Goal: Task Accomplishment & Management: Use online tool/utility

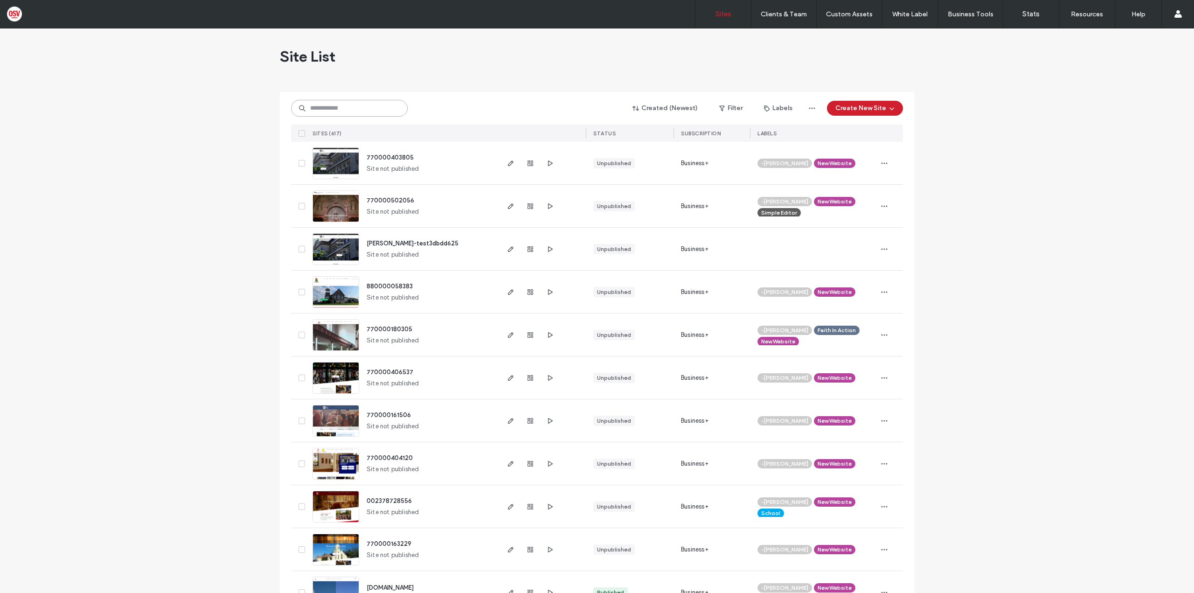
click at [303, 114] on input at bounding box center [349, 108] width 117 height 17
paste input "********"
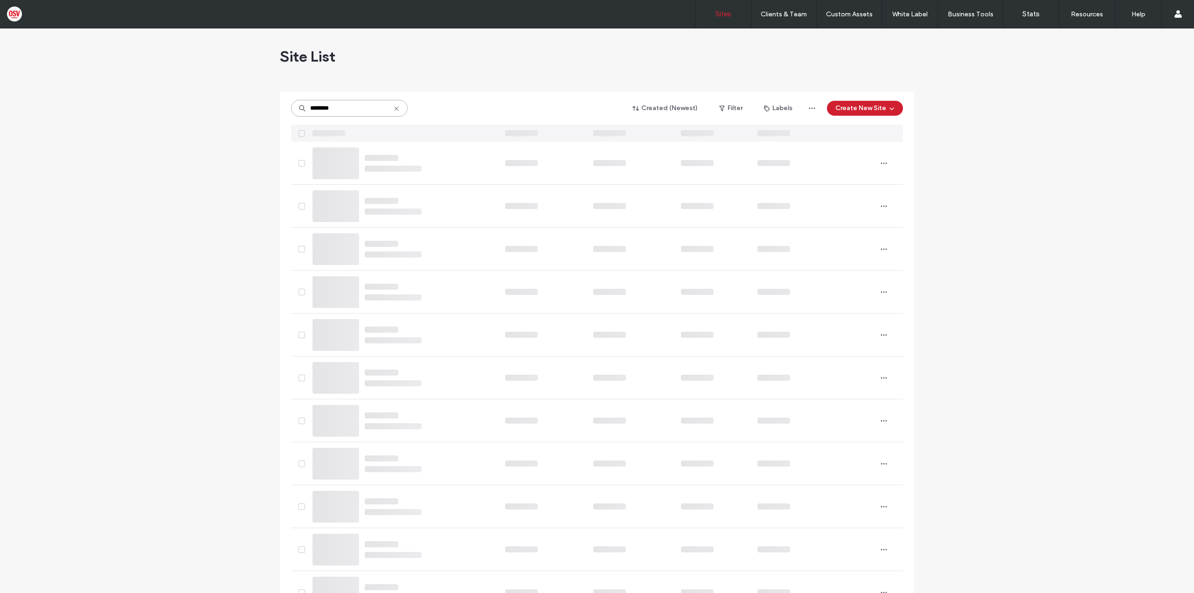
type input "********"
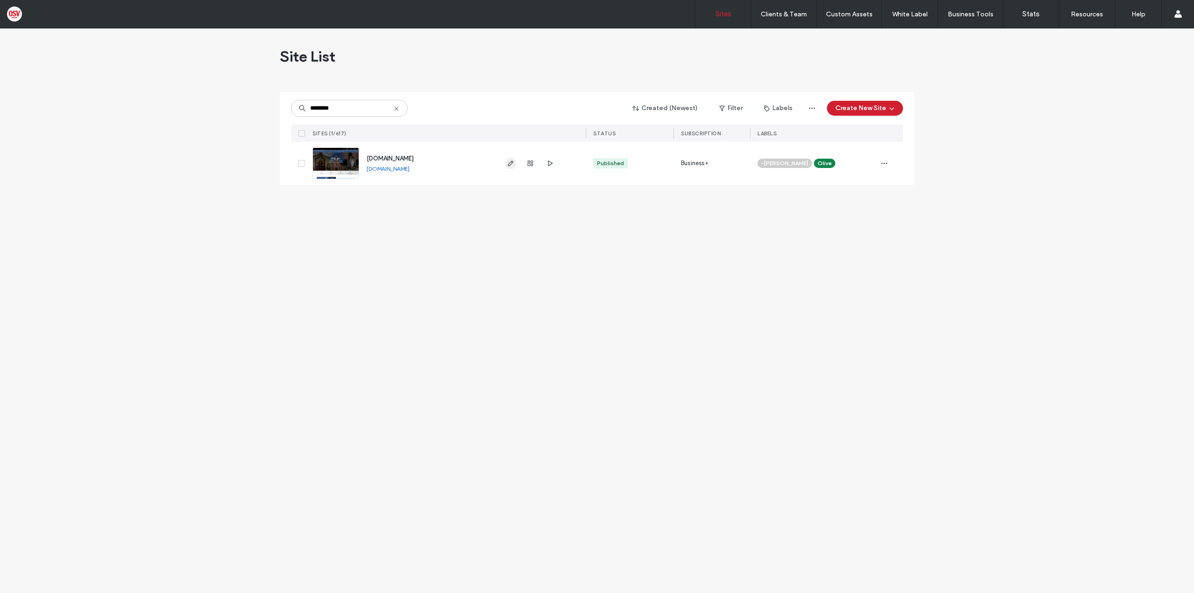
click at [515, 167] on span "button" at bounding box center [510, 163] width 11 height 11
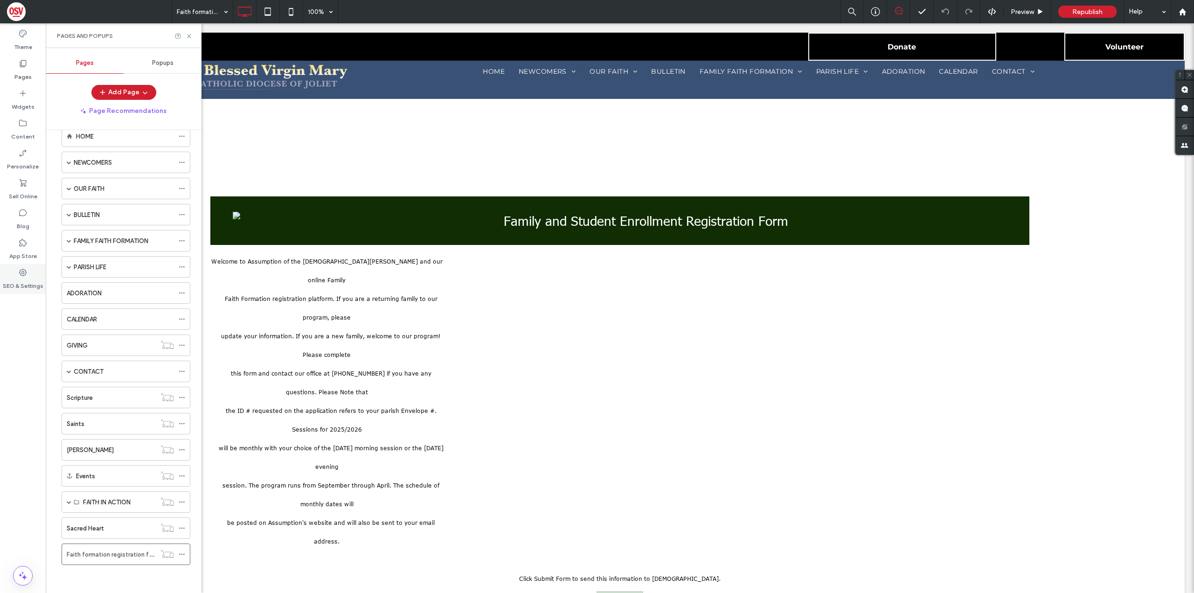
click at [25, 278] on label "SEO & Settings" at bounding box center [23, 283] width 41 height 13
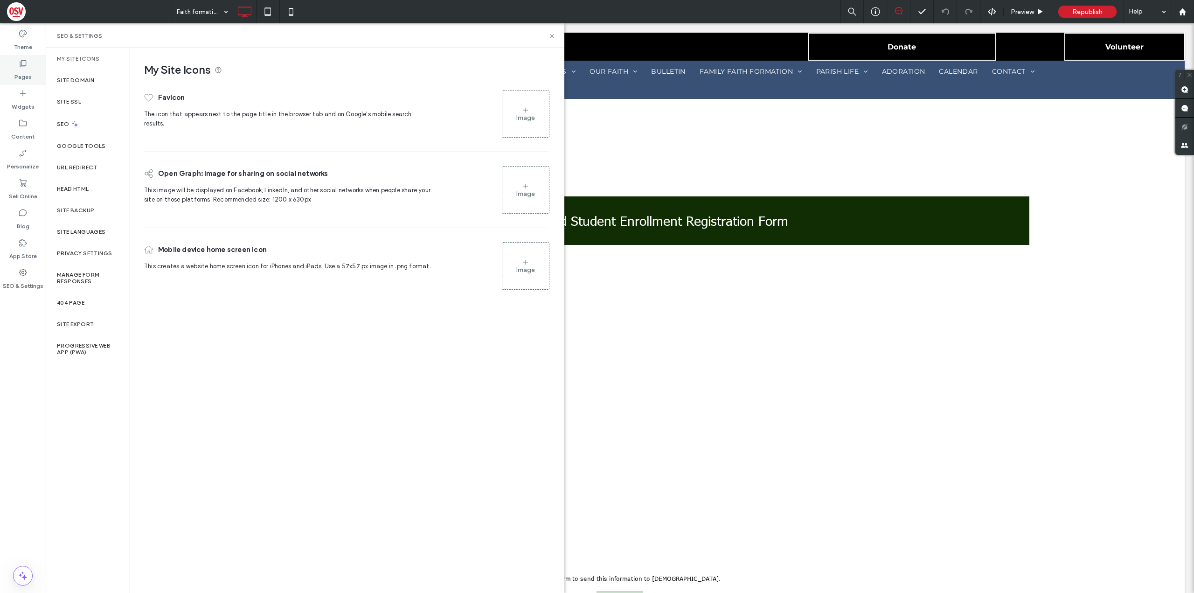
click at [20, 77] on label "Pages" at bounding box center [22, 74] width 17 height 13
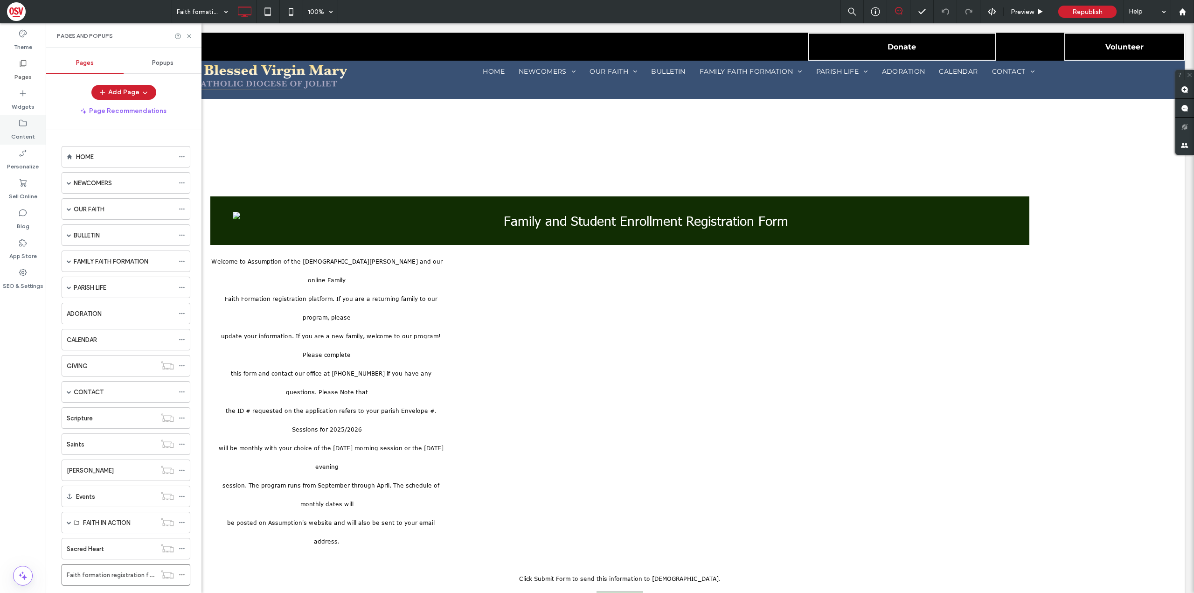
click at [19, 133] on label "Content" at bounding box center [23, 134] width 24 height 13
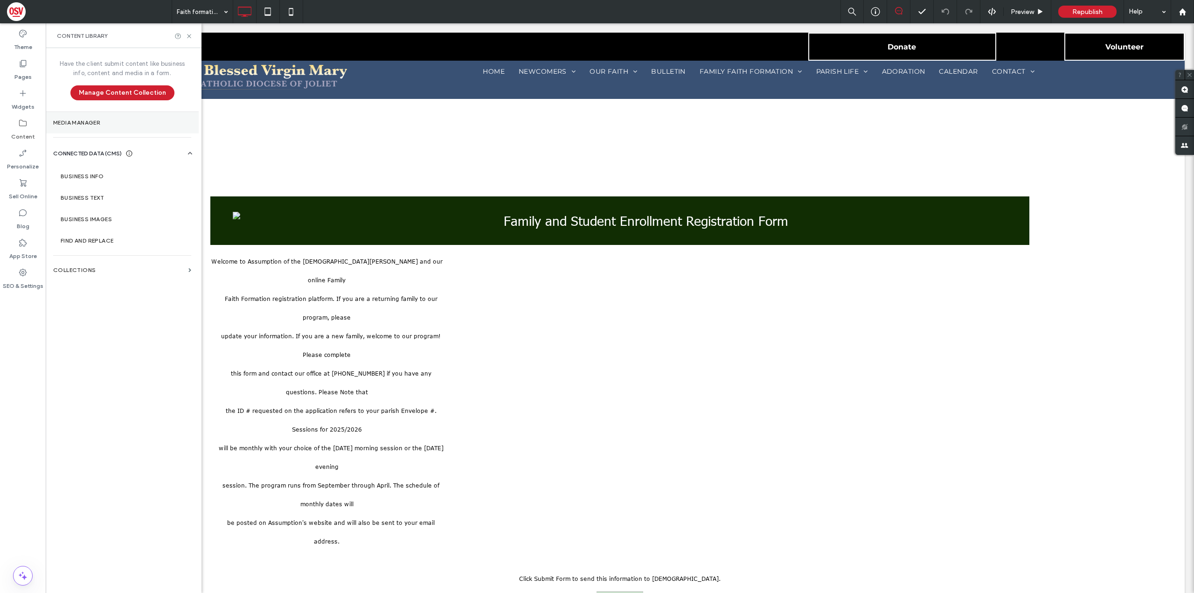
click at [118, 123] on label "Media Manager" at bounding box center [122, 122] width 138 height 7
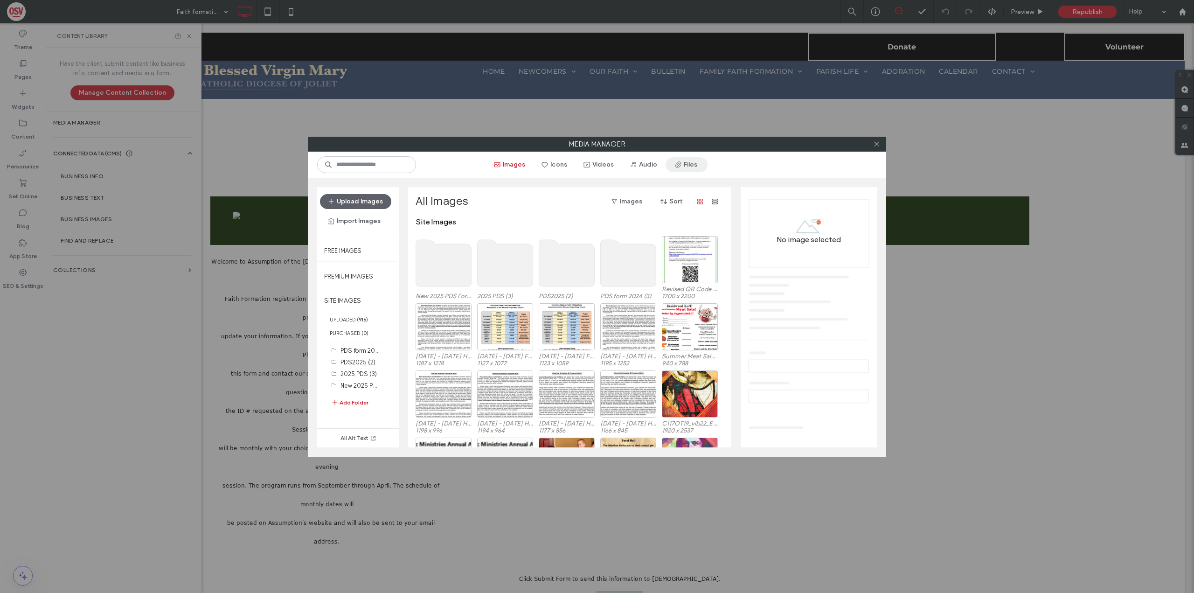
click at [694, 158] on button "Files" at bounding box center [687, 164] width 42 height 15
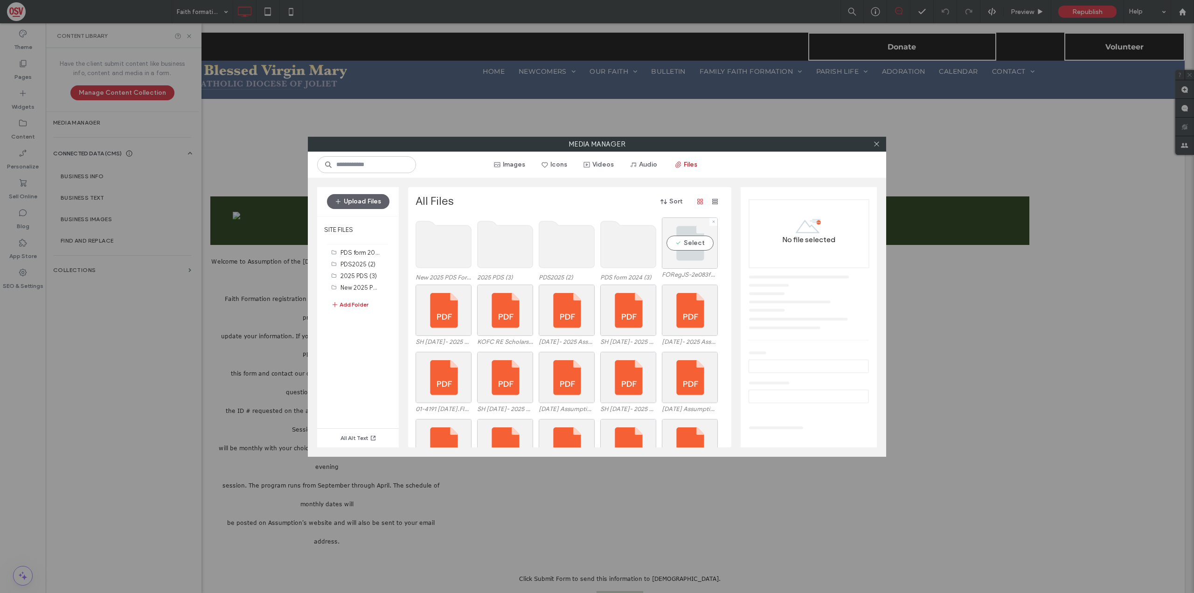
click at [697, 242] on div "Select" at bounding box center [690, 242] width 56 height 51
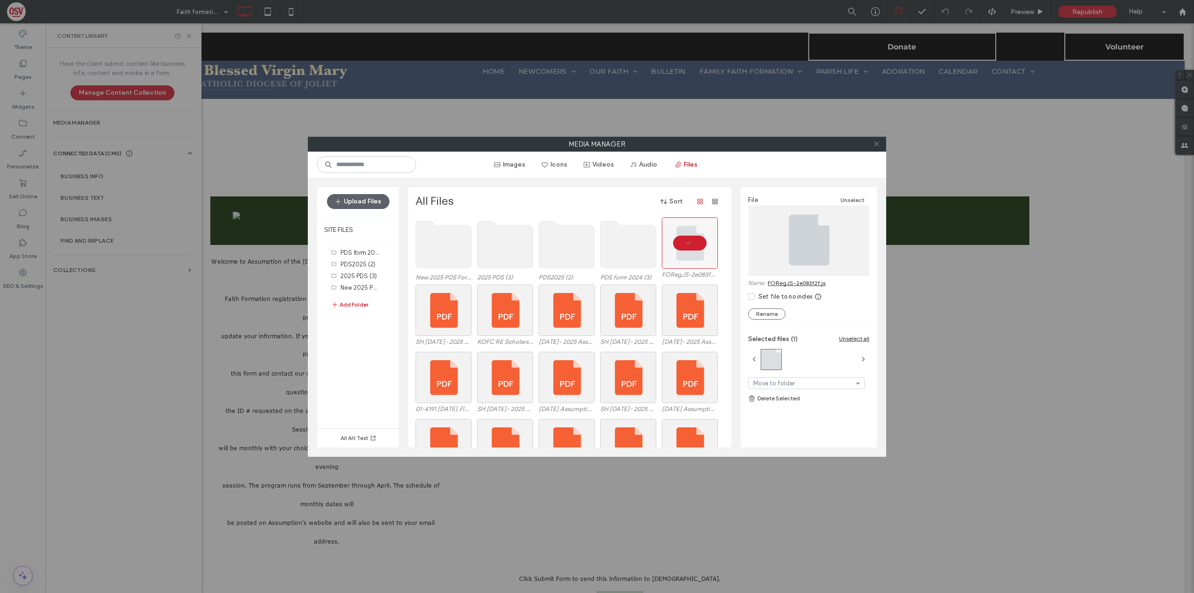
click at [876, 142] on icon at bounding box center [876, 143] width 7 height 7
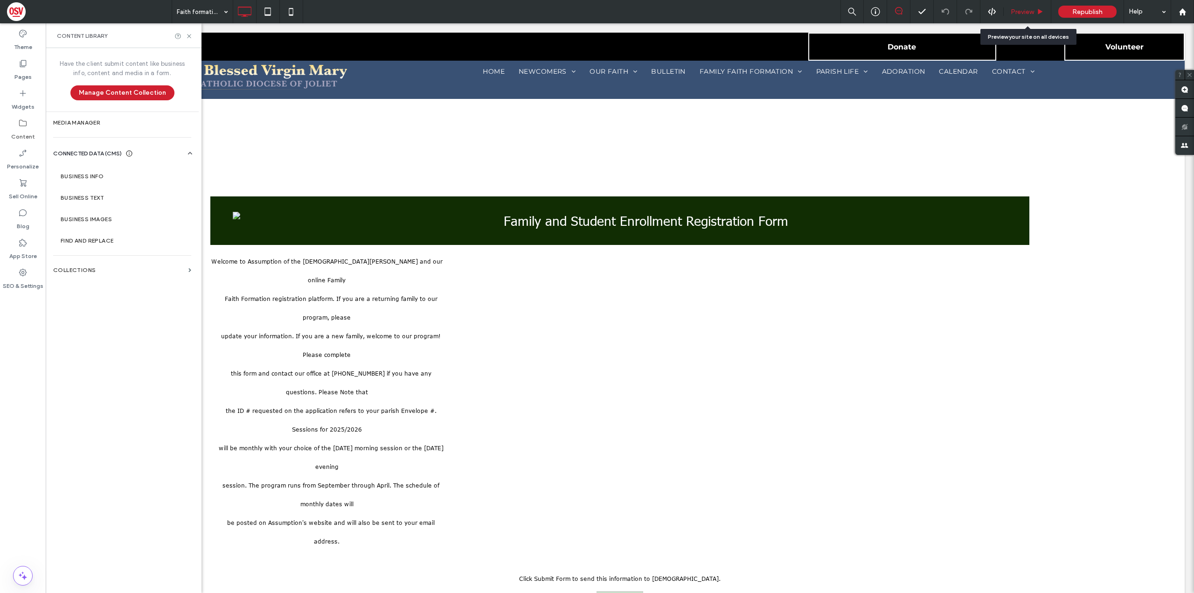
click at [1029, 14] on span "Preview" at bounding box center [1022, 12] width 23 height 8
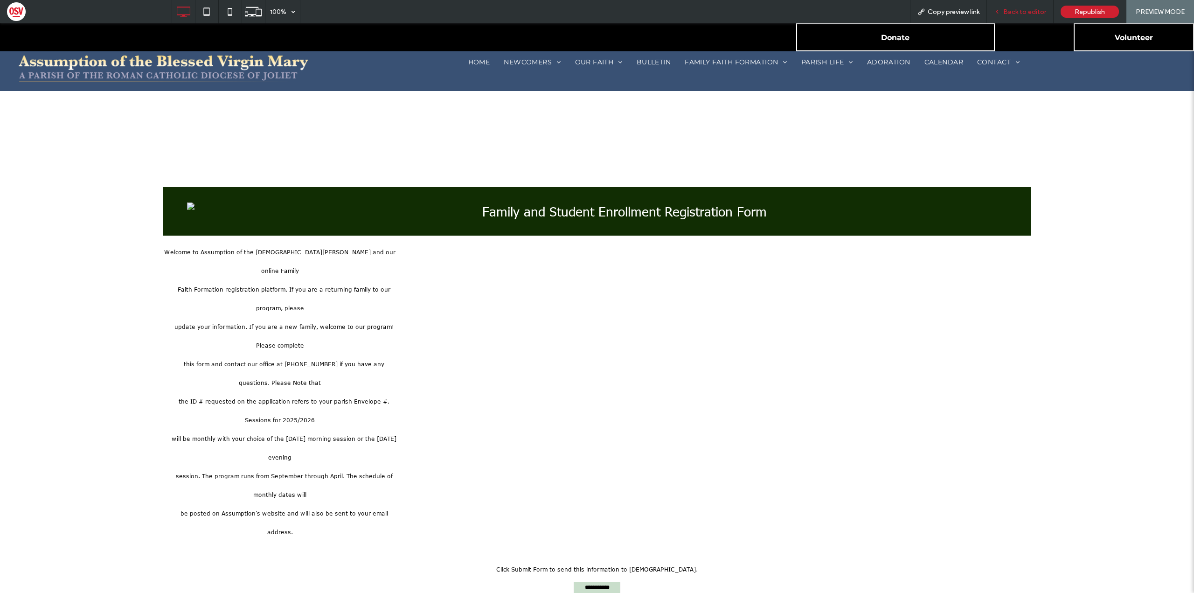
click at [1028, 12] on span "Back to editor" at bounding box center [1025, 12] width 43 height 8
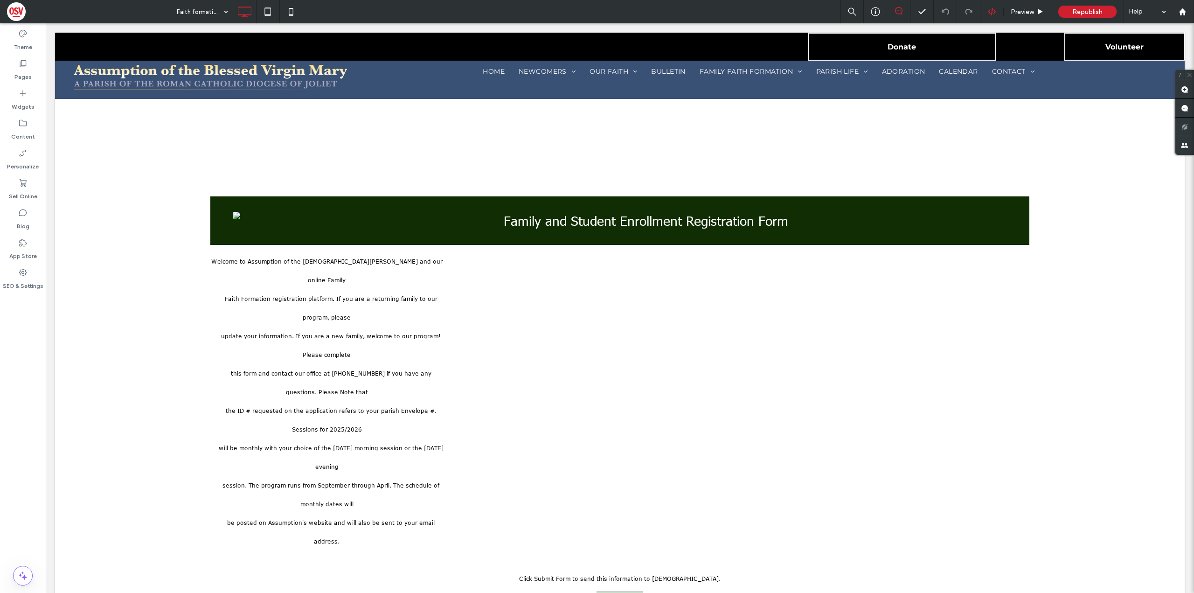
click at [998, 7] on div at bounding box center [992, 11] width 23 height 8
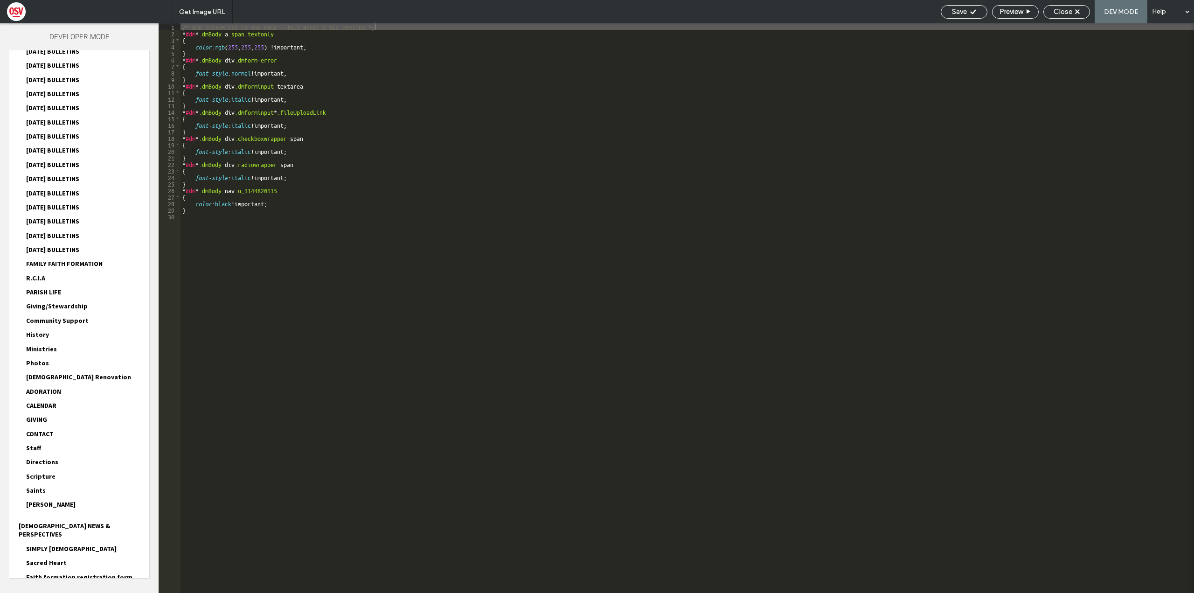
scroll to position [813, 0]
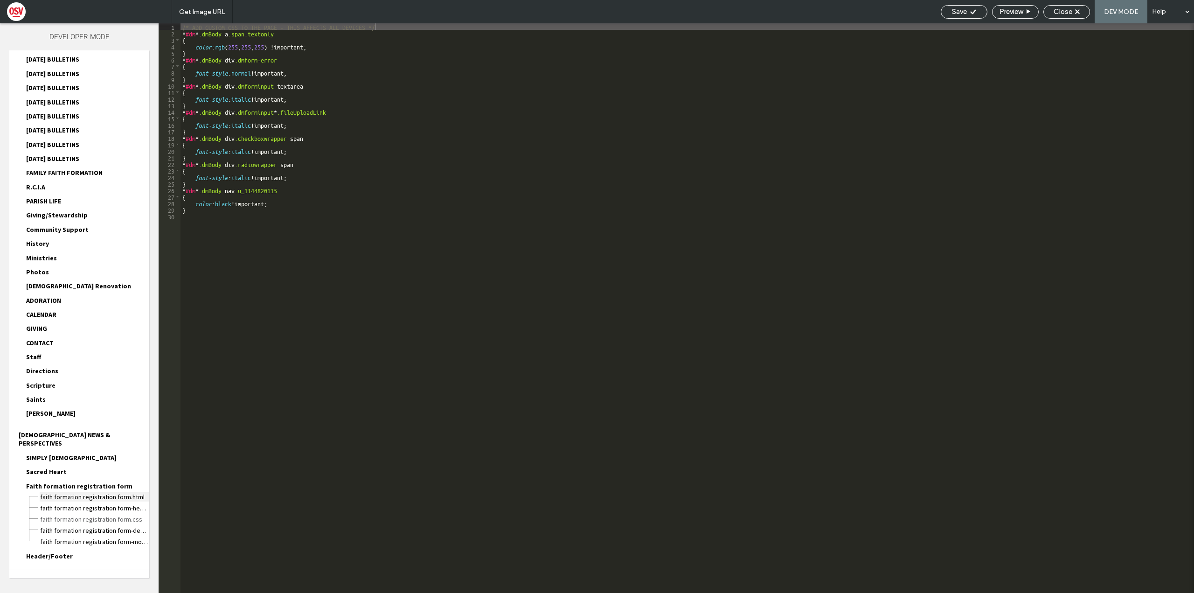
click at [117, 492] on span "Faith formation registration form.html" at bounding box center [95, 496] width 110 height 9
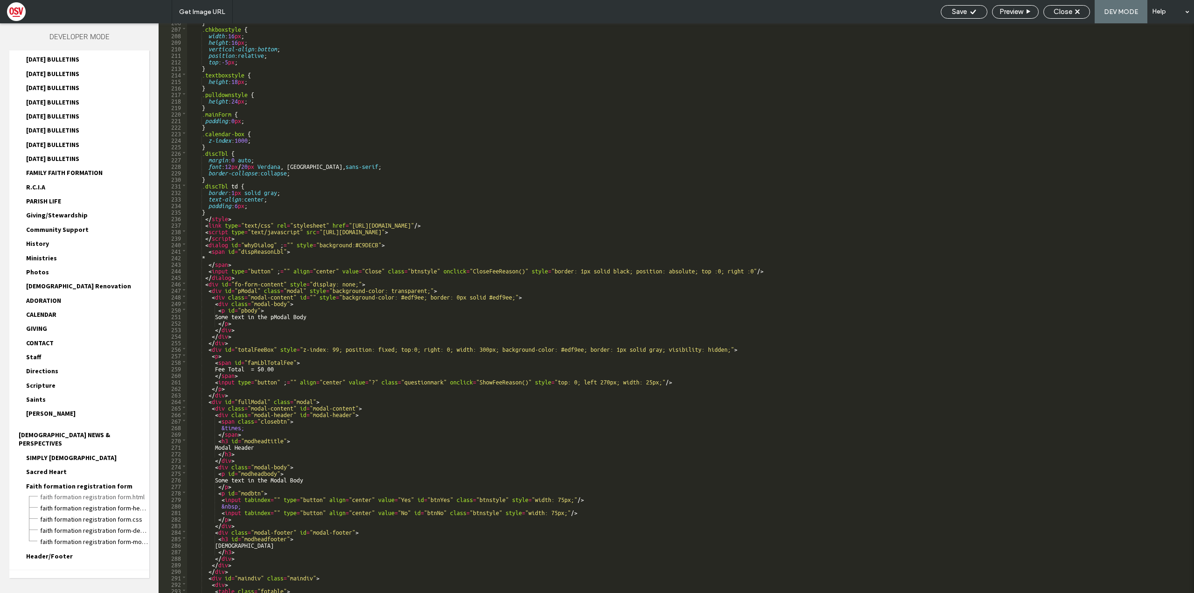
scroll to position [469, 0]
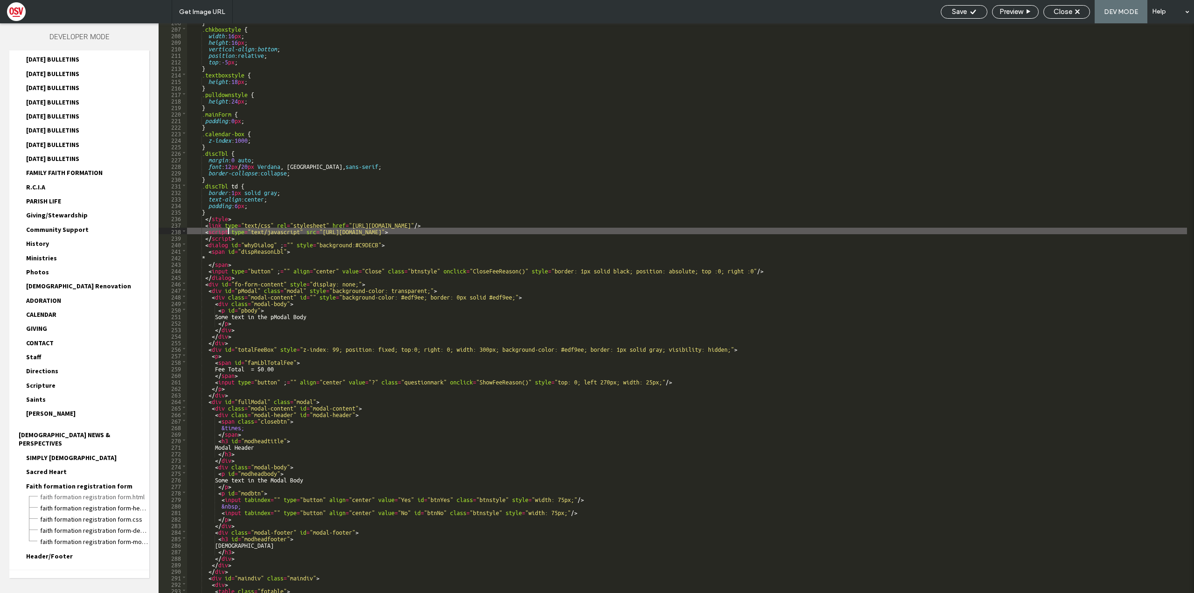
click at [228, 228] on div "} .chkboxstyle { width : 16 px ; height : 16 px ; vertical-align : bottom ; pos…" at bounding box center [687, 310] width 1000 height 583
click at [345, 230] on div "} .chkboxstyle { width : 16 px ; height : 16 px ; vertical-align : bottom ; pos…" at bounding box center [687, 310] width 1000 height 583
click at [319, 230] on div "} .chkboxstyle { width : 16 px ; height : 16 px ; vertical-align : bottom ; pos…" at bounding box center [687, 310] width 1000 height 583
drag, startPoint x: 323, startPoint y: 231, endPoint x: 555, endPoint y: 233, distance: 231.9
click at [555, 233] on div "} .chkboxstyle { width : 16 px ; height : 16 px ; vertical-align : bottom ; pos…" at bounding box center [687, 310] width 1000 height 583
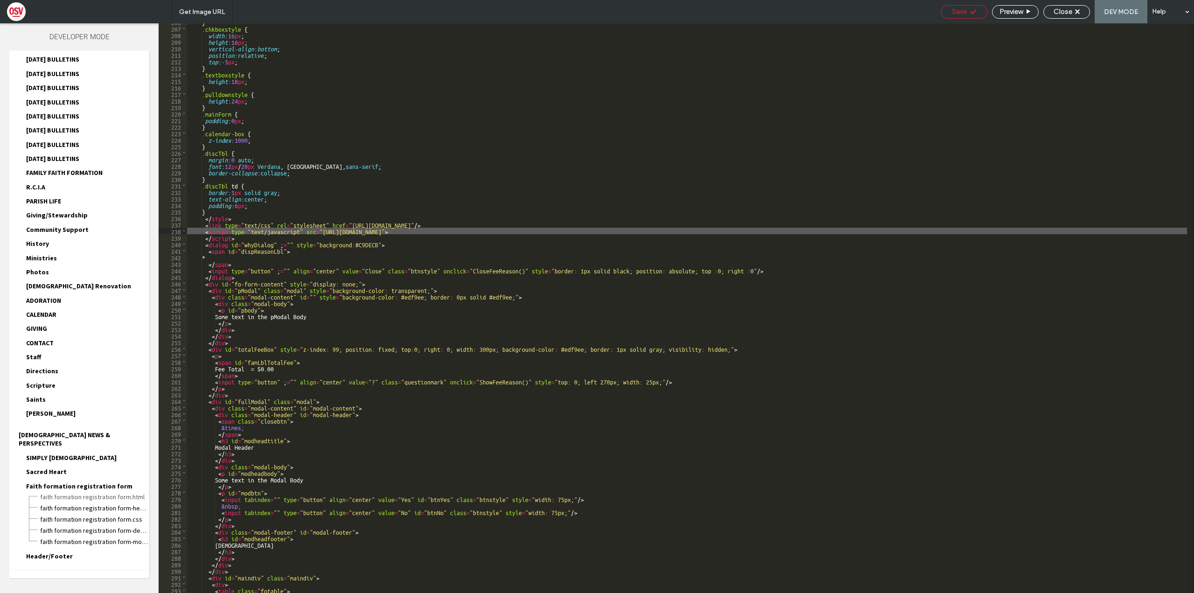
click at [971, 13] on use at bounding box center [973, 11] width 6 height 5
click at [953, 11] on span "Save" at bounding box center [959, 11] width 15 height 8
click at [1007, 10] on span "Preview" at bounding box center [1011, 11] width 23 height 8
click at [965, 7] on span "Save" at bounding box center [959, 11] width 15 height 8
click at [1061, 13] on span "Close" at bounding box center [1063, 11] width 19 height 8
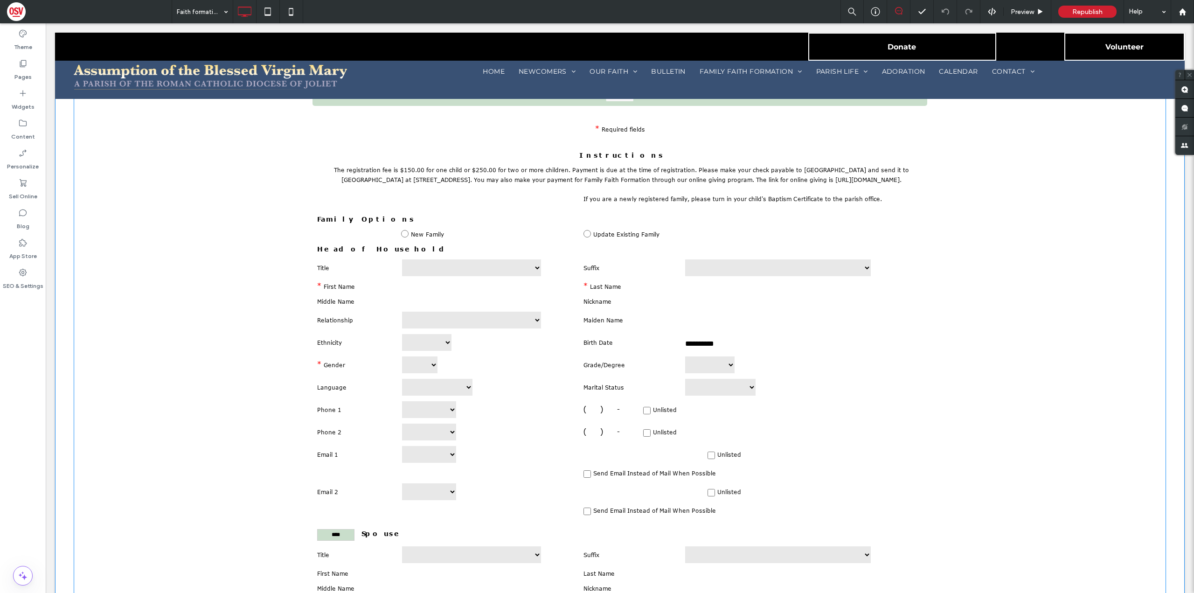
scroll to position [513, 0]
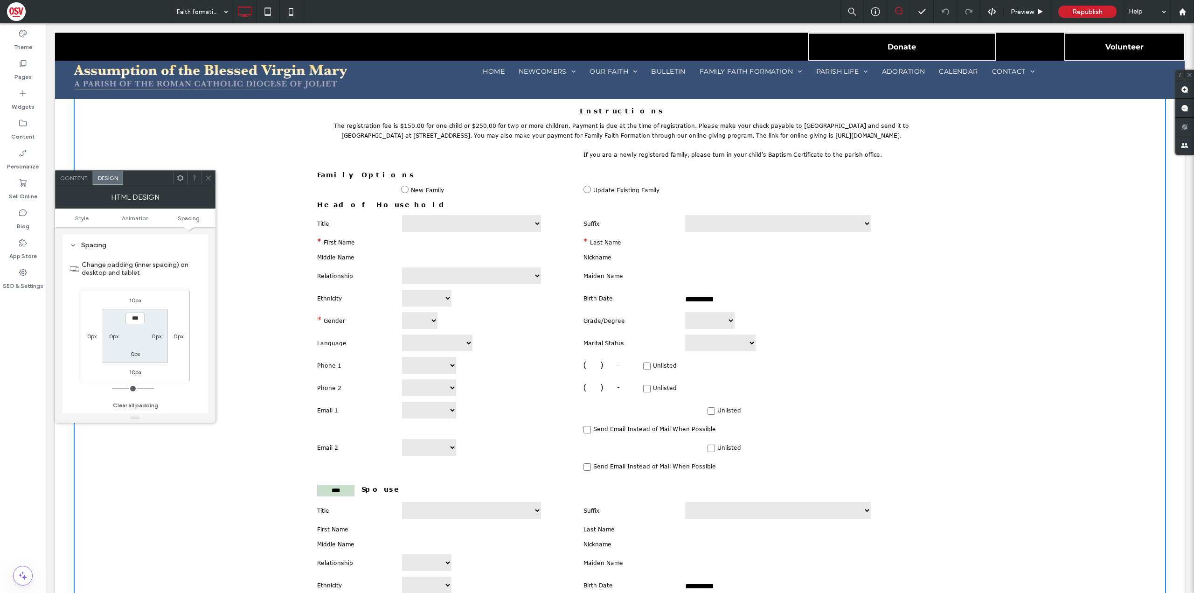
click at [75, 180] on span "Content" at bounding box center [74, 177] width 28 height 7
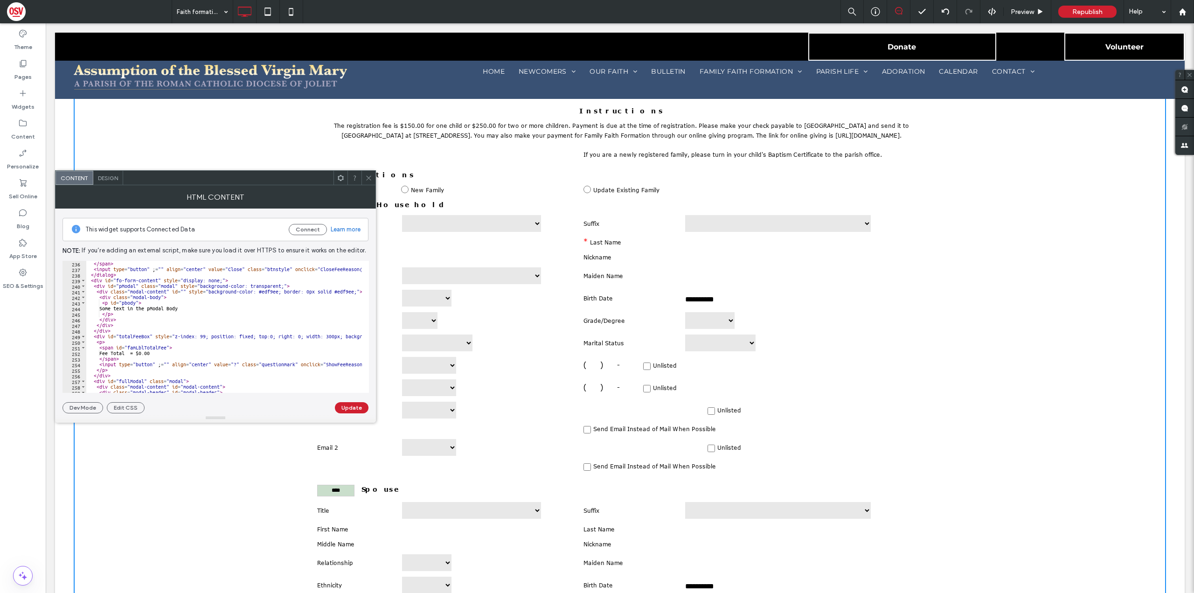
scroll to position [526, 0]
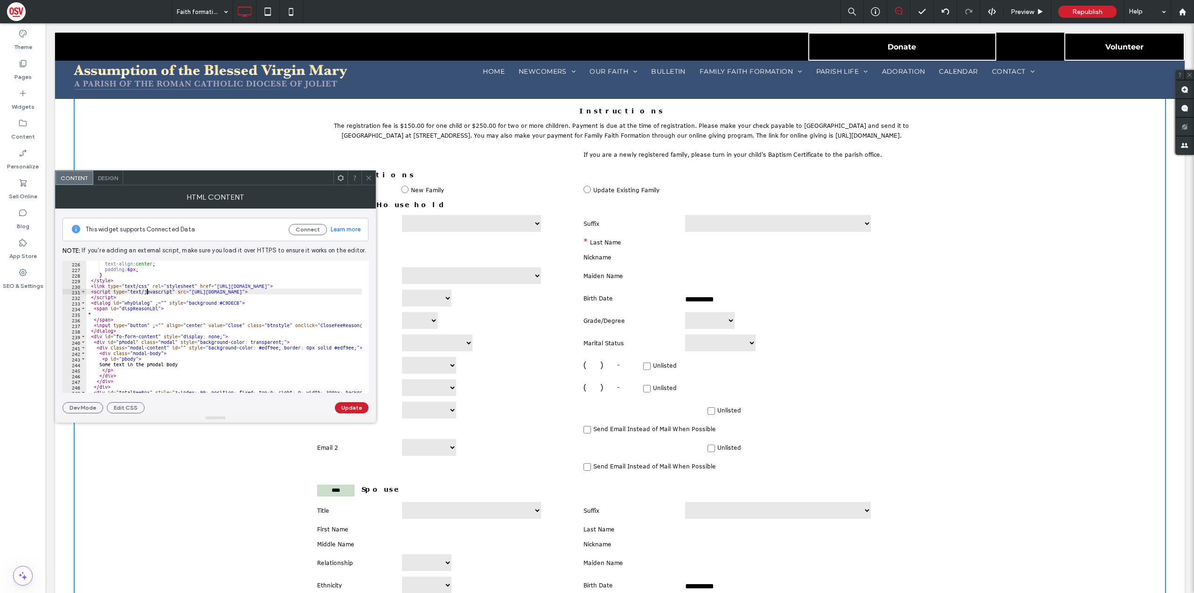
type textarea "**********"
click at [365, 179] on icon at bounding box center [368, 177] width 7 height 7
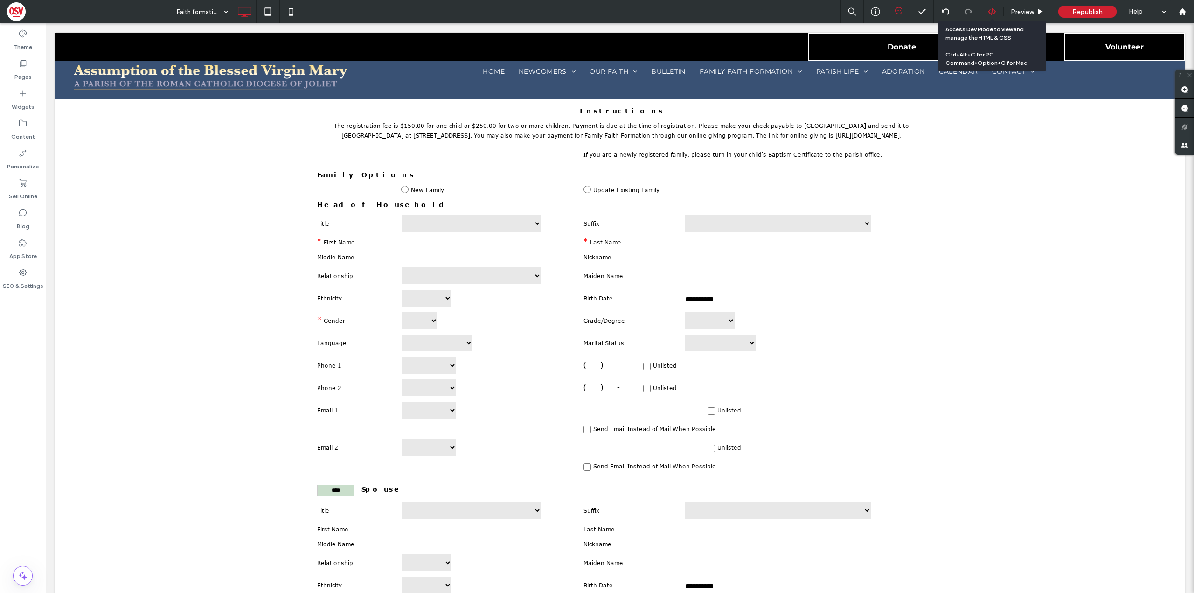
click at [992, 12] on use at bounding box center [991, 11] width 7 height 7
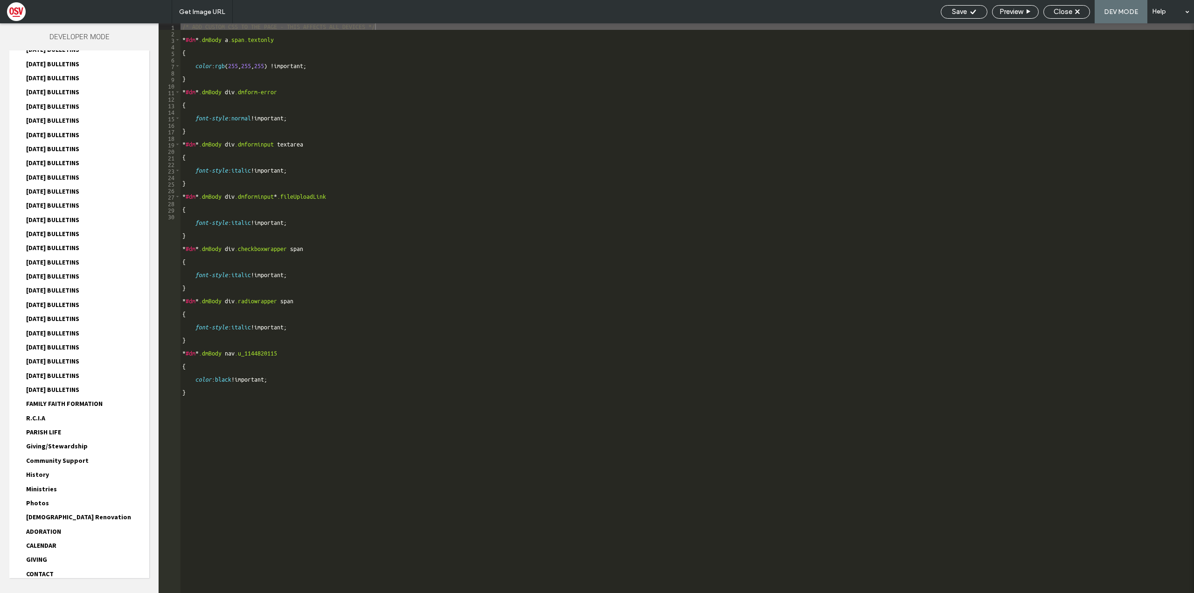
scroll to position [813, 0]
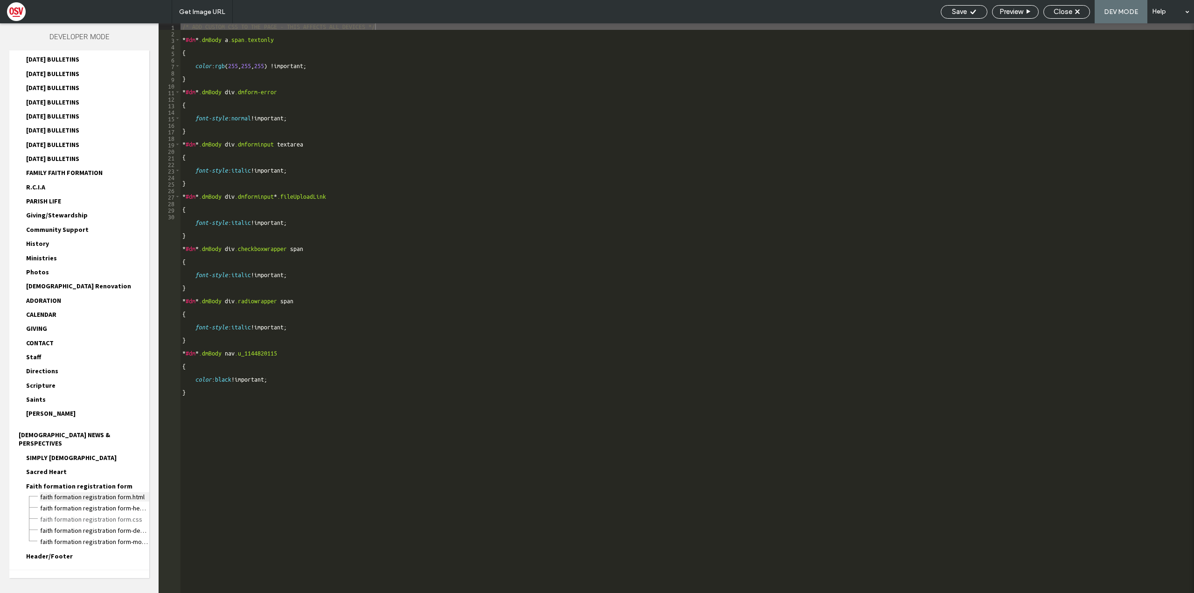
click at [98, 492] on span "Faith formation registration form.html" at bounding box center [95, 496] width 110 height 9
type textarea "**********"
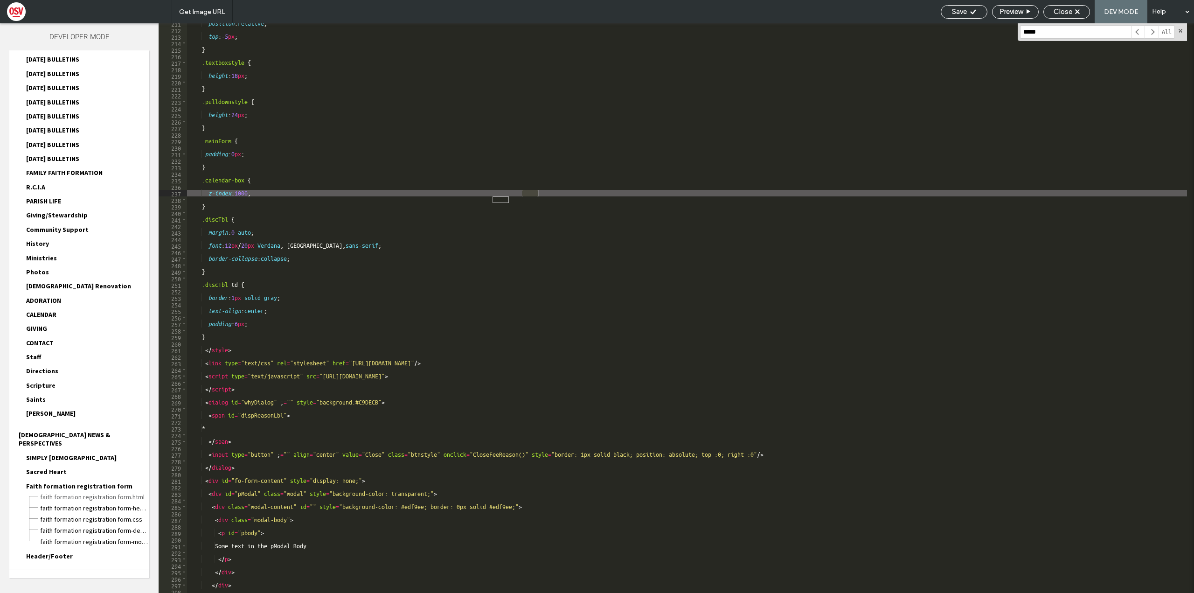
scroll to position [499, 0]
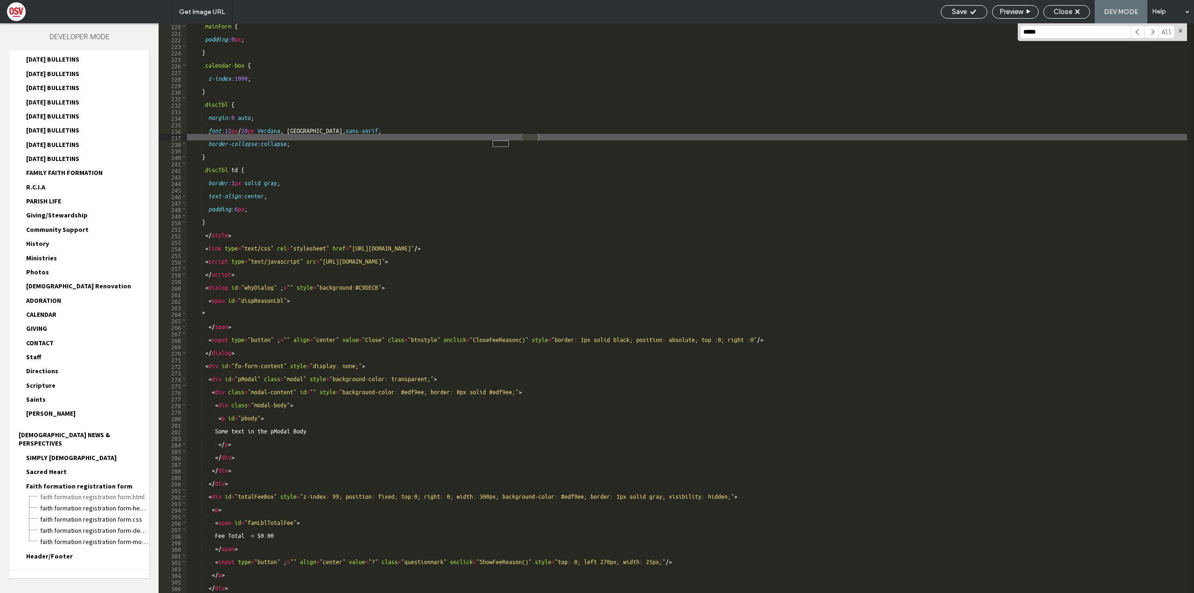
type input "*****"
type textarea "**********"
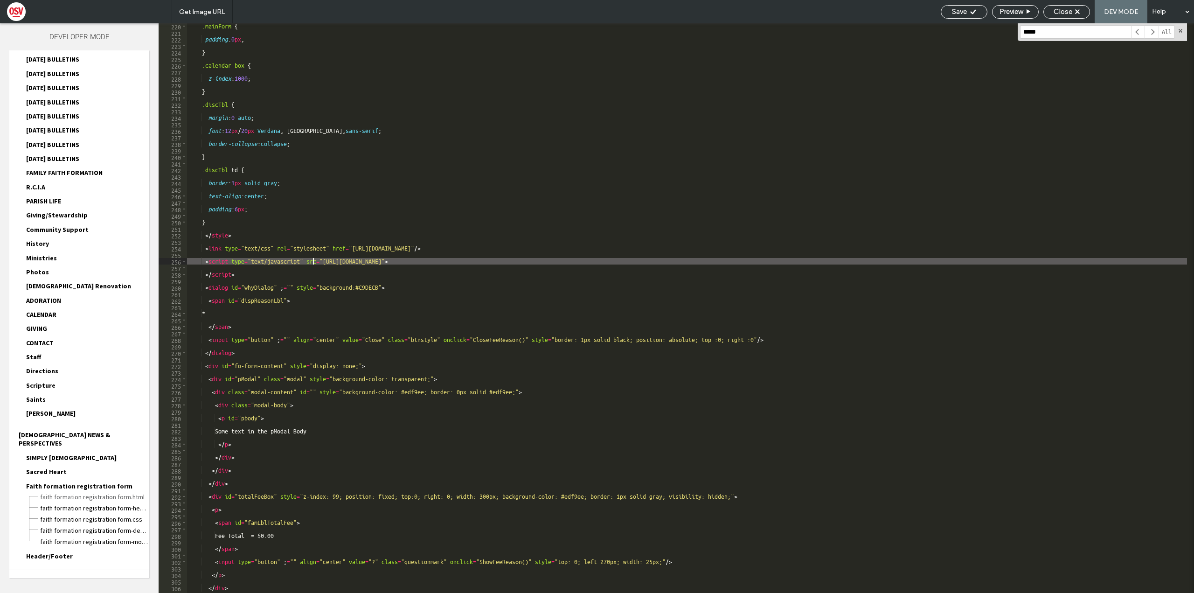
click at [314, 264] on div ".mainForm { padding : 0 px ; } .calendar-box { z-index : 1000 ; } .discTbl { ma…" at bounding box center [687, 314] width 1000 height 583
click at [444, 263] on div ".mainForm { padding : 0 px ; } .calendar-box { z-index : 1000 ; } .discTbl { ma…" at bounding box center [687, 314] width 1000 height 583
click at [529, 259] on div ".mainForm { padding : 0 px ; } .calendar-box { z-index : 1000 ; } .discTbl { ma…" at bounding box center [687, 314] width 1000 height 583
click at [502, 259] on div ".mainForm { padding : 0 px ; } .calendar-box { z-index : 1000 ; } .discTbl { ma…" at bounding box center [687, 314] width 1000 height 583
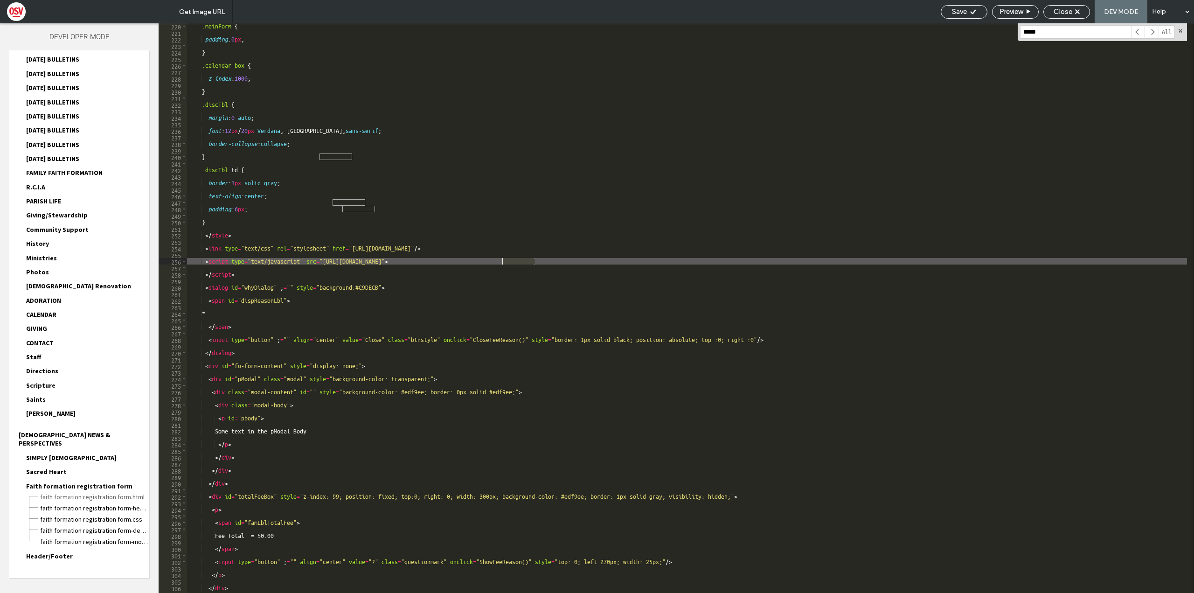
click at [510, 259] on div ".mainForm { padding : 0 px ; } .calendar-box { z-index : 1000 ; } .discTbl { ma…" at bounding box center [687, 308] width 1000 height 570
click at [1073, 14] on div "Close" at bounding box center [1067, 11] width 46 height 8
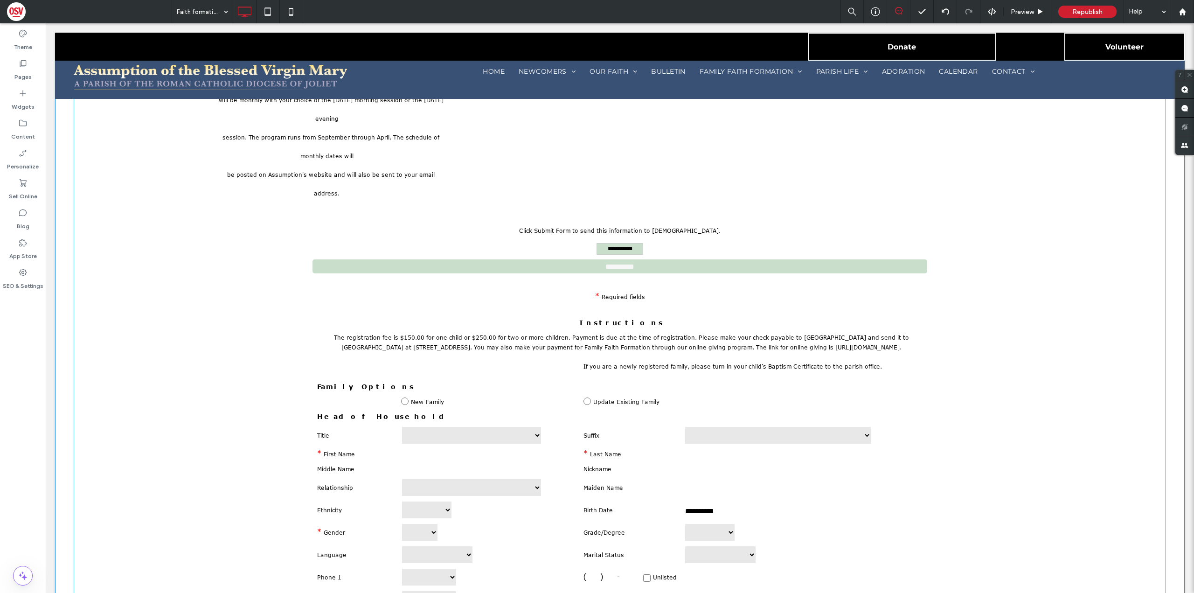
scroll to position [373, 0]
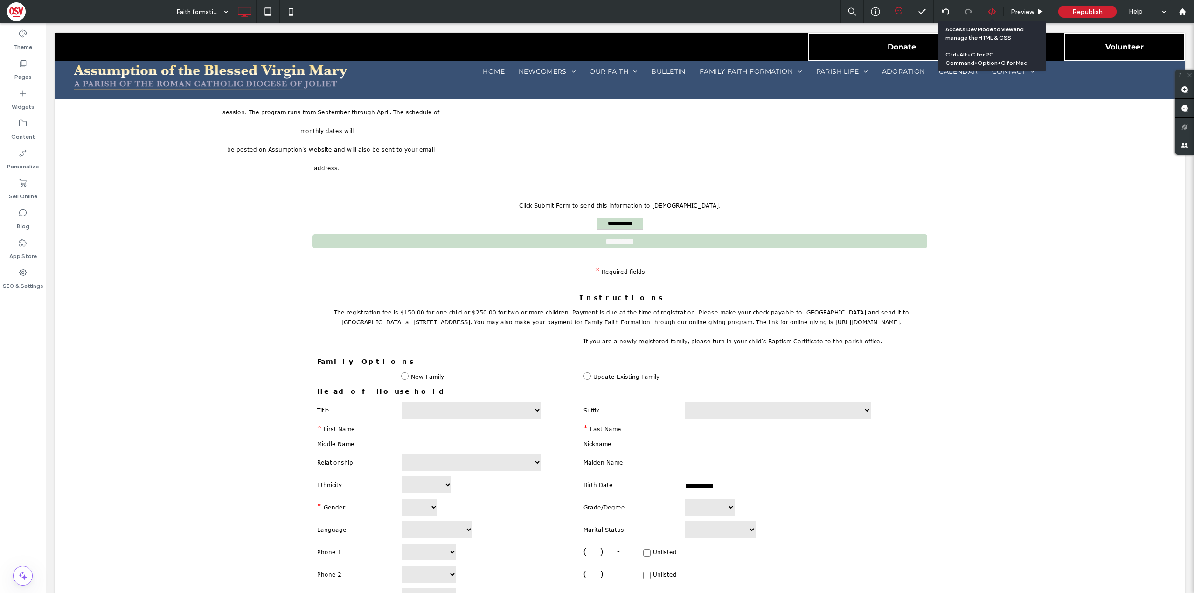
click at [989, 11] on icon at bounding box center [992, 11] width 8 height 8
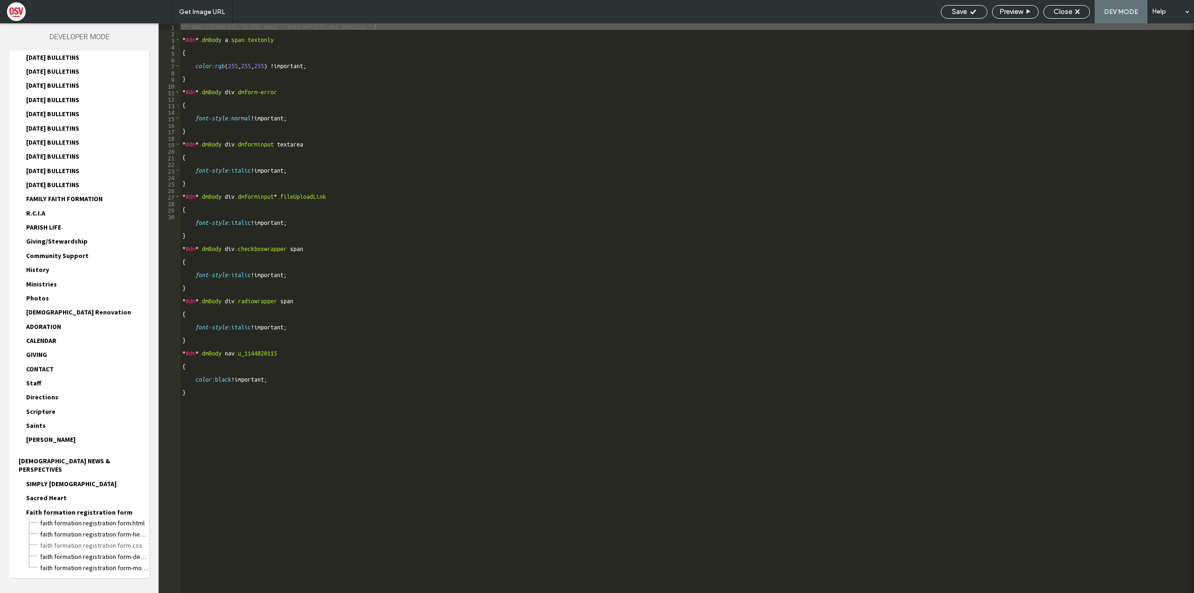
scroll to position [813, 0]
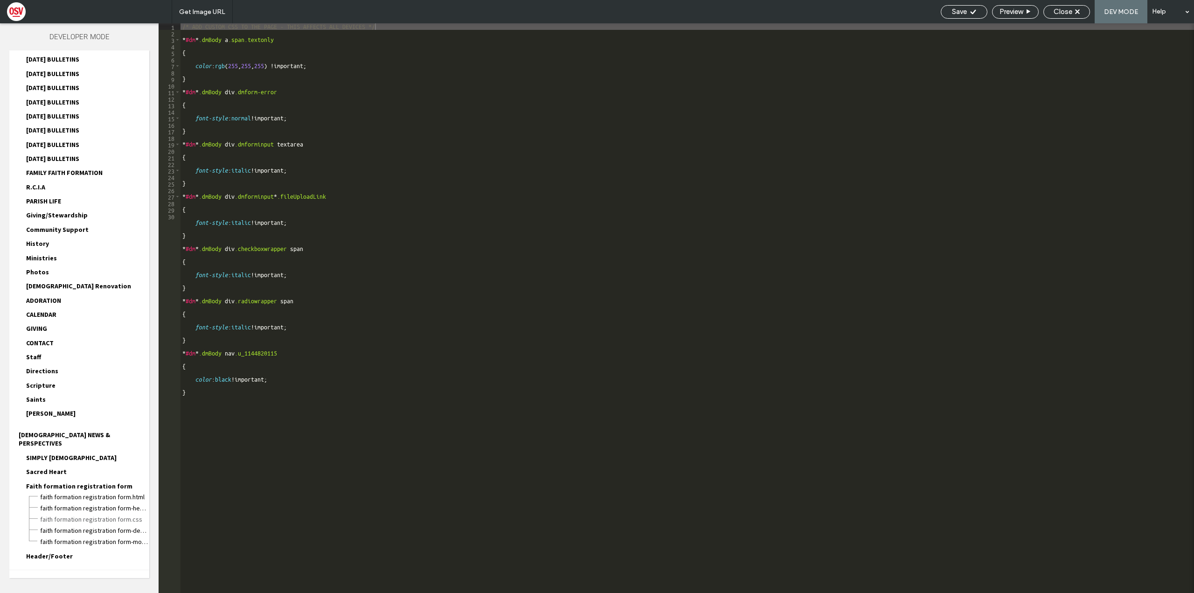
click at [88, 502] on div "Faith formation registration form-head-section.html" at bounding box center [95, 507] width 110 height 11
click at [104, 492] on span "Faith formation registration form.html" at bounding box center [95, 496] width 110 height 9
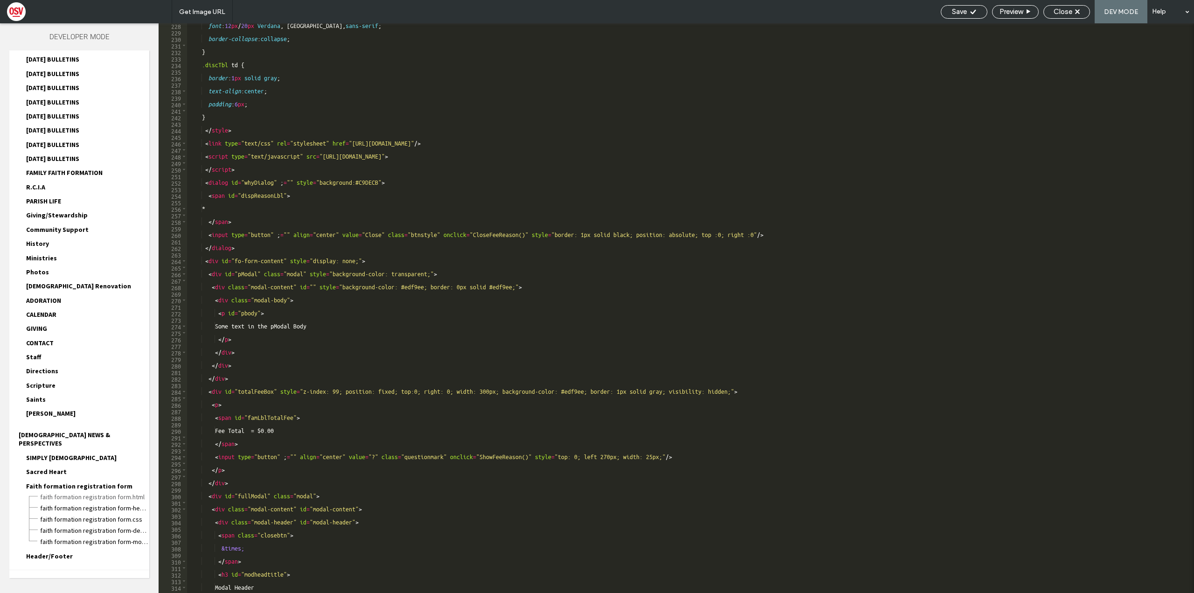
scroll to position [518, 0]
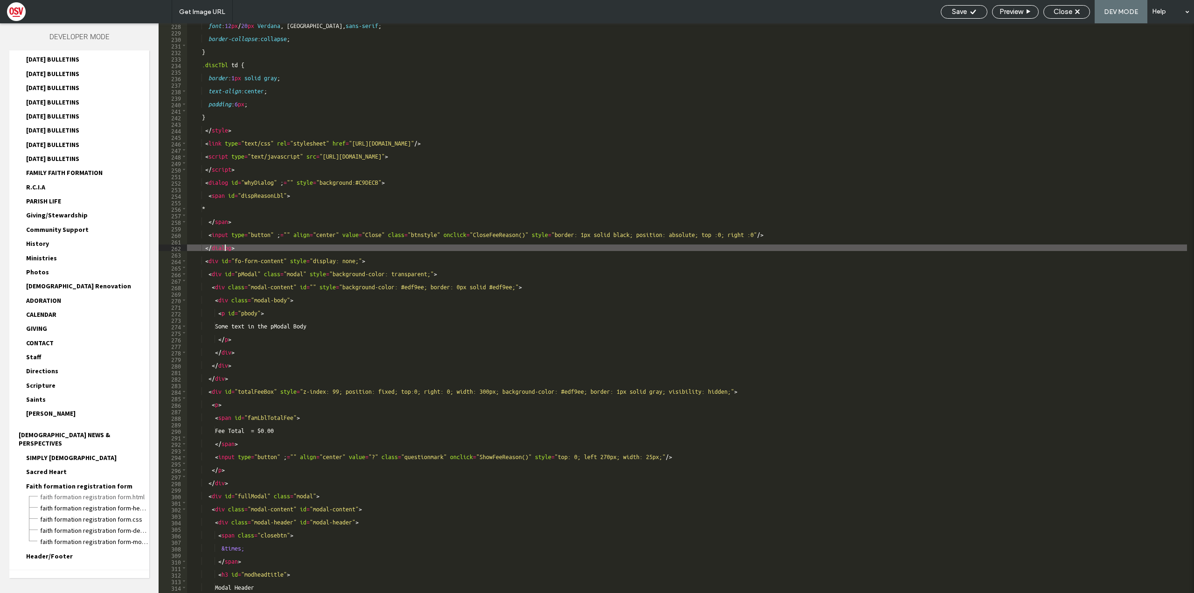
click at [495, 245] on div "font : 12 px / 20 px Verdana , Geneva, sans-serif ; border-collapse : collapse …" at bounding box center [687, 313] width 1000 height 583
type textarea "****"
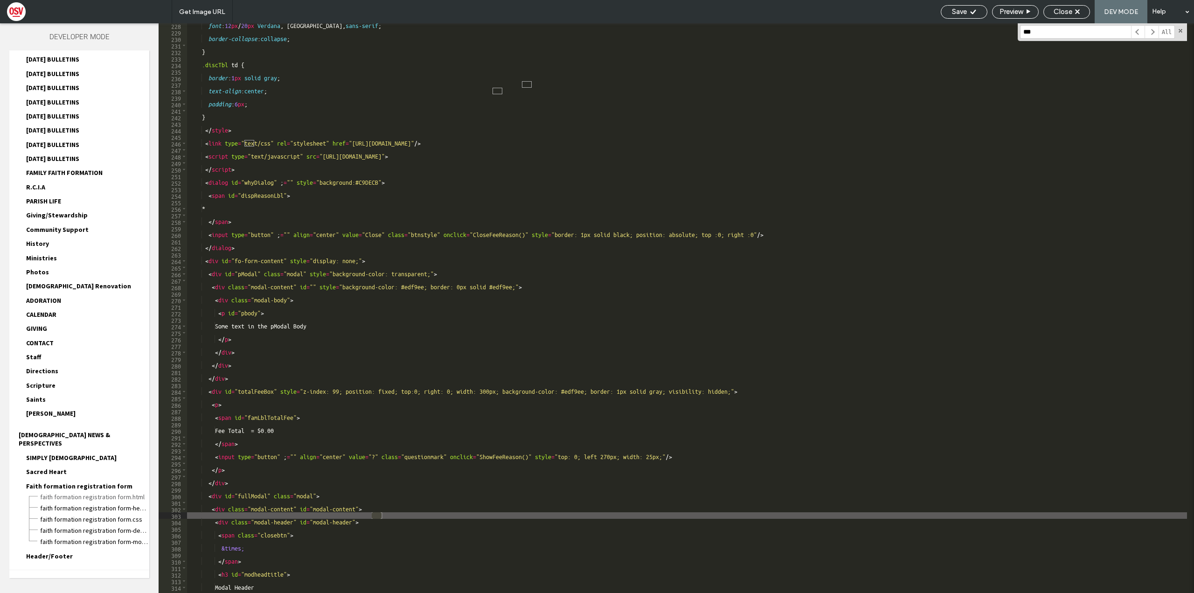
type input "***"
type textarea "**********"
click at [516, 155] on div "font : 12 px / 20 px Verdana , Geneva, sans-serif ; border-collapse : collapse …" at bounding box center [687, 313] width 1000 height 583
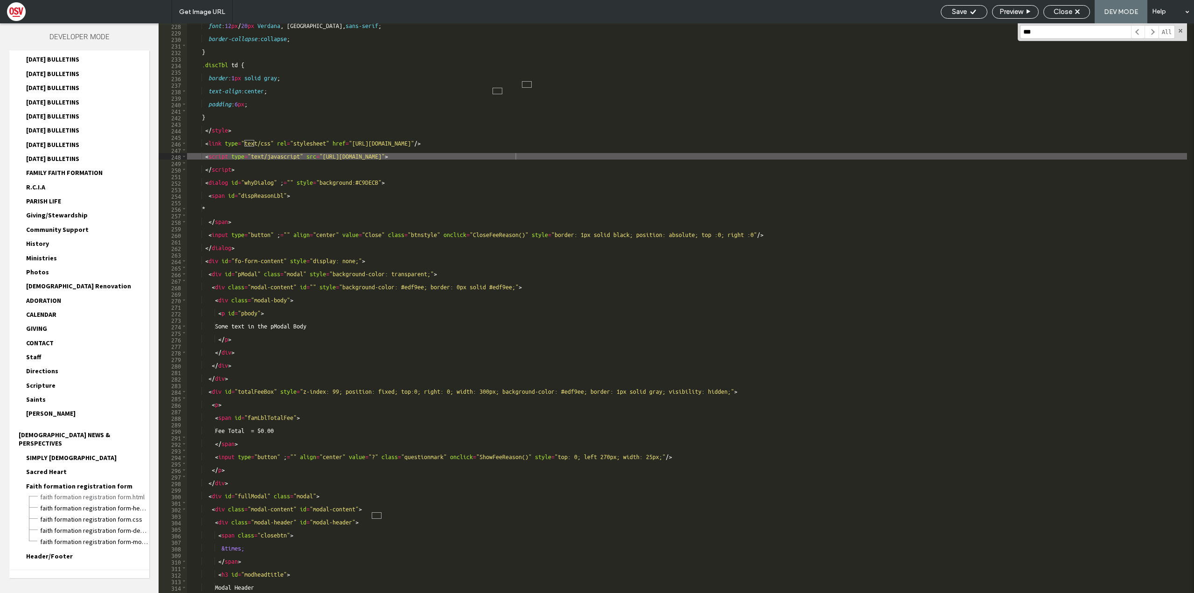
click at [1087, 30] on input "***" at bounding box center [1075, 32] width 111 height 14
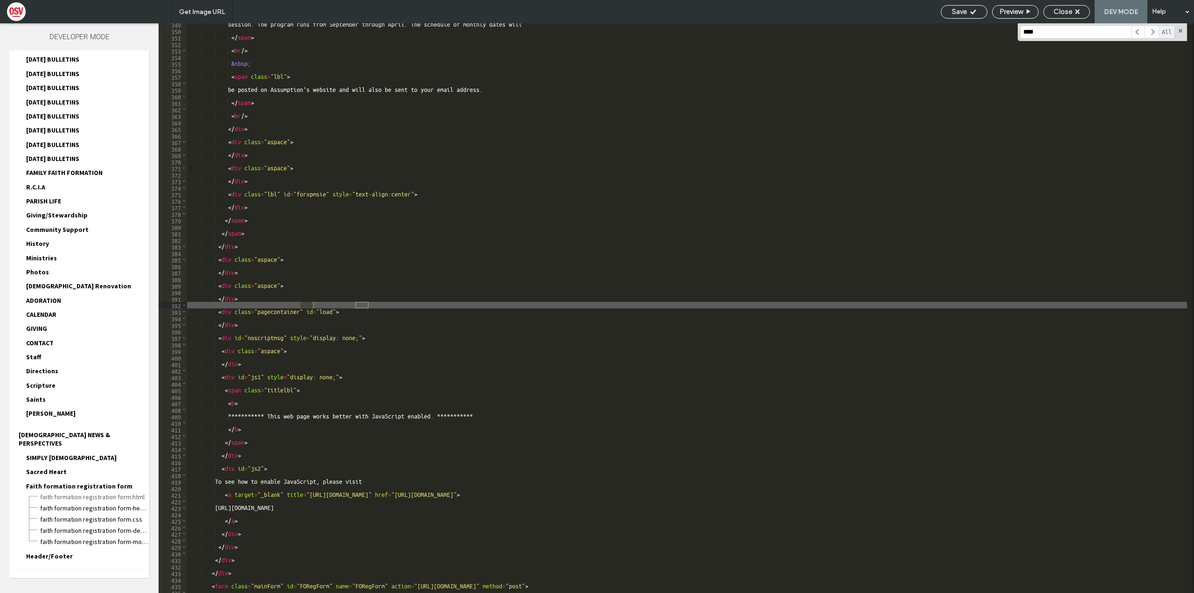
type input "****"
click at [1165, 34] on span "All" at bounding box center [1167, 32] width 16 height 14
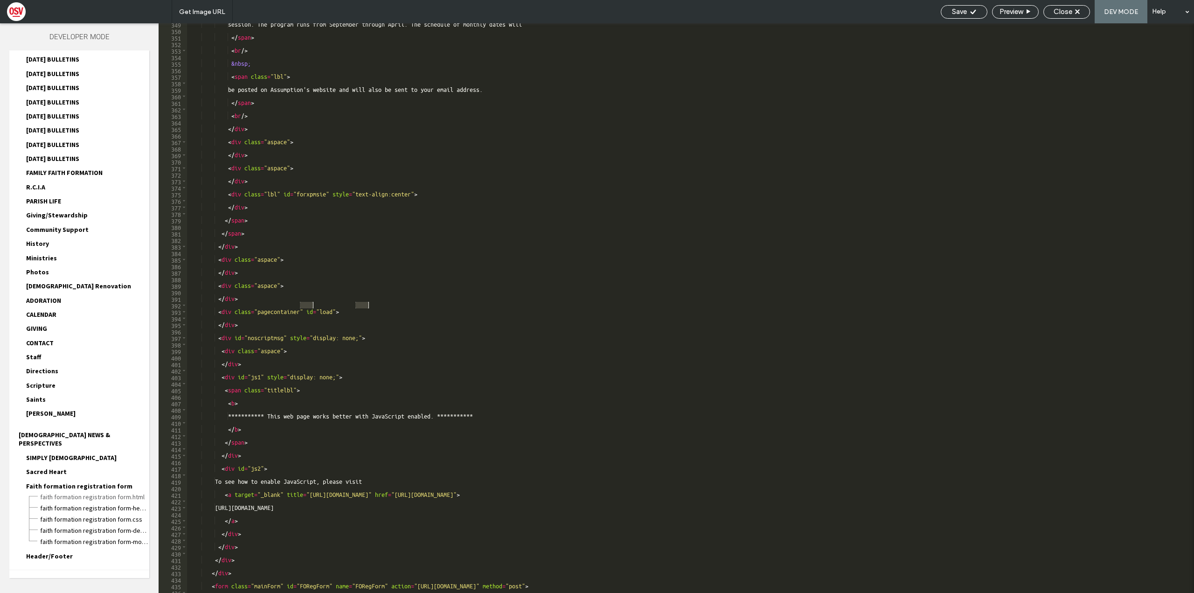
click at [410, 322] on div "session. The program runs from September through April. The schedule of monthly…" at bounding box center [687, 312] width 1000 height 583
type textarea "**********"
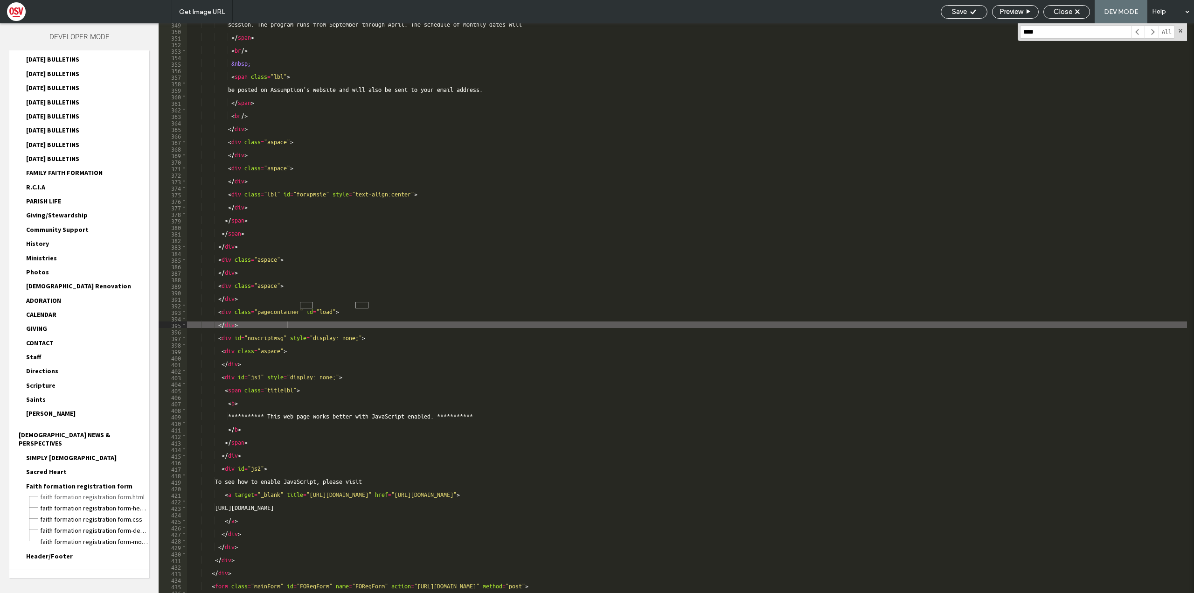
click at [1052, 31] on input "****" at bounding box center [1075, 32] width 111 height 14
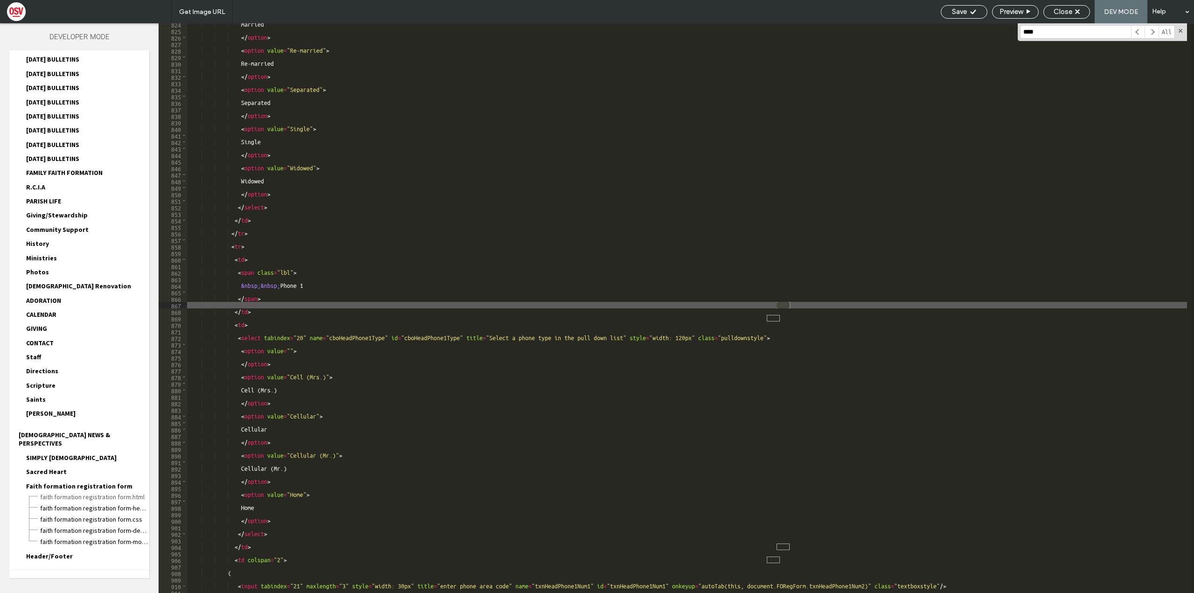
scroll to position [1879, 0]
type input "*****"
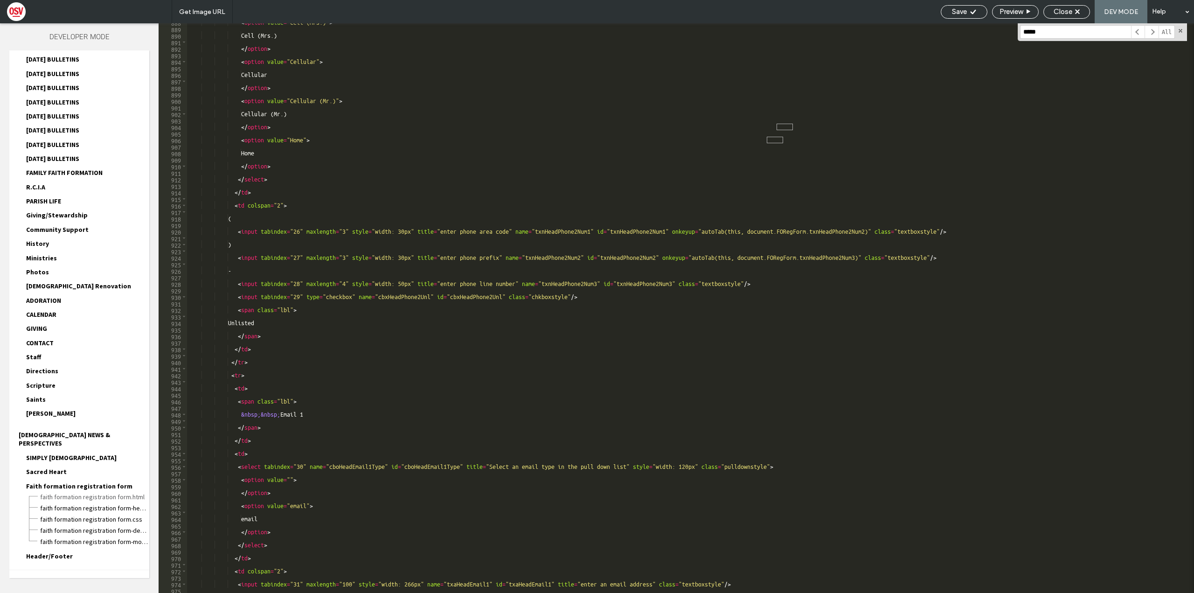
scroll to position [2025, 0]
click at [1180, 28] on span at bounding box center [1181, 31] width 7 height 7
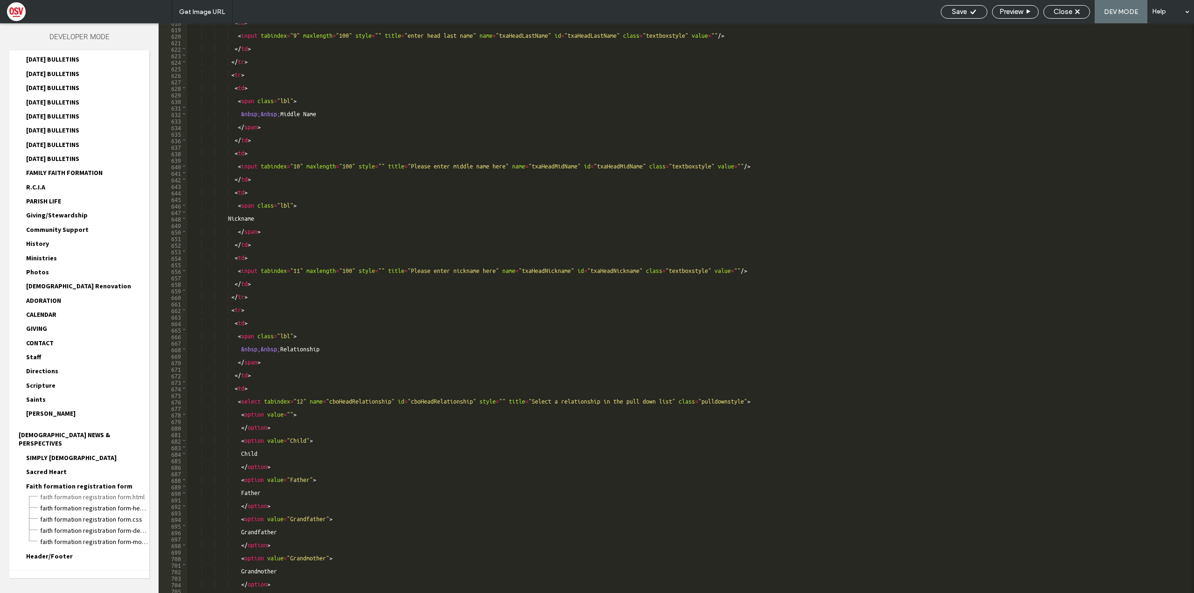
scroll to position [1410, 0]
click at [128, 492] on span "Faith formation registration form.html" at bounding box center [95, 496] width 110 height 9
type textarea "**********"
click at [125, 503] on span "Faith formation registration form-head-section.html" at bounding box center [95, 507] width 110 height 9
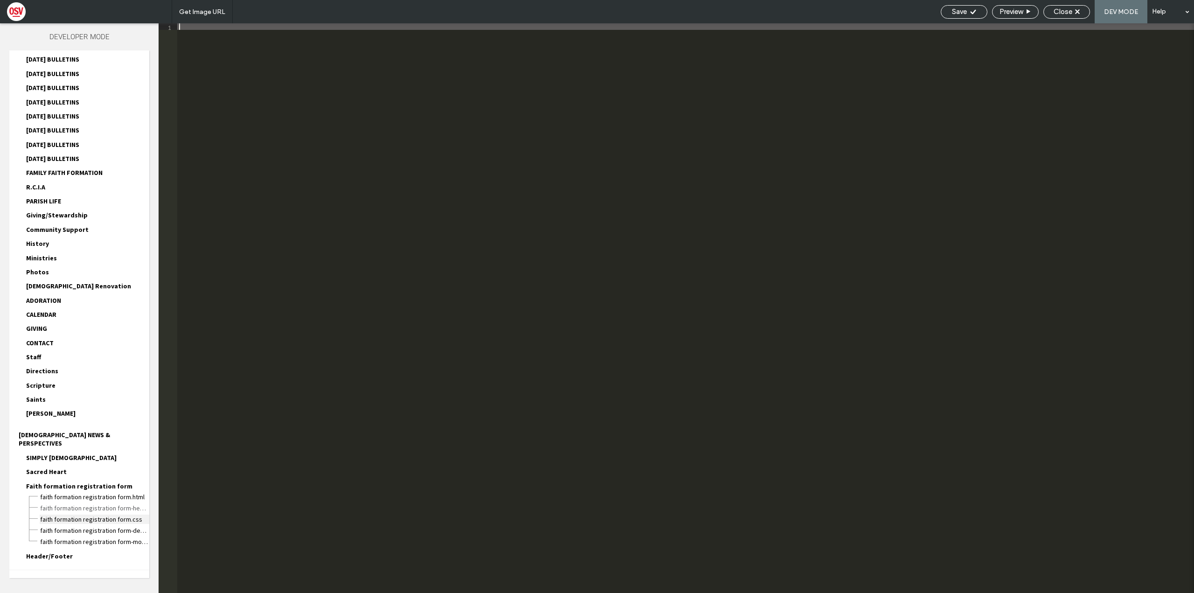
click at [119, 515] on span "Faith formation registration form.css" at bounding box center [95, 519] width 110 height 9
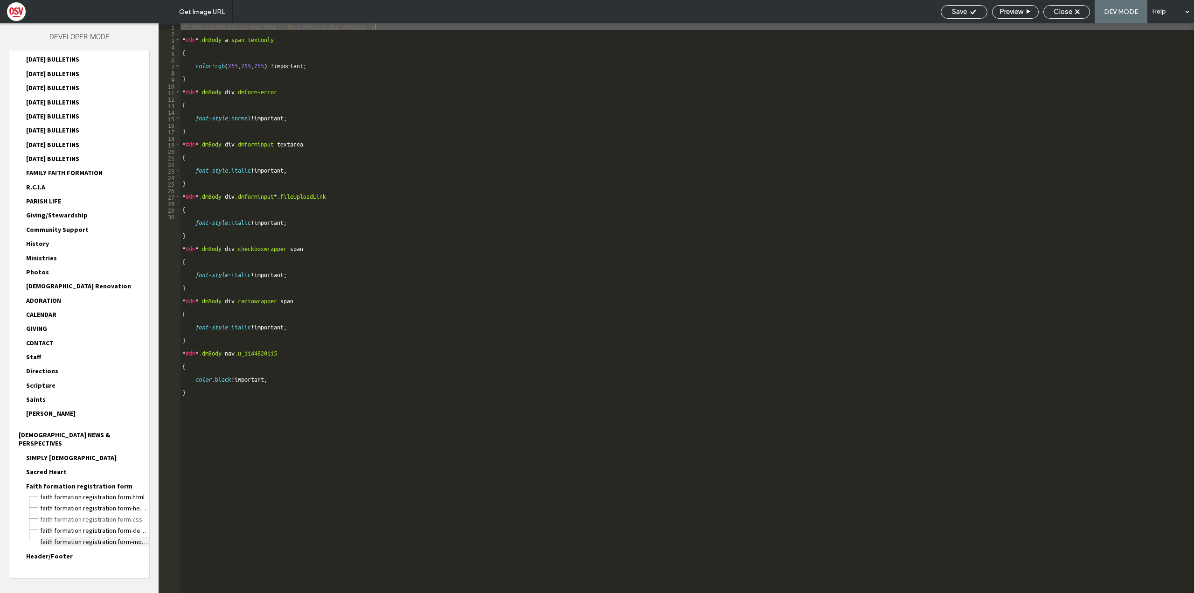
click at [111, 537] on span "Faith formation registration form-mobile.css" at bounding box center [95, 541] width 110 height 9
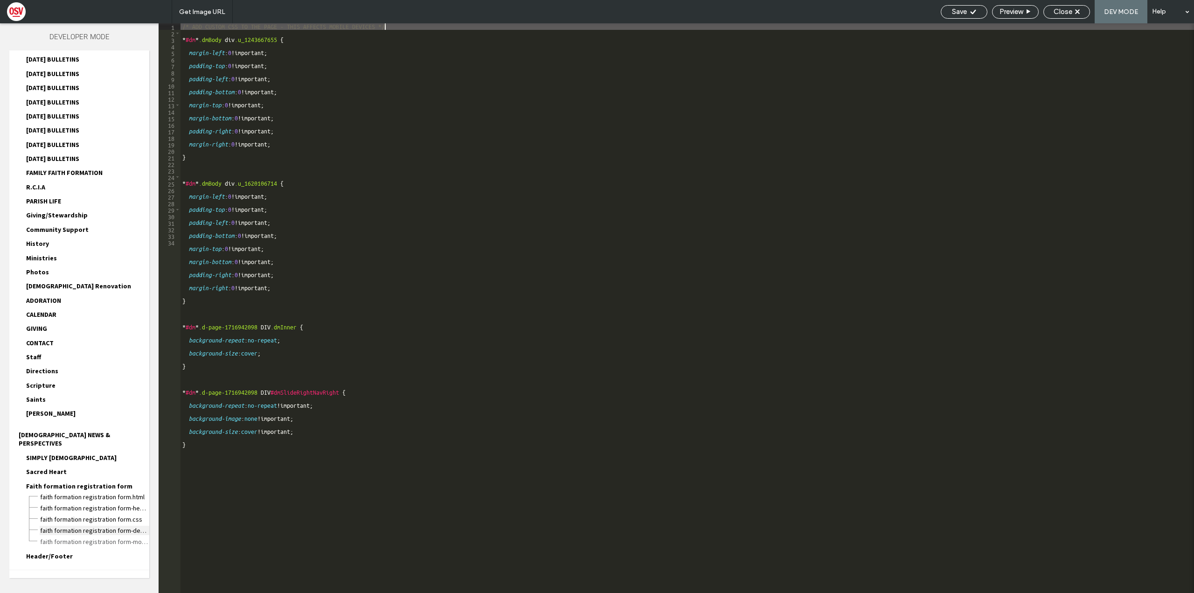
click at [128, 526] on span "Faith formation registration form-desktop-tablet.css" at bounding box center [95, 530] width 110 height 9
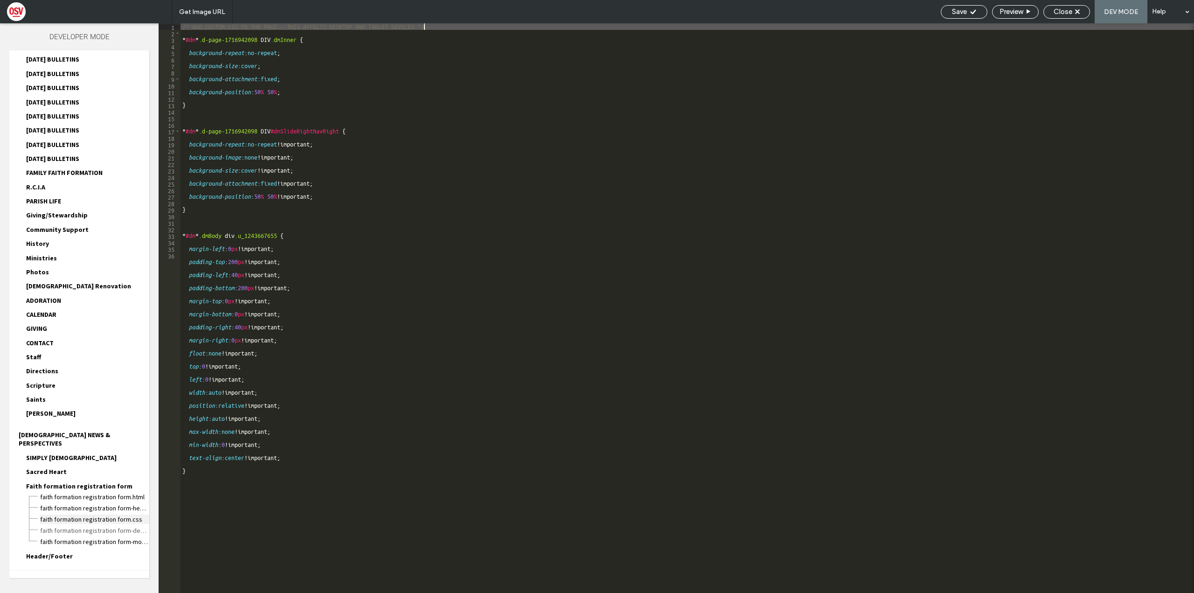
click at [127, 515] on span "Faith formation registration form.css" at bounding box center [95, 519] width 110 height 9
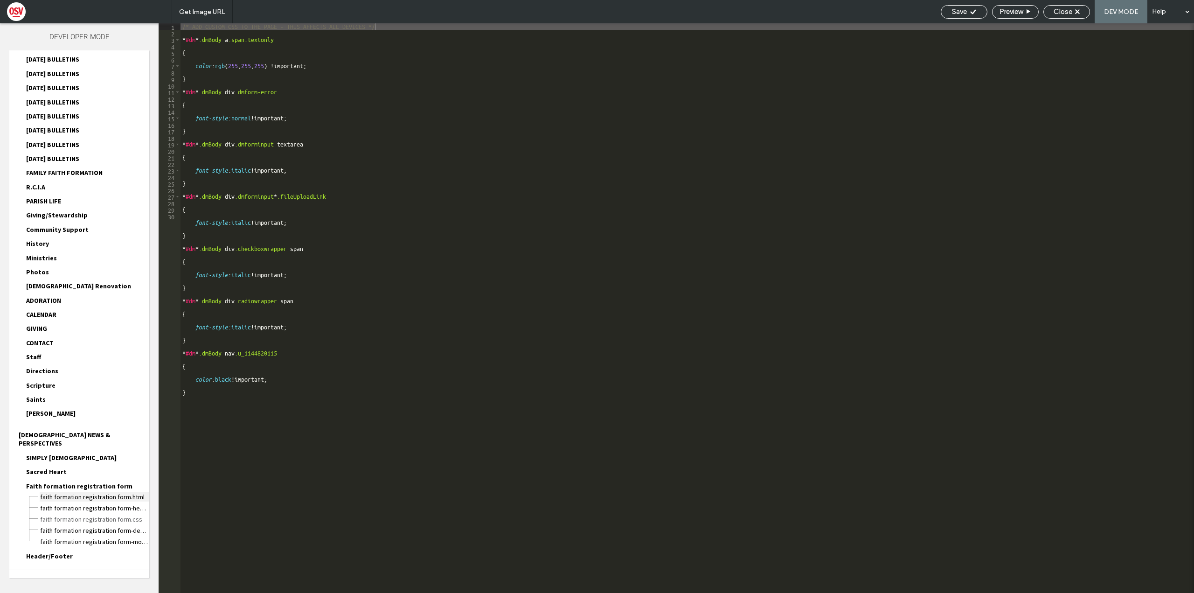
click at [96, 492] on span "Faith formation registration form.html" at bounding box center [95, 496] width 110 height 9
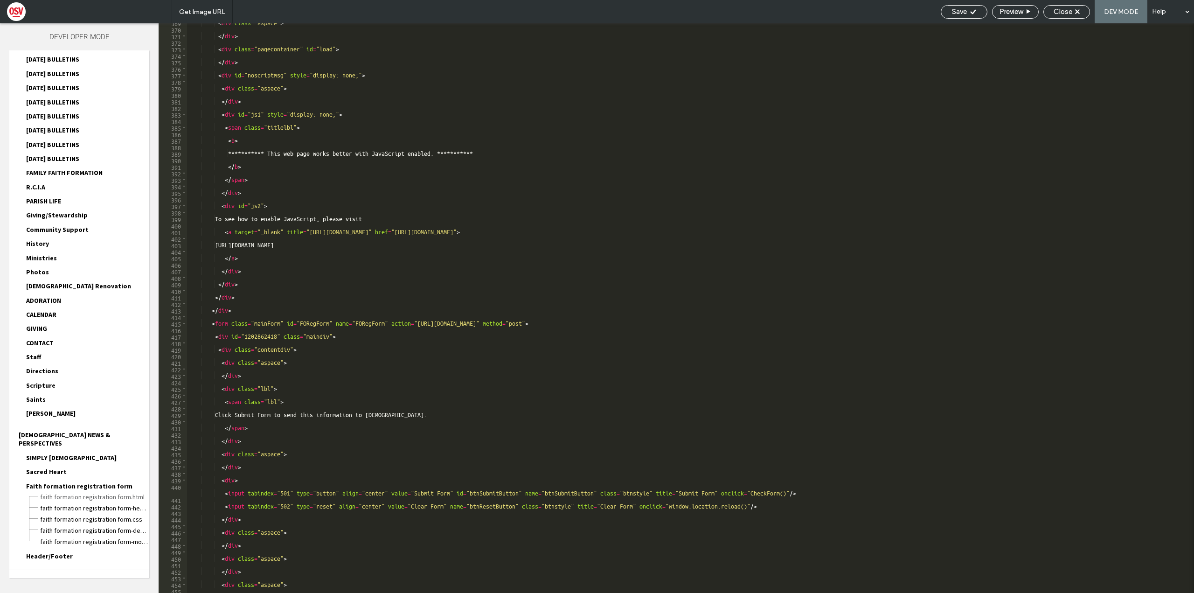
scroll to position [840, 0]
click at [393, 235] on div "**********" at bounding box center [687, 311] width 1000 height 583
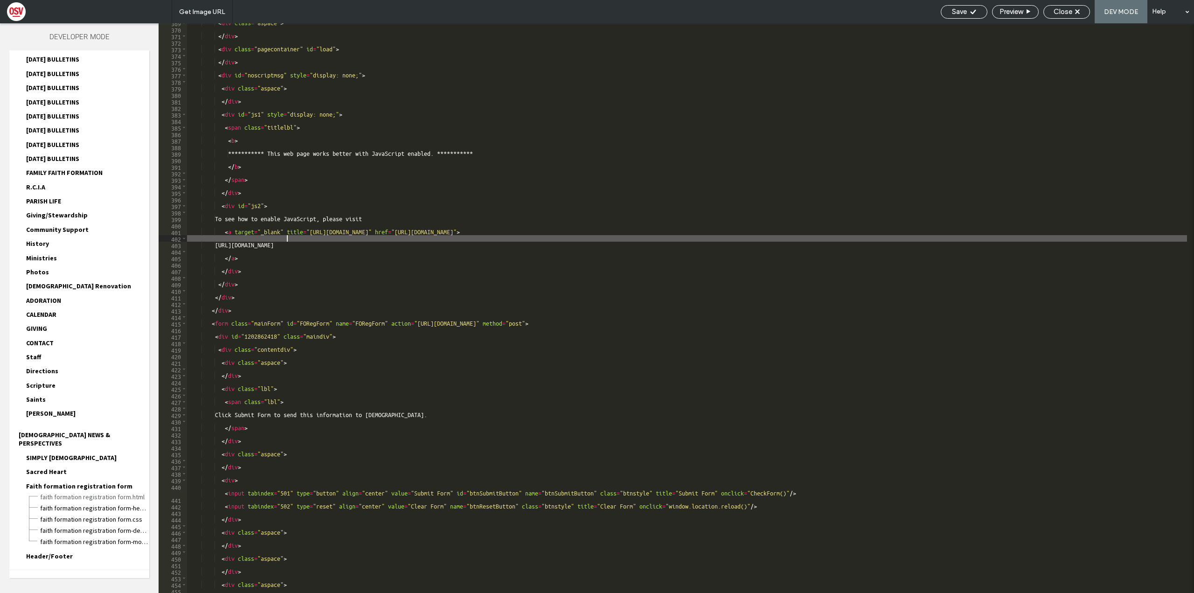
scroll to position [830, 0]
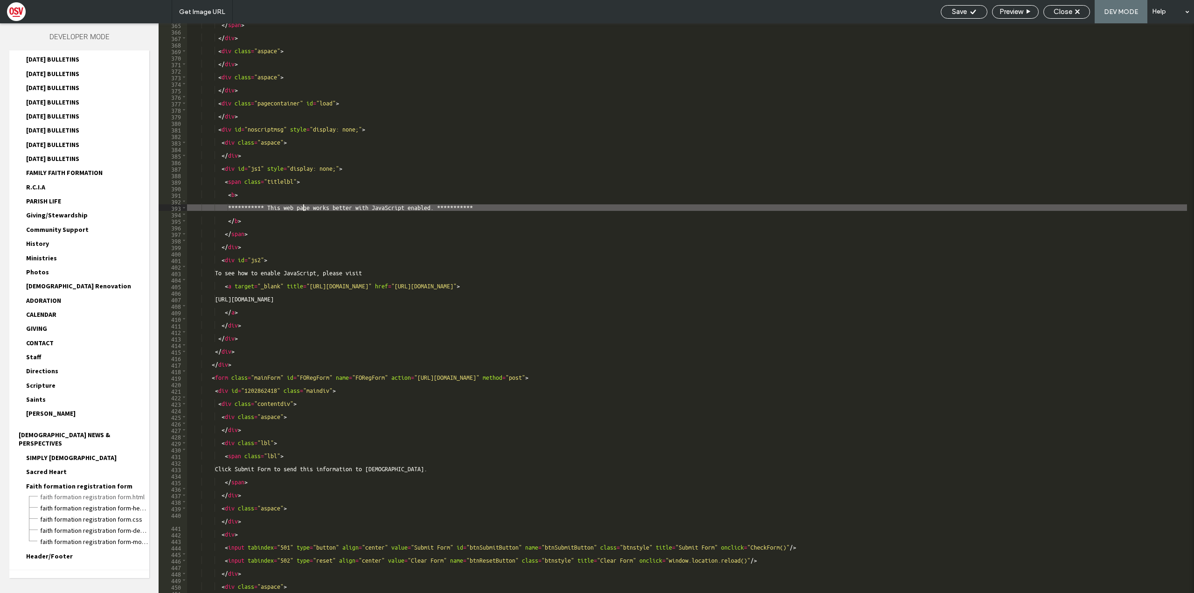
click at [304, 205] on div "**********" at bounding box center [687, 312] width 1000 height 583
click at [379, 268] on div "**********" at bounding box center [687, 312] width 1000 height 583
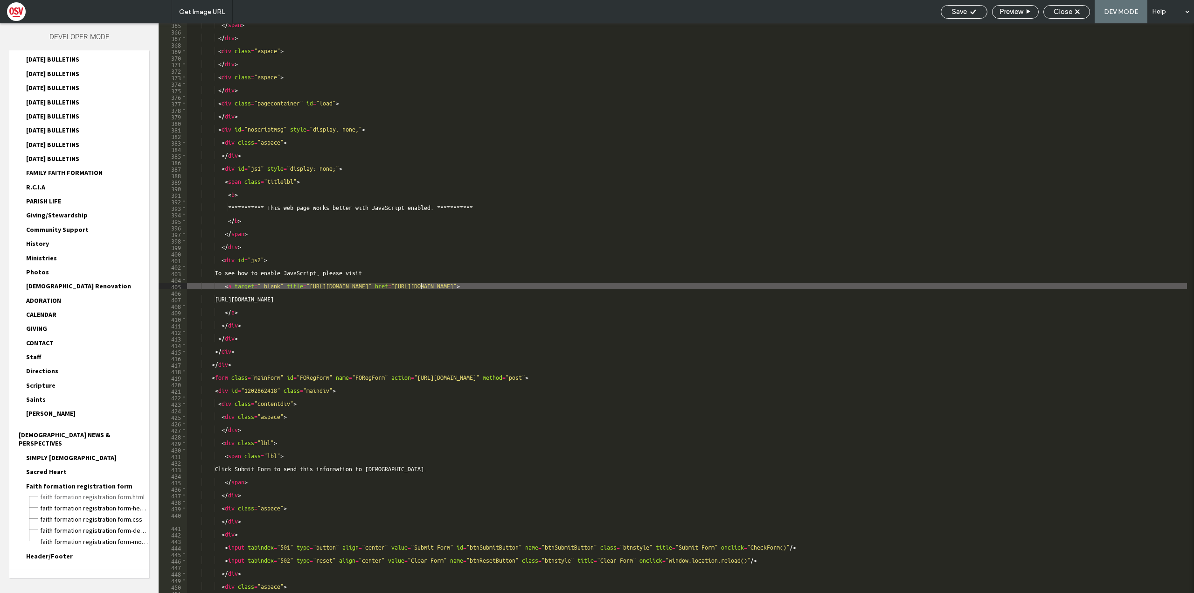
drag, startPoint x: 308, startPoint y: 287, endPoint x: 422, endPoint y: 284, distance: 113.4
click at [422, 284] on div "**********" at bounding box center [687, 312] width 1000 height 583
click at [375, 290] on div "**********" at bounding box center [687, 312] width 1000 height 583
click at [363, 286] on div "**********" at bounding box center [687, 312] width 1000 height 583
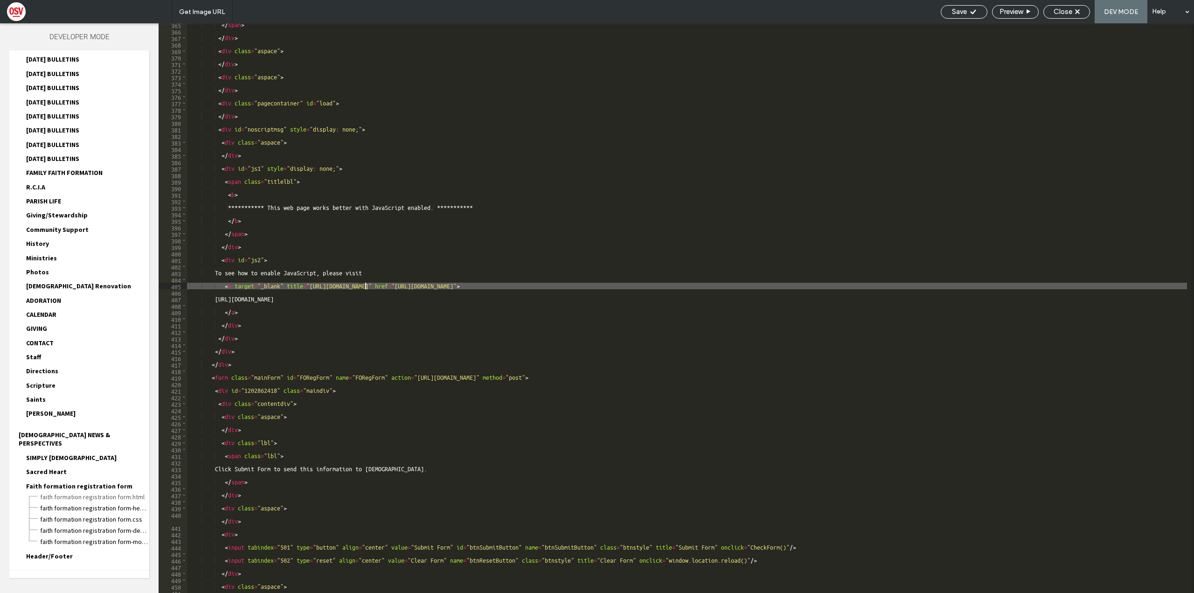
click at [363, 286] on div "**********" at bounding box center [687, 312] width 1000 height 583
click at [343, 286] on div "**********" at bounding box center [687, 312] width 1000 height 583
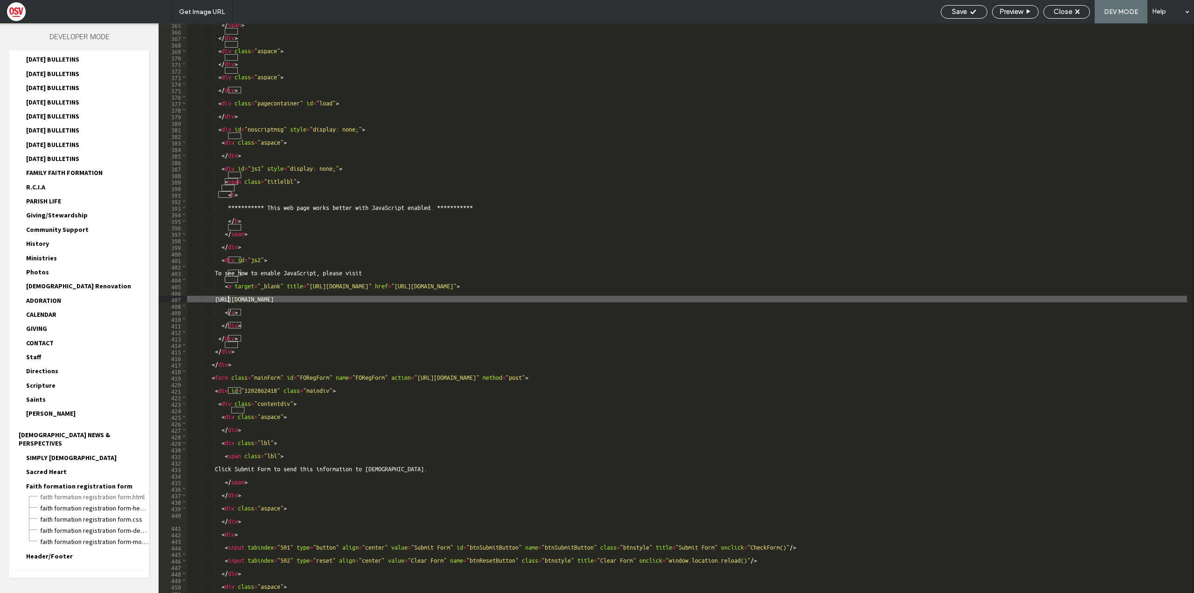
drag, startPoint x: 342, startPoint y: 299, endPoint x: 229, endPoint y: 300, distance: 112.9
click at [229, 300] on div "**********" at bounding box center [687, 312] width 1000 height 583
type textarea "******"
click at [1068, 13] on span "Close" at bounding box center [1063, 11] width 19 height 8
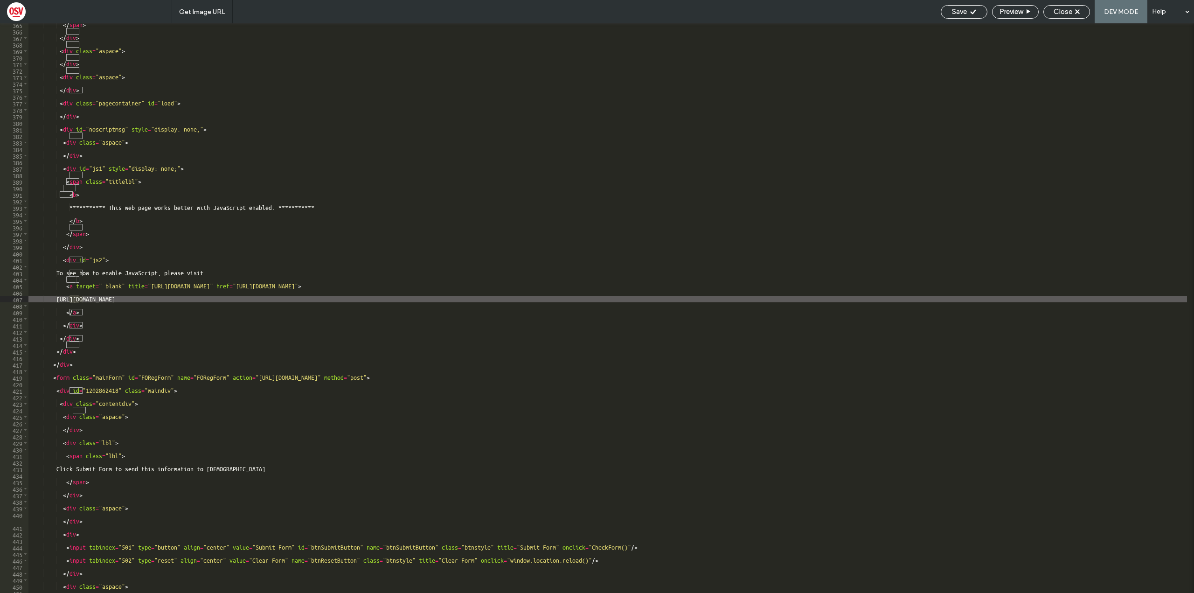
scroll to position [789, 0]
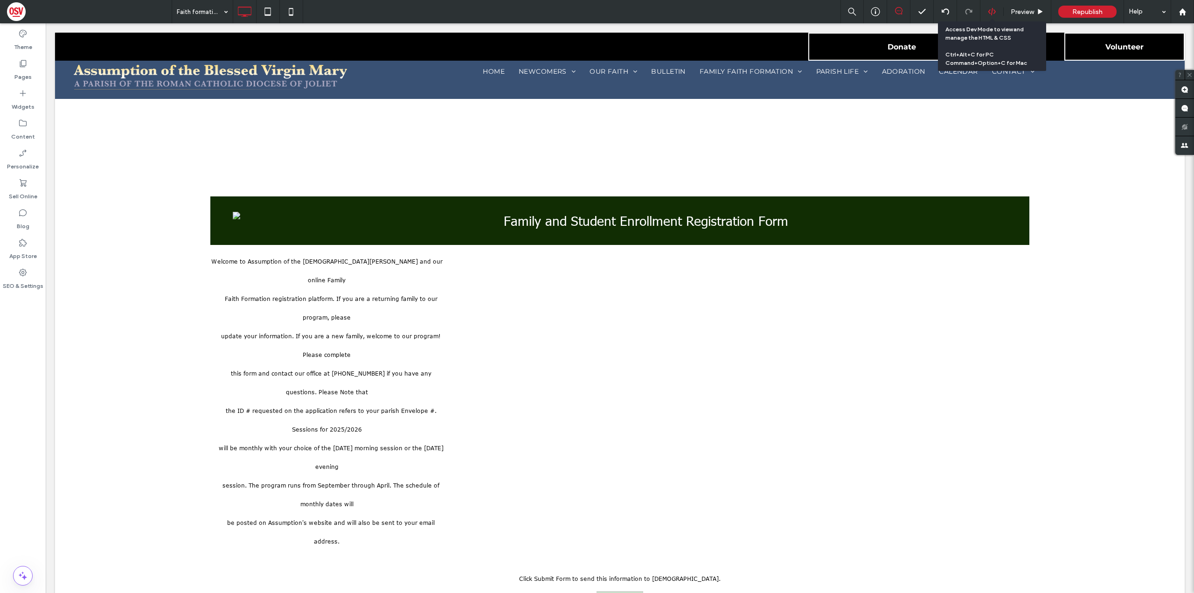
click at [989, 12] on use at bounding box center [991, 11] width 7 height 7
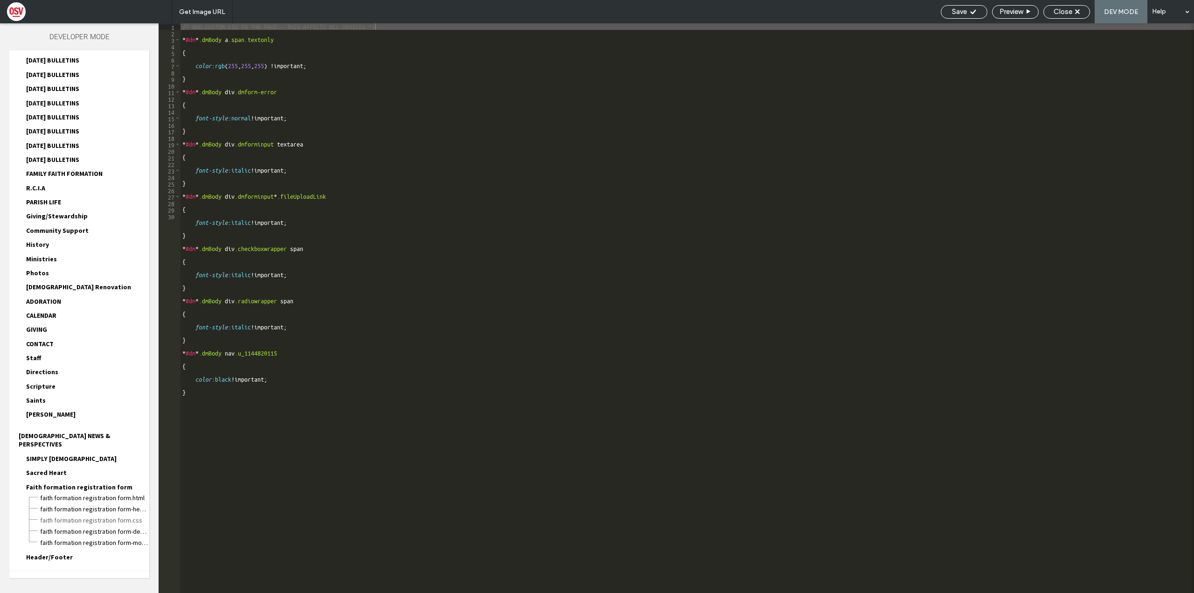
scroll to position [813, 0]
click at [121, 492] on span "Faith formation registration form.html" at bounding box center [95, 496] width 110 height 9
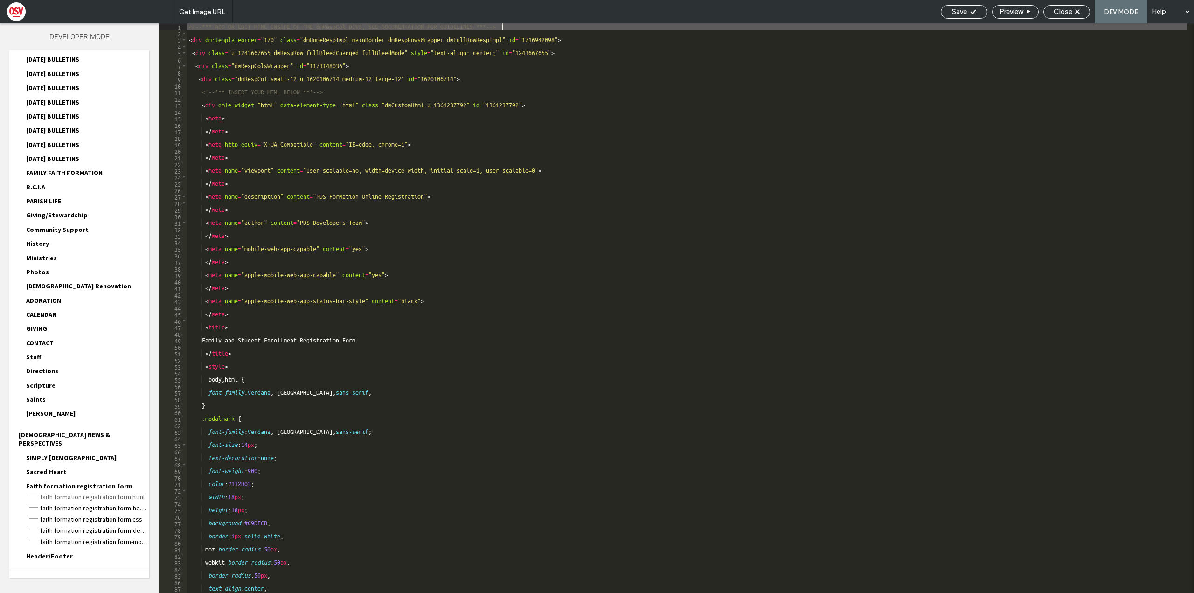
click at [184, 328] on div "47" at bounding box center [173, 327] width 28 height 7
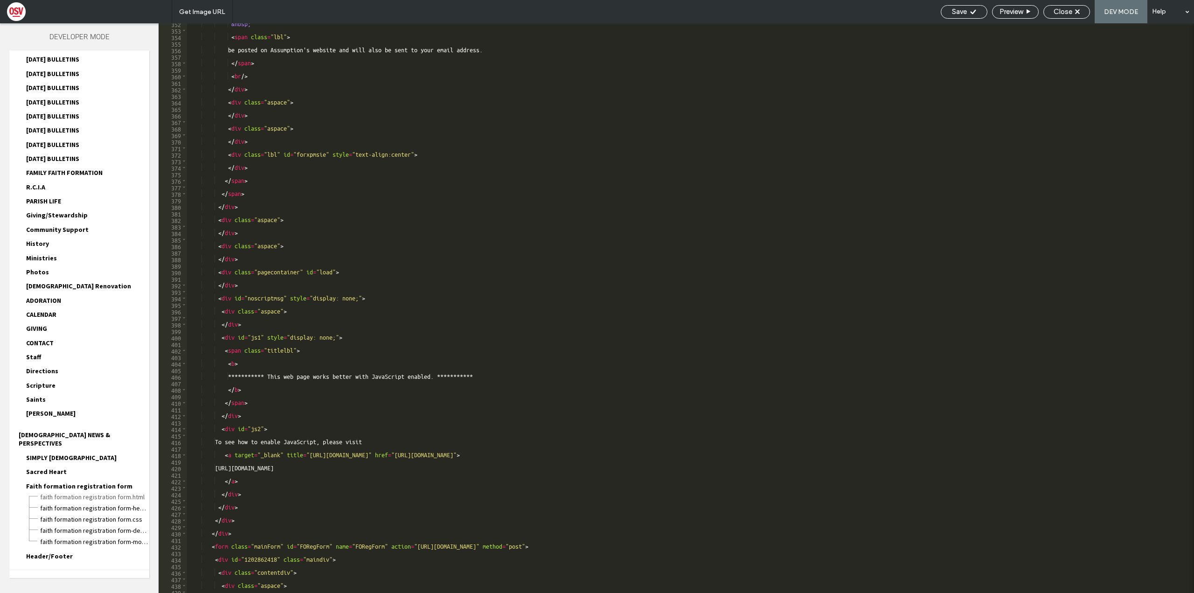
scroll to position [811, 0]
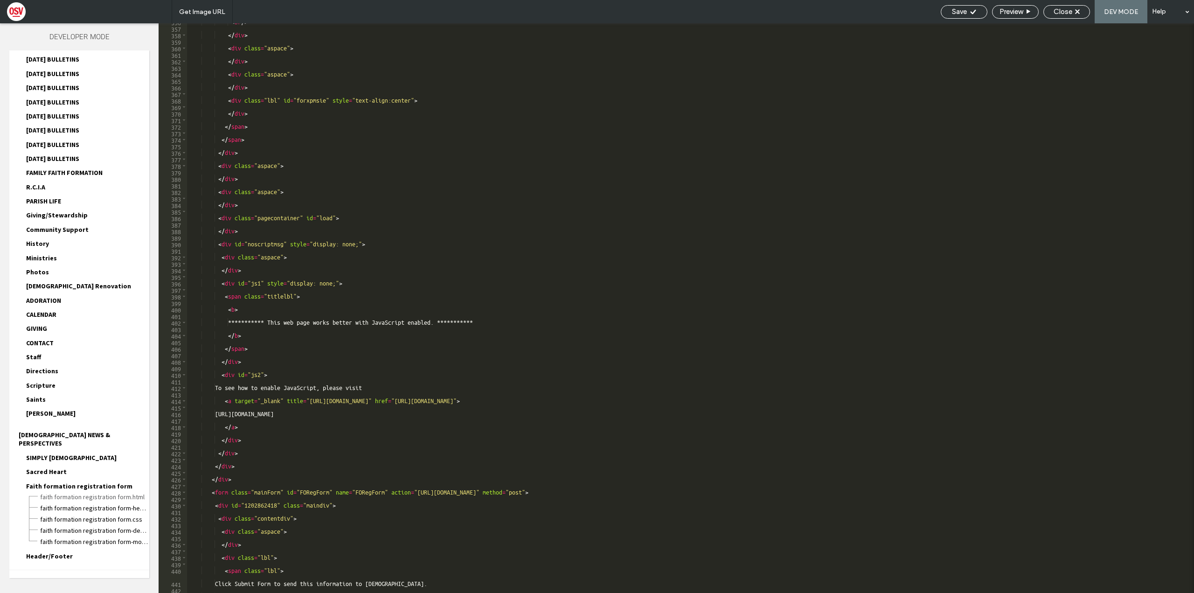
click at [560, 402] on div "**********" at bounding box center [687, 310] width 1000 height 583
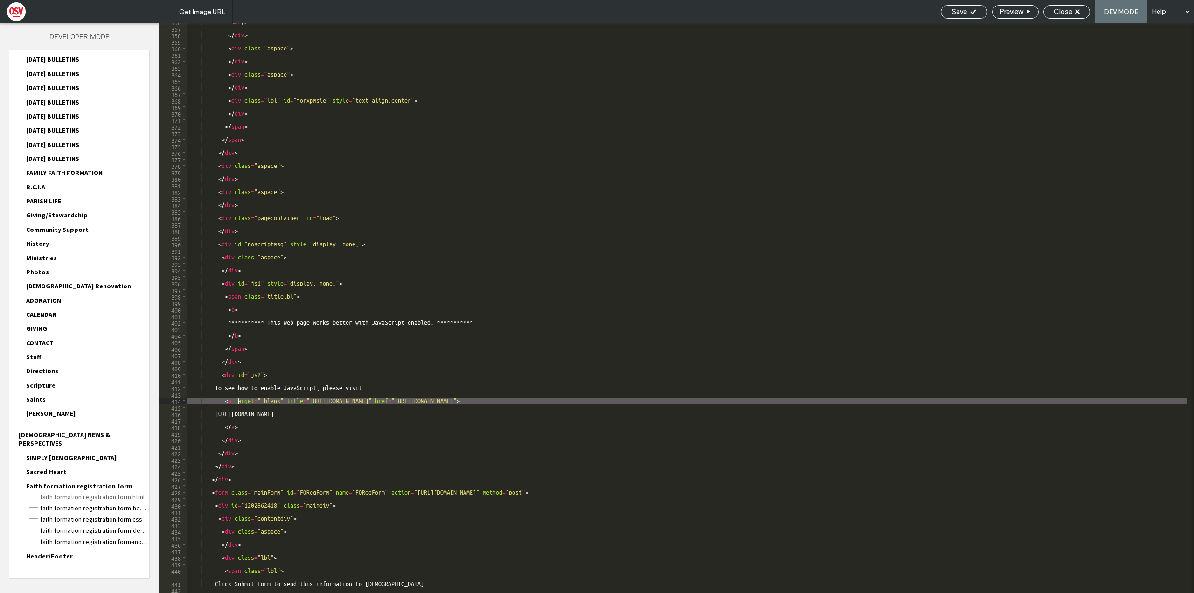
click at [558, 399] on div "**********" at bounding box center [687, 310] width 1000 height 583
click at [391, 399] on div "**********" at bounding box center [687, 310] width 1000 height 583
click at [391, 398] on div "**********" at bounding box center [687, 310] width 1000 height 583
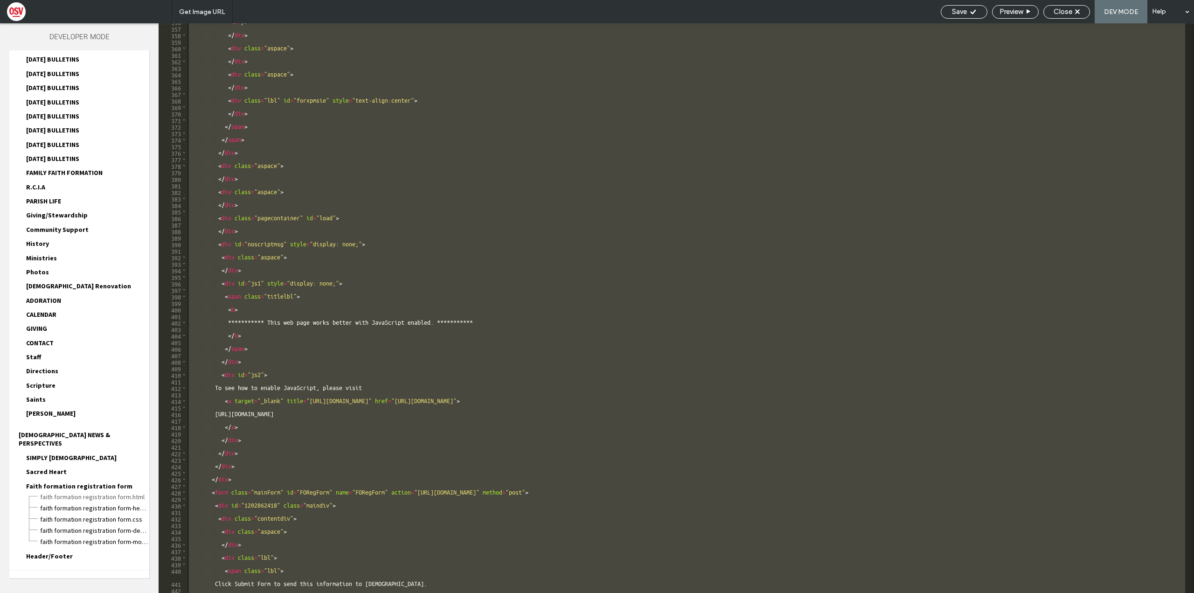
click at [391, 398] on div "**********" at bounding box center [687, 310] width 1000 height 583
click at [98, 515] on span "Faith formation registration form.css" at bounding box center [95, 519] width 110 height 9
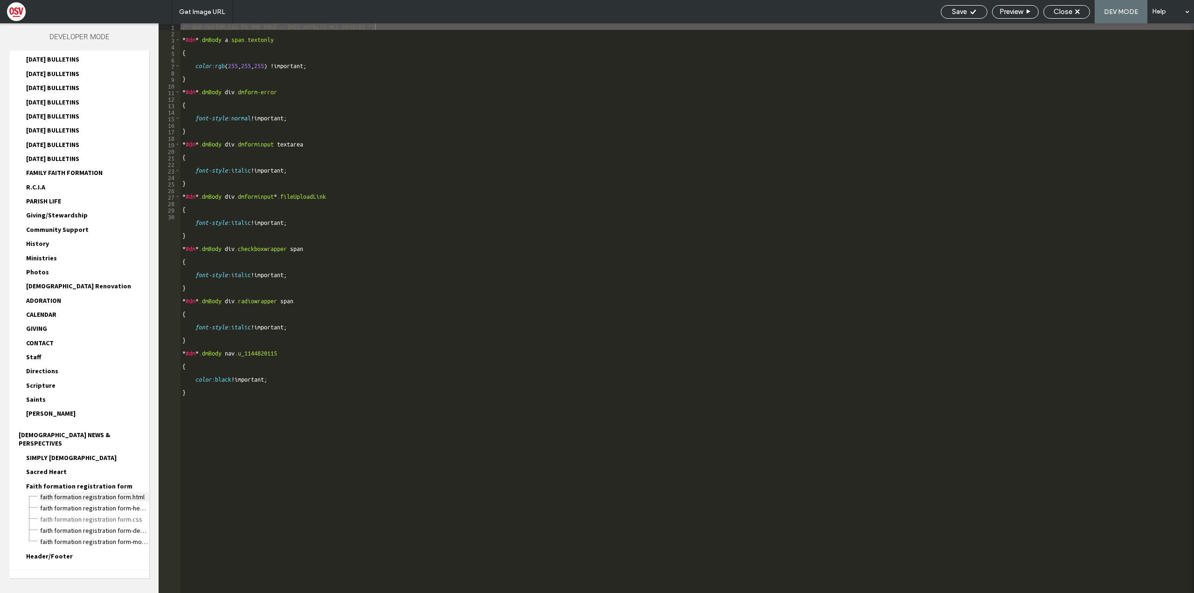
click at [119, 492] on span "Faith formation registration form.html" at bounding box center [95, 496] width 110 height 9
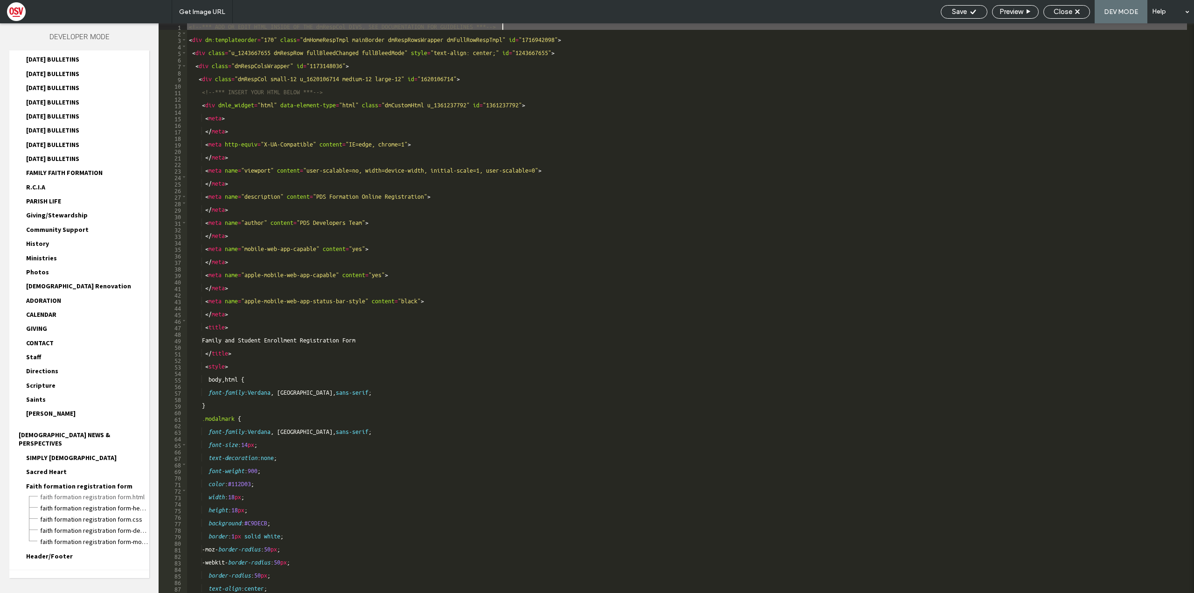
scroll to position [0, 0]
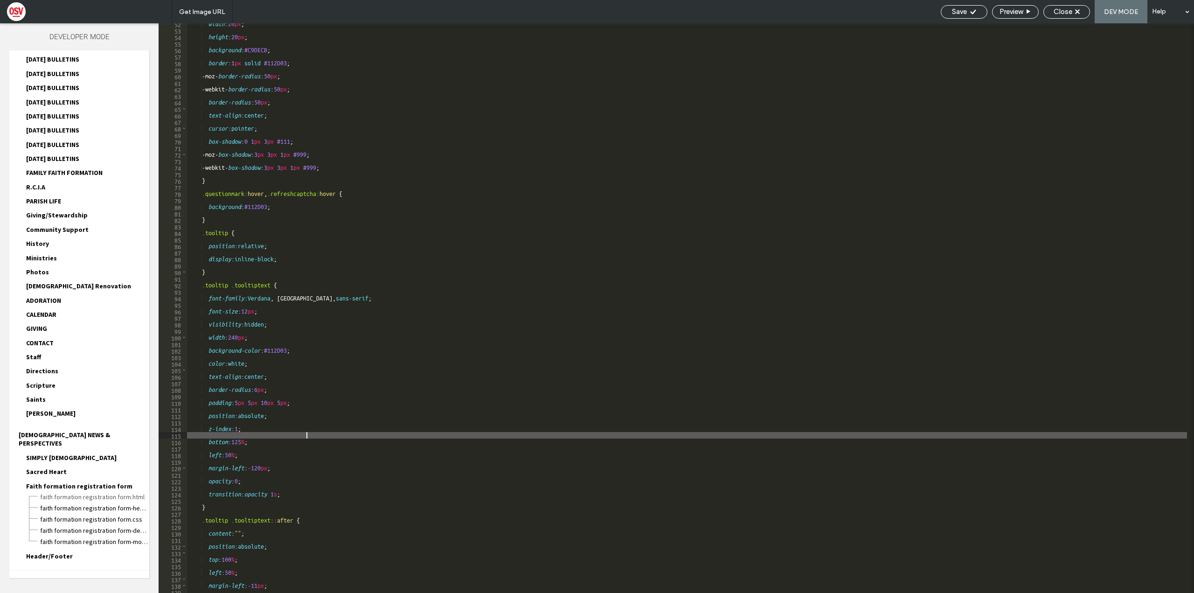
click at [306, 435] on div "width : 20 px ; height : 20 px ; background : #C9DECB ; border : 1 px solid #11…" at bounding box center [687, 312] width 1000 height 583
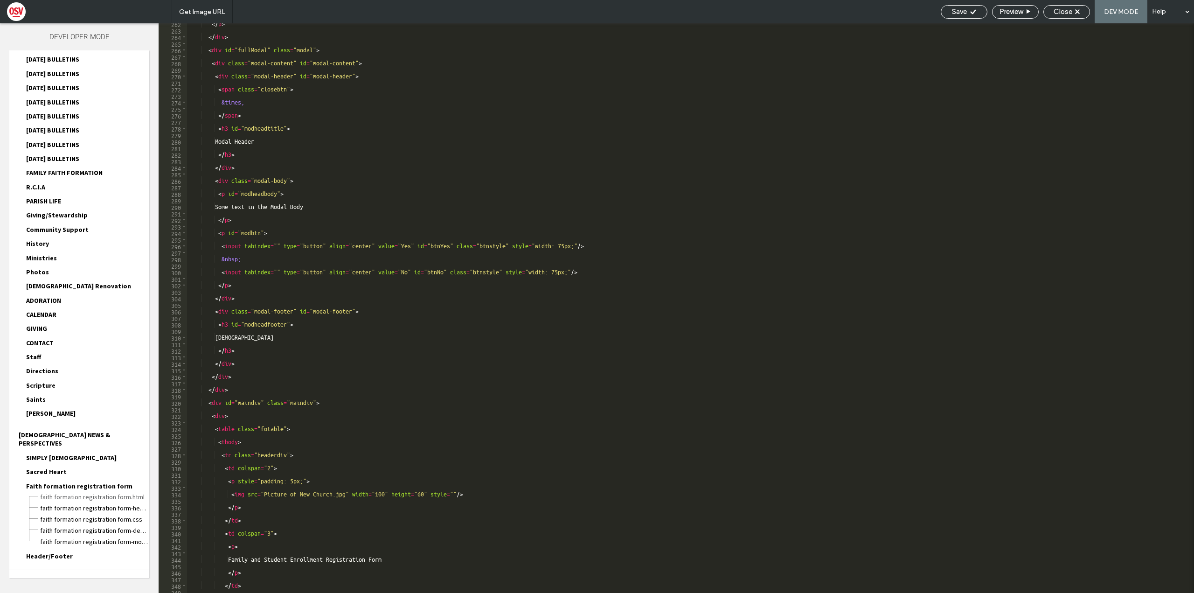
scroll to position [566, 0]
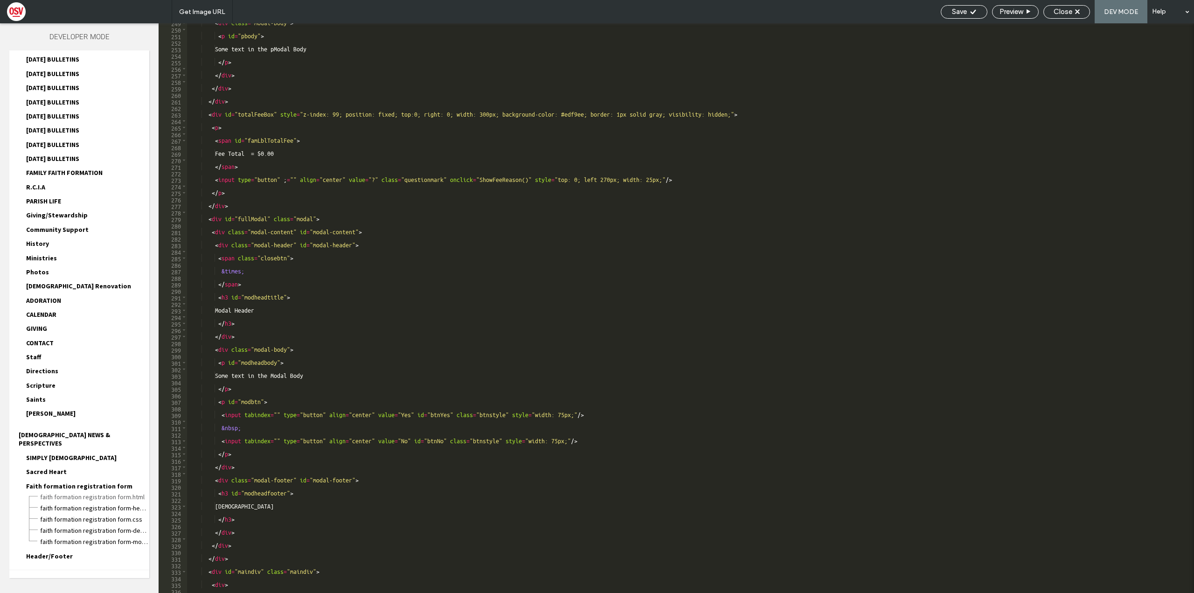
click at [524, 252] on div "< div class = "modal-body" > < p id = "pbody" > Some text in the pModal Body </…" at bounding box center [687, 311] width 1000 height 583
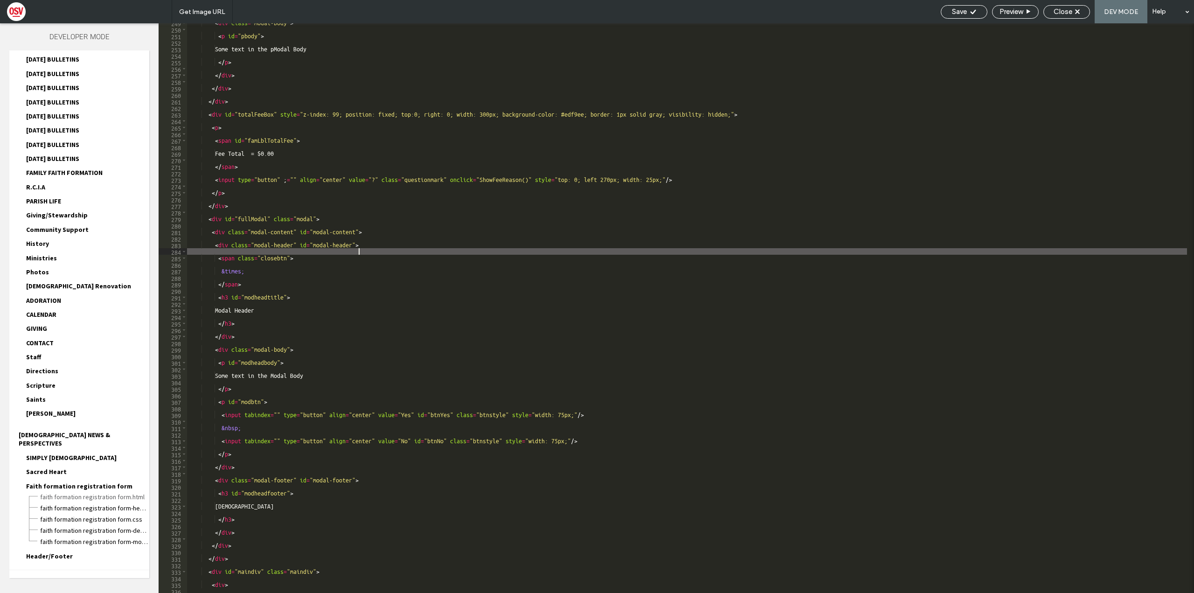
click at [524, 250] on div "< div class = "modal-body" > < p id = "pbody" > Some text in the pModal Body </…" at bounding box center [687, 311] width 1000 height 583
click at [405, 258] on div "< div class = "modal-body" > < p id = "pbody" > Some text in the pModal Body </…" at bounding box center [687, 311] width 1000 height 583
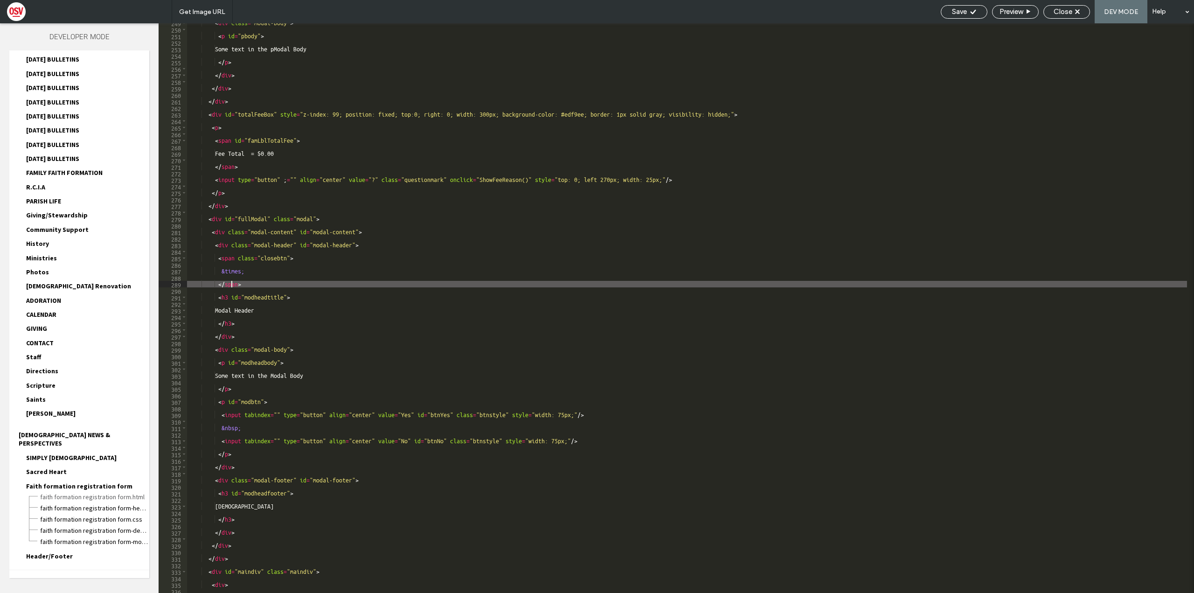
click at [348, 286] on div "< div class = "modal-body" > < p id = "pbody" > Some text in the pModal Body </…" at bounding box center [687, 311] width 1000 height 583
click at [370, 318] on div "< div class = "modal-body" > < p id = "pbody" > Some text in the pModal Body </…" at bounding box center [687, 311] width 1000 height 583
type textarea "*******"
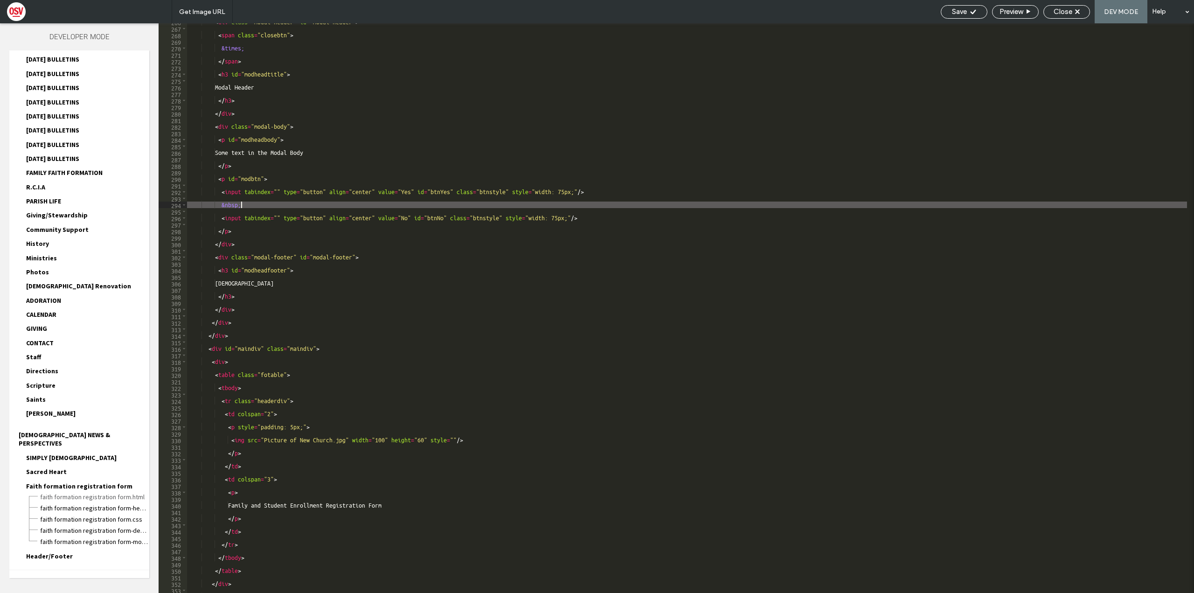
scroll to position [606, 0]
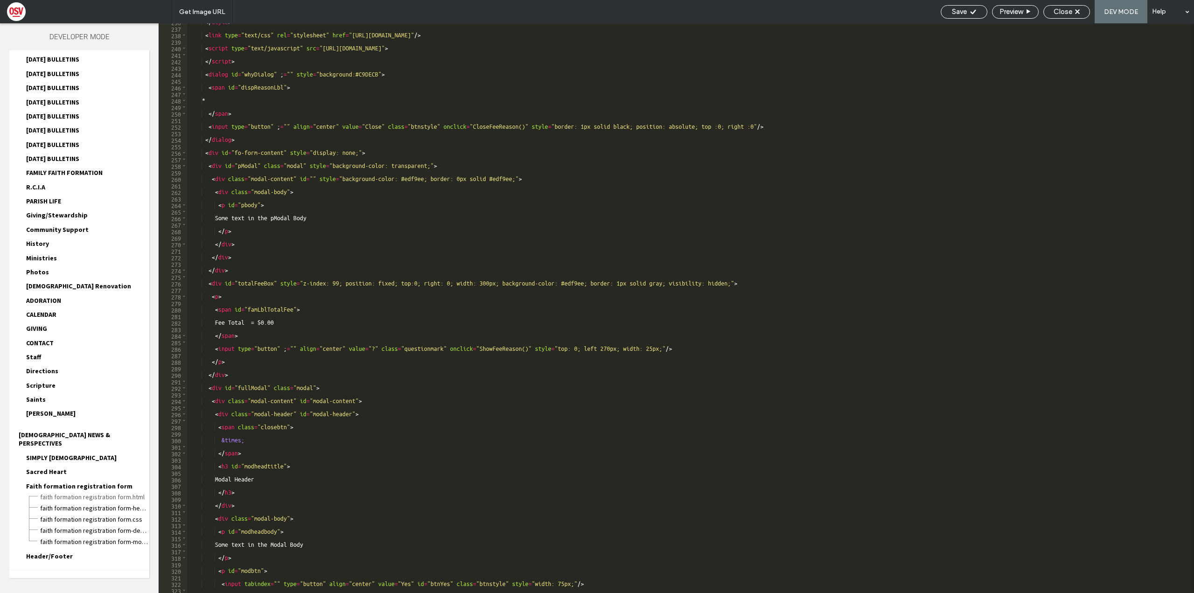
scroll to position [518, 0]
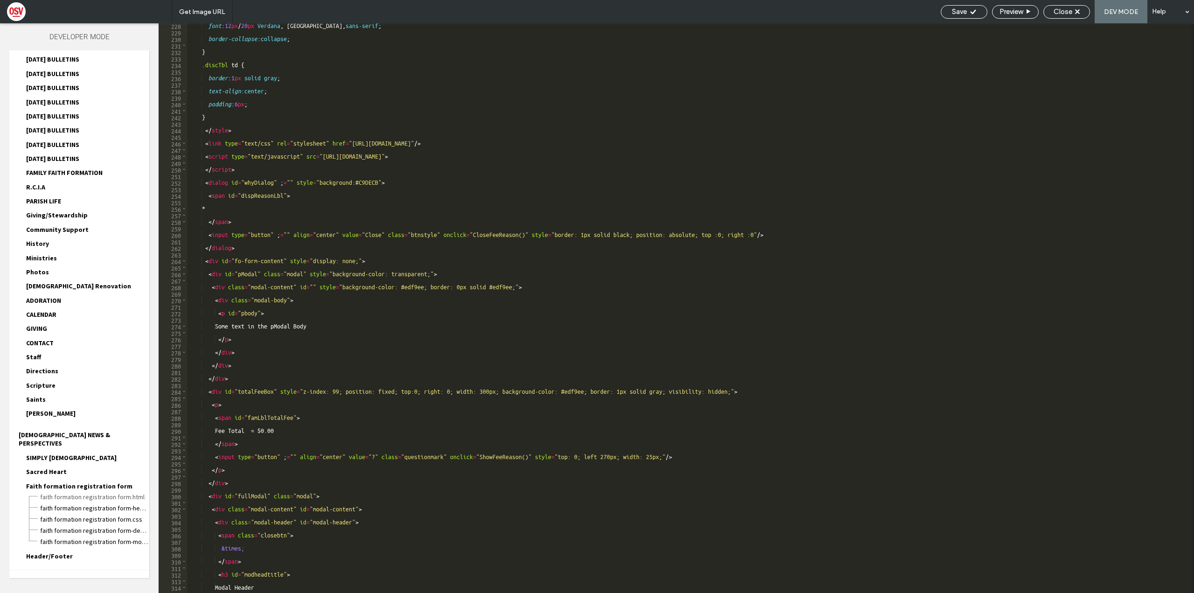
click at [511, 159] on div "font : 12 px / 20 px Verdana , [GEOGRAPHIC_DATA], sans-serif ; border-collapse …" at bounding box center [687, 313] width 1000 height 583
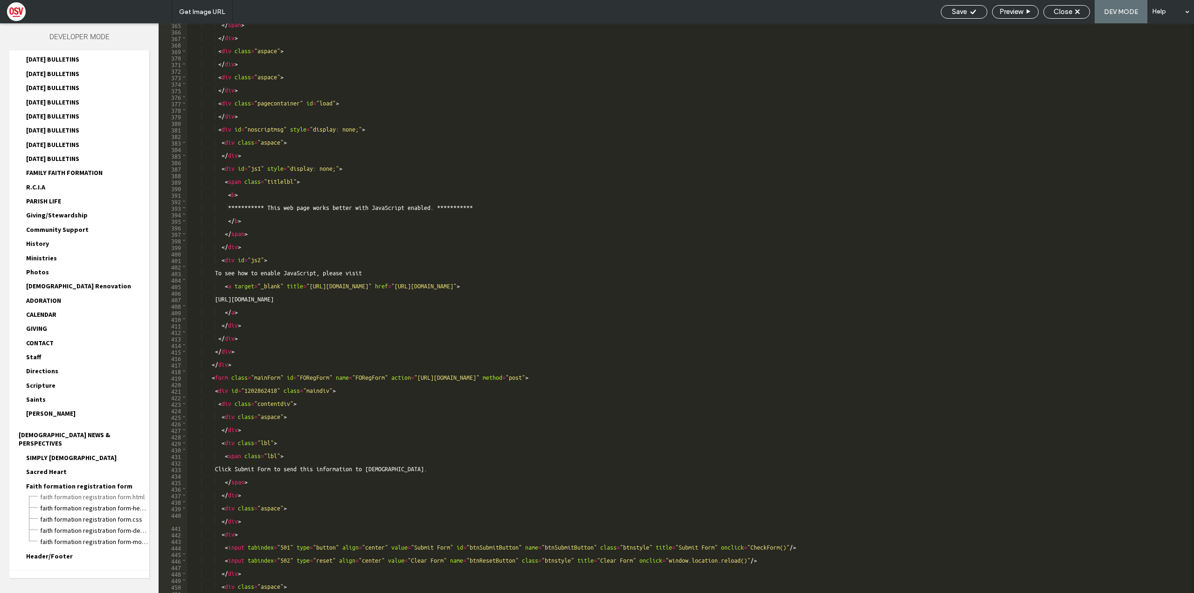
scroll to position [850, 0]
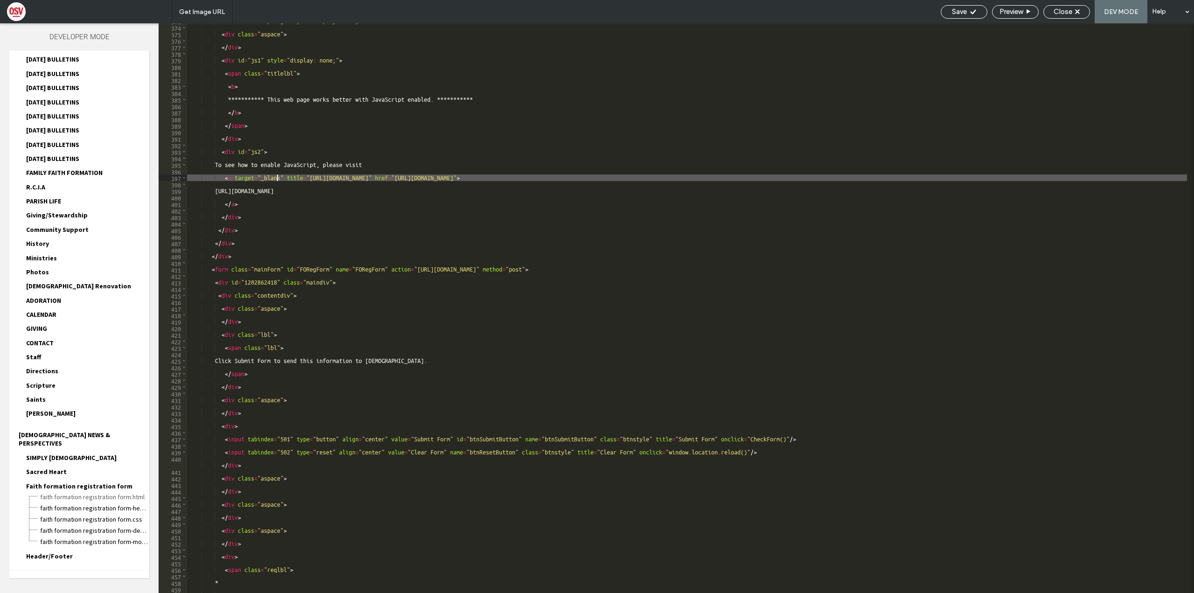
click at [315, 179] on div "**********" at bounding box center [687, 309] width 1000 height 583
drag, startPoint x: 310, startPoint y: 177, endPoint x: 363, endPoint y: 178, distance: 53.2
click at [363, 178] on div "**********" at bounding box center [687, 309] width 1000 height 583
click at [420, 177] on div "**********" at bounding box center [687, 309] width 1000 height 583
click at [427, 177] on div "**********" at bounding box center [687, 309] width 1000 height 583
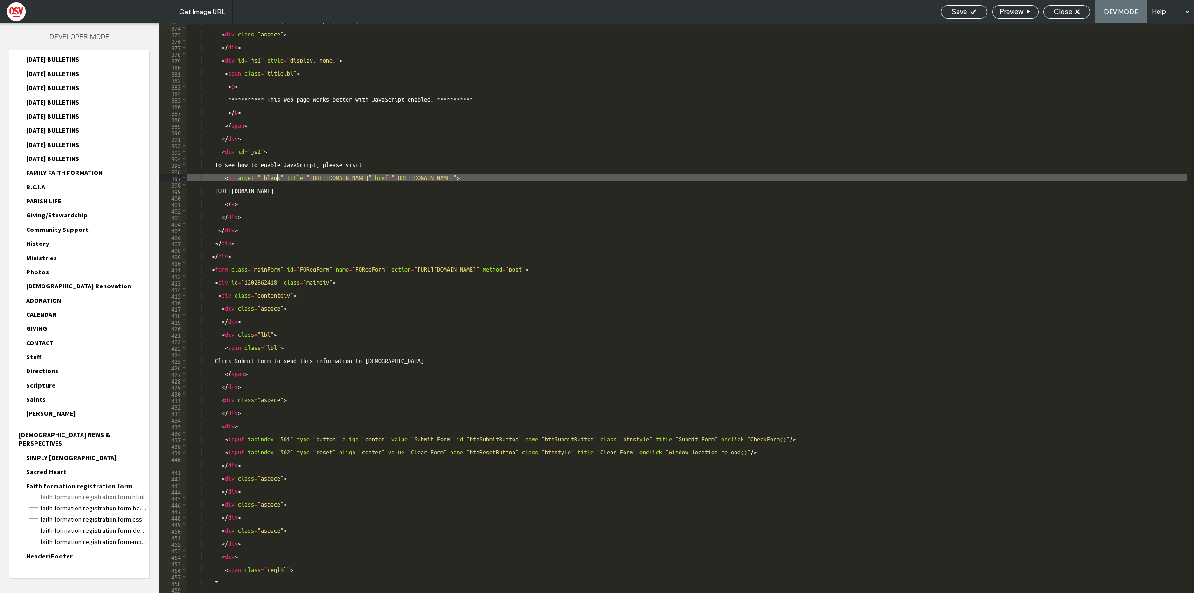
click at [427, 177] on div "**********" at bounding box center [687, 309] width 1000 height 583
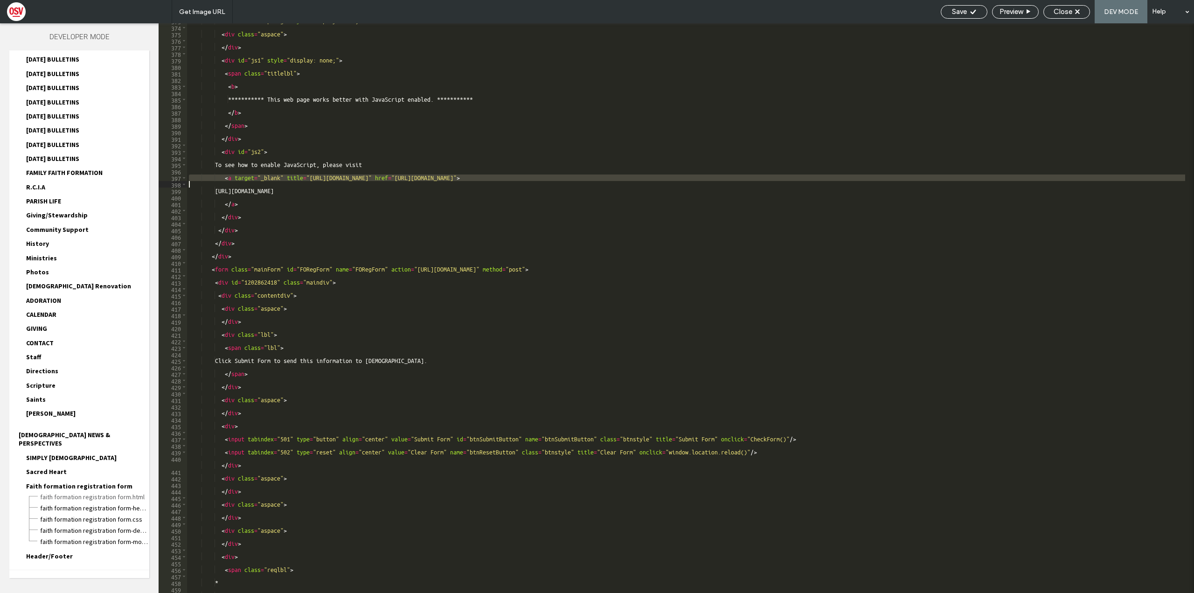
click at [427, 177] on div "**********" at bounding box center [687, 309] width 1000 height 583
click at [406, 181] on div "**********" at bounding box center [687, 309] width 1000 height 583
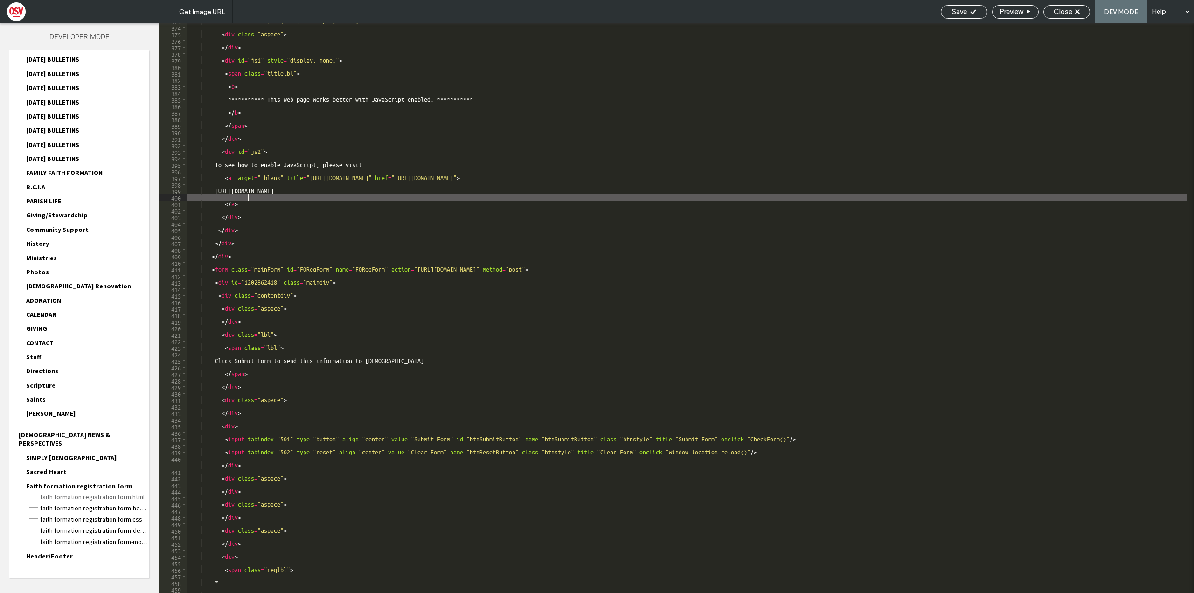
click at [299, 199] on div "**********" at bounding box center [687, 309] width 1000 height 583
click at [295, 190] on div "**********" at bounding box center [687, 309] width 1000 height 583
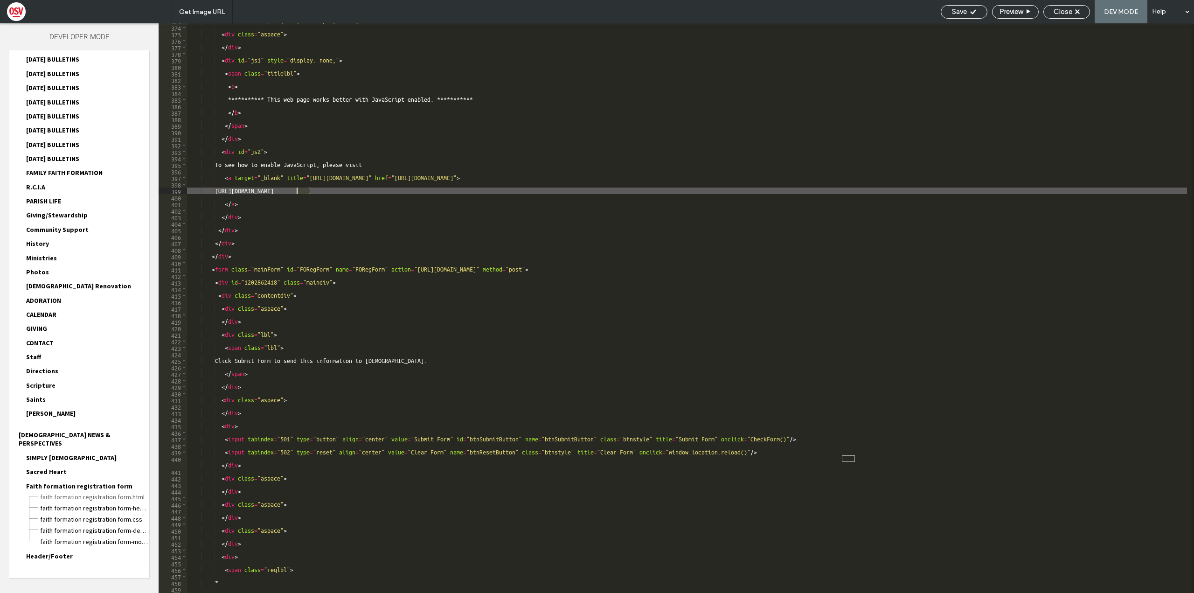
click at [295, 190] on div "**********" at bounding box center [687, 309] width 1000 height 583
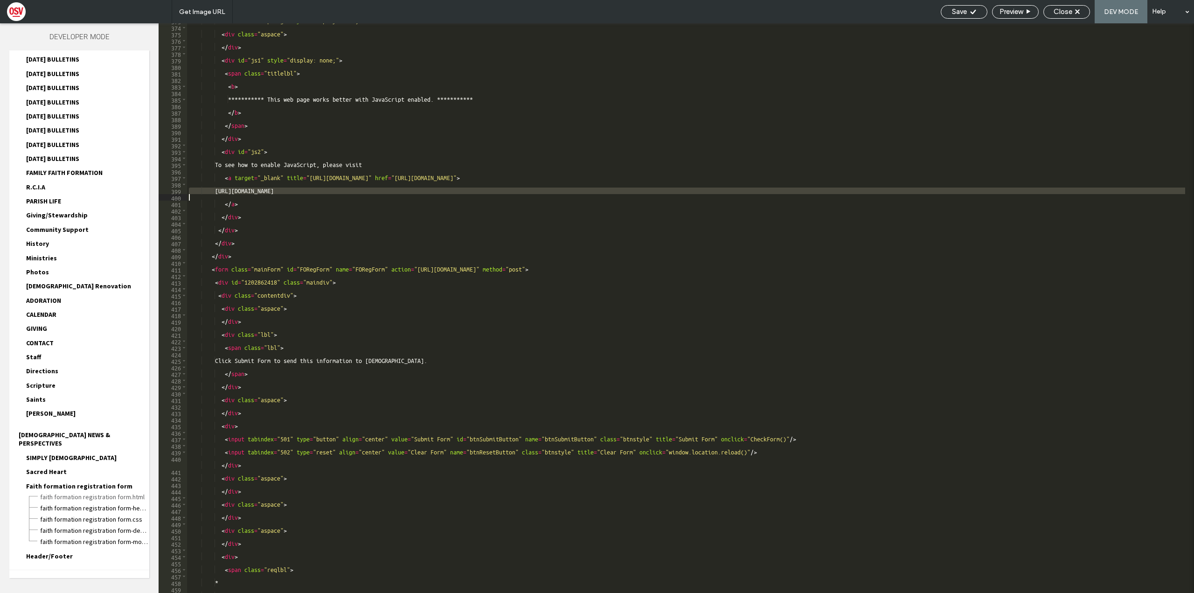
drag, startPoint x: 294, startPoint y: 190, endPoint x: 254, endPoint y: 200, distance: 40.9
click at [254, 200] on div "**********" at bounding box center [687, 309] width 1000 height 583
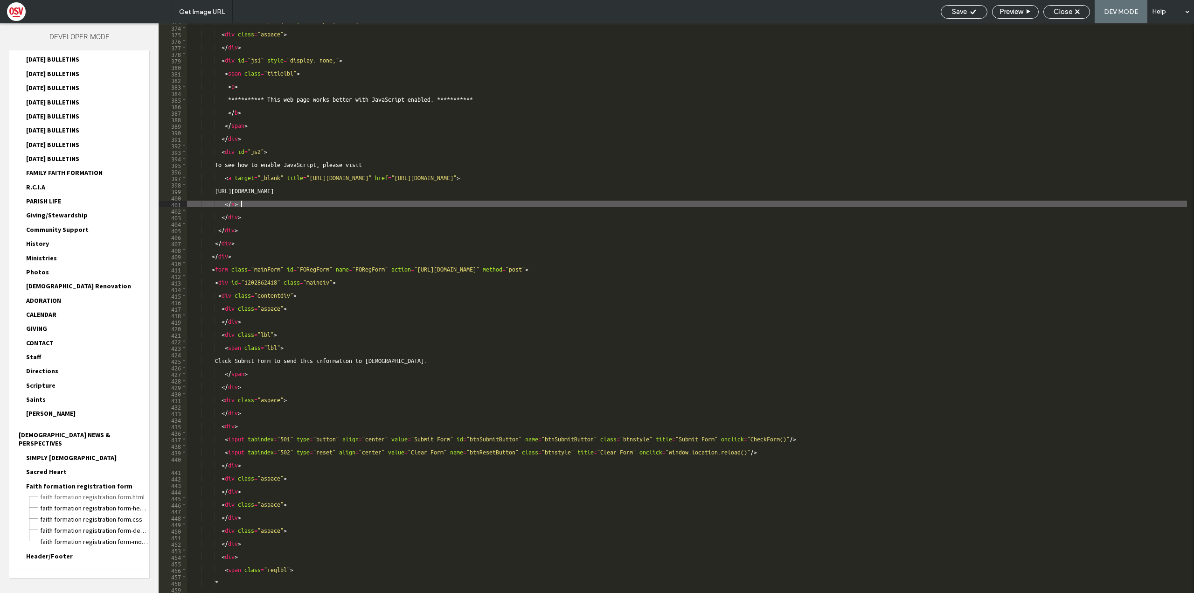
click at [281, 203] on div "**********" at bounding box center [687, 309] width 1000 height 583
click at [255, 191] on div "**********" at bounding box center [687, 309] width 1000 height 583
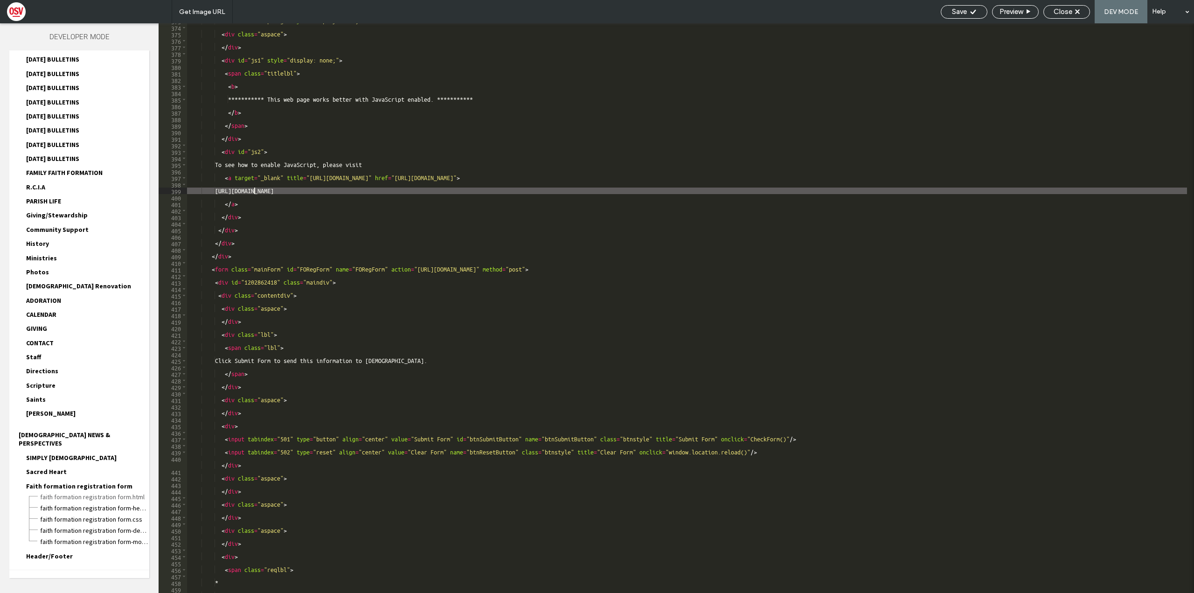
click at [255, 191] on div "**********" at bounding box center [687, 309] width 1000 height 583
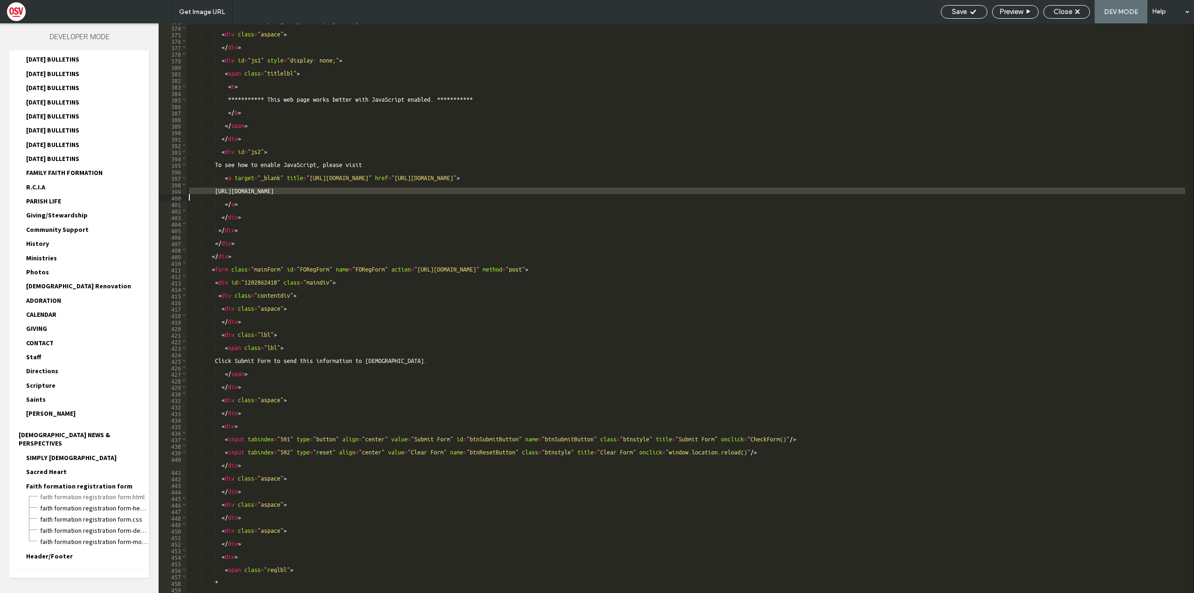
click at [255, 191] on div "**********" at bounding box center [687, 309] width 1000 height 583
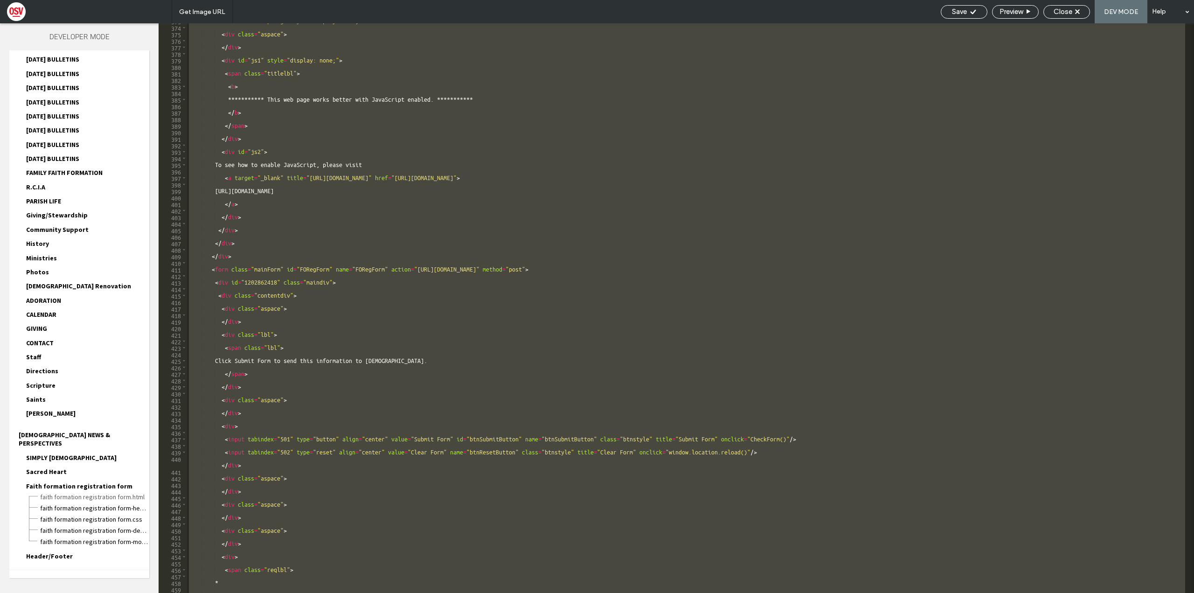
click at [255, 191] on div "**********" at bounding box center [687, 309] width 1000 height 583
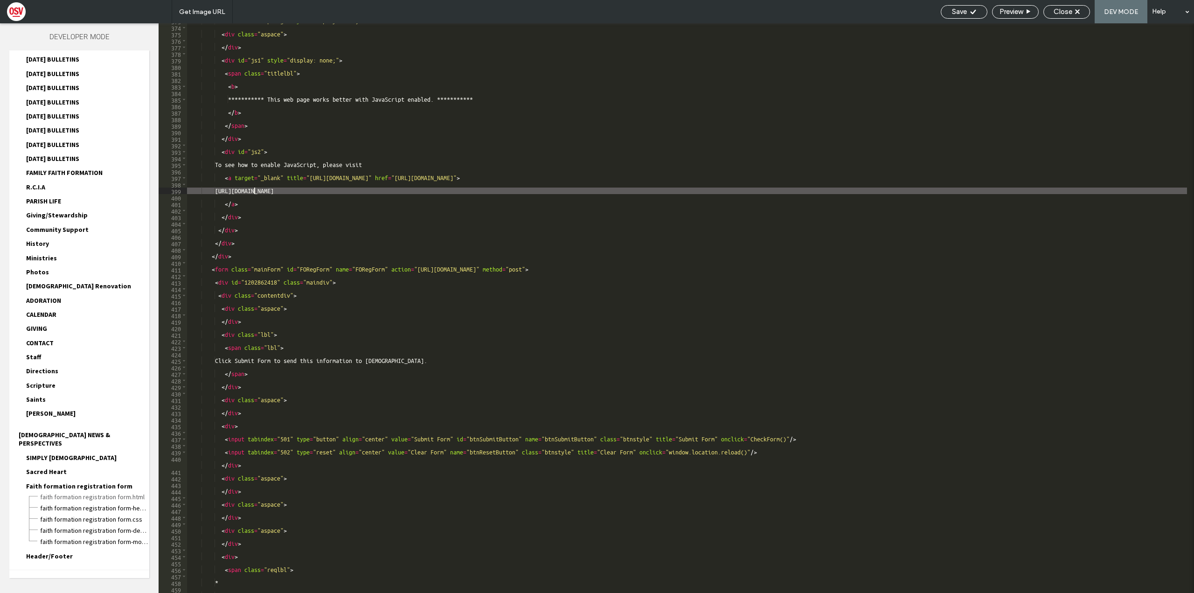
click at [255, 191] on div "**********" at bounding box center [687, 309] width 1000 height 583
drag, startPoint x: 255, startPoint y: 191, endPoint x: 278, endPoint y: 189, distance: 23.4
click at [276, 190] on div "**********" at bounding box center [687, 309] width 1000 height 583
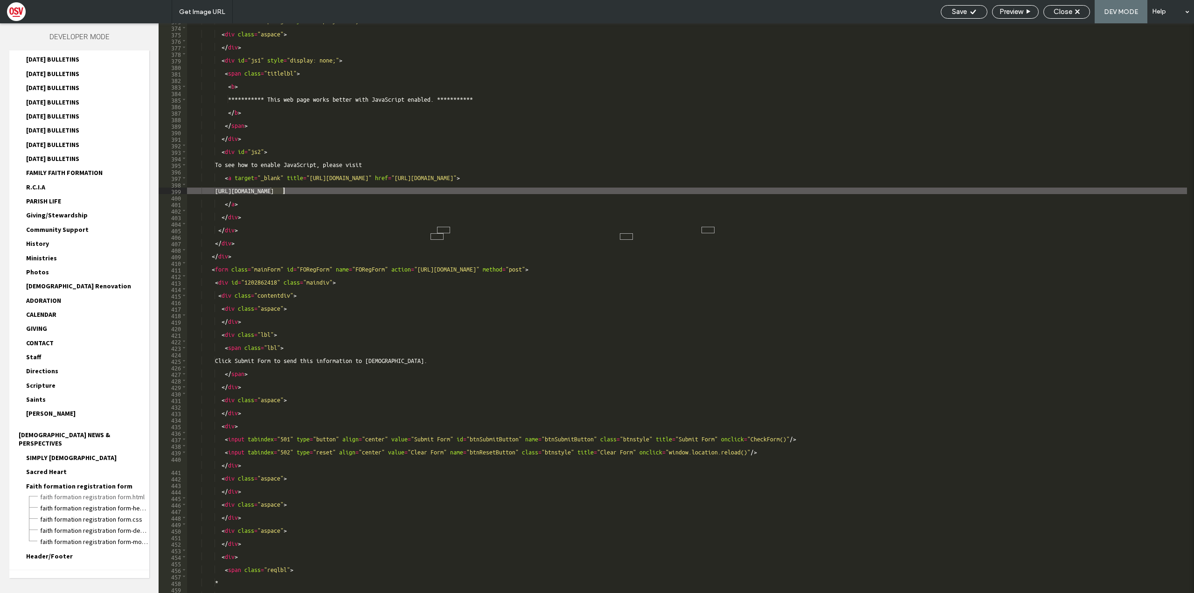
drag, startPoint x: 276, startPoint y: 190, endPoint x: 234, endPoint y: 191, distance: 41.5
click at [234, 187] on div "**********" at bounding box center [687, 309] width 1000 height 583
type textarea "**********"
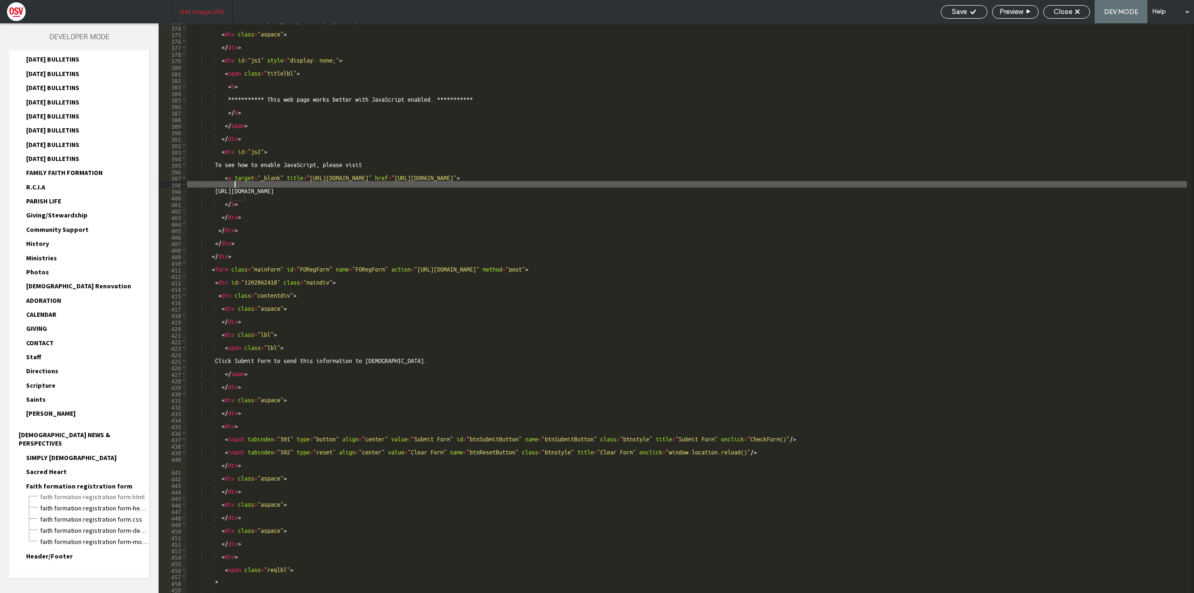
click at [204, 9] on span "Get Image URL" at bounding box center [202, 12] width 46 height 8
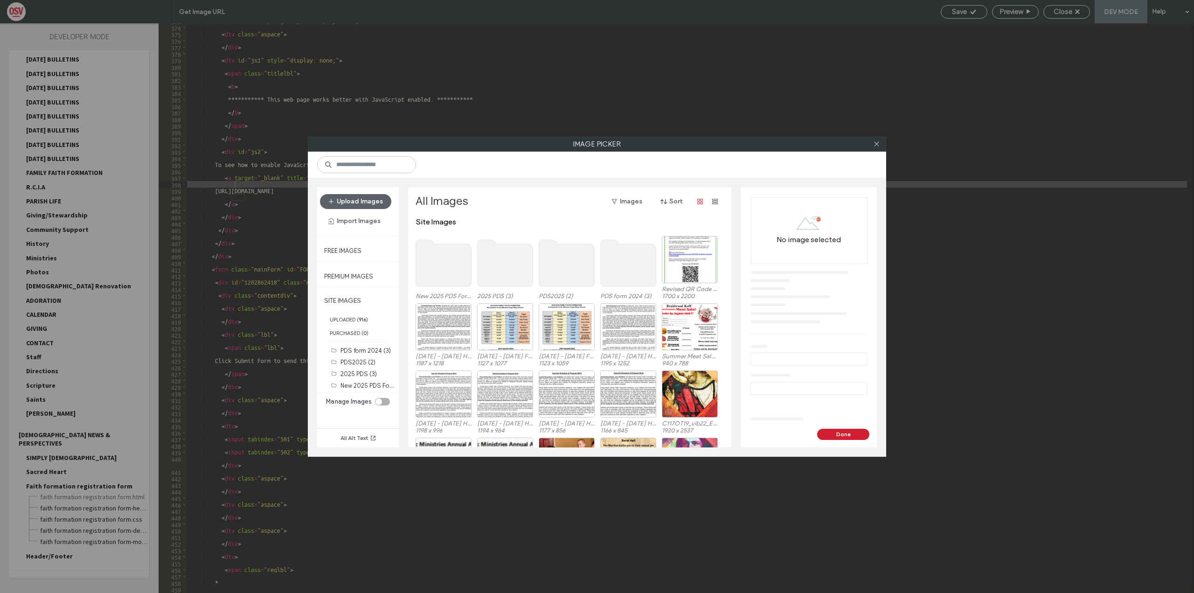
click at [852, 160] on div at bounding box center [597, 165] width 579 height 26
click at [872, 145] on div at bounding box center [877, 144] width 14 height 14
click at [886, 144] on div "Image Picker" at bounding box center [597, 144] width 579 height 15
click at [877, 144] on icon at bounding box center [876, 144] width 7 height 7
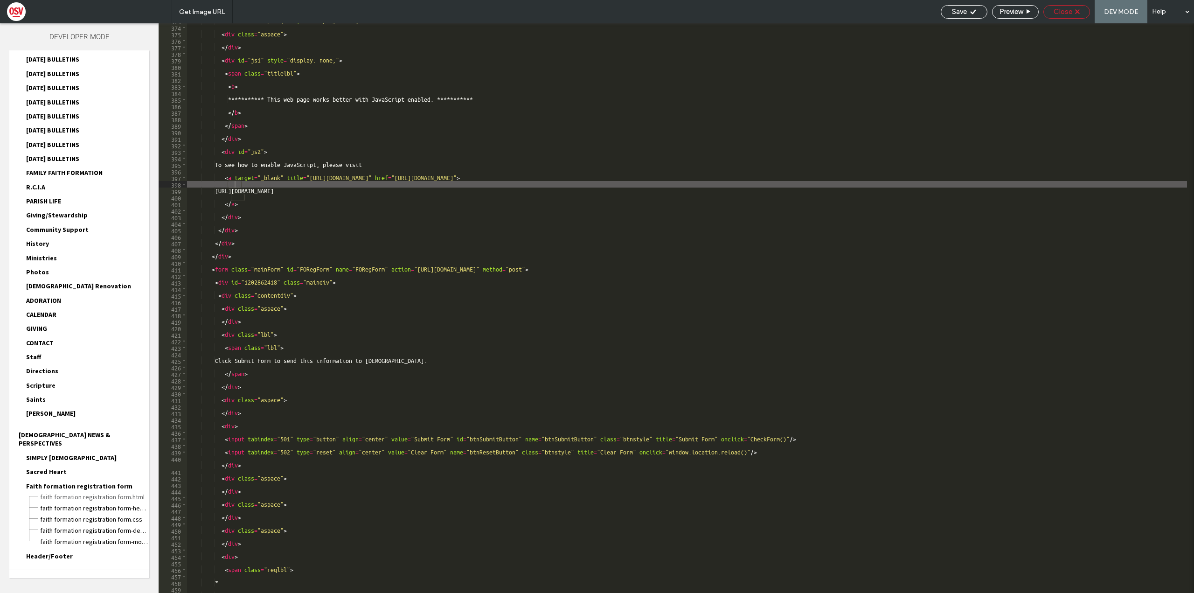
click at [1075, 15] on div "Close" at bounding box center [1067, 11] width 46 height 8
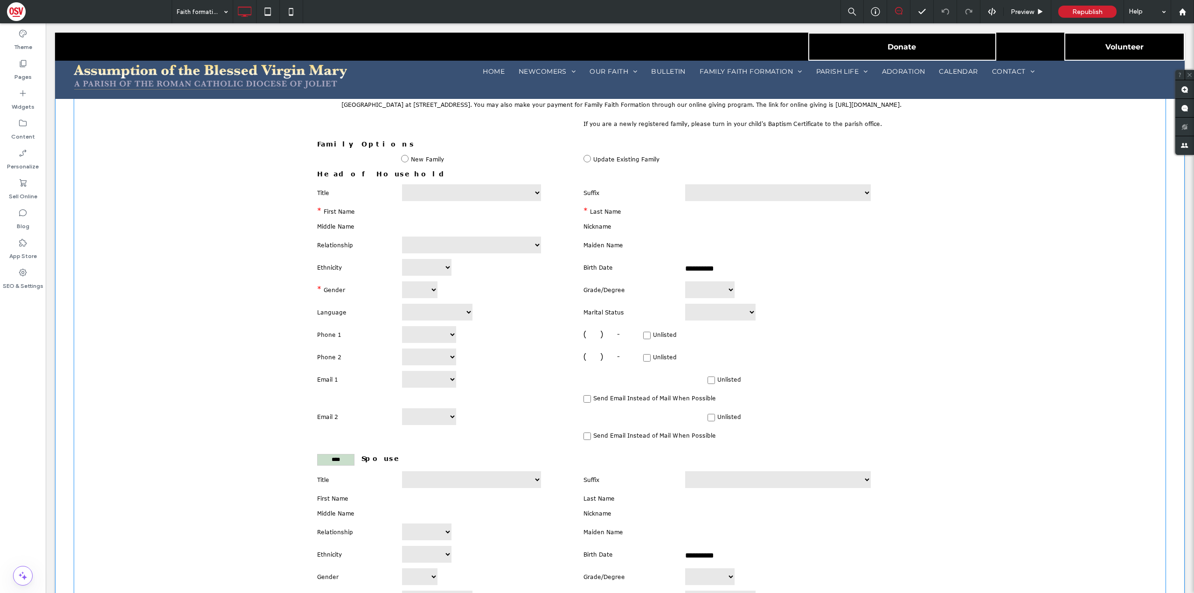
scroll to position [607, 0]
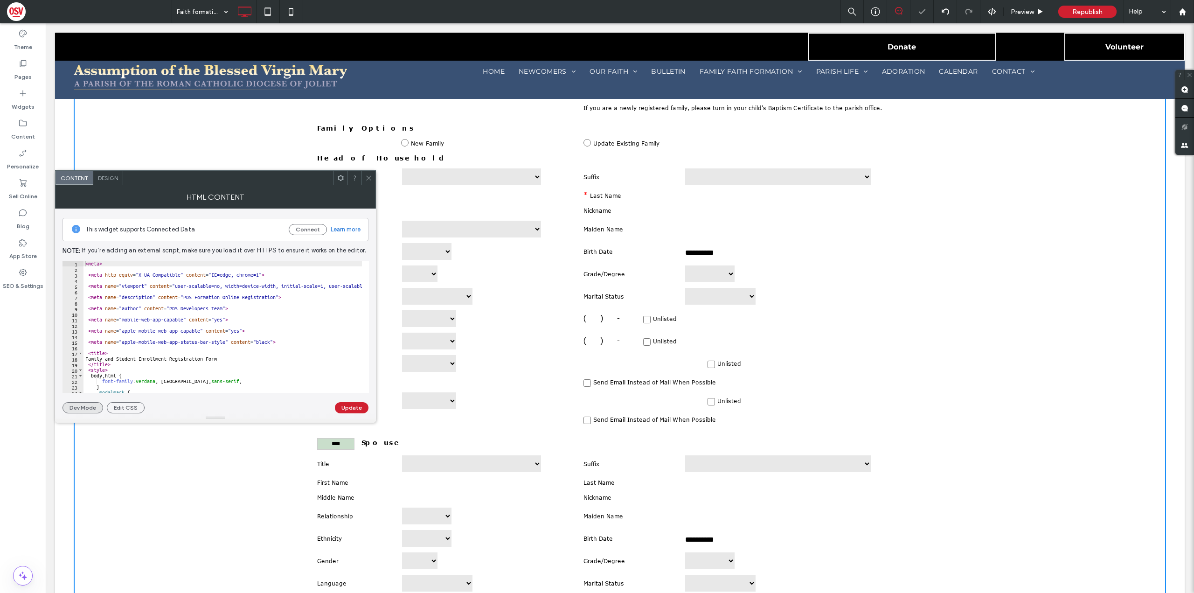
click at [88, 408] on button "Dev Mode" at bounding box center [83, 407] width 41 height 11
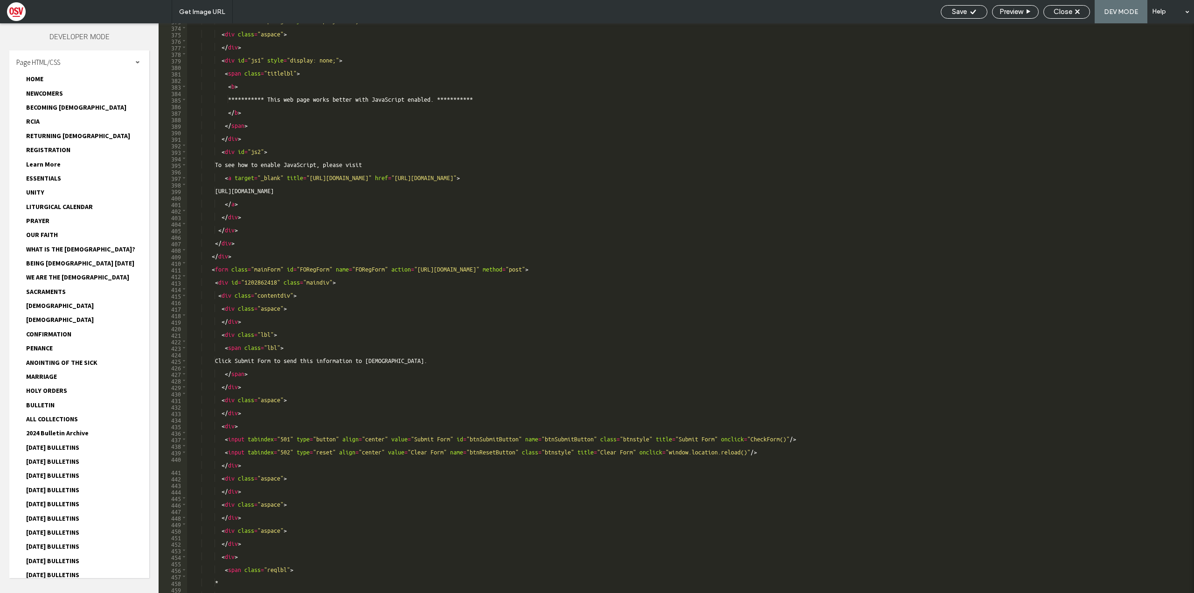
scroll to position [840, 0]
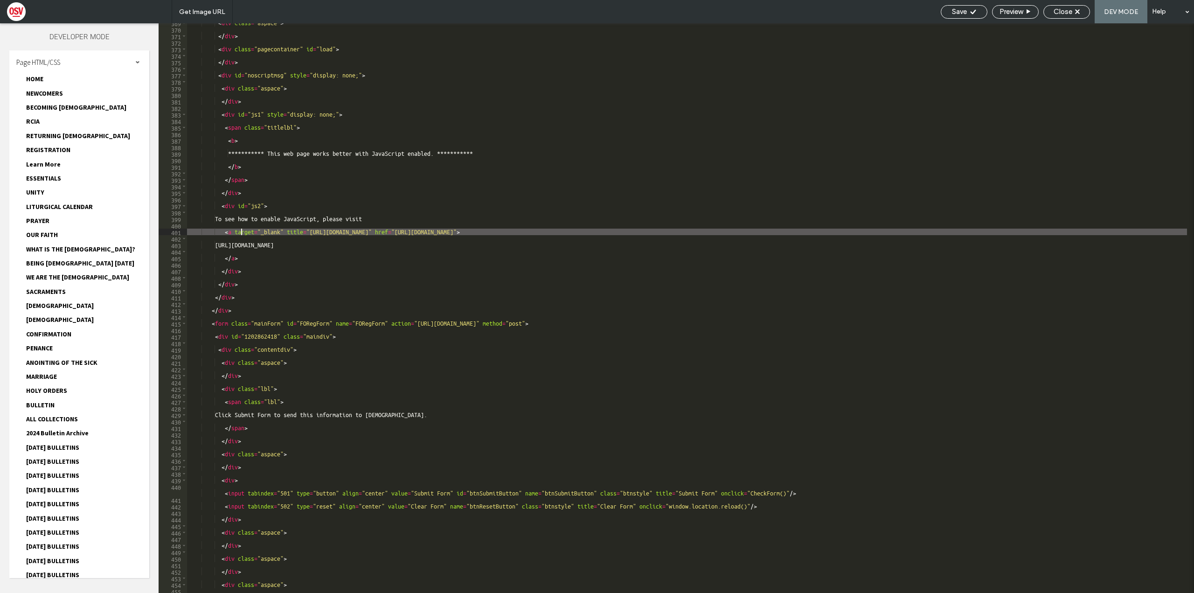
drag, startPoint x: 419, startPoint y: 233, endPoint x: 350, endPoint y: 231, distance: 69.1
click at [350, 231] on div "**********" at bounding box center [687, 311] width 1000 height 583
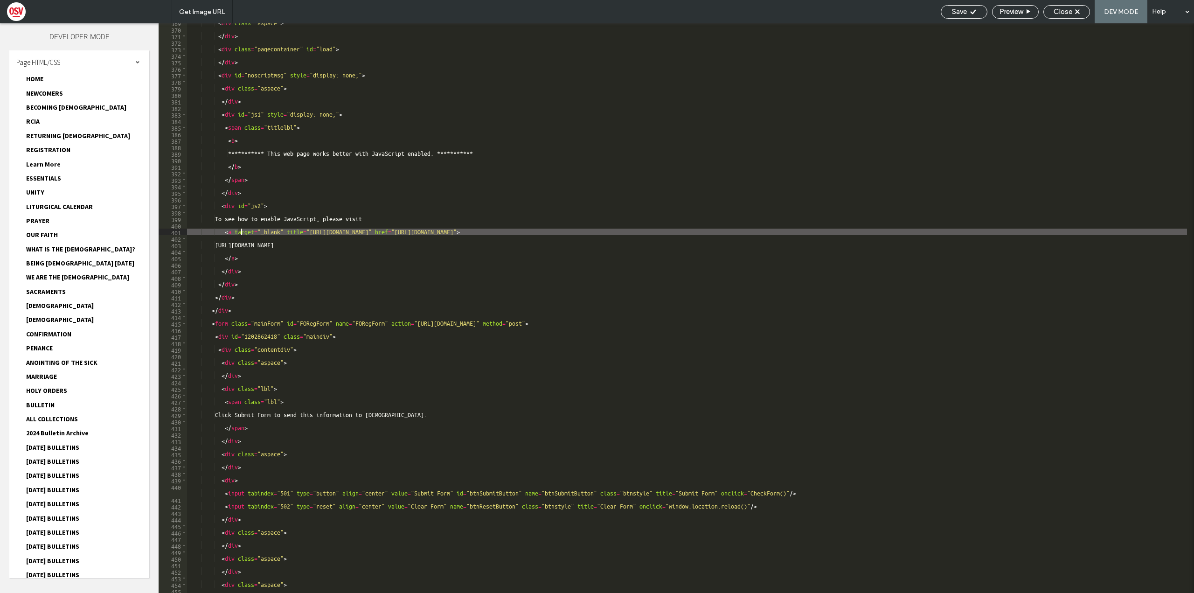
type textarea "**********"
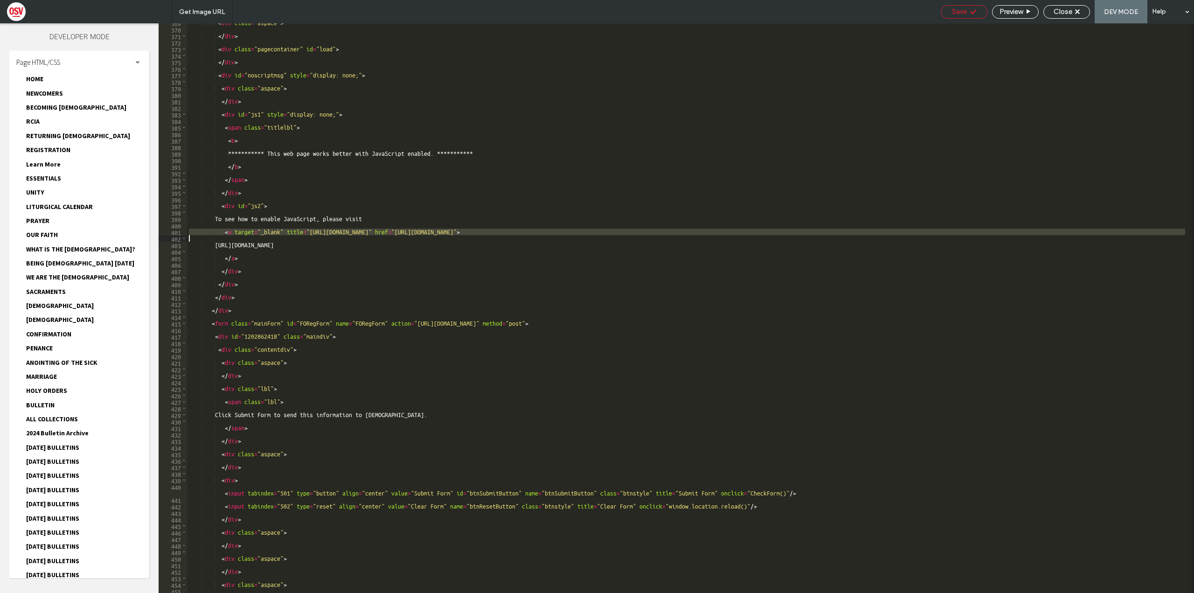
click at [952, 13] on span "Save" at bounding box center [959, 11] width 15 height 8
click at [1059, 14] on span "Close" at bounding box center [1063, 11] width 19 height 8
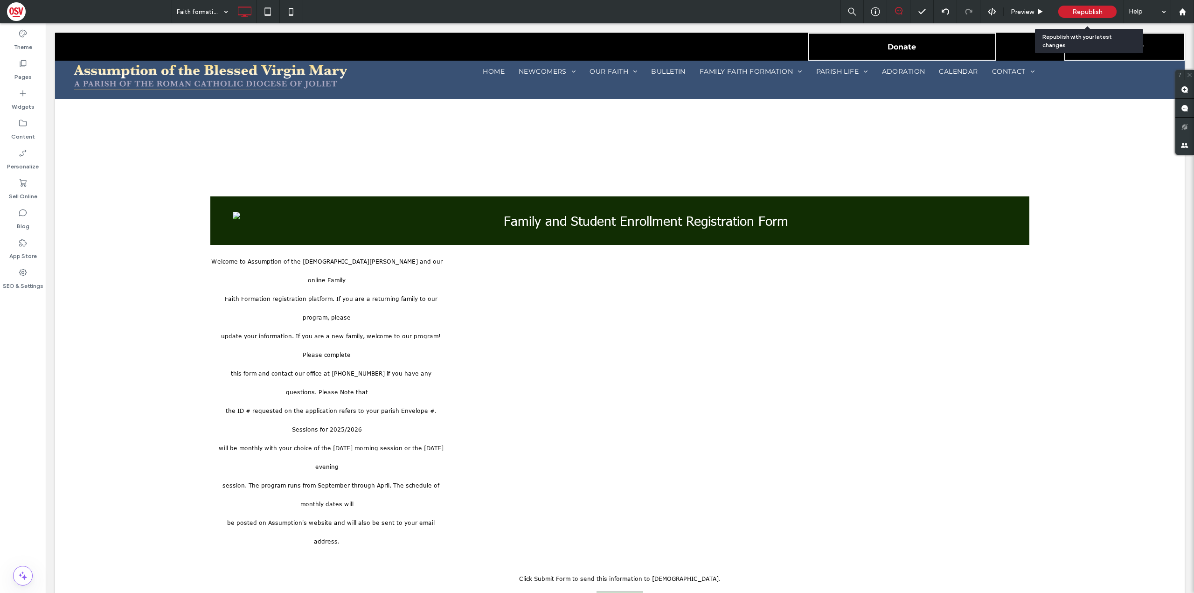
click at [1096, 9] on span "Republish" at bounding box center [1088, 12] width 30 height 8
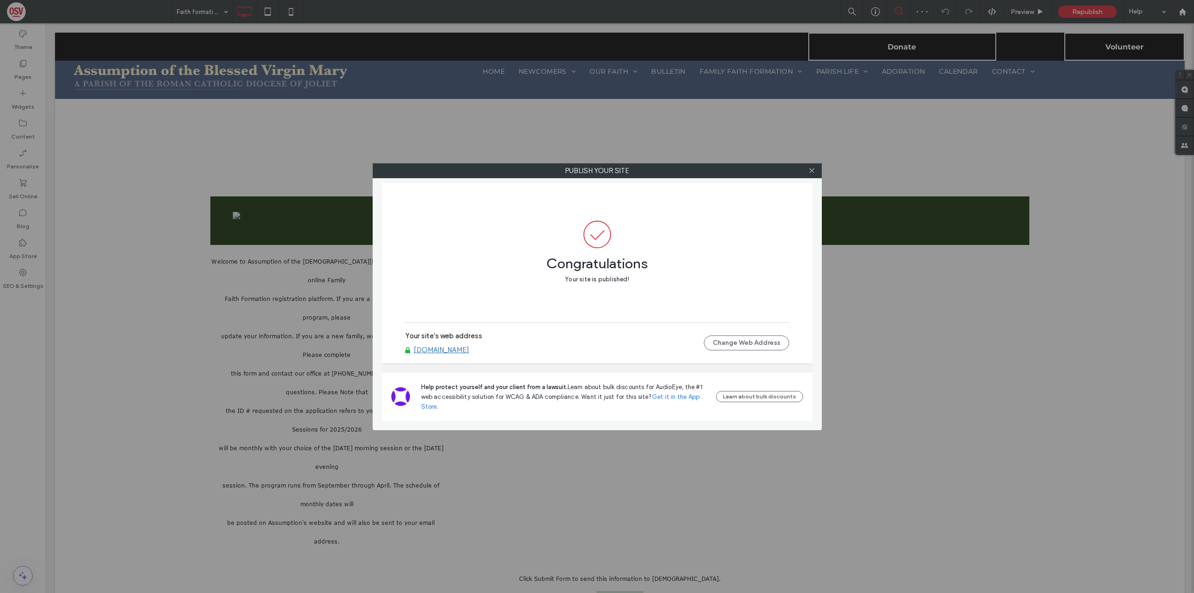
click at [469, 351] on link "www.stmaryassumptionparish.org" at bounding box center [442, 350] width 56 height 8
click at [811, 172] on icon at bounding box center [812, 170] width 7 height 7
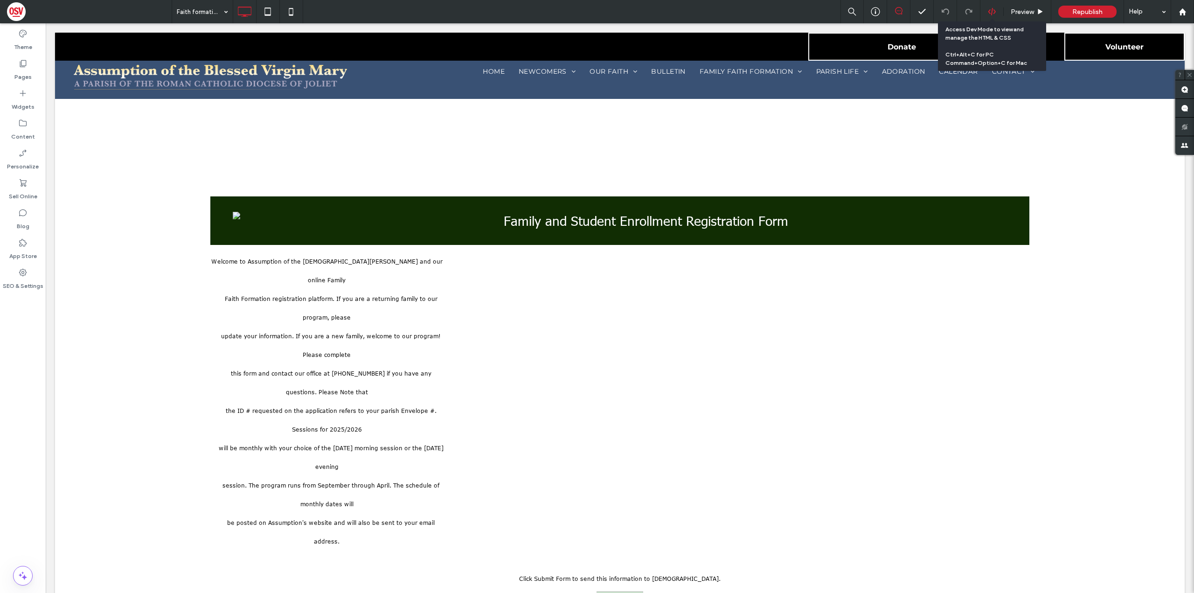
click at [994, 11] on icon at bounding box center [992, 11] width 8 height 8
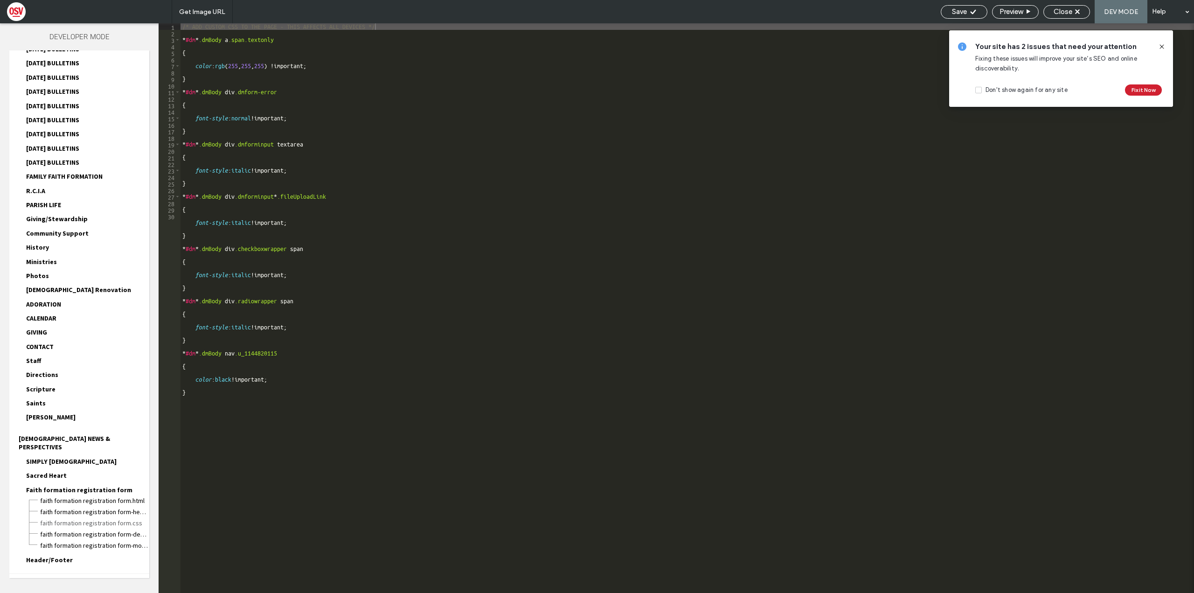
scroll to position [813, 0]
click at [88, 492] on span "Faith formation registration form.html" at bounding box center [95, 496] width 110 height 9
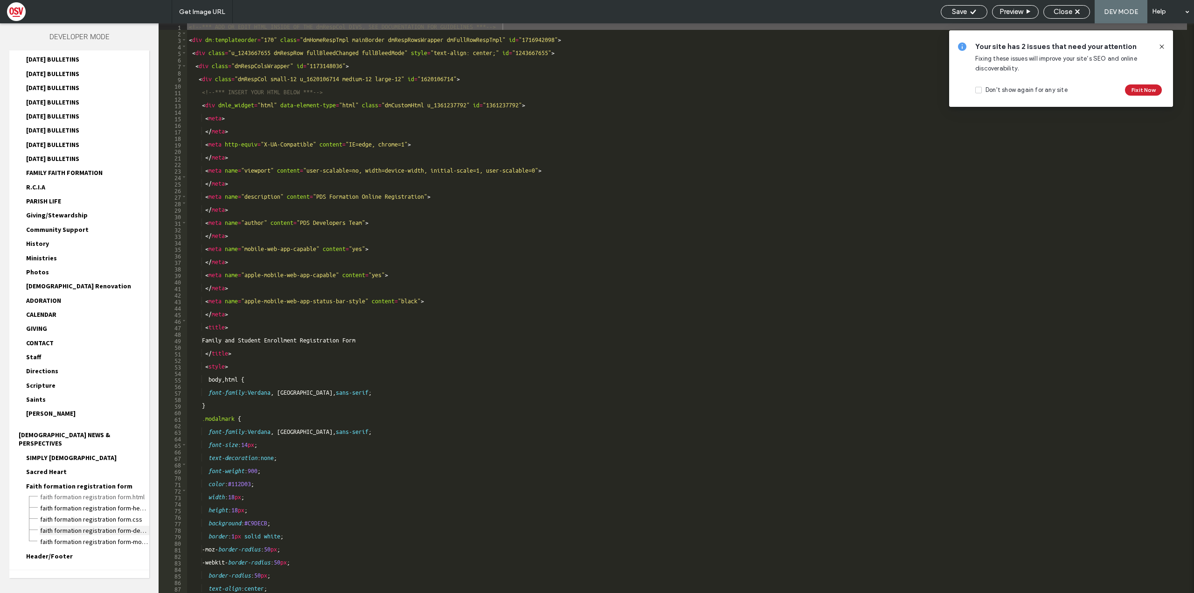
click at [99, 526] on span "Faith formation registration form-desktop-tablet.css" at bounding box center [95, 530] width 110 height 9
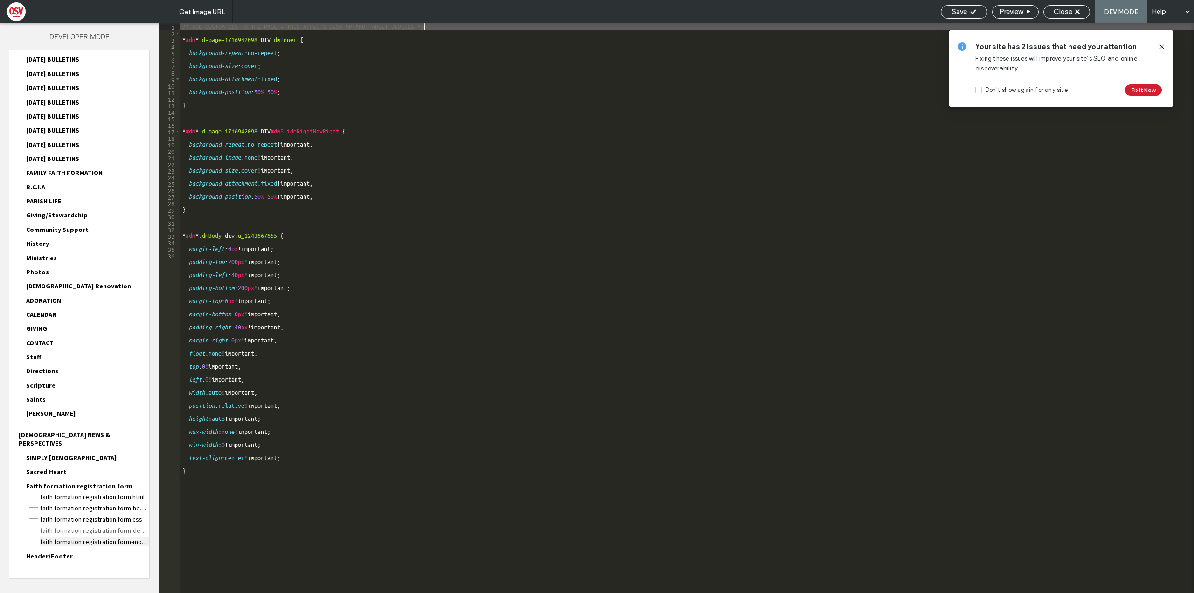
click at [103, 537] on span "Faith formation registration form-mobile.css" at bounding box center [95, 541] width 110 height 9
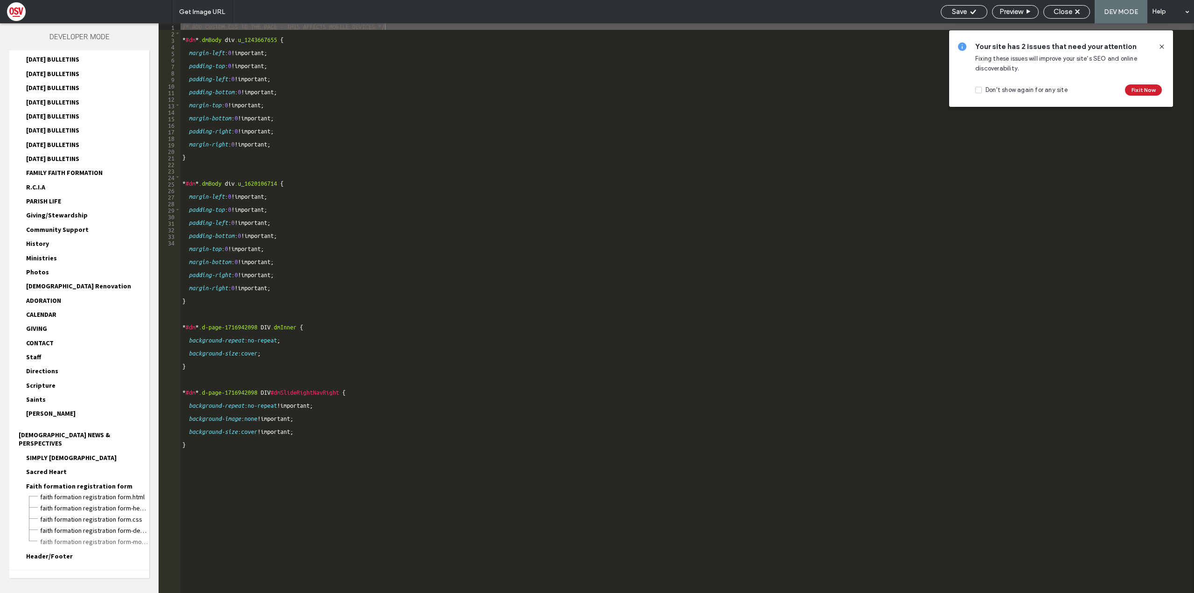
click at [64, 551] on div "Header/Footer header.html footer.html header-footer.css header-footer-desktop-t…" at bounding box center [84, 558] width 131 height 14
click at [61, 552] on span "Header/Footer" at bounding box center [49, 556] width 47 height 8
click at [70, 562] on span "header.html" at bounding box center [95, 566] width 110 height 9
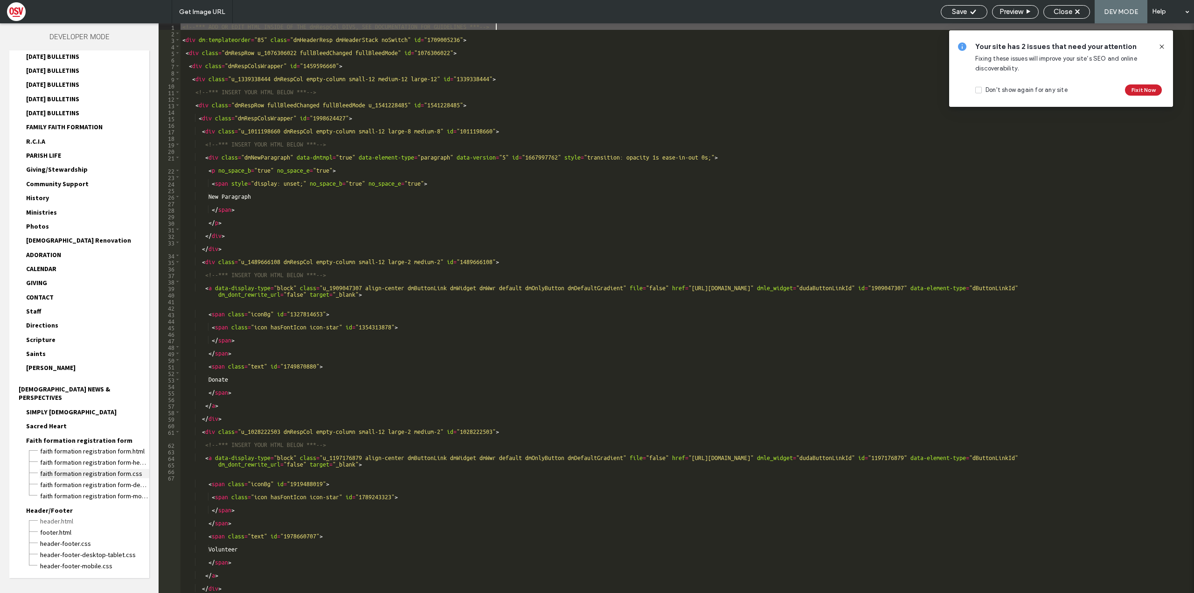
scroll to position [869, 0]
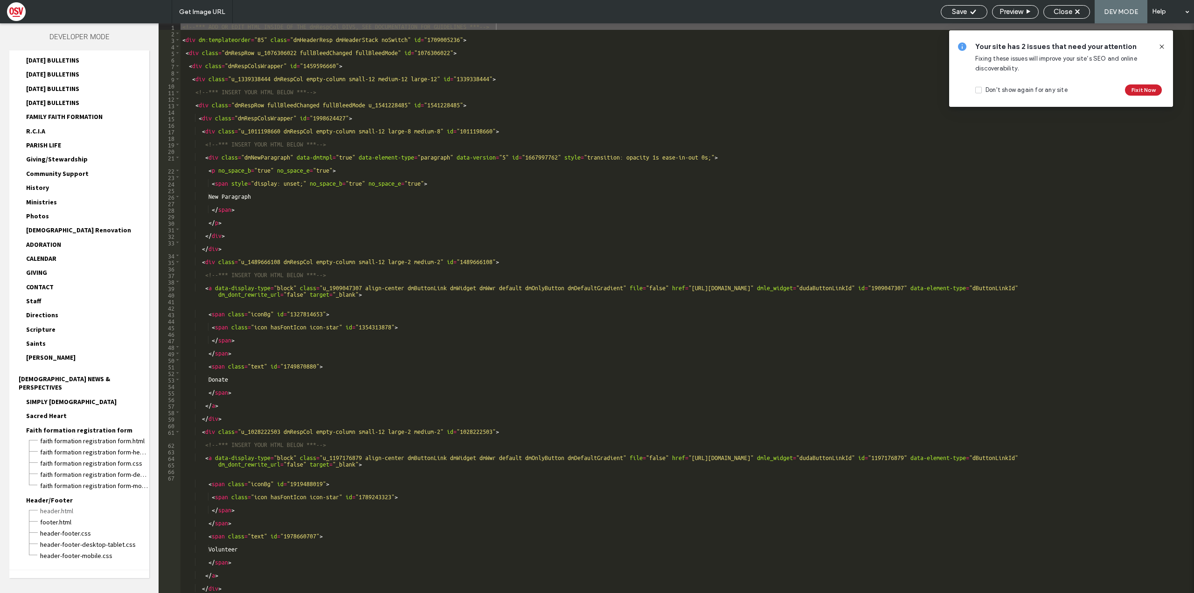
click at [1165, 47] on icon at bounding box center [1161, 46] width 7 height 7
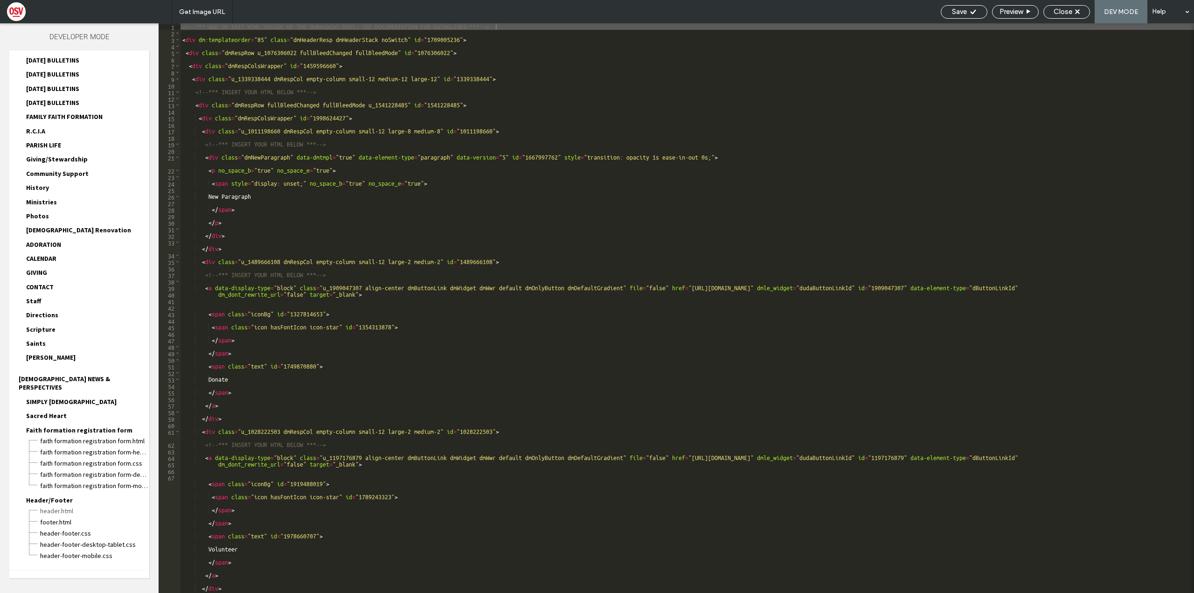
click at [406, 244] on div "<!-- *** ADD OR EDIT HTML INSIDE OF THE dmRespCol DIVS, SEE DOCUMENTATION FOR G…" at bounding box center [688, 314] width 1014 height 583
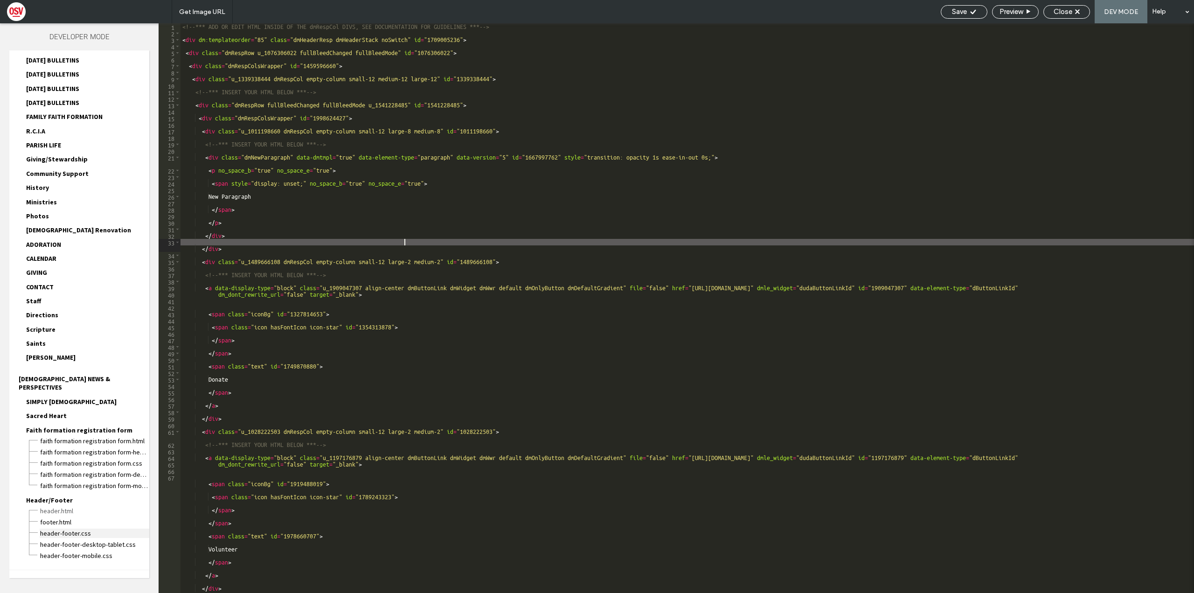
click at [66, 529] on span "header-footer.css" at bounding box center [95, 533] width 110 height 9
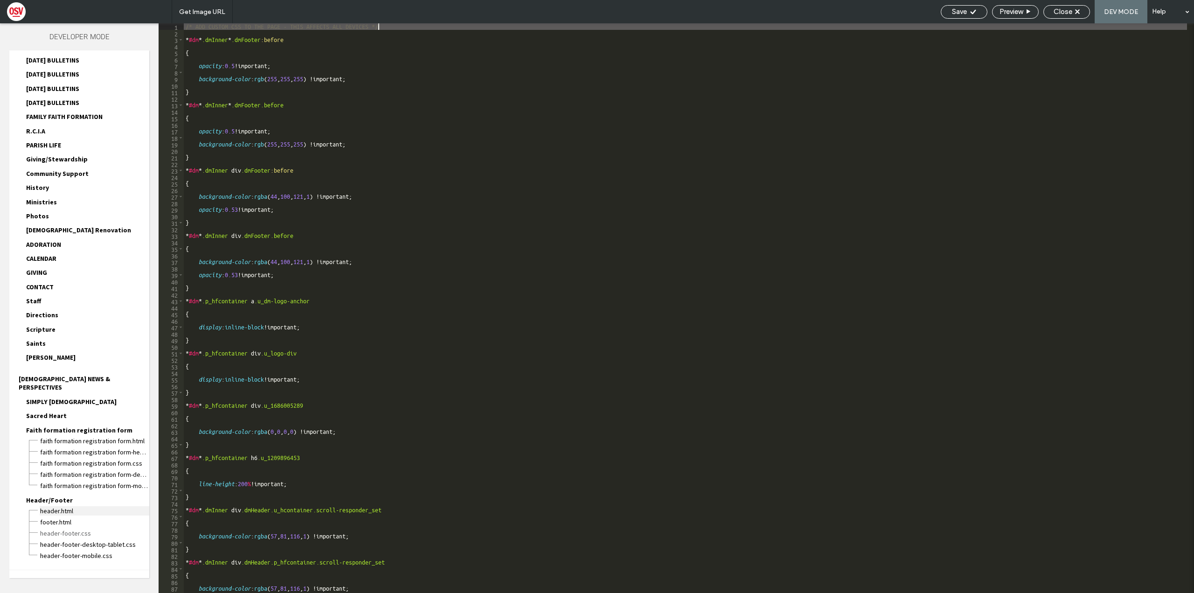
click at [63, 506] on span "header.html" at bounding box center [95, 510] width 110 height 9
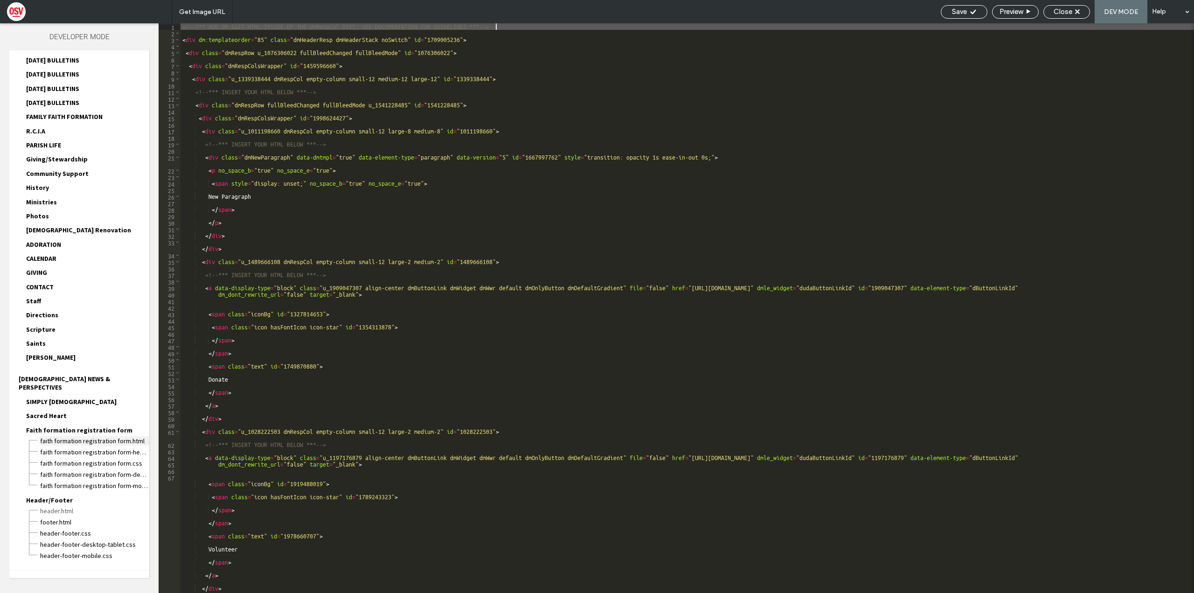
click at [103, 436] on span "Faith formation registration form.html" at bounding box center [95, 440] width 110 height 9
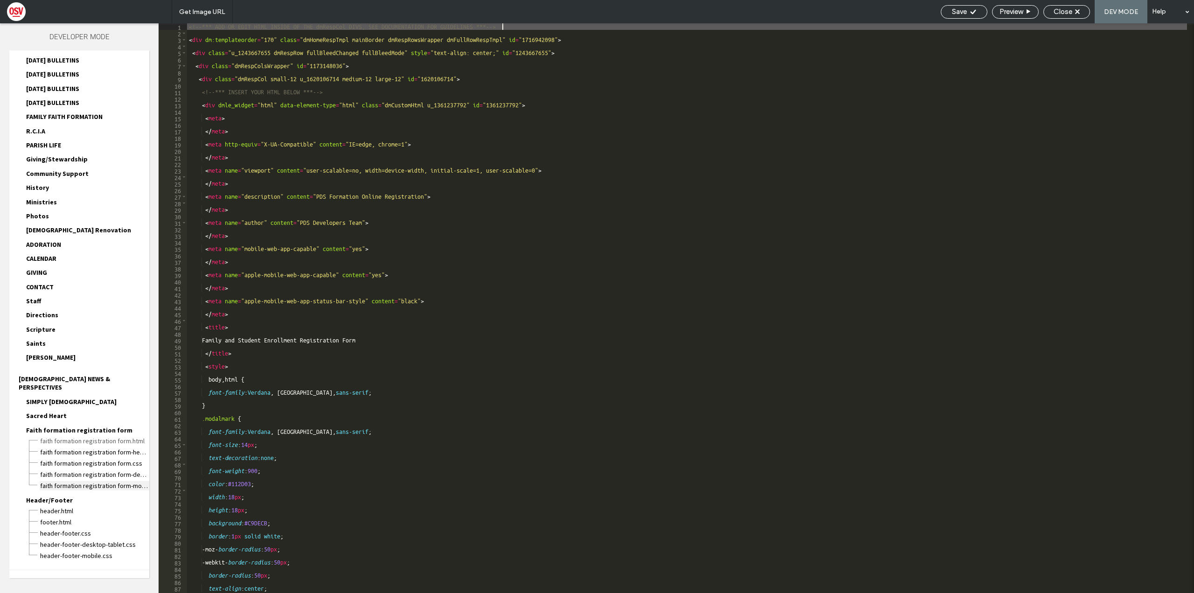
click at [119, 481] on span "Faith formation registration form-mobile.css" at bounding box center [95, 485] width 110 height 9
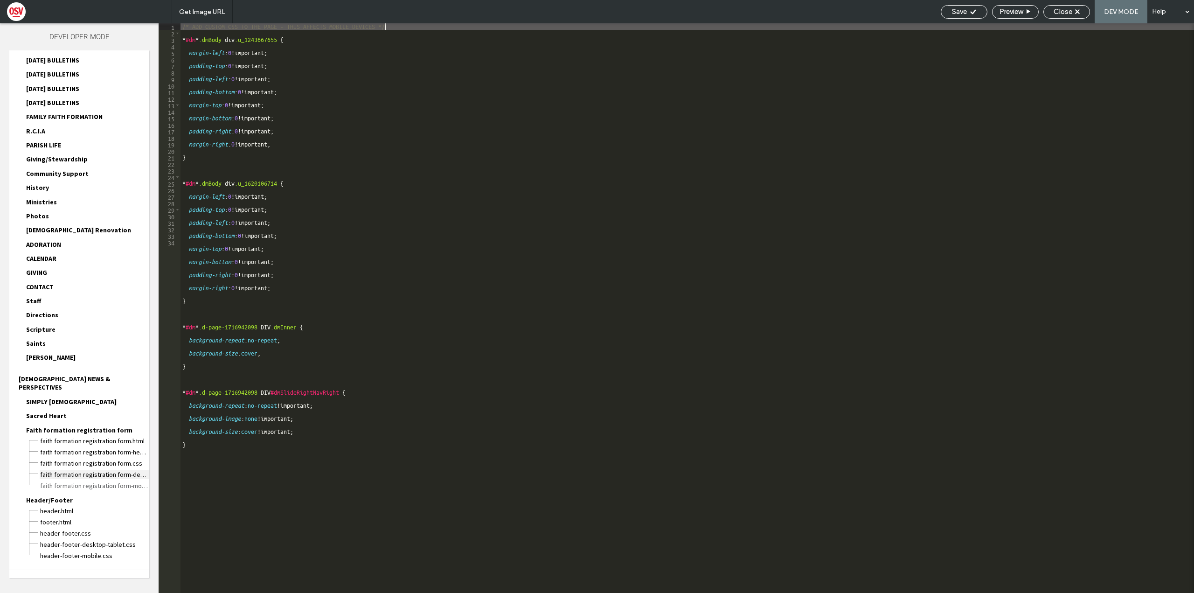
click at [125, 470] on span "Faith formation registration form-desktop-tablet.css" at bounding box center [95, 474] width 110 height 9
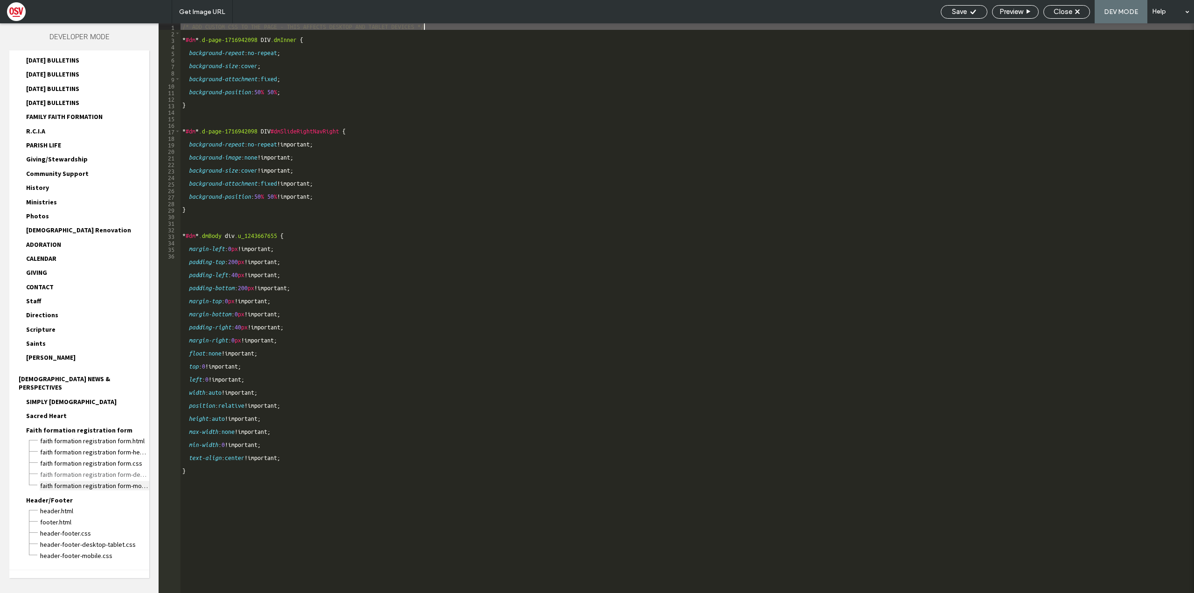
click at [126, 481] on span "Faith formation registration form-mobile.css" at bounding box center [95, 485] width 110 height 9
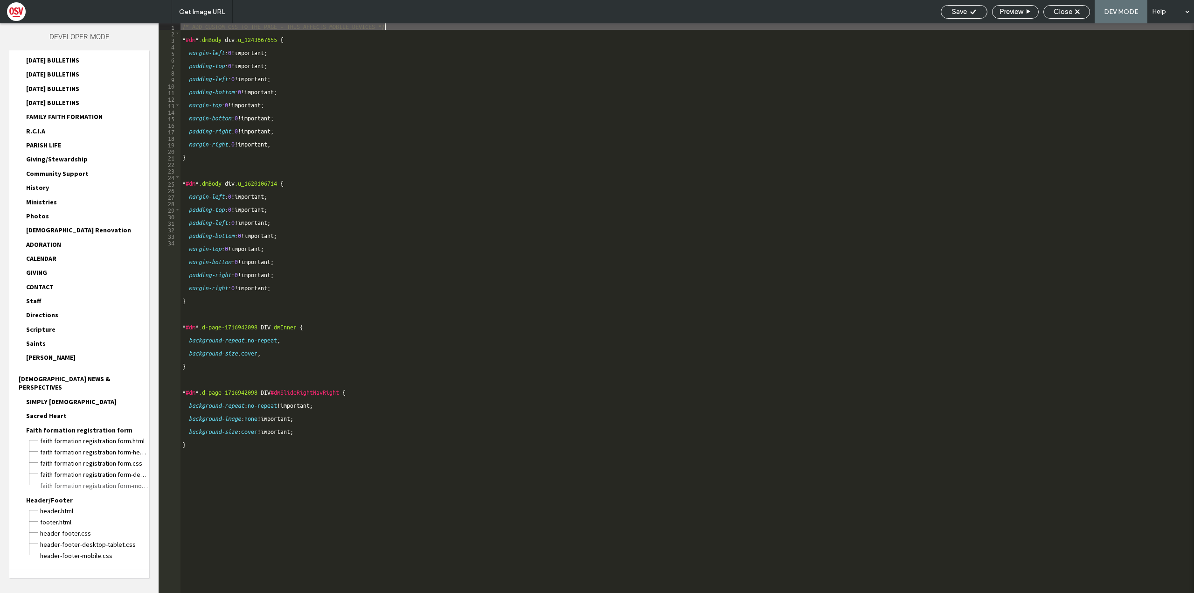
click at [126, 479] on div "Faith formation registration form-mobile.css" at bounding box center [95, 484] width 110 height 11
click at [113, 470] on span "Faith formation registration form-desktop-tablet.css" at bounding box center [95, 474] width 110 height 9
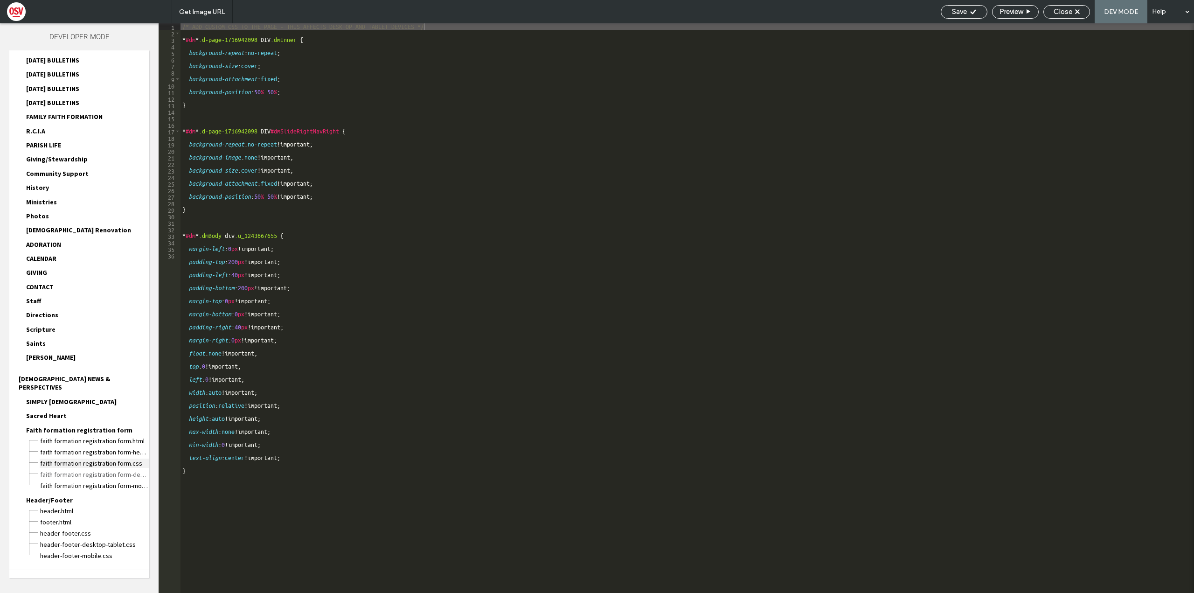
click at [114, 459] on span "Faith formation registration form.css" at bounding box center [95, 463] width 110 height 9
type textarea "**********"
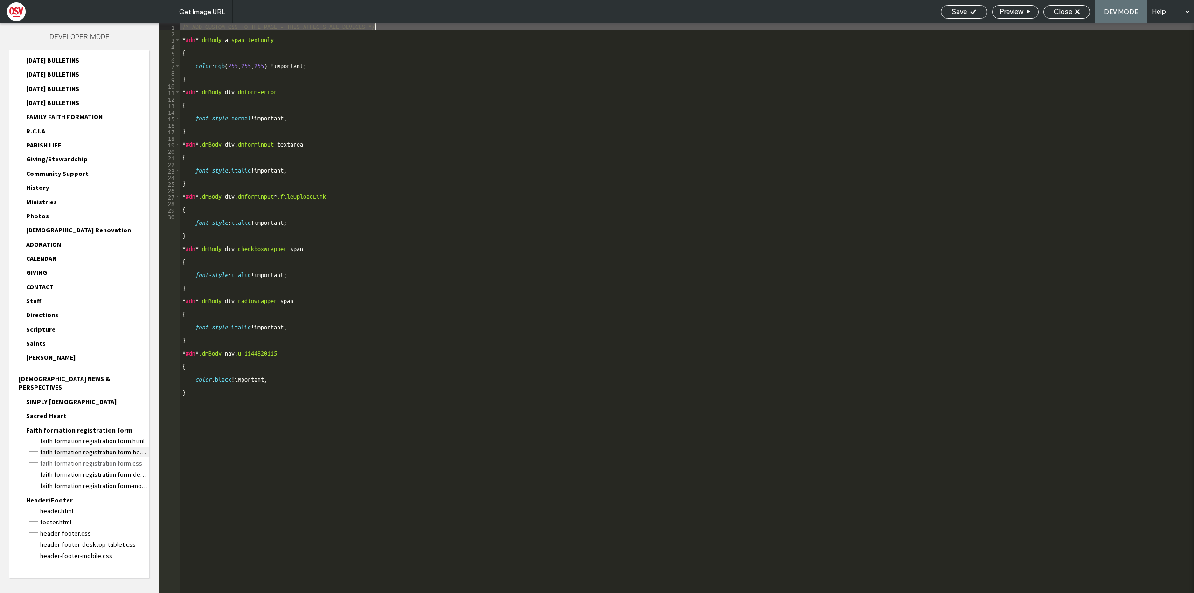
click at [91, 447] on span "Faith formation registration form-head-section.html" at bounding box center [95, 451] width 110 height 9
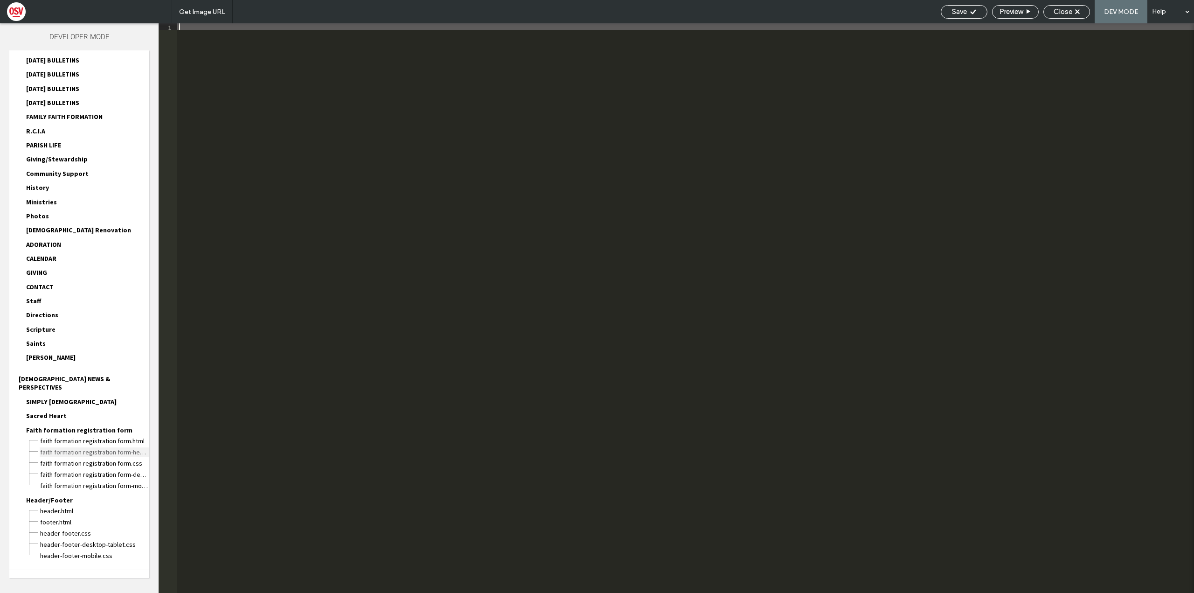
click at [94, 447] on span "Faith formation registration form-head-section.html" at bounding box center [95, 451] width 110 height 9
click at [136, 447] on span "Faith formation registration form-head-section.html" at bounding box center [95, 451] width 110 height 9
click at [119, 436] on span "Faith formation registration form.html" at bounding box center [95, 440] width 110 height 9
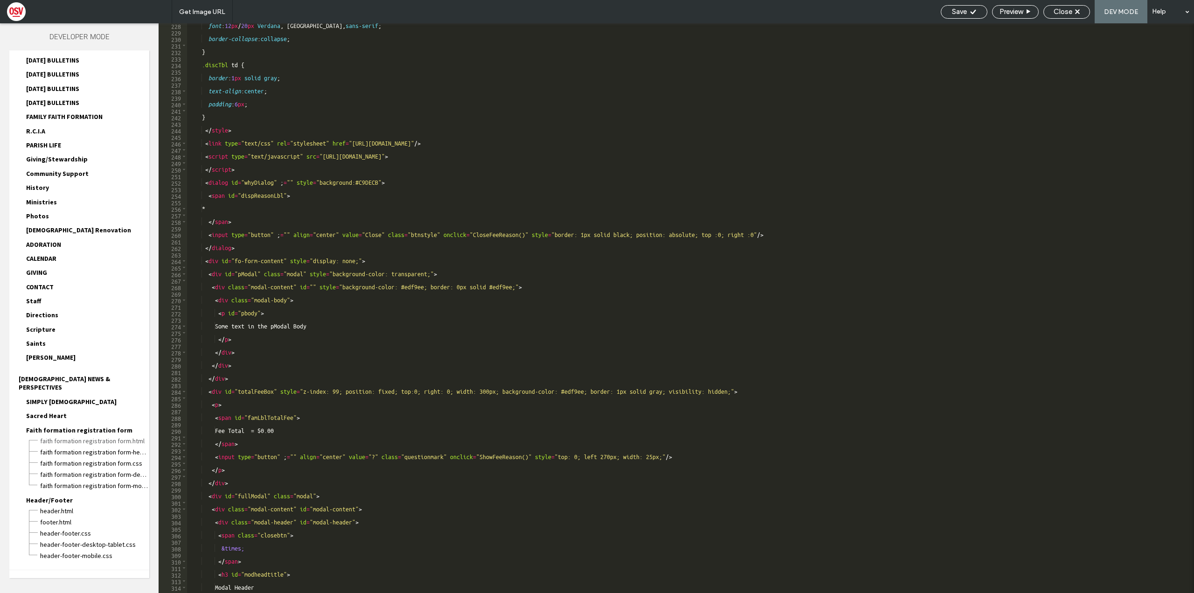
scroll to position [518, 0]
click at [436, 154] on div "font : 12 px / 20 px Verdana , Geneva, sans-serif ; border-collapse : collapse …" at bounding box center [687, 313] width 1000 height 583
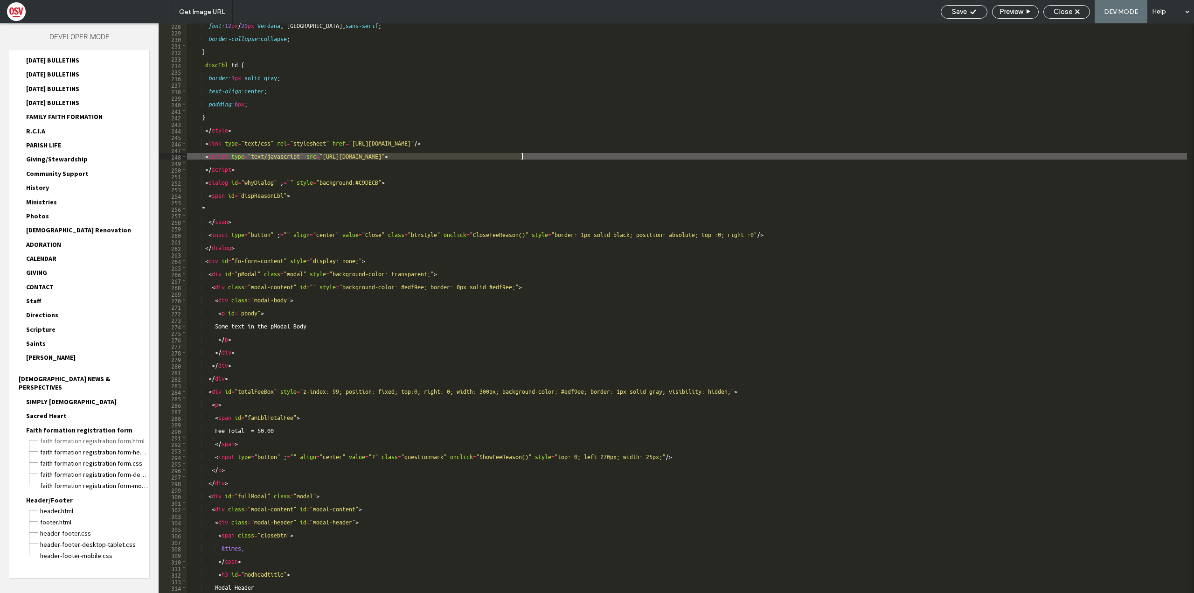
drag, startPoint x: 321, startPoint y: 156, endPoint x: 559, endPoint y: 156, distance: 238.4
click at [559, 156] on div "font : 12 px / 20 px Verdana , Geneva, sans-serif ; border-collapse : collapse …" at bounding box center [687, 313] width 1000 height 583
click at [559, 156] on div "font : 12 px / 20 px Verdana , Geneva, sans-serif ; border-collapse : collapse …" at bounding box center [687, 308] width 1000 height 570
click at [532, 159] on div "font : 12 px / 20 px Verdana , Geneva, sans-serif ; border-collapse : collapse …" at bounding box center [687, 313] width 1000 height 583
click at [526, 157] on div "font : 12 px / 20 px Verdana , Geneva, sans-serif ; border-collapse : collapse …" at bounding box center [687, 313] width 1000 height 583
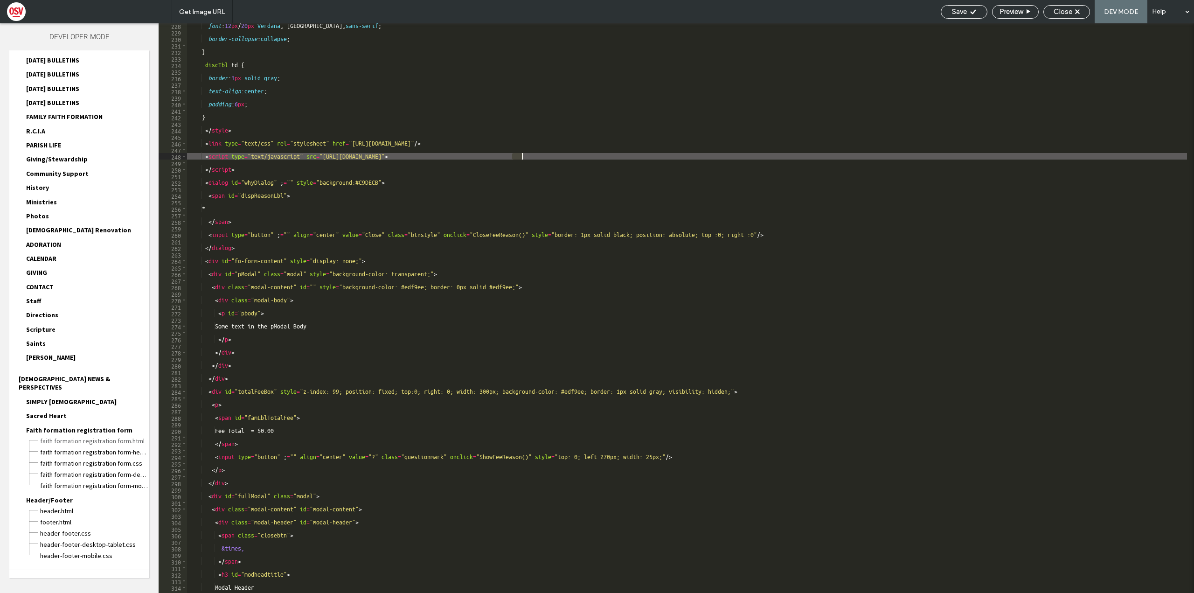
click at [526, 157] on div "font : 12 px / 20 px Verdana , Geneva, sans-serif ; border-collapse : collapse …" at bounding box center [687, 313] width 1000 height 583
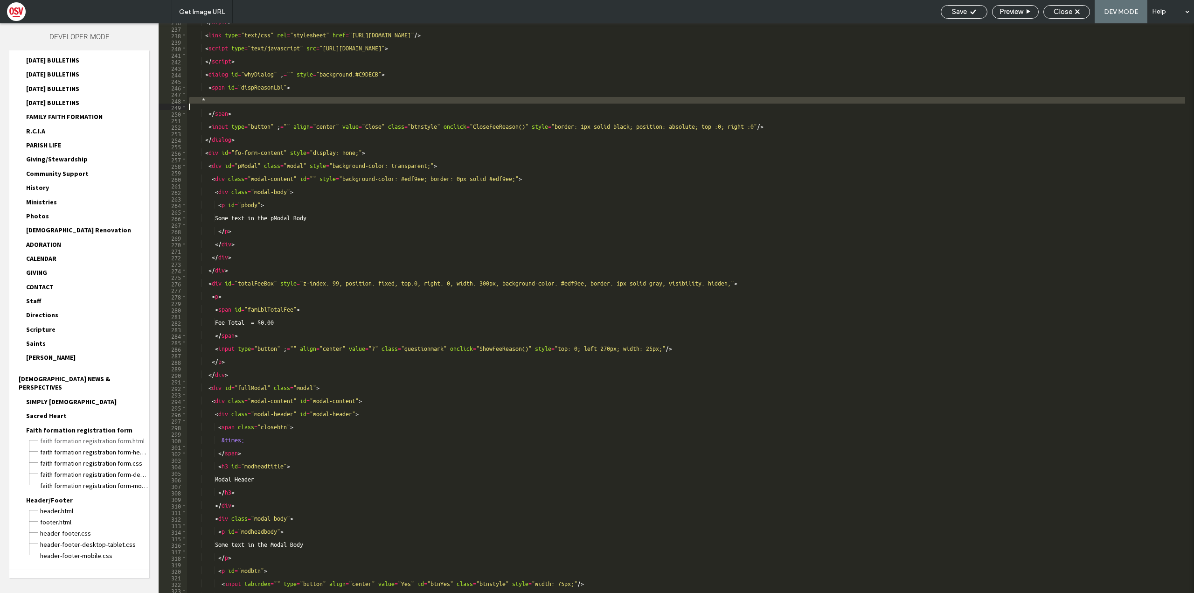
scroll to position [528, 0]
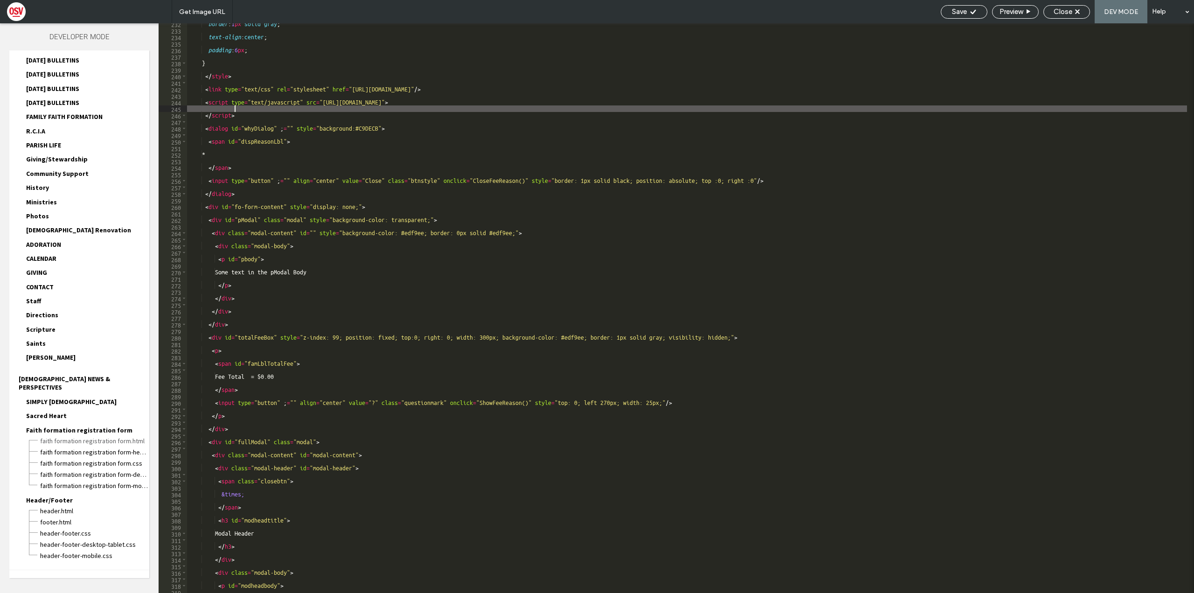
click at [488, 106] on div "border : 1 px solid gray ; text-align : center ; padding : 6 px ; } </ style > …" at bounding box center [687, 312] width 1000 height 583
click at [486, 102] on div "border : 1 px solid gray ; text-align : center ; padding : 6 px ; } </ style > …" at bounding box center [687, 312] width 1000 height 583
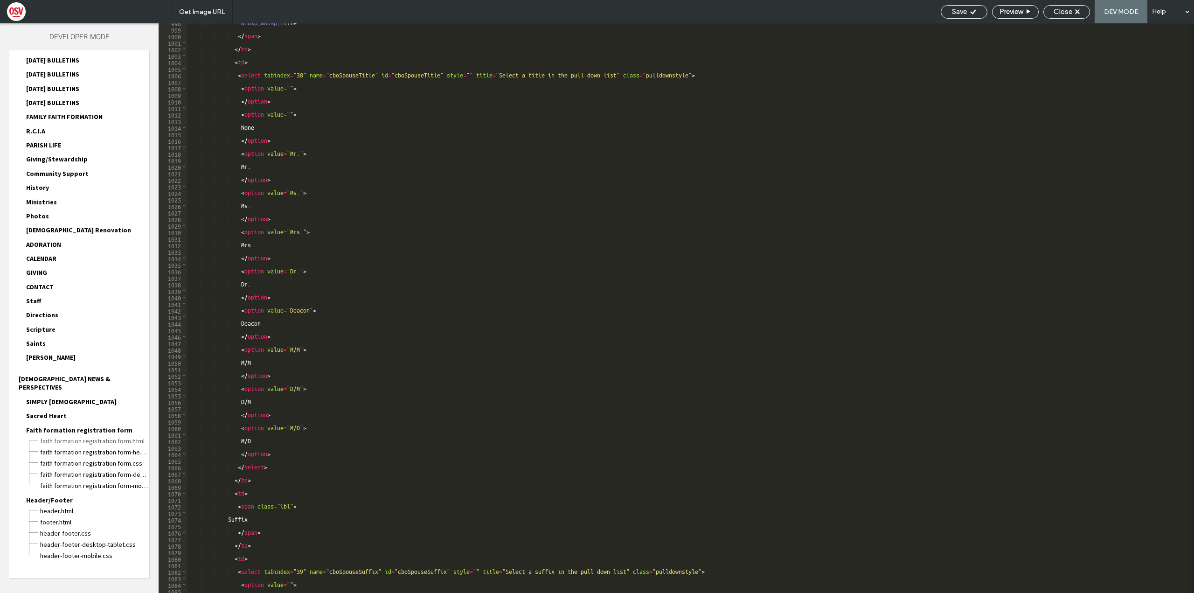
scroll to position [2276, 0]
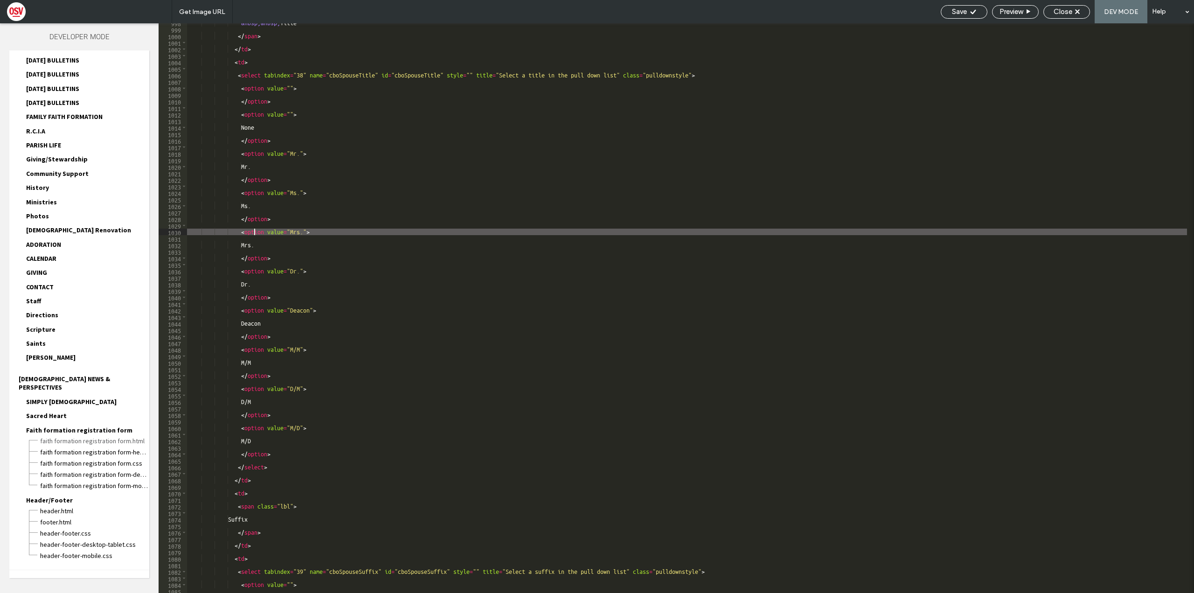
drag, startPoint x: 548, startPoint y: 234, endPoint x: 553, endPoint y: 272, distance: 37.6
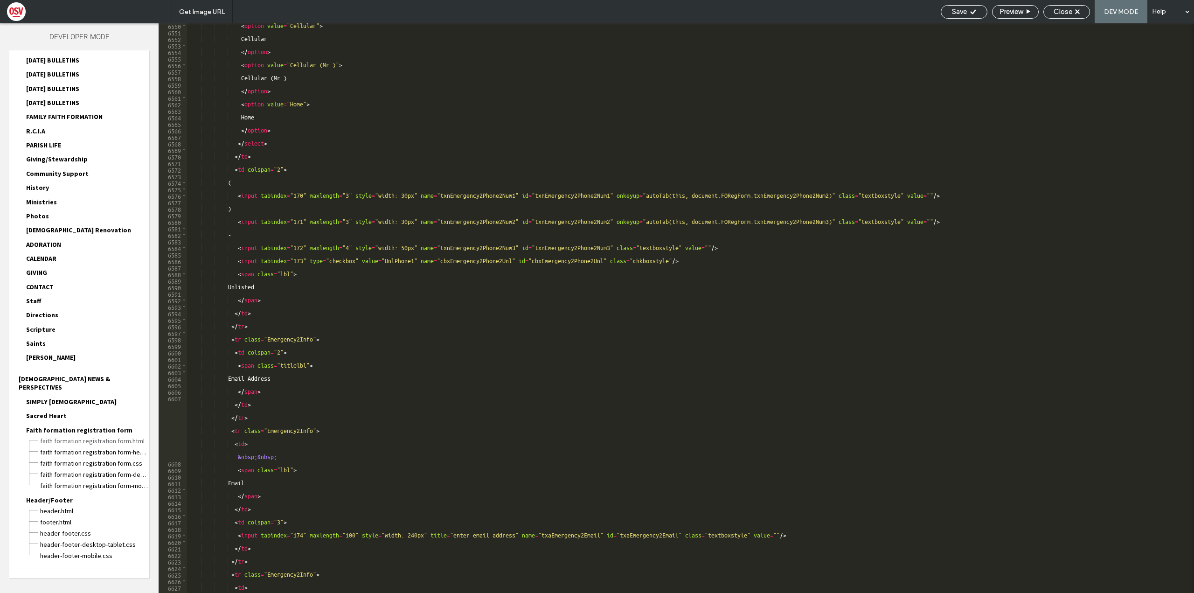
scroll to position [14719, 0]
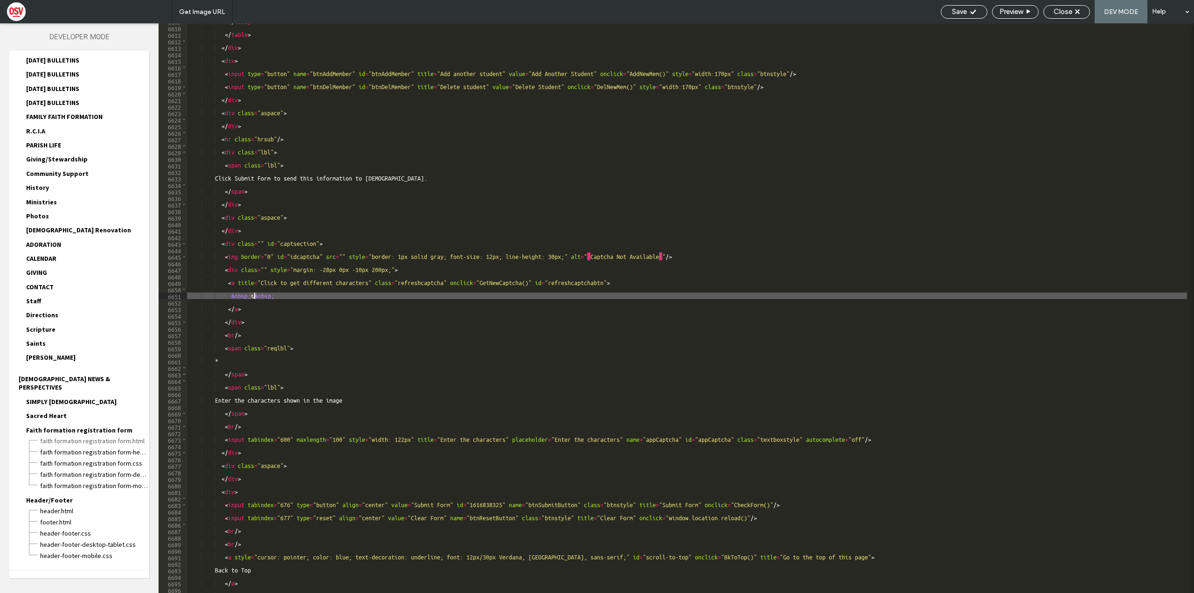
click at [253, 297] on div "</ tbody > </ table > </ div > < div > < input type = "button" name = "btnAddMe…" at bounding box center [687, 309] width 1000 height 583
click at [290, 286] on div "</ tbody > </ table > </ div > < div > < input type = "button" name = "btnAddMe…" at bounding box center [687, 309] width 1000 height 583
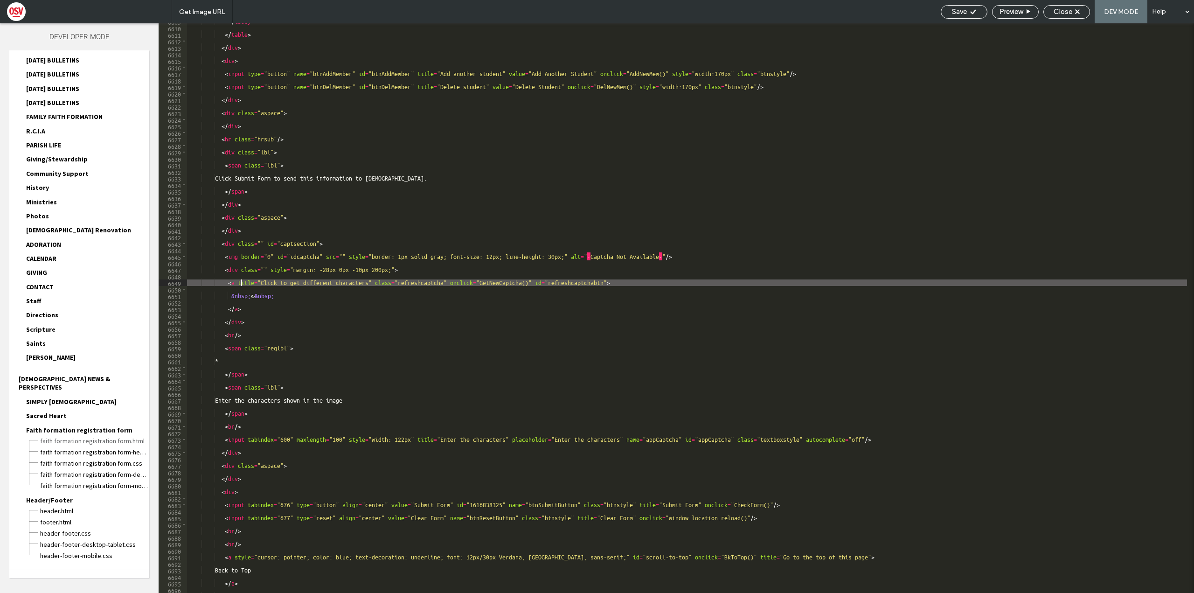
click at [364, 285] on div "</ tbody > </ table > </ div > < div > < input type = "button" name = "btnAddMe…" at bounding box center [687, 309] width 1000 height 583
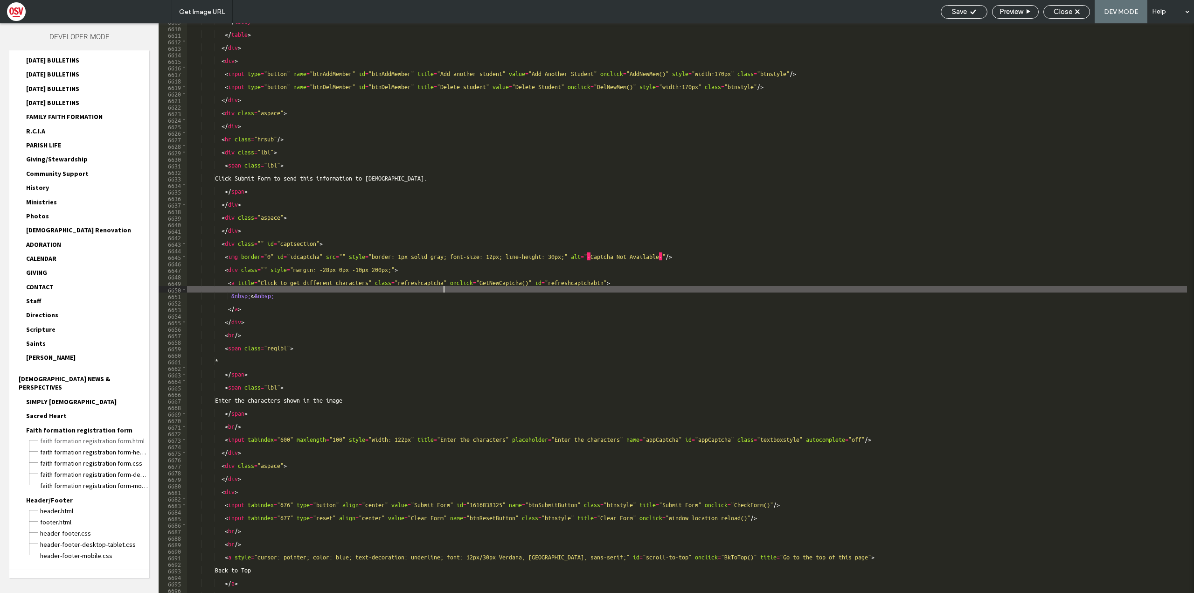
click at [444, 288] on div "</ tbody > </ table > </ div > < div > < input type = "button" name = "btnAddMe…" at bounding box center [687, 309] width 1000 height 583
click at [642, 256] on div "</ tbody > </ table > </ div > < div > < input type = "button" name = "btnAddMe…" at bounding box center [687, 309] width 1000 height 583
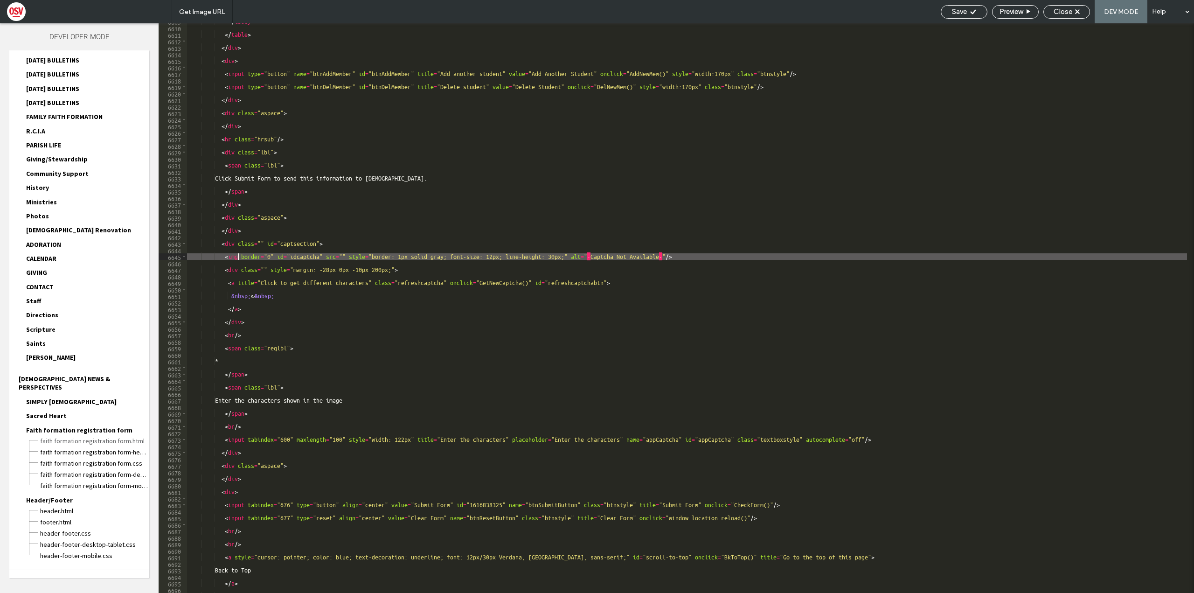
click at [384, 280] on div "</ tbody > </ table > </ div > < div > < input type = "button" name = "btnAddMe…" at bounding box center [687, 309] width 1000 height 583
click at [270, 256] on div "</ tbody > </ table > </ div > < div > < input type = "button" name = "btnAddMe…" at bounding box center [687, 309] width 1000 height 583
click at [277, 241] on div "</ tbody > </ table > </ div > < div > < input type = "button" name = "btnAddMe…" at bounding box center [687, 309] width 1000 height 583
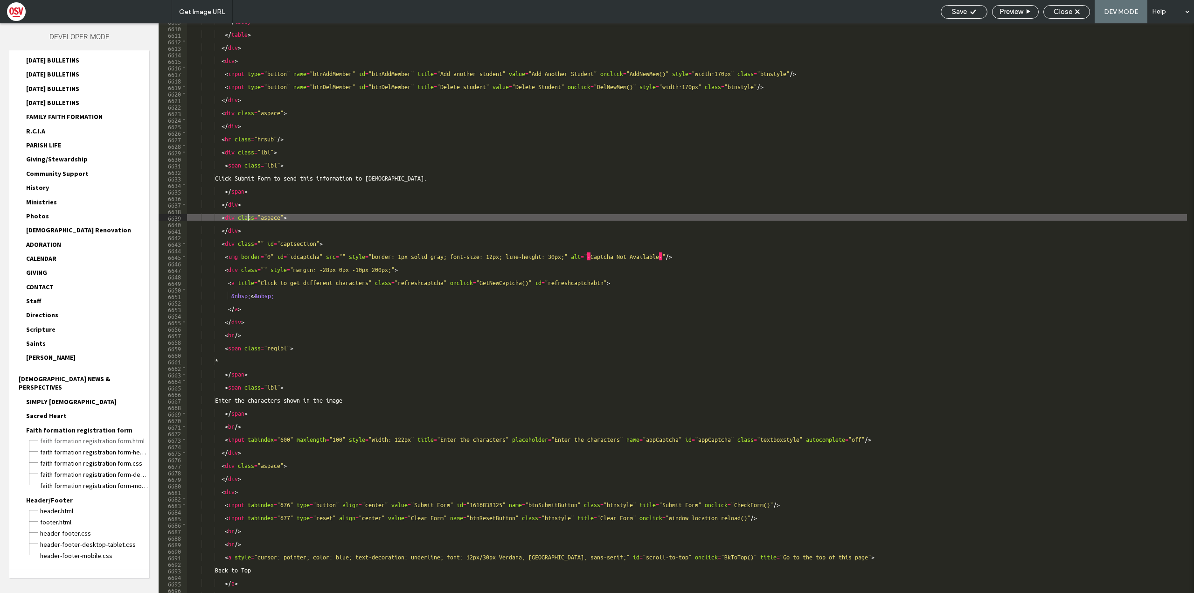
click at [273, 220] on div "</ tbody > </ table > </ div > < div > < input type = "button" name = "btnAddMe…" at bounding box center [687, 309] width 1000 height 583
type textarea "*******"
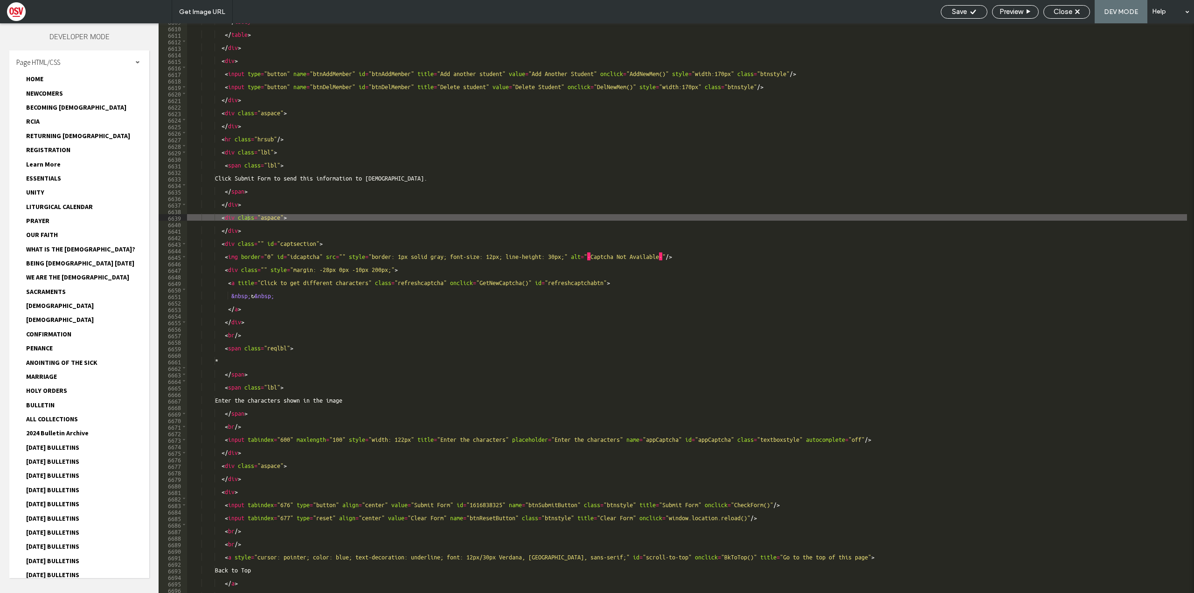
scroll to position [14719, 0]
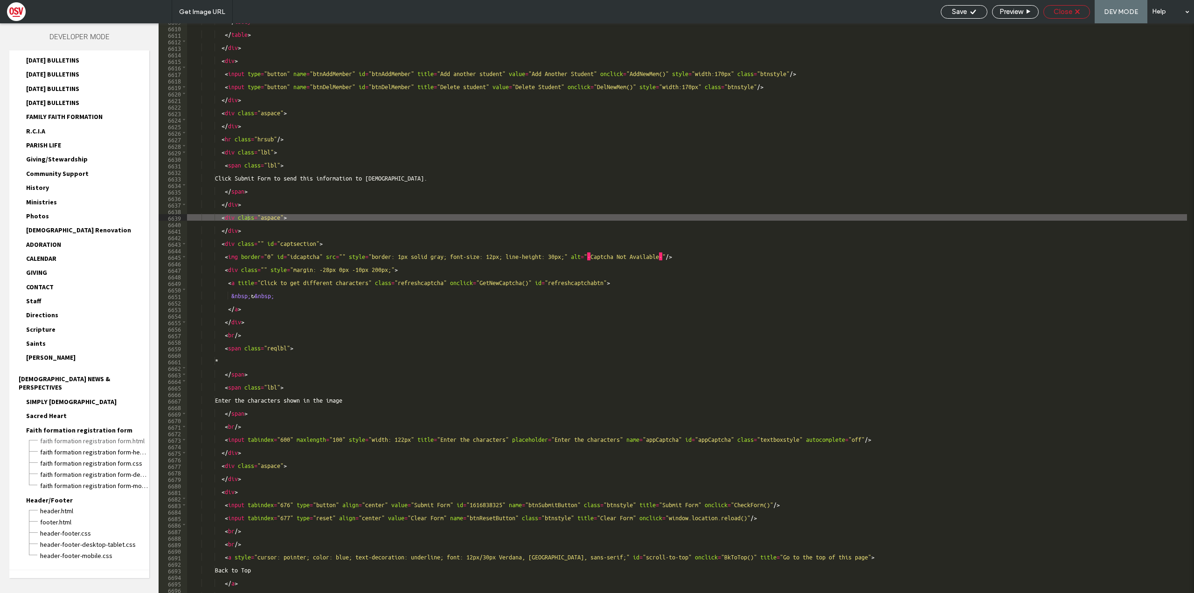
click at [1067, 15] on span "Close" at bounding box center [1063, 11] width 19 height 8
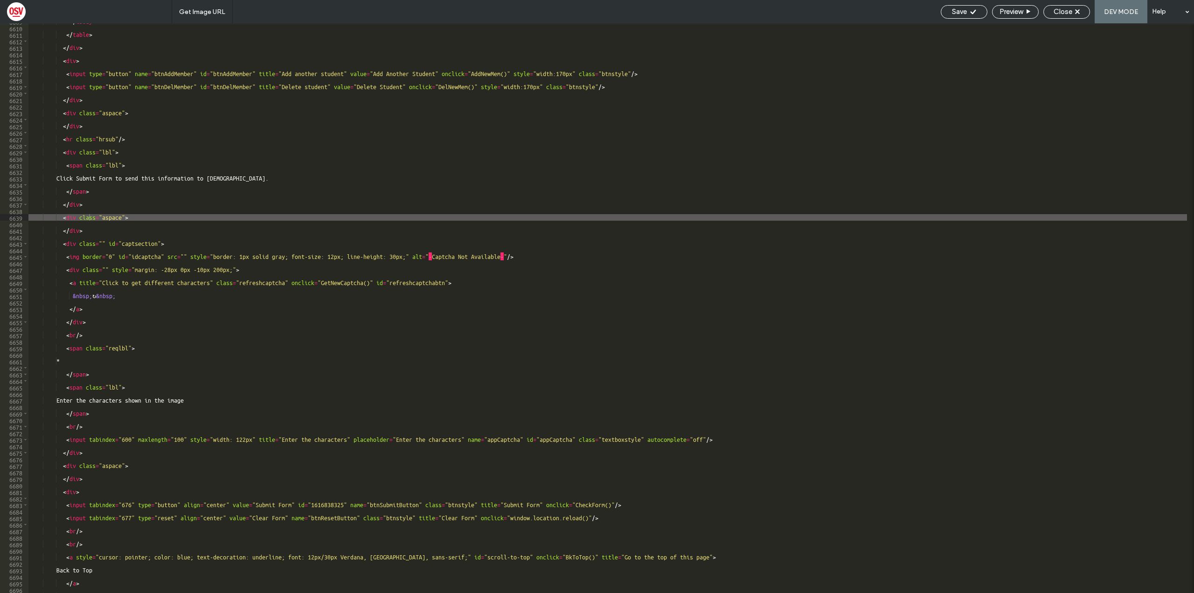
scroll to position [845, 0]
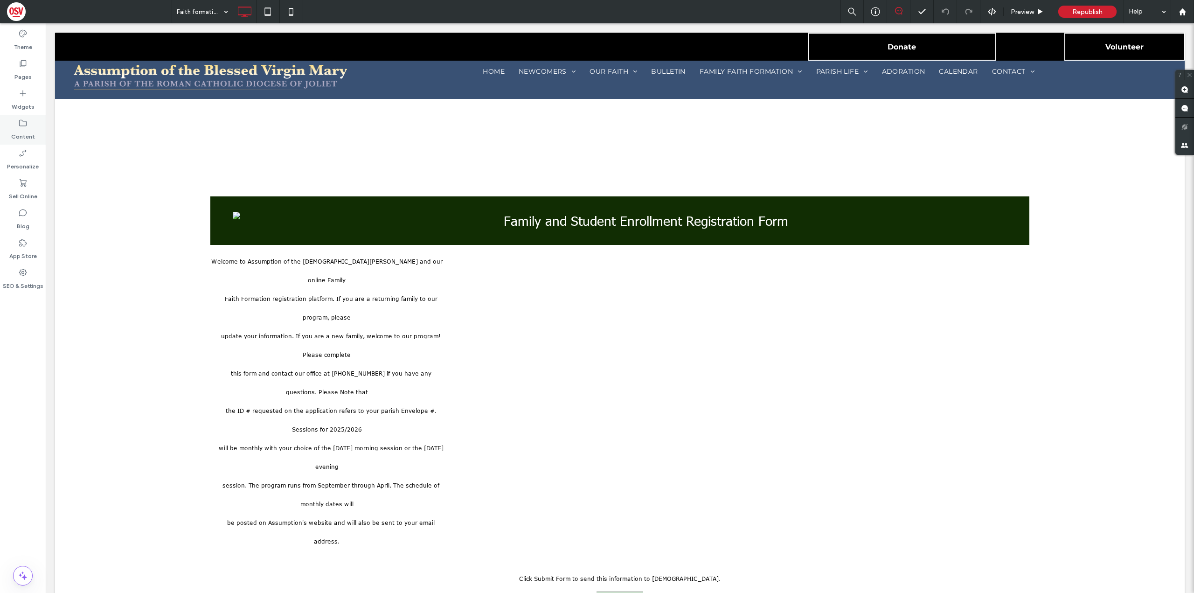
click at [7, 129] on div "Content" at bounding box center [23, 130] width 46 height 30
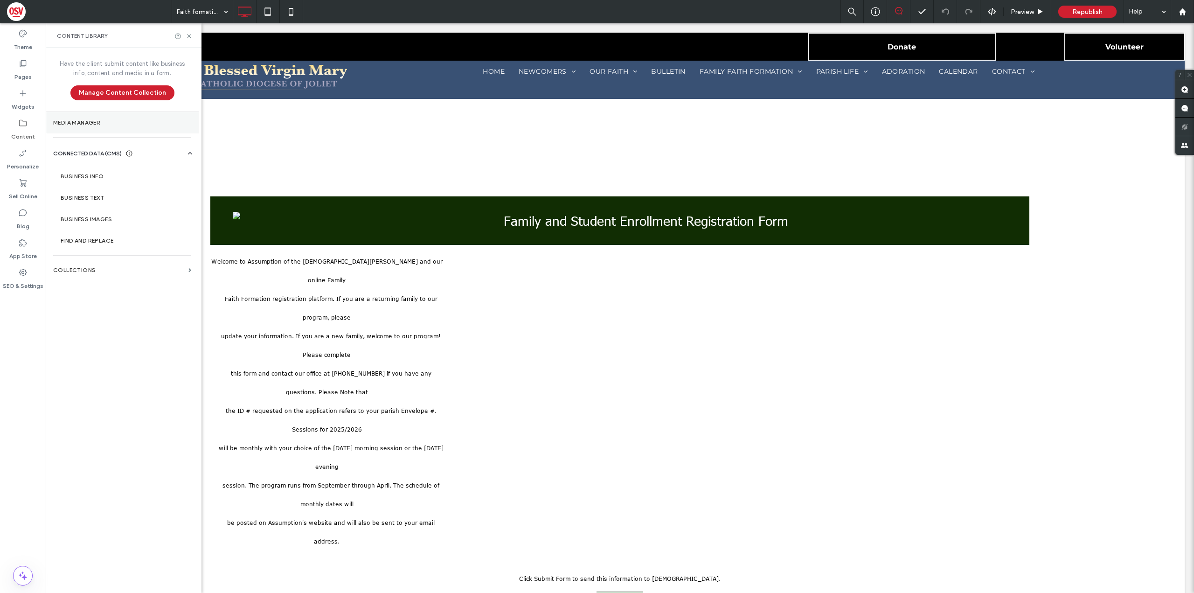
click at [112, 113] on section "Media Manager" at bounding box center [122, 122] width 153 height 21
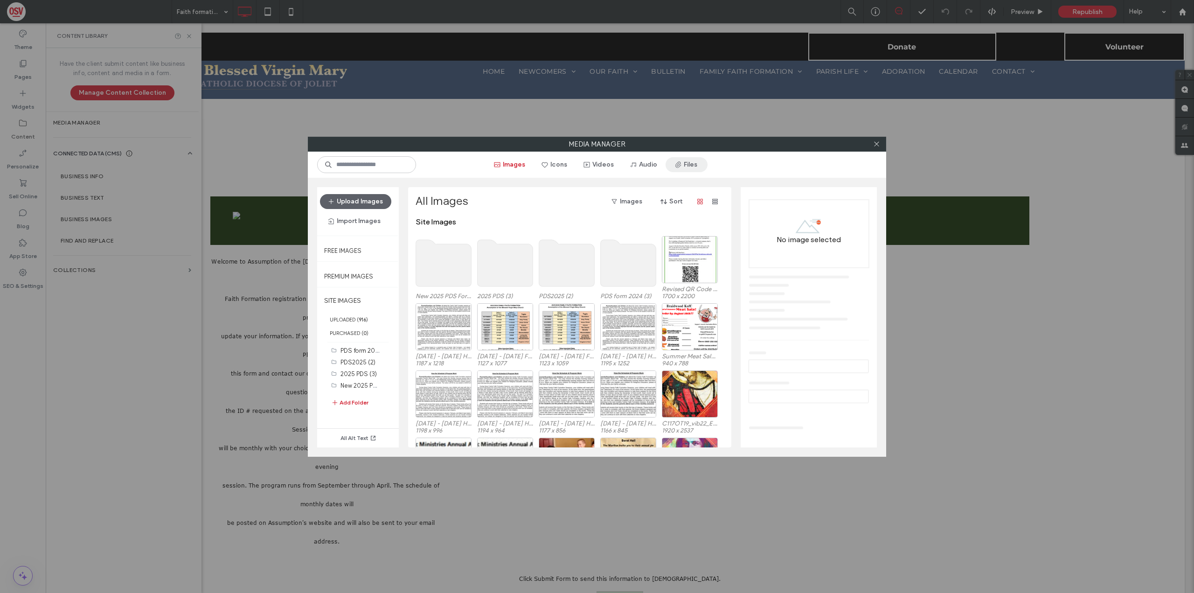
click at [703, 162] on button "Files" at bounding box center [687, 164] width 42 height 15
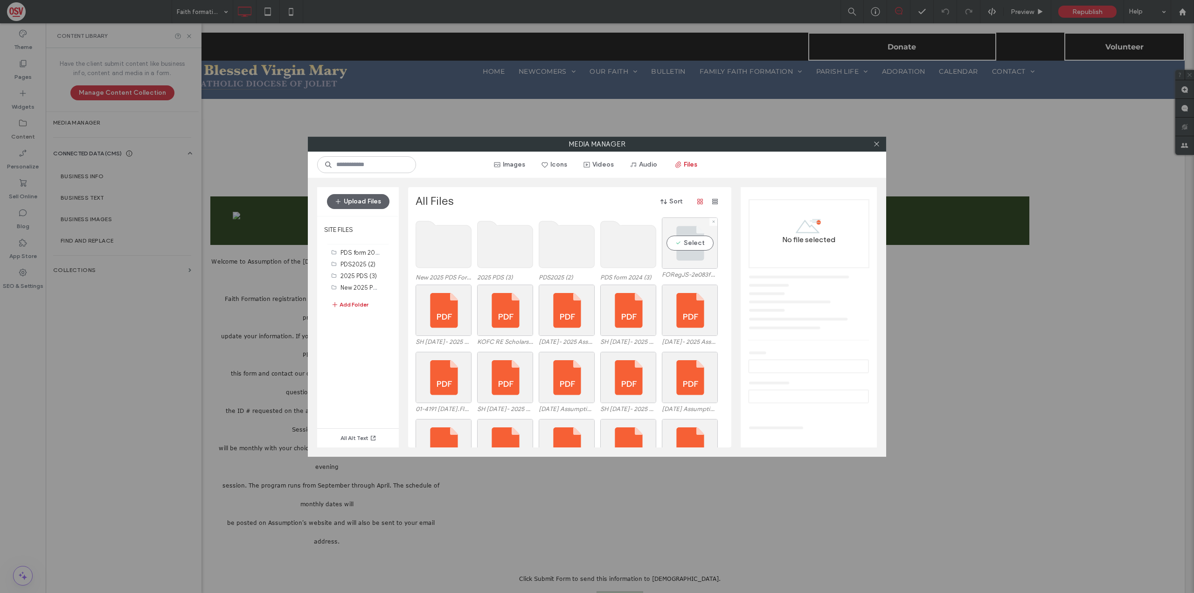
click at [690, 246] on div "Select" at bounding box center [690, 242] width 56 height 51
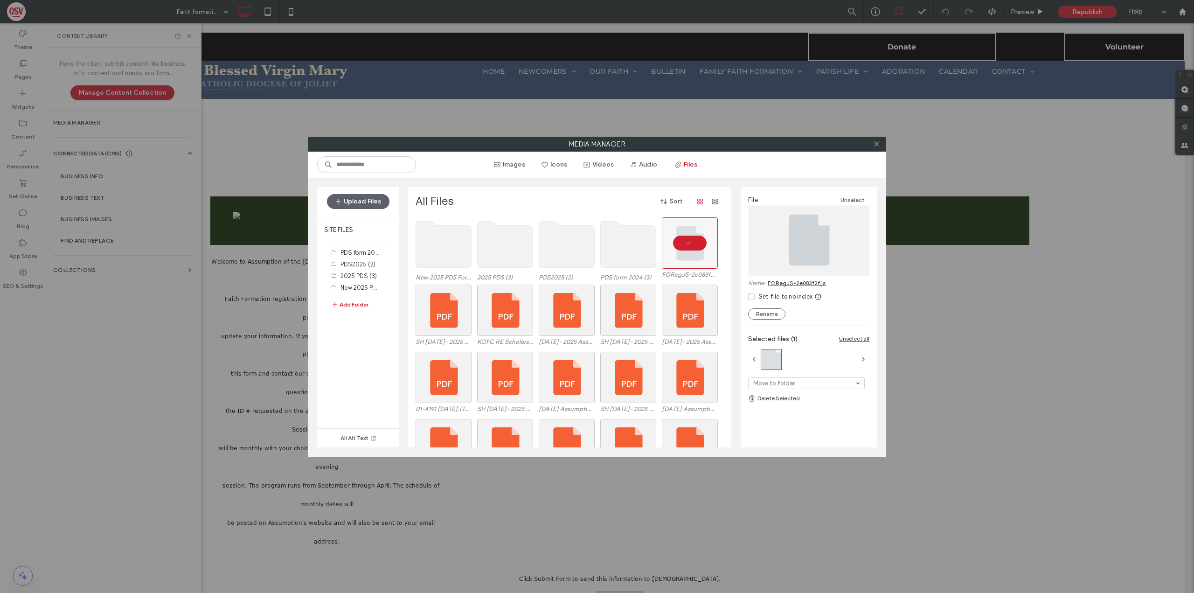
click at [809, 285] on link "FORegJS-2e083f2f.js" at bounding box center [797, 282] width 58 height 7
click at [880, 147] on div at bounding box center [877, 144] width 14 height 14
click at [876, 146] on icon at bounding box center [876, 143] width 7 height 7
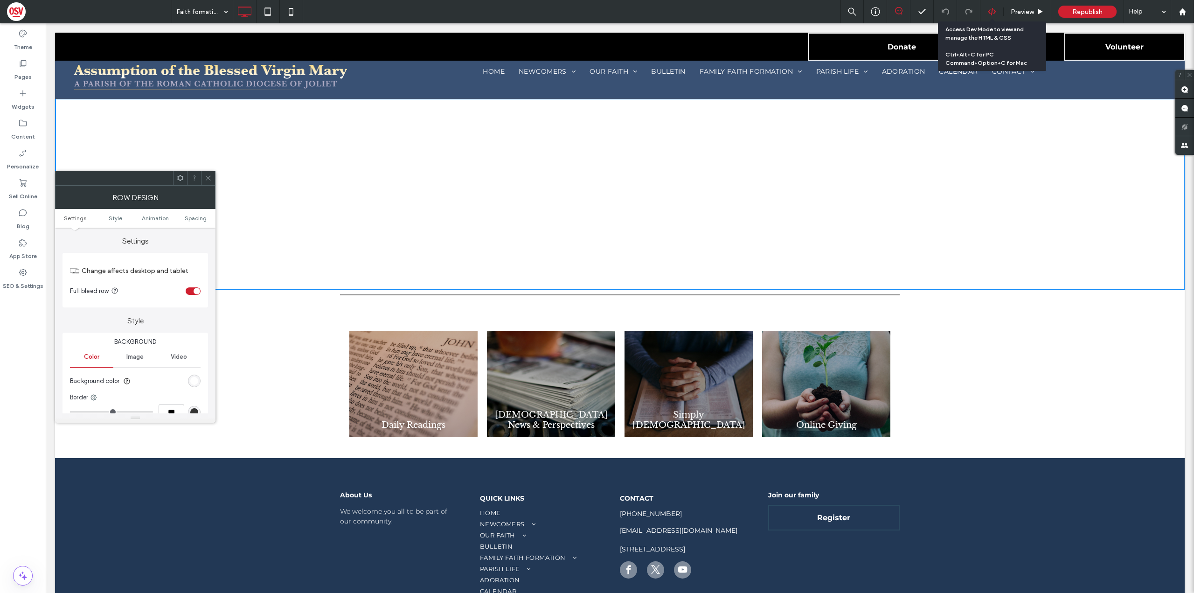
click at [992, 13] on icon at bounding box center [992, 11] width 8 height 8
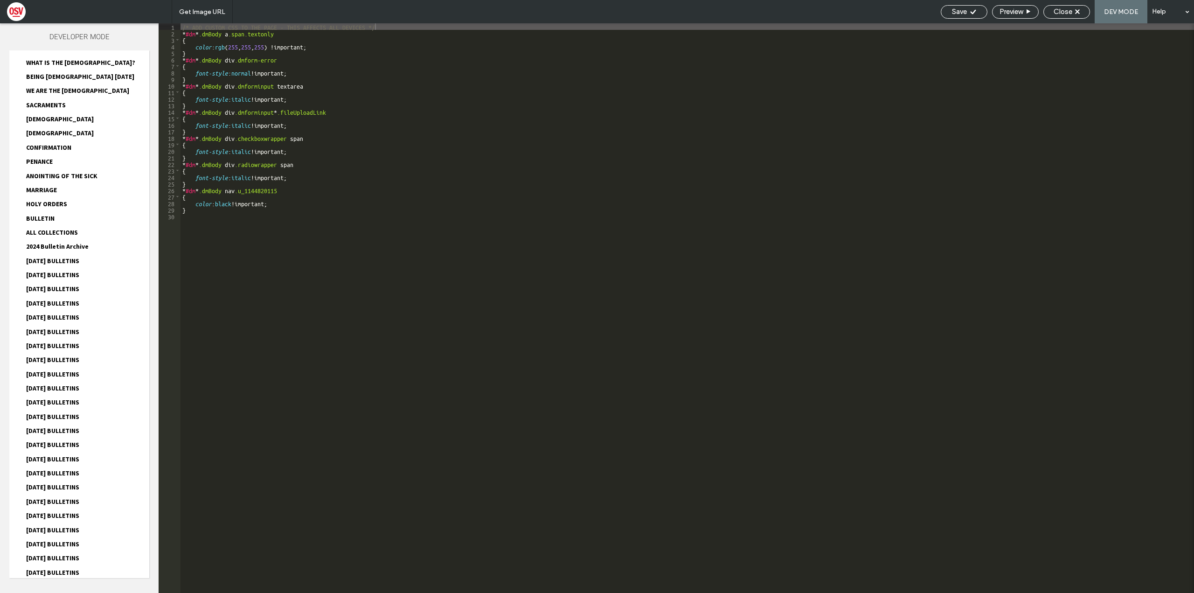
drag, startPoint x: 154, startPoint y: 220, endPoint x: 148, endPoint y: 242, distance: 22.6
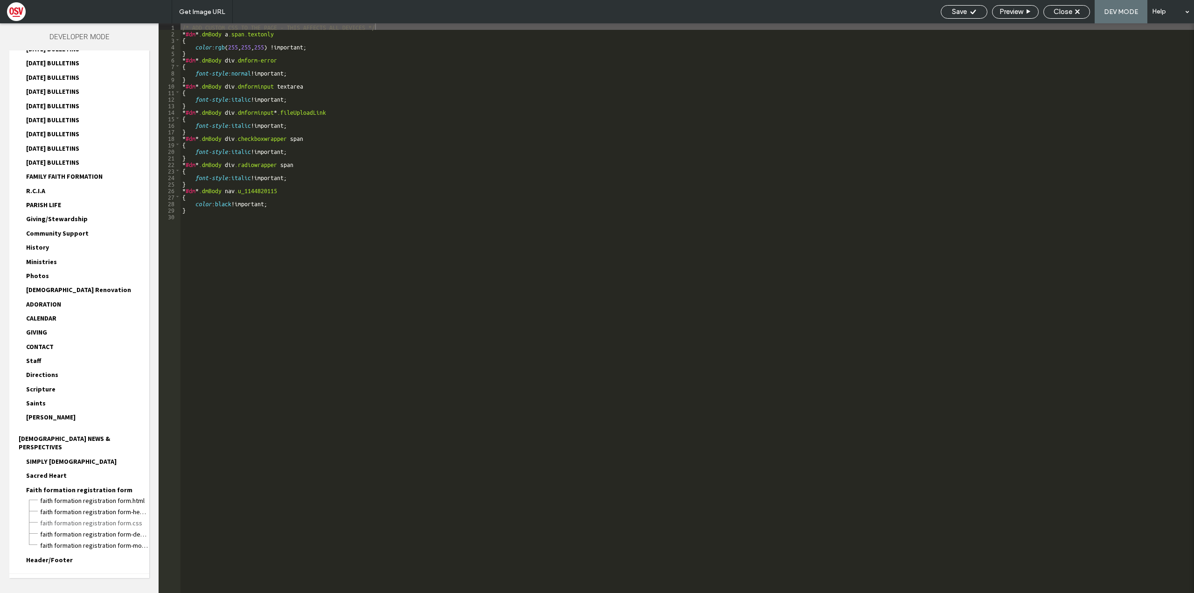
scroll to position [813, 0]
click at [105, 492] on span "Faith formation registration form.html" at bounding box center [95, 496] width 110 height 9
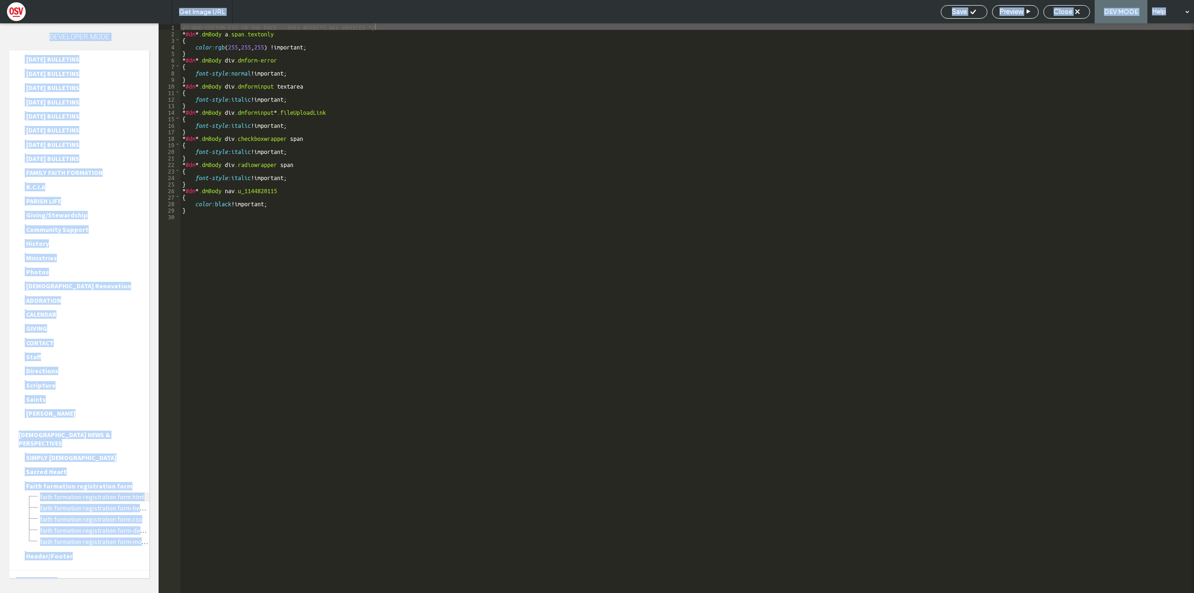
click at [105, 480] on div at bounding box center [597, 296] width 1194 height 593
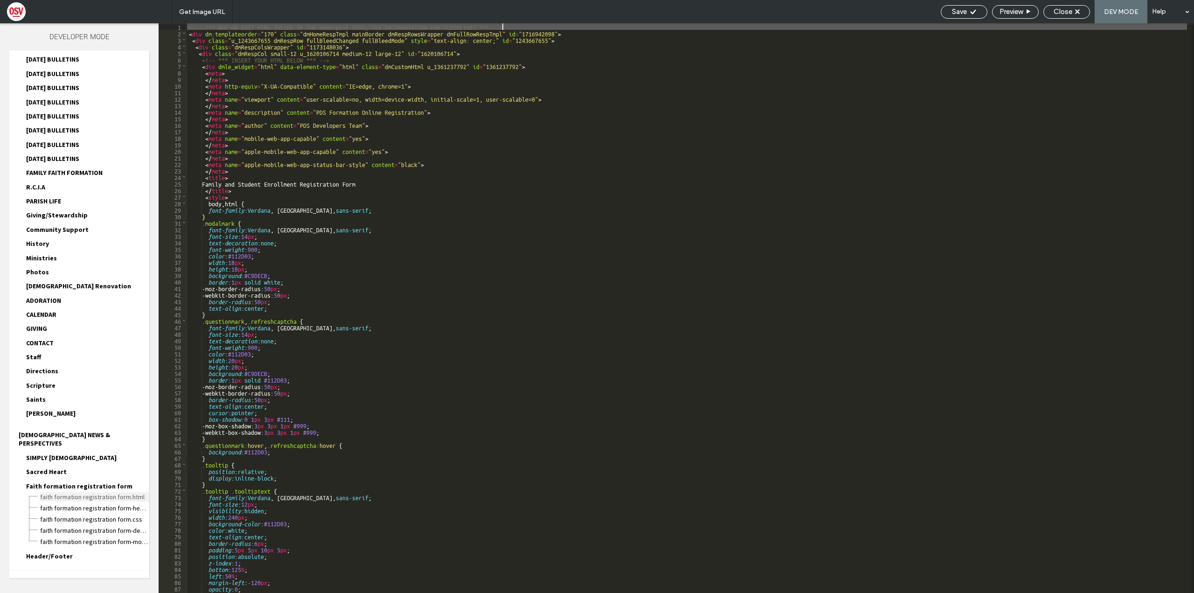
click at [105, 492] on span "Faith formation registration form.html" at bounding box center [95, 496] width 110 height 9
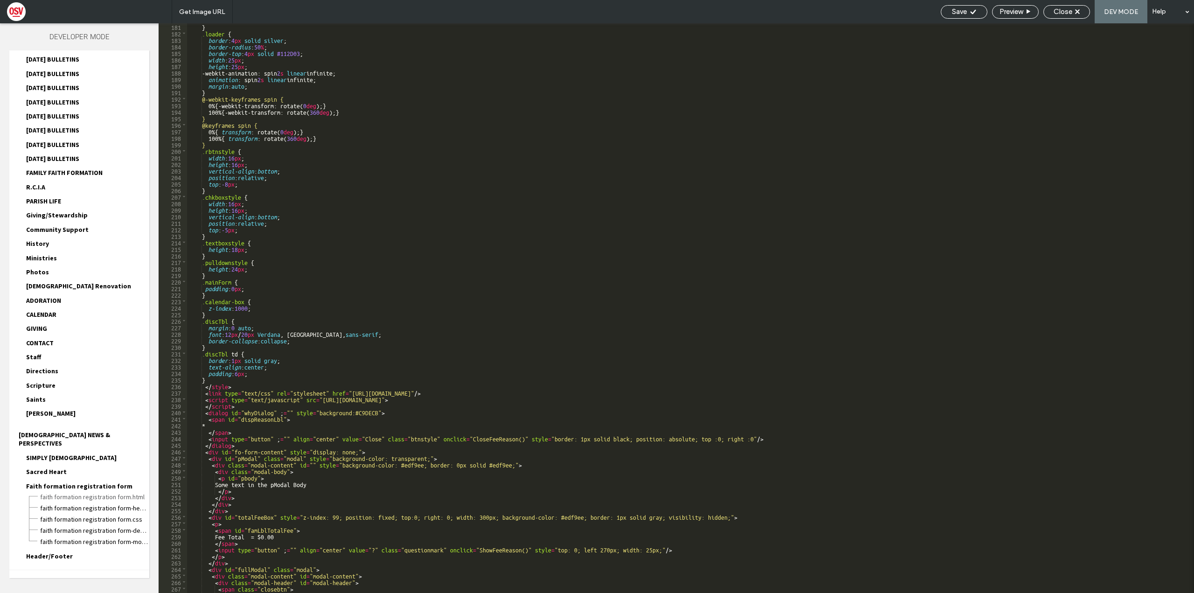
scroll to position [410, 0]
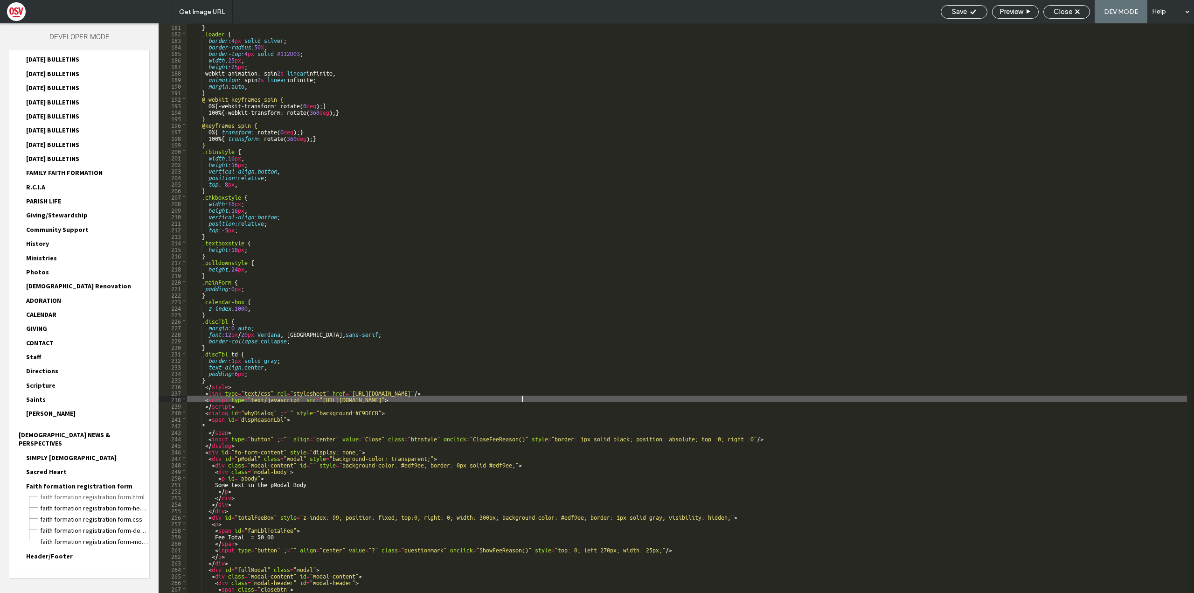
click at [523, 398] on div "} .loader { border : 4 px solid silver ; border-radius : 50 % ; border-top : 4 …" at bounding box center [687, 314] width 1000 height 583
click at [586, 398] on div "} .loader { border : 4 px solid silver ; border-radius : 50 % ; border-top : 4 …" at bounding box center [687, 314] width 1000 height 583
click at [591, 399] on div "} .loader { border : 4 px solid silver ; border-radius : 50 % ; border-top : 4 …" at bounding box center [687, 314] width 1000 height 583
click at [321, 398] on div "} .loader { border : 4 px solid silver ; border-radius : 50 % ; border-top : 4 …" at bounding box center [687, 314] width 1000 height 583
click at [978, 8] on div "Save" at bounding box center [965, 11] width 46 height 8
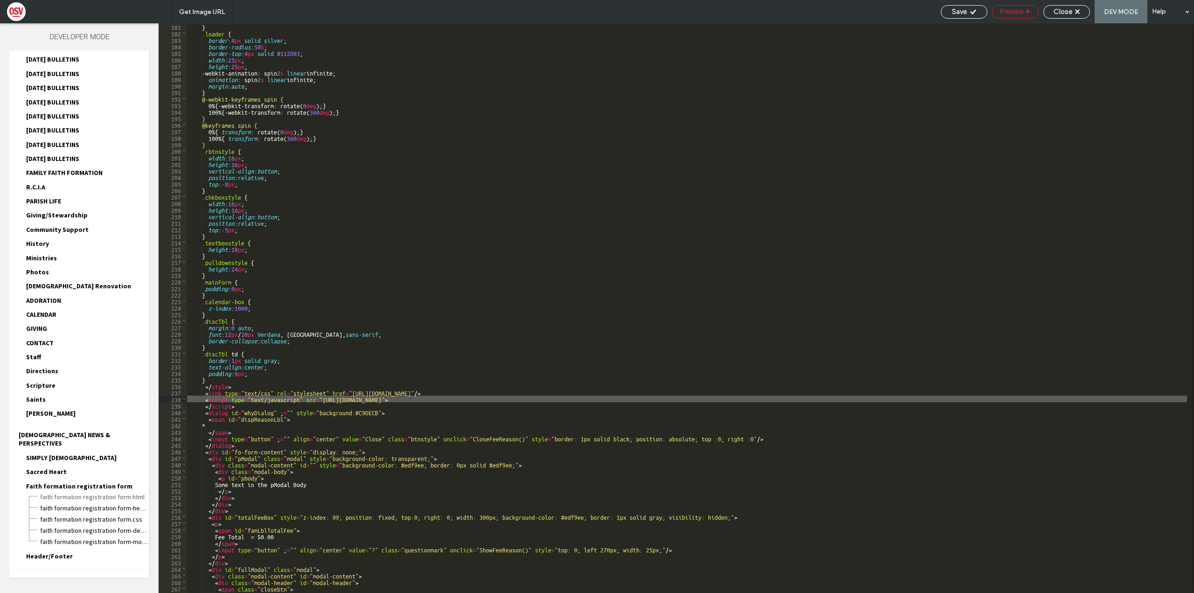
scroll to position [0, 0]
click at [1014, 11] on span "Preview" at bounding box center [1011, 11] width 23 height 8
click at [1068, 16] on div "Close" at bounding box center [1067, 12] width 47 height 14
click at [1068, 7] on span "Close" at bounding box center [1063, 11] width 19 height 8
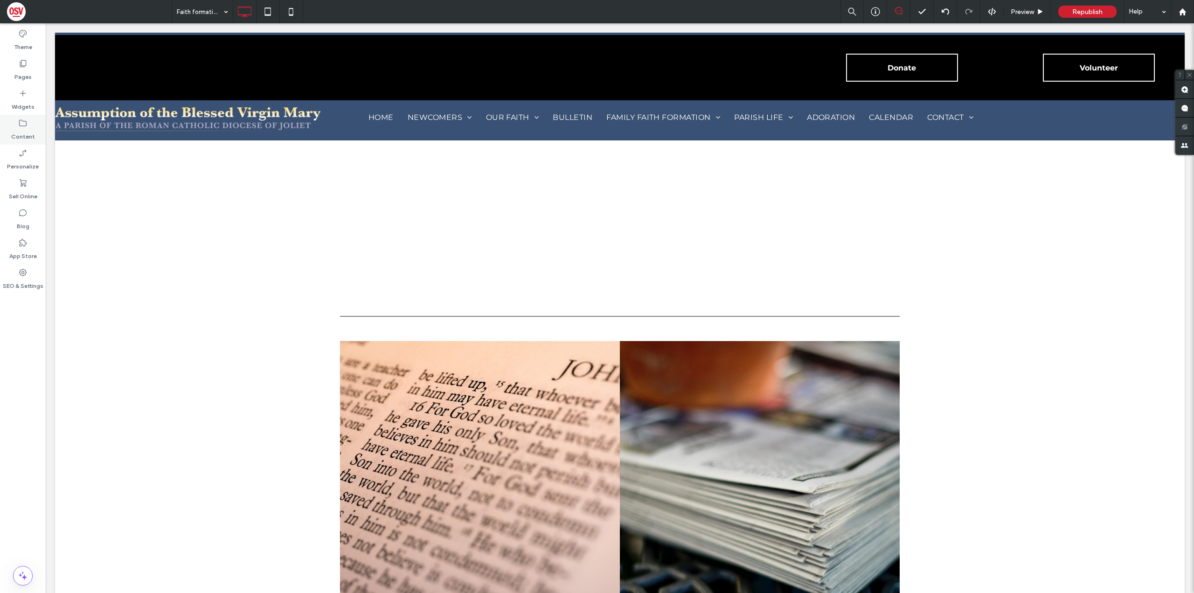
click at [28, 125] on div "Content" at bounding box center [23, 130] width 46 height 30
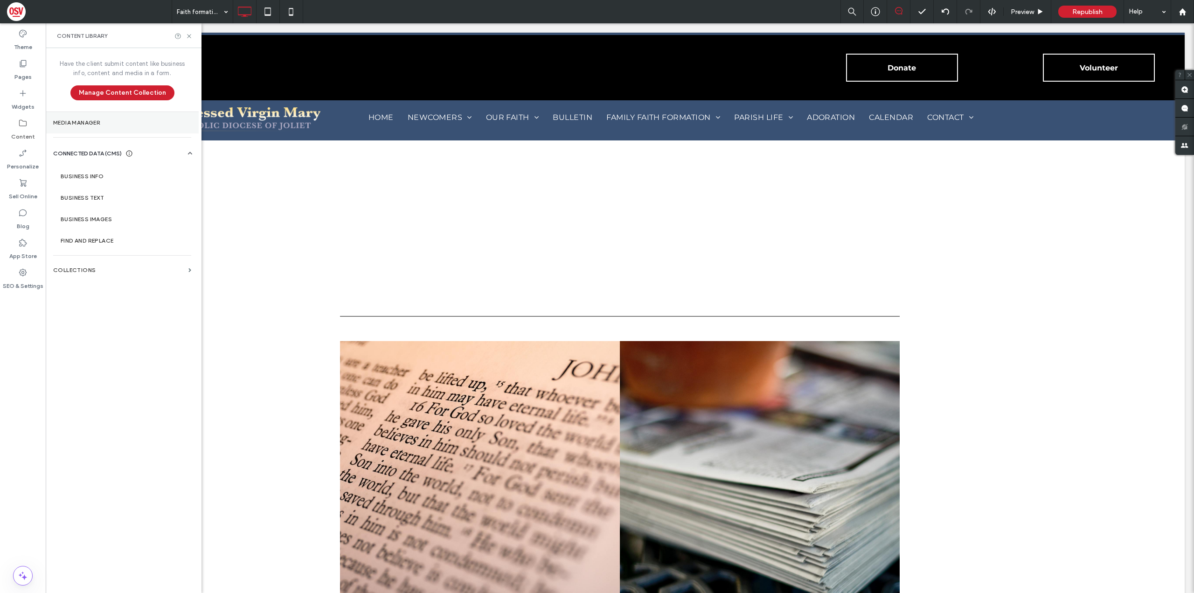
click at [103, 125] on label "Media Manager" at bounding box center [122, 122] width 138 height 7
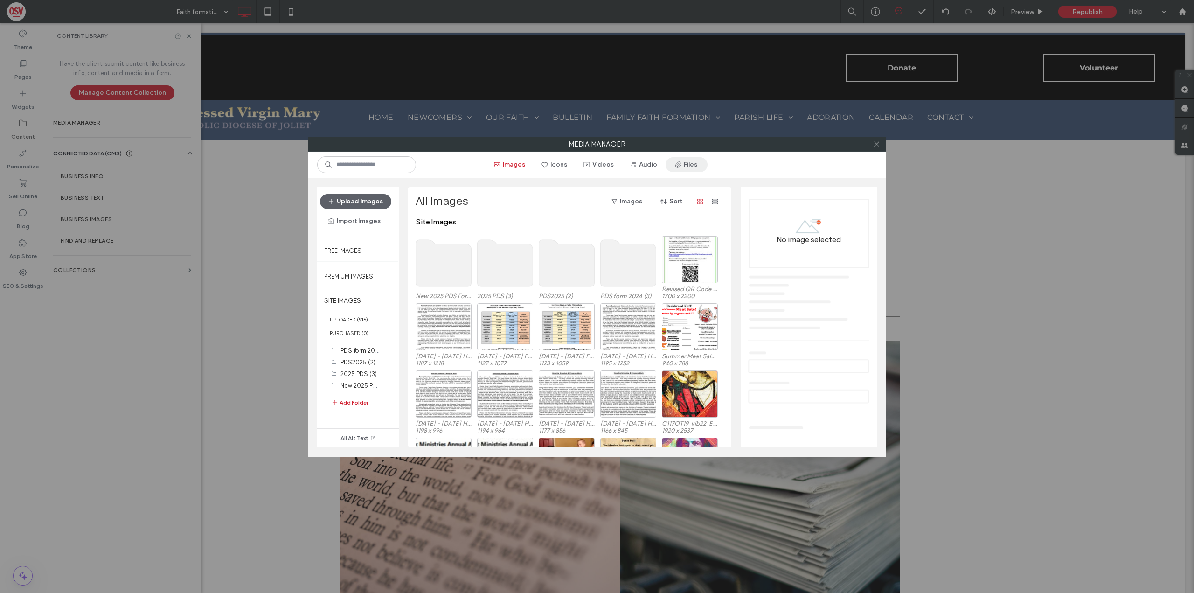
click at [669, 164] on button "Files" at bounding box center [687, 164] width 42 height 15
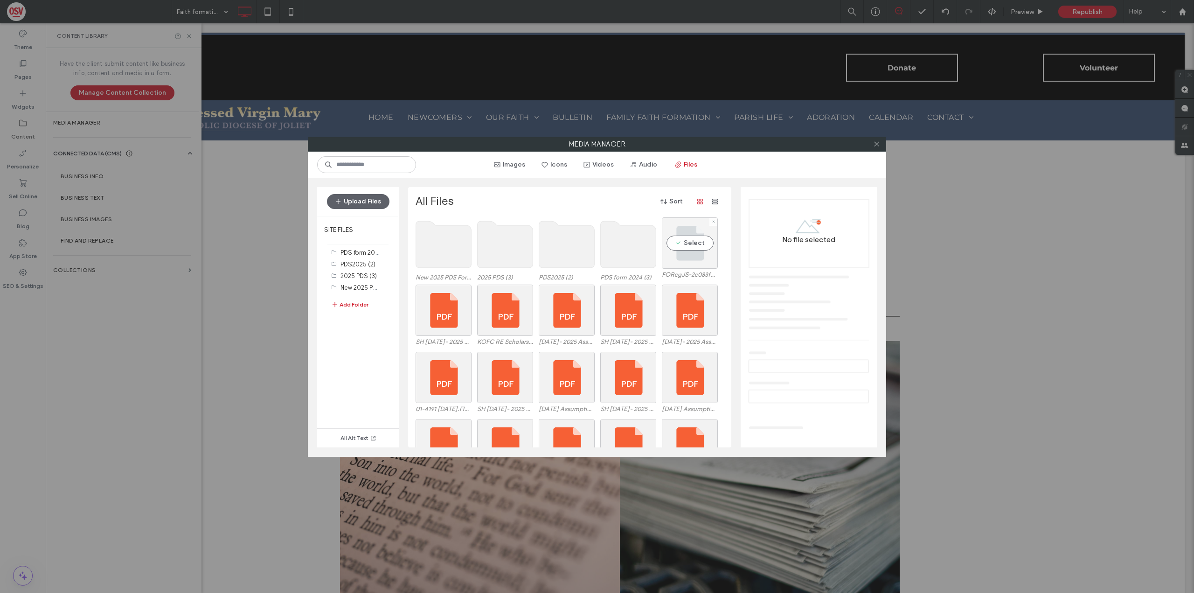
click at [703, 249] on div "Select" at bounding box center [690, 242] width 56 height 51
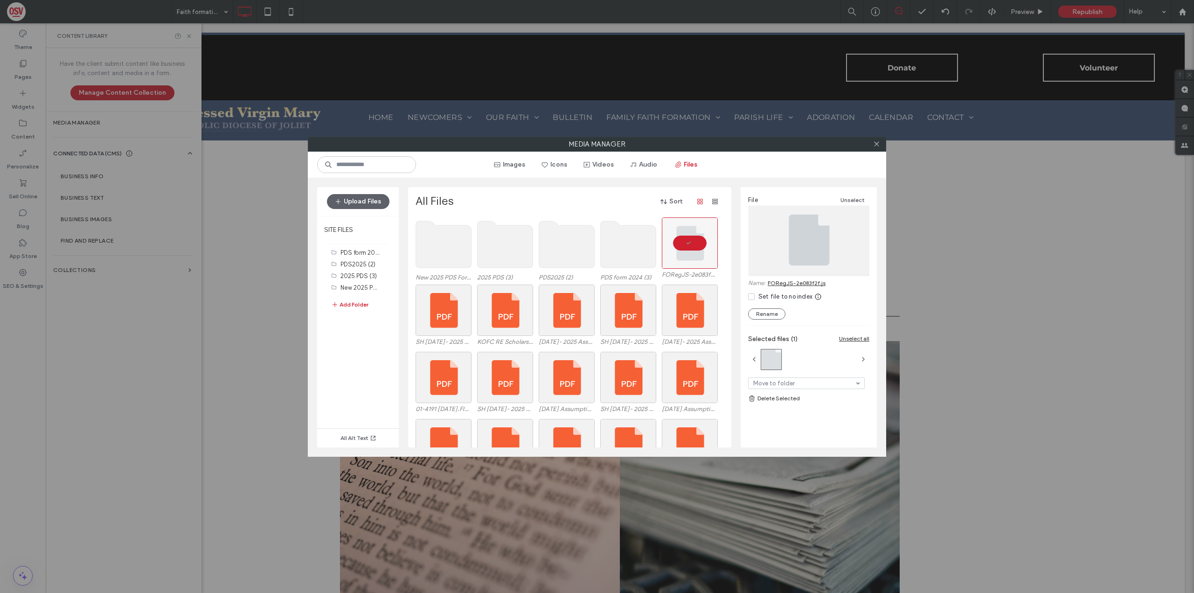
click at [448, 247] on use at bounding box center [444, 244] width 56 height 47
click at [642, 253] on use at bounding box center [629, 244] width 56 height 47
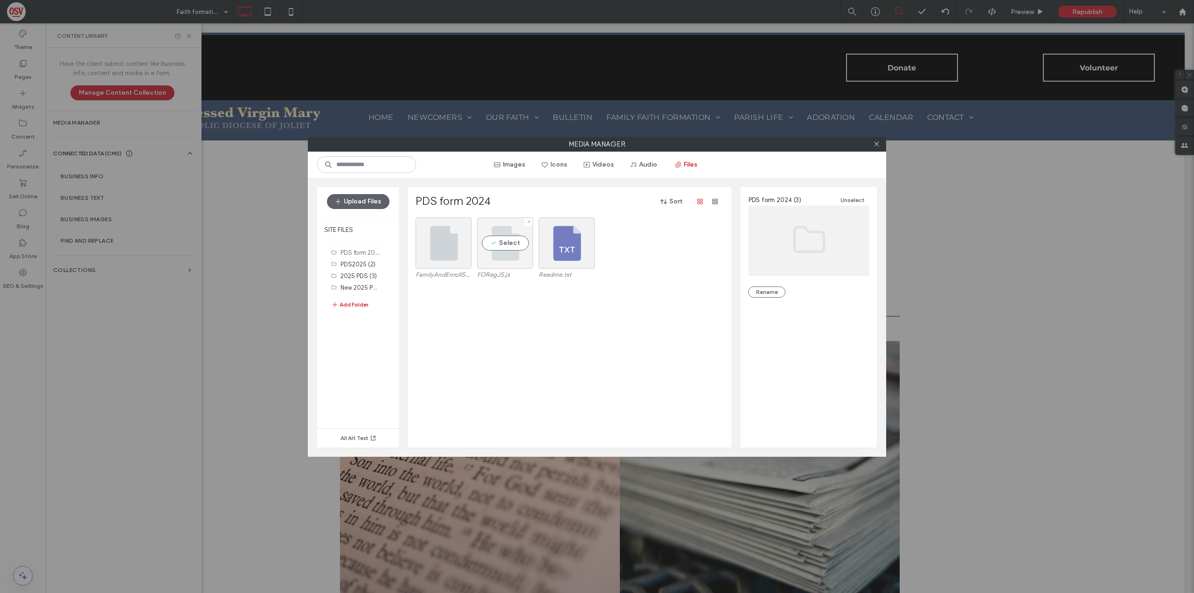
click at [520, 245] on div "Select" at bounding box center [505, 242] width 56 height 51
click at [1042, 180] on div "Media Manager Images Icons Videos Audio Files Upload Files SITE FILES PDS form …" at bounding box center [597, 296] width 1194 height 593
click at [882, 146] on div at bounding box center [877, 144] width 14 height 14
click at [875, 145] on icon at bounding box center [876, 143] width 7 height 7
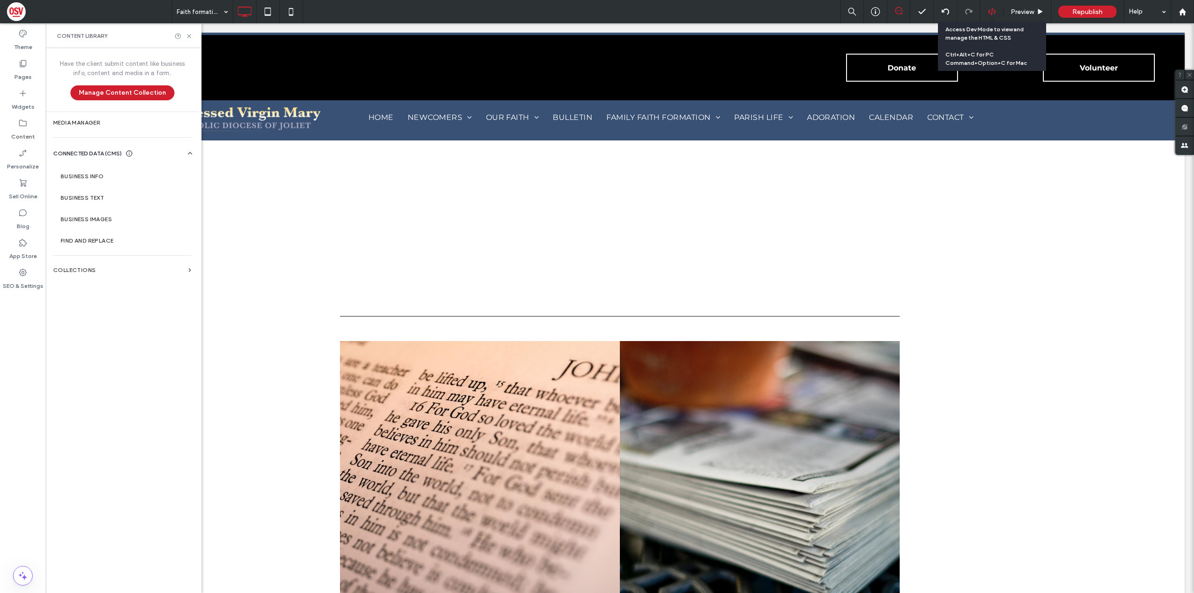
click at [996, 13] on icon at bounding box center [992, 11] width 8 height 8
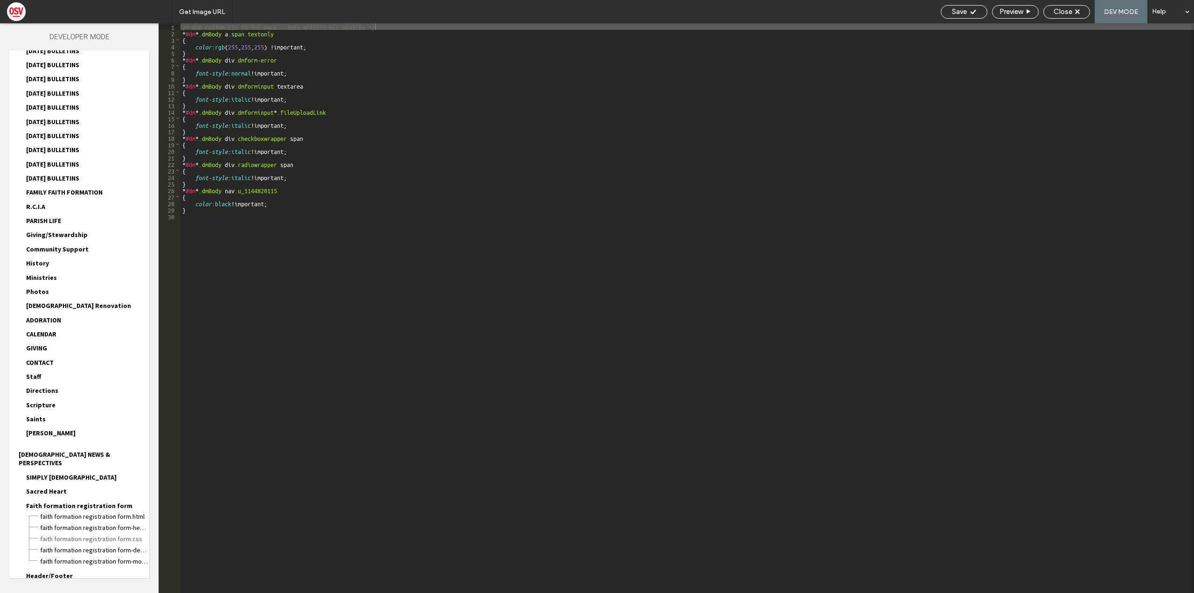
scroll to position [813, 0]
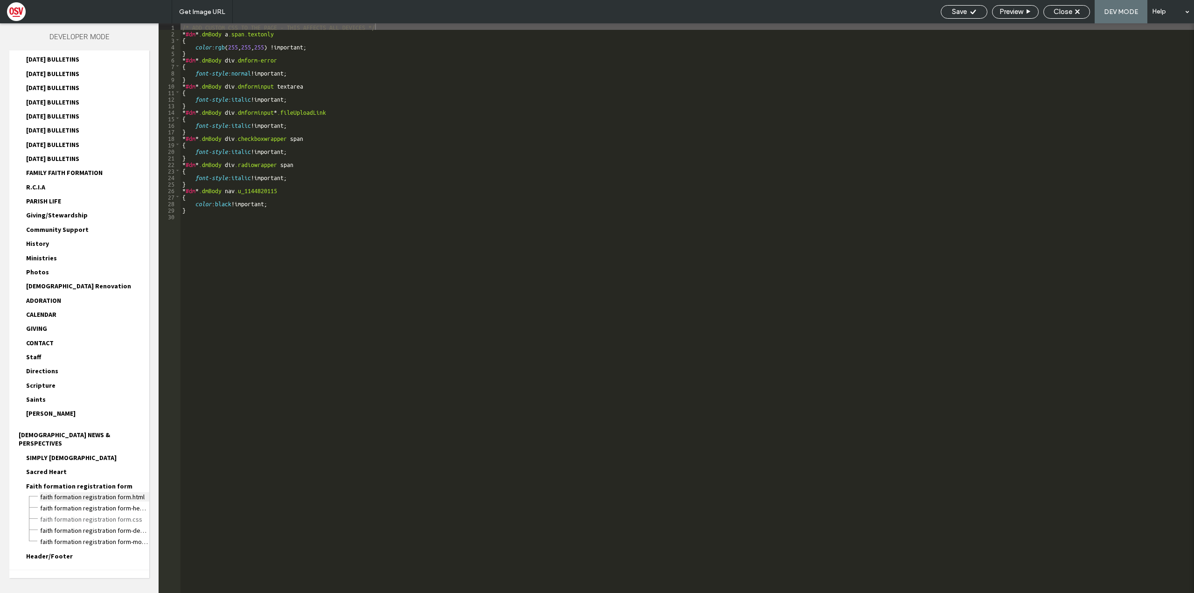
click at [80, 492] on span "Faith formation registration form.html" at bounding box center [95, 496] width 110 height 9
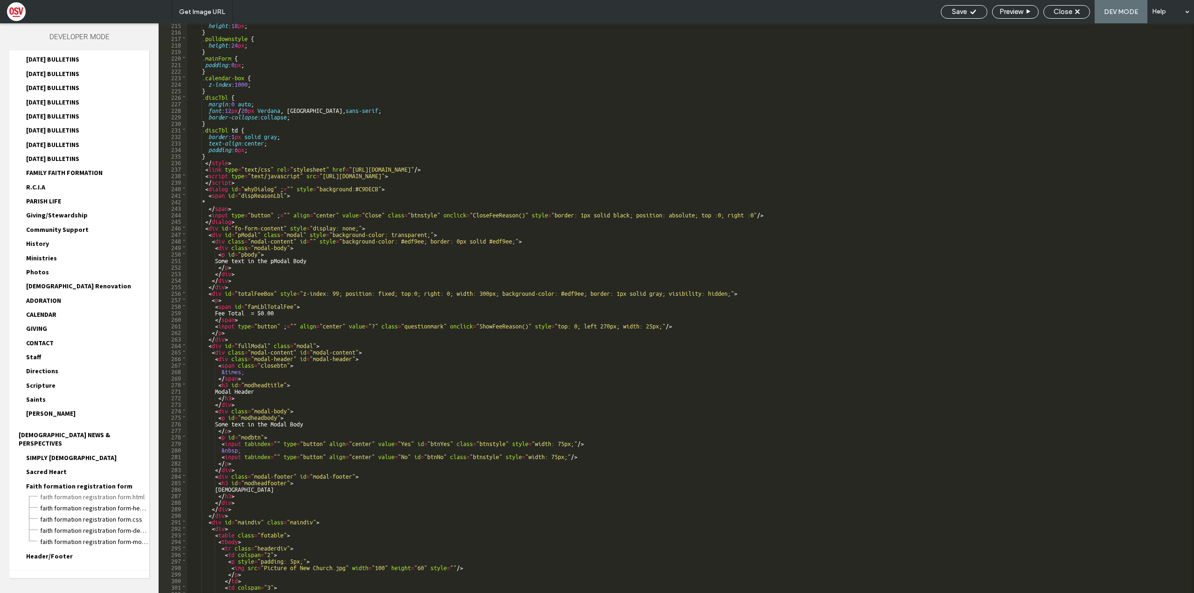
scroll to position [488, 0]
click at [322, 176] on div "height : 18 px ; } .pulldownstyle { height : 24 px ; } .mainForm { padding : 0 …" at bounding box center [687, 312] width 1000 height 583
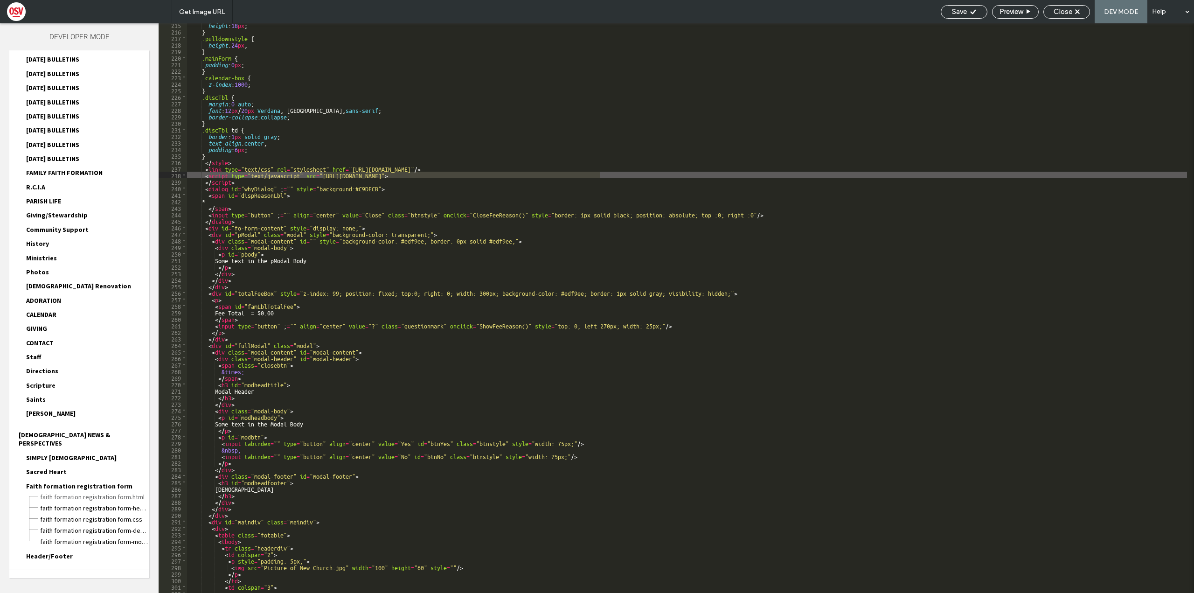
drag, startPoint x: 323, startPoint y: 175, endPoint x: 600, endPoint y: 177, distance: 277.1
click at [600, 177] on div "height : 18 px ; } .pulldownstyle { height : 24 px ; } .mainForm { padding : 0 …" at bounding box center [687, 312] width 1000 height 583
click at [953, 11] on span "Save" at bounding box center [959, 11] width 15 height 8
type input "****"
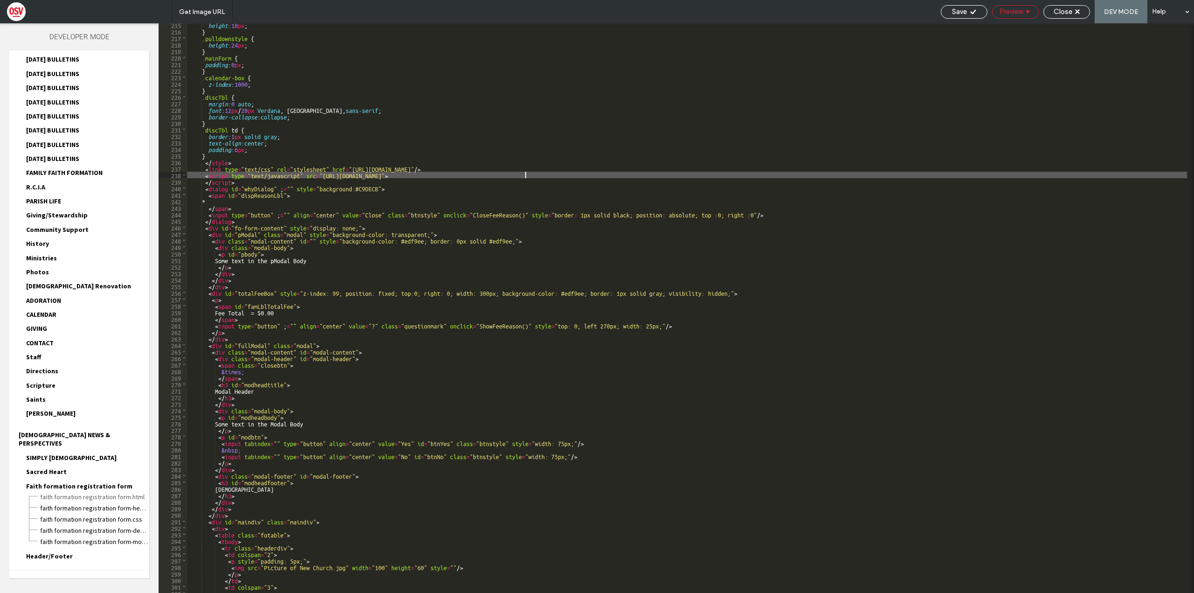
scroll to position [0, 0]
click at [1015, 11] on span "Preview" at bounding box center [1011, 11] width 23 height 8
click at [1064, 15] on span "Close" at bounding box center [1063, 11] width 19 height 8
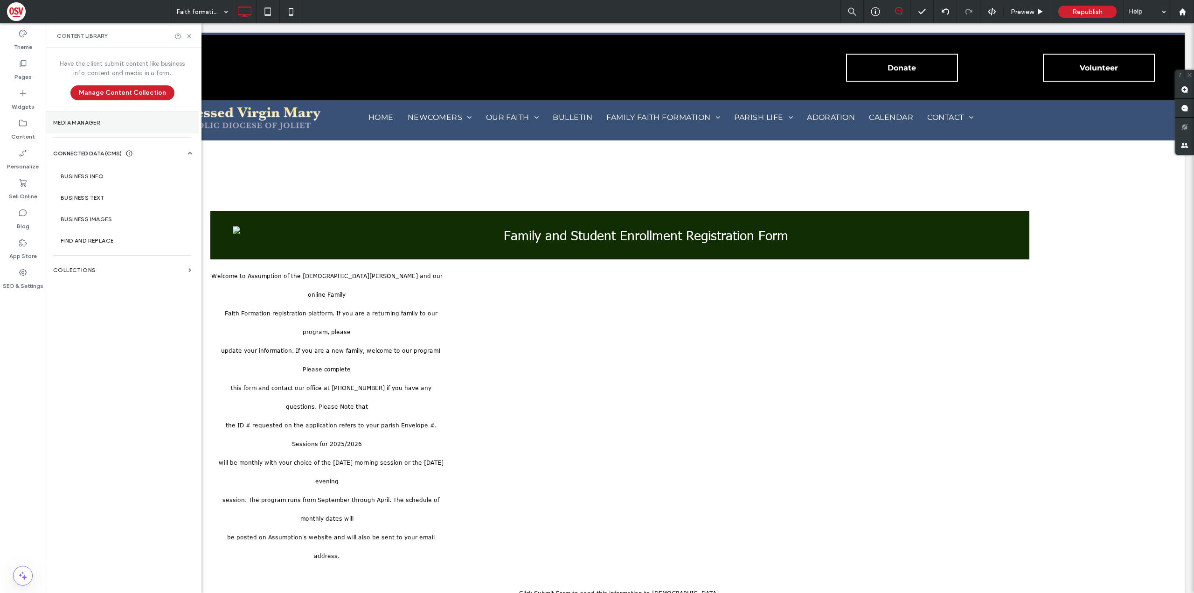
click at [122, 125] on label "Media Manager" at bounding box center [122, 122] width 138 height 7
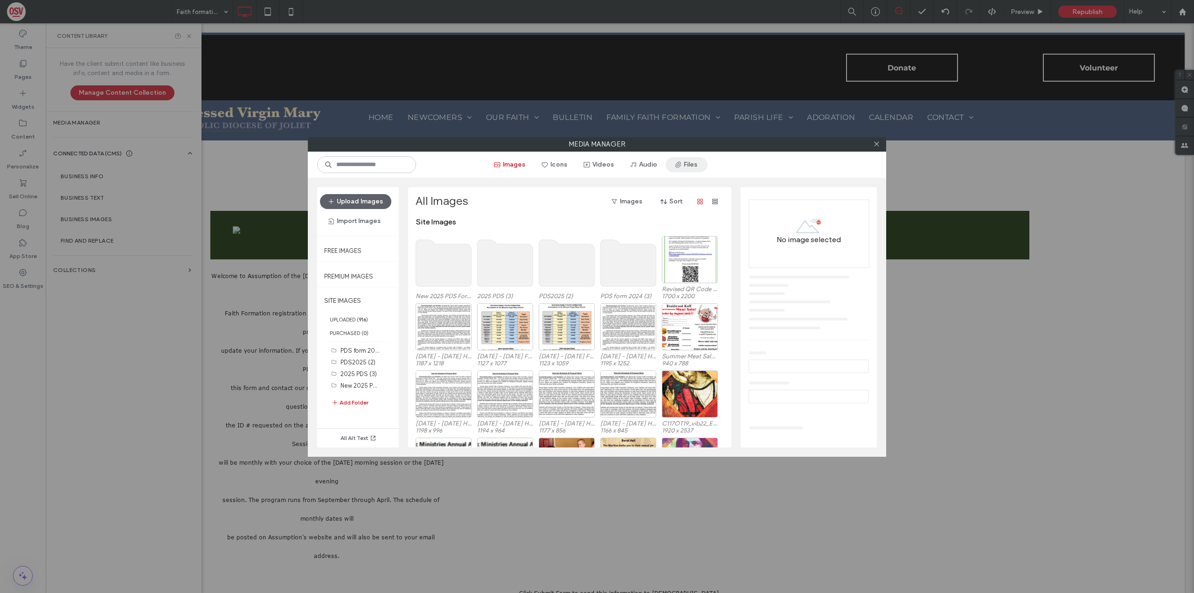
click at [700, 164] on button "Files" at bounding box center [687, 164] width 42 height 15
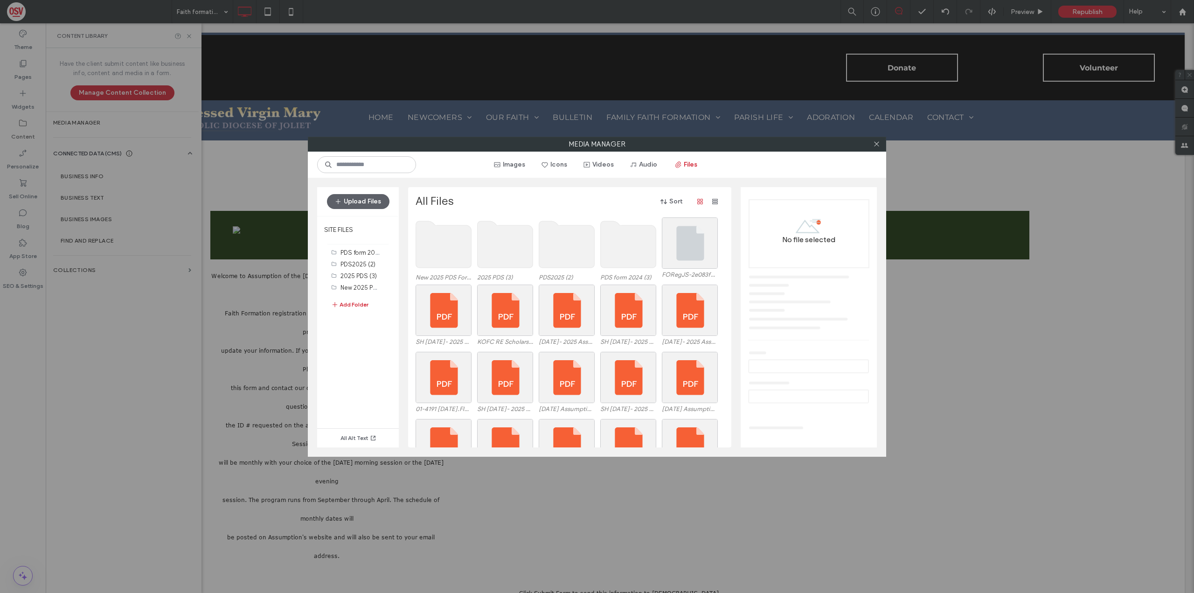
click at [437, 248] on use at bounding box center [444, 244] width 56 height 47
click at [683, 248] on div "Select" at bounding box center [690, 242] width 56 height 51
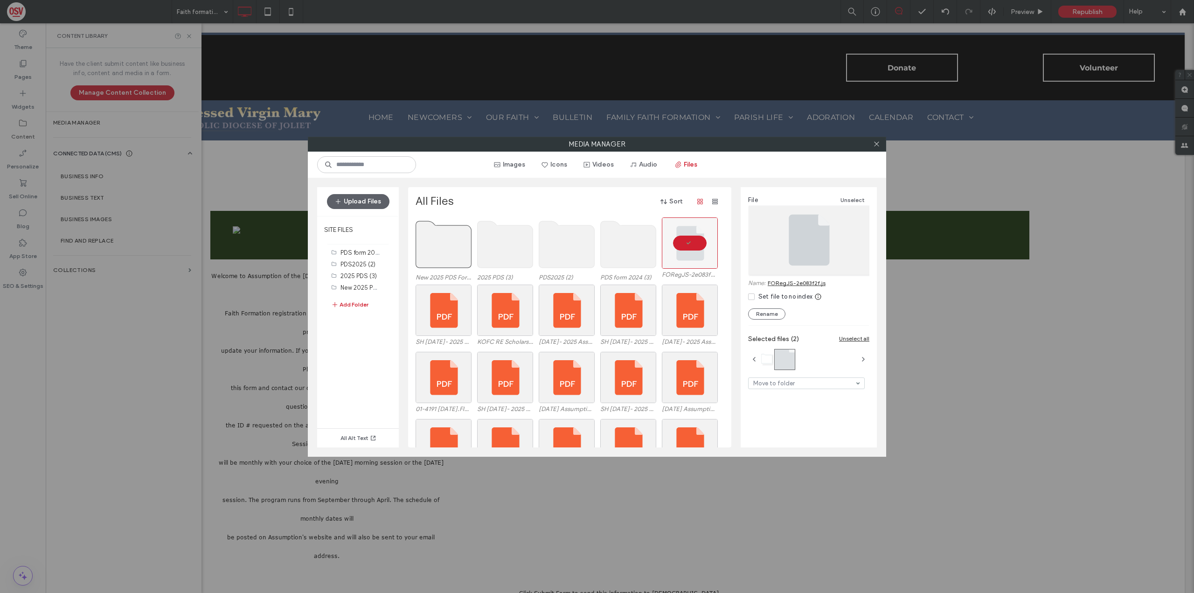
click at [795, 283] on link "FORegJS-2e083f2f.js" at bounding box center [797, 282] width 58 height 7
click at [882, 144] on div at bounding box center [877, 144] width 14 height 14
click at [874, 147] on span at bounding box center [876, 144] width 7 height 14
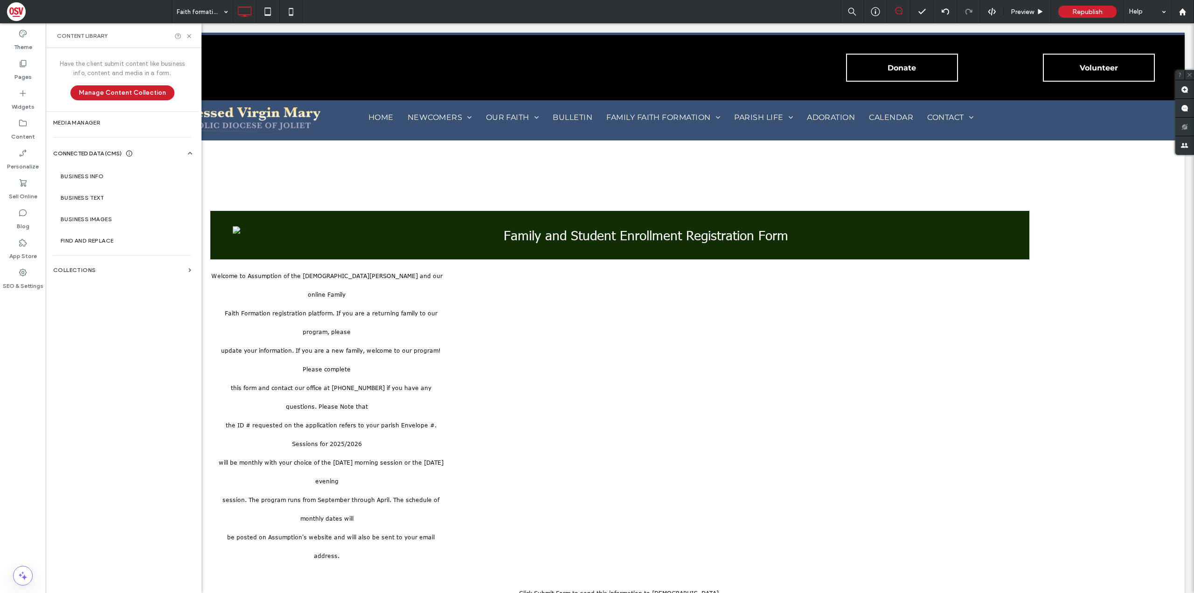
click at [997, 16] on div "Preview Republish Help" at bounding box center [1018, 11] width 354 height 23
click at [996, 14] on icon at bounding box center [992, 11] width 8 height 8
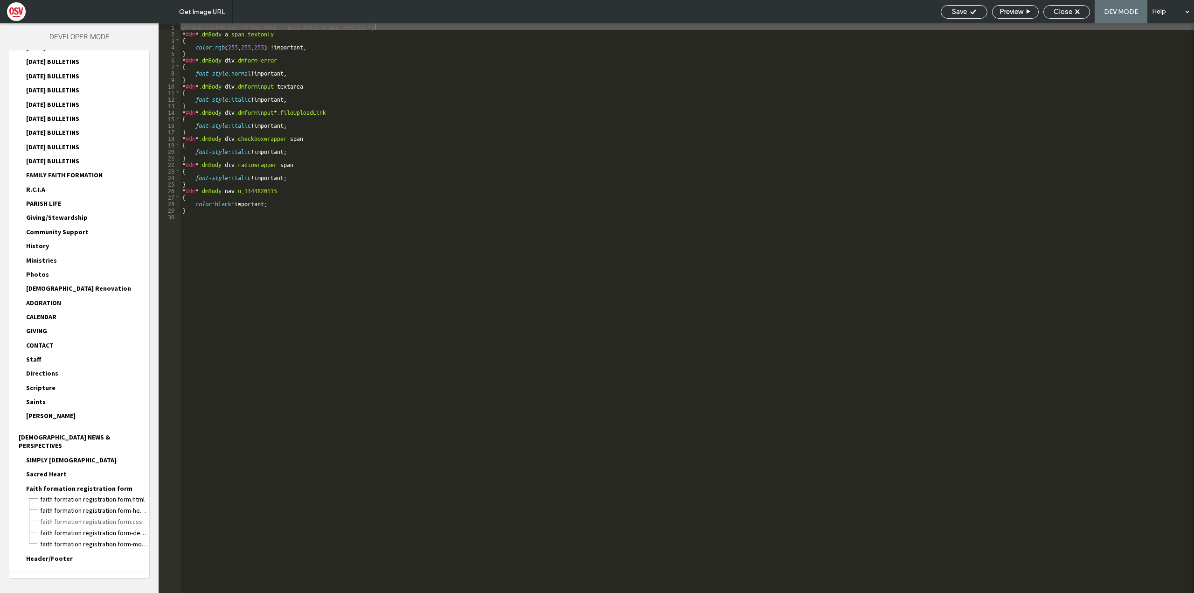
scroll to position [813, 0]
click at [89, 492] on span "Faith formation registration form.html" at bounding box center [95, 496] width 110 height 9
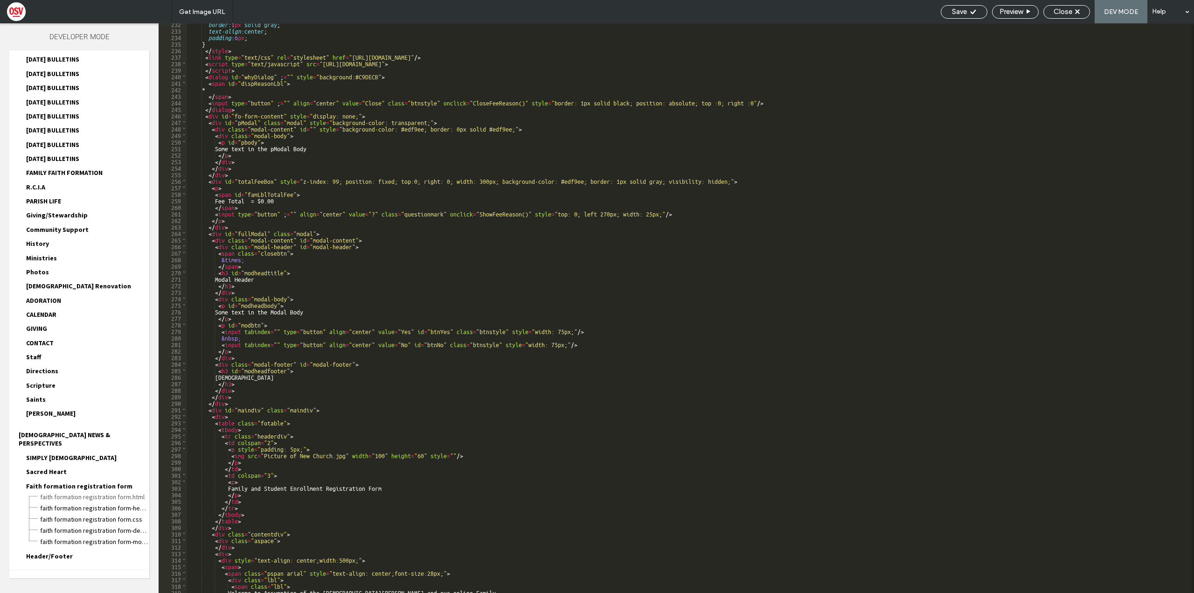
scroll to position [488, 0]
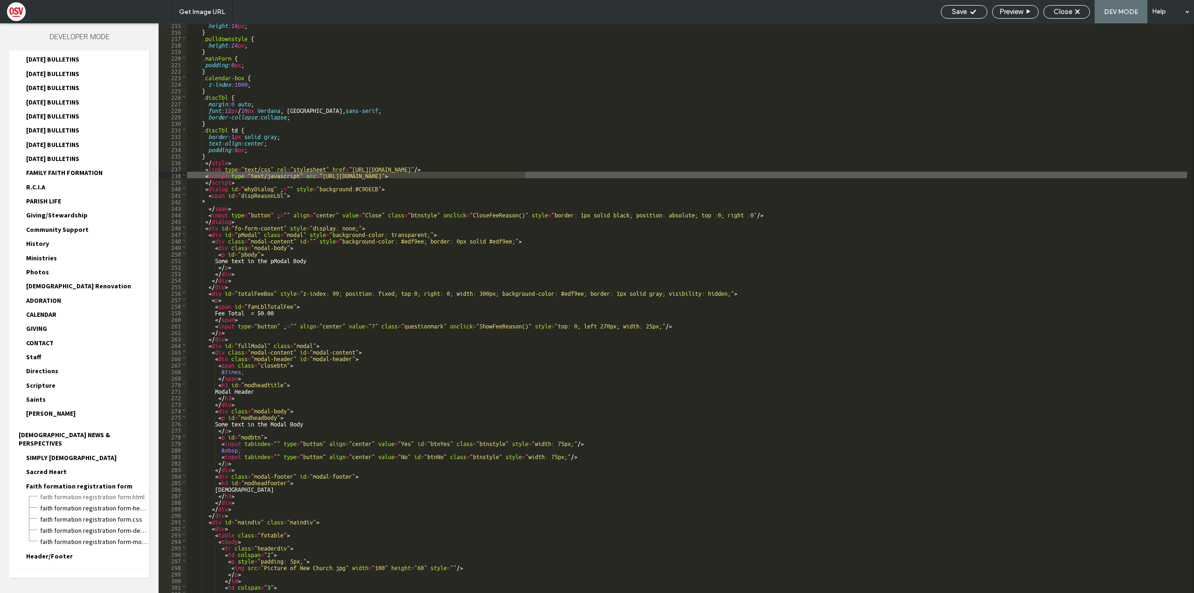
drag, startPoint x: 525, startPoint y: 174, endPoint x: 322, endPoint y: 176, distance: 202.5
click at [322, 176] on div "height : 18 px ; } .pulldownstyle { height : 24 px ; } .mainForm { padding : 0 …" at bounding box center [687, 312] width 1000 height 583
click at [972, 8] on icon at bounding box center [973, 11] width 7 height 7
click at [1033, 14] on div "Preview" at bounding box center [1016, 11] width 46 height 8
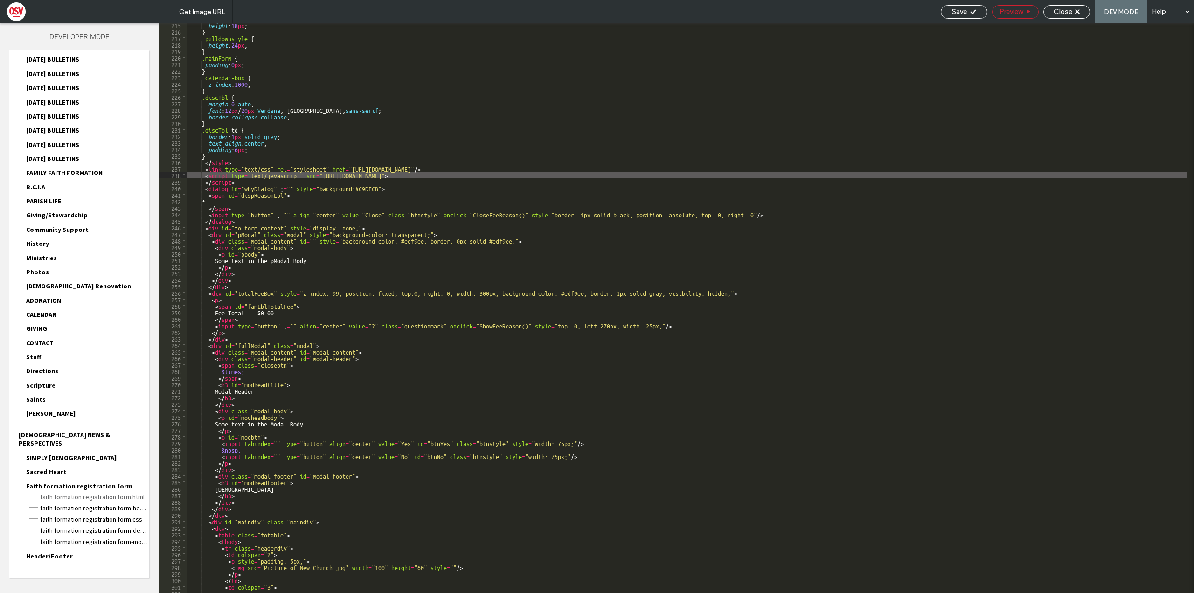
type input "****"
click at [102, 503] on span "Faith formation registration form-head-section.html" at bounding box center [95, 507] width 110 height 9
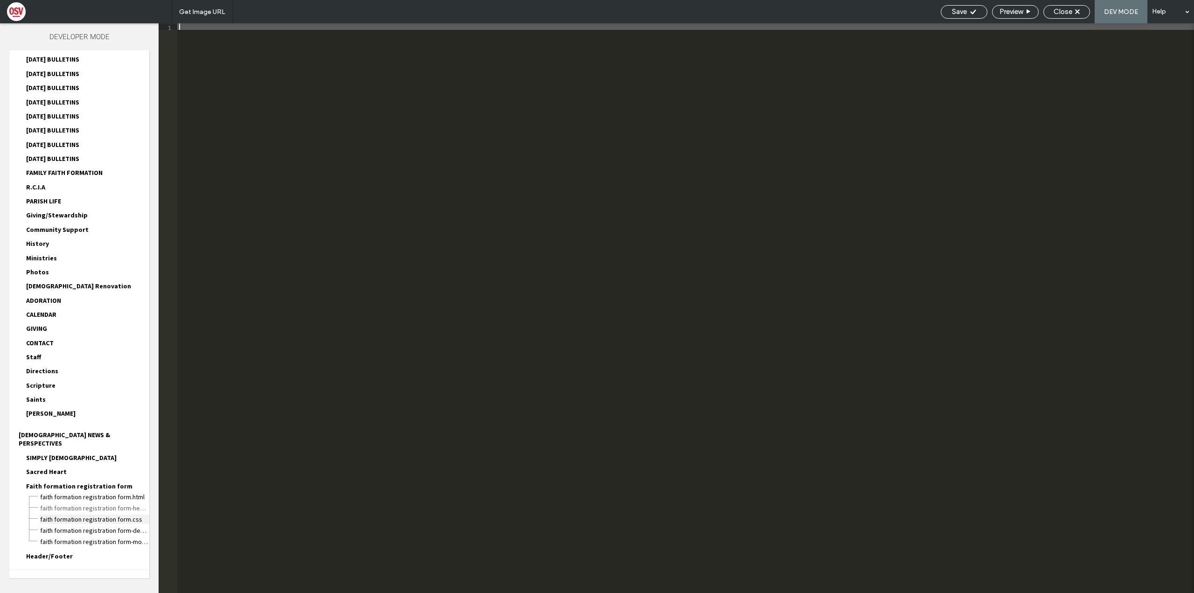
click at [120, 515] on span "Faith formation registration form.css" at bounding box center [95, 519] width 110 height 9
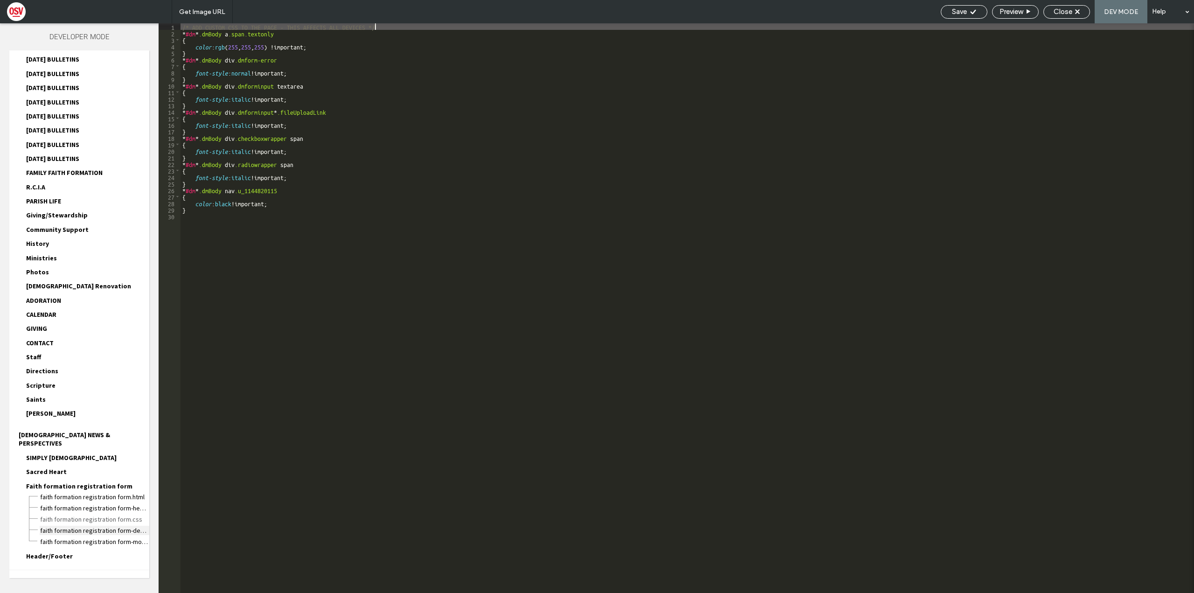
click at [126, 526] on span "Faith formation registration form-desktop-tablet.css" at bounding box center [95, 530] width 110 height 9
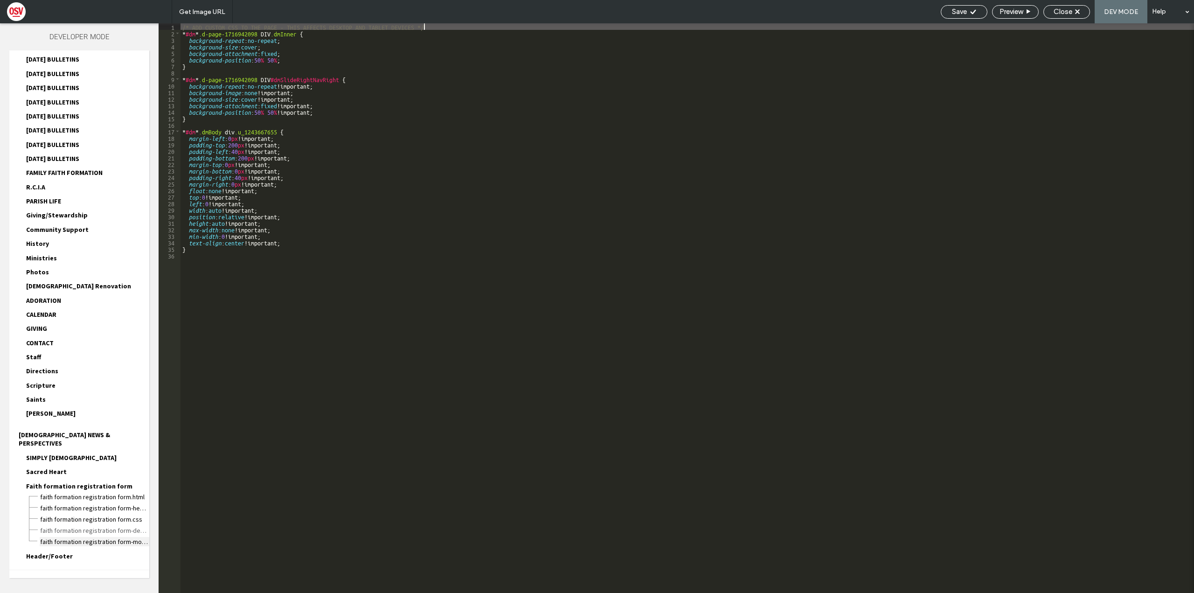
click at [130, 537] on span "Faith formation registration form-mobile.css" at bounding box center [95, 541] width 110 height 9
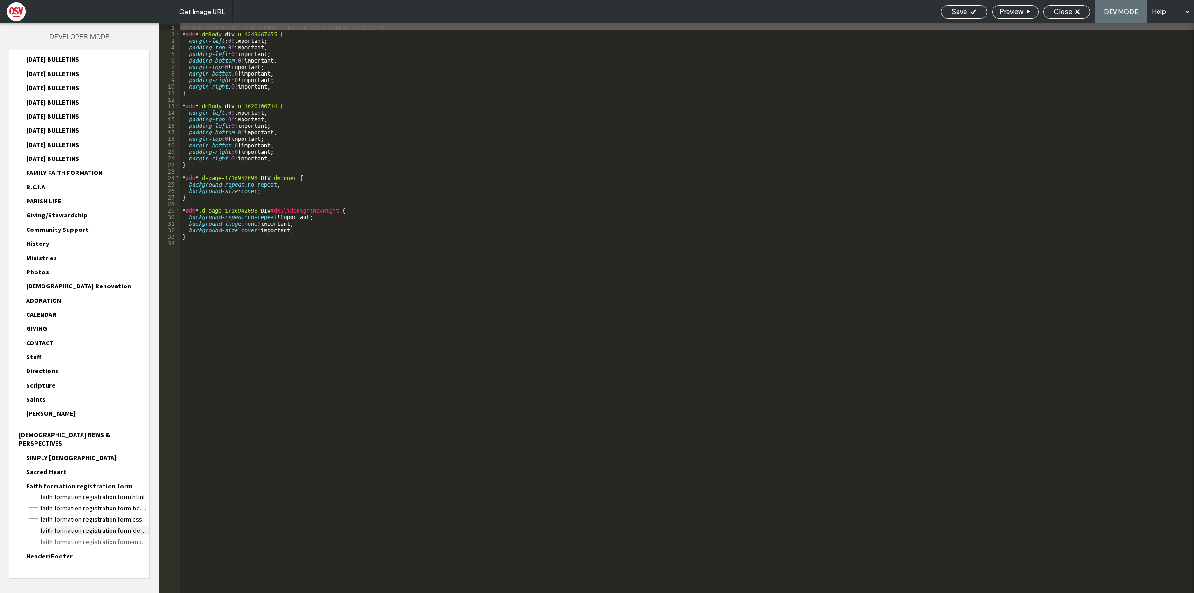
click at [123, 526] on span "Faith formation registration form-desktop-tablet.css" at bounding box center [95, 530] width 110 height 9
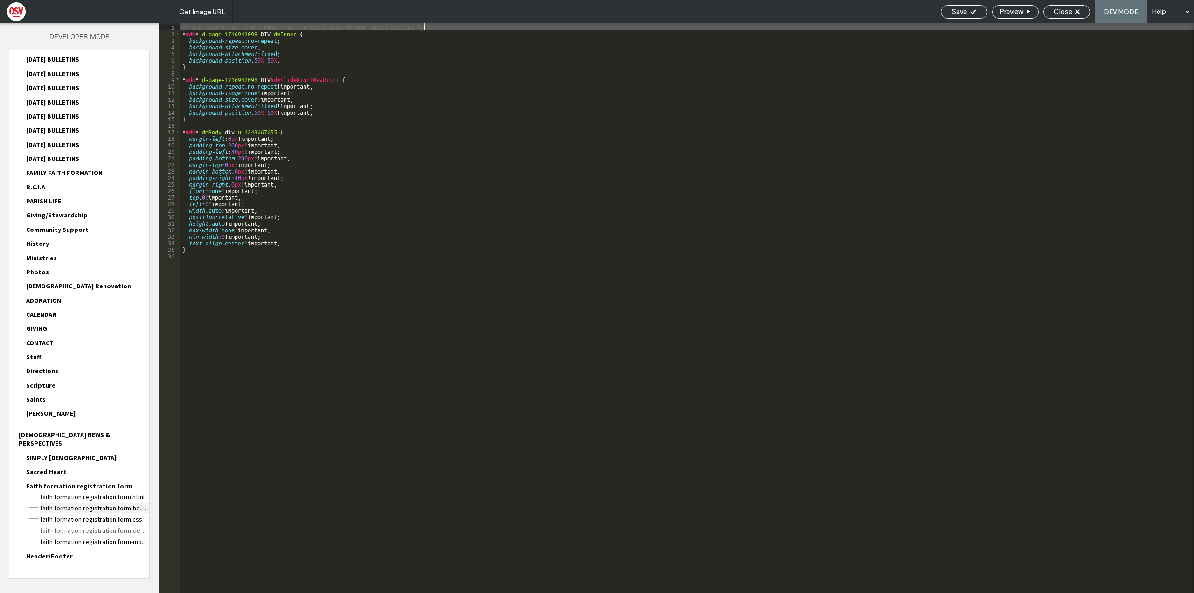
click at [118, 503] on span "Faith formation registration form-head-section.html" at bounding box center [95, 507] width 110 height 9
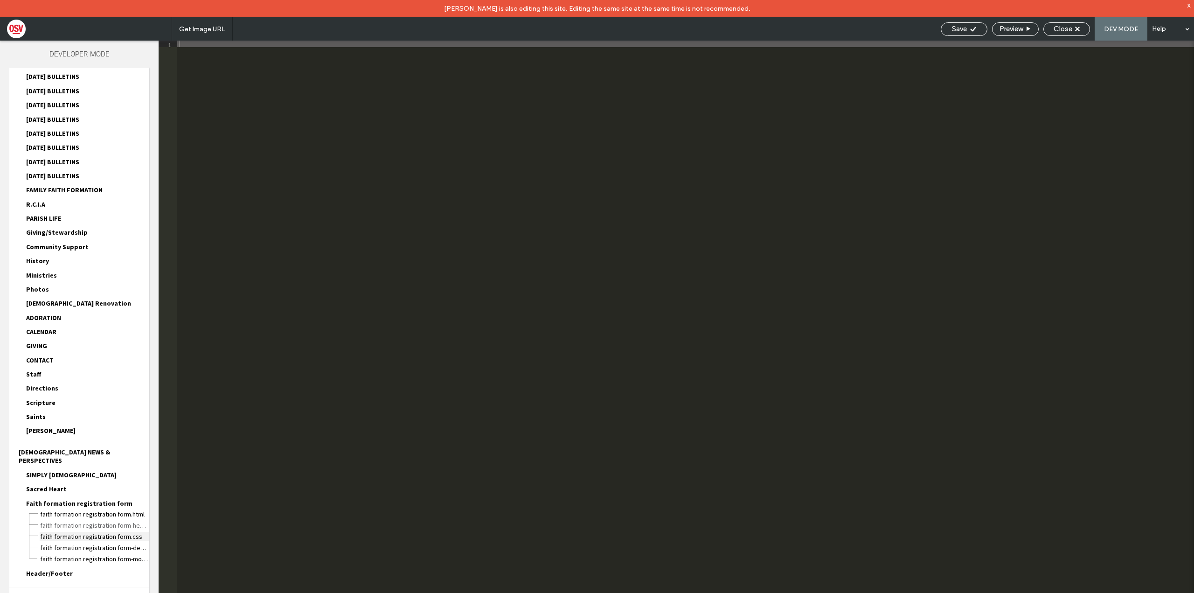
click at [135, 532] on span "Faith formation registration form.css" at bounding box center [95, 536] width 110 height 9
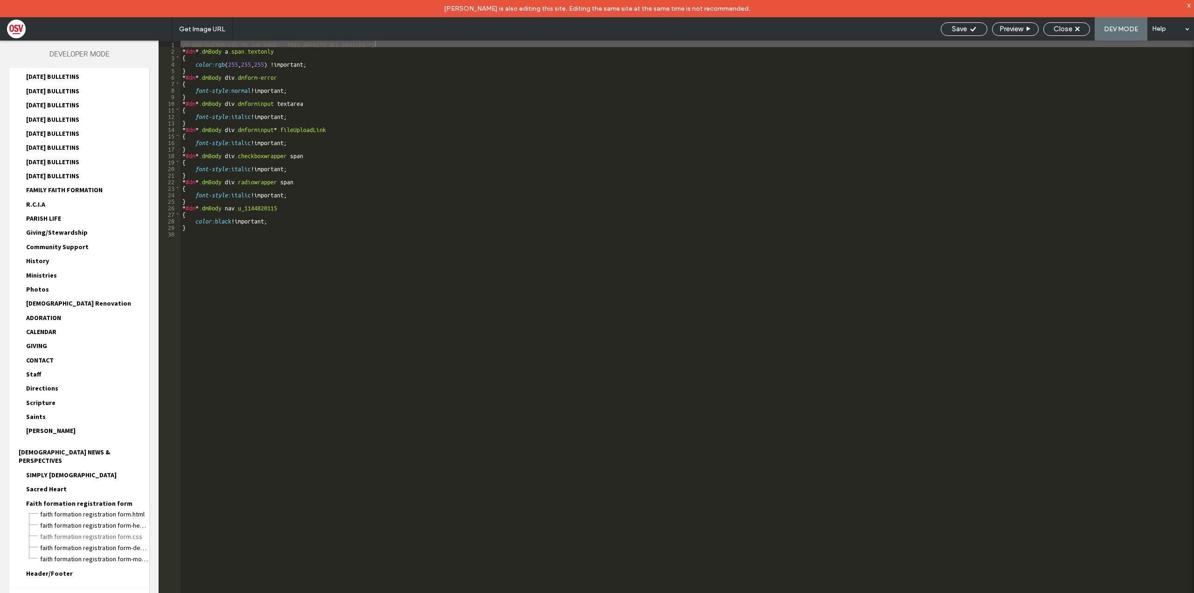
click at [728, 53] on div "/* ADD CUSTOM CSS TO THE PAGE - THIS AFFECTS ALL DEVICES */ * #dm * .dmBody a .…" at bounding box center [688, 332] width 1014 height 583
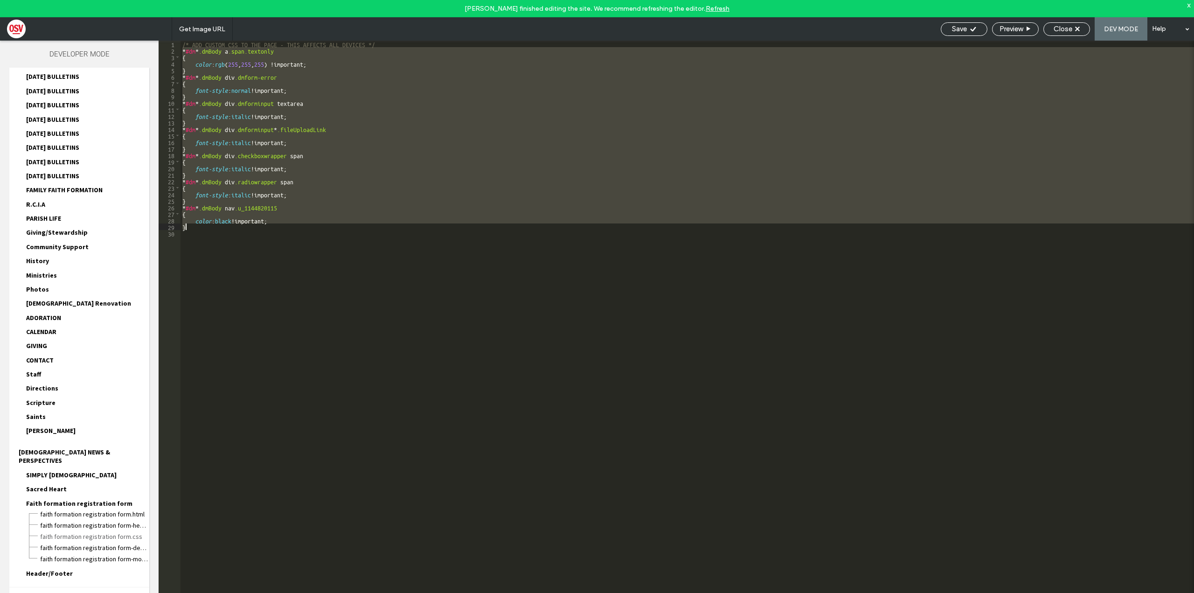
drag, startPoint x: 182, startPoint y: 49, endPoint x: 277, endPoint y: 227, distance: 202.0
click at [277, 227] on div "/* ADD CUSTOM CSS TO THE PAGE - THIS AFFECTS ALL DEVICES */ * #dm * .dmBody a .…" at bounding box center [688, 332] width 1014 height 583
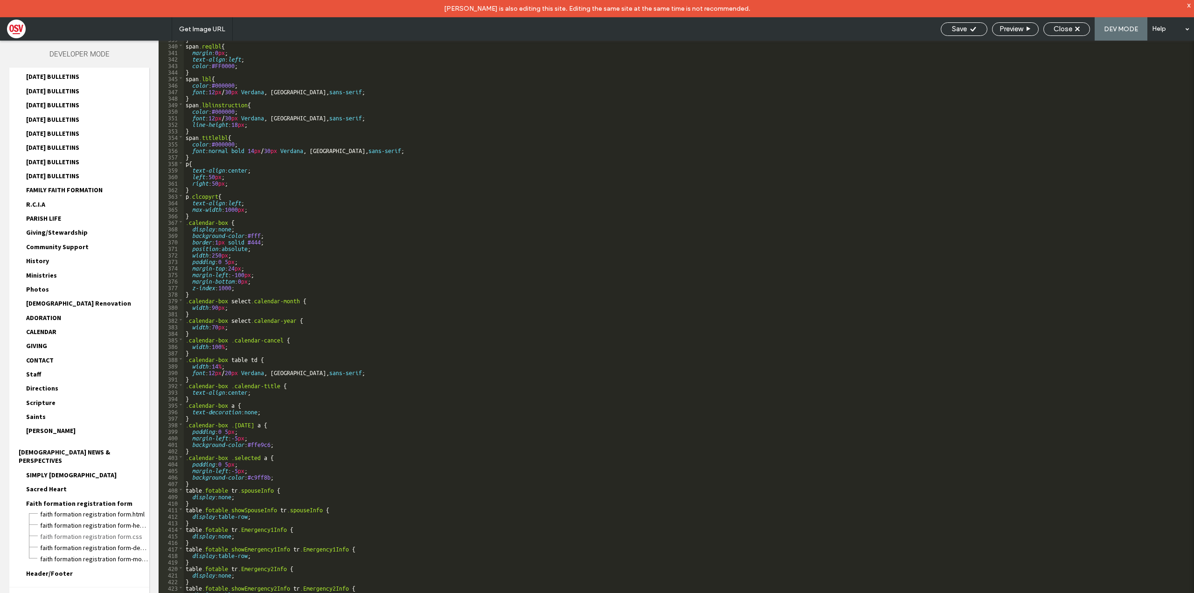
scroll to position [2219, 0]
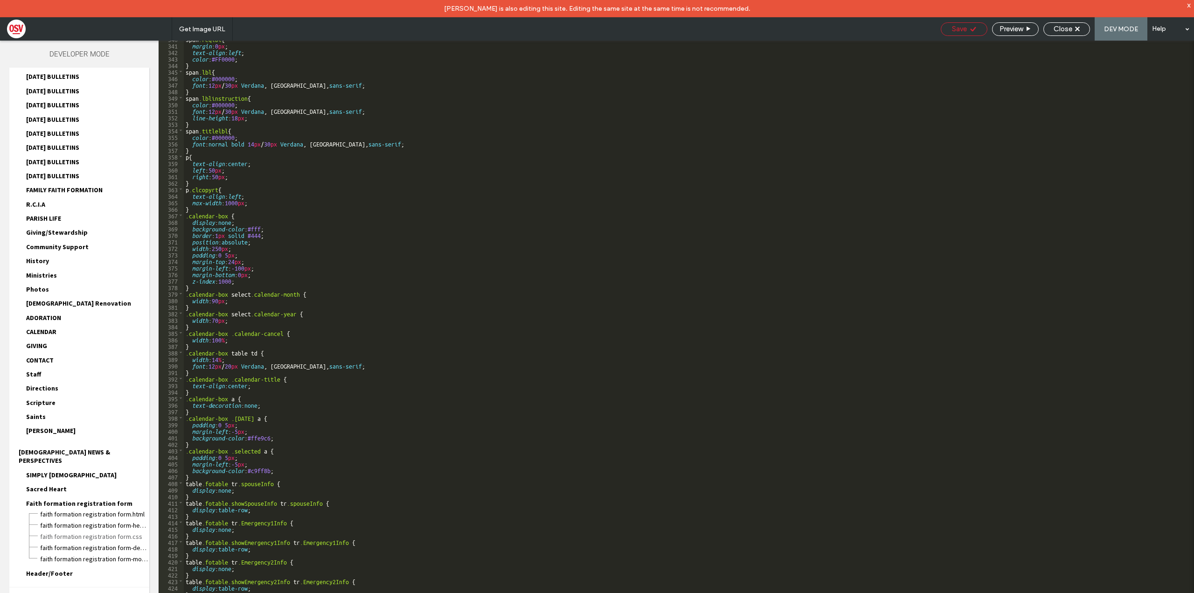
click at [957, 28] on span "Save" at bounding box center [959, 29] width 15 height 8
click at [1021, 29] on span "Preview" at bounding box center [1011, 29] width 23 height 8
click at [135, 543] on span "Faith formation registration form-desktop-tablet.css" at bounding box center [95, 547] width 110 height 9
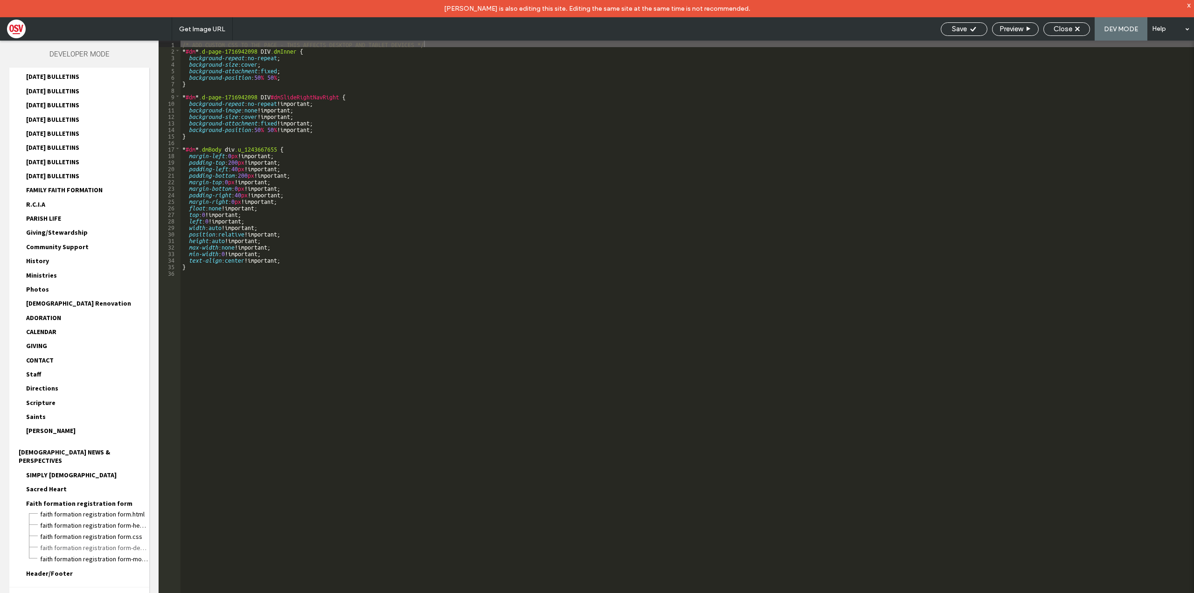
click at [150, 474] on div "Developer Mode Page HTML/CSS HOME HOME.html HOME-head-section.html HOME.css HOM…" at bounding box center [79, 326] width 159 height 570
click at [157, 64] on div "Developer Mode Page HTML/CSS HOME HOME.html HOME-head-section.html HOME.css HOM…" at bounding box center [79, 326] width 159 height 570
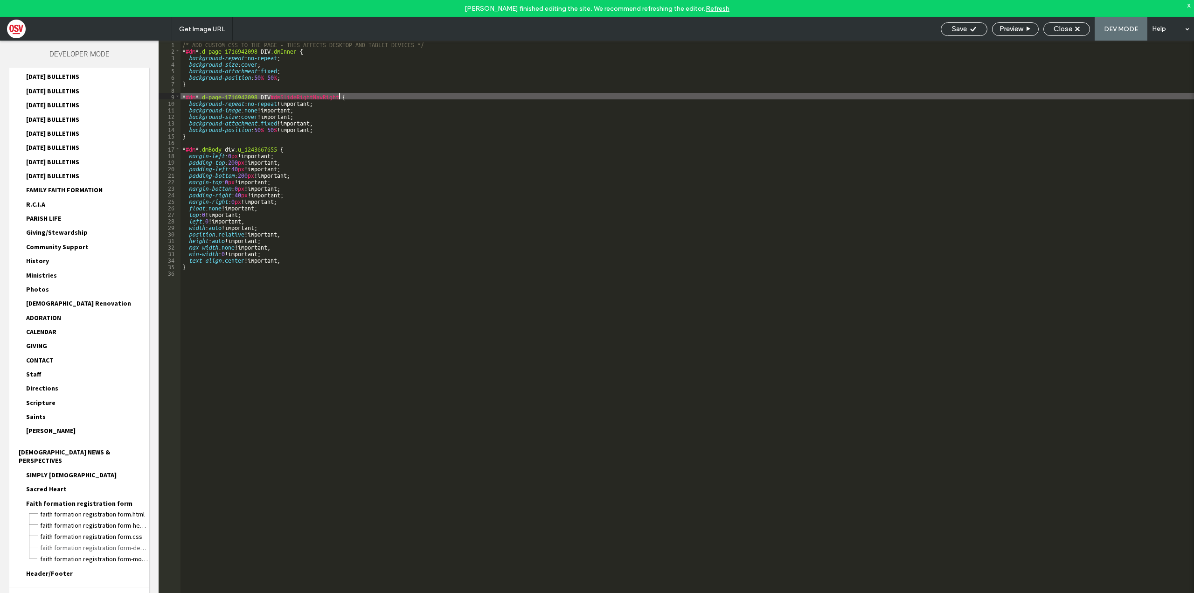
drag, startPoint x: 108, startPoint y: 530, endPoint x: 338, endPoint y: 96, distance: 491.5
click at [338, 96] on div "/* ADD CUSTOM CSS TO THE PAGE - THIS AFFECTS DESKTOP AND TABLET DEVICES */ * #d…" at bounding box center [688, 332] width 1014 height 583
click at [119, 532] on span "Faith formation registration form.css" at bounding box center [95, 536] width 110 height 9
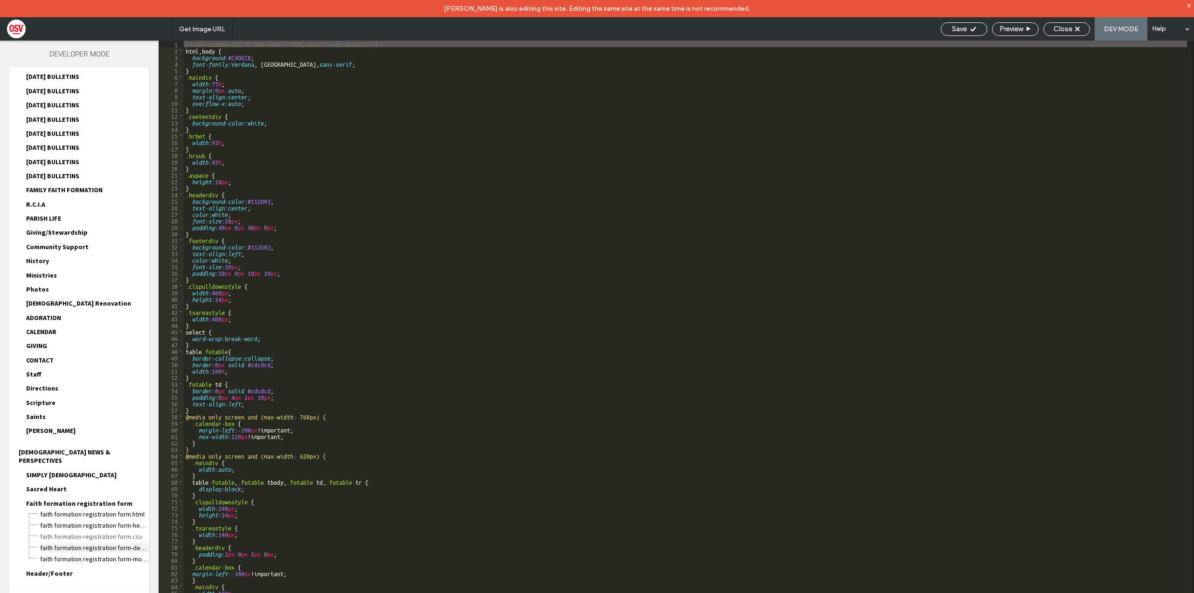
click at [112, 543] on span "Faith formation registration form-desktop-tablet.css" at bounding box center [95, 547] width 110 height 9
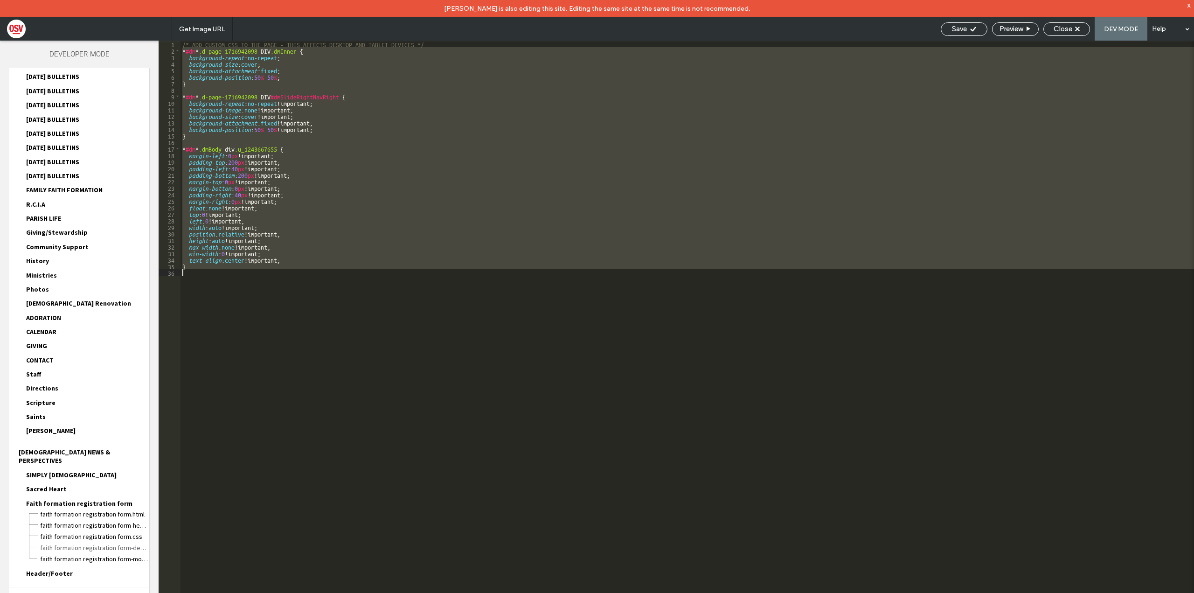
drag, startPoint x: 182, startPoint y: 49, endPoint x: 329, endPoint y: 274, distance: 268.0
click at [329, 274] on div "/* ADD CUSTOM CSS TO THE PAGE - THIS AFFECTS DESKTOP AND TABLET DEVICES */ * #d…" at bounding box center [688, 332] width 1014 height 583
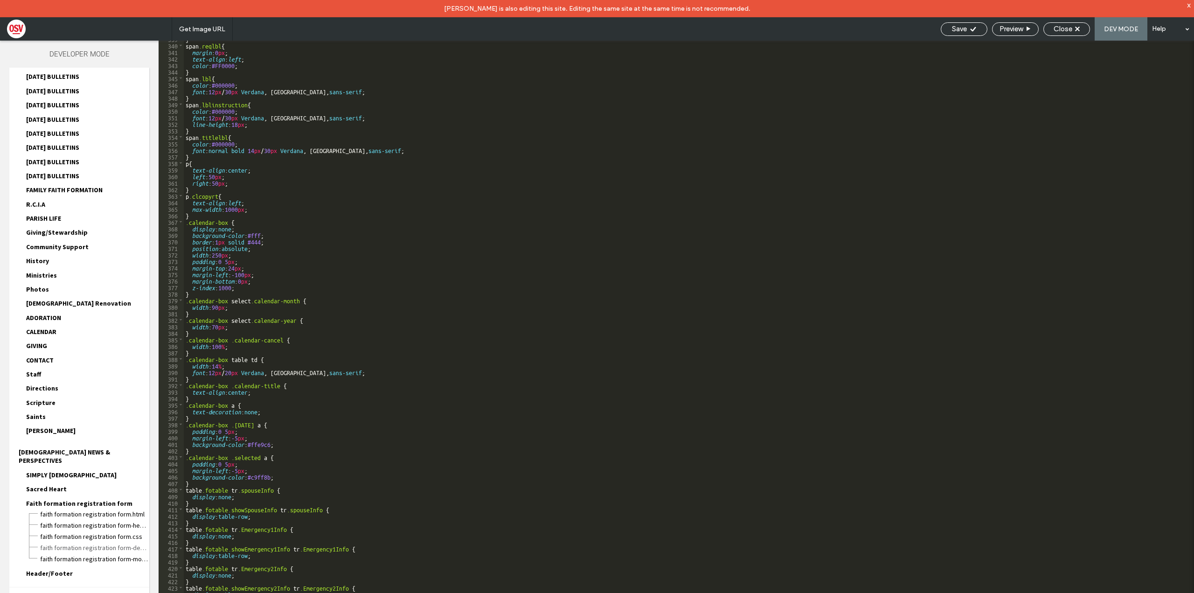
scroll to position [2213, 0]
click at [1017, 30] on span "Preview" at bounding box center [1011, 29] width 23 height 8
click at [596, 192] on div "} span .reqlbl { margin : 0 px ; text-align : left ; color : #FF0000 ; } span .…" at bounding box center [686, 326] width 1004 height 583
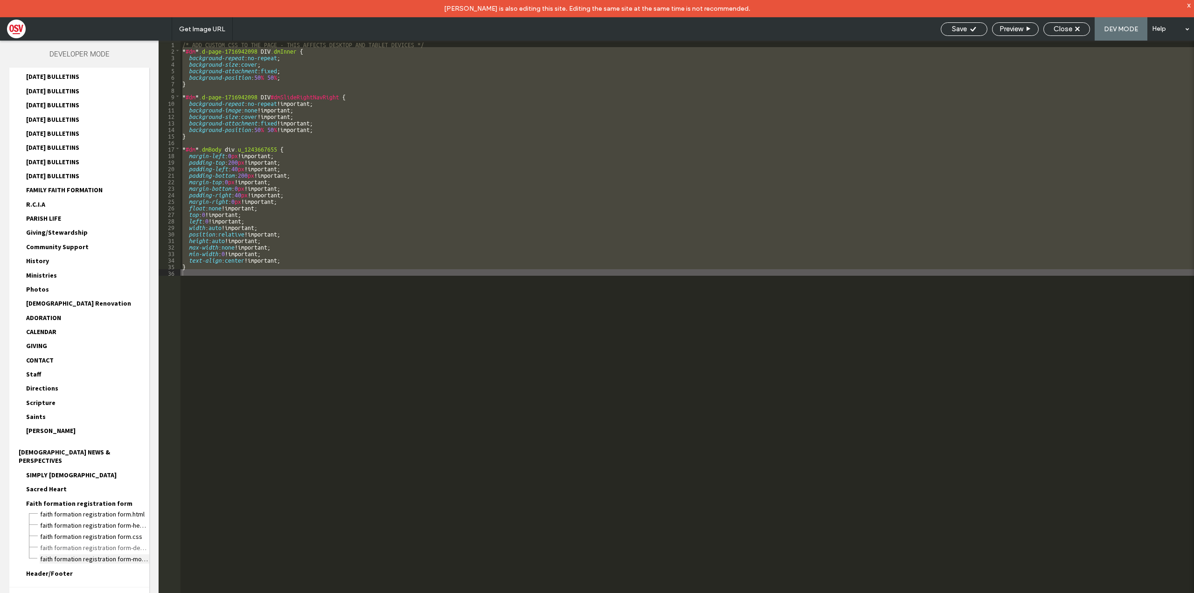
click at [126, 554] on span "Faith formation registration form-mobile.css" at bounding box center [95, 558] width 110 height 9
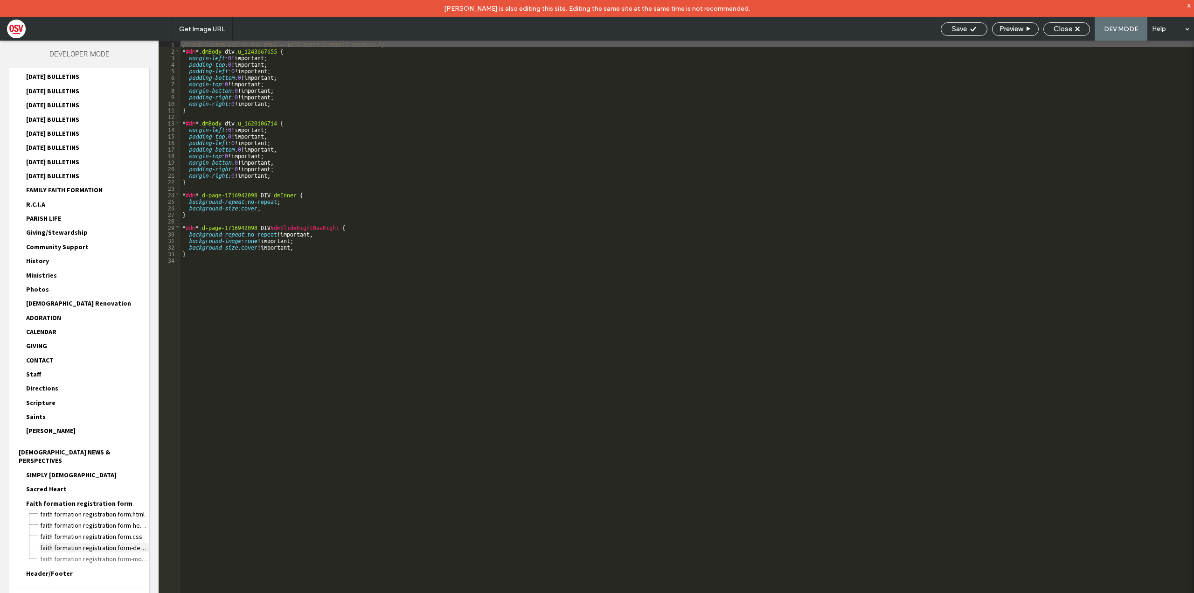
click at [133, 543] on span "Faith formation registration form-desktop-tablet.css" at bounding box center [95, 547] width 110 height 9
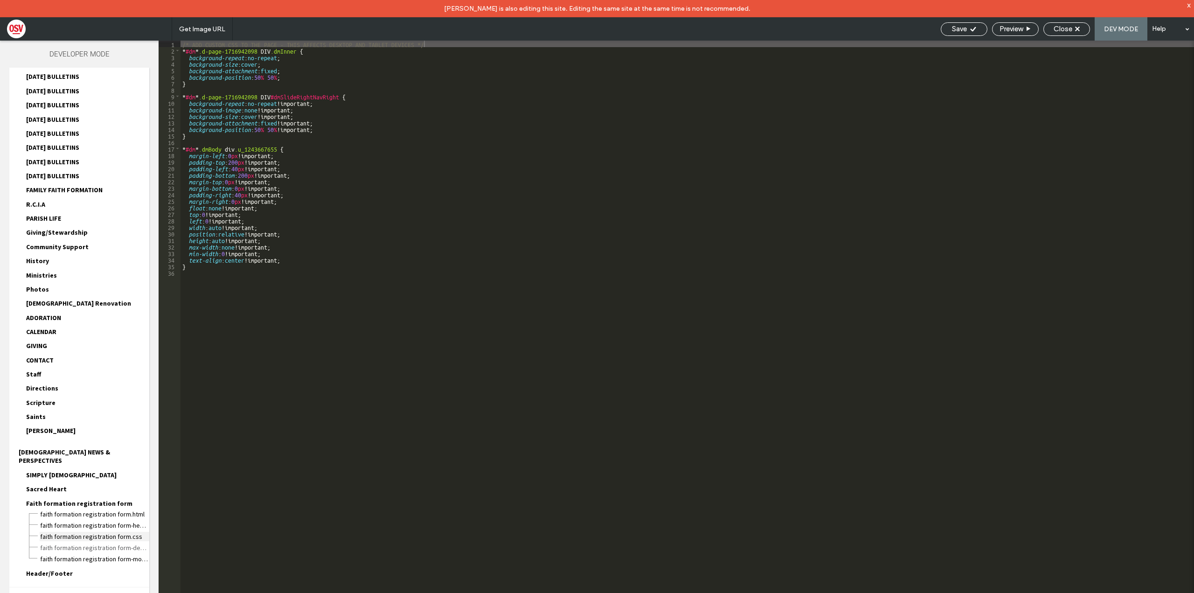
click at [123, 532] on span "Faith formation registration form.css" at bounding box center [95, 536] width 110 height 9
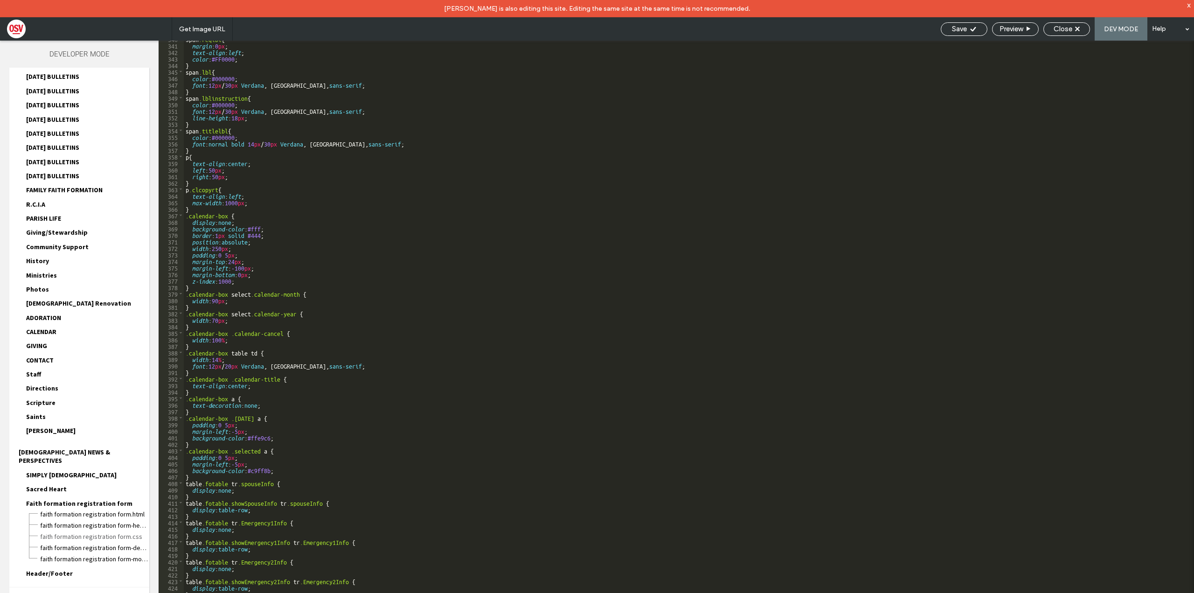
scroll to position [2219, 0]
click at [131, 543] on span "Faith formation registration form-desktop-tablet.css" at bounding box center [95, 547] width 110 height 9
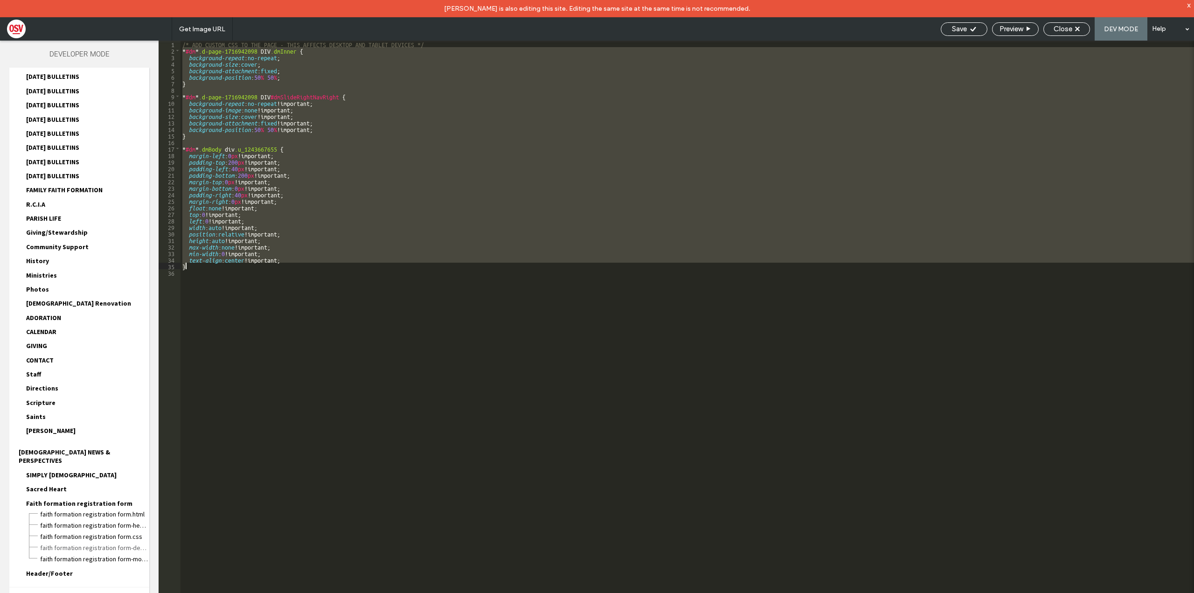
drag, startPoint x: 182, startPoint y: 50, endPoint x: 311, endPoint y: 267, distance: 252.7
click at [311, 267] on div "/* ADD CUSTOM CSS TO THE PAGE - THIS AFFECTS DESKTOP AND TABLET DEVICES */ * #d…" at bounding box center [688, 332] width 1014 height 583
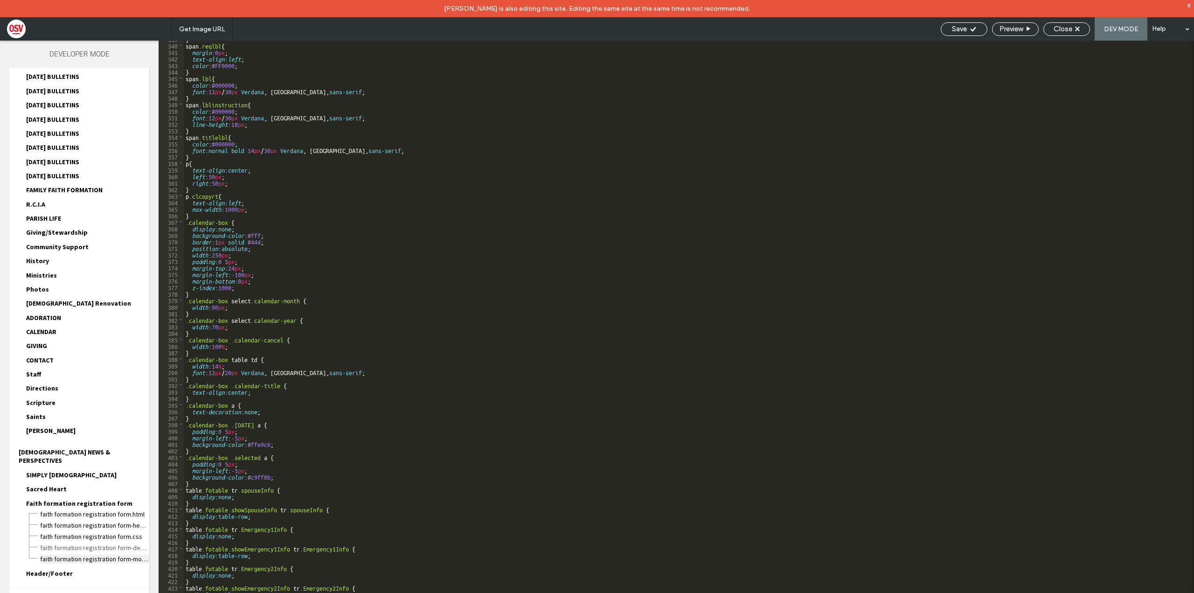
click at [102, 554] on span "Faith formation registration form-mobile.css" at bounding box center [95, 558] width 110 height 9
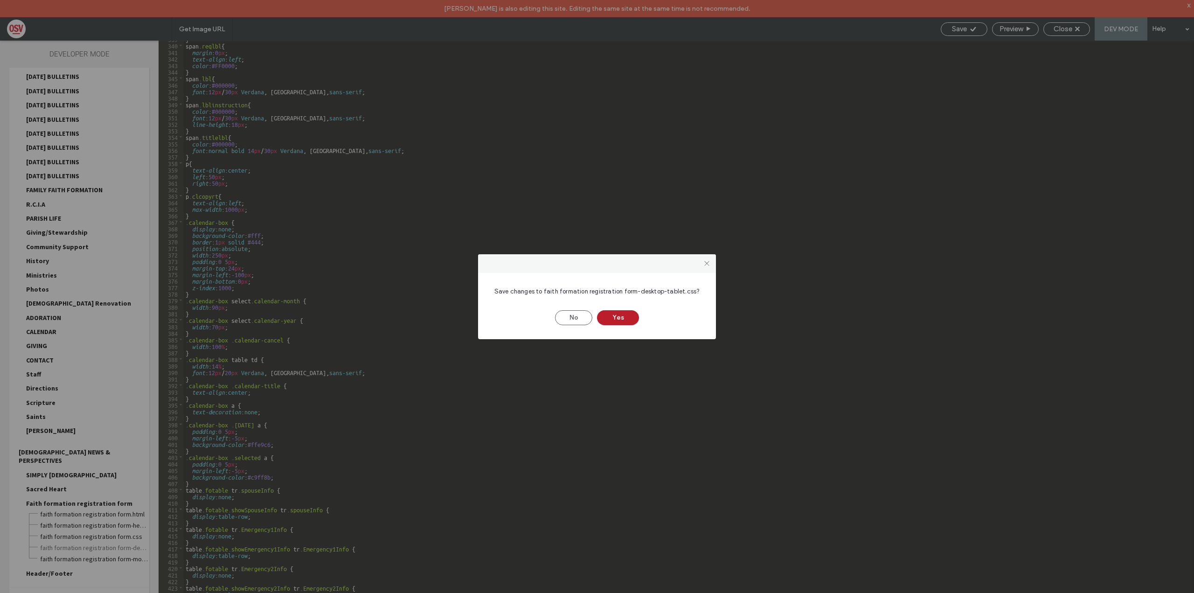
click at [615, 320] on button "Yes" at bounding box center [618, 317] width 42 height 15
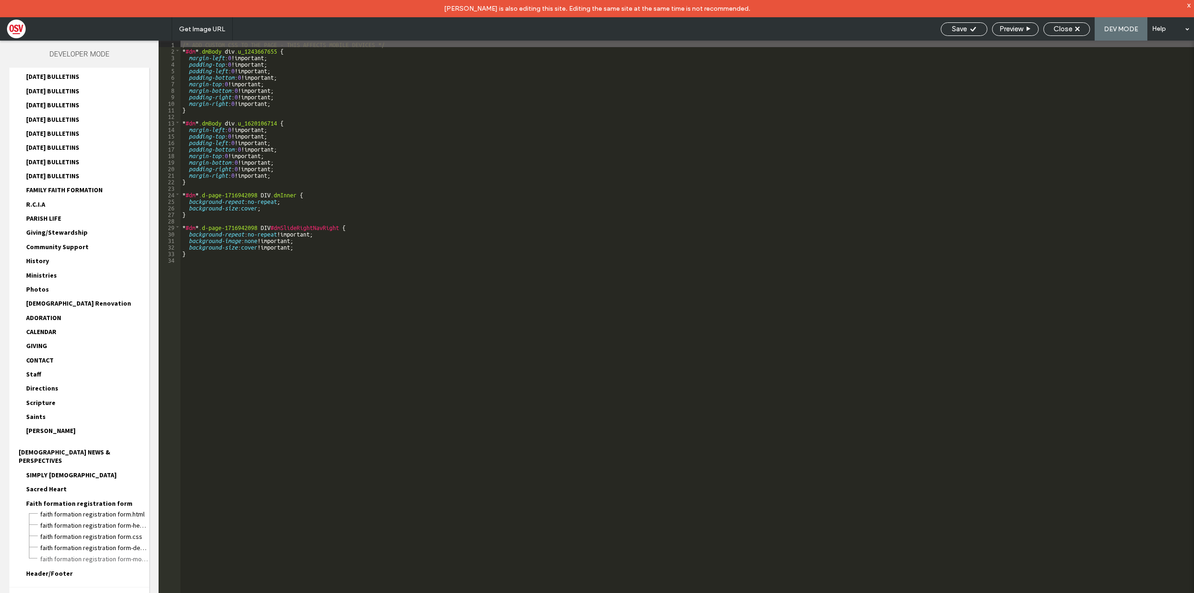
type input "****"
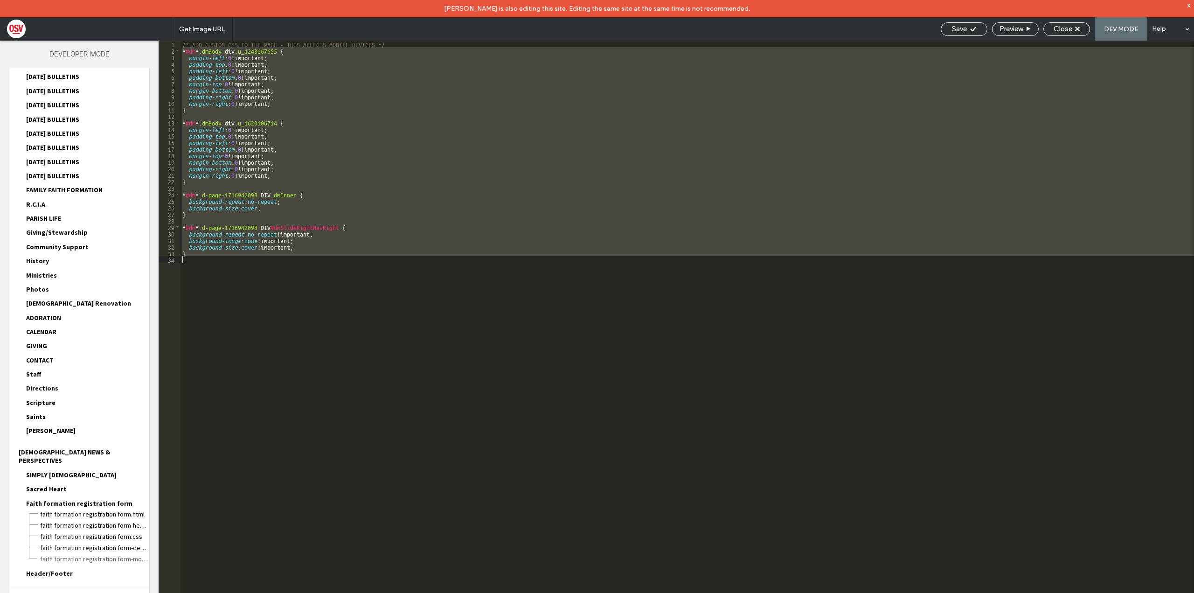
drag, startPoint x: 181, startPoint y: 50, endPoint x: 337, endPoint y: 275, distance: 273.9
click at [337, 275] on div "/* ADD CUSTOM CSS TO THE PAGE - THIS AFFECTS MOBILE DEVICES */ * #dm * .dmBody …" at bounding box center [688, 332] width 1014 height 583
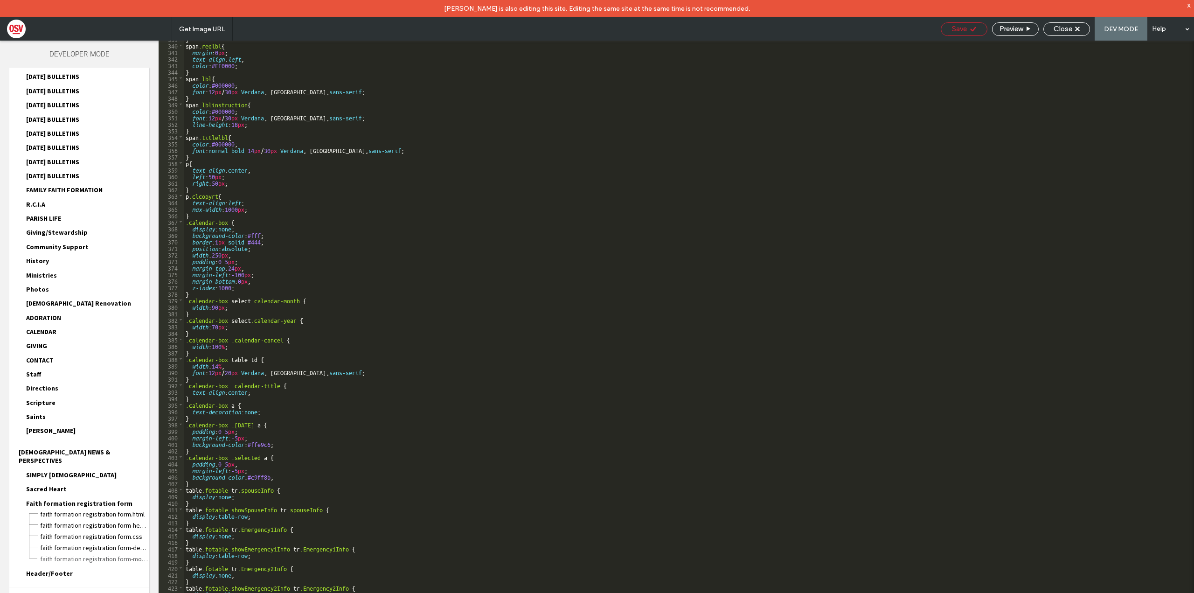
click at [975, 29] on icon at bounding box center [973, 29] width 7 height 7
type input "****"
click at [1022, 32] on span "Preview" at bounding box center [1011, 29] width 23 height 8
click at [127, 554] on span "Faith formation registration form-mobile.css" at bounding box center [95, 558] width 110 height 9
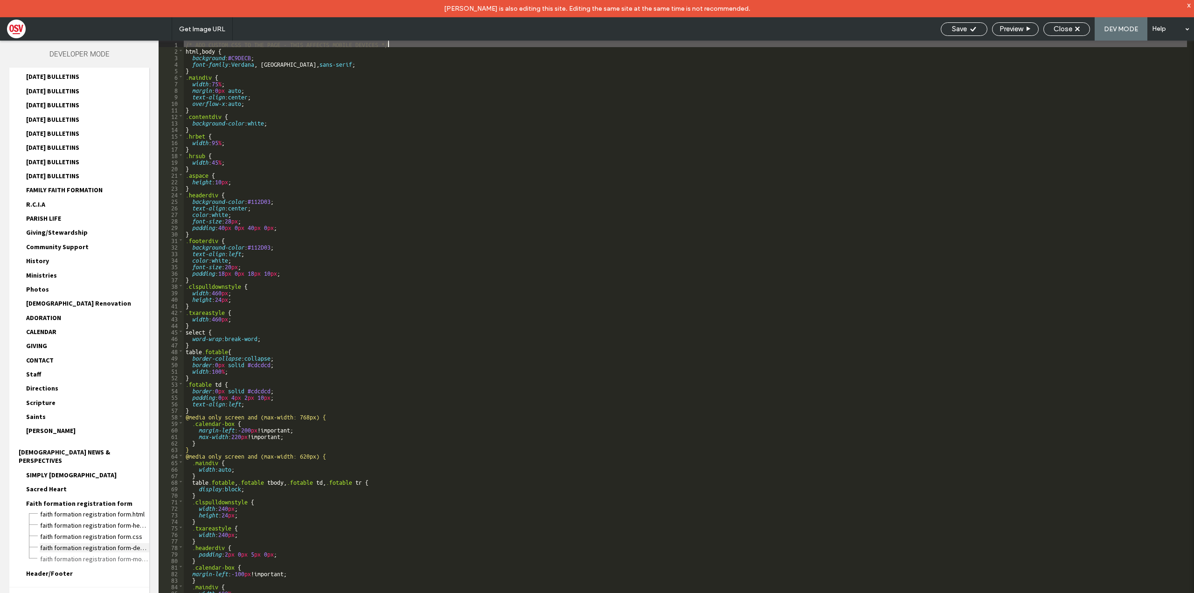
click at [129, 543] on span "Faith formation registration form-desktop-tablet.css" at bounding box center [95, 547] width 110 height 9
click at [131, 532] on span "Faith formation registration form.css" at bounding box center [95, 536] width 110 height 9
click at [133, 521] on span "Faith formation registration form-head-section.html" at bounding box center [95, 525] width 110 height 9
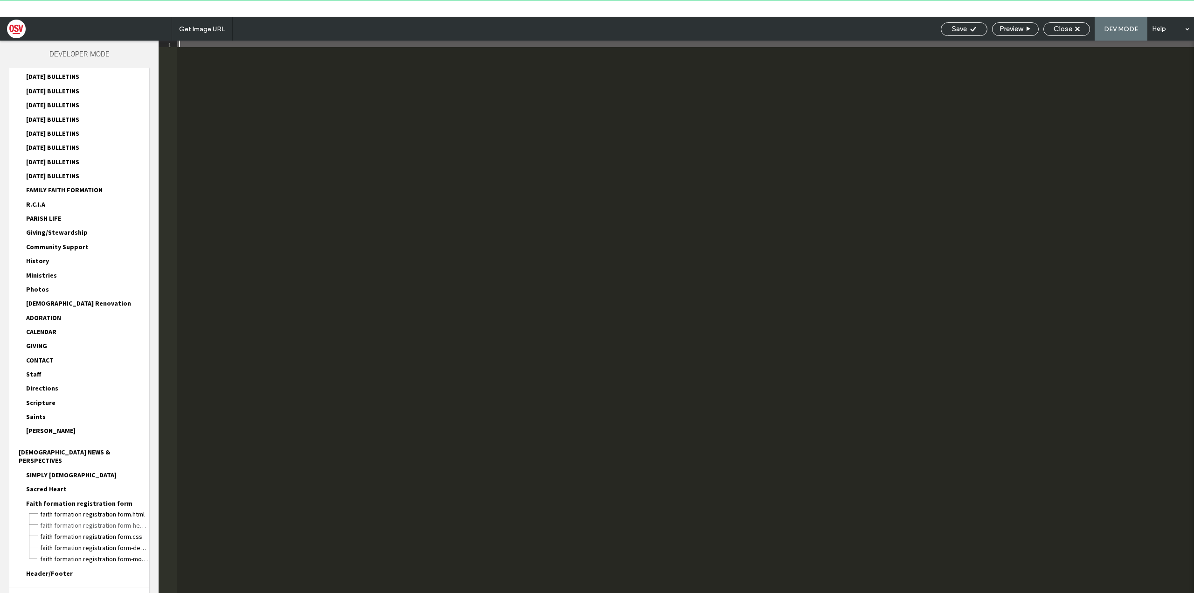
click at [272, 137] on div at bounding box center [685, 332] width 1017 height 583
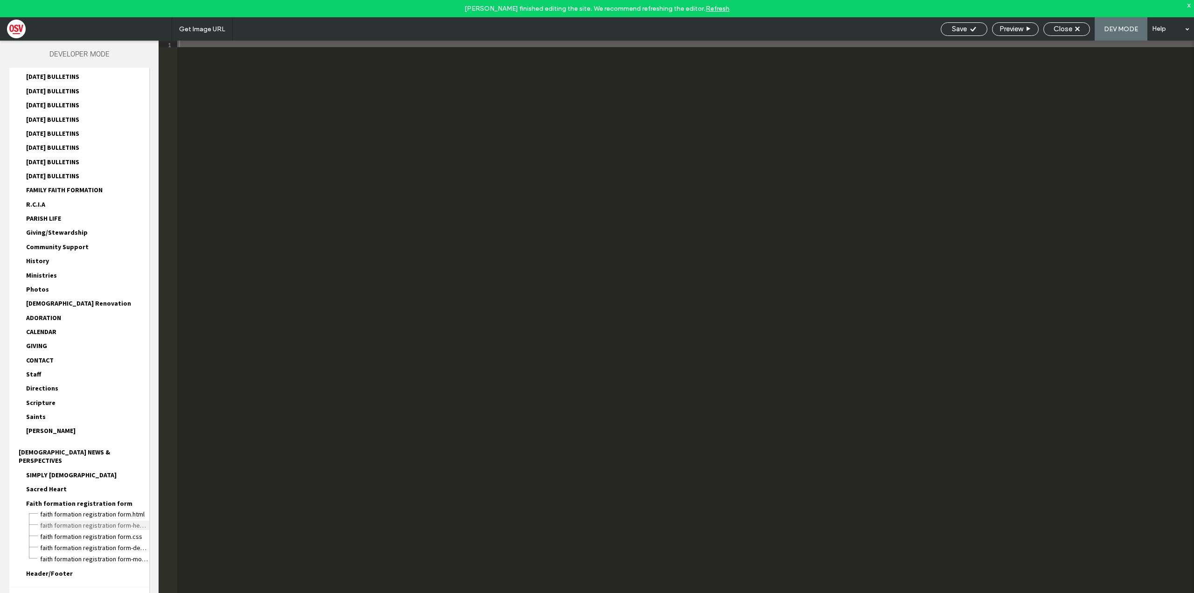
click at [129, 521] on span "Faith formation registration form-head-section.html" at bounding box center [95, 525] width 110 height 9
click at [126, 509] on span "Faith formation registration form.html" at bounding box center [95, 513] width 110 height 9
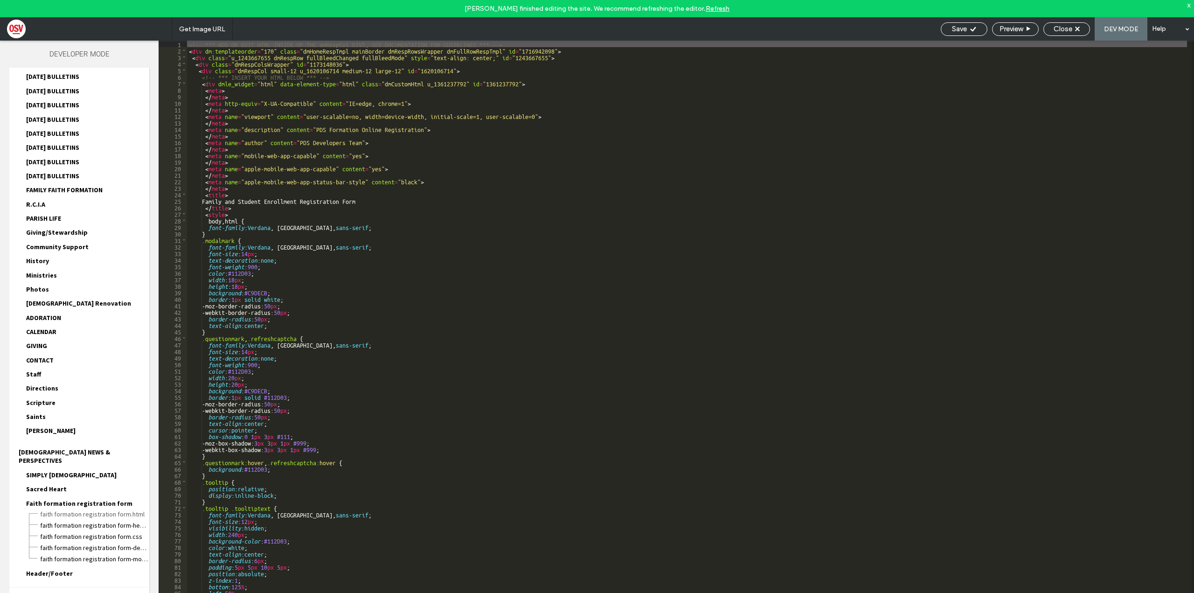
click at [196, 46] on div "<!-- *** ADD OR EDIT HTML INSIDE OF THE dmRespCol DIVS, SEE DOCUMENTATION FOR G…" at bounding box center [687, 332] width 1000 height 583
click at [1076, 31] on div "Close" at bounding box center [1067, 29] width 46 height 8
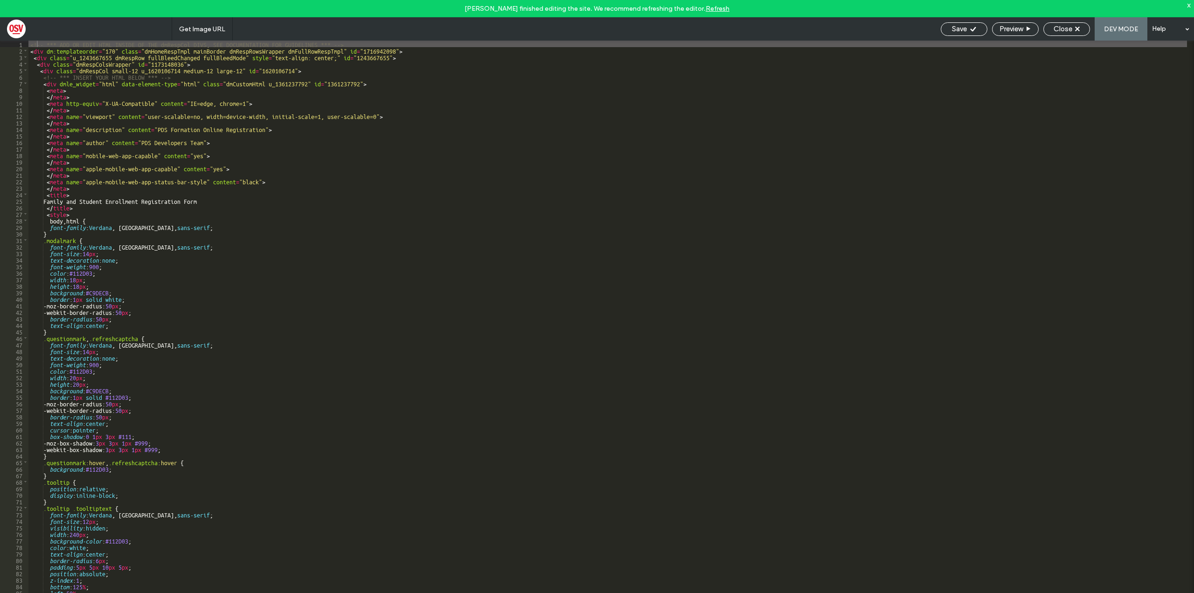
scroll to position [807, 0]
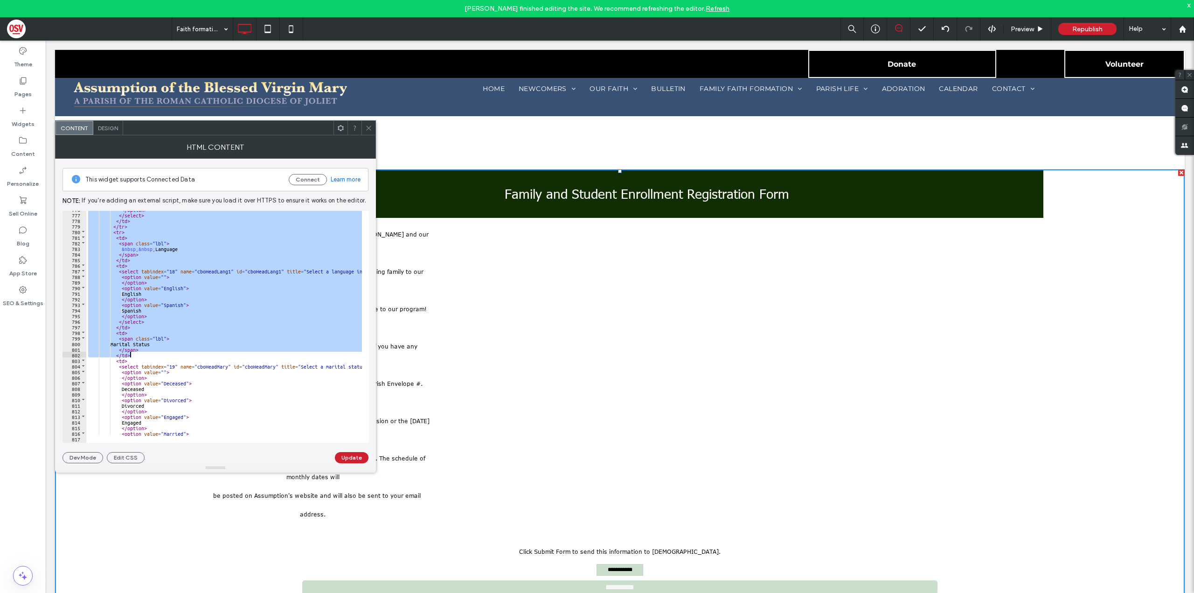
drag, startPoint x: 85, startPoint y: 214, endPoint x: 207, endPoint y: 349, distance: 181.3
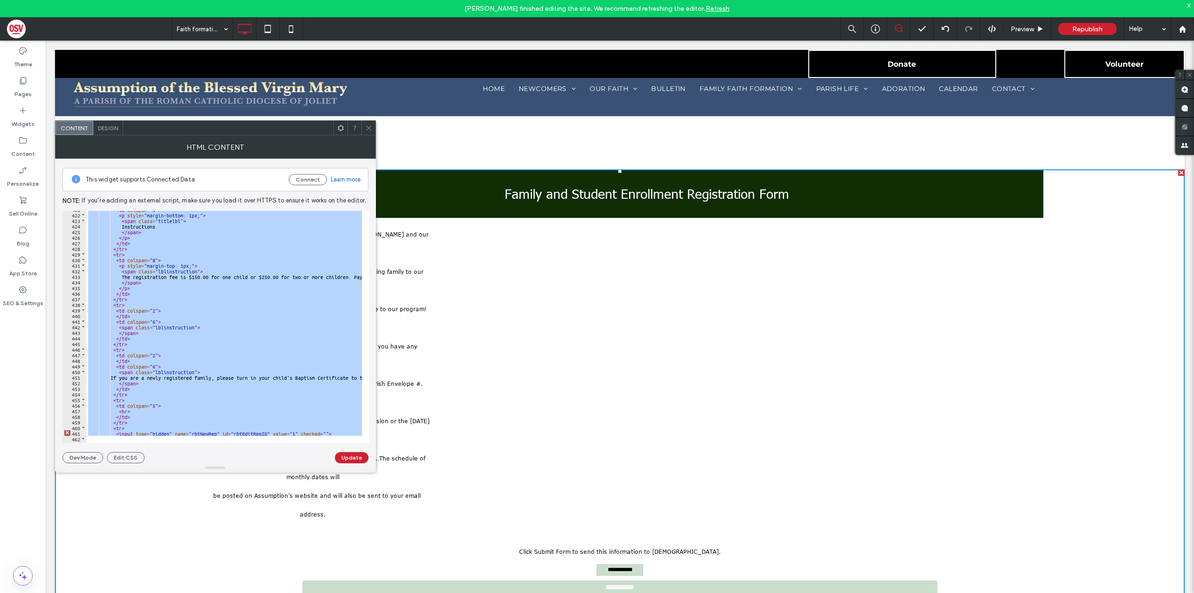
scroll to position [986, 0]
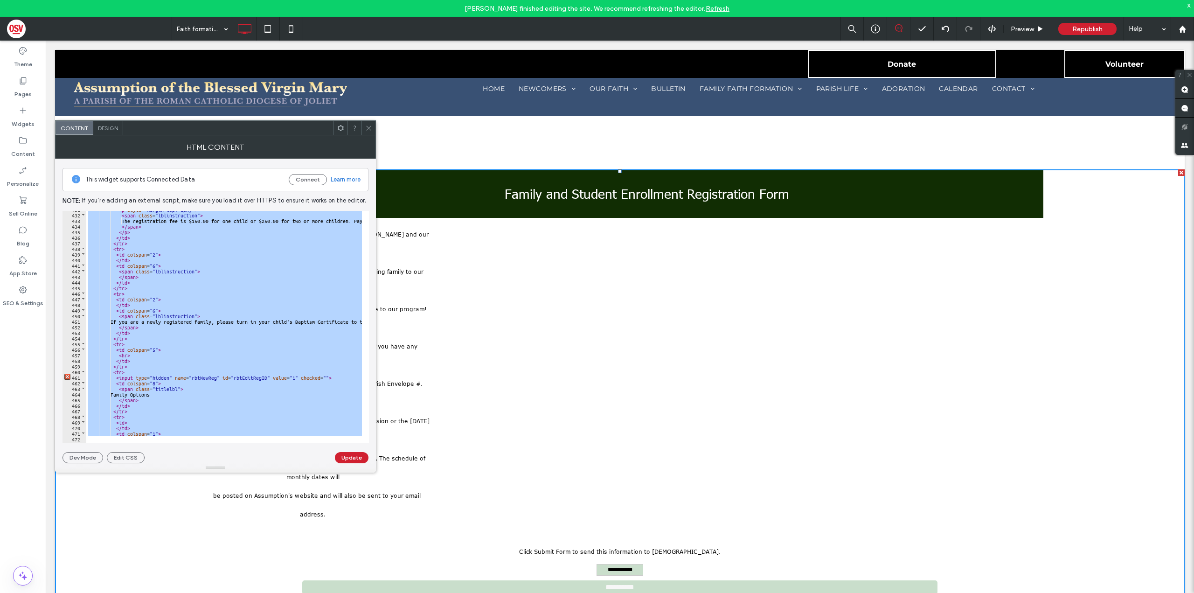
click at [132, 366] on div "< p style = "margin-top: 1px;" > < span class = "lblinstruction" > The registra…" at bounding box center [224, 323] width 276 height 225
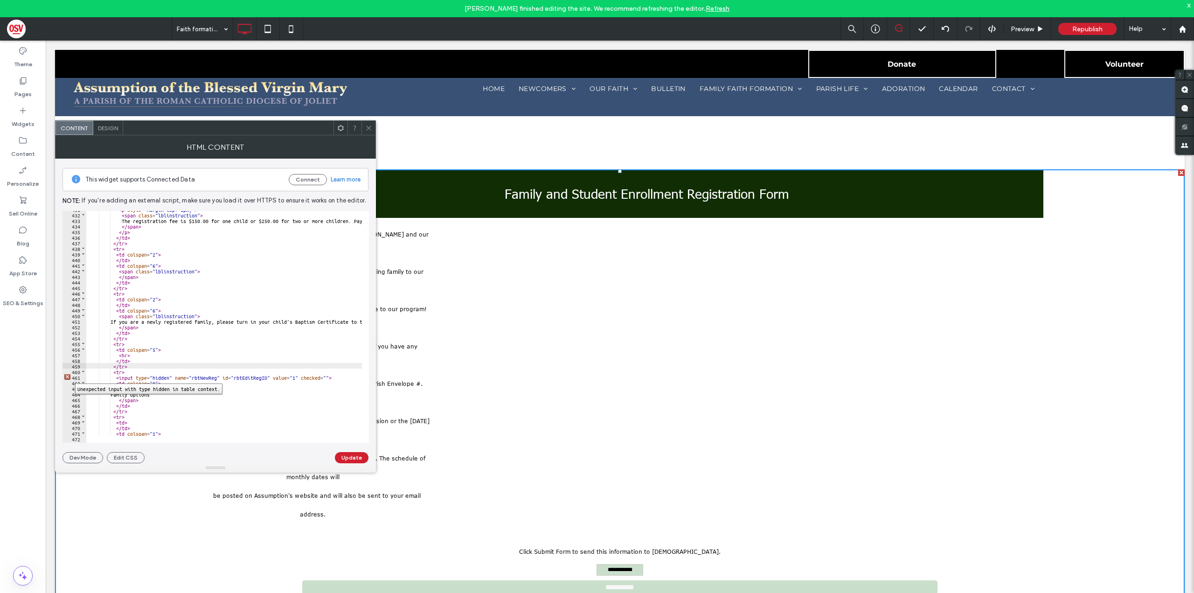
scroll to position [986, 0]
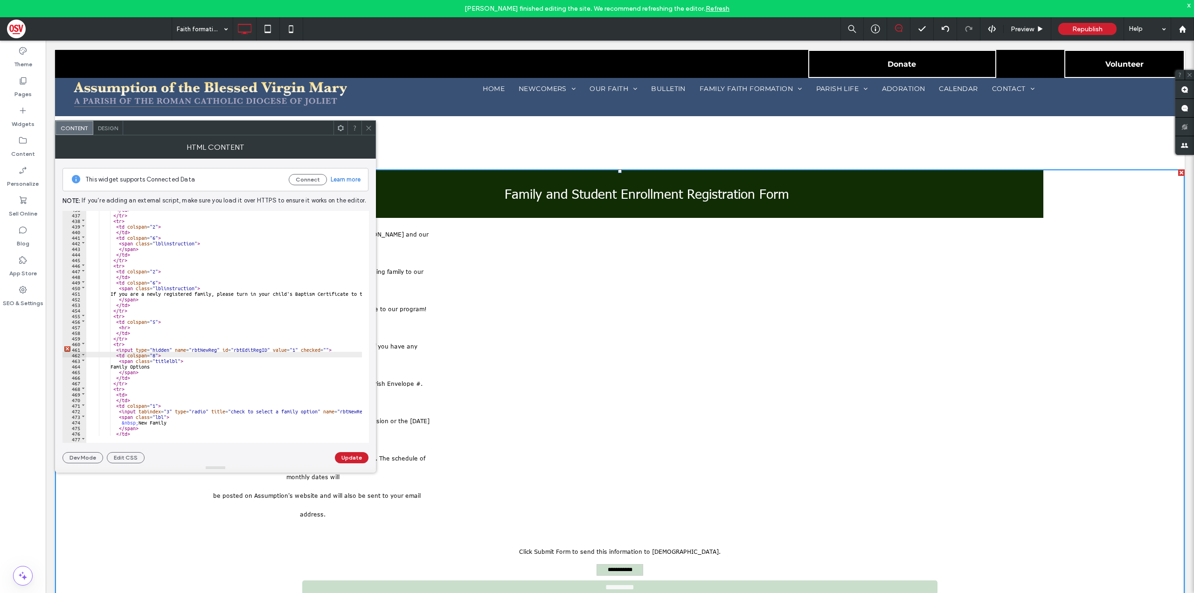
scroll to position [1009, 0]
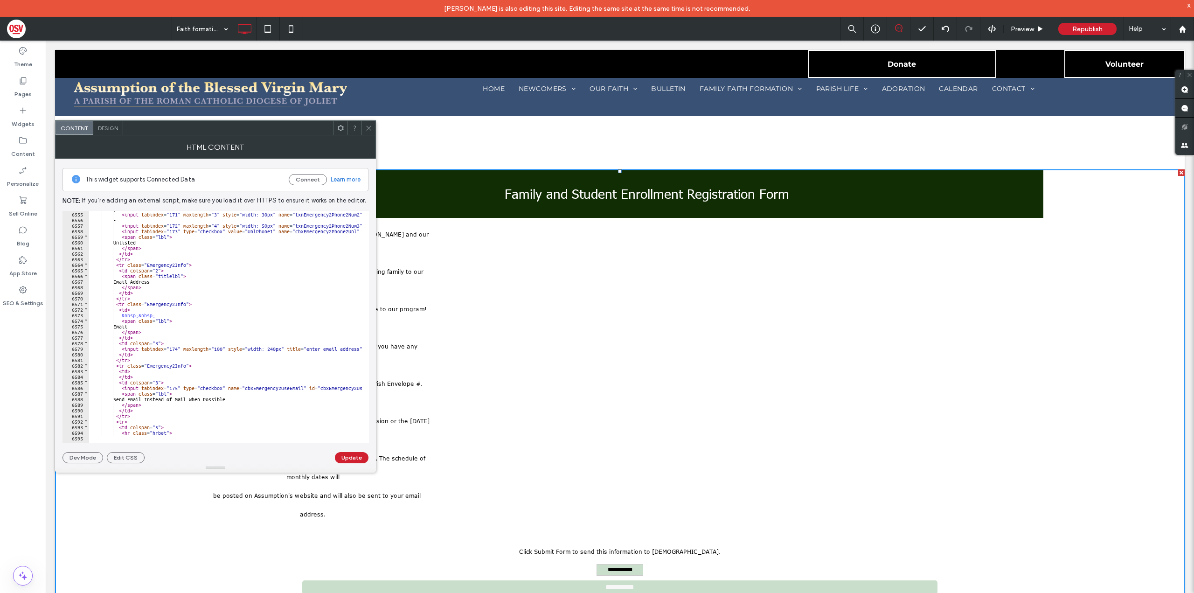
scroll to position [15046, 0]
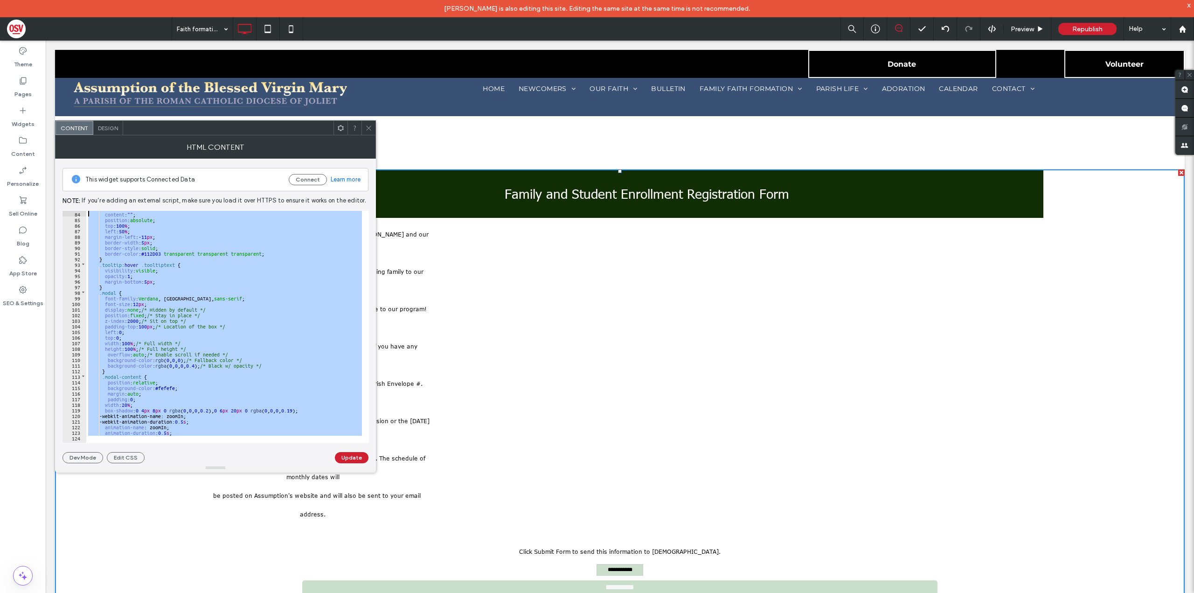
scroll to position [0, 0]
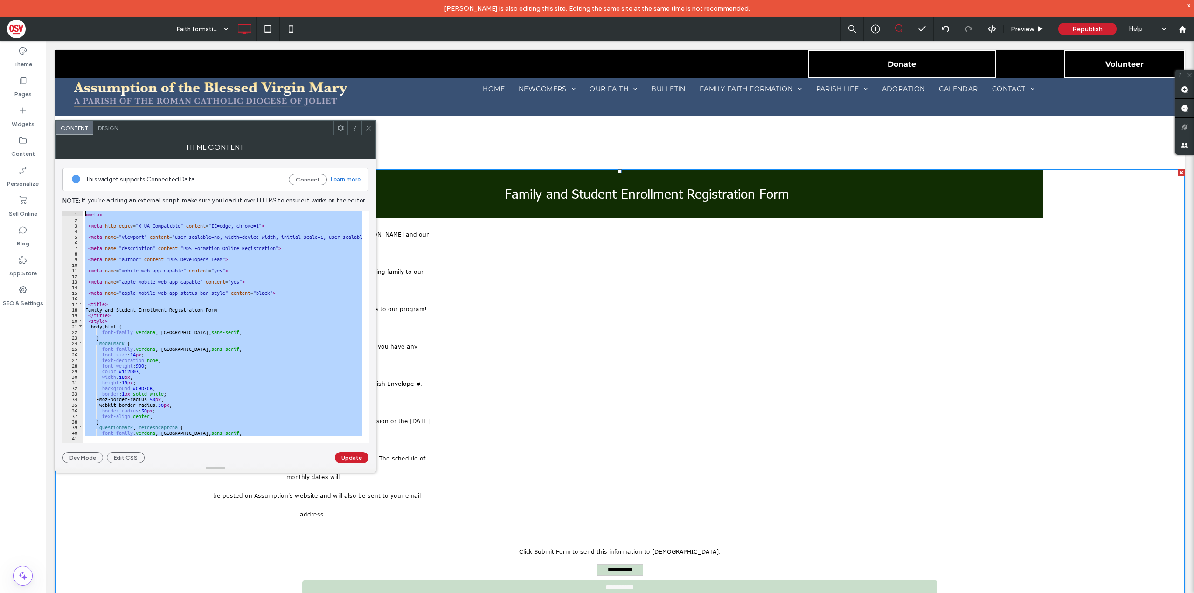
drag, startPoint x: 164, startPoint y: 474, endPoint x: 70, endPoint y: 106, distance: 379.3
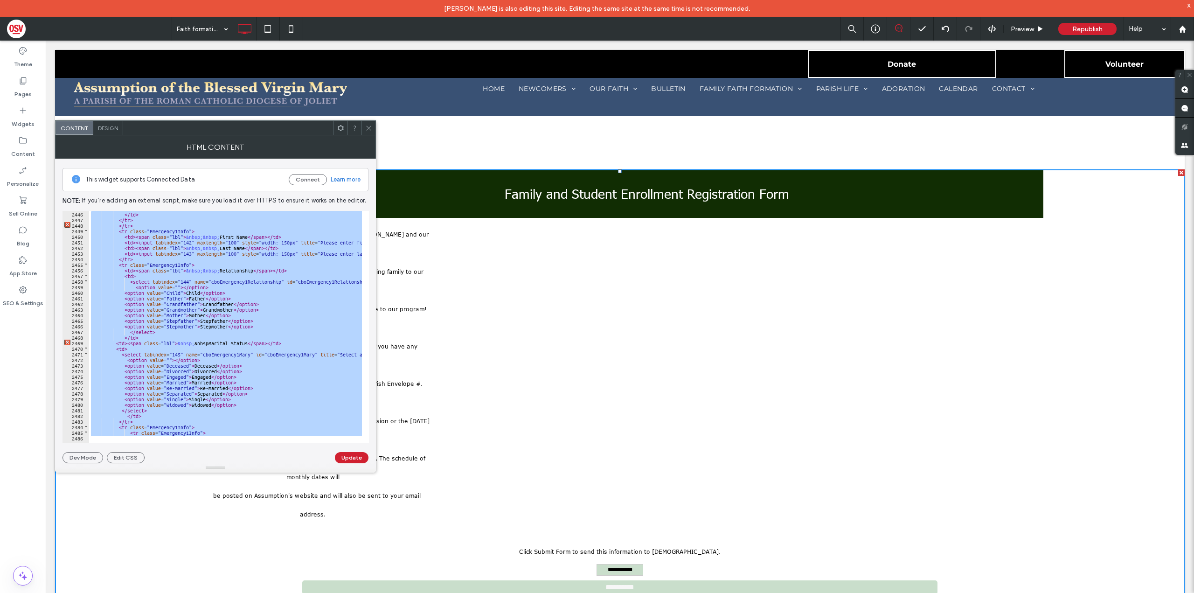
scroll to position [13661, 0]
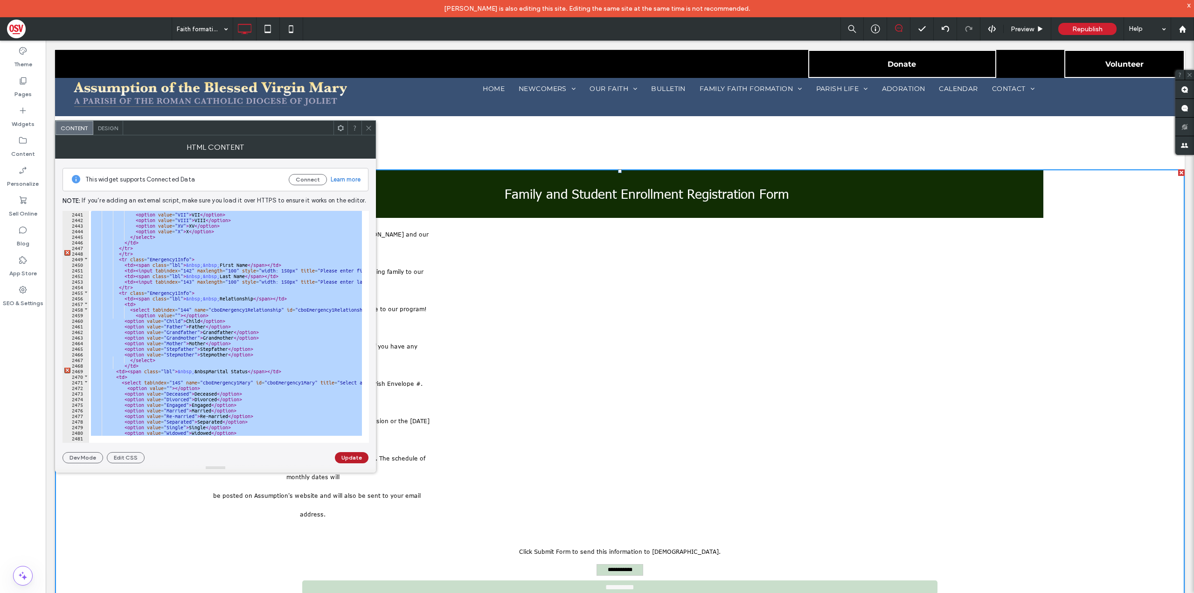
click at [361, 454] on button "Update" at bounding box center [352, 457] width 34 height 11
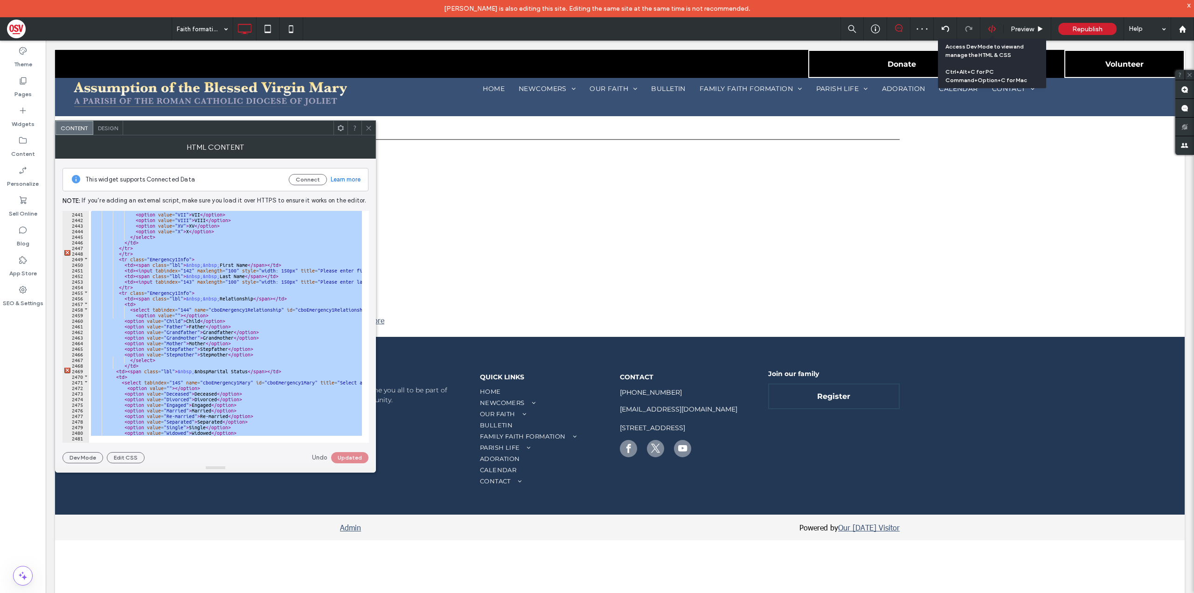
click at [988, 26] on icon at bounding box center [992, 29] width 8 height 8
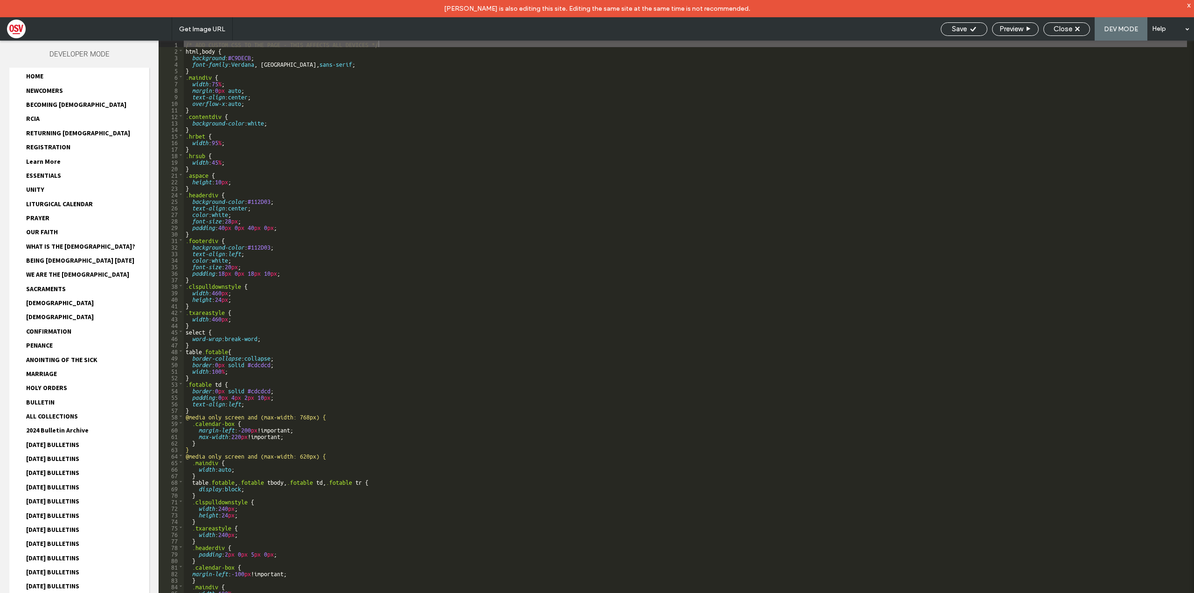
scroll to position [47, 0]
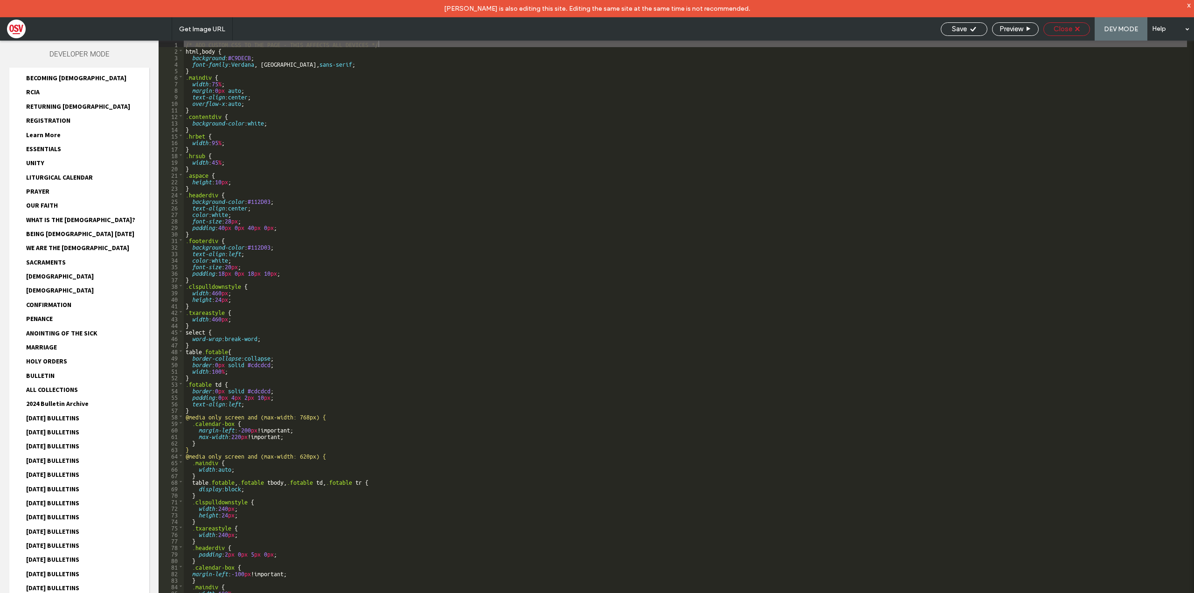
click at [1054, 29] on span "Close" at bounding box center [1063, 29] width 19 height 8
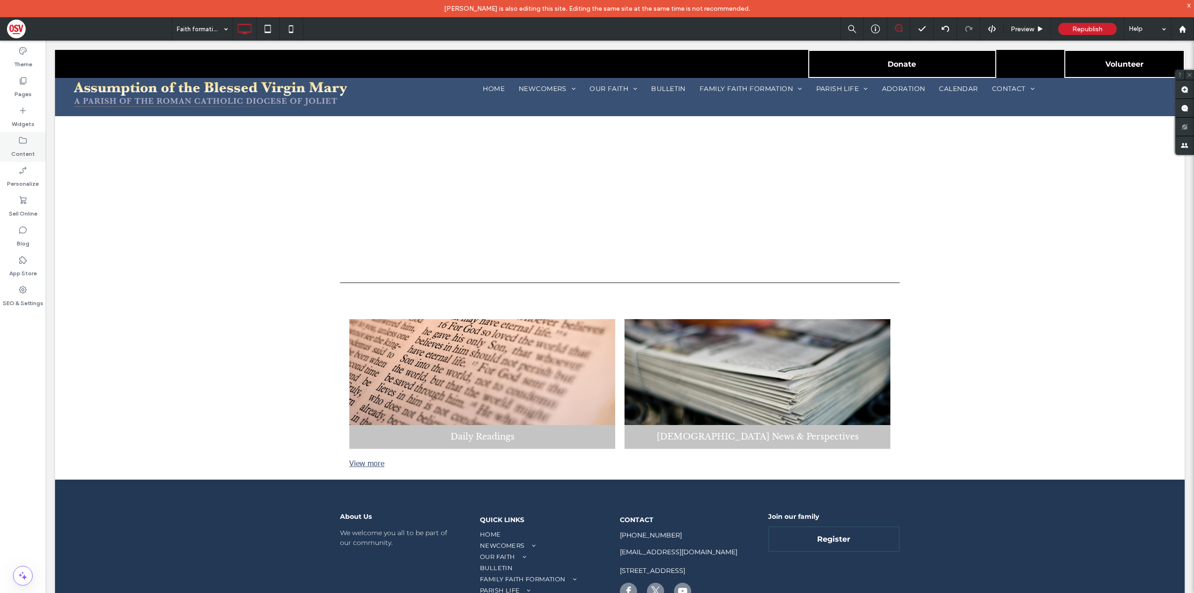
click at [28, 146] on label "Content" at bounding box center [23, 151] width 24 height 13
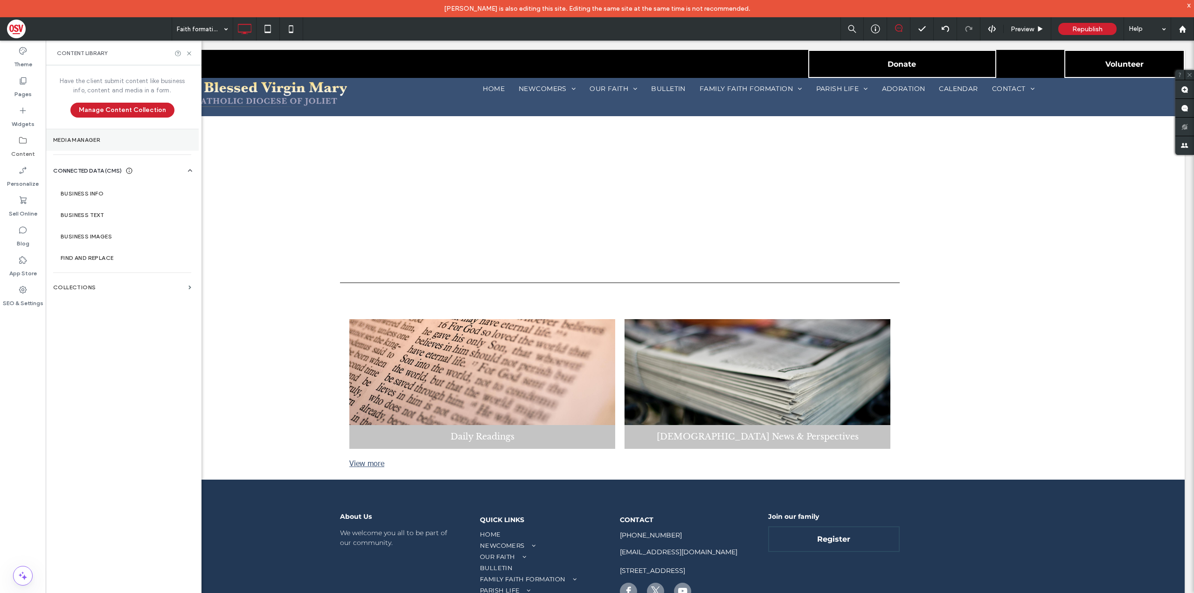
click at [100, 139] on label "Media Manager" at bounding box center [122, 140] width 138 height 7
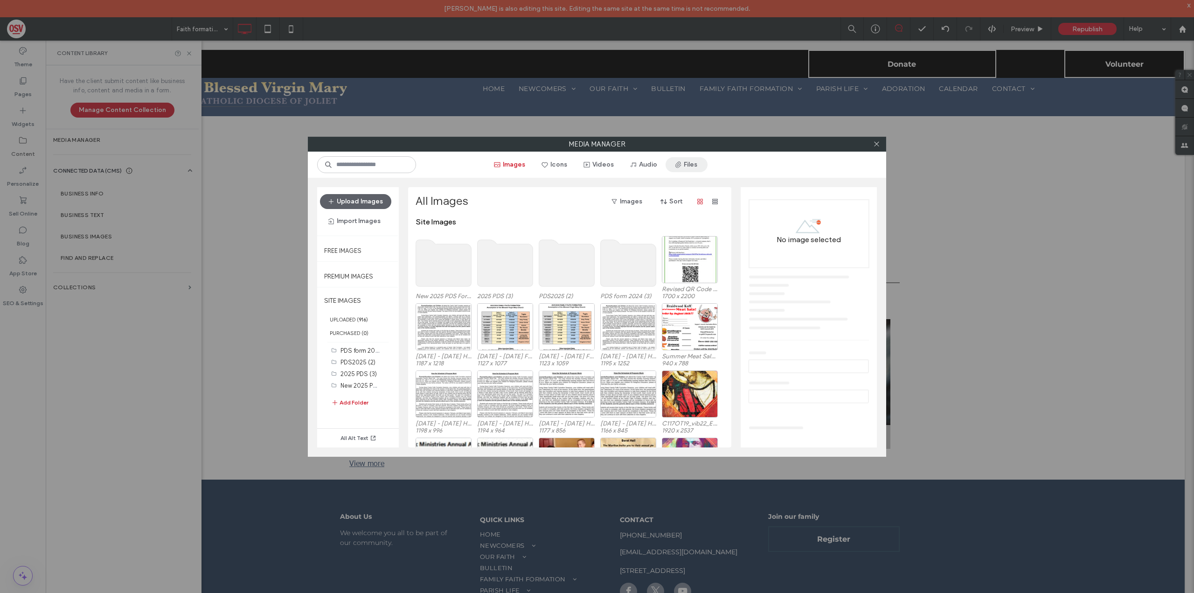
click at [675, 164] on icon "button" at bounding box center [678, 164] width 7 height 7
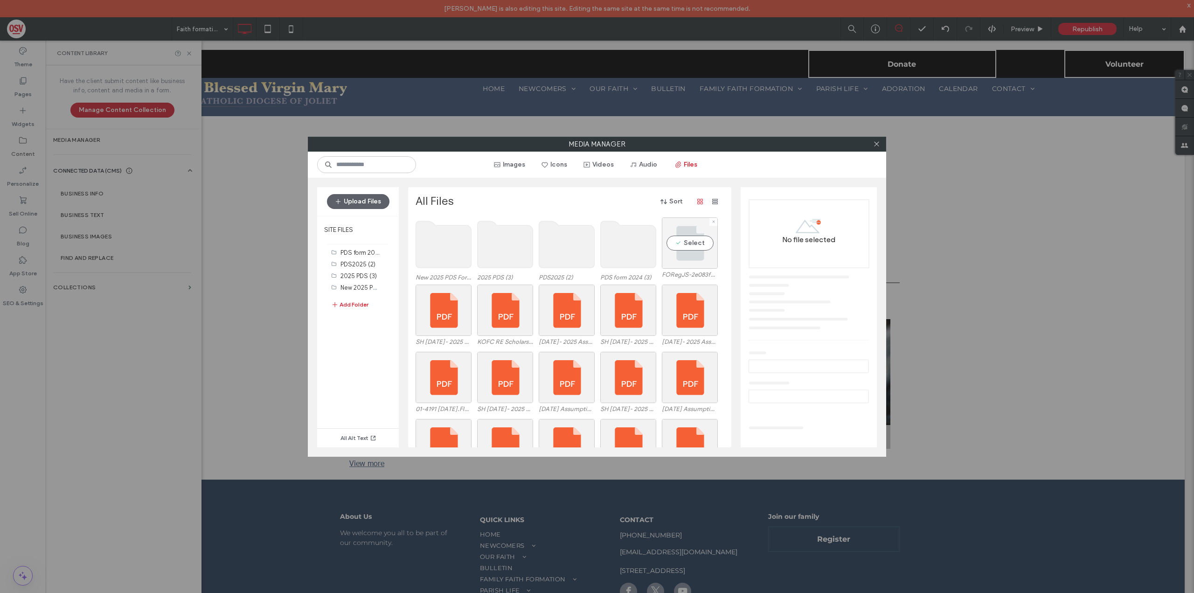
click at [698, 246] on div "Select" at bounding box center [690, 242] width 56 height 51
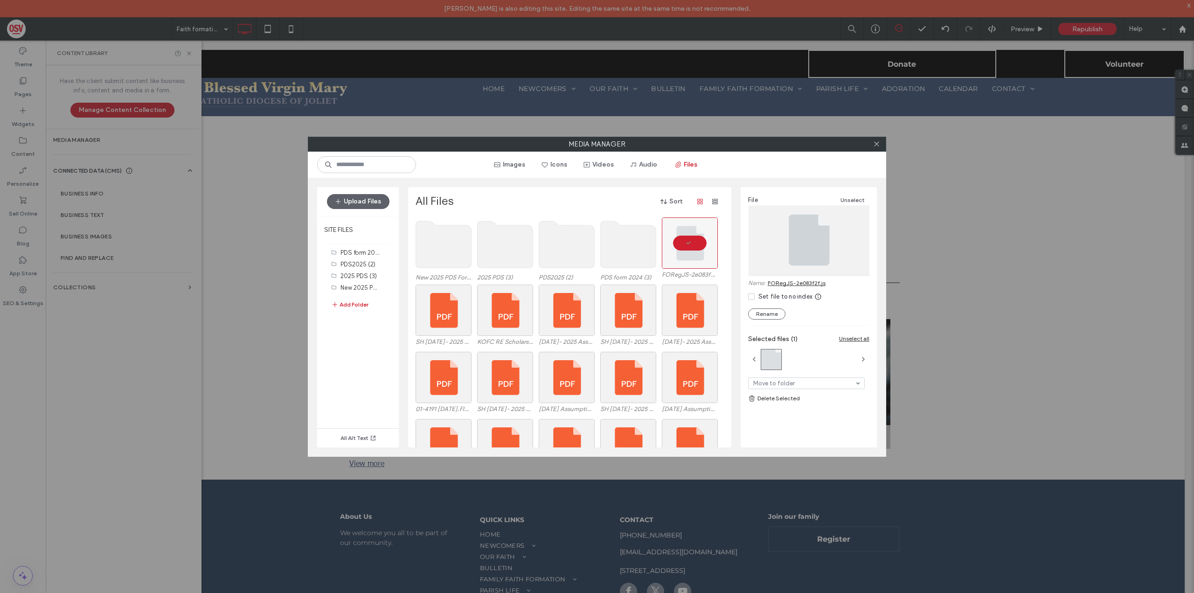
drag, startPoint x: 880, startPoint y: 143, endPoint x: 870, endPoint y: 143, distance: 9.8
click at [880, 143] on icon at bounding box center [876, 143] width 7 height 7
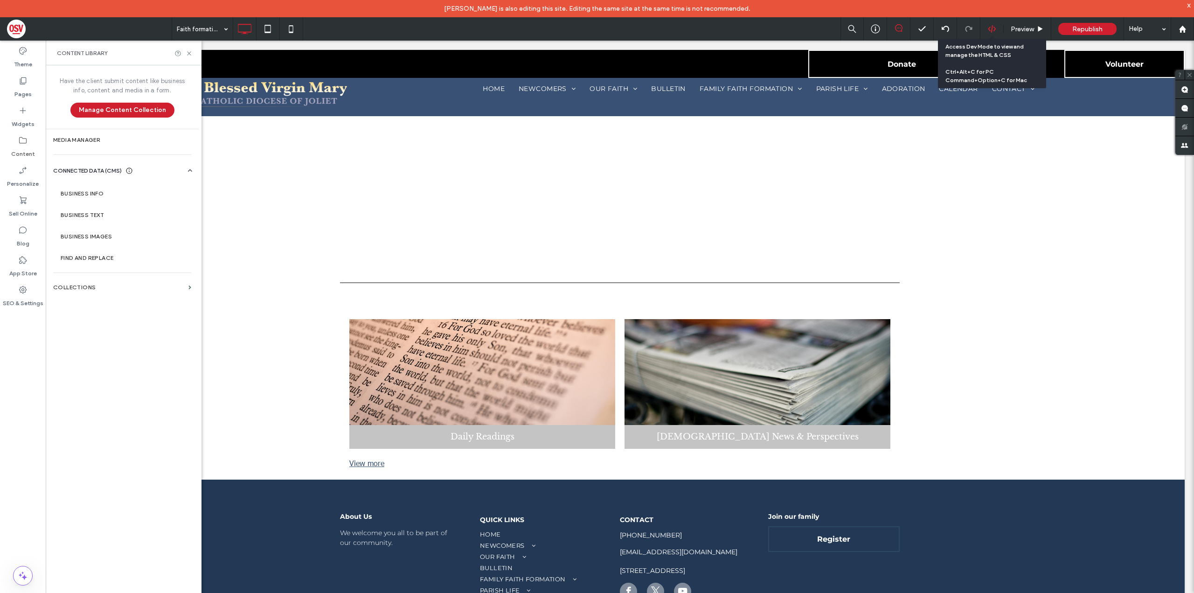
click at [989, 32] on icon at bounding box center [992, 29] width 8 height 8
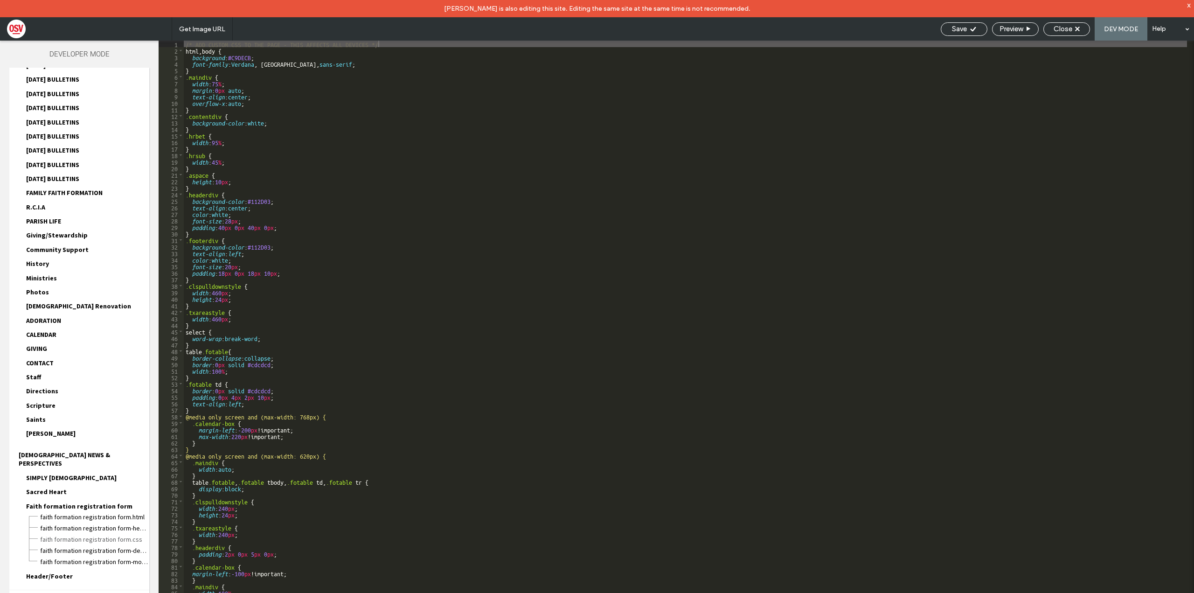
scroll to position [813, 0]
click at [113, 509] on span "Faith formation registration form.html" at bounding box center [95, 513] width 110 height 9
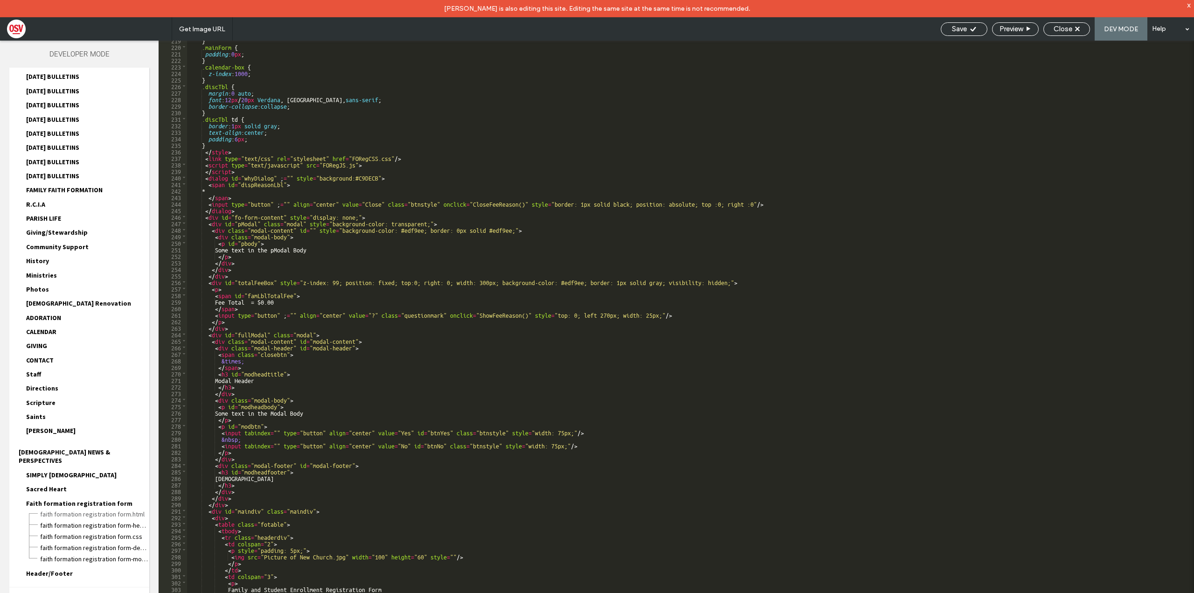
scroll to position [498, 0]
click at [354, 163] on div "} .mainForm { padding : 0 px ; } .calendar-box { z-index : 1000 ; } .discTbl { …" at bounding box center [687, 328] width 1000 height 583
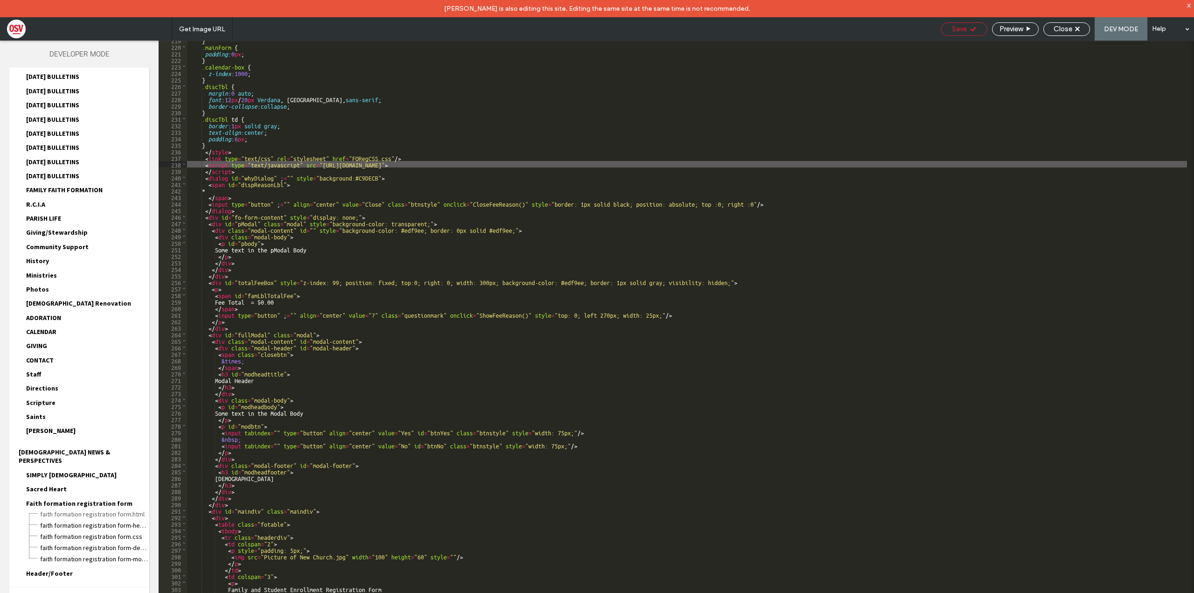
click at [953, 33] on span "Save" at bounding box center [959, 29] width 15 height 8
click at [1077, 26] on div "Close" at bounding box center [1067, 29] width 46 height 8
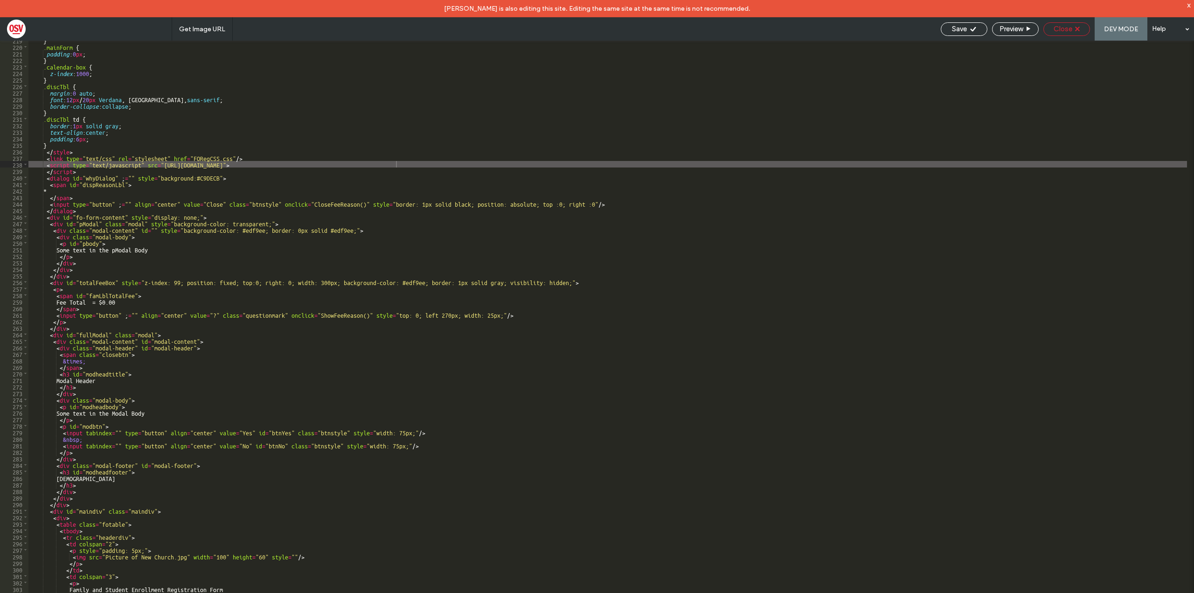
scroll to position [807, 0]
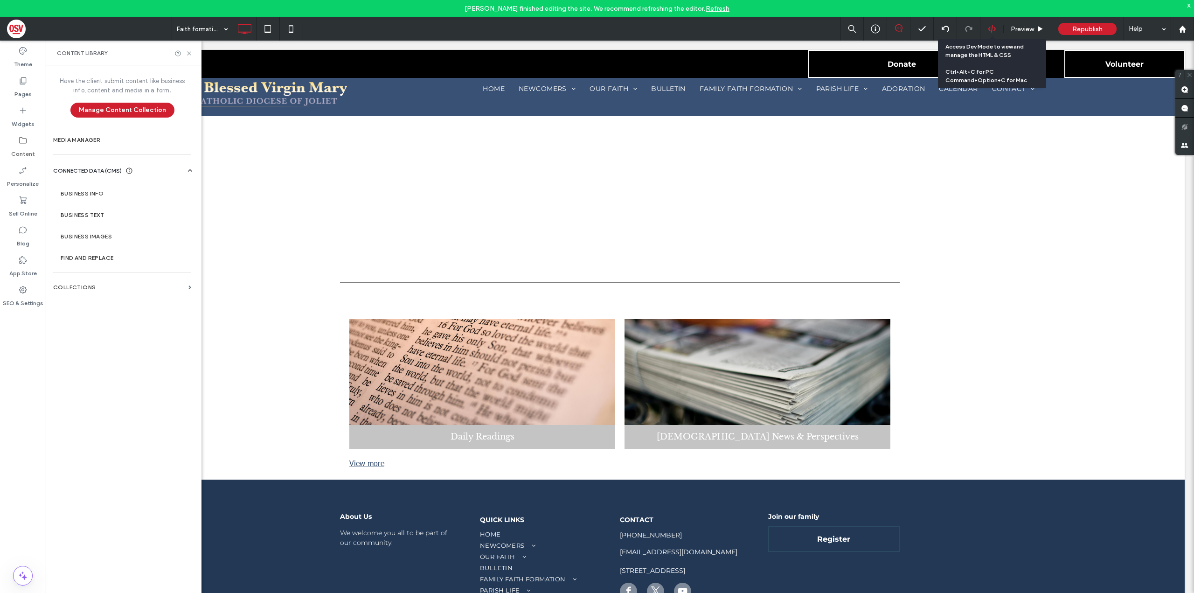
click at [994, 31] on use at bounding box center [991, 28] width 7 height 7
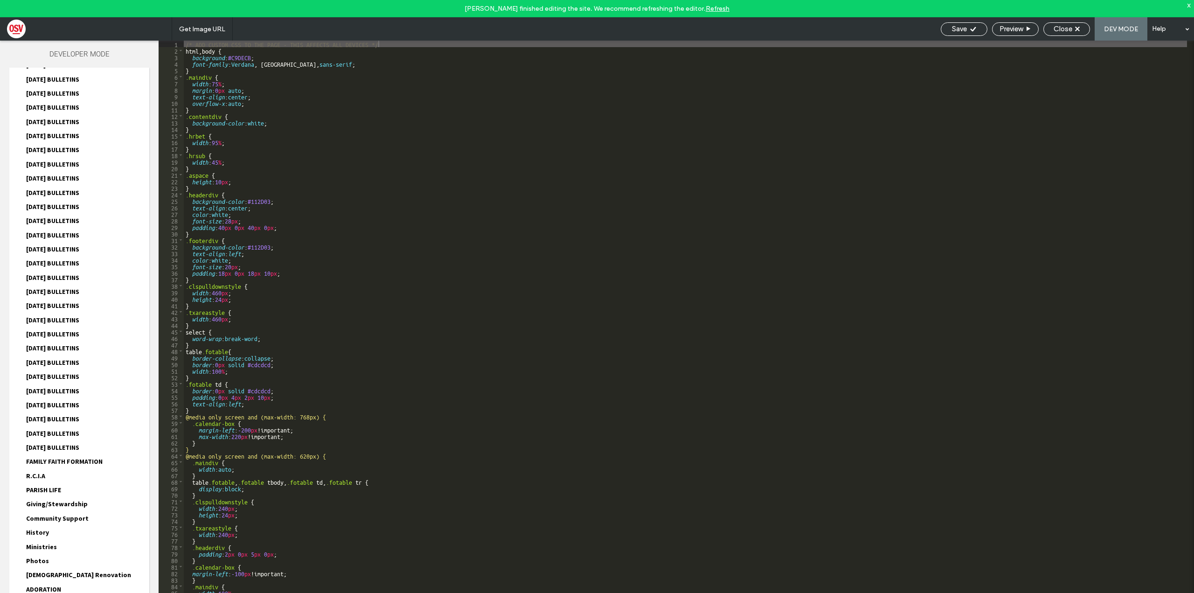
scroll to position [747, 0]
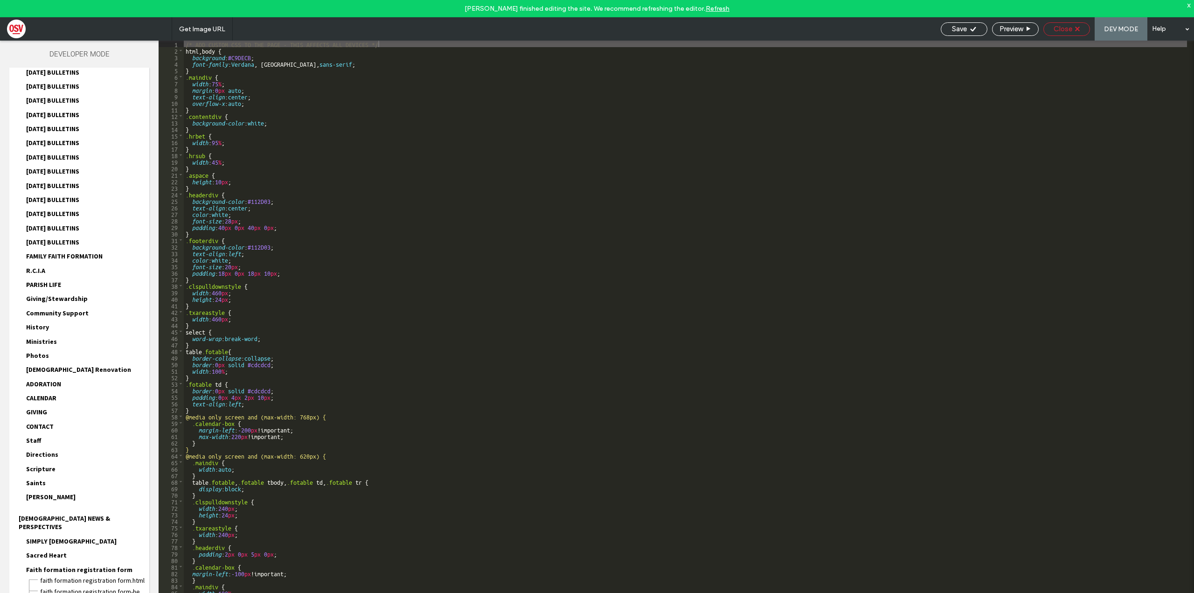
click at [1068, 27] on span "Close" at bounding box center [1063, 29] width 19 height 8
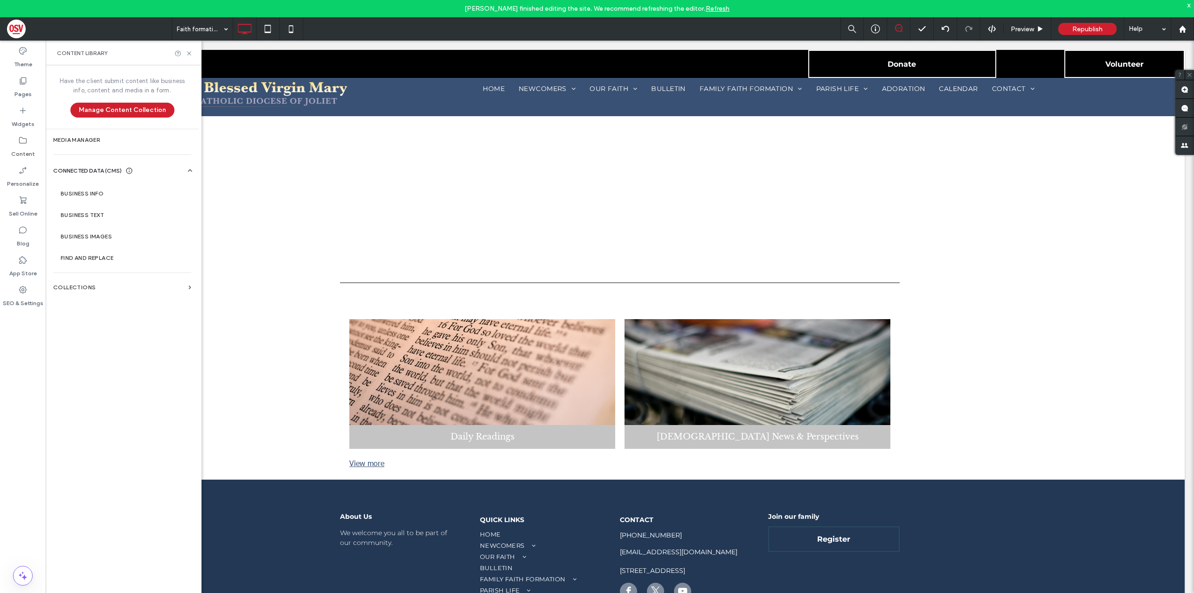
click at [30, 150] on label "Content" at bounding box center [23, 151] width 24 height 13
click at [95, 138] on label "Media Manager" at bounding box center [122, 140] width 138 height 7
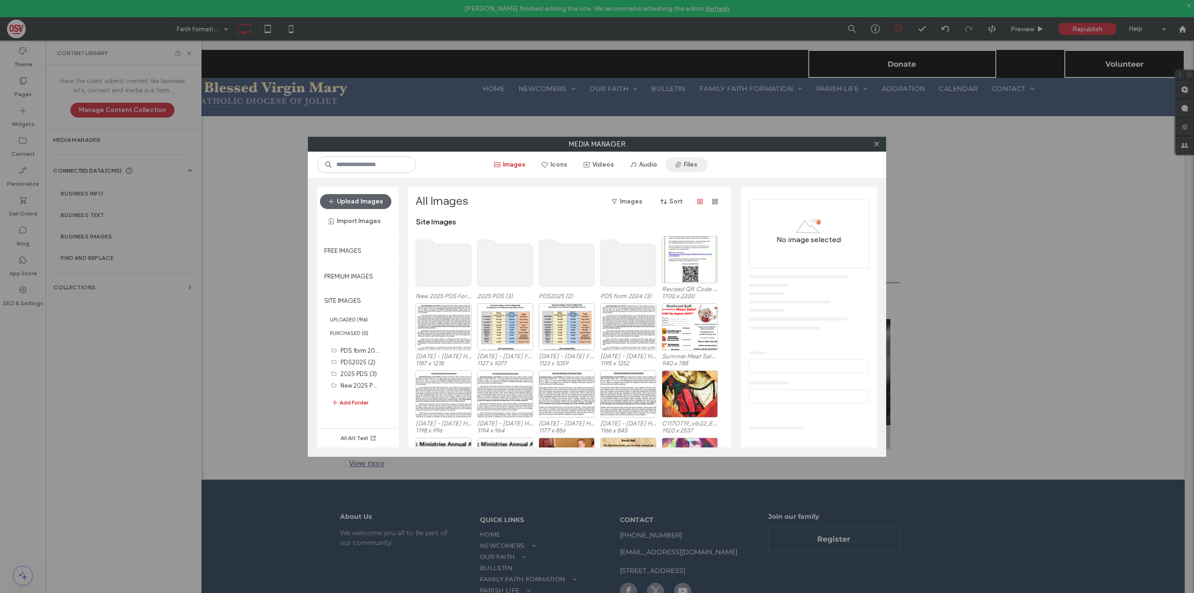
click at [700, 160] on button "Files" at bounding box center [687, 164] width 42 height 15
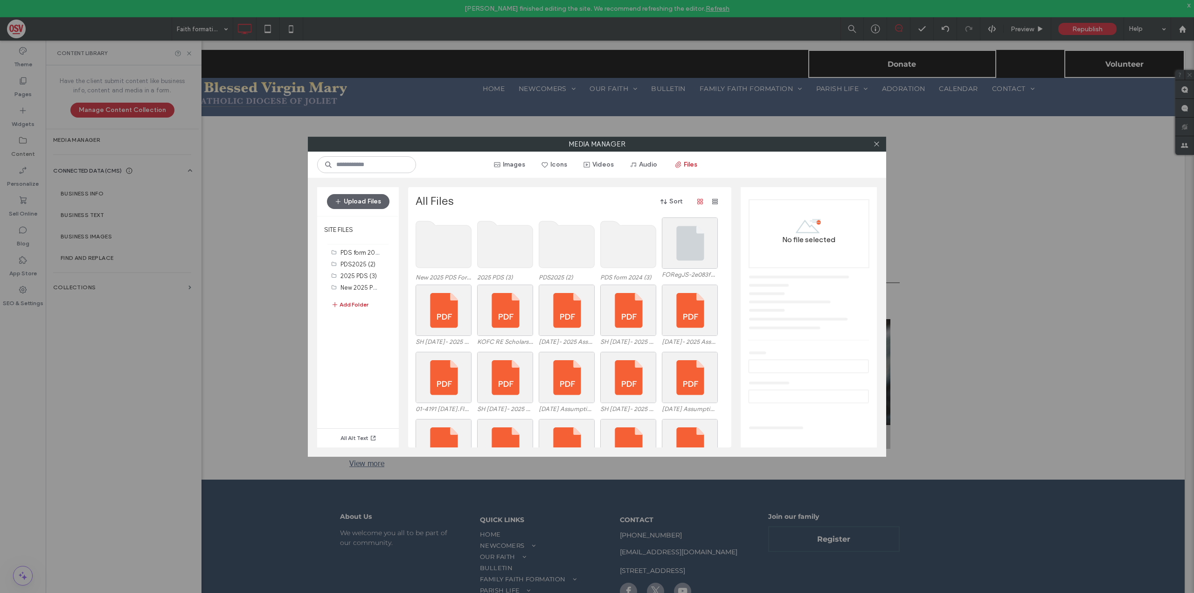
click at [456, 251] on use at bounding box center [444, 244] width 56 height 47
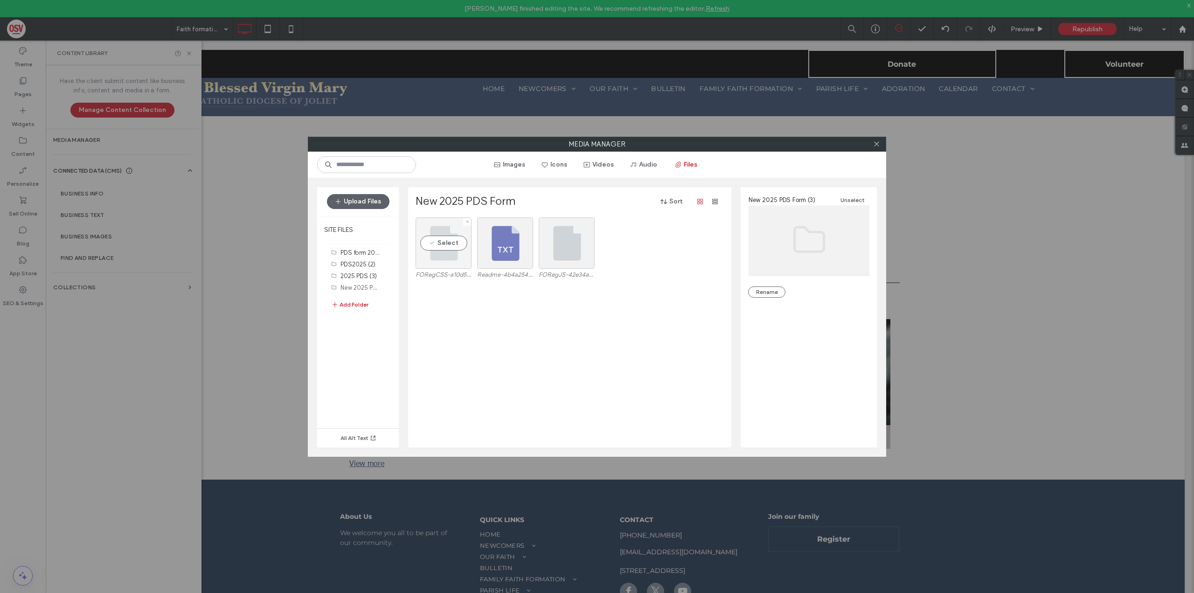
click at [456, 242] on div "Select" at bounding box center [444, 242] width 56 height 51
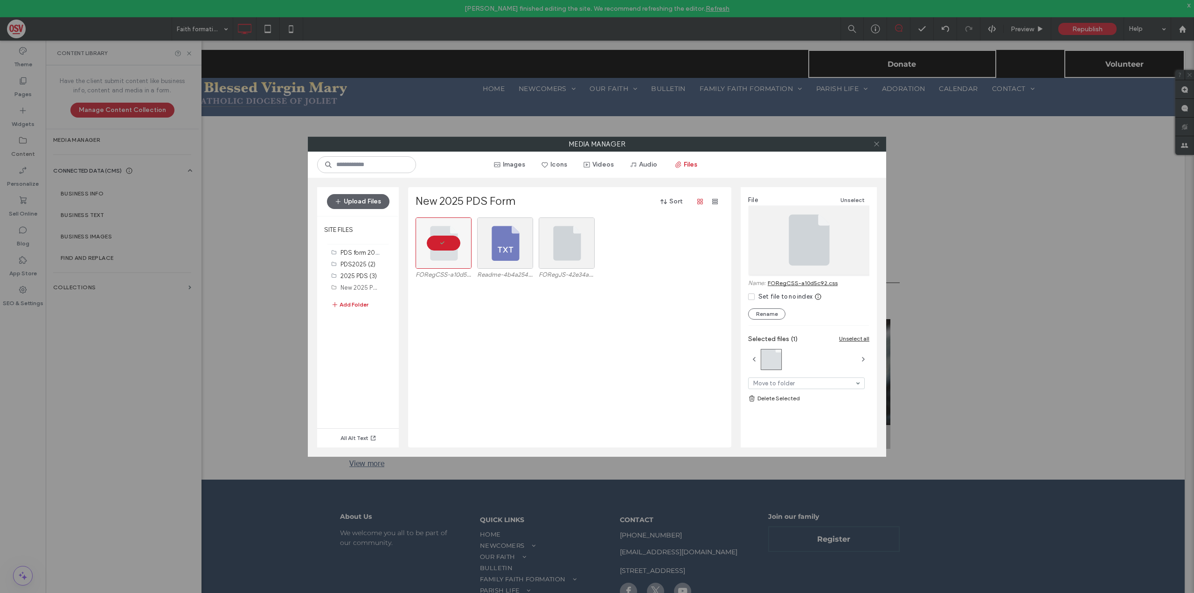
click at [878, 147] on icon at bounding box center [876, 143] width 7 height 7
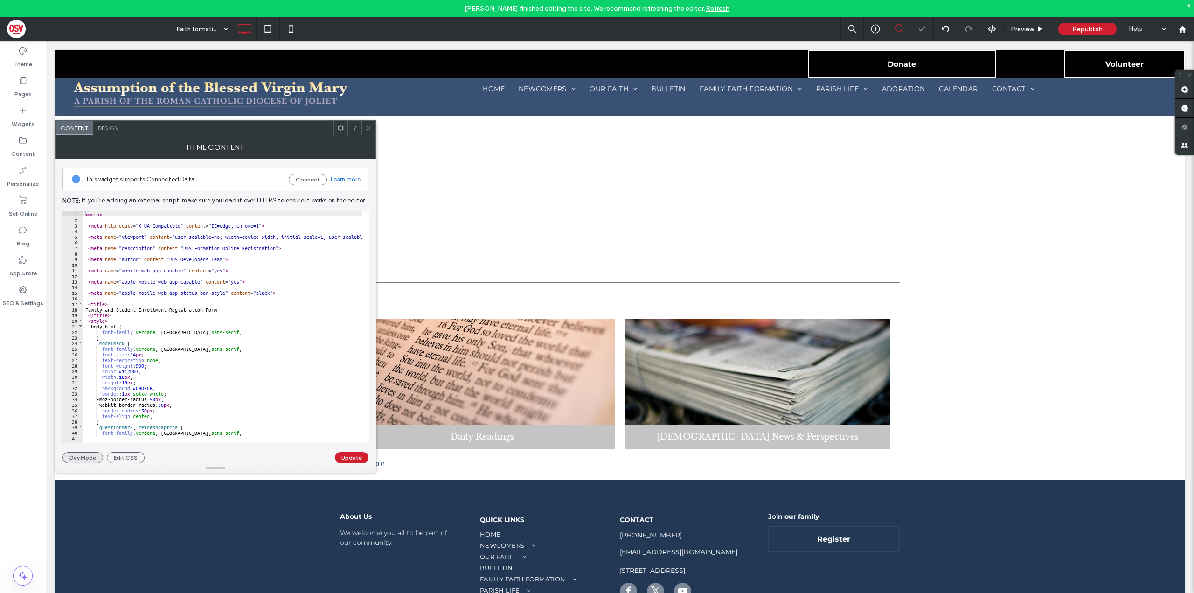
click at [91, 455] on button "Dev Mode" at bounding box center [83, 457] width 41 height 11
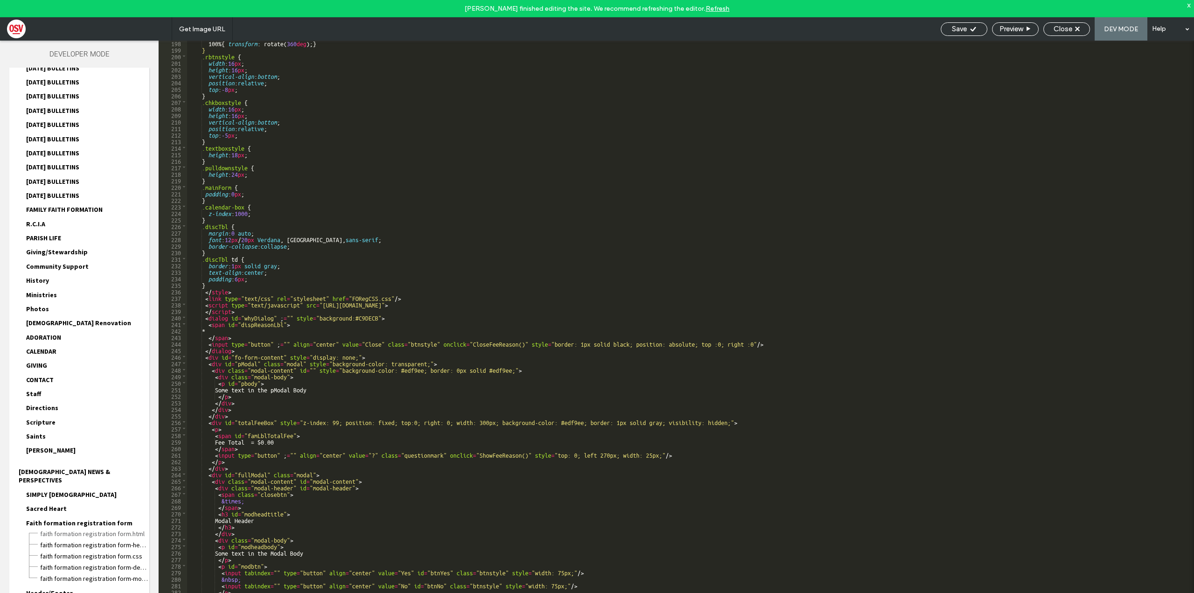
scroll to position [459, 0]
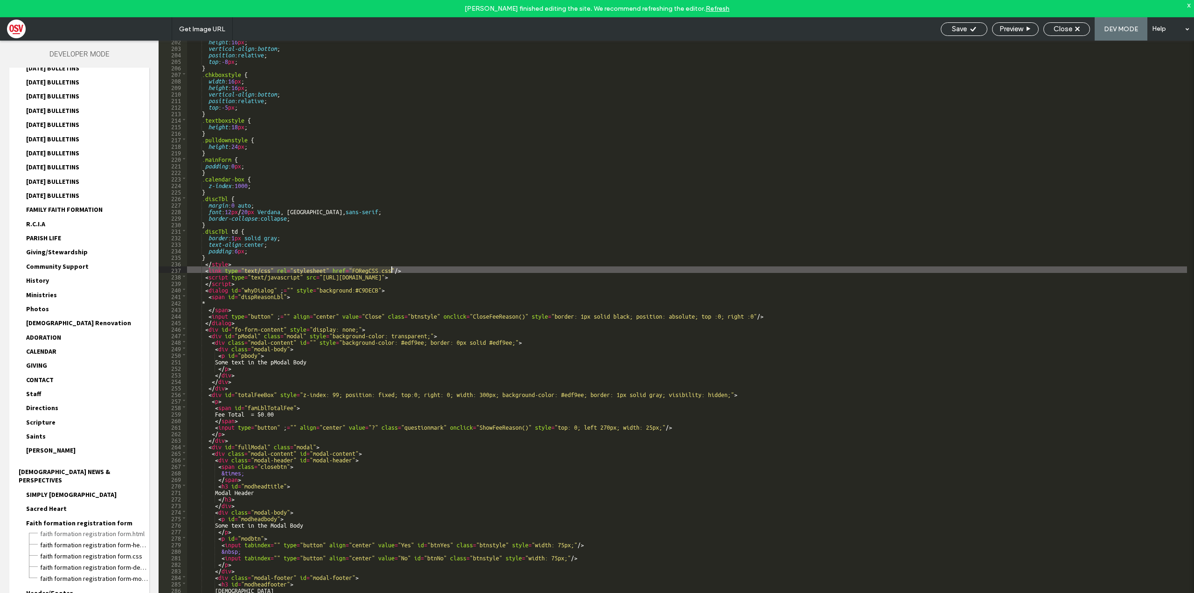
drag, startPoint x: 351, startPoint y: 268, endPoint x: 391, endPoint y: 269, distance: 39.7
click at [391, 269] on div "height : 16 px ; vertical-align : bottom ; position : relative ; top : -8 px ; …" at bounding box center [766, 329] width 1159 height 583
click at [970, 28] on icon at bounding box center [973, 29] width 7 height 7
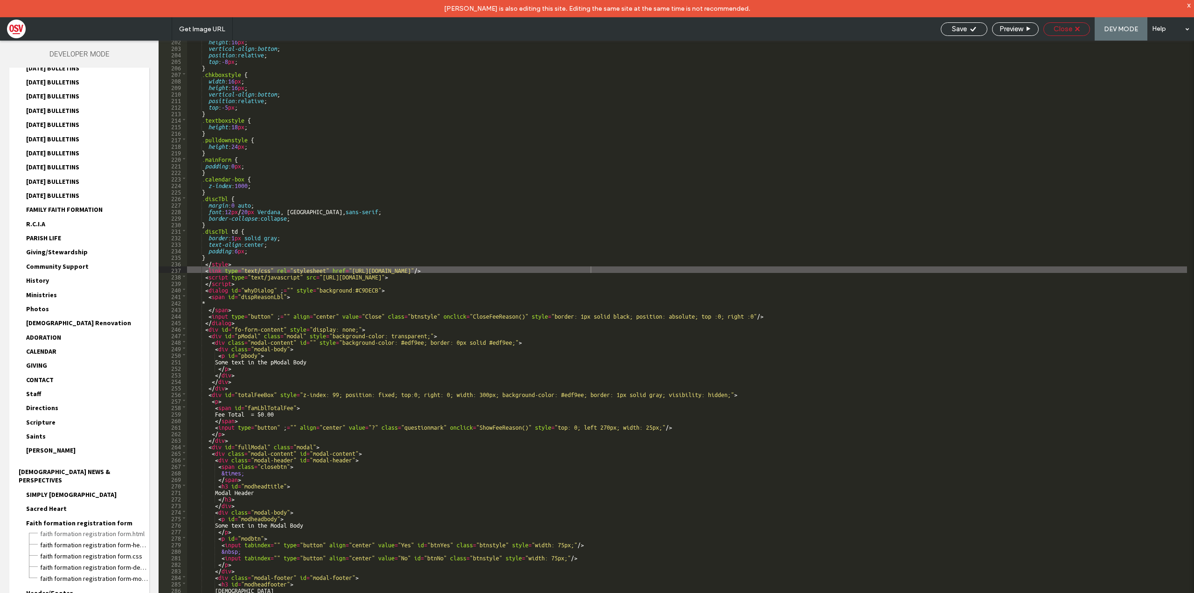
click at [1072, 31] on span "Close" at bounding box center [1063, 29] width 19 height 8
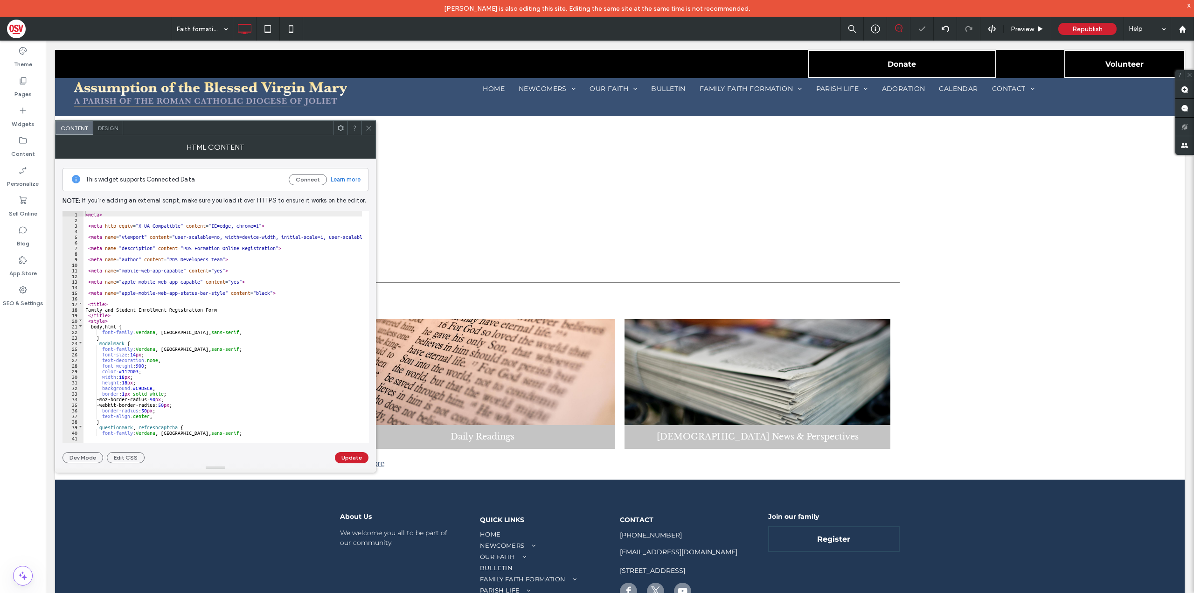
click at [370, 133] on span at bounding box center [368, 128] width 7 height 14
click at [138, 452] on button "Edit CSS" at bounding box center [126, 457] width 38 height 11
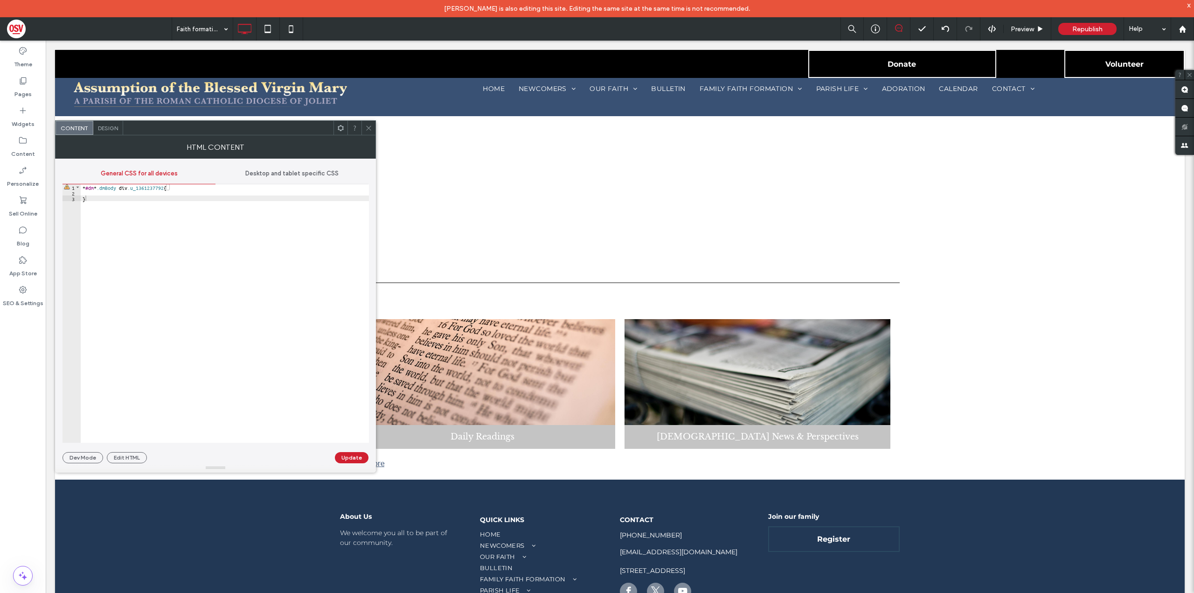
click at [103, 185] on div "* #dm * .dmBody div .u_1361237792 { }" at bounding box center [225, 319] width 288 height 270
click at [84, 188] on div "* #dm * .dmBody div .u_1361237792 { }" at bounding box center [225, 319] width 288 height 270
drag, startPoint x: 82, startPoint y: 188, endPoint x: 195, endPoint y: 447, distance: 282.9
click at [195, 447] on div "General CSS for all devices Desktop and tablet specific CSS ** 1 2 3 * #dm * .d…" at bounding box center [216, 311] width 306 height 305
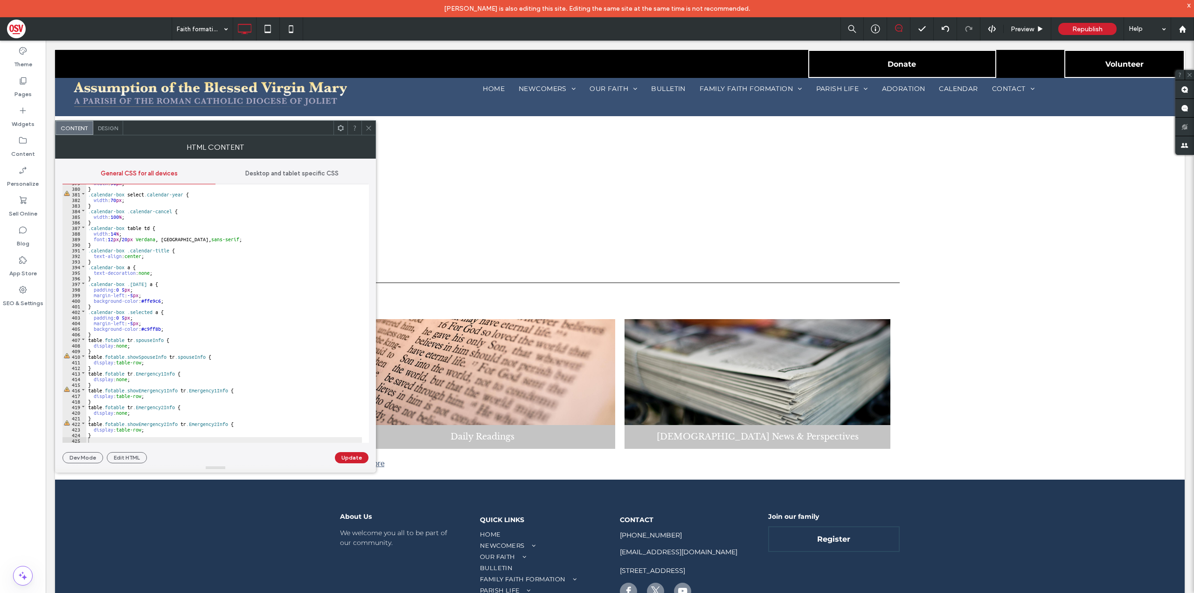
click at [357, 452] on div "General CSS for all devices Desktop and tablet specific CSS ** 379 380 381 382 …" at bounding box center [216, 311] width 306 height 305
click at [358, 454] on button "Update" at bounding box center [352, 457] width 34 height 11
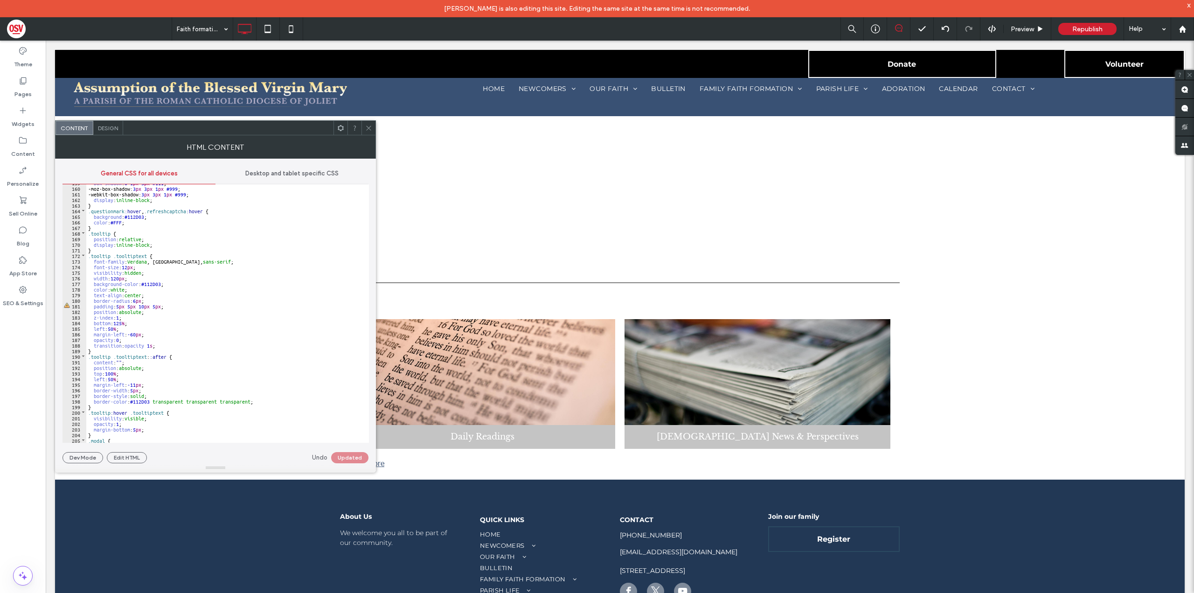
scroll to position [665, 0]
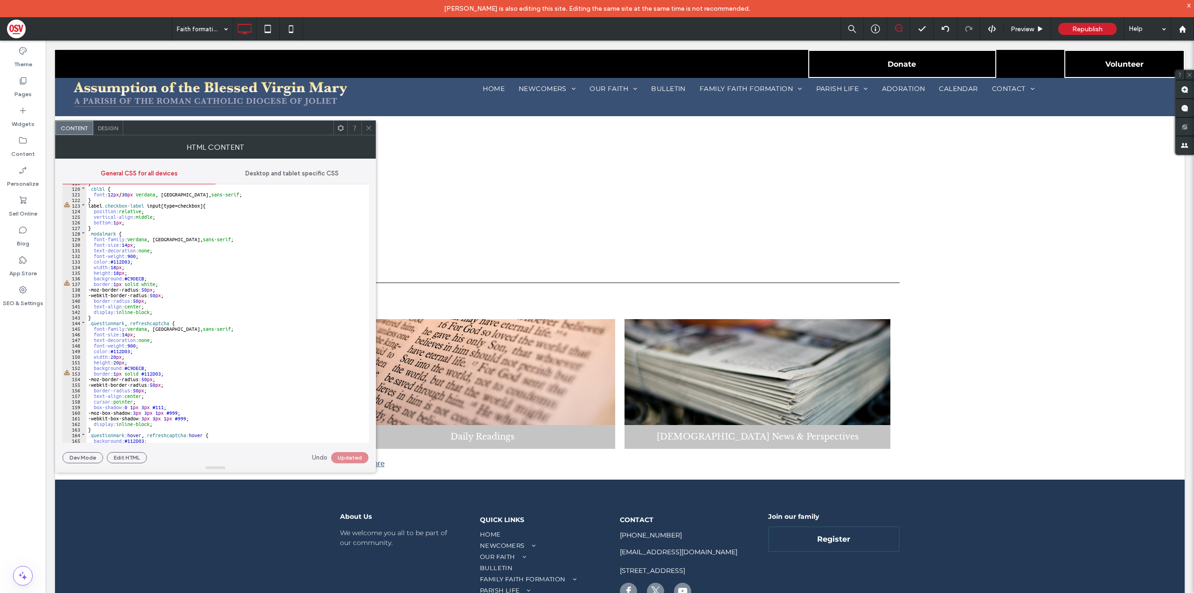
click at [366, 133] on span at bounding box center [368, 128] width 7 height 14
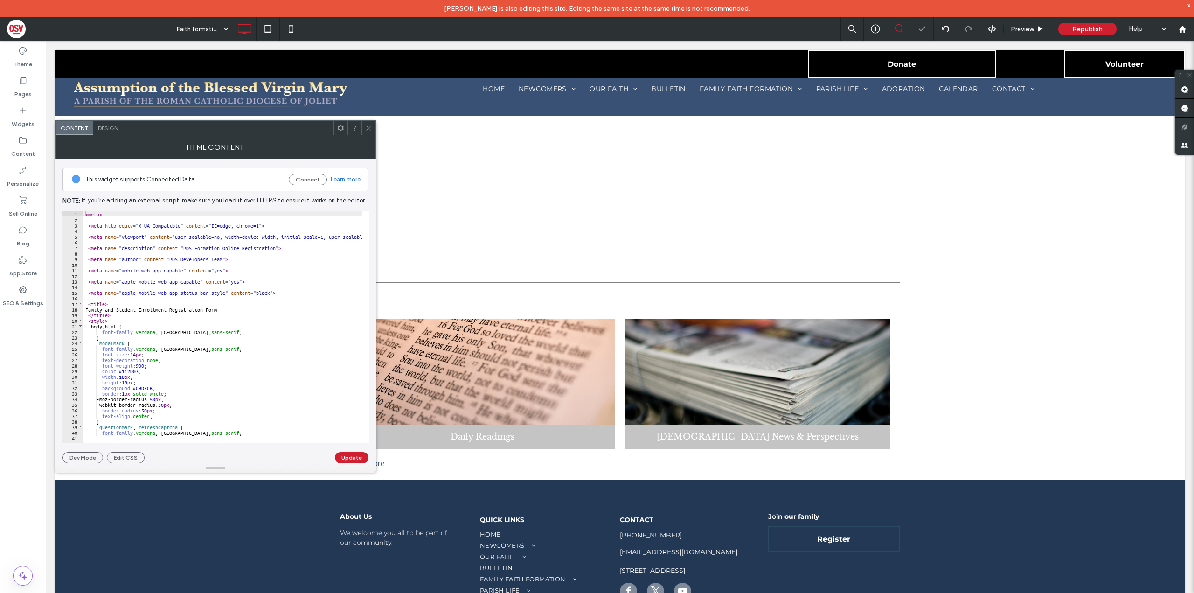
scroll to position [80, 0]
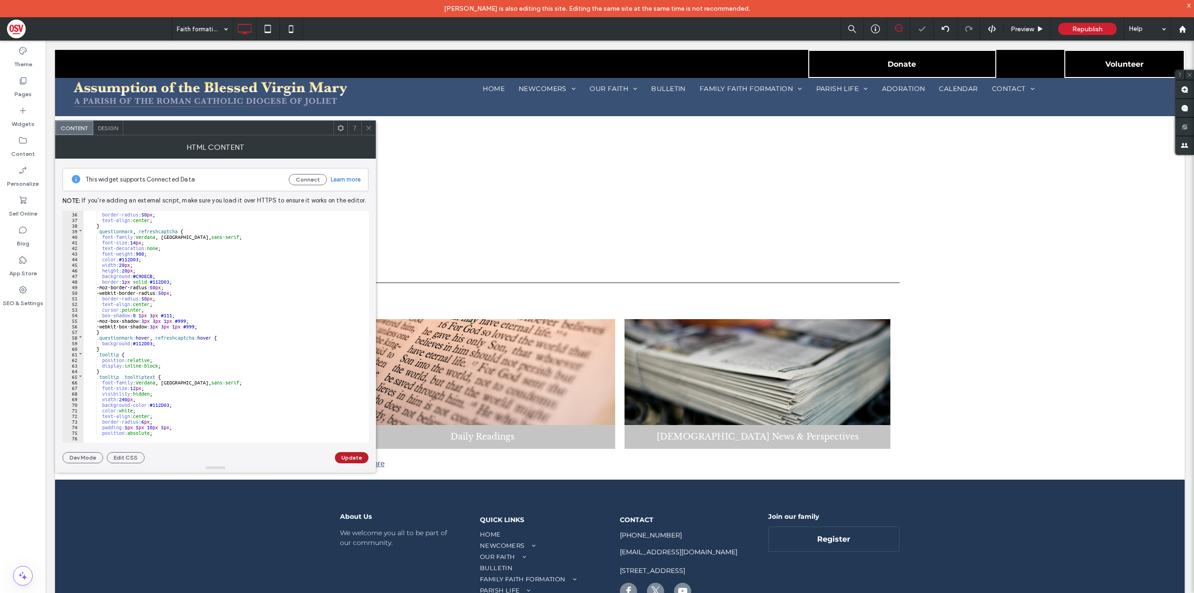
click at [344, 455] on button "Update" at bounding box center [352, 457] width 34 height 11
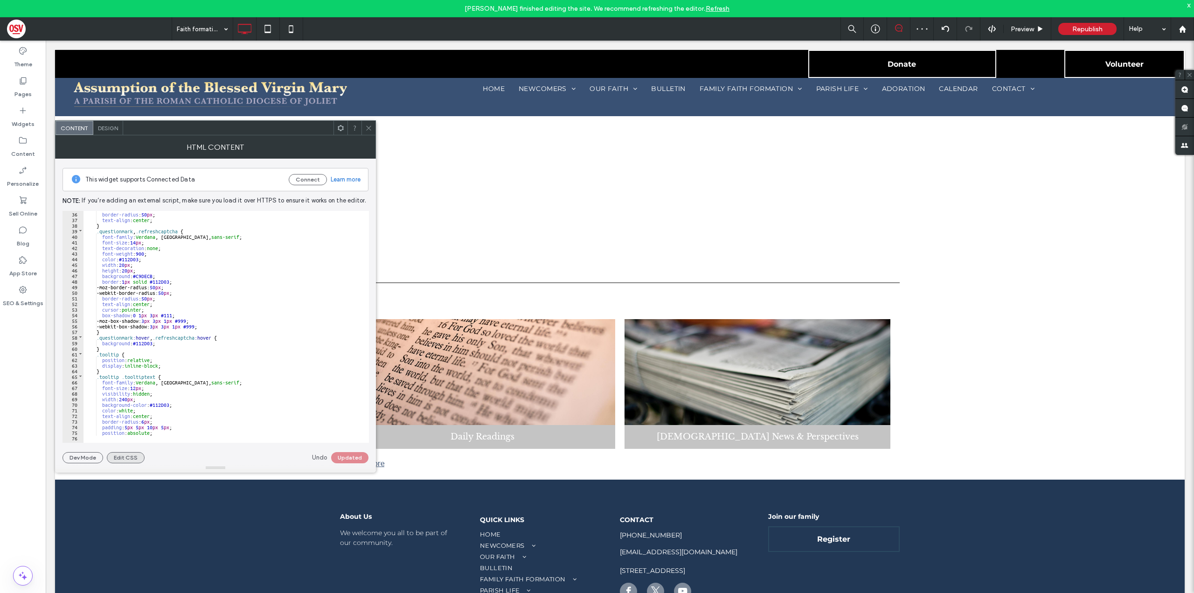
click at [126, 459] on button "Edit CSS" at bounding box center [126, 457] width 38 height 11
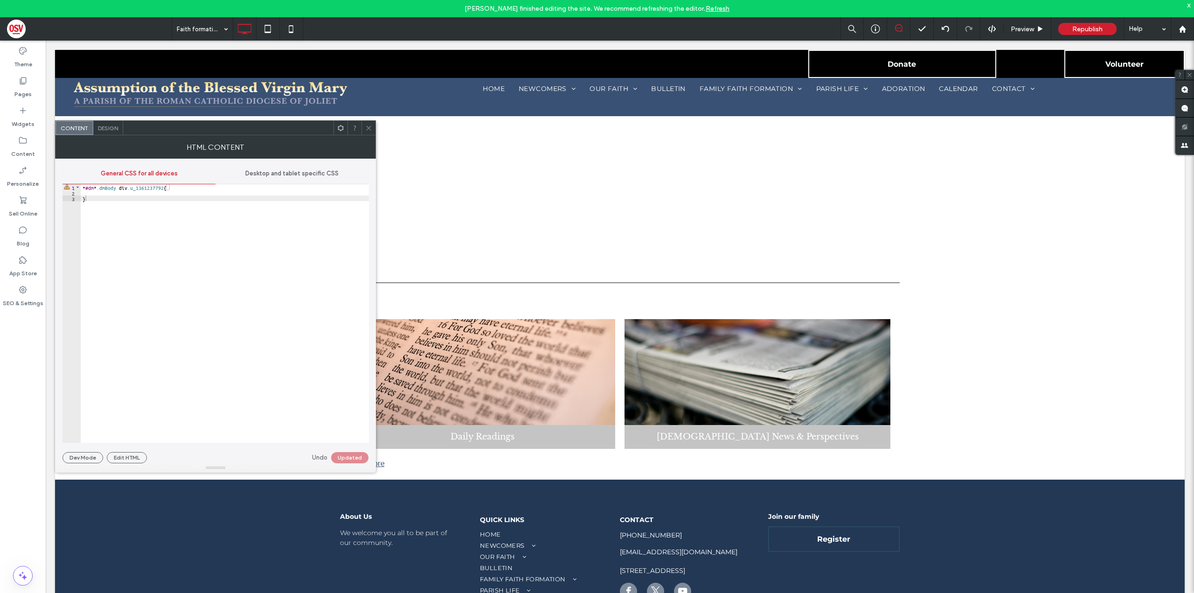
click at [127, 183] on div "General CSS for all devices" at bounding box center [139, 173] width 153 height 21
click at [86, 198] on div "* #dm * .dmBody div .u_1361237792 { }" at bounding box center [225, 319] width 288 height 270
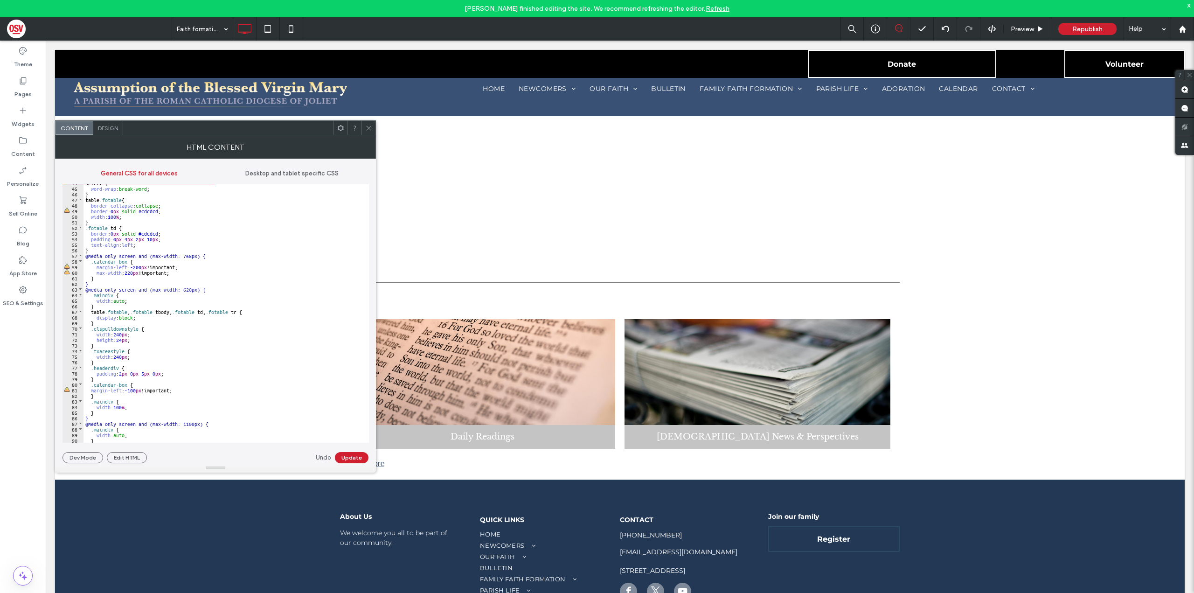
scroll to position [0, 0]
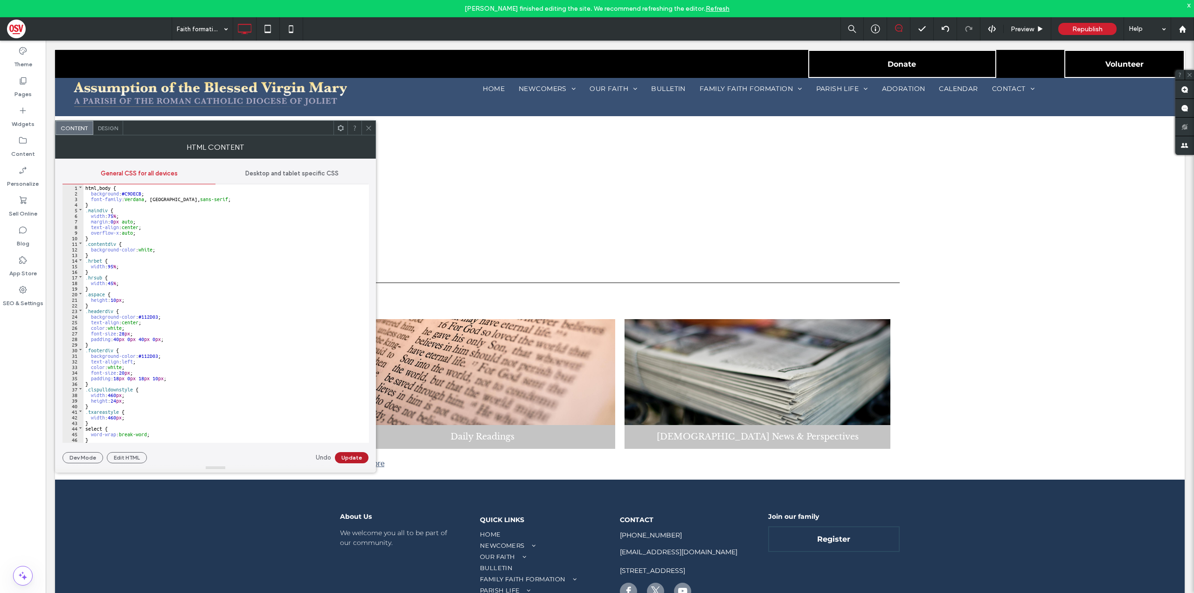
click at [353, 460] on button "Update" at bounding box center [352, 457] width 34 height 11
click at [269, 171] on span "Desktop and tablet specific CSS" at bounding box center [291, 173] width 93 height 7
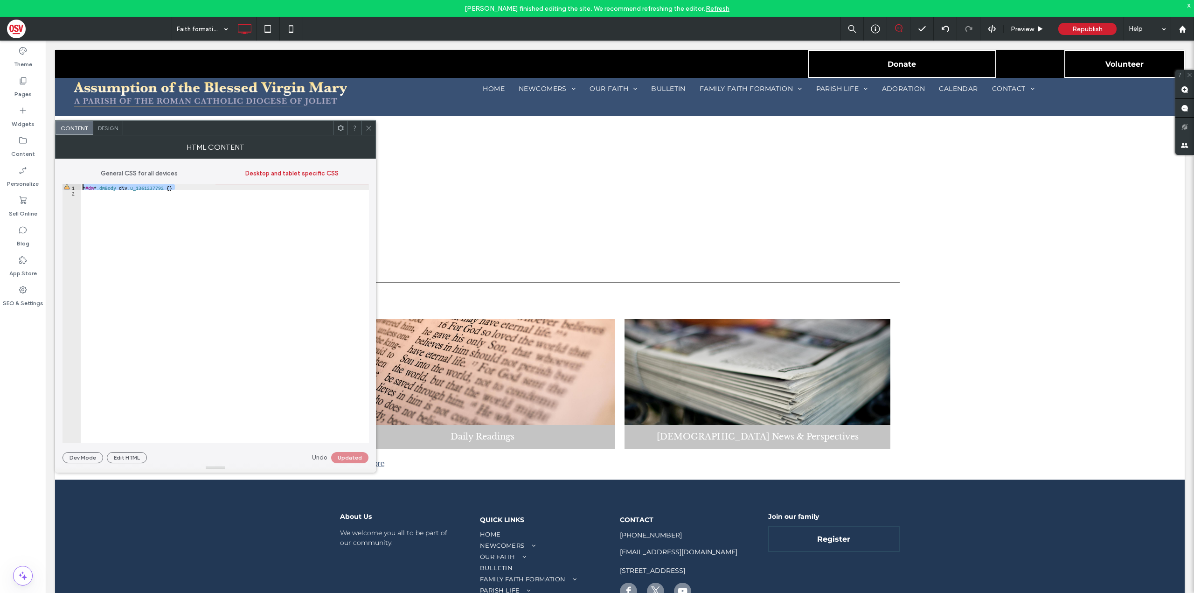
drag, startPoint x: 185, startPoint y: 186, endPoint x: 75, endPoint y: 187, distance: 109.6
click at [75, 187] on div "** 1 2 * #dm * .dmBody div .u_1361237792 { } XXXXXXXXXXXXXXXXXXXXXXXXXXXXXXXXXX…" at bounding box center [216, 313] width 307 height 258
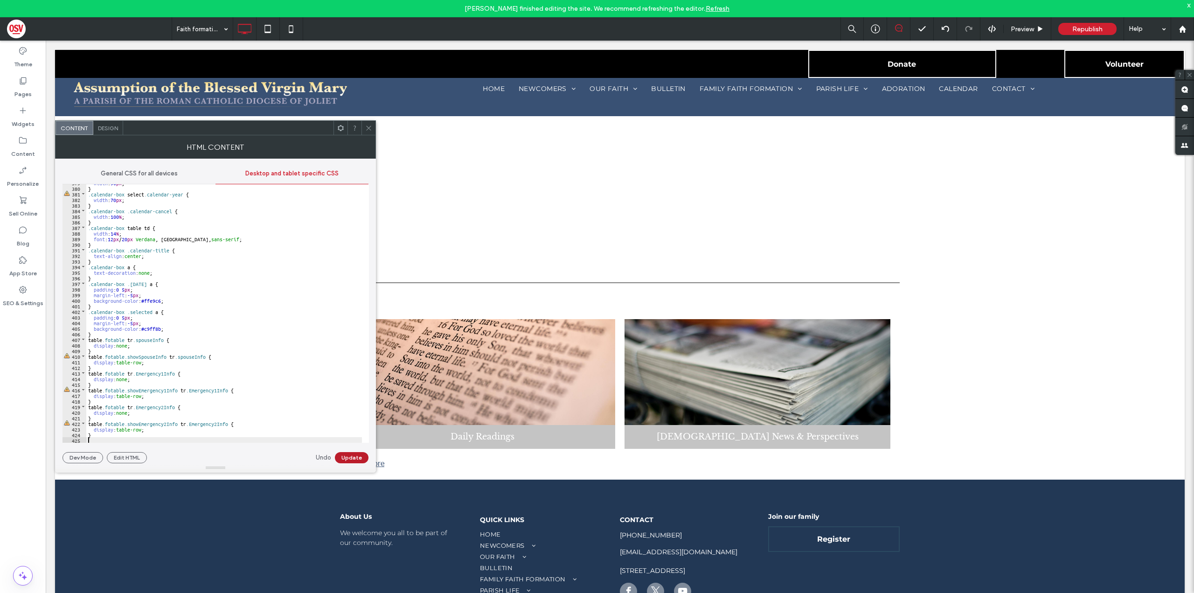
click at [351, 458] on button "Update" at bounding box center [352, 457] width 34 height 11
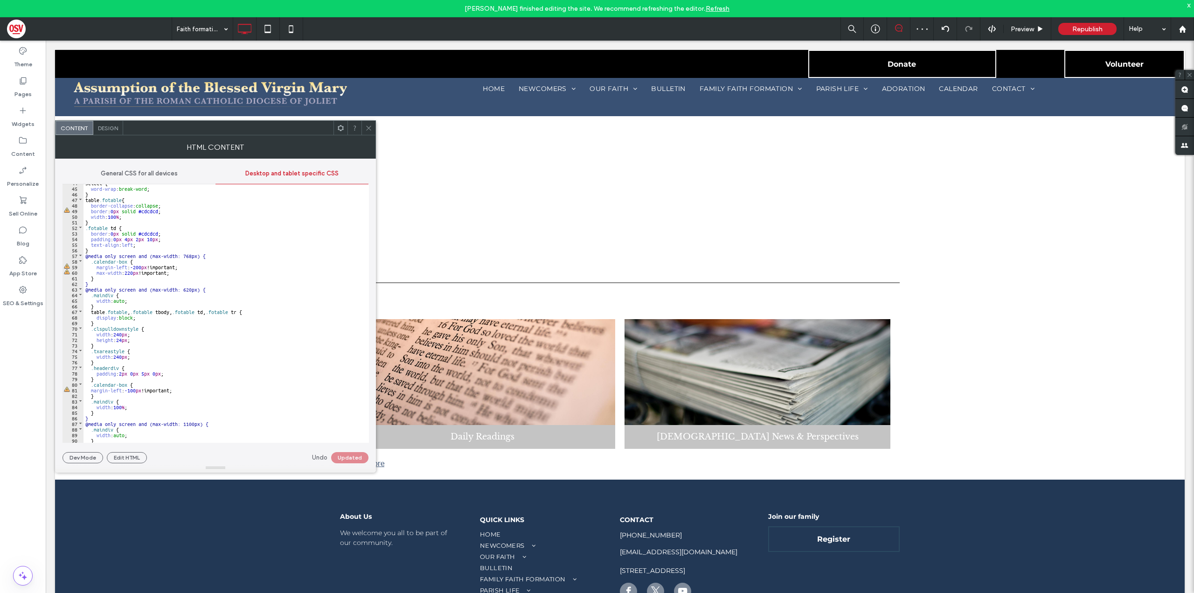
scroll to position [0, 0]
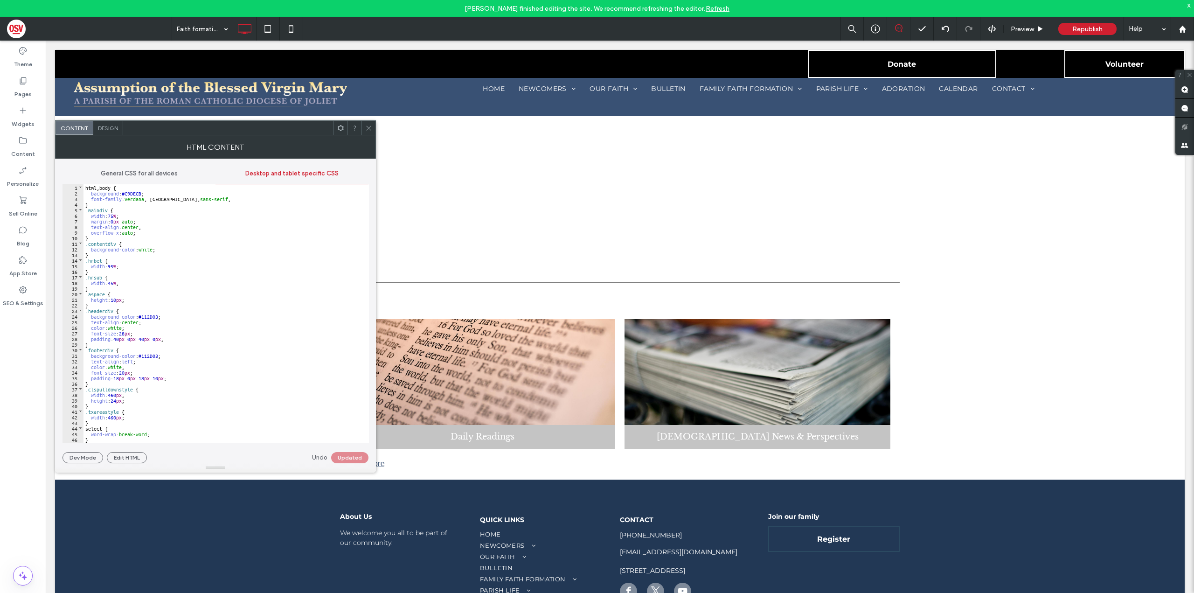
click at [105, 186] on div "html , body { background : #C9DECB ; font-family : Verdana , Geneva, sans-serif…" at bounding box center [223, 319] width 279 height 270
click at [145, 170] on span "General CSS for all devices" at bounding box center [139, 173] width 77 height 7
click at [106, 188] on div "html , body { background : #C9DECB ; font-family : Verdana , Geneva, sans-serif…" at bounding box center [223, 319] width 279 height 270
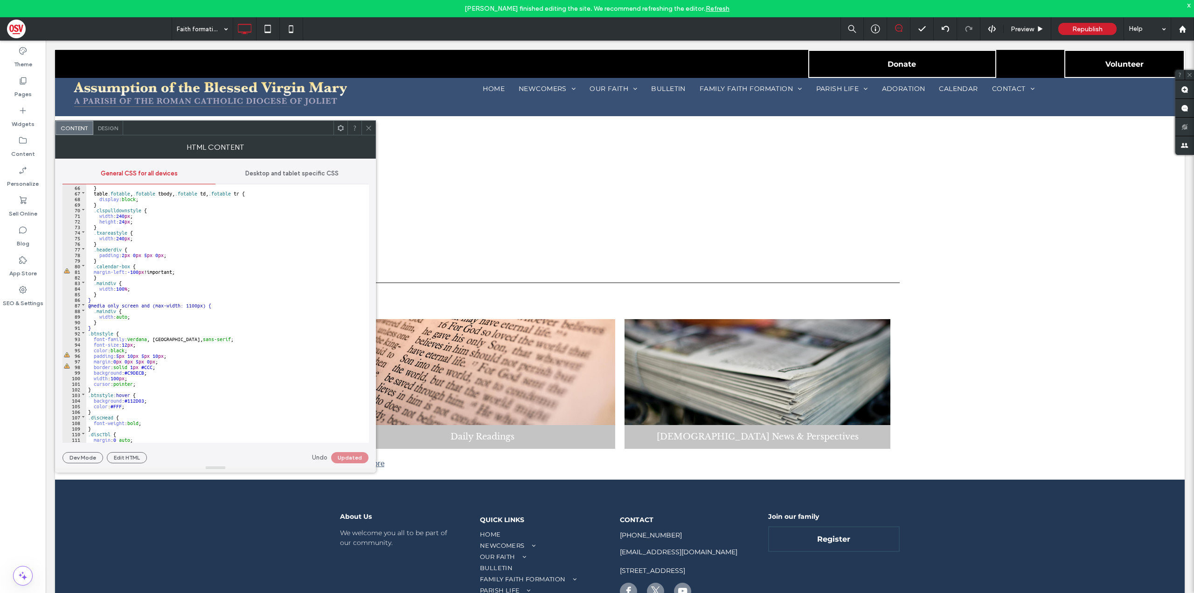
scroll to position [476, 0]
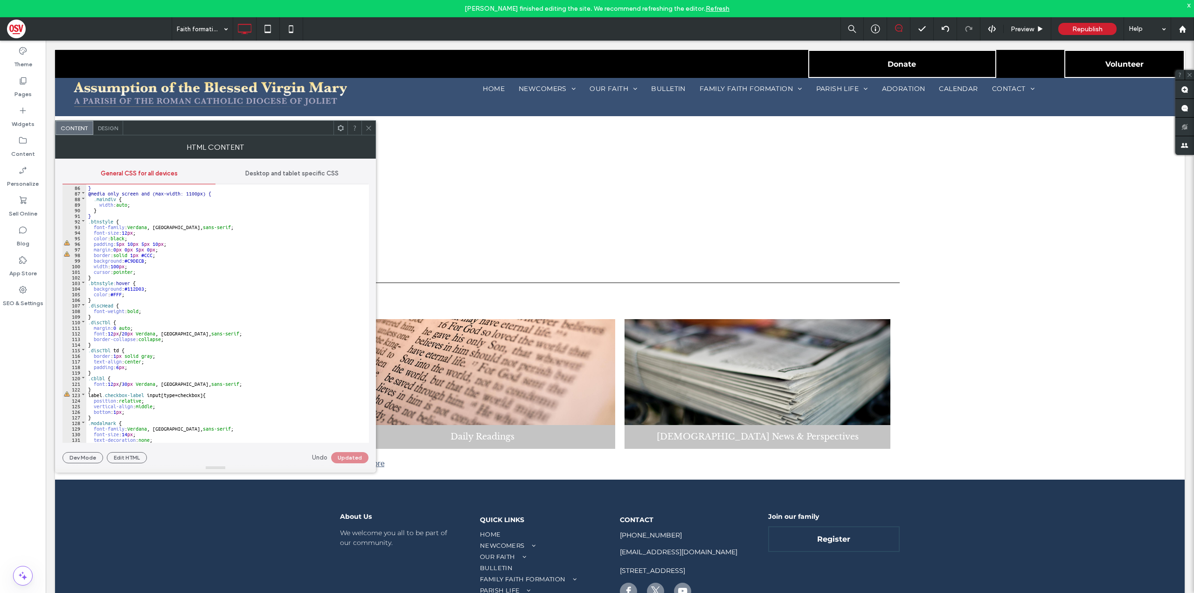
click at [352, 458] on div "Undo Updated" at bounding box center [340, 457] width 56 height 11
click at [138, 457] on button "Edit HTML" at bounding box center [127, 457] width 40 height 11
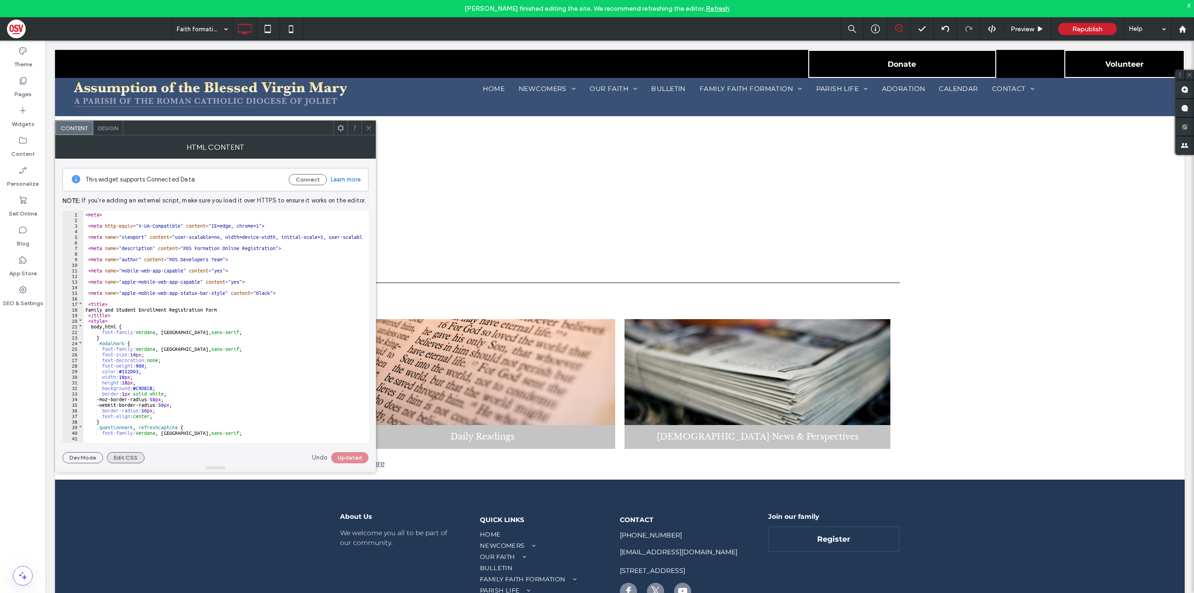
click at [138, 457] on button "Edit CSS" at bounding box center [126, 457] width 38 height 11
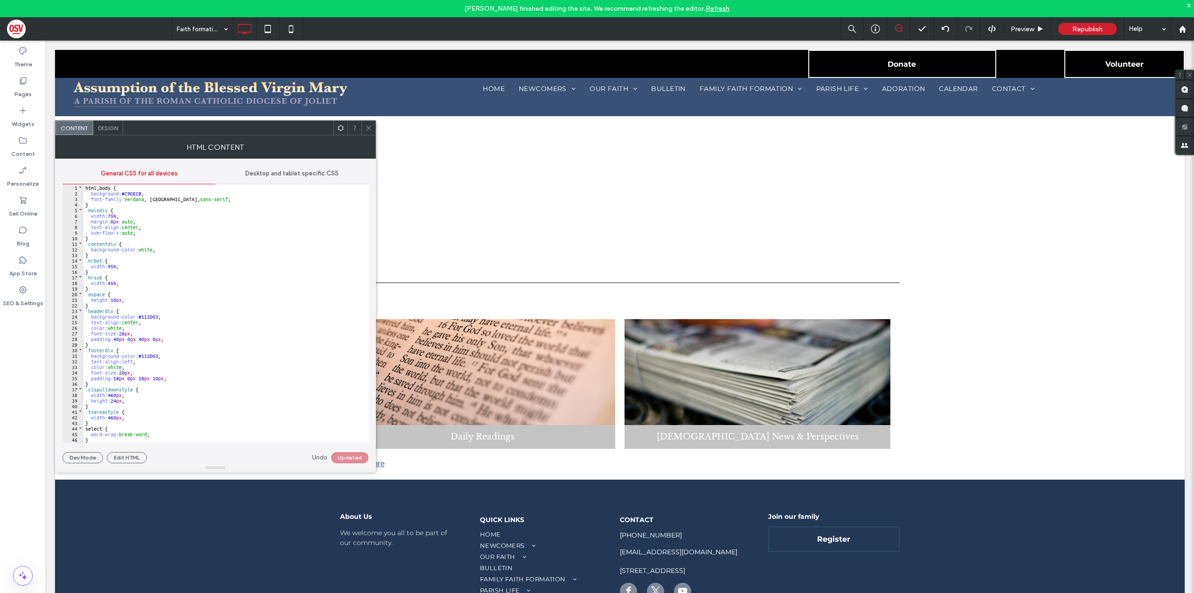
scroll to position [28, 0]
click at [276, 176] on span "Desktop and tablet specific CSS" at bounding box center [291, 173] width 93 height 7
click at [136, 455] on button "Edit HTML" at bounding box center [127, 457] width 40 height 11
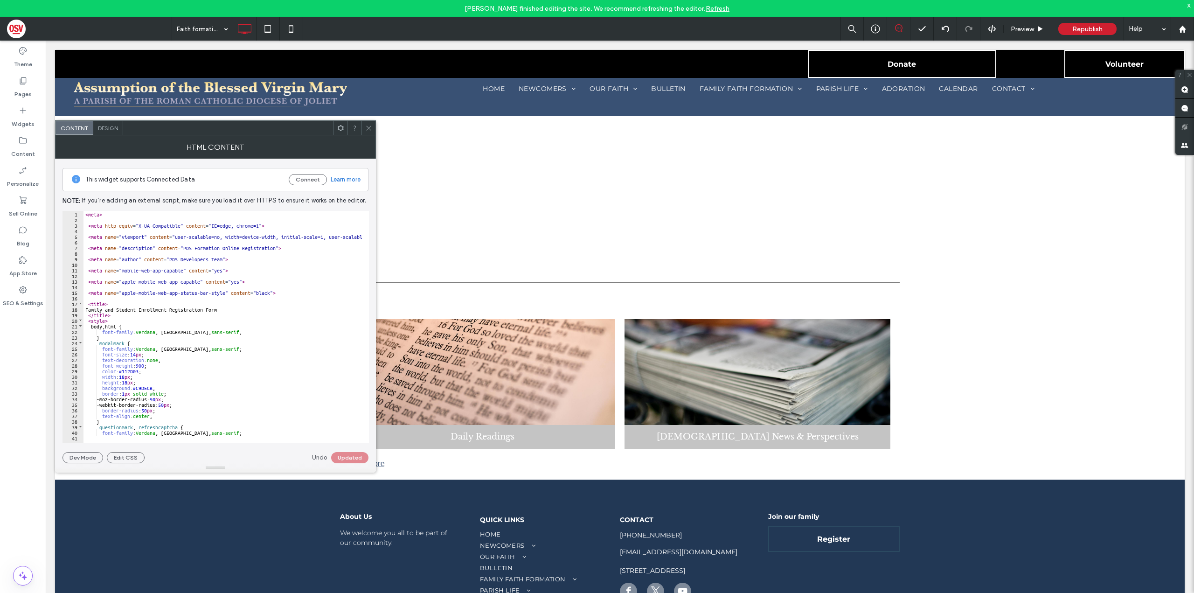
click at [347, 457] on div "Undo Updated" at bounding box center [340, 457] width 56 height 11
click at [364, 136] on div "HTML Content" at bounding box center [215, 146] width 321 height 23
click at [368, 128] on icon at bounding box center [368, 128] width 7 height 7
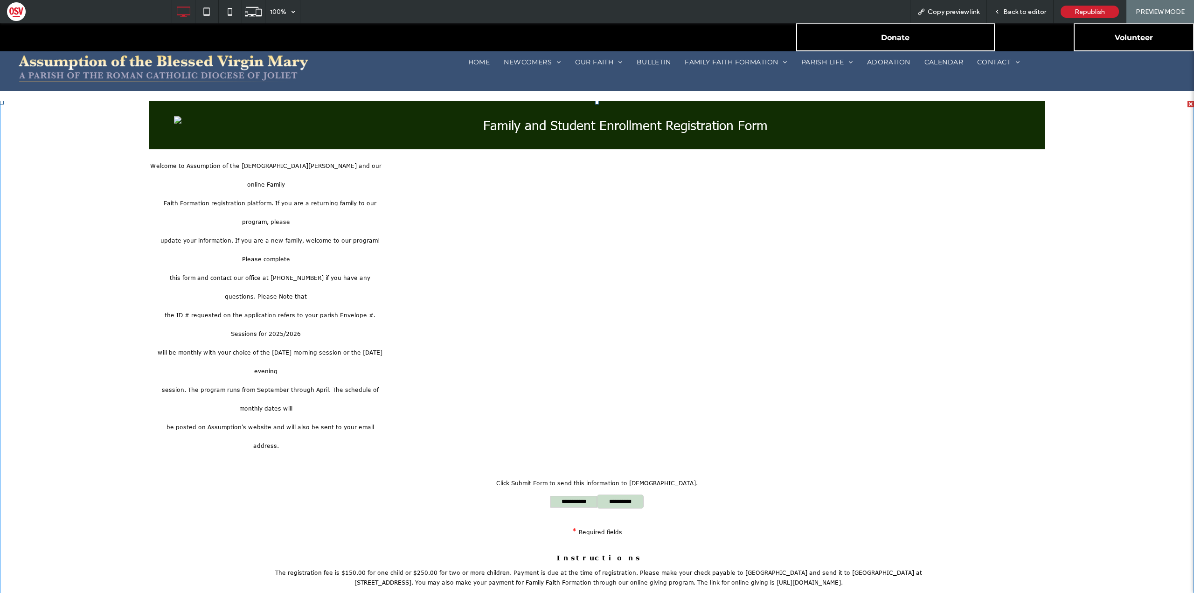
click at [0, 101] on span at bounding box center [0, 101] width 0 height 0
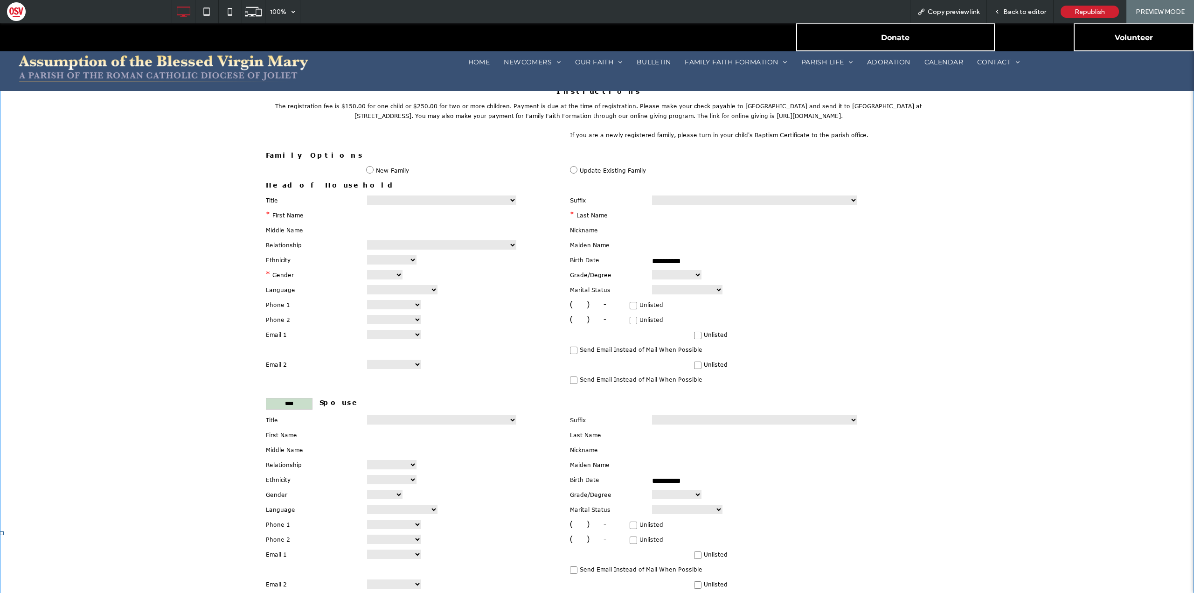
click at [974, 12] on span "Copy preview link" at bounding box center [954, 12] width 52 height 8
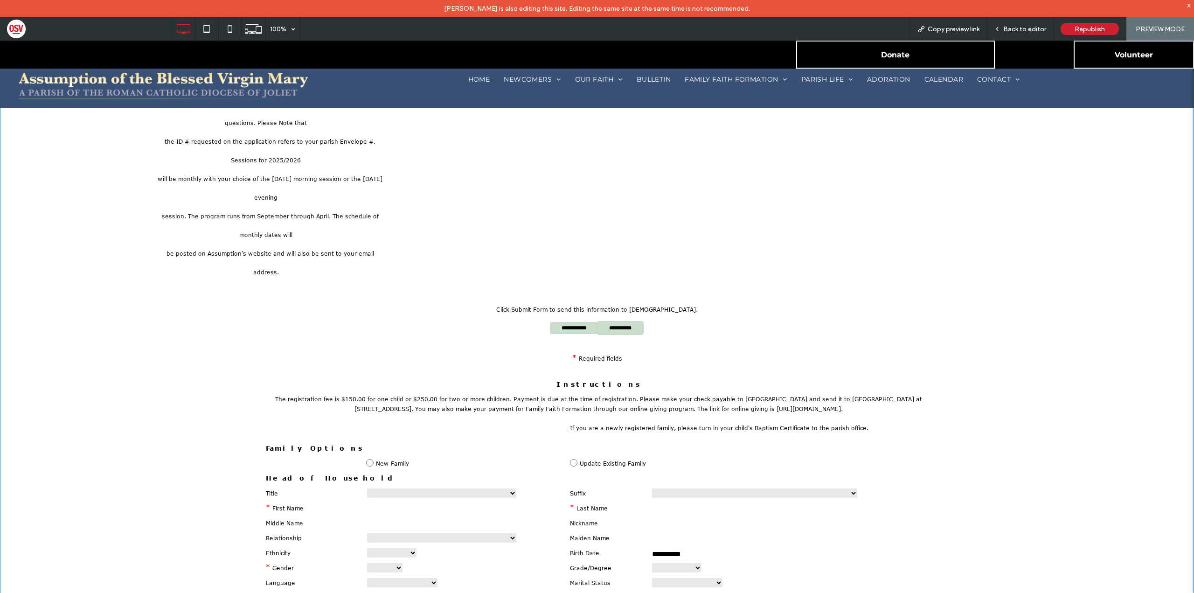
scroll to position [187, 0]
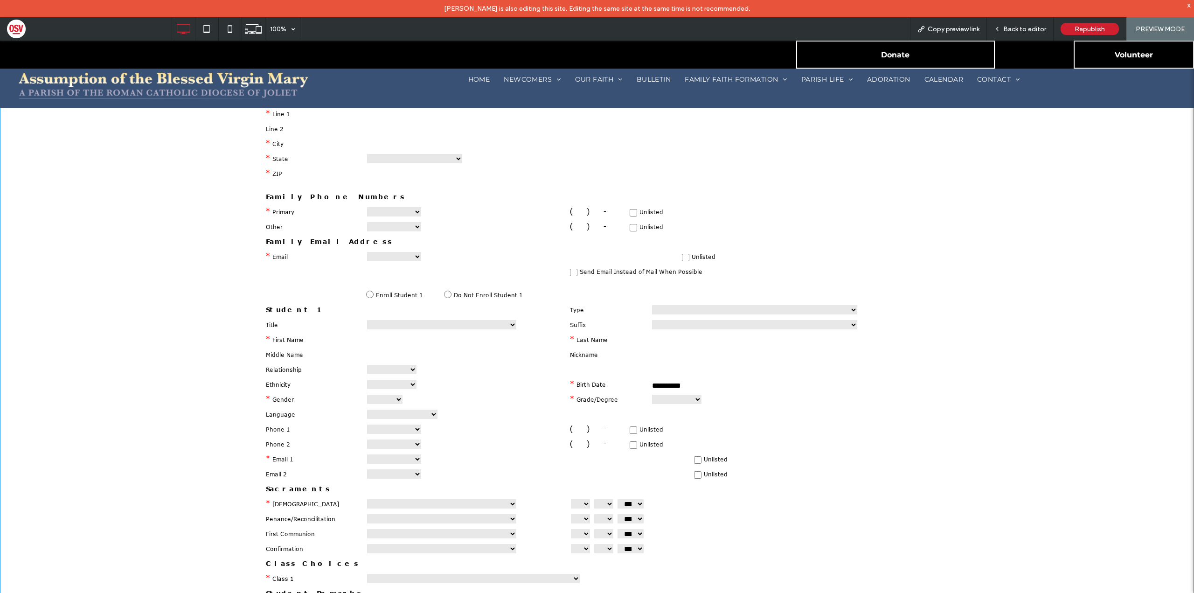
scroll to position [1073, 0]
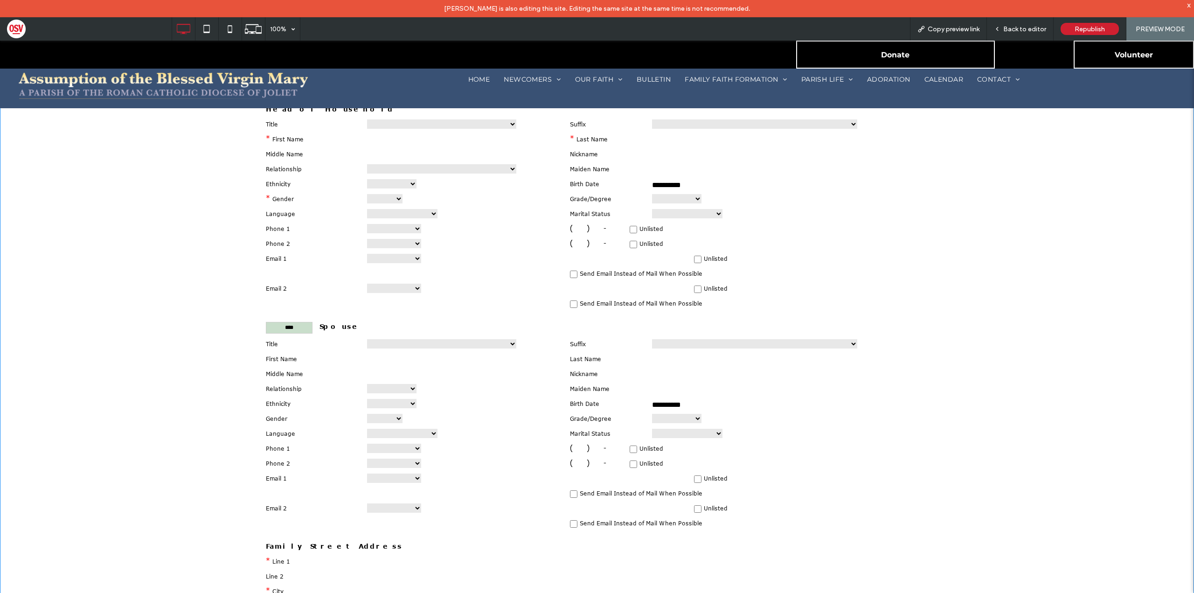
click at [510, 181] on span at bounding box center [597, 457] width 1194 height 1798
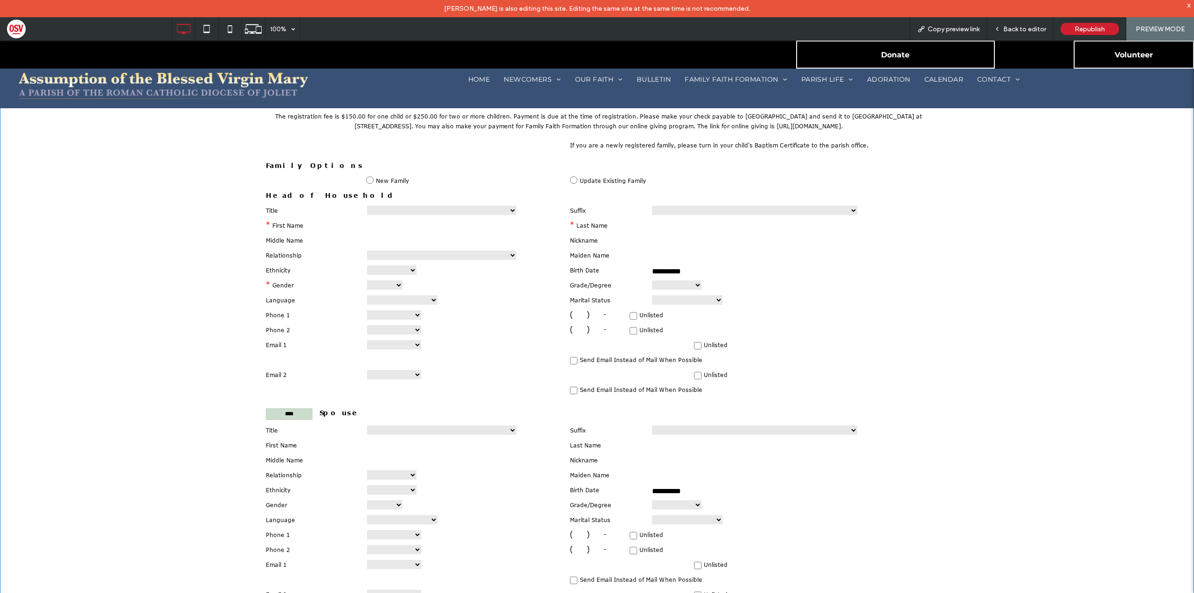
scroll to position [327, 0]
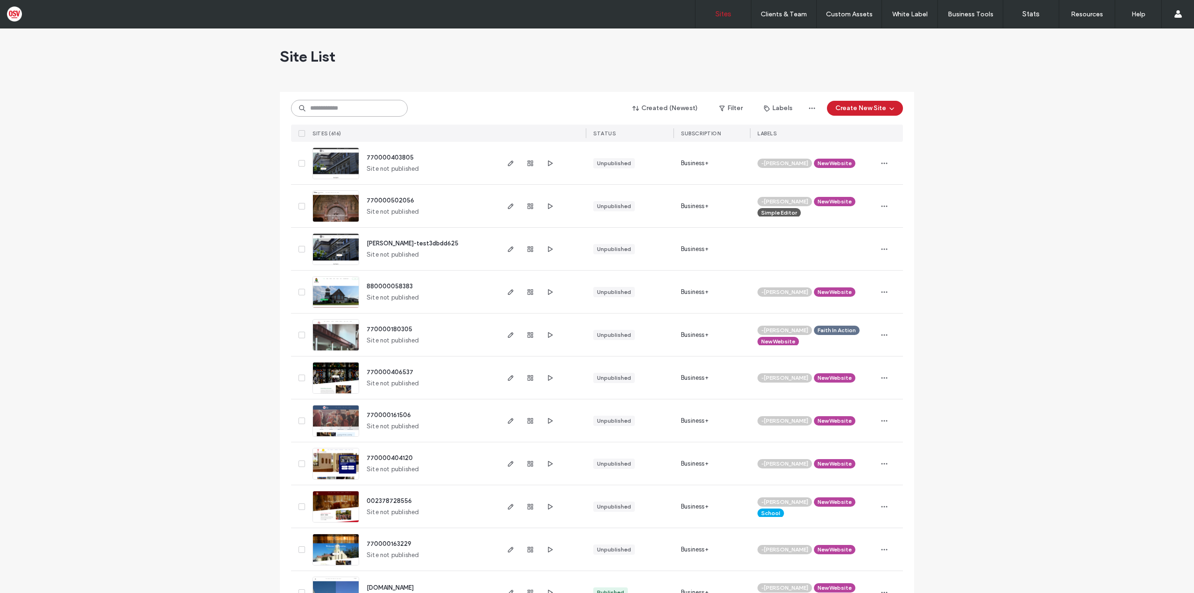
drag, startPoint x: 372, startPoint y: 113, endPoint x: 367, endPoint y: 110, distance: 6.5
click at [372, 113] on input at bounding box center [349, 108] width 117 height 17
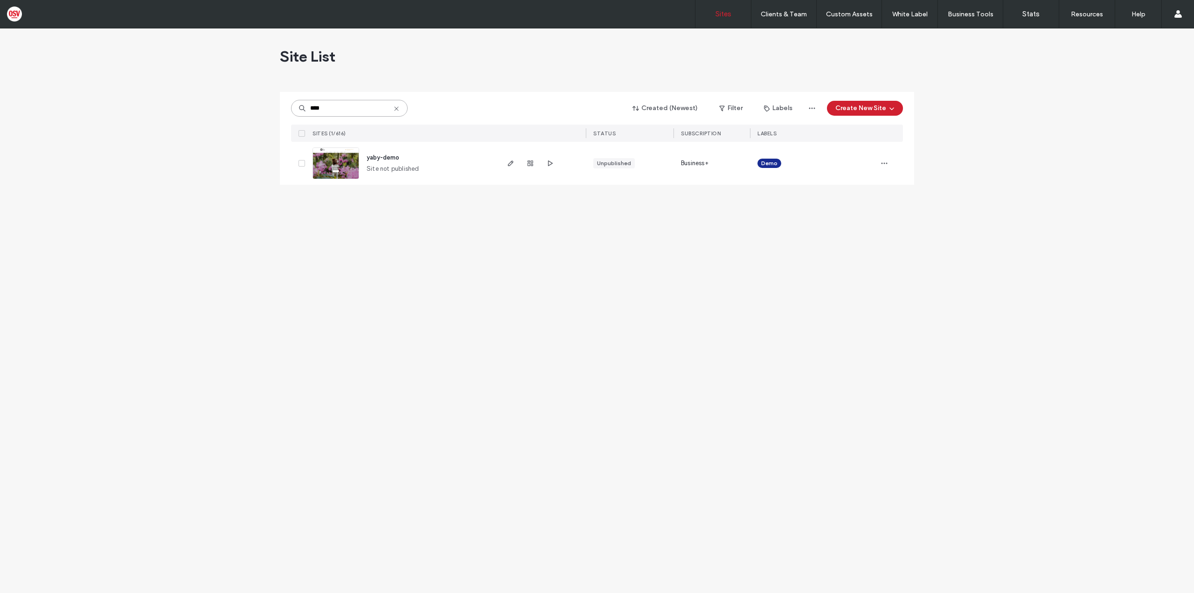
type input "****"
click at [509, 163] on icon "button" at bounding box center [510, 163] width 7 height 7
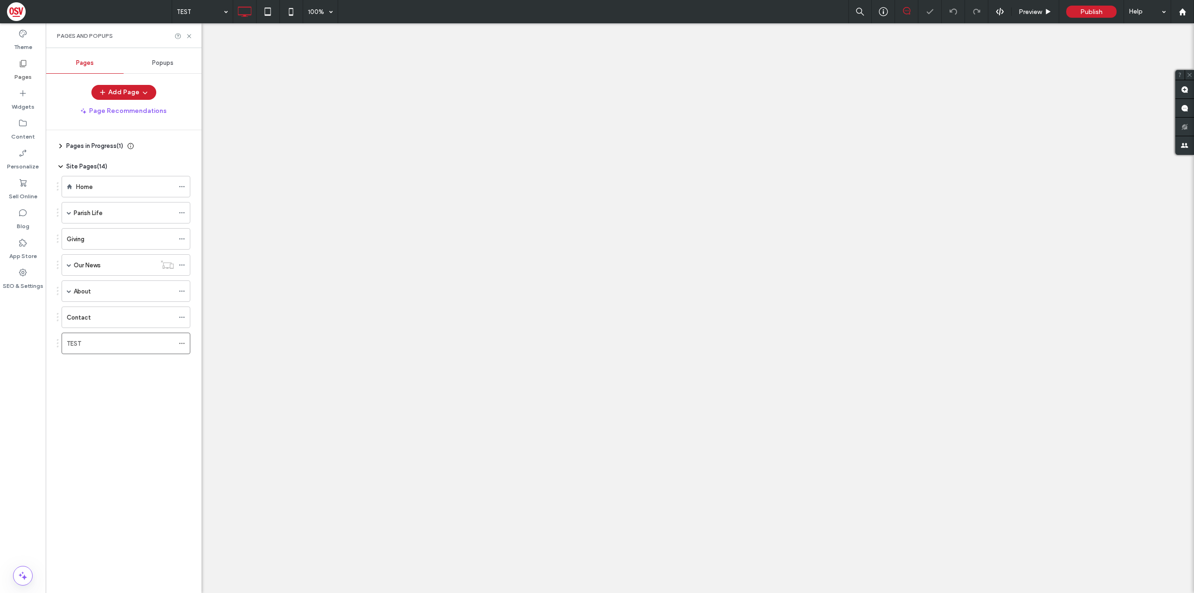
click at [22, 128] on label "Content" at bounding box center [23, 134] width 24 height 13
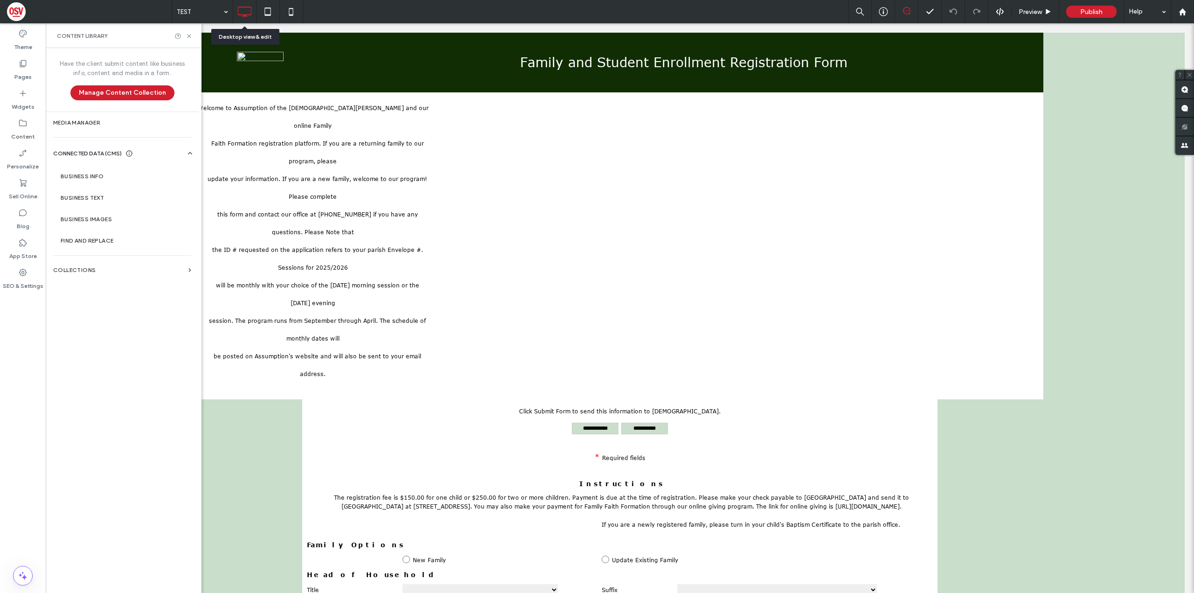
click at [280, 166] on div "Welcome to Assumption of the [DEMOGRAPHIC_DATA][PERSON_NAME] and our online Fam…" at bounding box center [312, 239] width 233 height 284
click at [89, 123] on label "Media Manager" at bounding box center [122, 122] width 138 height 7
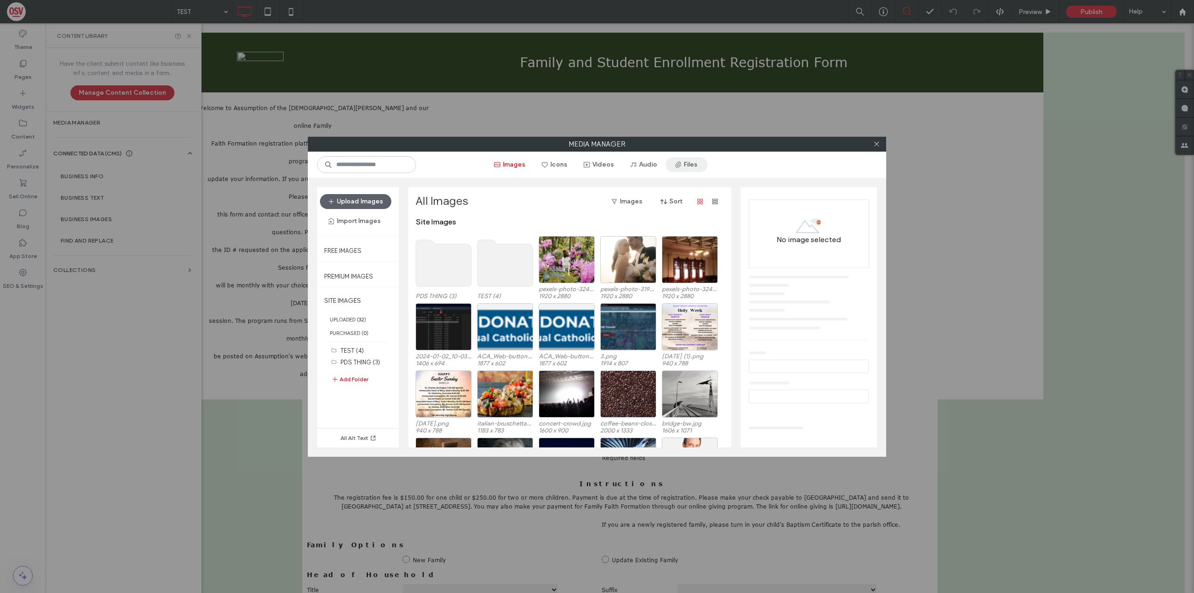
click at [685, 174] on div "Images Icons Videos Audio Files" at bounding box center [597, 165] width 579 height 26
click at [685, 169] on button "Files" at bounding box center [687, 164] width 42 height 15
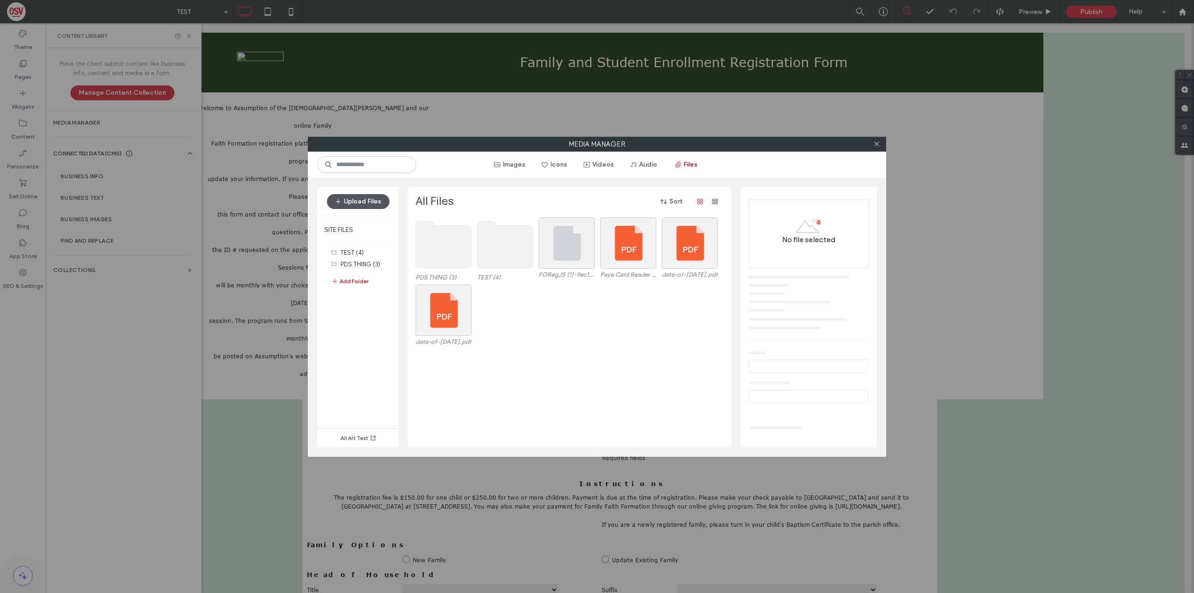
click at [367, 203] on button "Upload Files" at bounding box center [358, 201] width 63 height 15
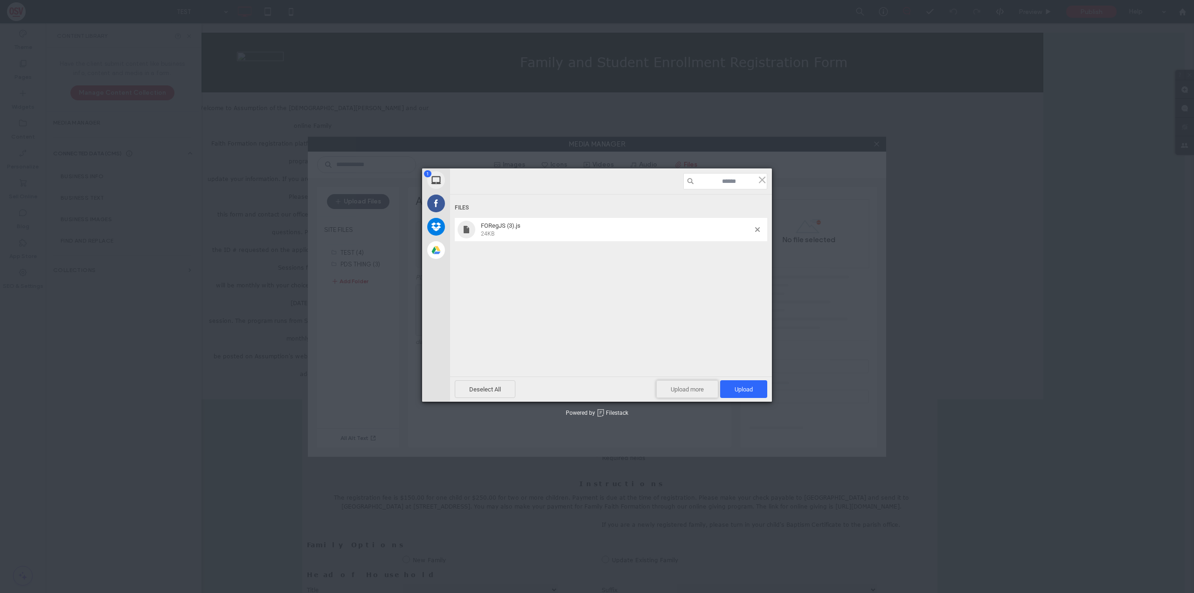
click at [683, 391] on span "Upload more" at bounding box center [687, 389] width 62 height 18
click at [757, 387] on span "Upload 2" at bounding box center [738, 389] width 57 height 18
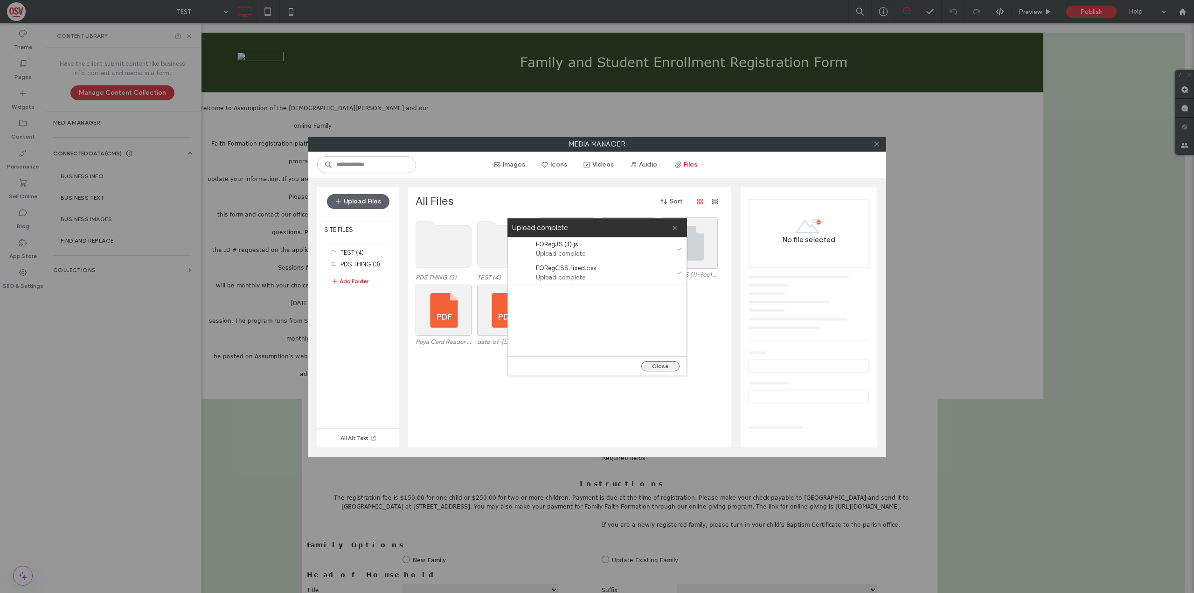
click at [665, 366] on button "Close" at bounding box center [661, 366] width 38 height 10
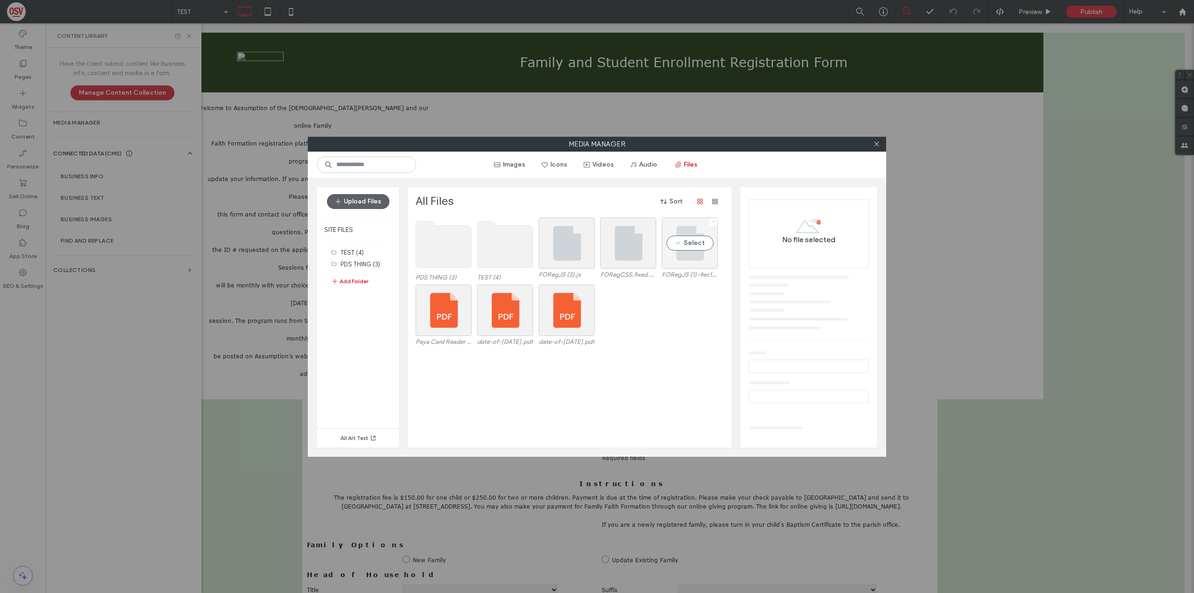
click at [714, 222] on icon at bounding box center [714, 222] width 4 height 4
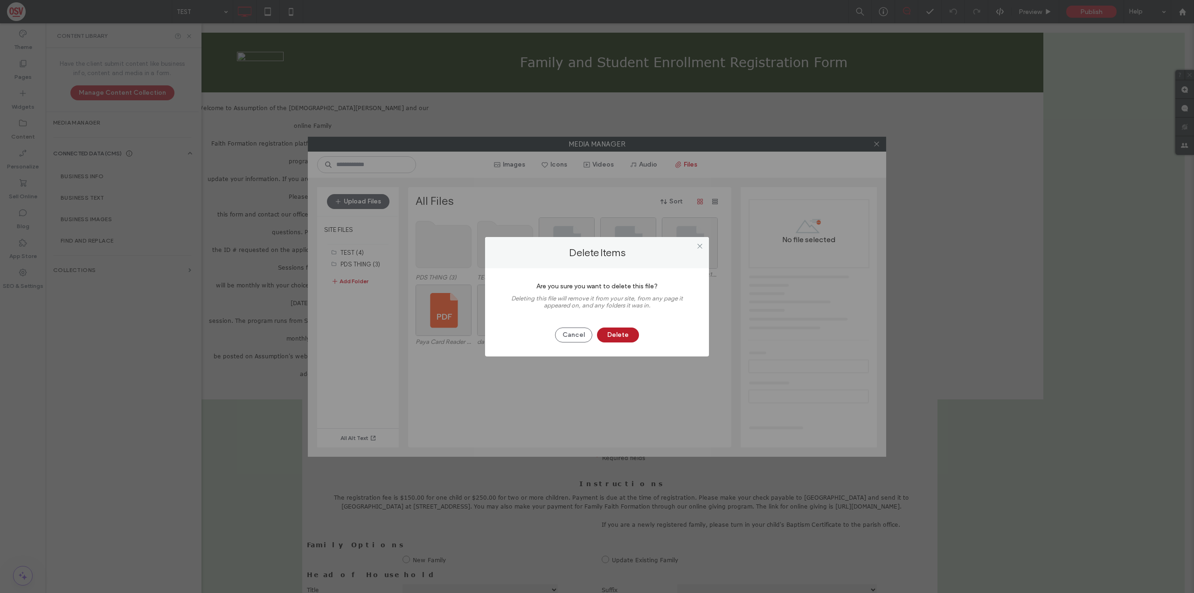
click at [625, 331] on button "Delete" at bounding box center [618, 335] width 42 height 15
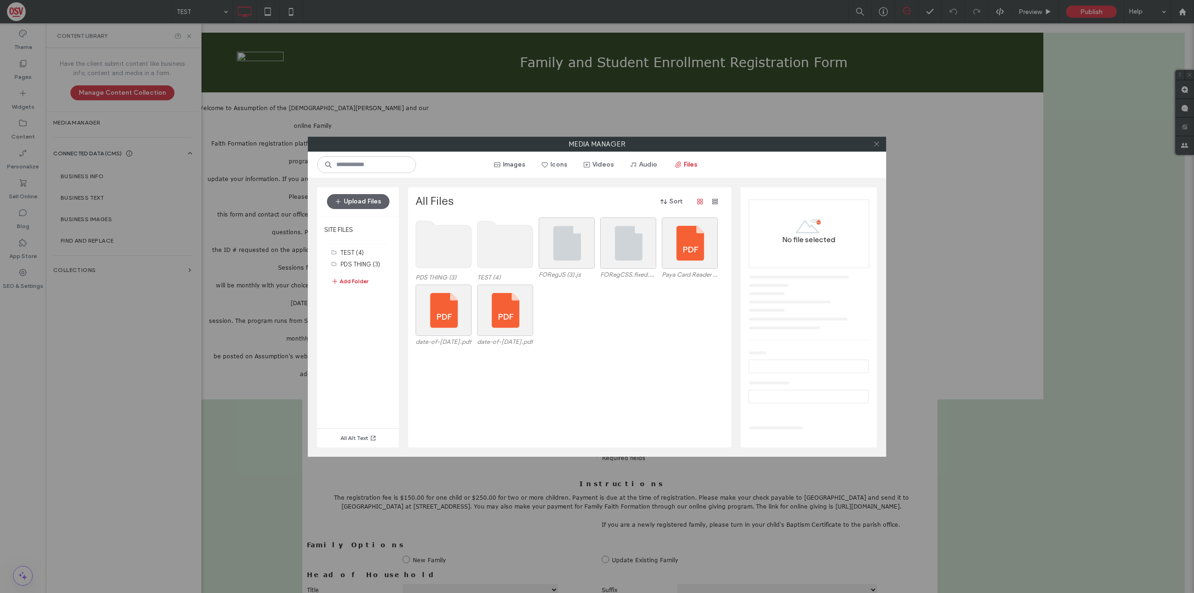
click at [879, 146] on icon at bounding box center [876, 143] width 7 height 7
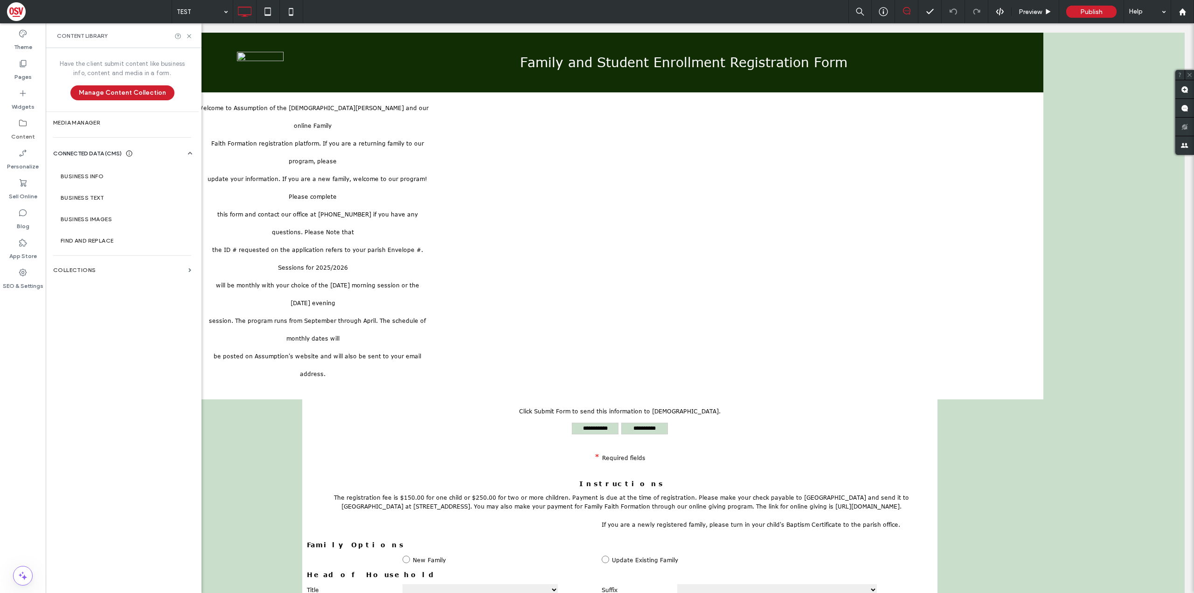
click at [493, 105] on div "Welcome to Assumption of the [DEMOGRAPHIC_DATA][PERSON_NAME] and our online Fam…" at bounding box center [620, 248] width 848 height 302
click at [189, 34] on icon at bounding box center [189, 36] width 7 height 7
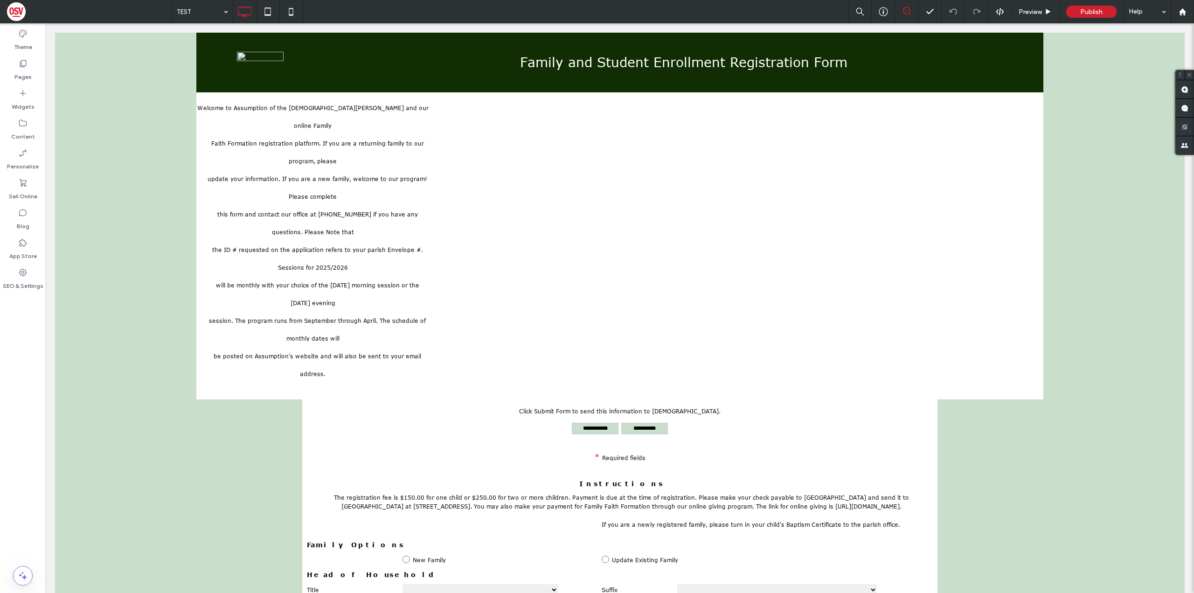
click at [371, 91] on td "Family and Student Enrollment Registration Form" at bounding box center [682, 63] width 722 height 60
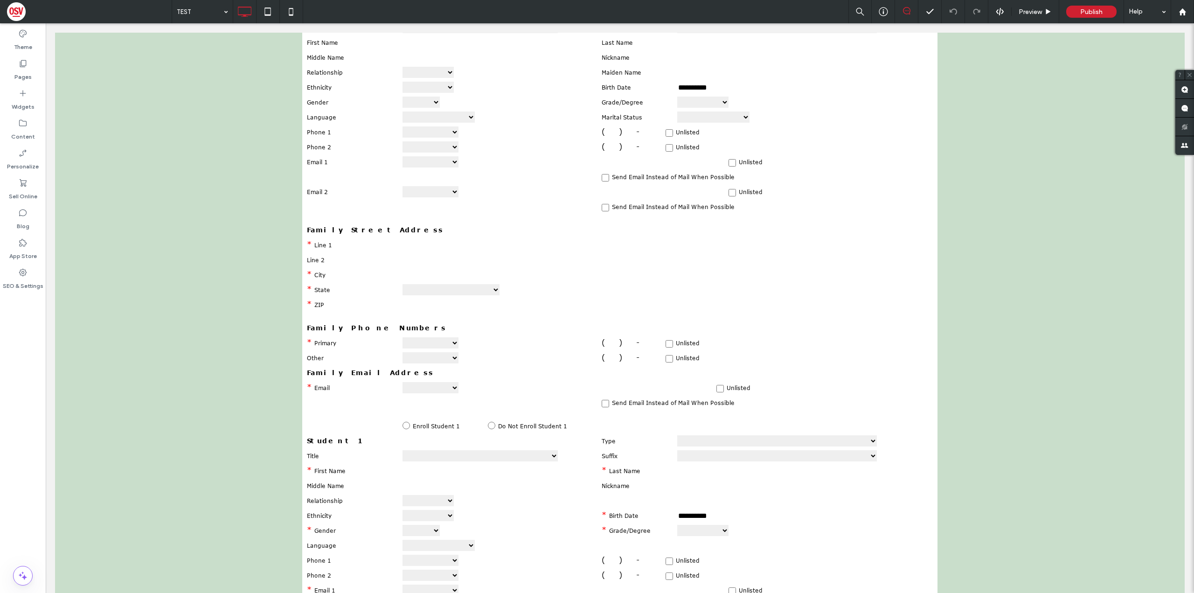
scroll to position [793, 0]
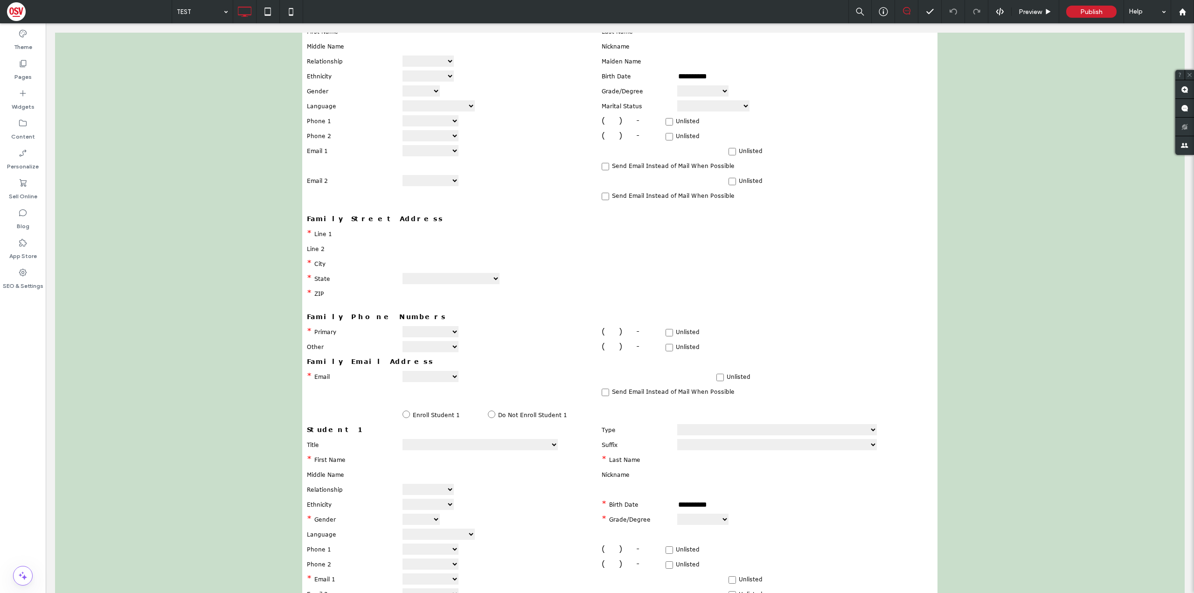
click at [441, 328] on select "**********" at bounding box center [431, 331] width 56 height 11
click at [474, 263] on input at bounding box center [459, 264] width 112 height 8
drag, startPoint x: 139, startPoint y: 226, endPoint x: 428, endPoint y: 298, distance: 297.6
click at [428, 298] on input at bounding box center [424, 294] width 42 height 8
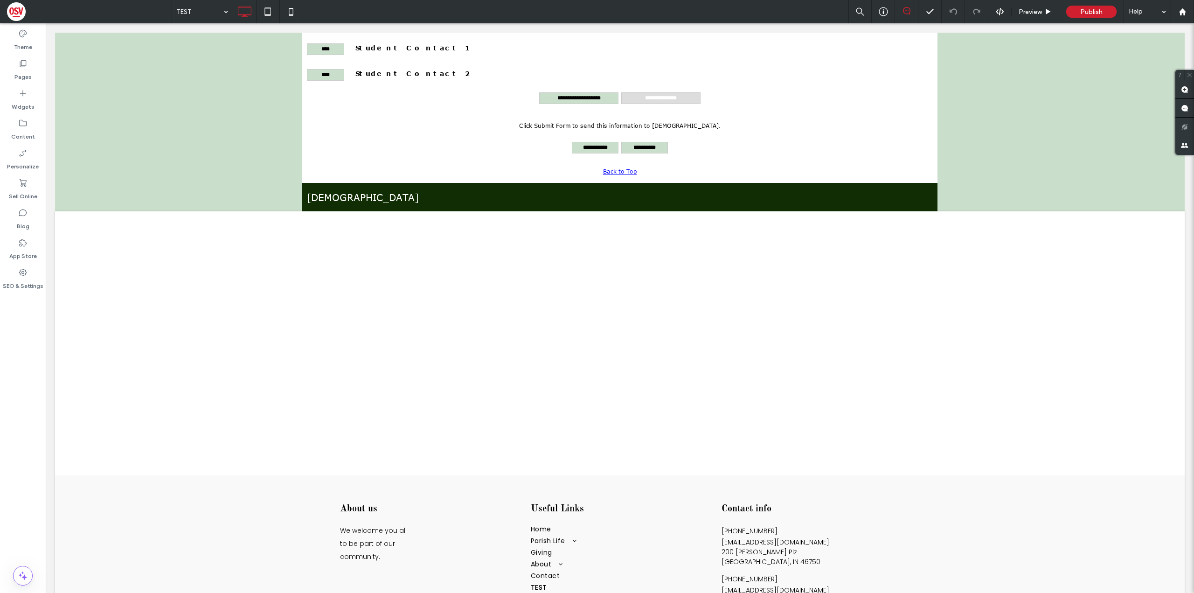
scroll to position [1628, 0]
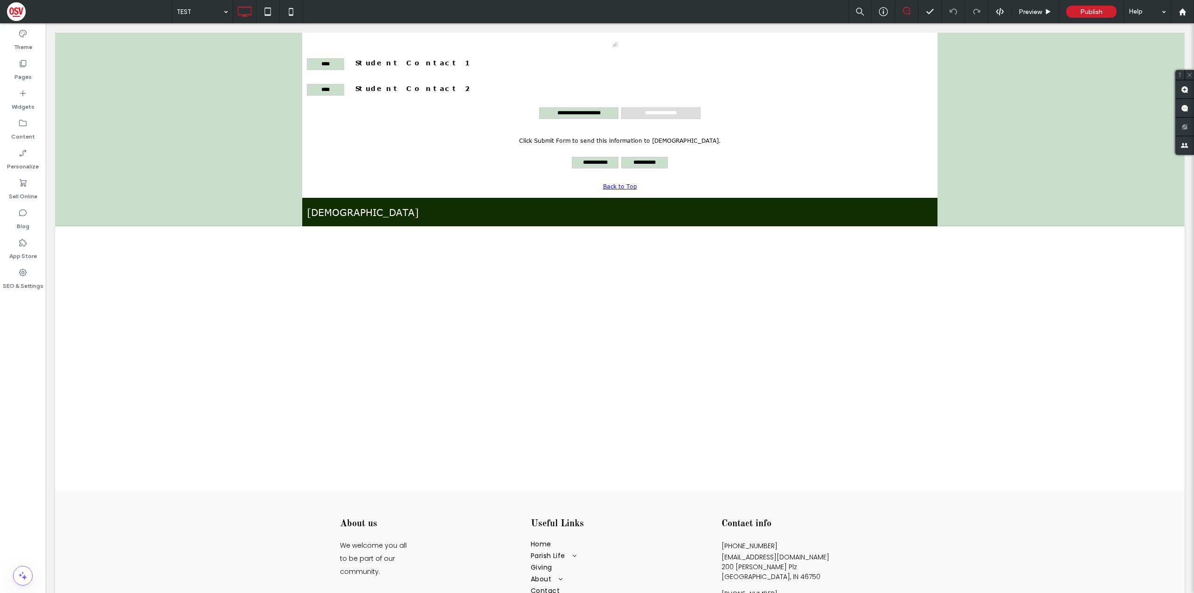
click at [27, 282] on label "SEO & Settings" at bounding box center [23, 283] width 41 height 13
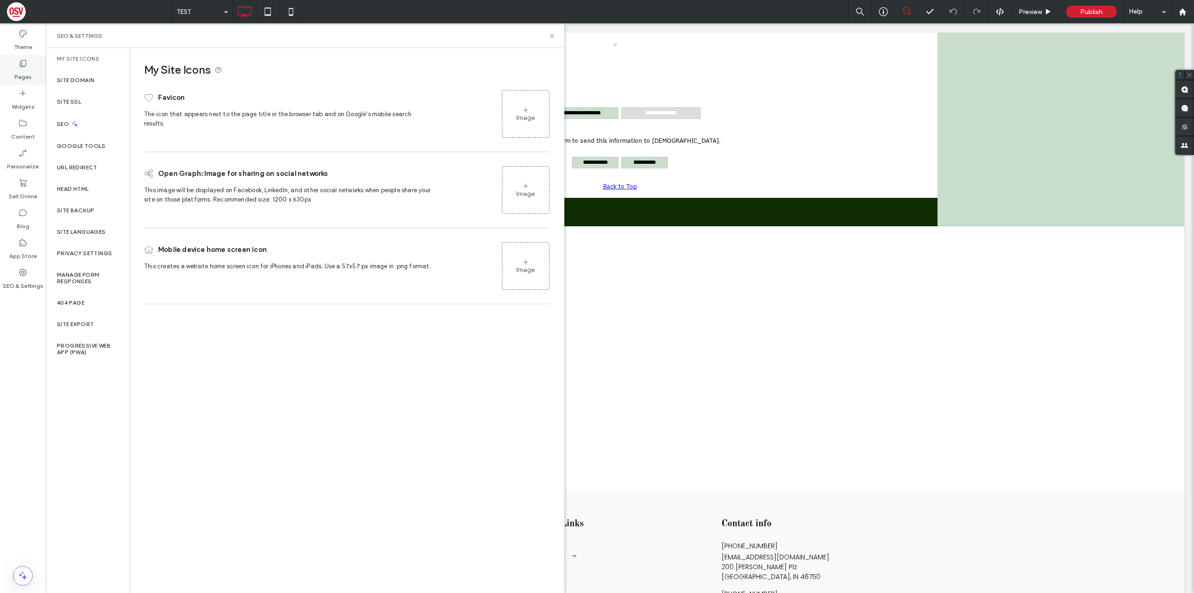
click at [22, 73] on label "Pages" at bounding box center [22, 74] width 17 height 13
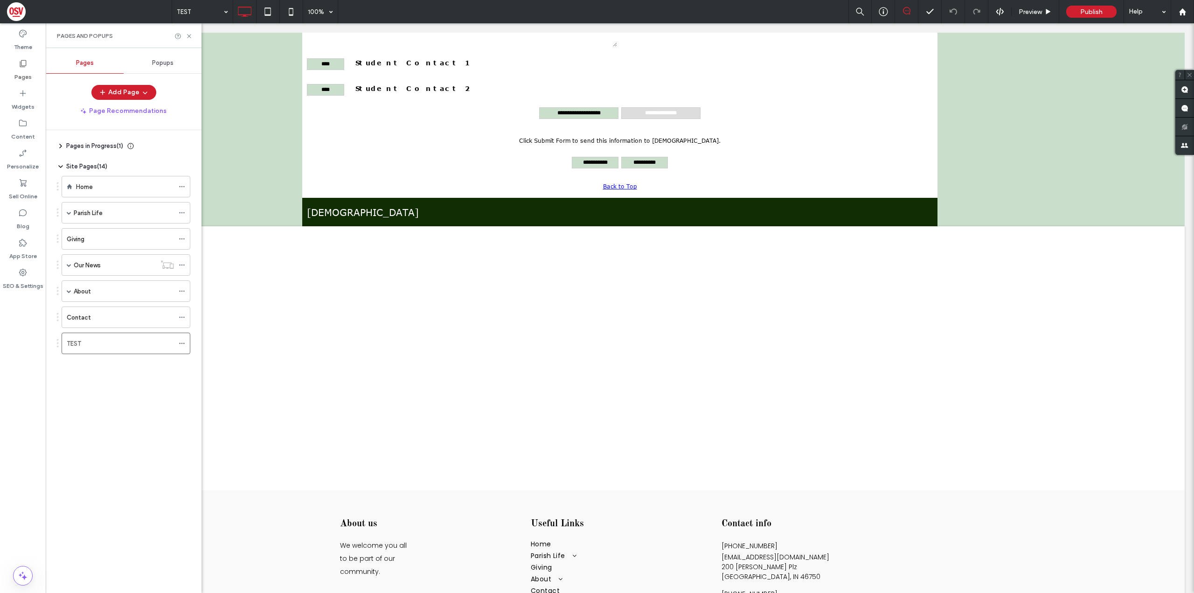
click at [111, 145] on span "Pages in Progress ( 1 )" at bounding box center [94, 145] width 57 height 9
click at [186, 371] on div at bounding box center [184, 373] width 11 height 14
click at [179, 373] on icon at bounding box center [182, 373] width 7 height 7
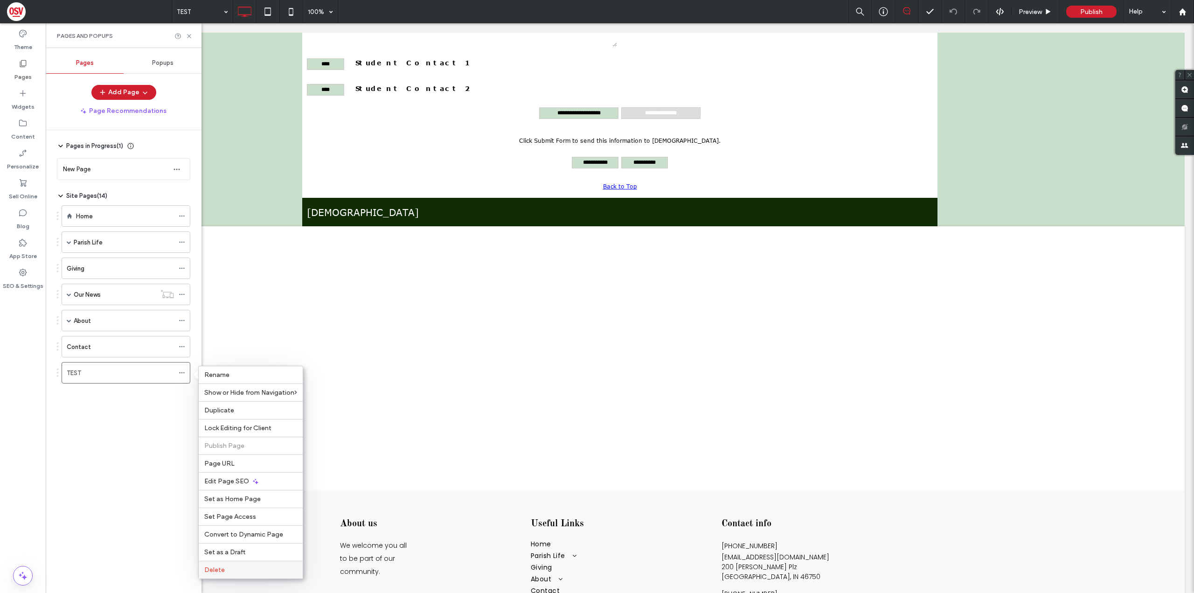
click at [249, 563] on div "Delete" at bounding box center [251, 570] width 104 height 18
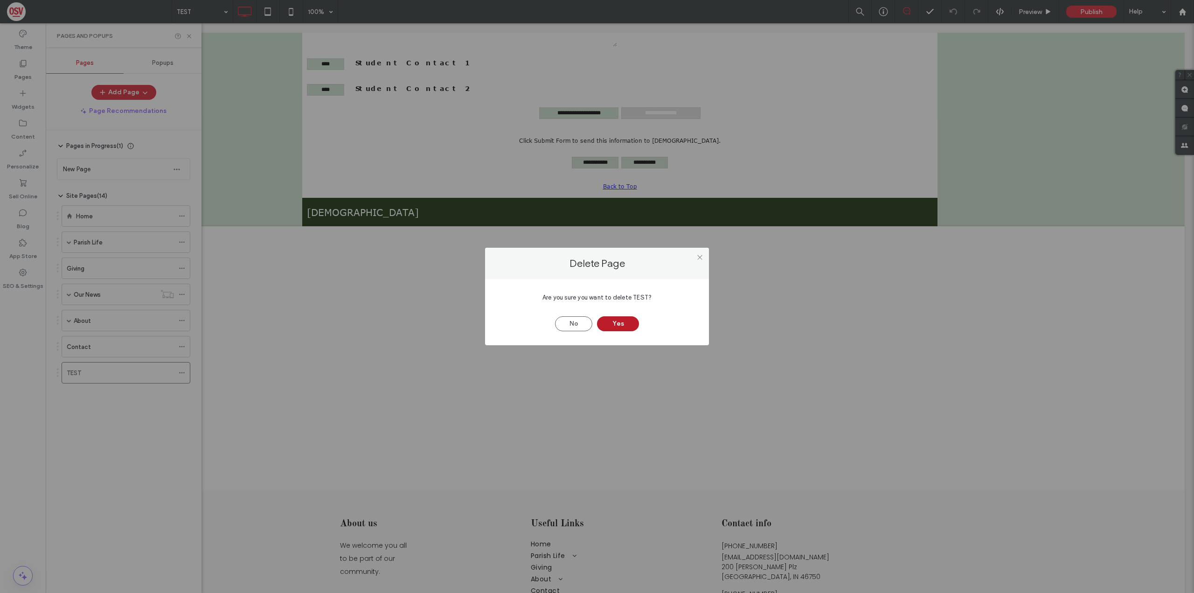
click at [618, 323] on button "Yes" at bounding box center [618, 323] width 42 height 15
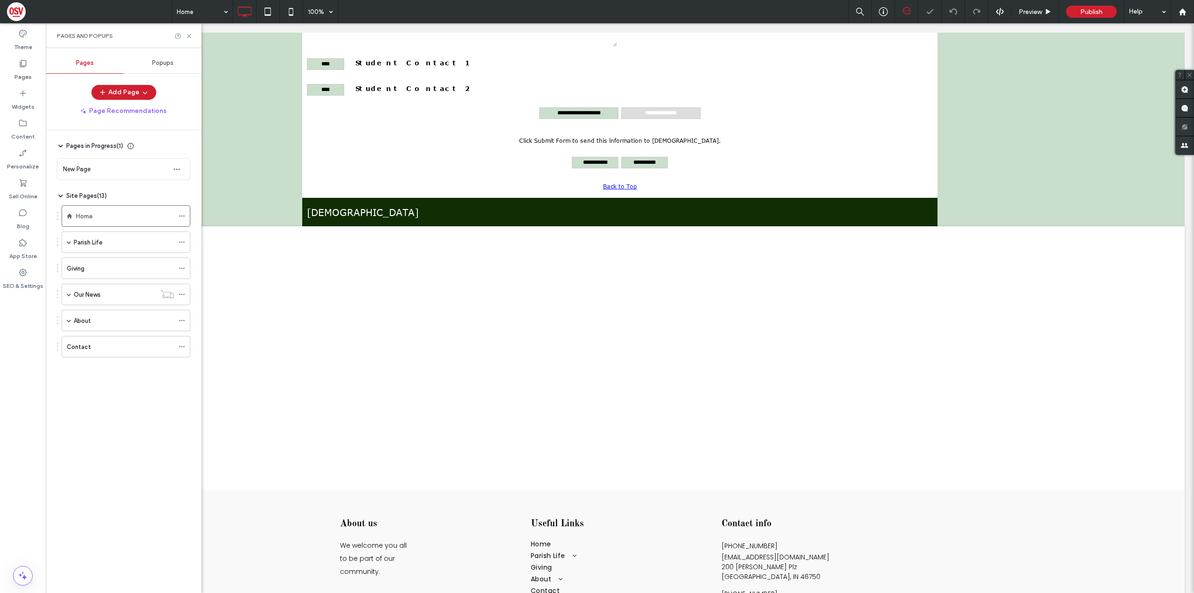
click at [154, 170] on div at bounding box center [597, 296] width 1194 height 593
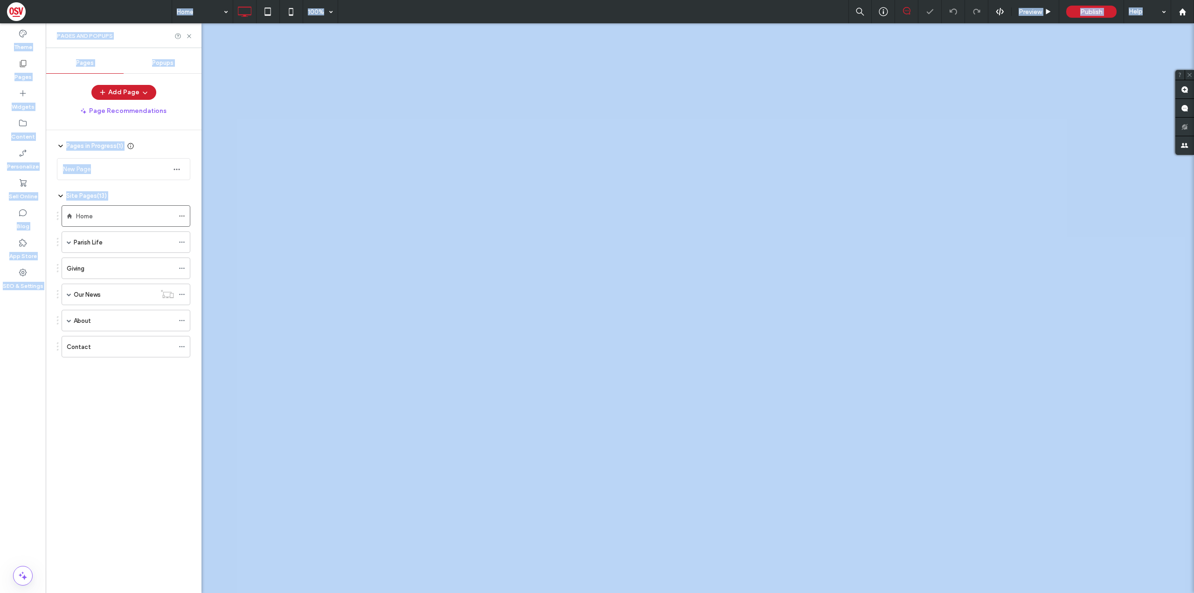
click at [154, 170] on div at bounding box center [597, 296] width 1194 height 593
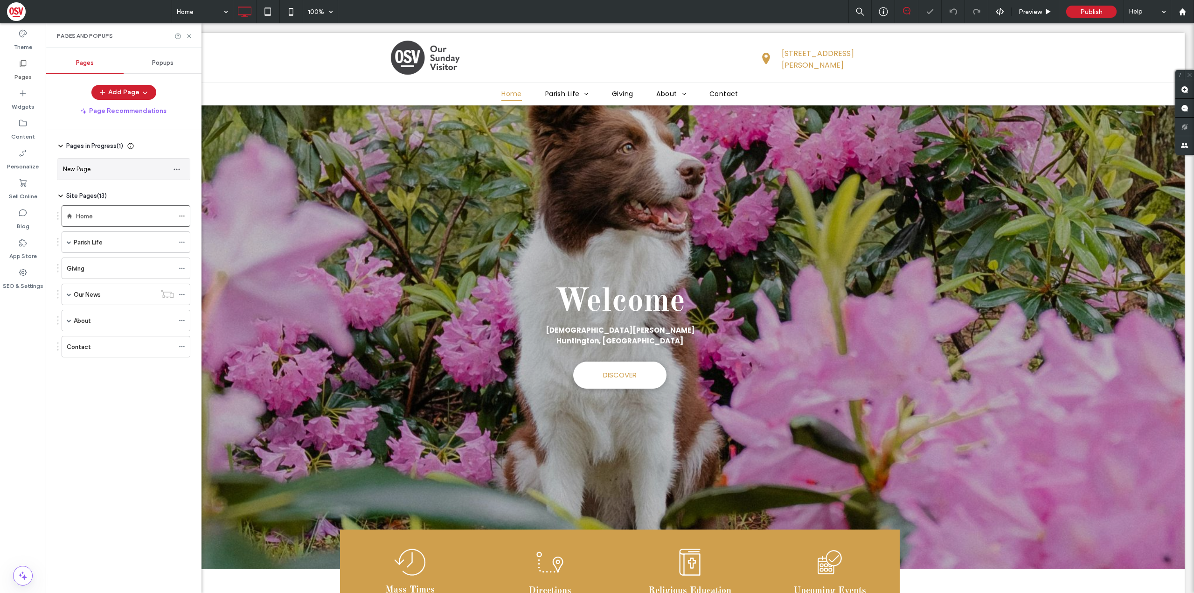
click at [139, 169] on div "New Page" at bounding box center [114, 169] width 103 height 10
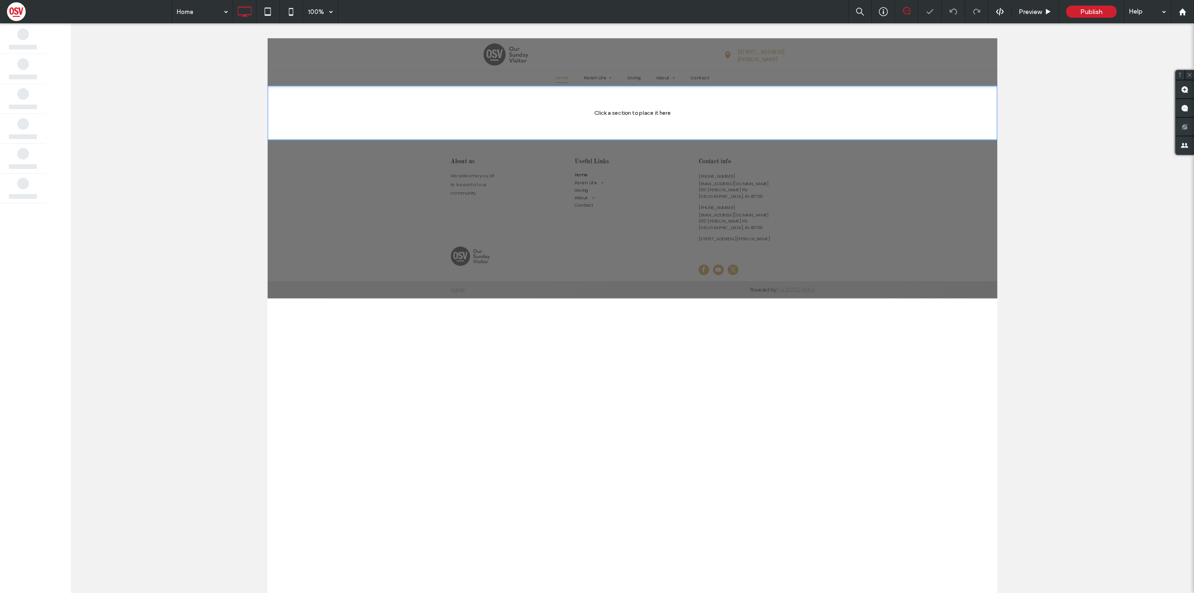
click at [174, 171] on div at bounding box center [632, 308] width 1123 height 570
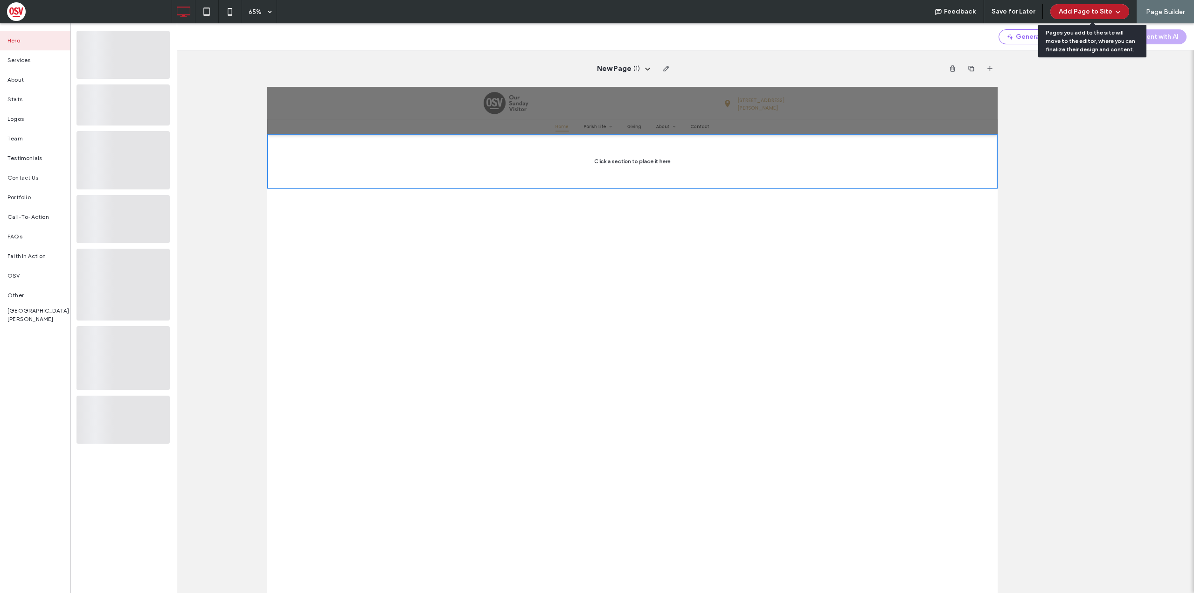
click at [1093, 9] on button "Add Page to Site" at bounding box center [1090, 11] width 79 height 15
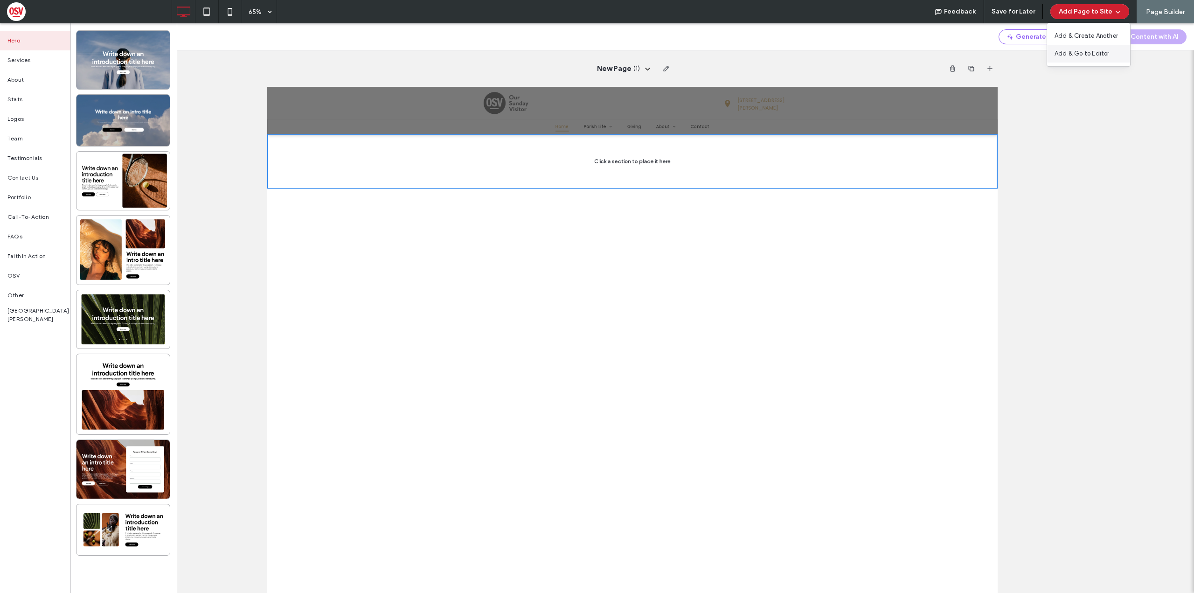
click at [1121, 57] on div "Add & Go to Editor" at bounding box center [1088, 54] width 83 height 18
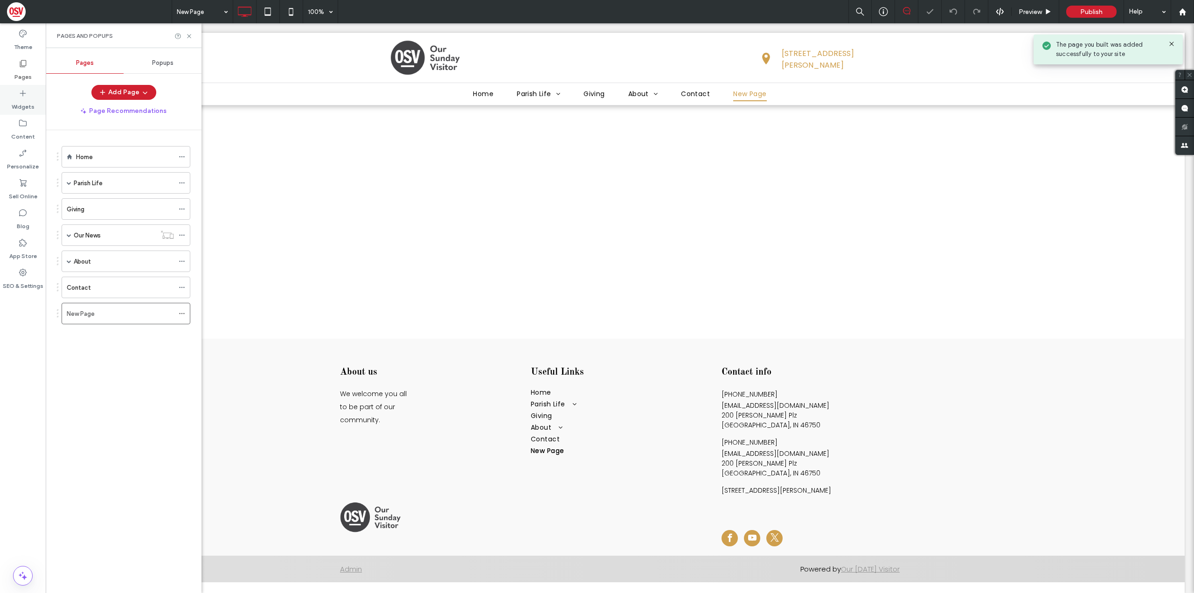
click at [29, 100] on label "Widgets" at bounding box center [23, 104] width 23 height 13
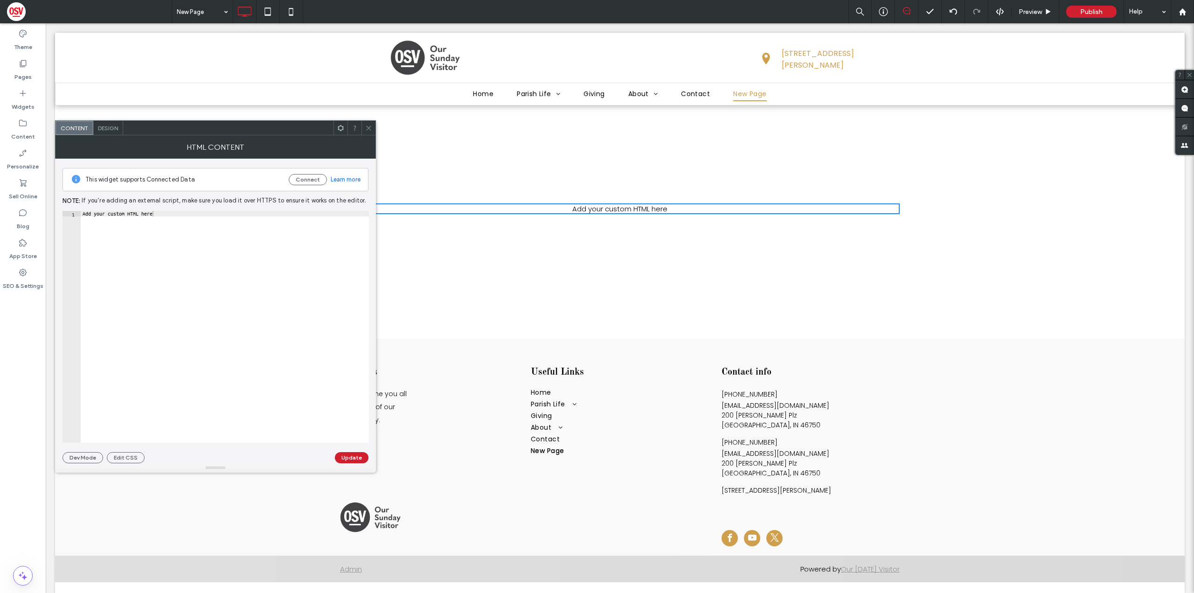
drag, startPoint x: 102, startPoint y: 222, endPoint x: 143, endPoint y: 218, distance: 41.7
click at [102, 222] on div "Add your custom HTML here" at bounding box center [225, 332] width 288 height 243
type textarea "**********"
drag, startPoint x: 160, startPoint y: 215, endPoint x: 96, endPoint y: 208, distance: 65.2
click at [96, 208] on div "**********" at bounding box center [216, 311] width 306 height 305
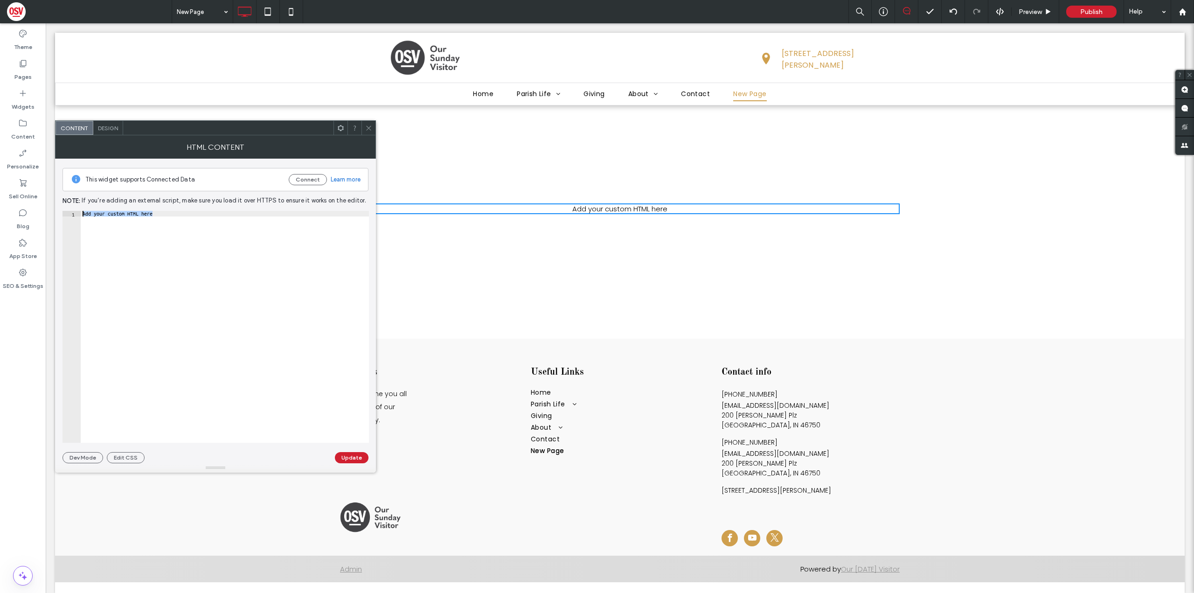
paste textarea "Cursor at row 1"
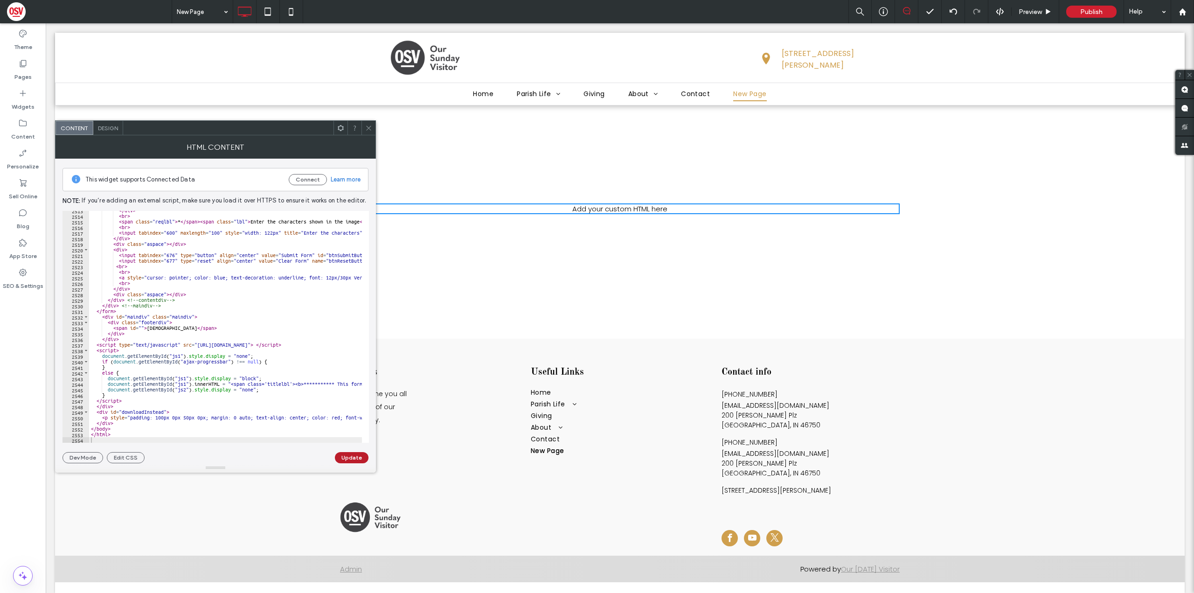
click at [358, 456] on button "Update" at bounding box center [352, 457] width 34 height 11
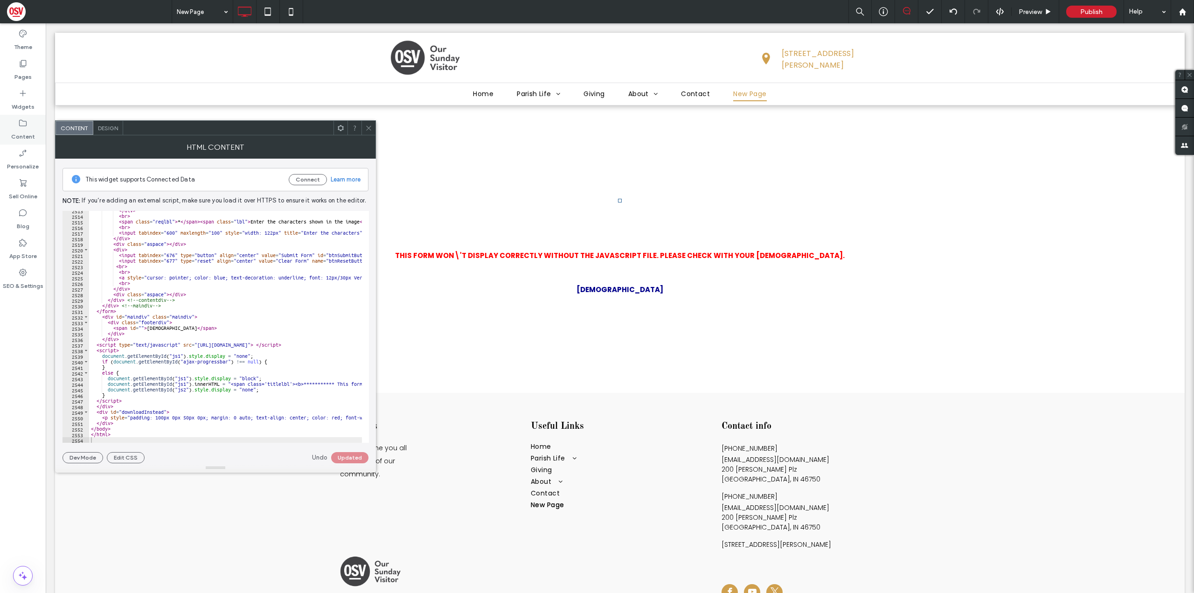
drag, startPoint x: 22, startPoint y: 122, endPoint x: 34, endPoint y: 122, distance: 12.1
click at [22, 122] on icon at bounding box center [22, 123] width 9 height 9
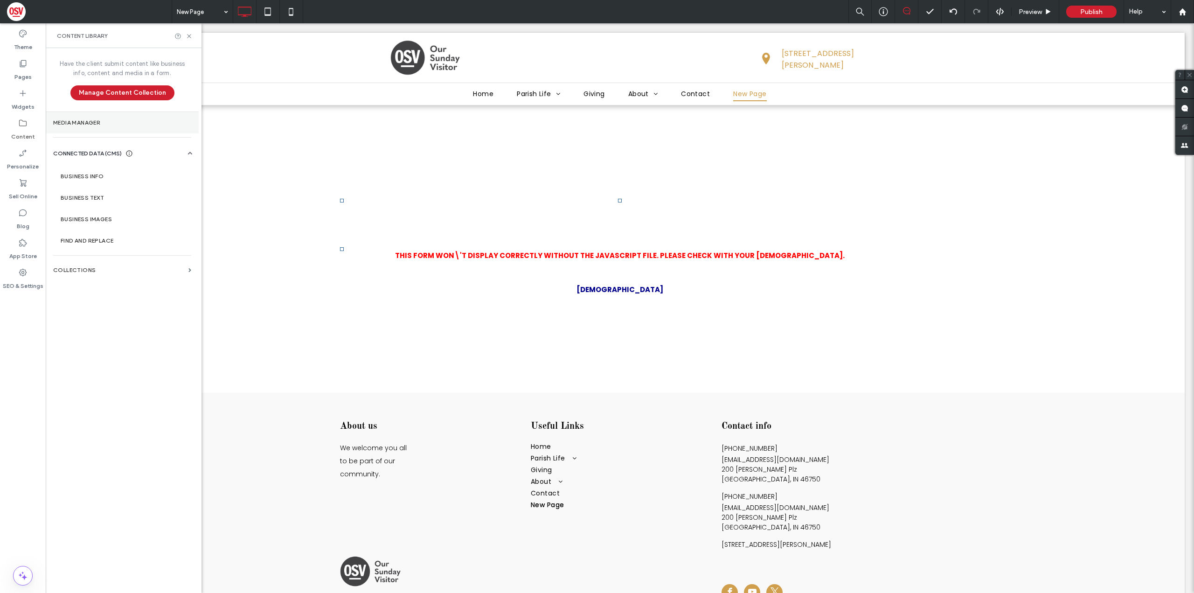
click at [118, 121] on label "Media Manager" at bounding box center [122, 122] width 138 height 7
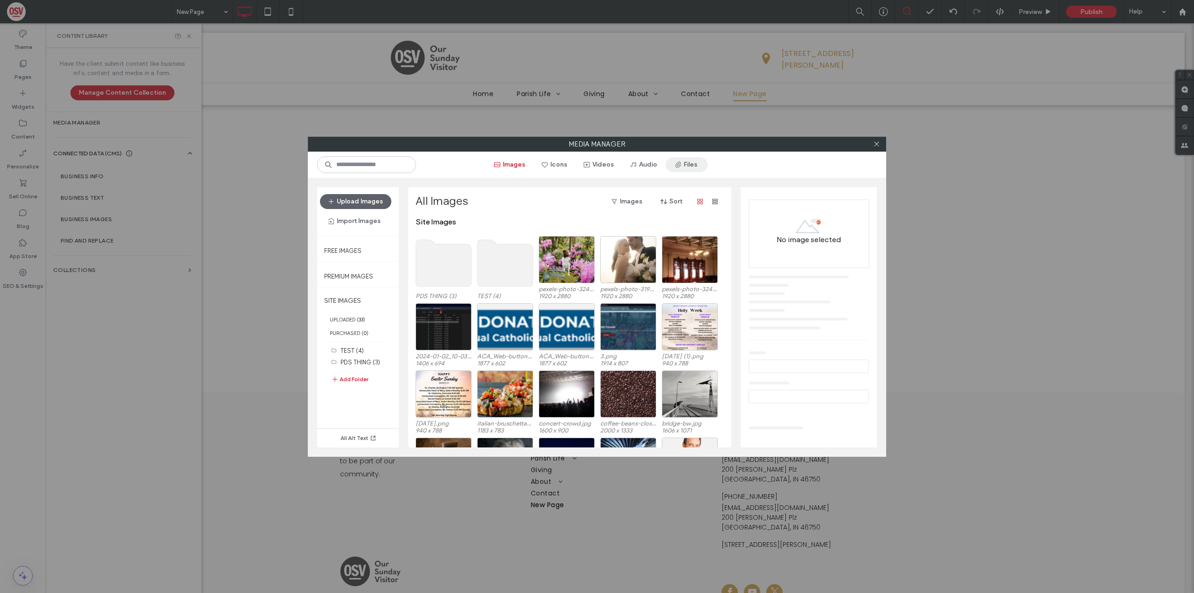
click at [683, 168] on span "button" at bounding box center [679, 165] width 9 height 14
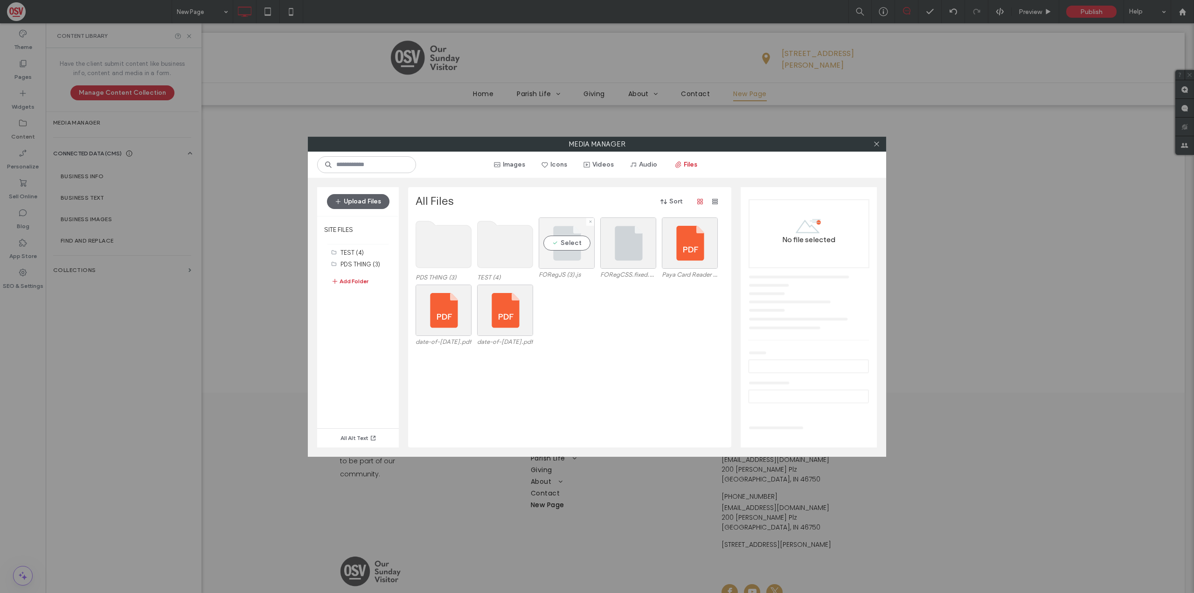
click at [576, 263] on div "Select" at bounding box center [567, 242] width 56 height 51
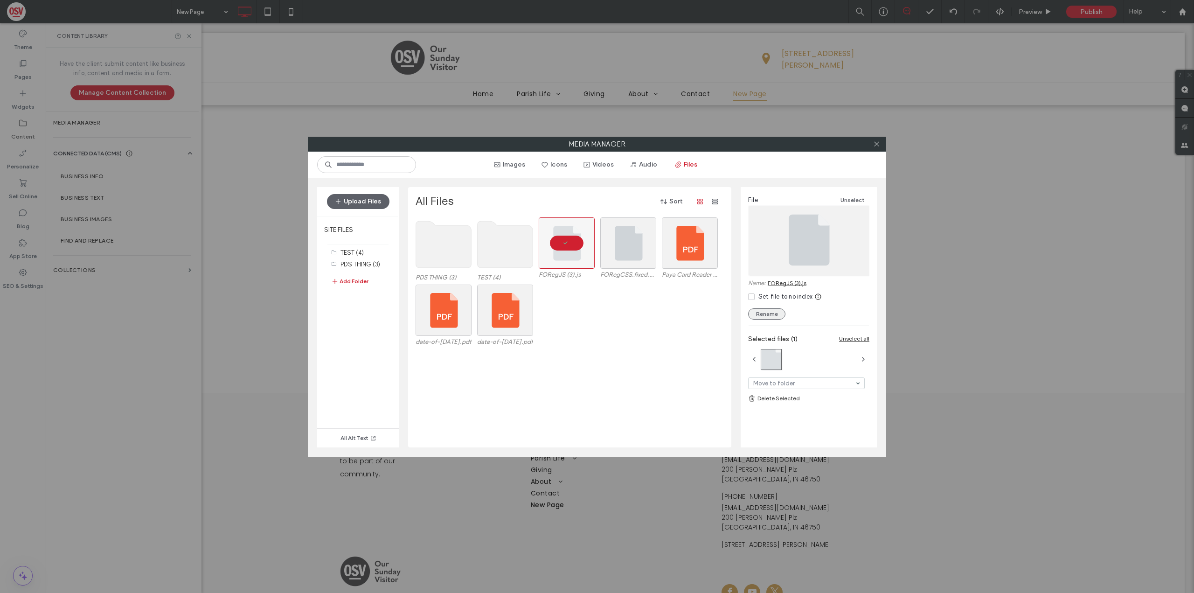
click at [780, 316] on button "Rename" at bounding box center [766, 313] width 37 height 11
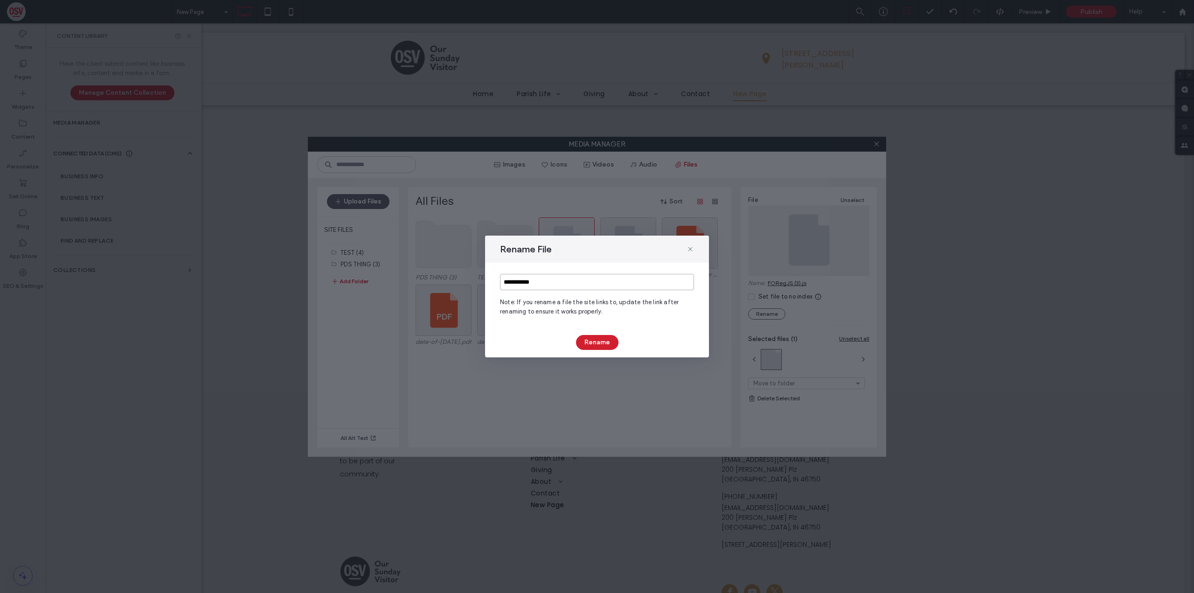
click at [539, 284] on input "**********" at bounding box center [597, 282] width 194 height 16
click at [536, 283] on input "**********" at bounding box center [597, 282] width 194 height 16
type input "**********"
click at [611, 345] on button "Rename" at bounding box center [597, 342] width 42 height 15
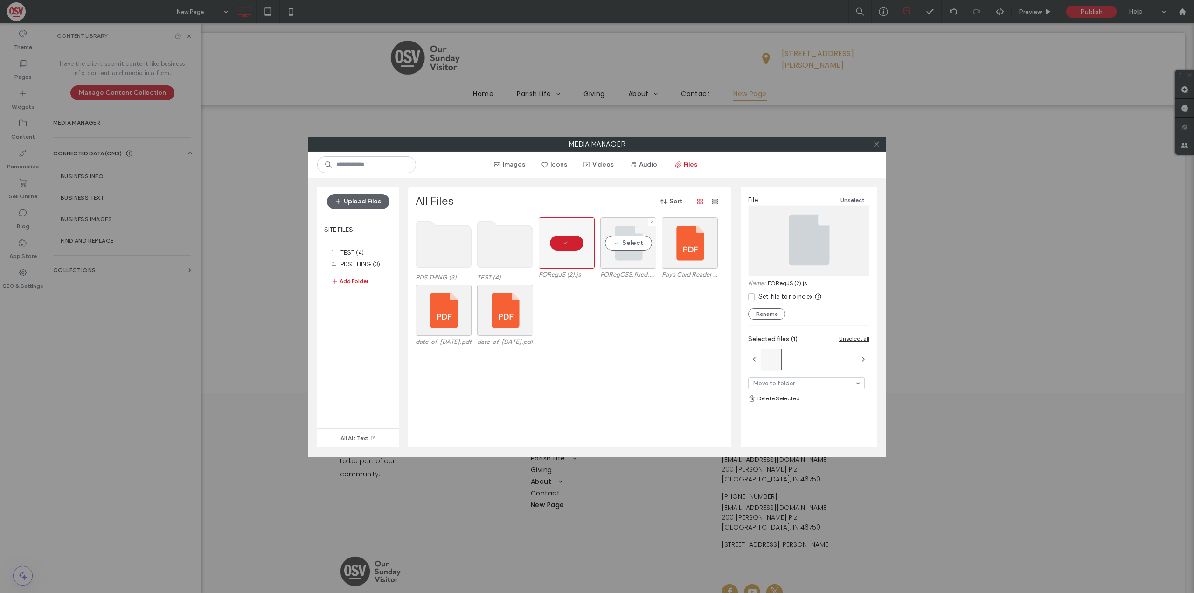
drag, startPoint x: 631, startPoint y: 245, endPoint x: 649, endPoint y: 249, distance: 18.1
click at [631, 245] on div "Select" at bounding box center [628, 242] width 56 height 51
click at [879, 145] on icon at bounding box center [876, 143] width 7 height 7
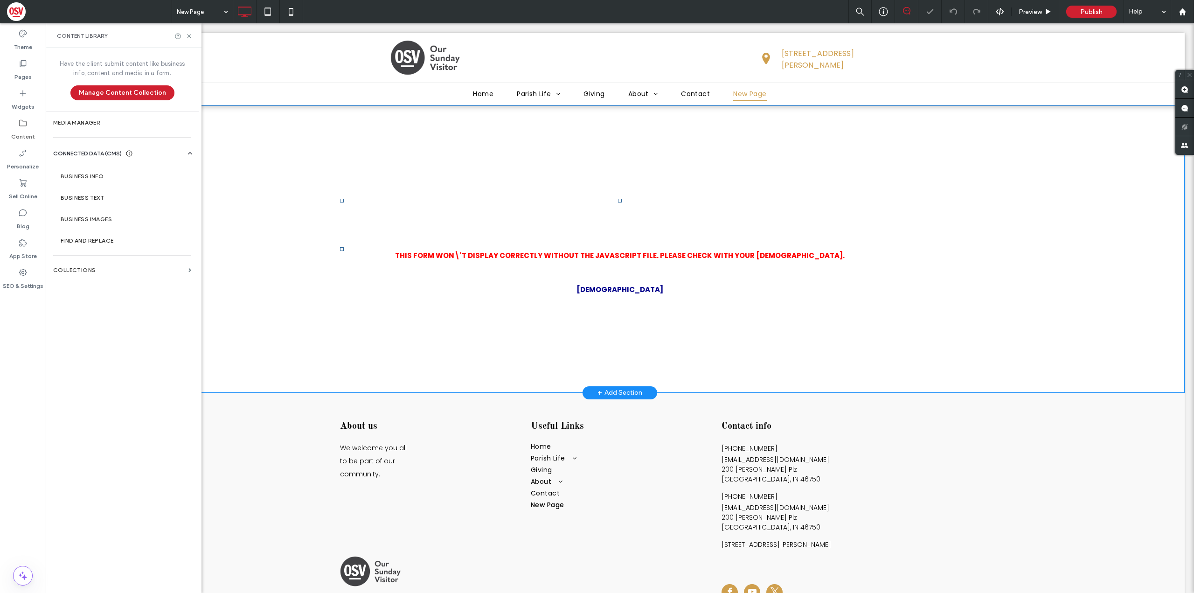
click at [652, 249] on p "This form won\'t display correctly without the JavaScript file. Please check wi…" at bounding box center [620, 243] width 560 height 81
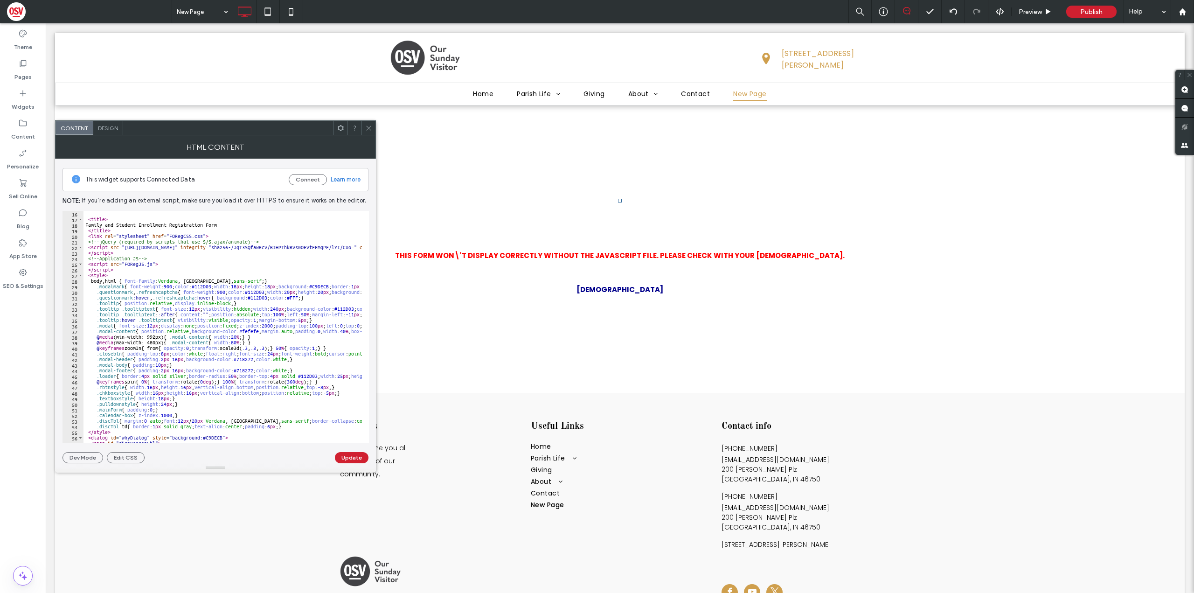
scroll to position [12, 0]
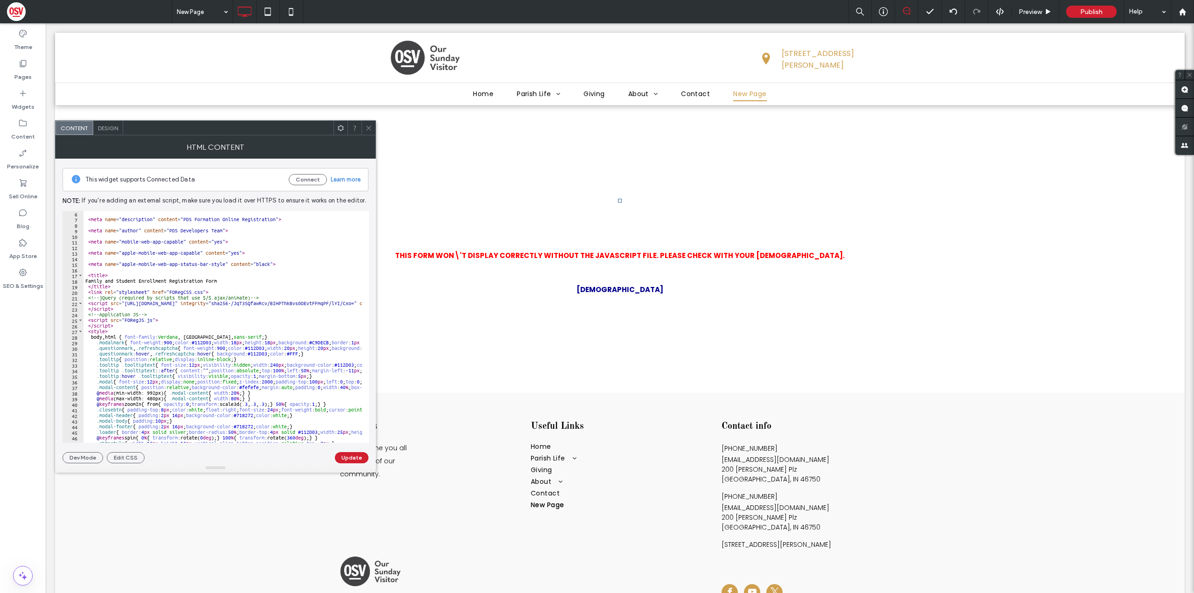
drag, startPoint x: 170, startPoint y: 293, endPoint x: 202, endPoint y: 291, distance: 32.2
paste textarea "**********"
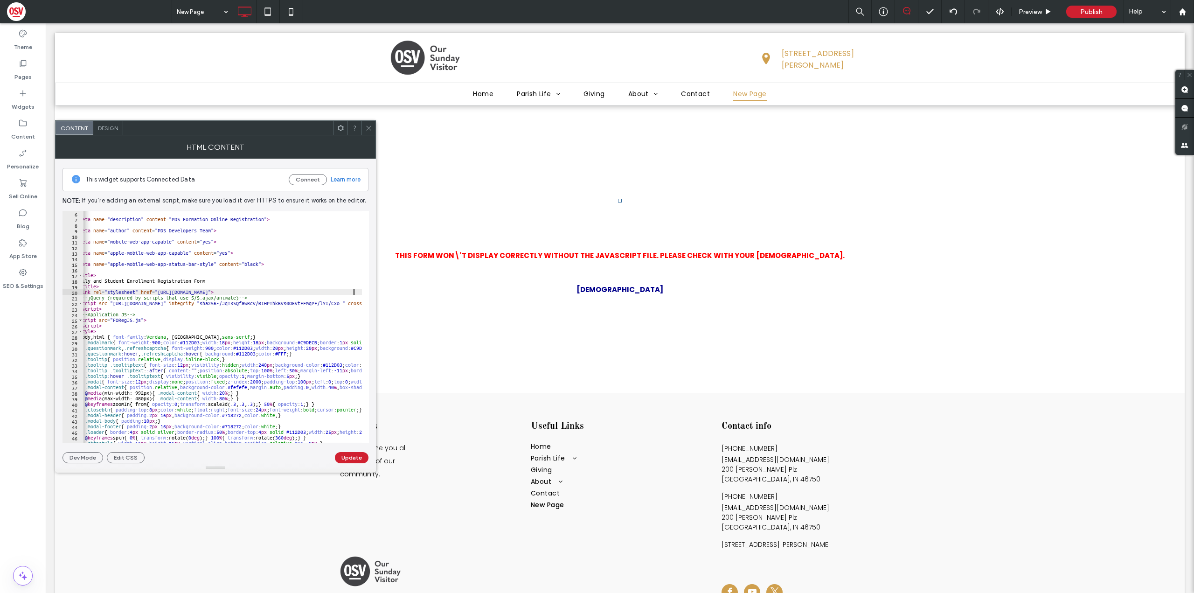
scroll to position [0, 12]
click at [354, 460] on button "Update" at bounding box center [352, 457] width 34 height 11
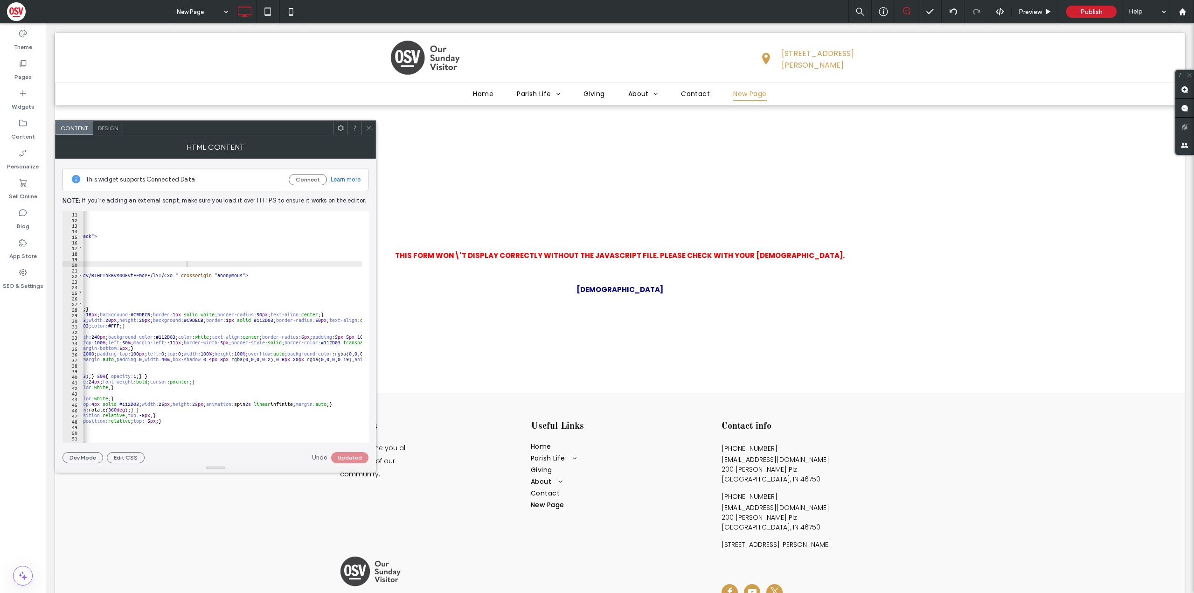
scroll to position [0, 0]
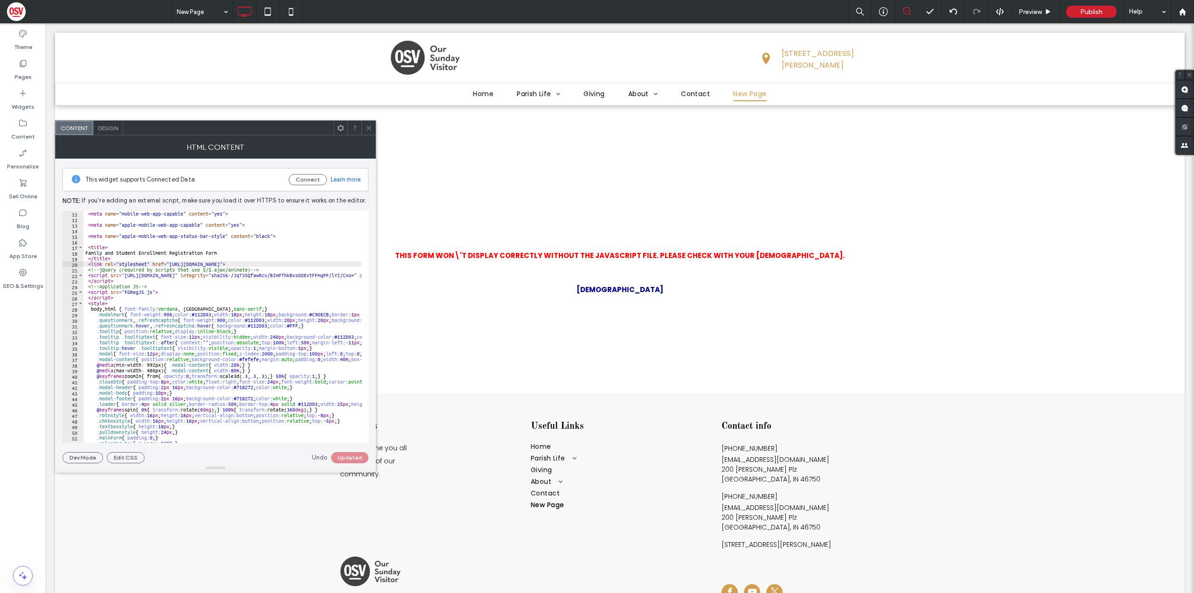
paste textarea "Cursor at row 25"
type textarea "**********"
click at [352, 462] on button "Update" at bounding box center [352, 457] width 34 height 11
click at [369, 133] on span at bounding box center [368, 128] width 7 height 14
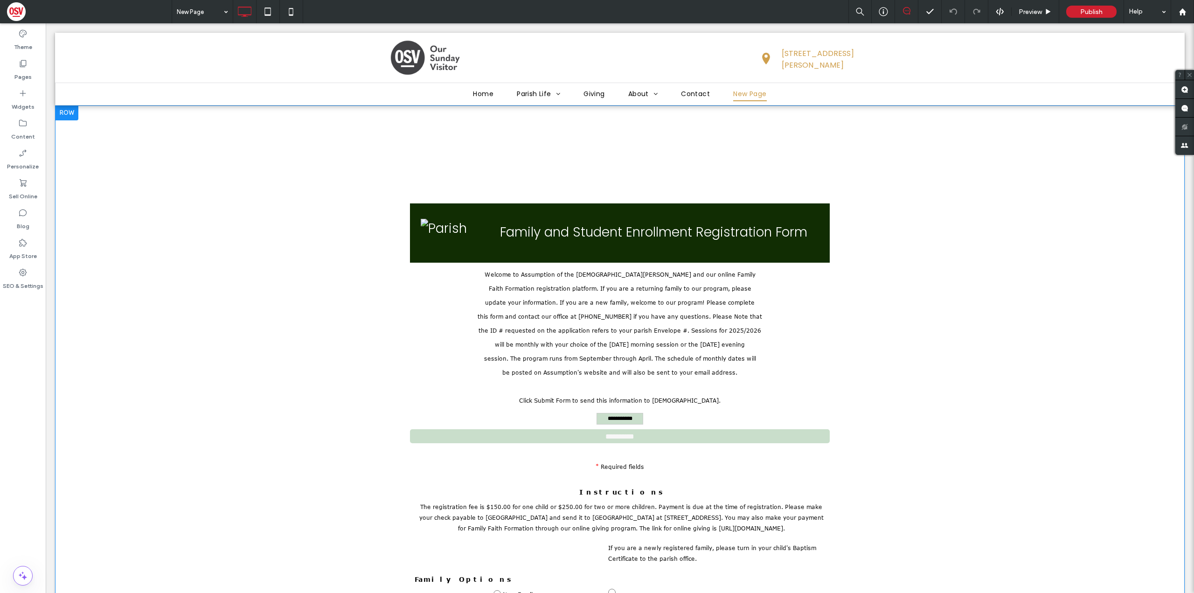
click at [64, 112] on div at bounding box center [66, 112] width 23 height 15
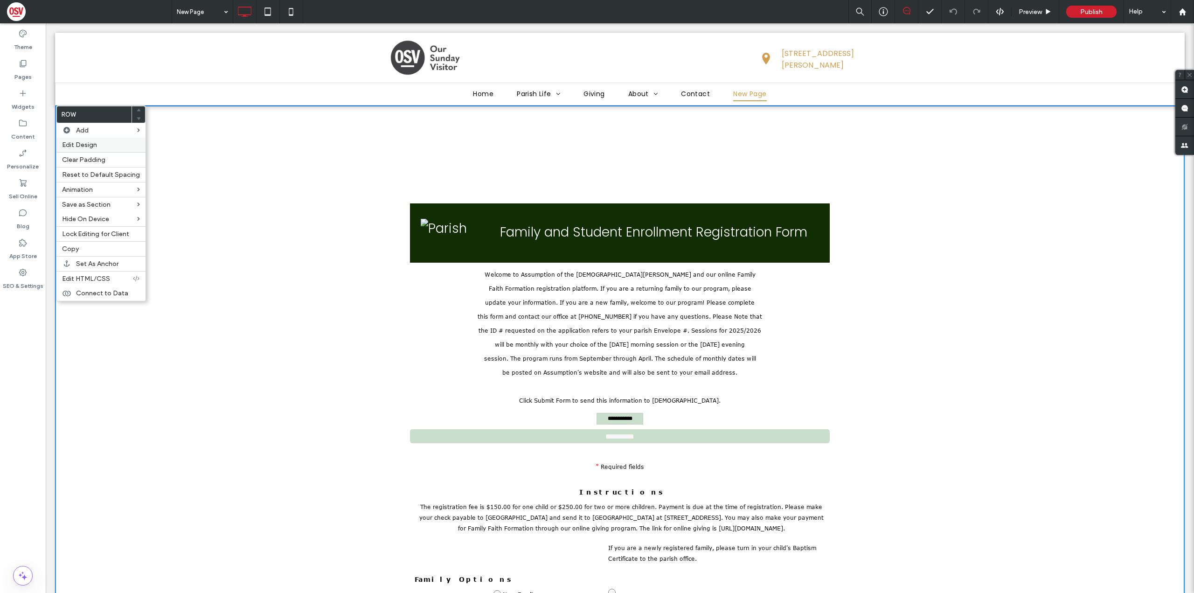
drag, startPoint x: 88, startPoint y: 145, endPoint x: 159, endPoint y: 136, distance: 71.0
click at [88, 145] on span "Edit Design" at bounding box center [79, 145] width 35 height 8
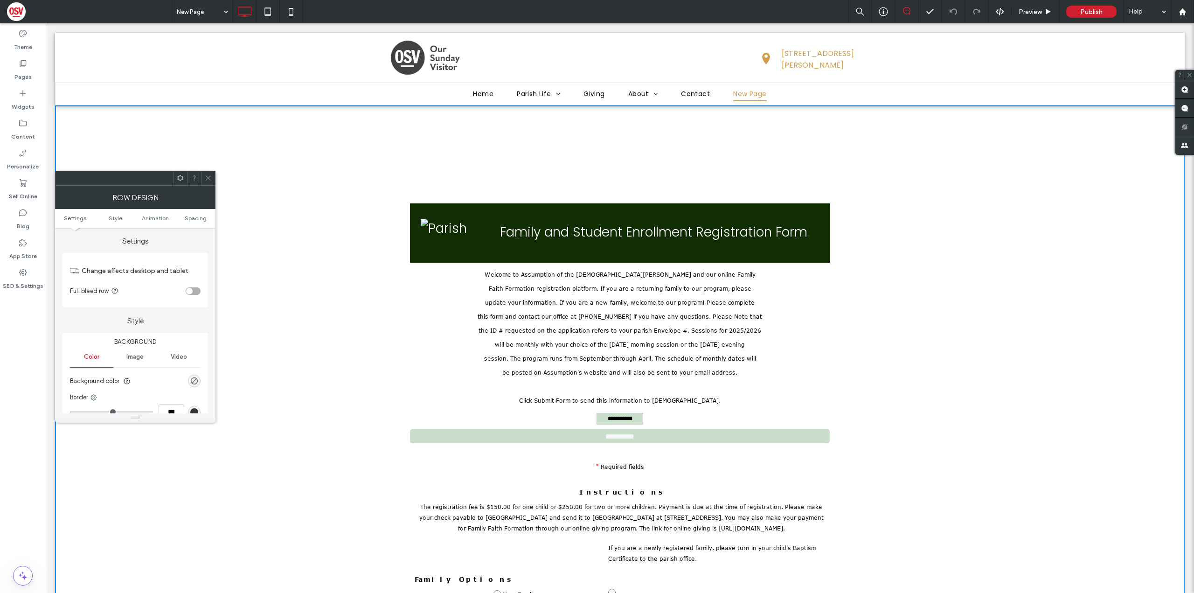
click at [195, 287] on div "toggle" at bounding box center [193, 290] width 15 height 7
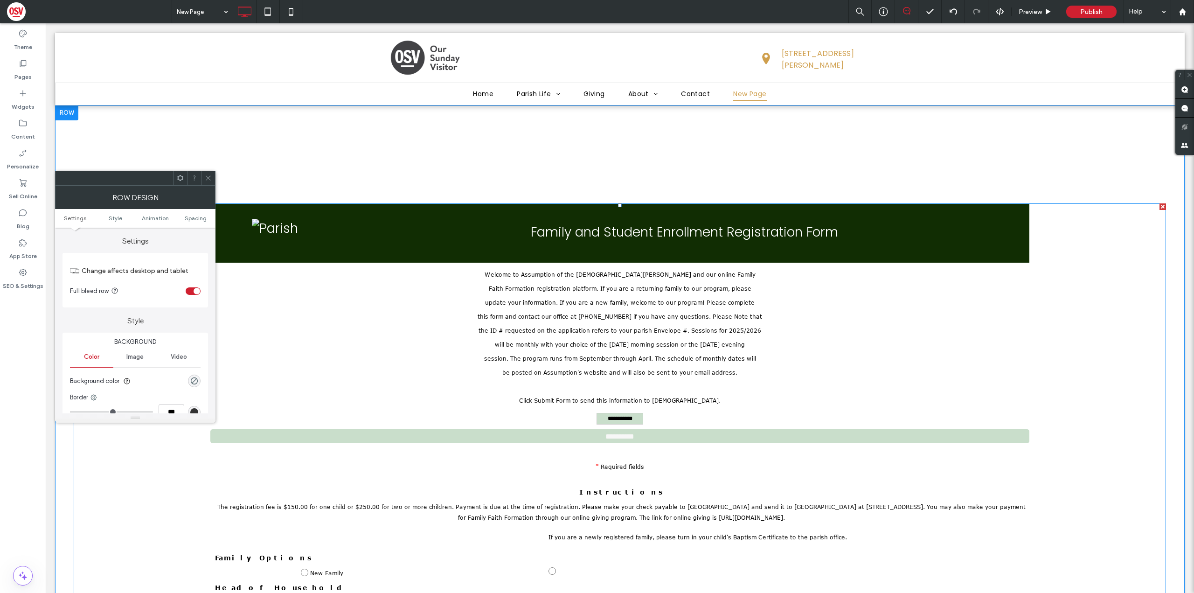
drag, startPoint x: 524, startPoint y: 245, endPoint x: 493, endPoint y: 245, distance: 31.3
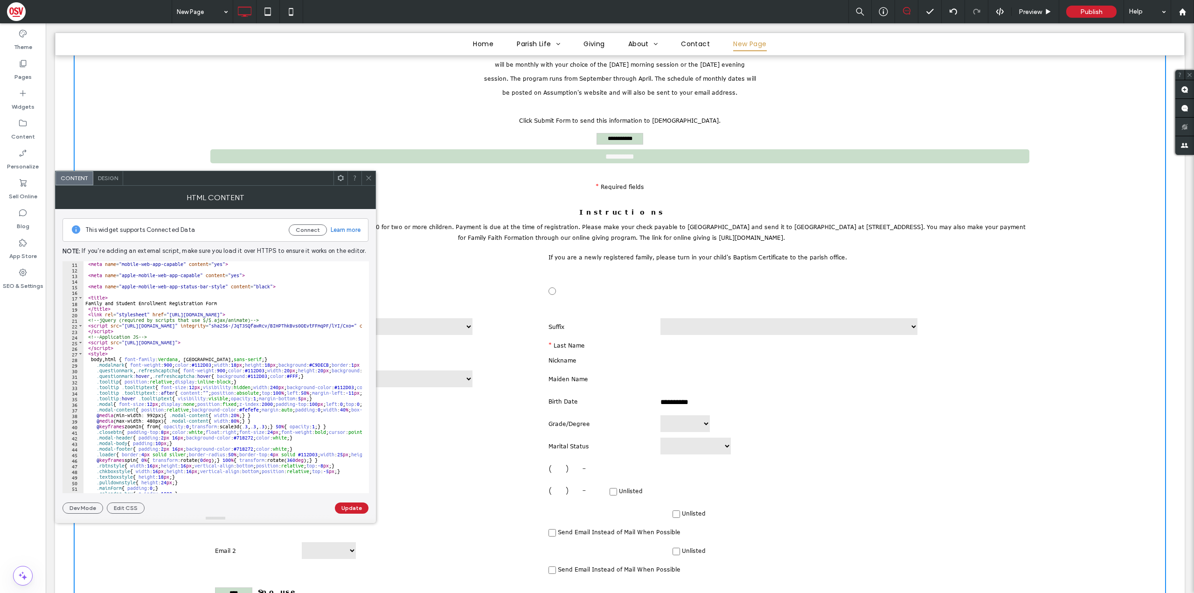
scroll to position [24, 0]
click at [135, 508] on button "Edit CSS" at bounding box center [126, 507] width 38 height 11
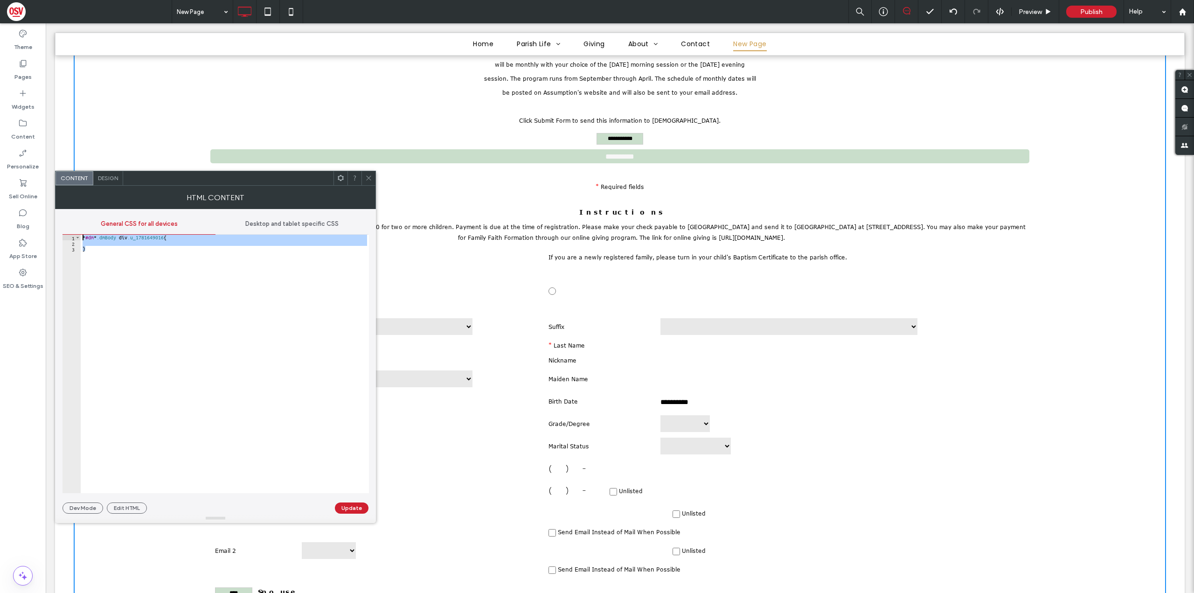
drag, startPoint x: 93, startPoint y: 250, endPoint x: 73, endPoint y: 232, distance: 27.1
click at [73, 232] on div "General CSS for all devices Desktop and tablet specific CSS * 1 2 3 * #dm * .dm…" at bounding box center [216, 353] width 306 height 279
type textarea "**********"
paste textarea "Cursor at row 1"
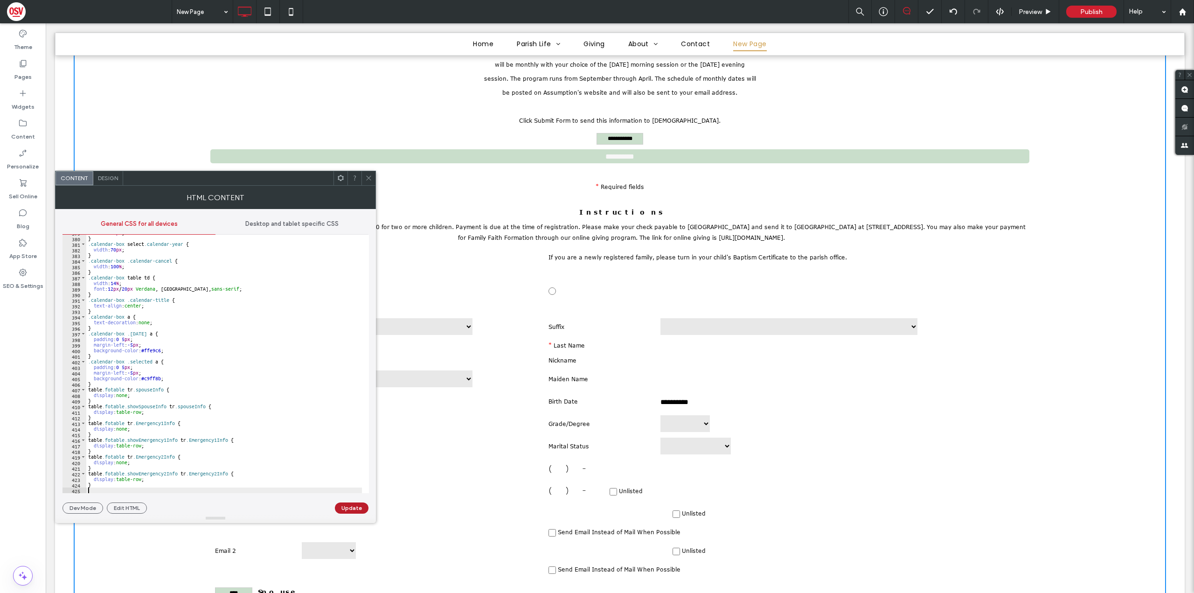
click at [342, 510] on button "Update" at bounding box center [352, 507] width 34 height 11
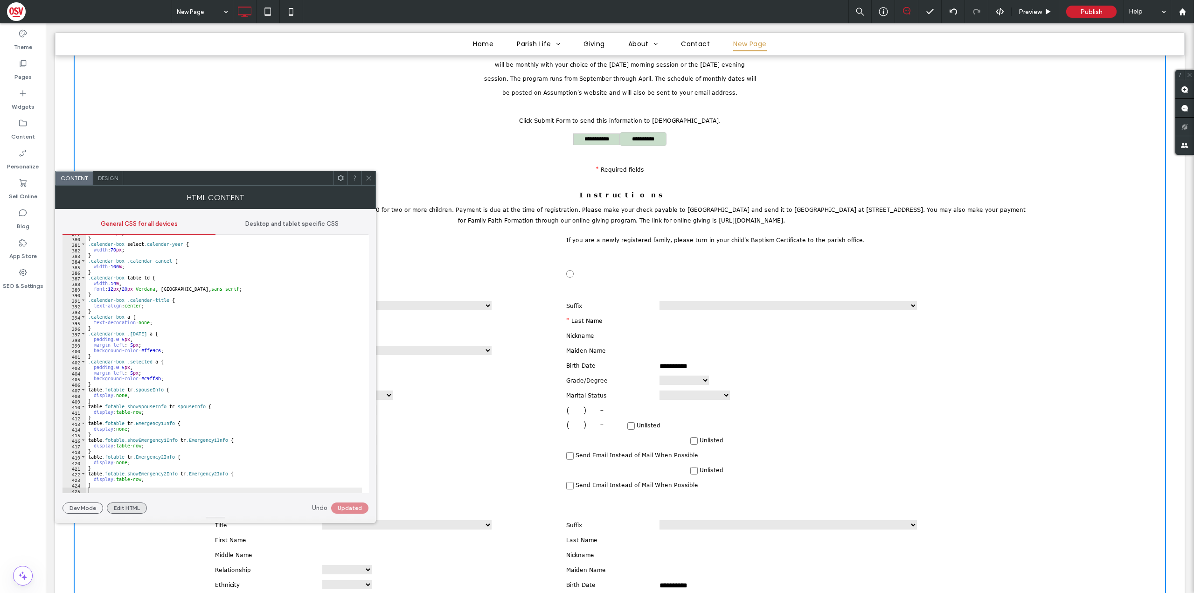
click at [134, 511] on button "Edit HTML" at bounding box center [127, 507] width 40 height 11
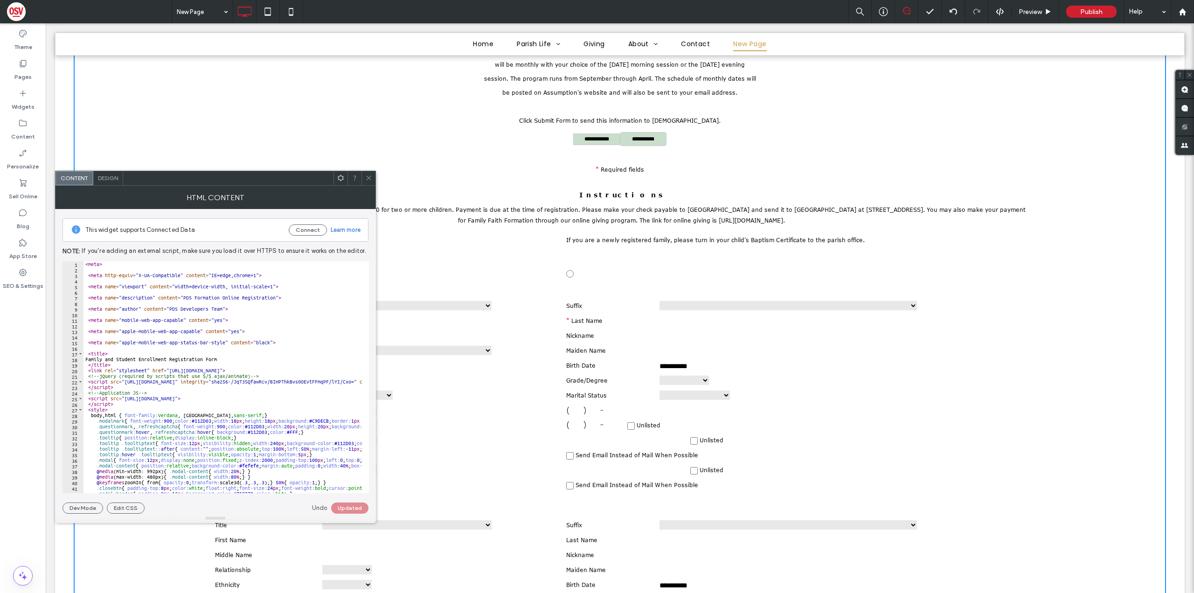
click at [367, 176] on use at bounding box center [368, 178] width 5 height 5
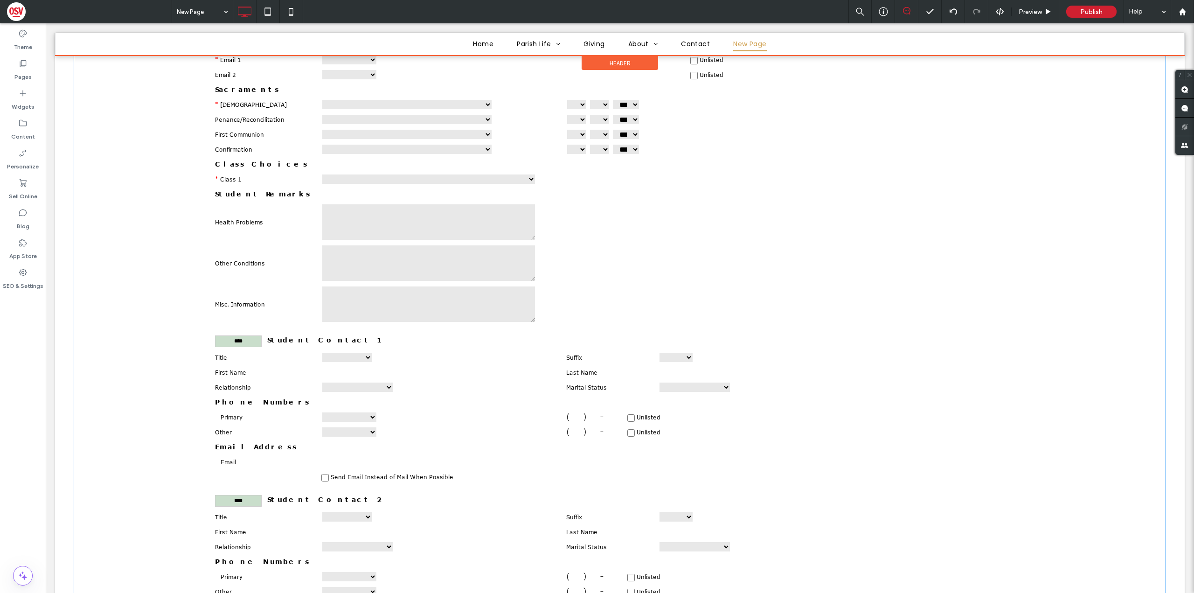
scroll to position [980, 0]
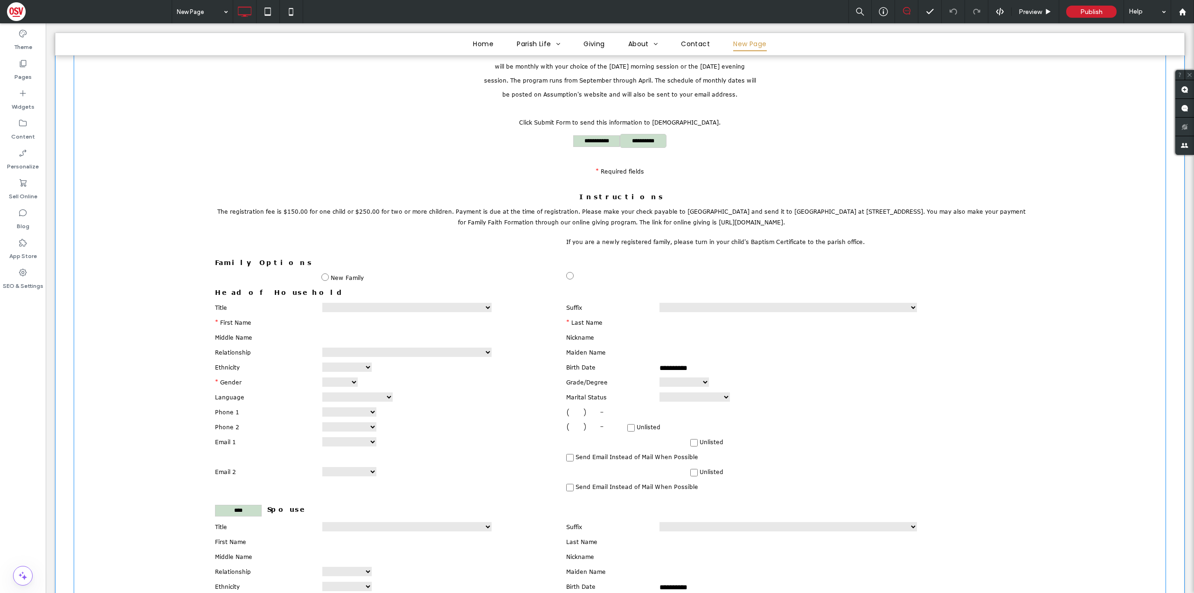
scroll to position [327, 0]
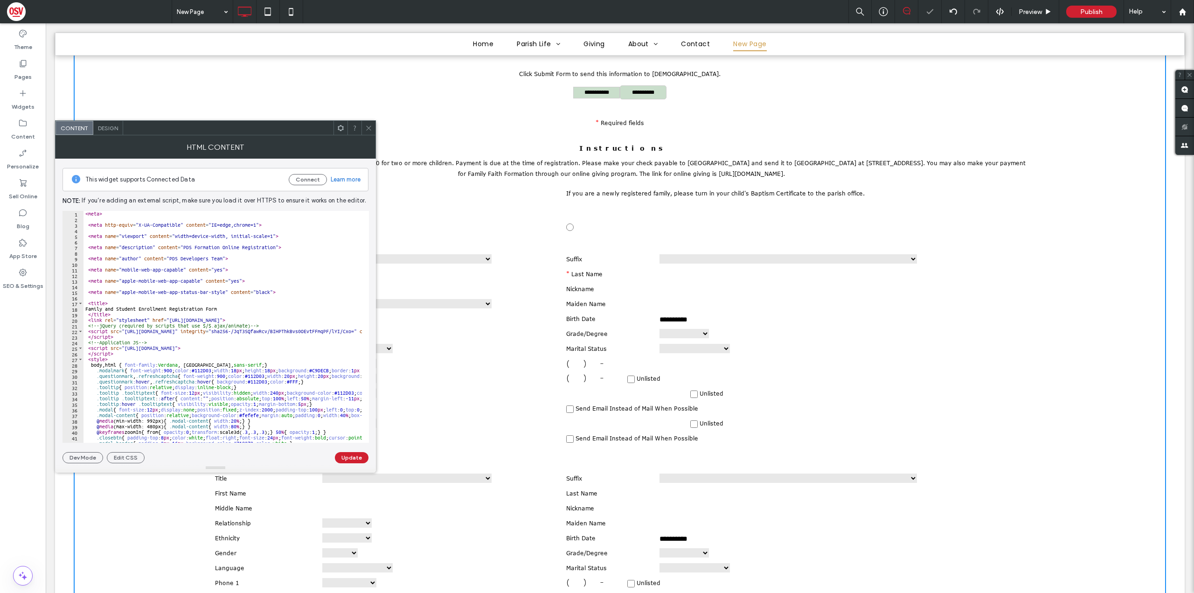
click at [370, 132] on span at bounding box center [368, 128] width 7 height 14
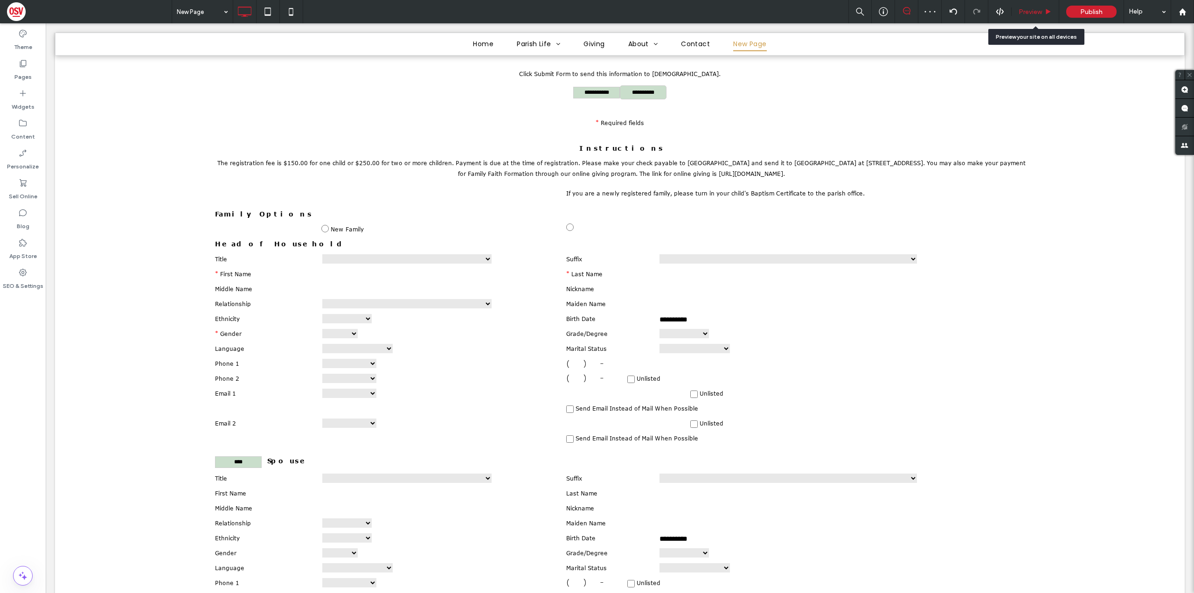
click at [1031, 11] on span "Preview" at bounding box center [1030, 12] width 23 height 8
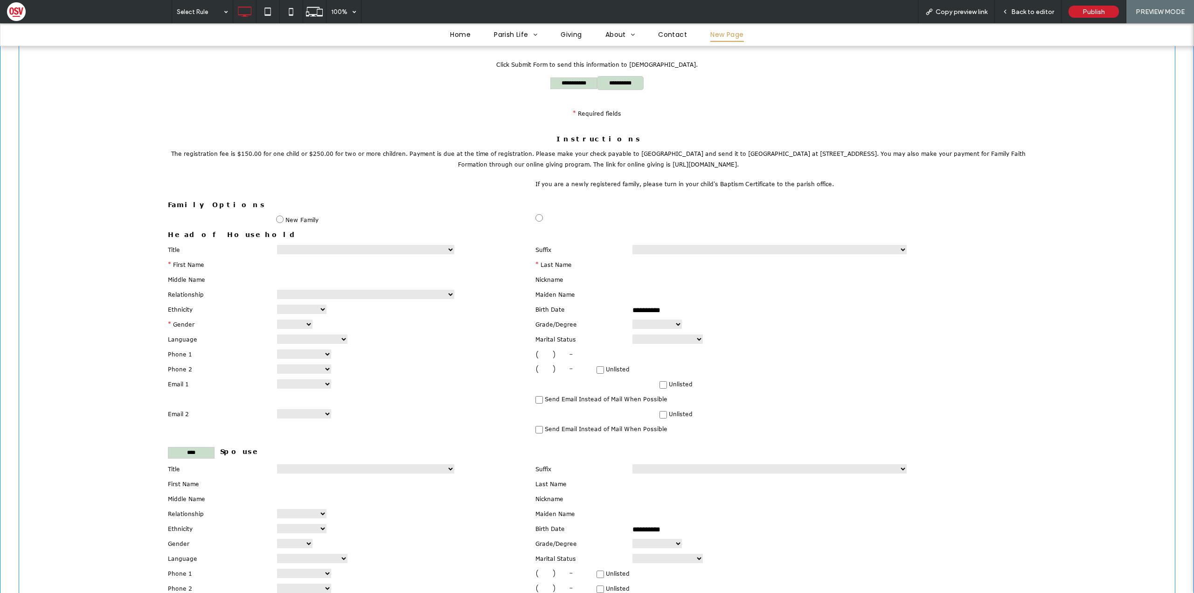
click at [949, 13] on span "Copy preview link" at bounding box center [962, 12] width 52 height 8
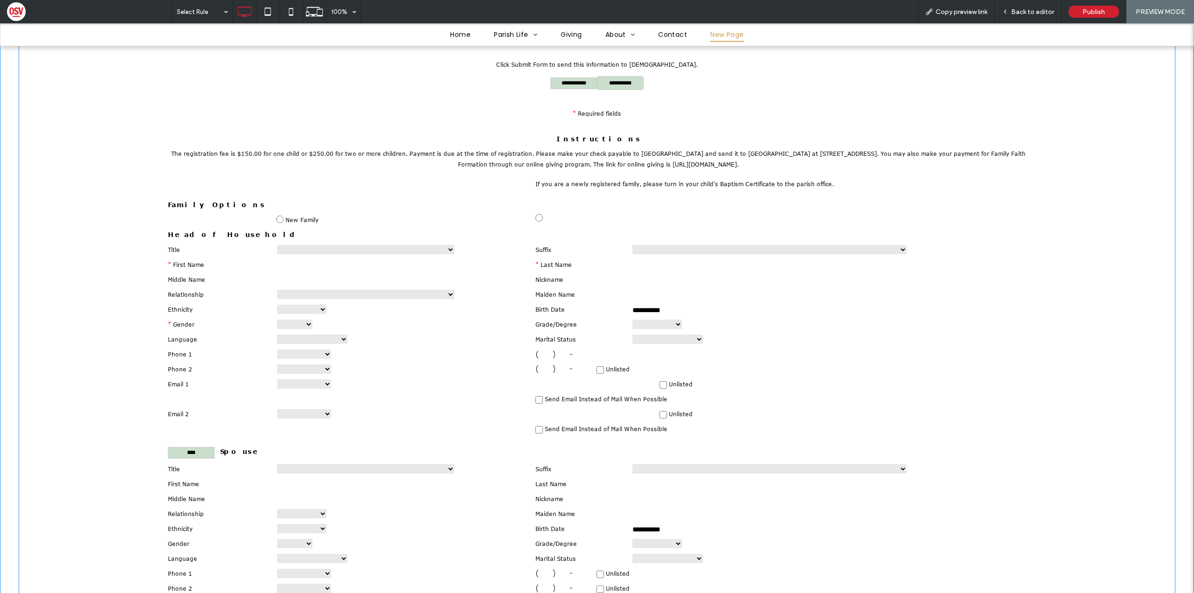
click at [960, 17] on div "Copy preview link" at bounding box center [956, 11] width 77 height 23
click at [1021, 15] on span "Back to editor" at bounding box center [1033, 12] width 43 height 8
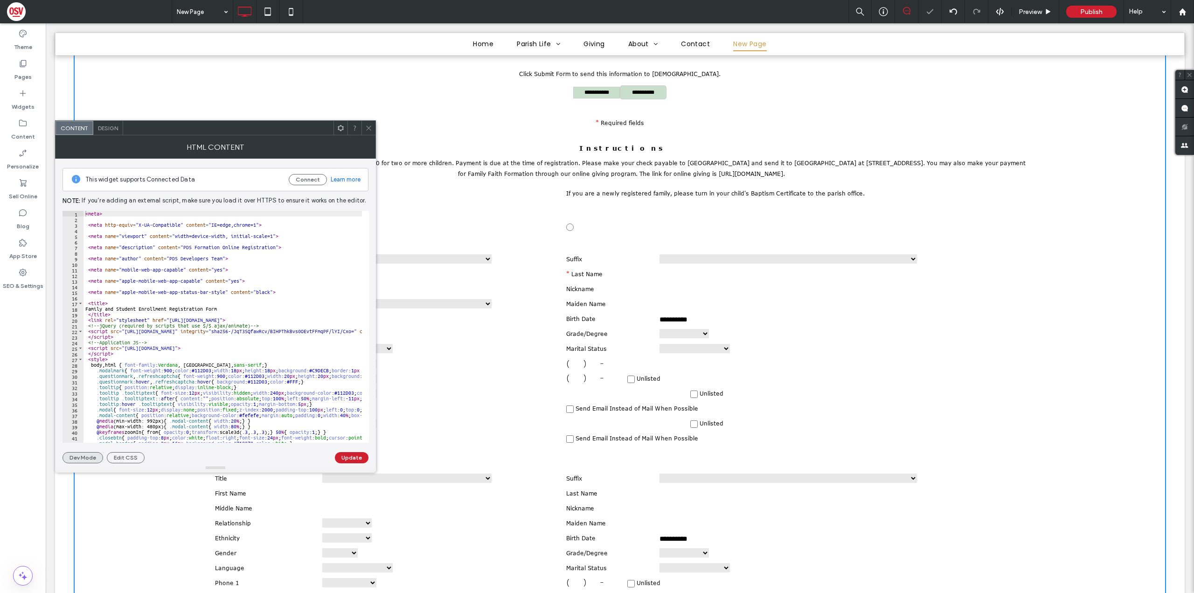
click at [91, 458] on button "Dev Mode" at bounding box center [83, 457] width 41 height 11
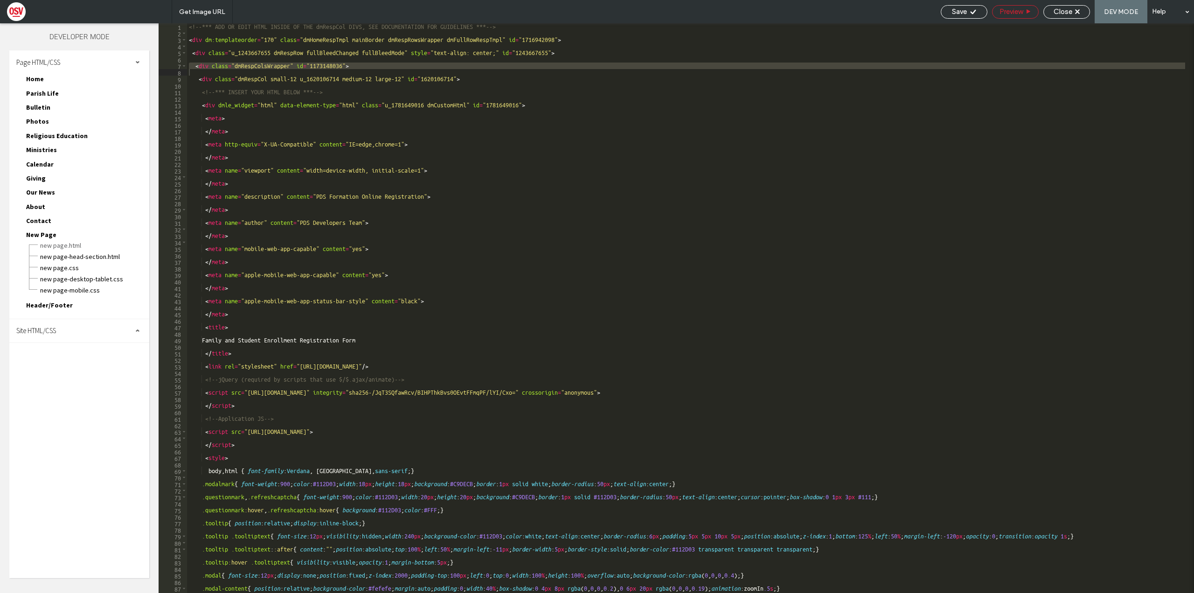
click at [1010, 14] on span "Preview" at bounding box center [1011, 11] width 23 height 8
click at [106, 259] on span "New Page-head-section.html" at bounding box center [95, 256] width 110 height 9
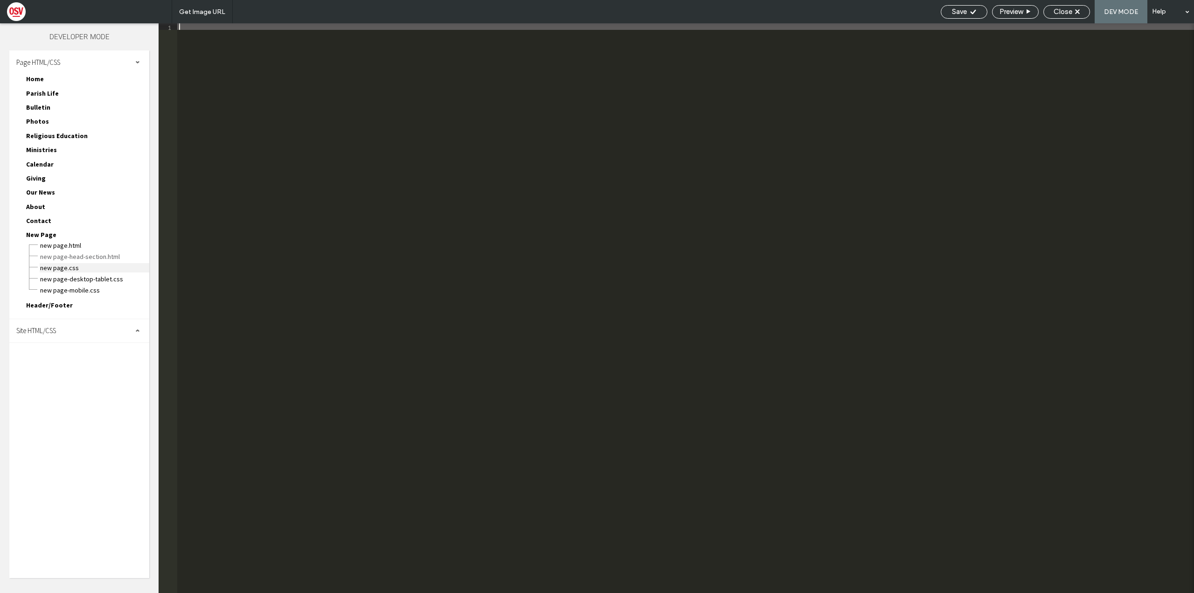
click at [64, 268] on span "New Page.css" at bounding box center [95, 267] width 110 height 9
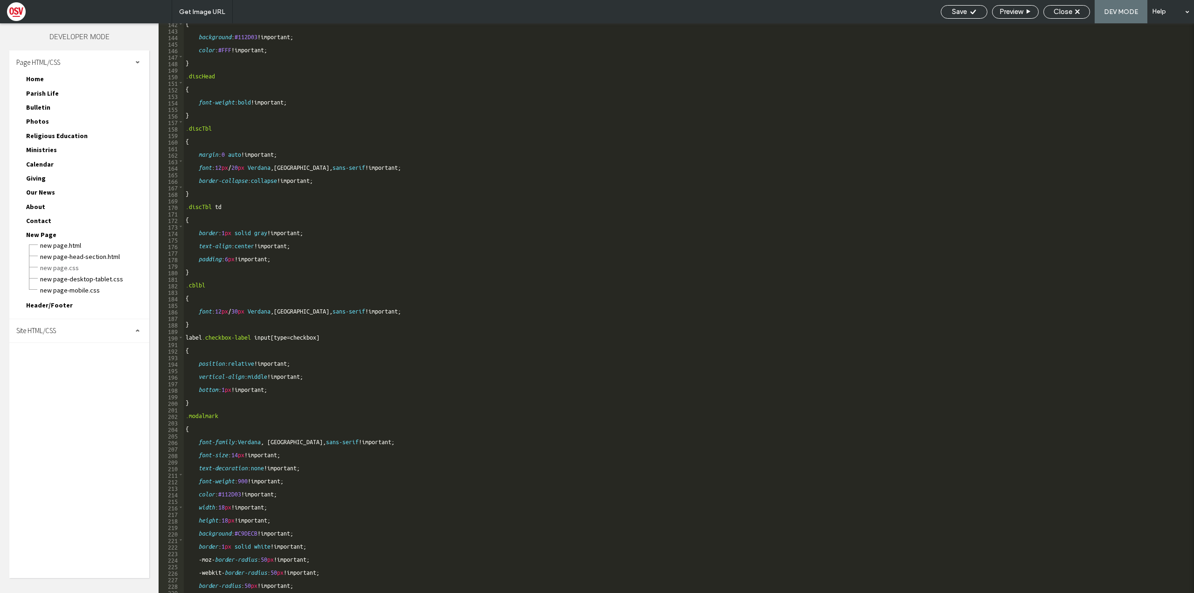
scroll to position [1008, 0]
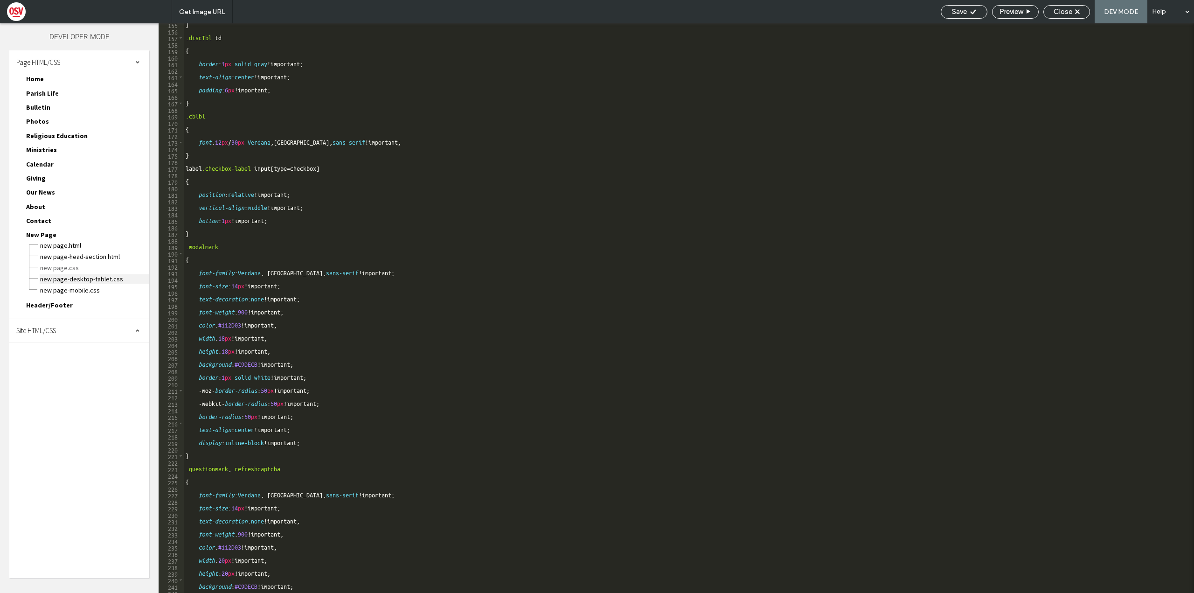
click at [101, 280] on span "New Page-desktop-tablet.css" at bounding box center [95, 278] width 110 height 9
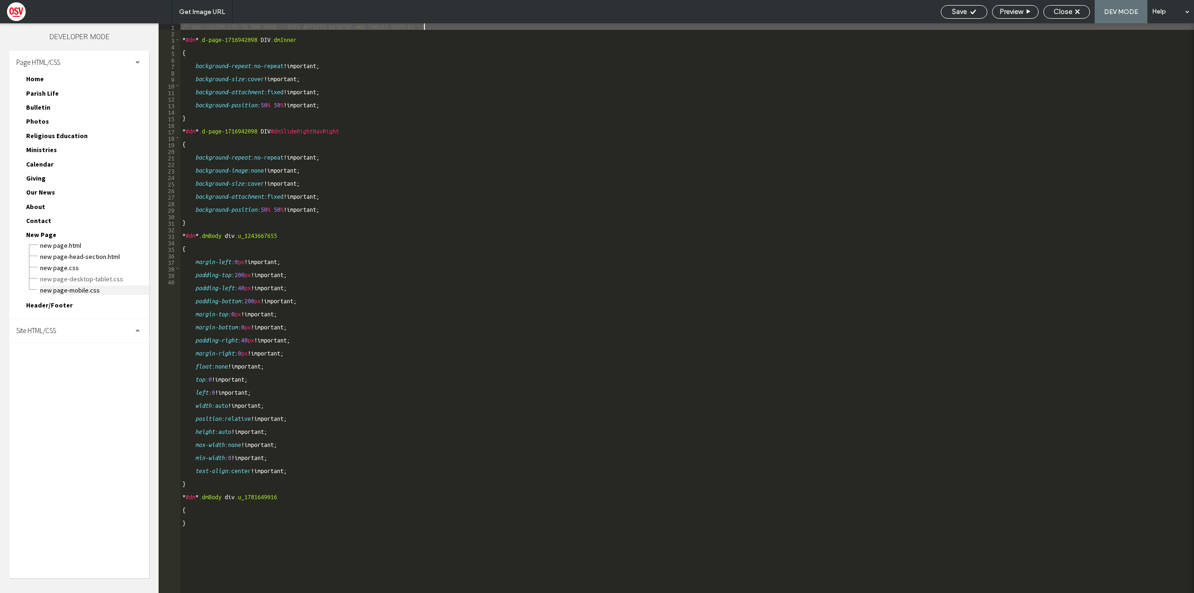
click at [88, 288] on span "New Page-mobile.css" at bounding box center [95, 290] width 110 height 9
type textarea "**********"
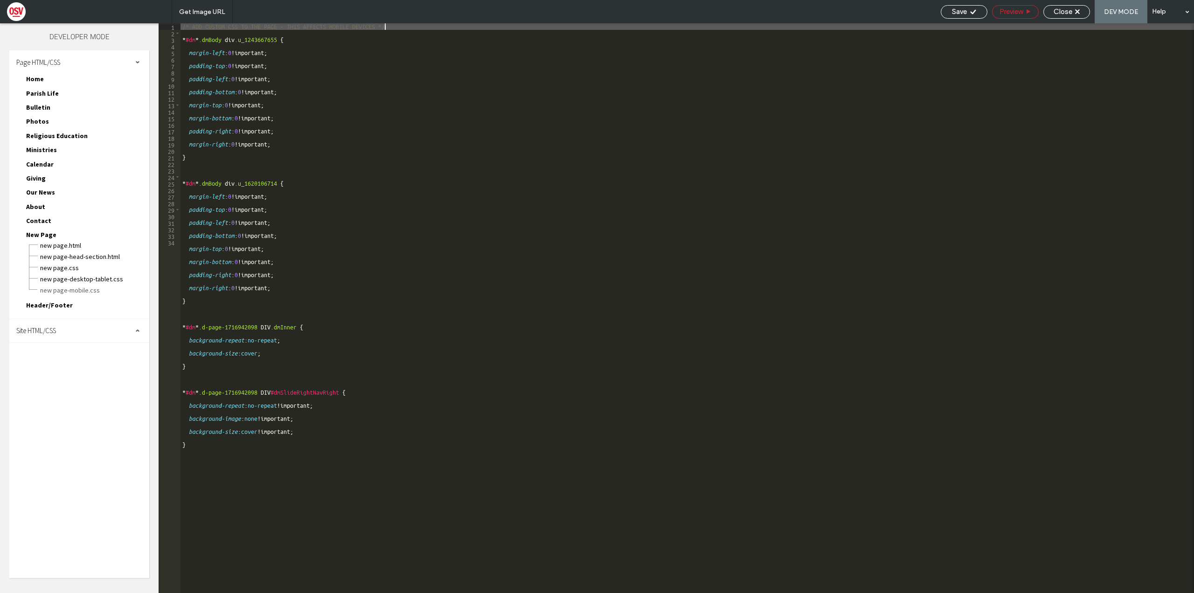
click at [1011, 7] on span "Preview" at bounding box center [1011, 11] width 23 height 8
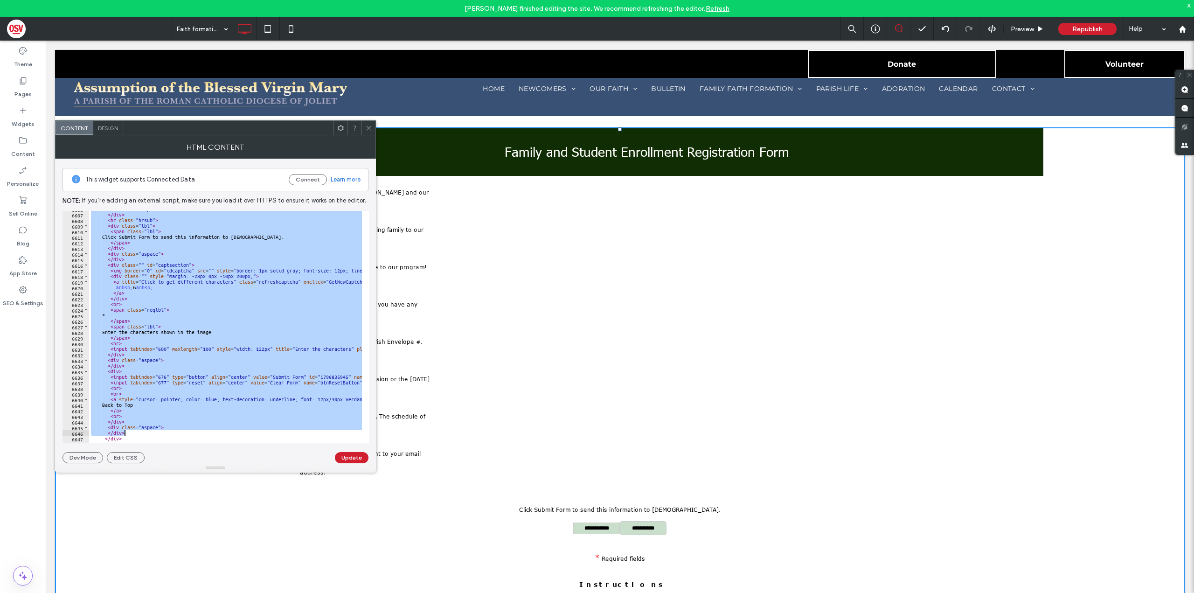
scroll to position [15064, 0]
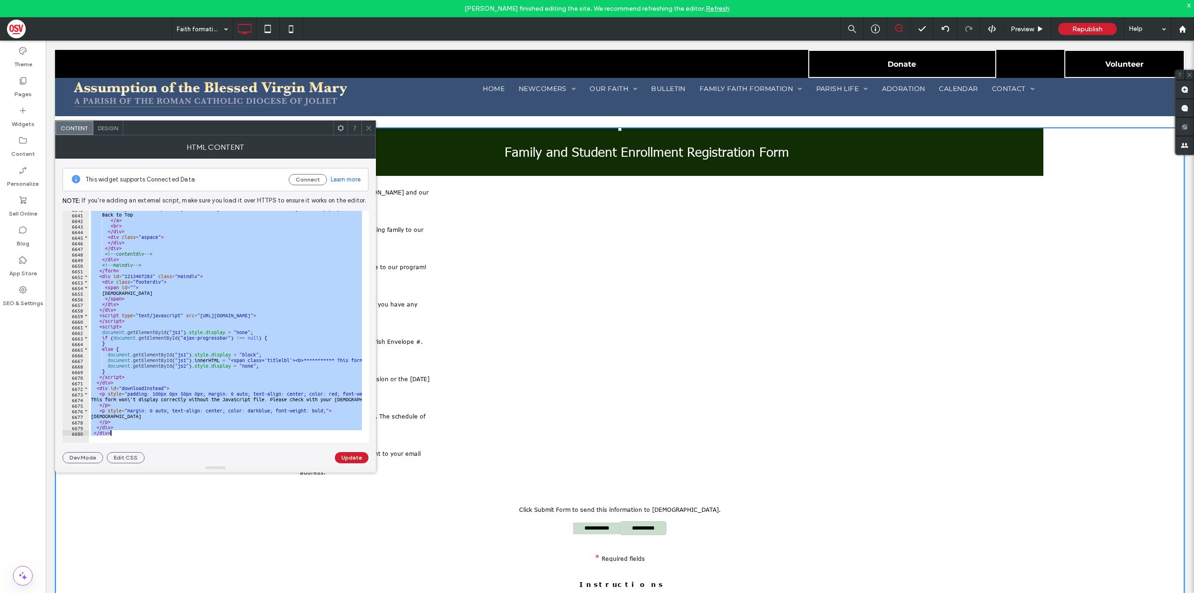
drag, startPoint x: 84, startPoint y: 214, endPoint x: 233, endPoint y: 615, distance: 428.0
click at [233, 593] on html "[PERSON_NAME] finished editing the site. We recommend refreshing the editor. Re…" at bounding box center [597, 296] width 1194 height 593
type textarea "****** *******"
paste textarea "Cursor at row 6680"
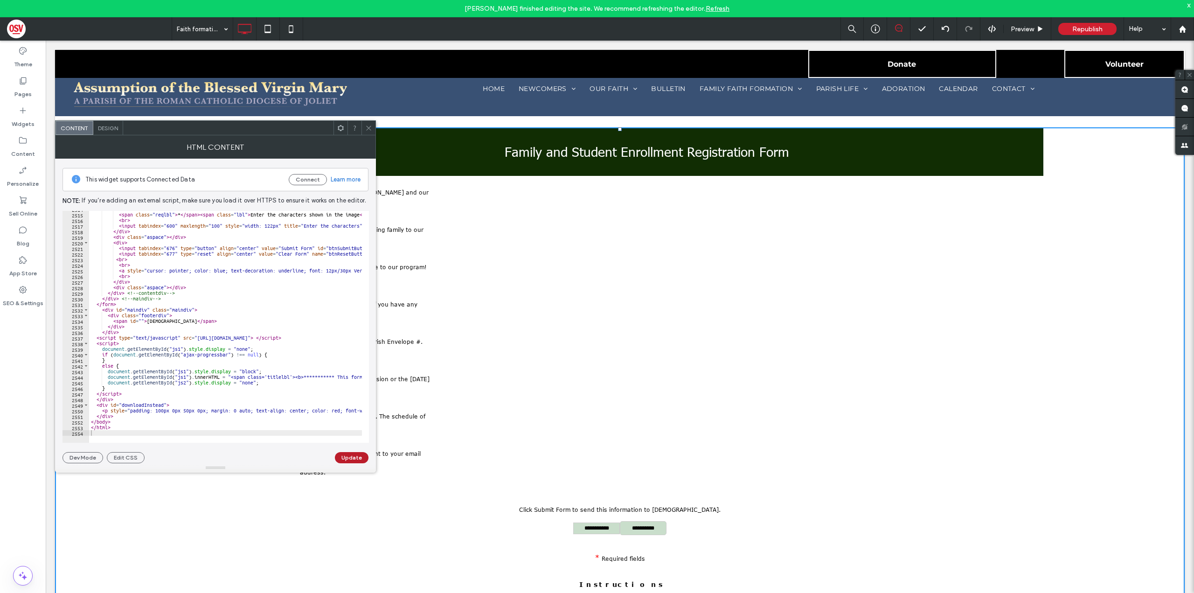
click at [352, 458] on button "Update" at bounding box center [352, 457] width 34 height 11
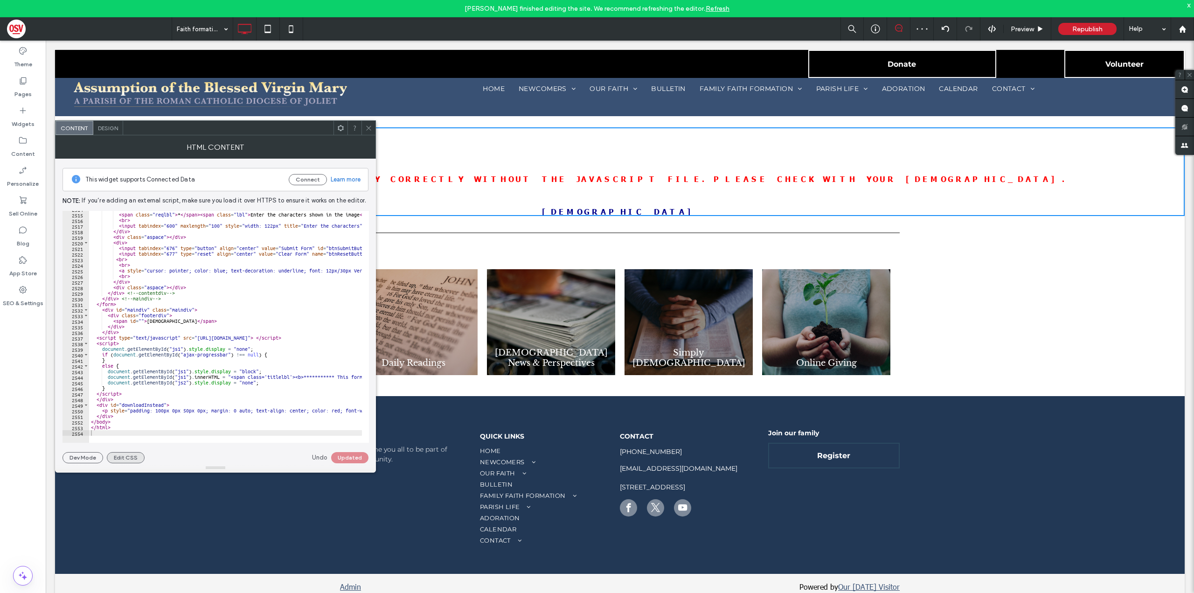
click at [132, 459] on button "Edit CSS" at bounding box center [126, 457] width 38 height 11
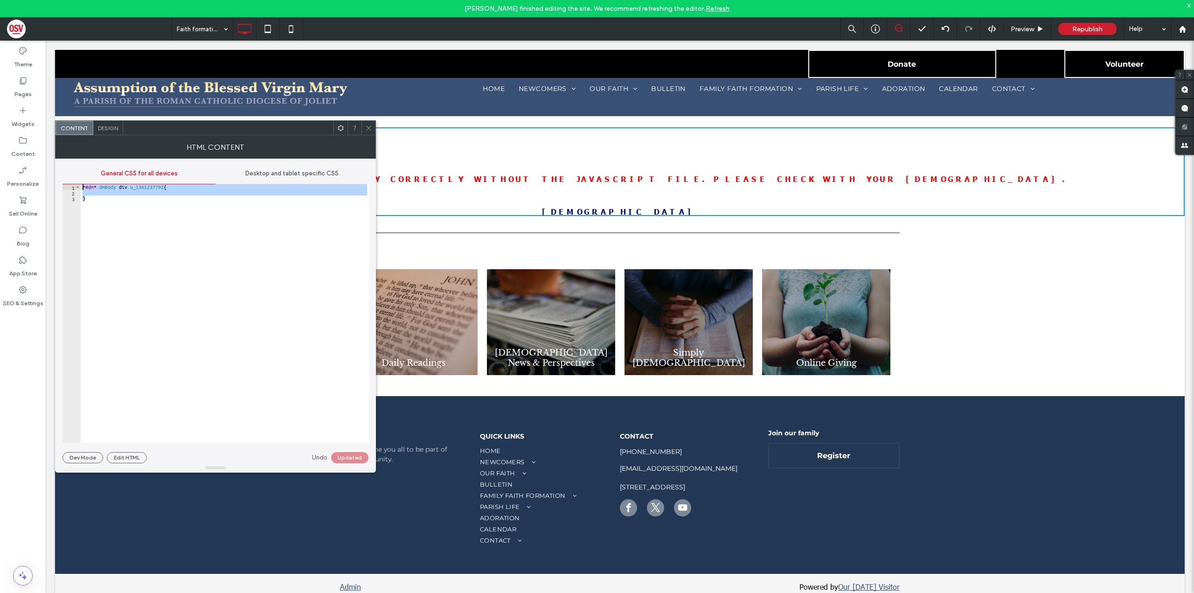
drag, startPoint x: 107, startPoint y: 201, endPoint x: 56, endPoint y: 173, distance: 58.5
click at [56, 173] on div "General CSS for all devices Desktop and tablet specific CSS * 1 2 3 * #dm * .dm…" at bounding box center [215, 311] width 321 height 305
type textarea "**********"
click at [87, 190] on div at bounding box center [225, 319] width 288 height 270
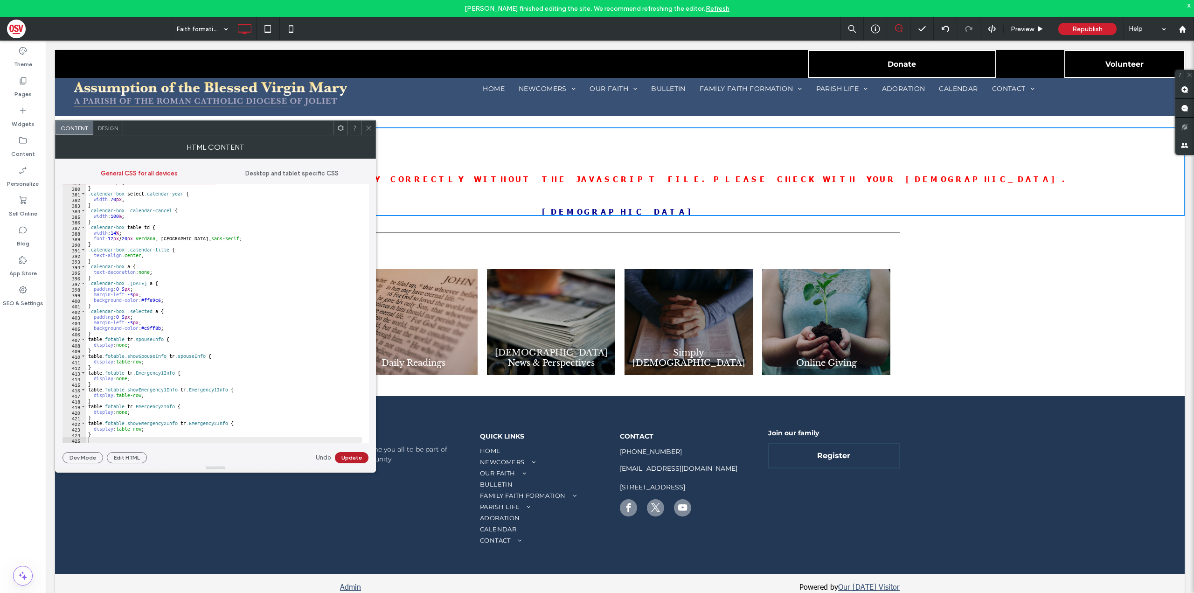
click at [356, 461] on button "Update" at bounding box center [352, 457] width 34 height 11
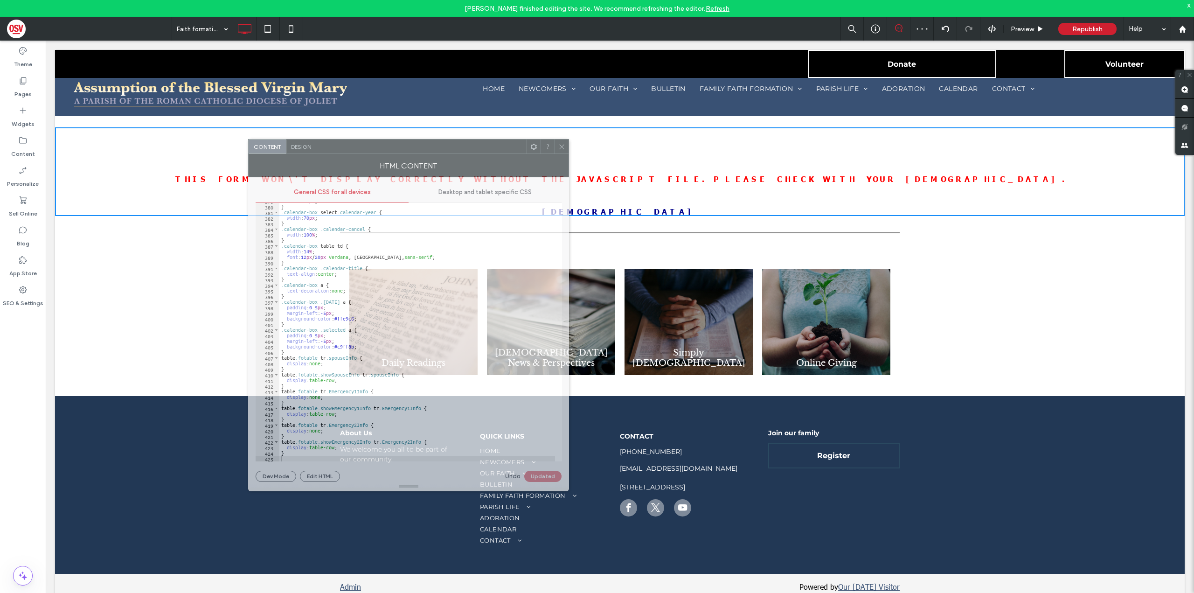
drag, startPoint x: 298, startPoint y: 139, endPoint x: 445, endPoint y: 149, distance: 147.8
click at [446, 149] on div at bounding box center [421, 147] width 210 height 14
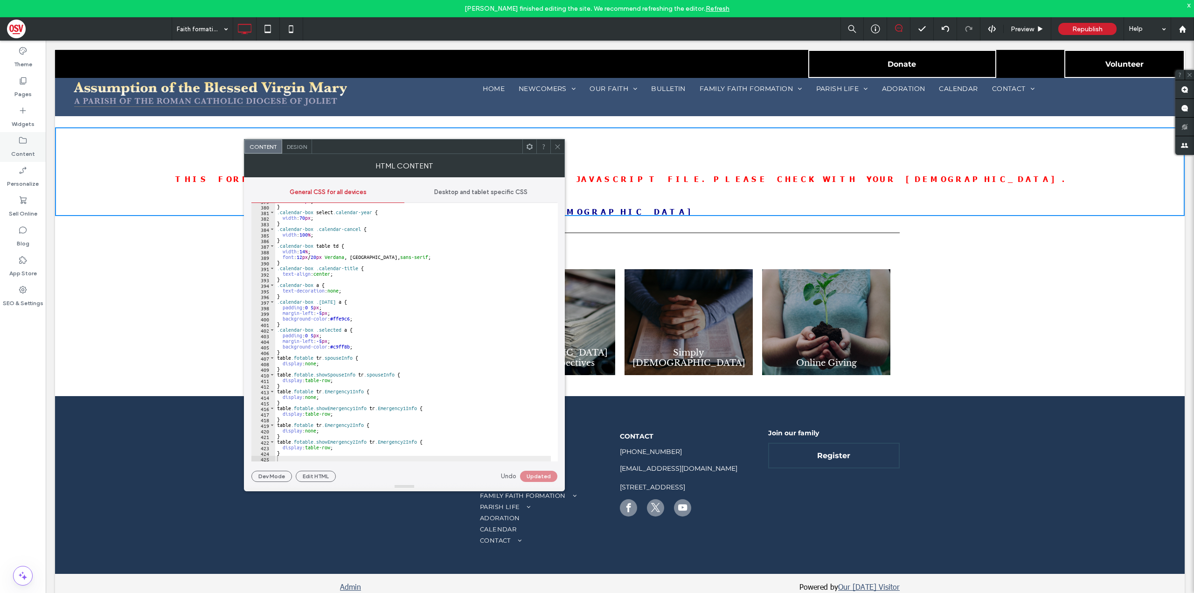
click at [22, 142] on icon at bounding box center [22, 140] width 9 height 9
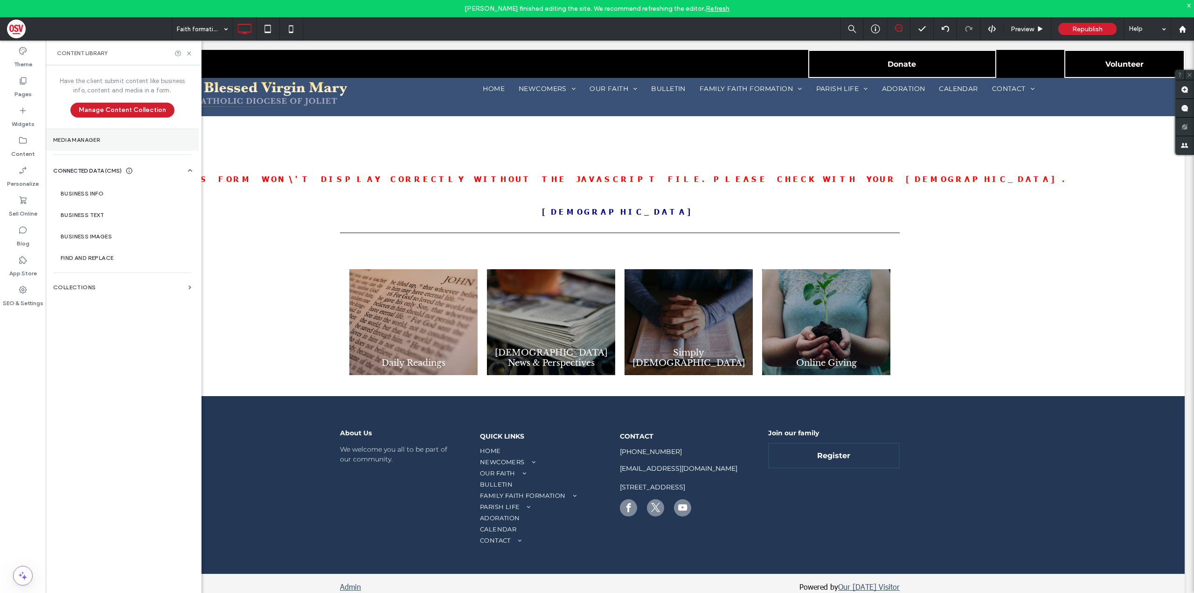
click at [136, 139] on label "Media Manager" at bounding box center [122, 140] width 138 height 7
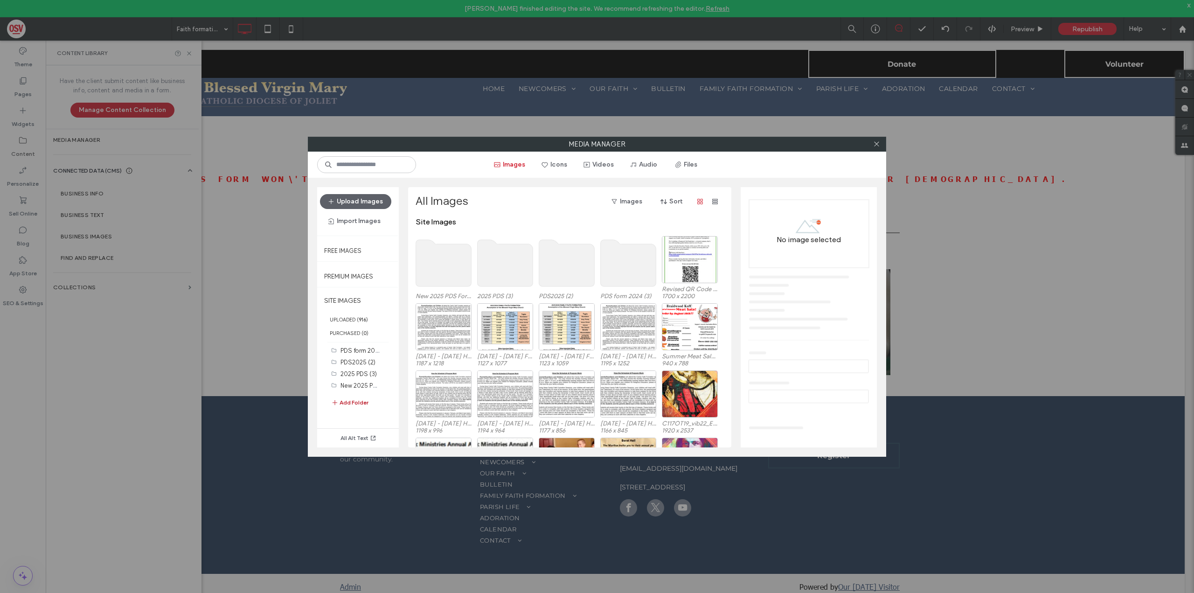
click at [356, 402] on button "Add Folder" at bounding box center [349, 402] width 37 height 11
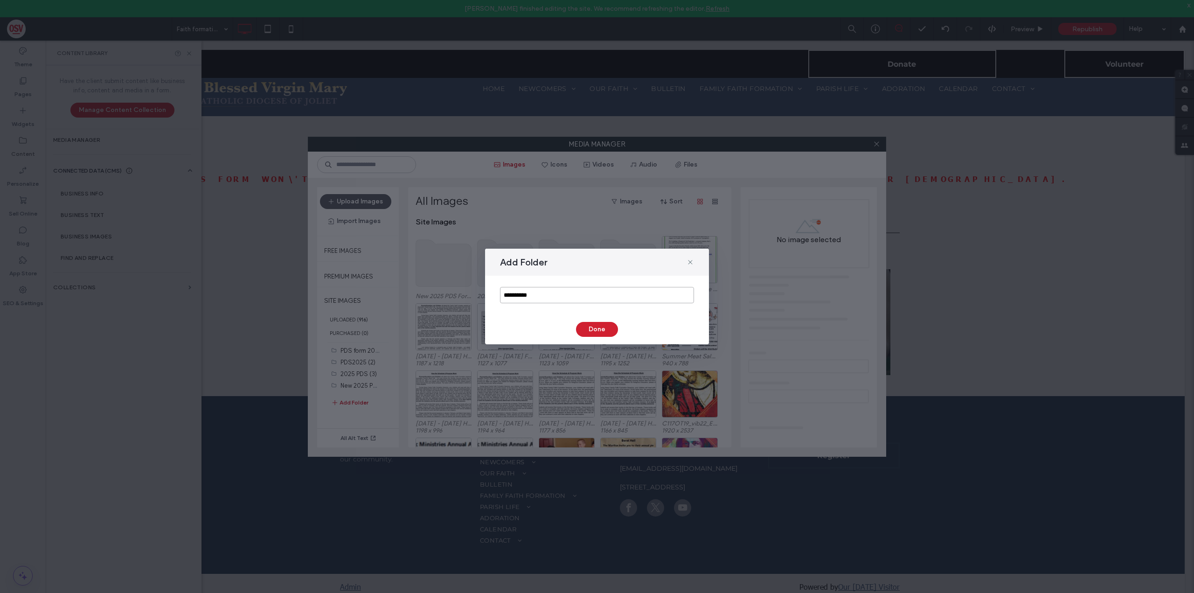
drag, startPoint x: 544, startPoint y: 299, endPoint x: 470, endPoint y: 296, distance: 74.2
click at [470, 296] on div "**********" at bounding box center [597, 296] width 1194 height 593
type input "*"
type input "**********"
click at [593, 321] on div "**********" at bounding box center [597, 297] width 224 height 96
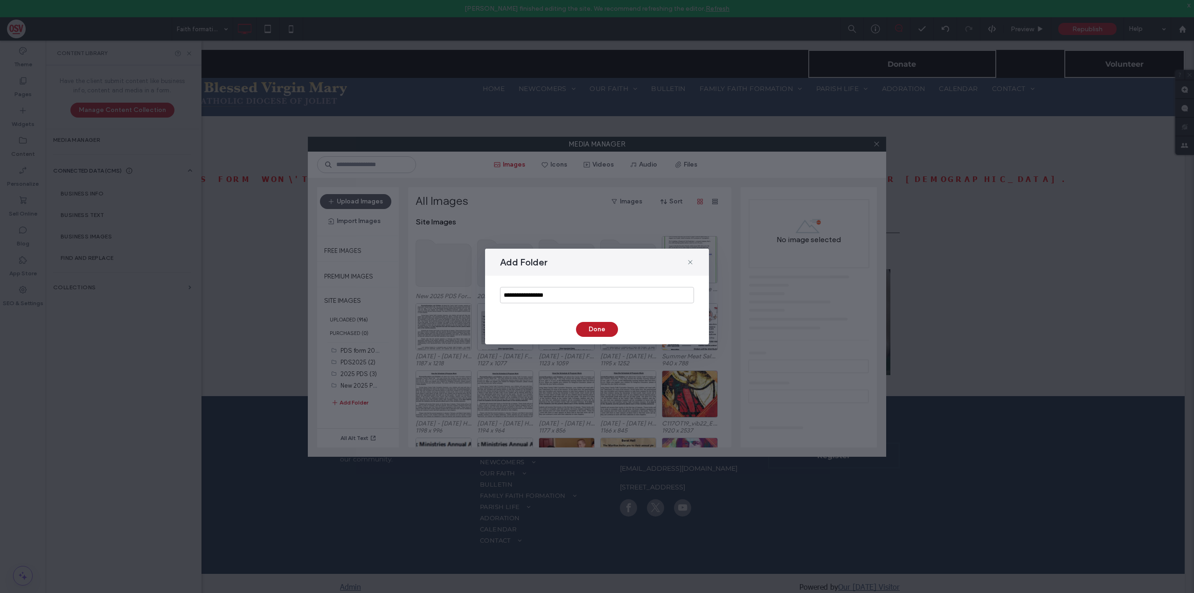
click at [594, 326] on button "Done" at bounding box center [597, 329] width 42 height 15
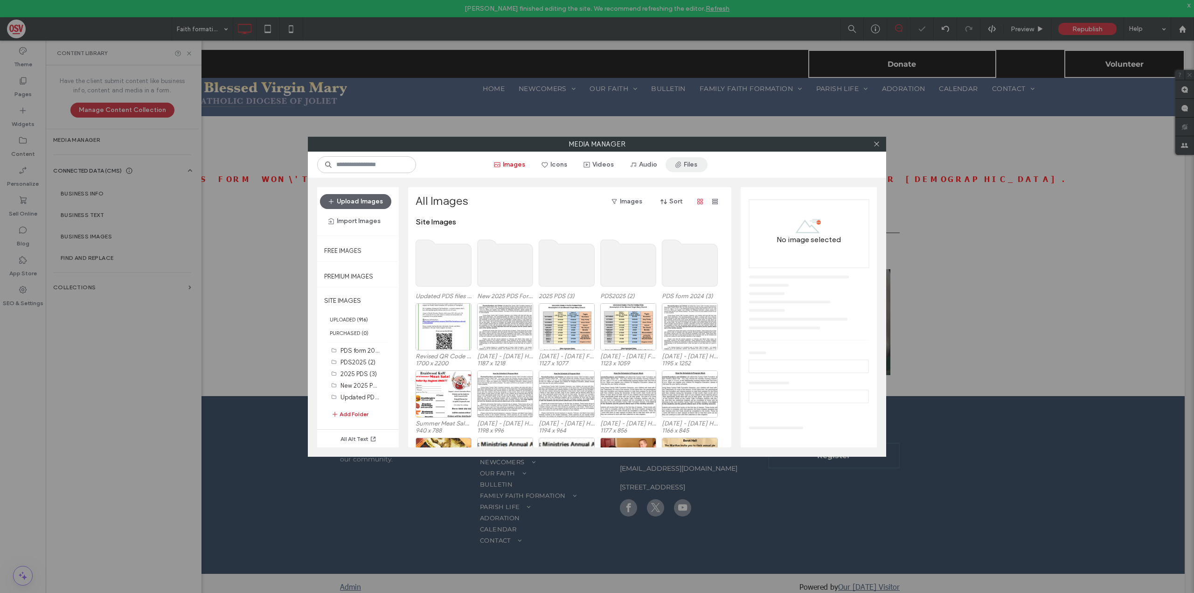
click at [693, 167] on button "Files" at bounding box center [687, 164] width 42 height 15
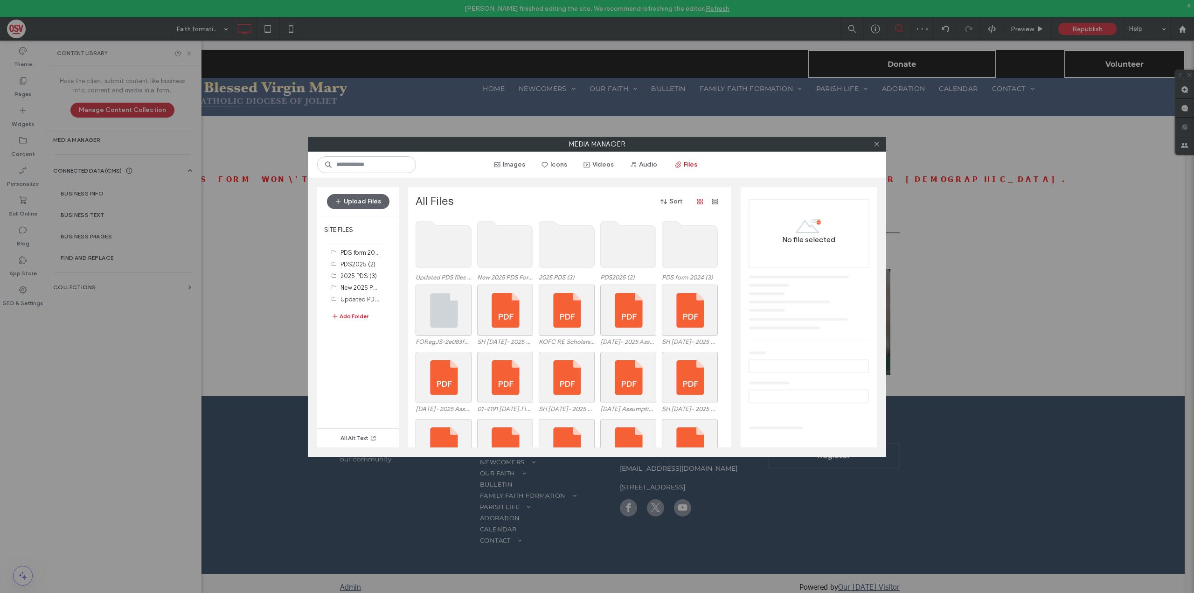
click at [442, 248] on use at bounding box center [444, 244] width 56 height 47
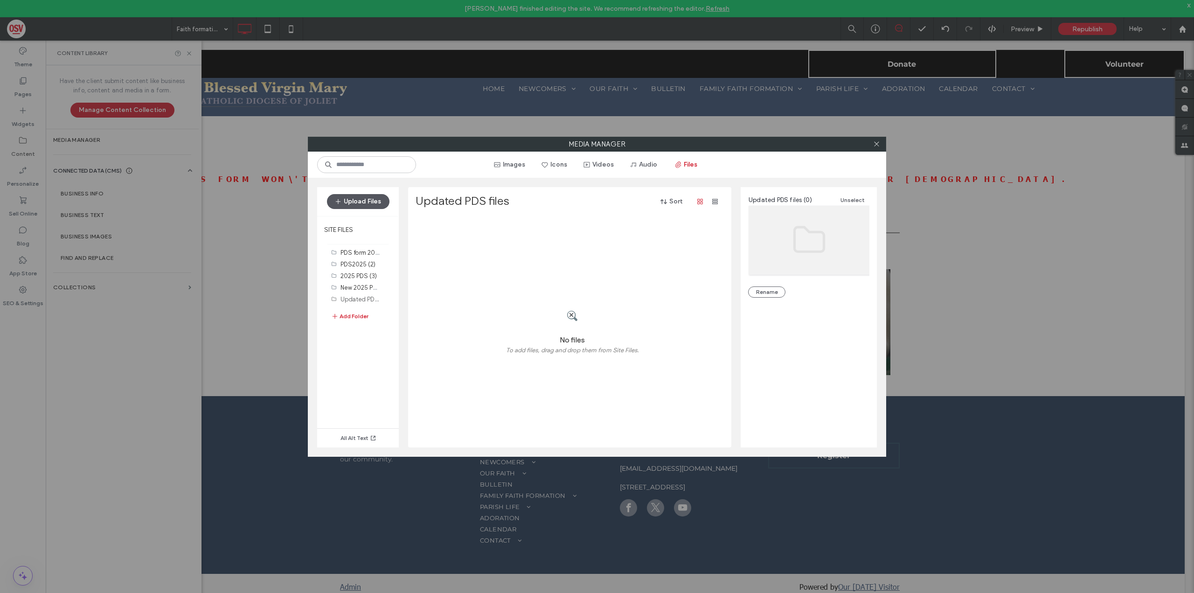
click at [379, 204] on button "Upload Files" at bounding box center [358, 201] width 63 height 15
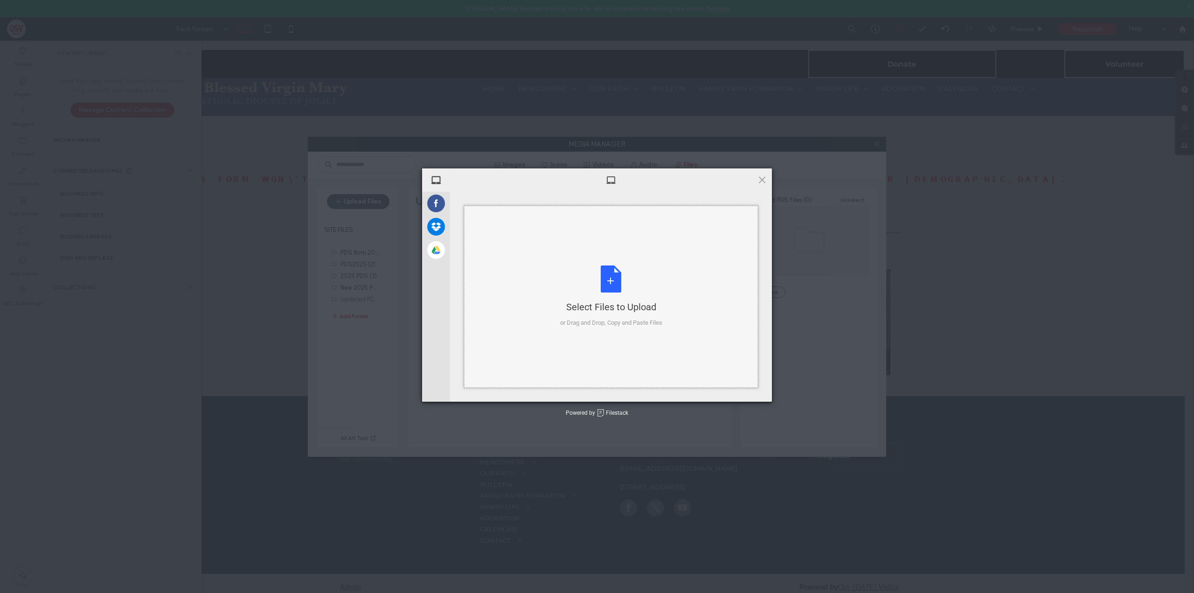
click at [631, 295] on div "Select Files to Upload or Drag and Drop, Copy and Paste Files" at bounding box center [611, 296] width 102 height 62
drag, startPoint x: 523, startPoint y: 225, endPoint x: 491, endPoint y: 221, distance: 32.5
click at [491, 221] on div "FORegJS (4).js 24KB" at bounding box center [611, 229] width 313 height 23
click at [743, 387] on span "Upload 1" at bounding box center [744, 389] width 18 height 7
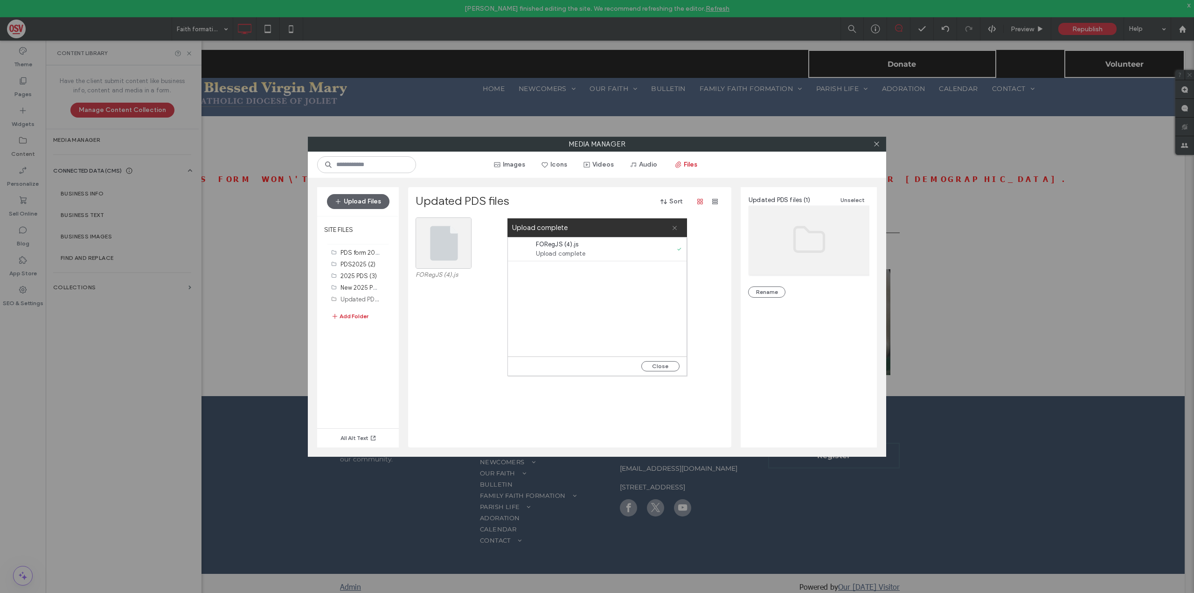
click at [676, 231] on span at bounding box center [675, 227] width 6 height 19
drag, startPoint x: 452, startPoint y: 260, endPoint x: 447, endPoint y: 241, distance: 19.8
click at [447, 241] on div "Select" at bounding box center [444, 242] width 56 height 51
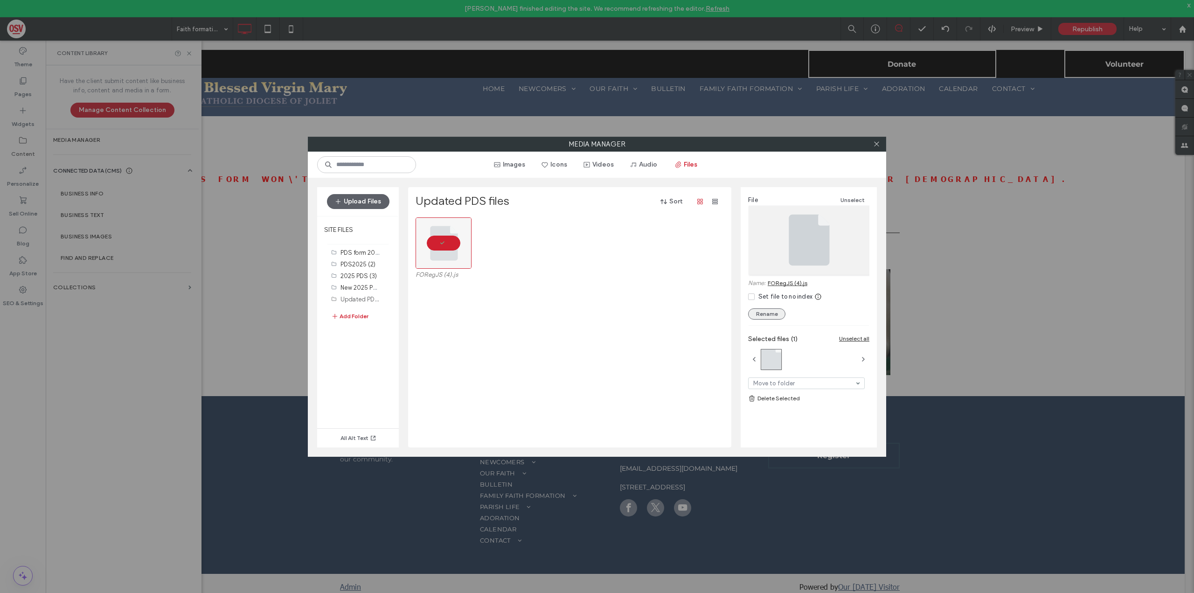
click at [776, 313] on button "Rename" at bounding box center [766, 313] width 37 height 11
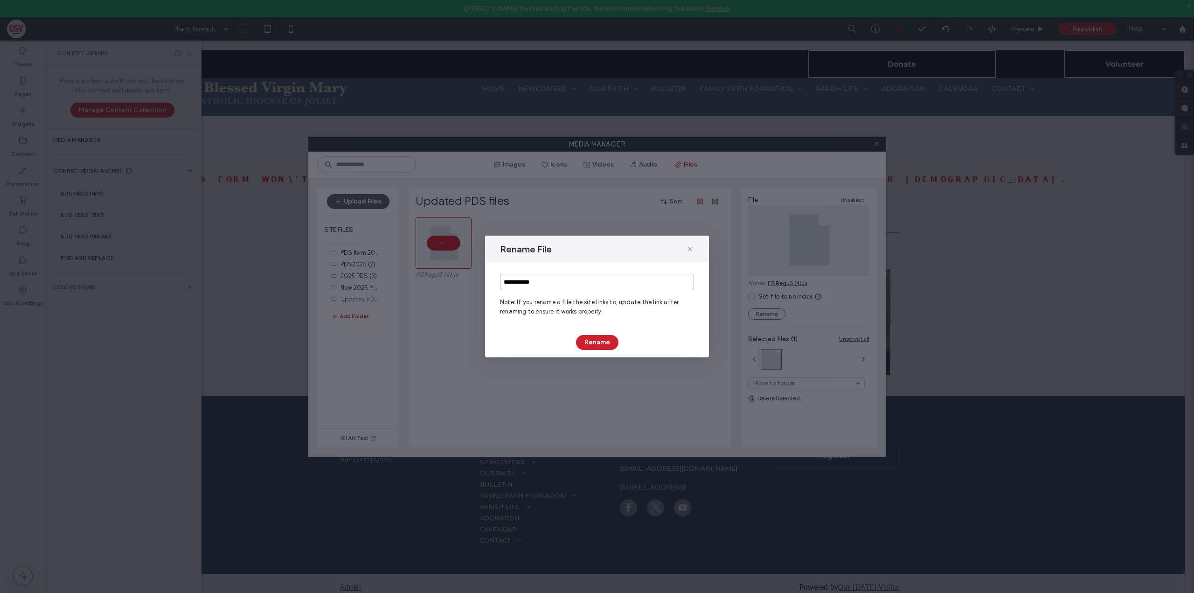
click at [537, 283] on input "**********" at bounding box center [597, 282] width 194 height 16
type input "**********"
click at [609, 339] on button "Rename" at bounding box center [597, 342] width 42 height 15
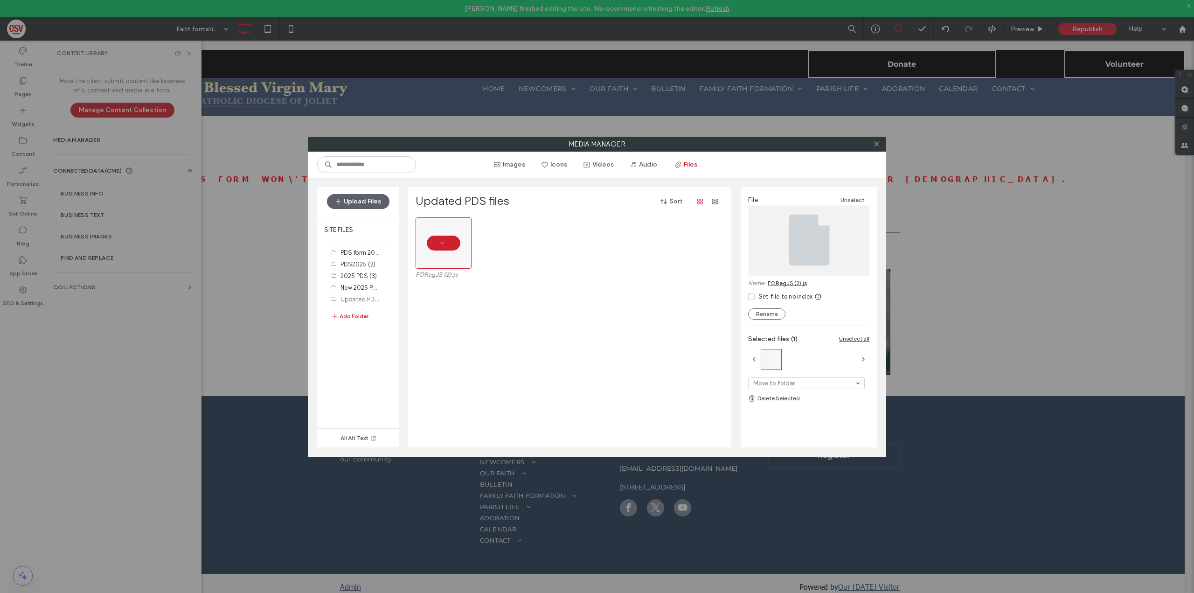
click at [790, 281] on link "FORegJS (2).js" at bounding box center [787, 282] width 39 height 7
click at [246, 167] on div "Media Manager Images Icons Videos Audio Files Upload Files SITE FILES PDS form …" at bounding box center [597, 296] width 1194 height 593
click at [875, 147] on icon at bounding box center [876, 143] width 7 height 7
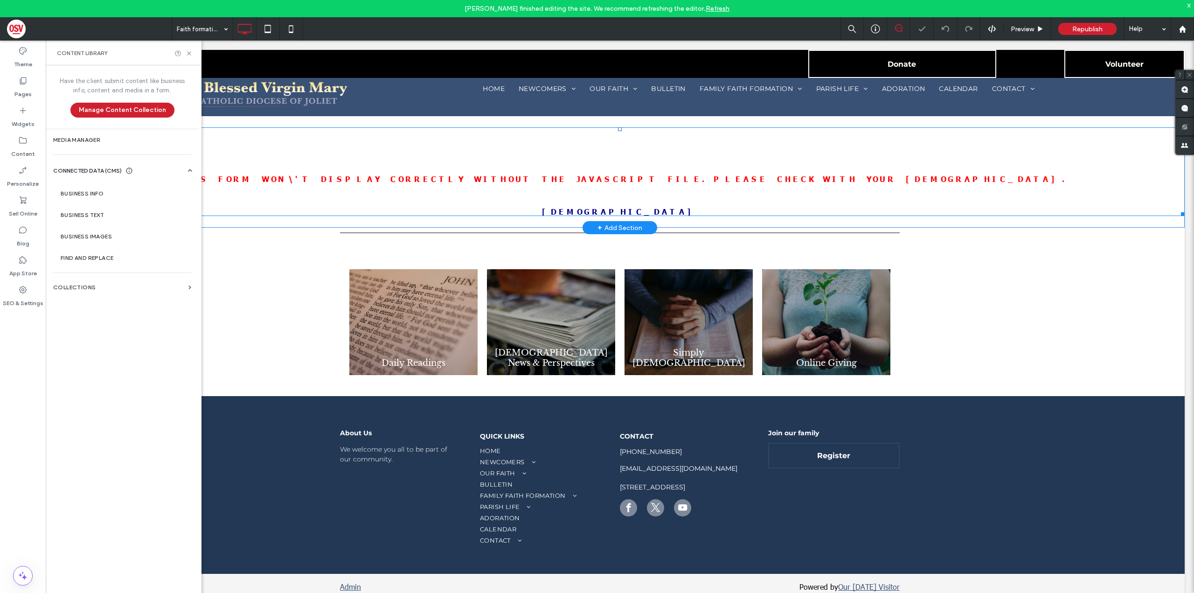
click at [625, 190] on span at bounding box center [620, 171] width 1130 height 89
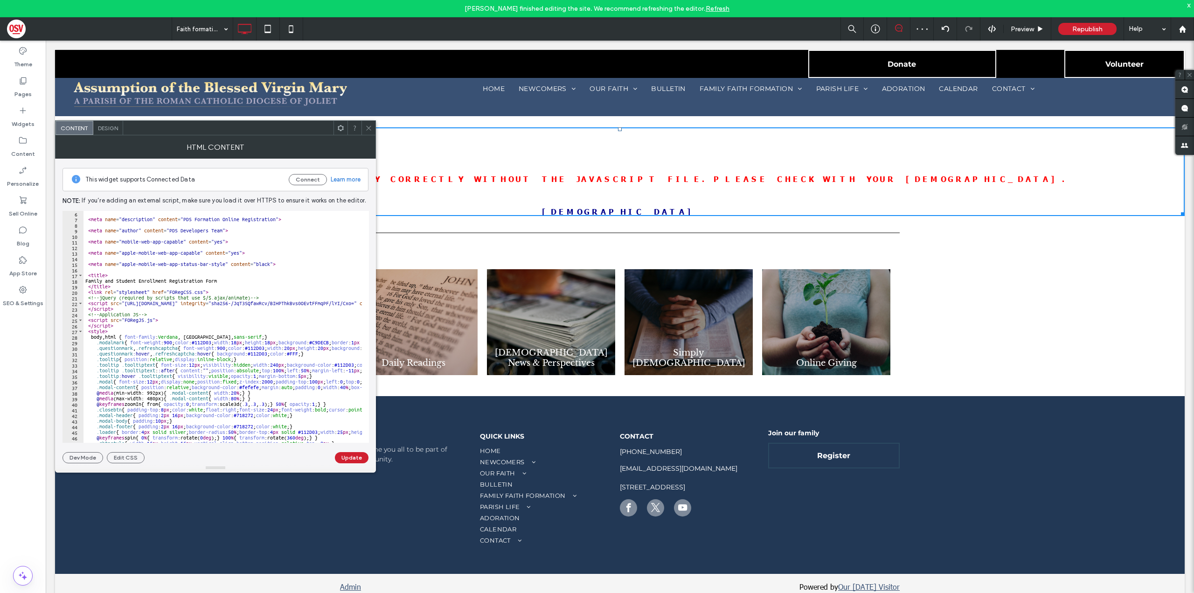
scroll to position [12, 0]
paste textarea "**********"
type textarea "**********"
click at [353, 458] on button "Update" at bounding box center [352, 457] width 34 height 11
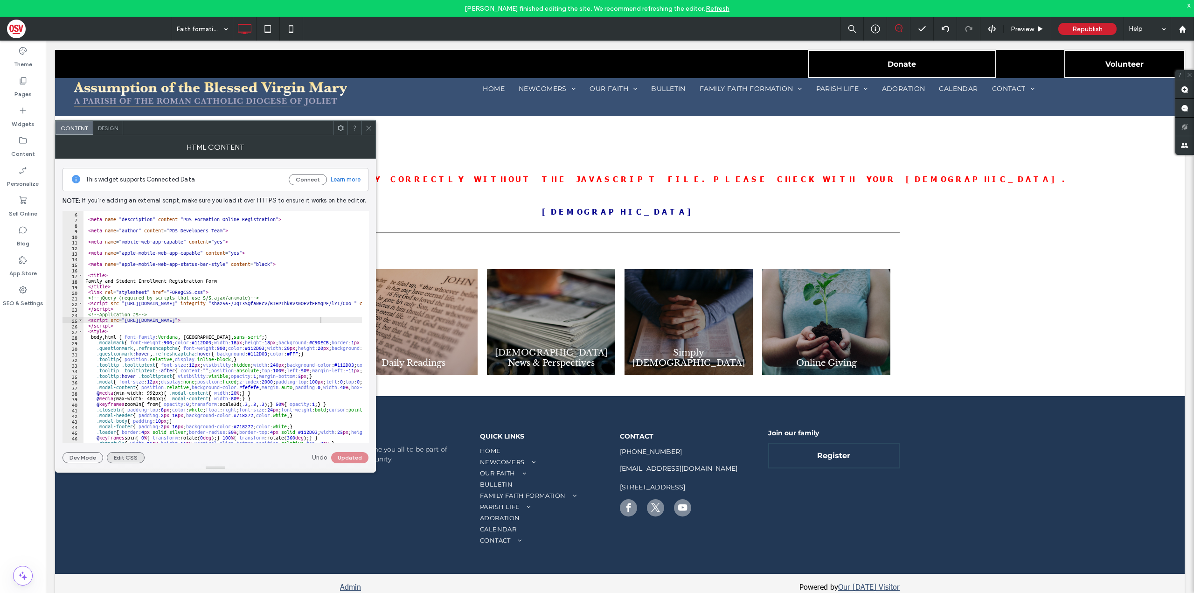
click at [131, 455] on button "Edit CSS" at bounding box center [126, 457] width 38 height 11
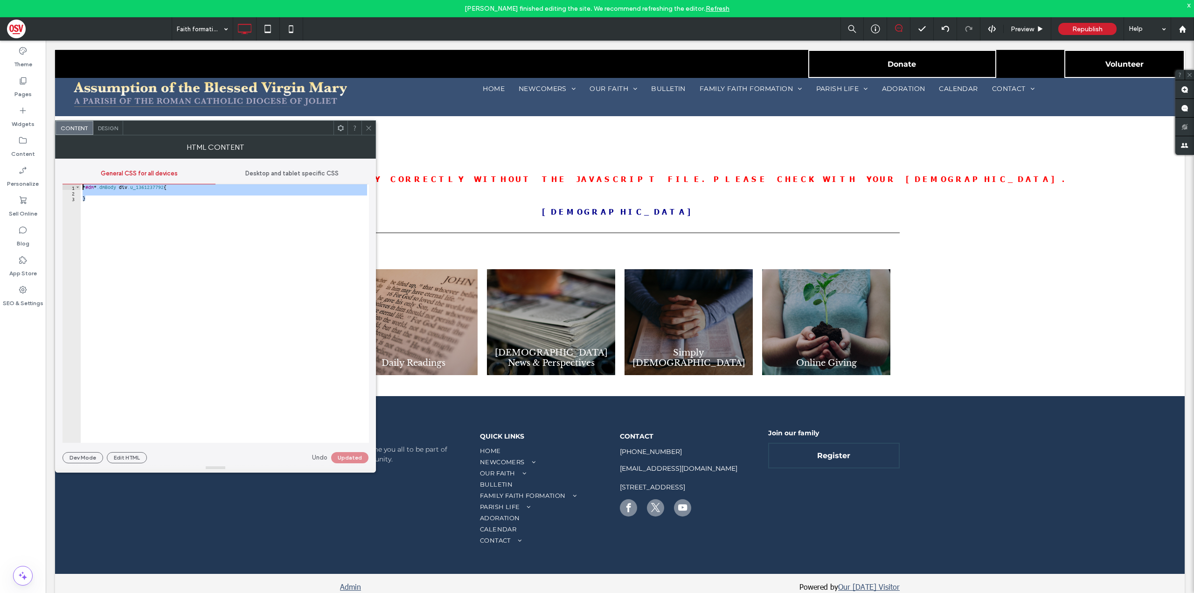
drag, startPoint x: 116, startPoint y: 198, endPoint x: 64, endPoint y: 176, distance: 56.1
click at [64, 176] on div "General CSS for all devices Desktop and tablet specific CSS * 1 2 3 * #dm * .dm…" at bounding box center [216, 302] width 306 height 279
type textarea "**********"
paste textarea "Cursor at row 1"
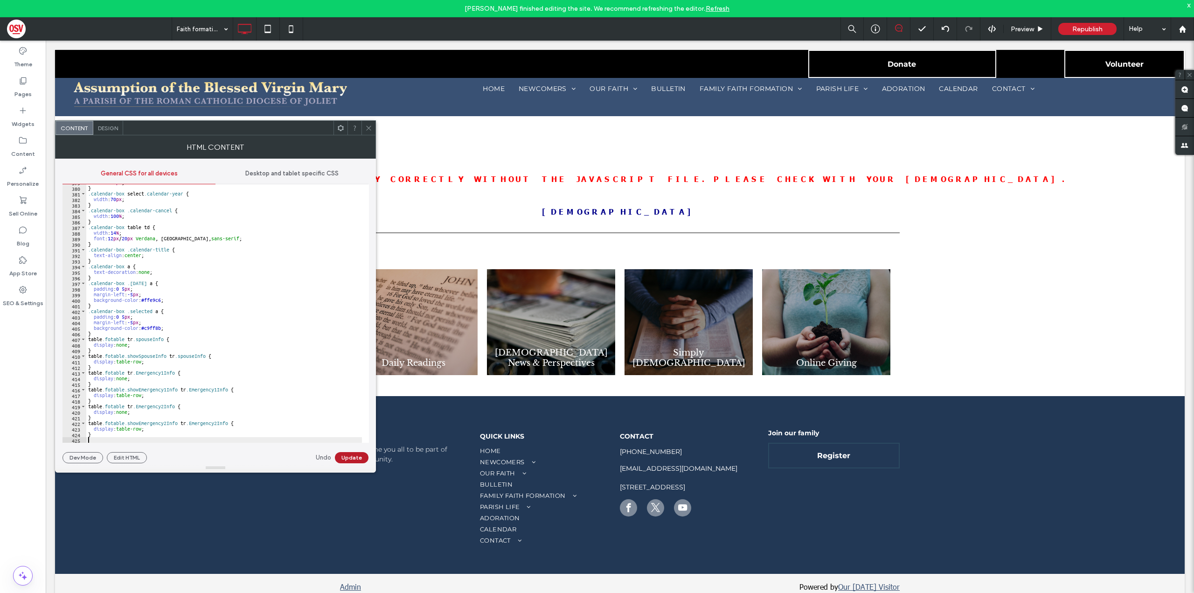
click at [358, 457] on button "Update" at bounding box center [352, 457] width 34 height 11
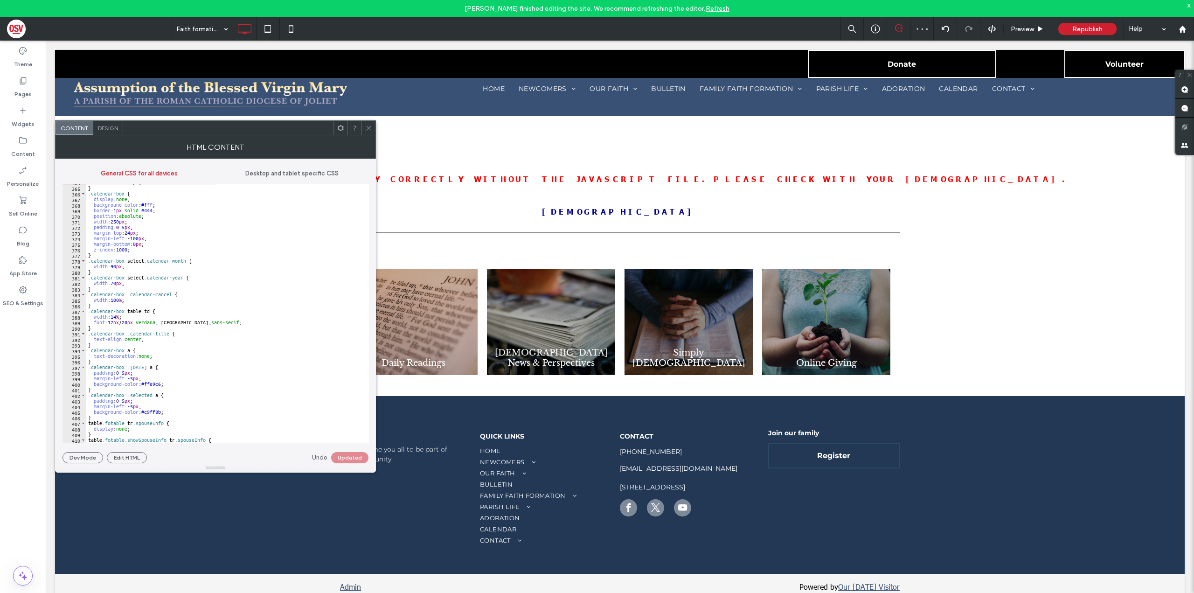
scroll to position [1953, 0]
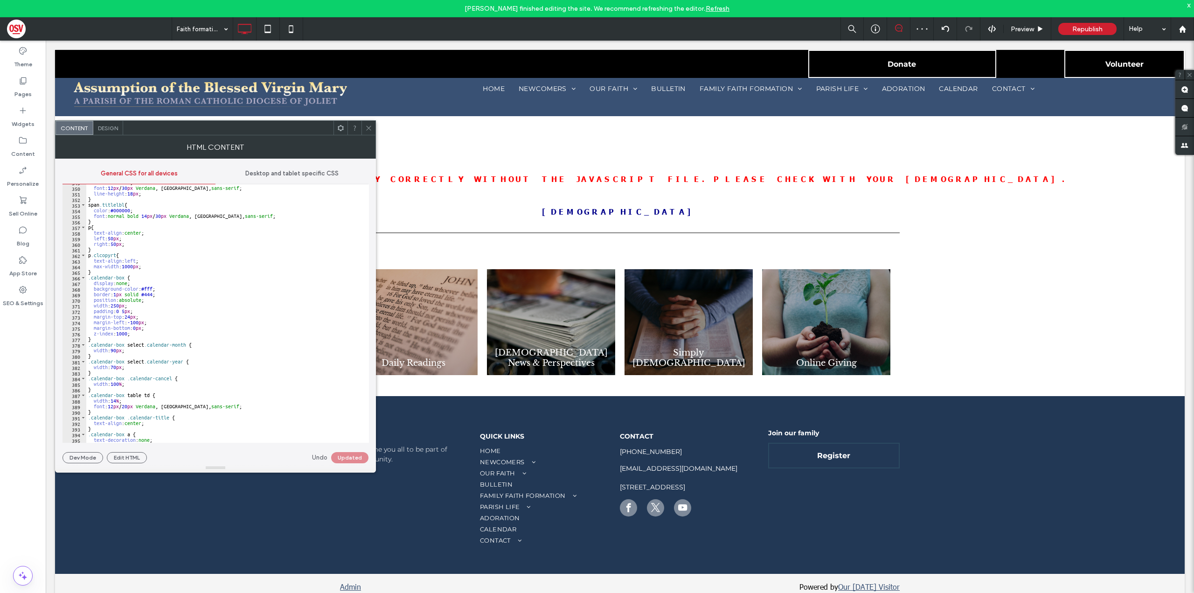
click at [369, 131] on icon at bounding box center [368, 128] width 7 height 7
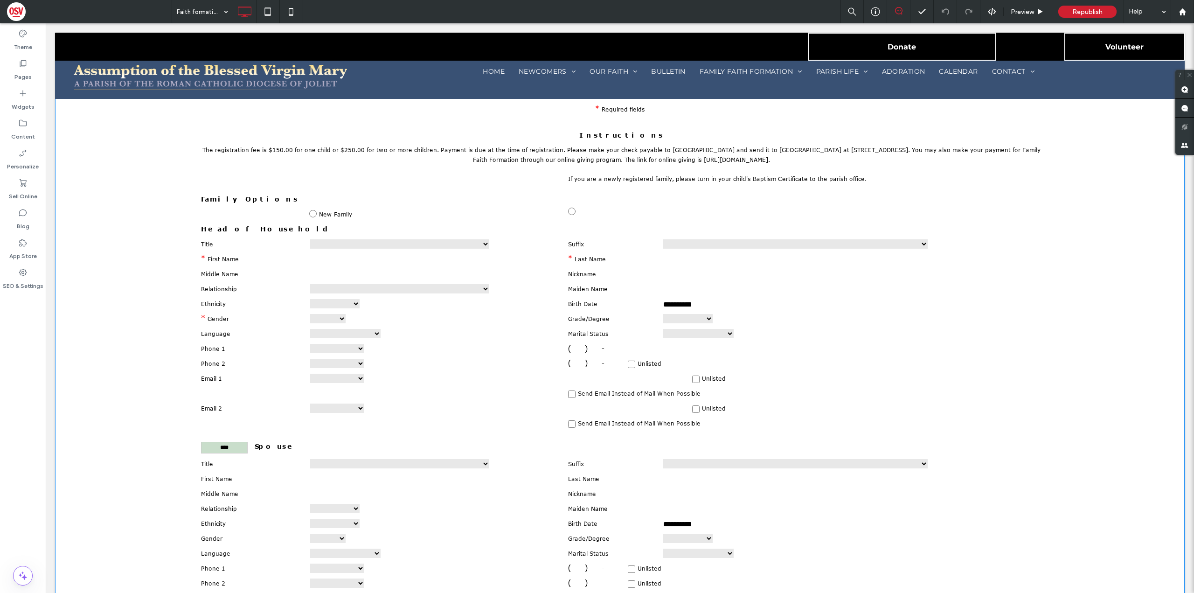
scroll to position [58, 0]
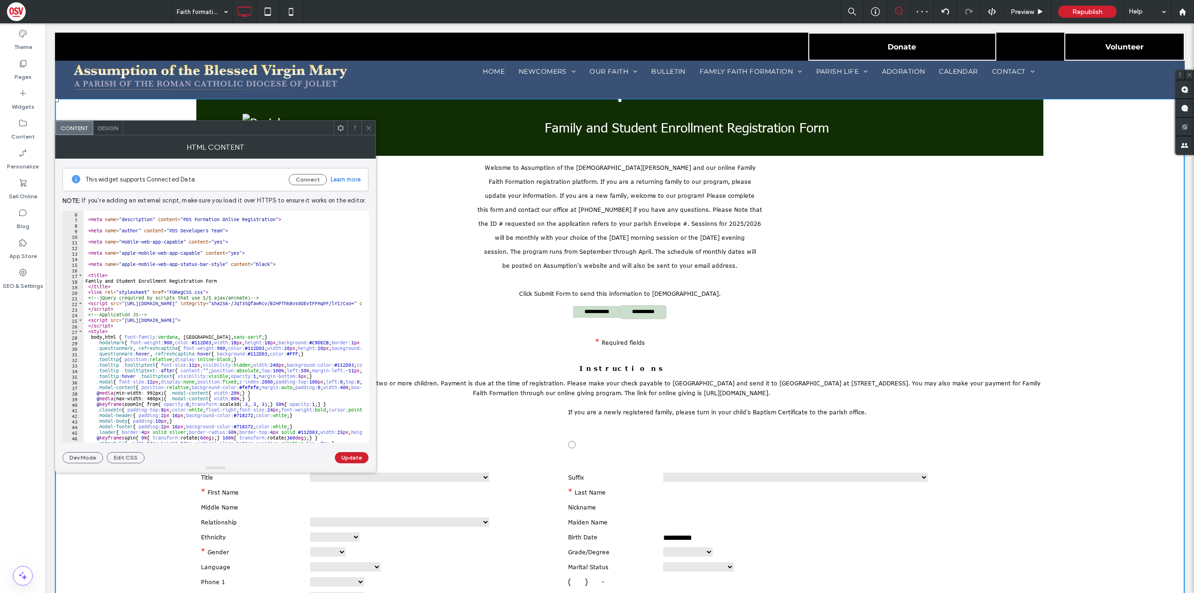
scroll to position [24, 0]
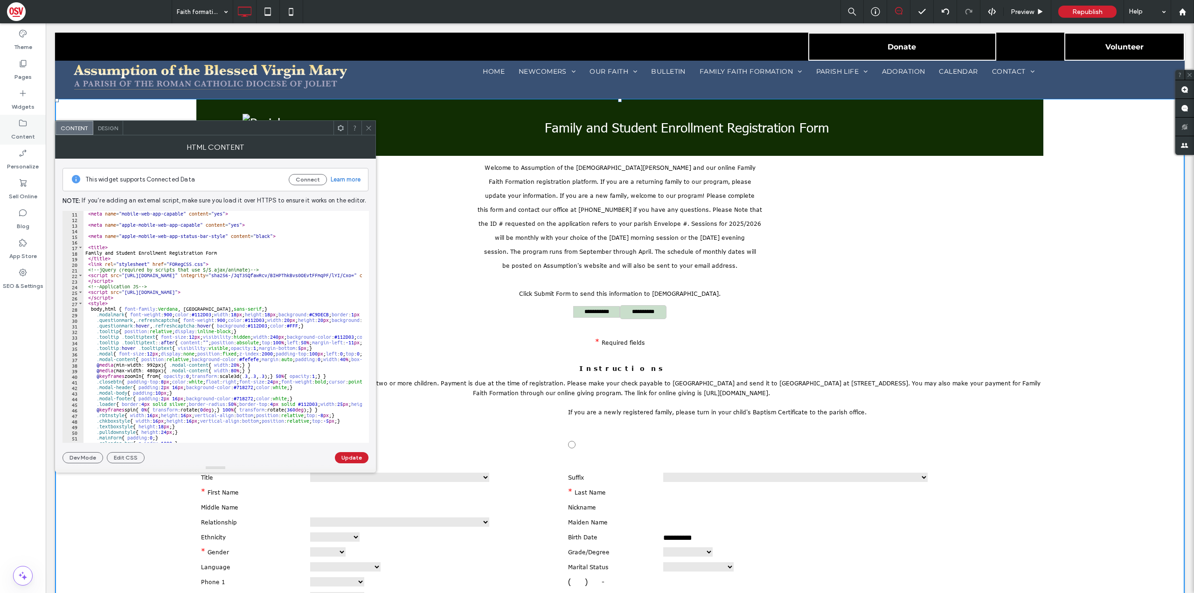
click at [25, 123] on icon at bounding box center [22, 123] width 9 height 9
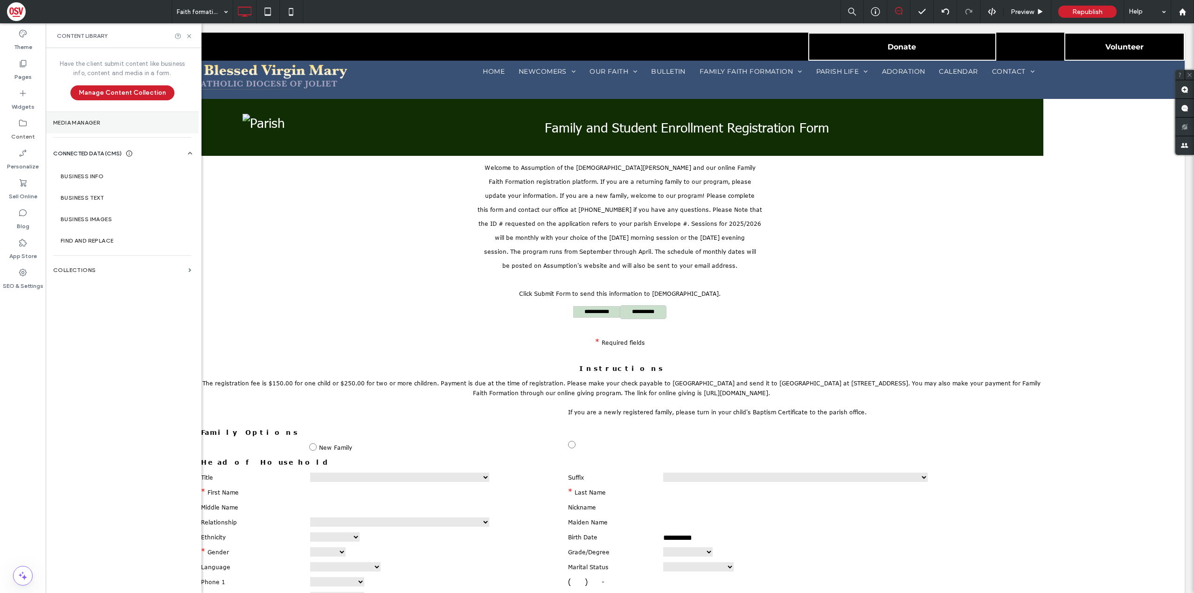
click at [122, 121] on label "Media Manager" at bounding box center [122, 122] width 138 height 7
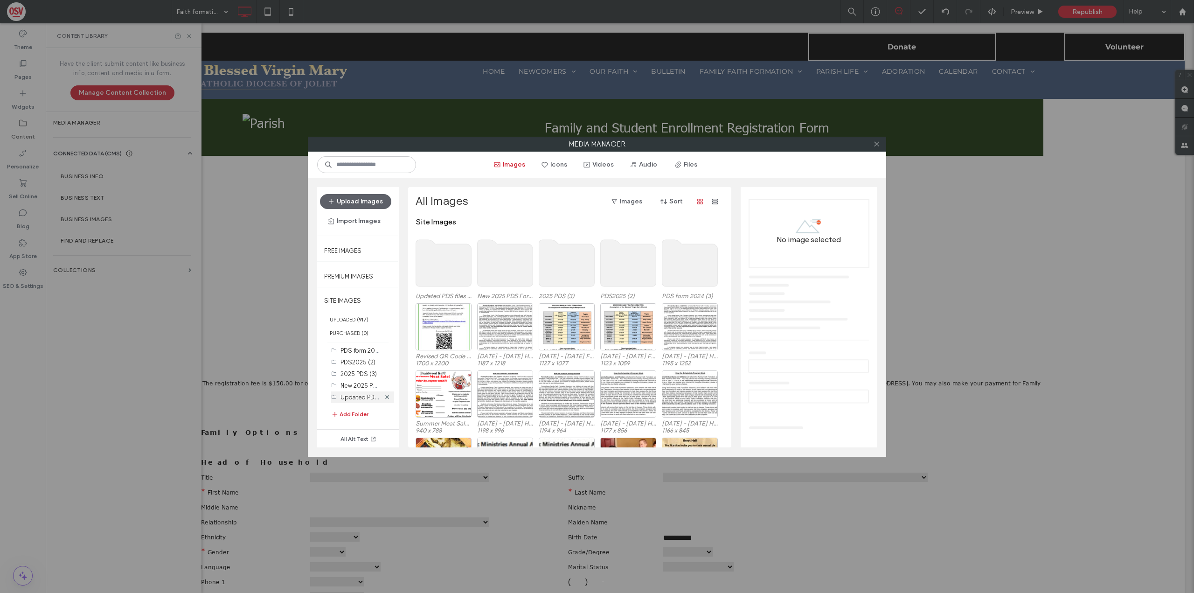
click at [359, 400] on label "Updated PDS files (1)" at bounding box center [370, 396] width 59 height 9
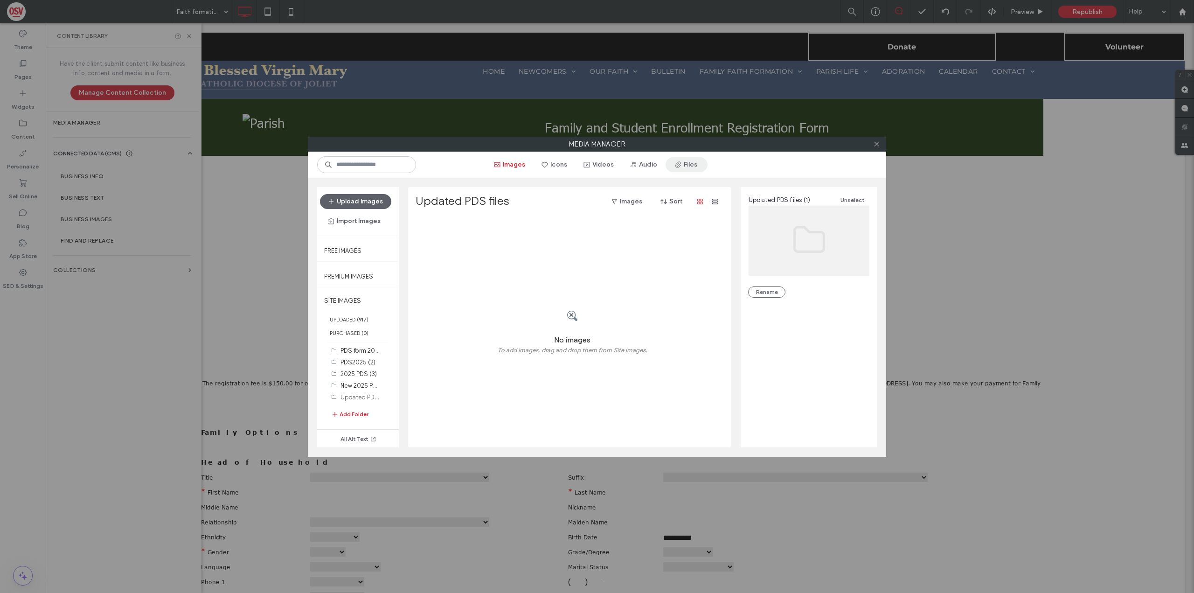
click at [677, 161] on icon "button" at bounding box center [678, 164] width 7 height 7
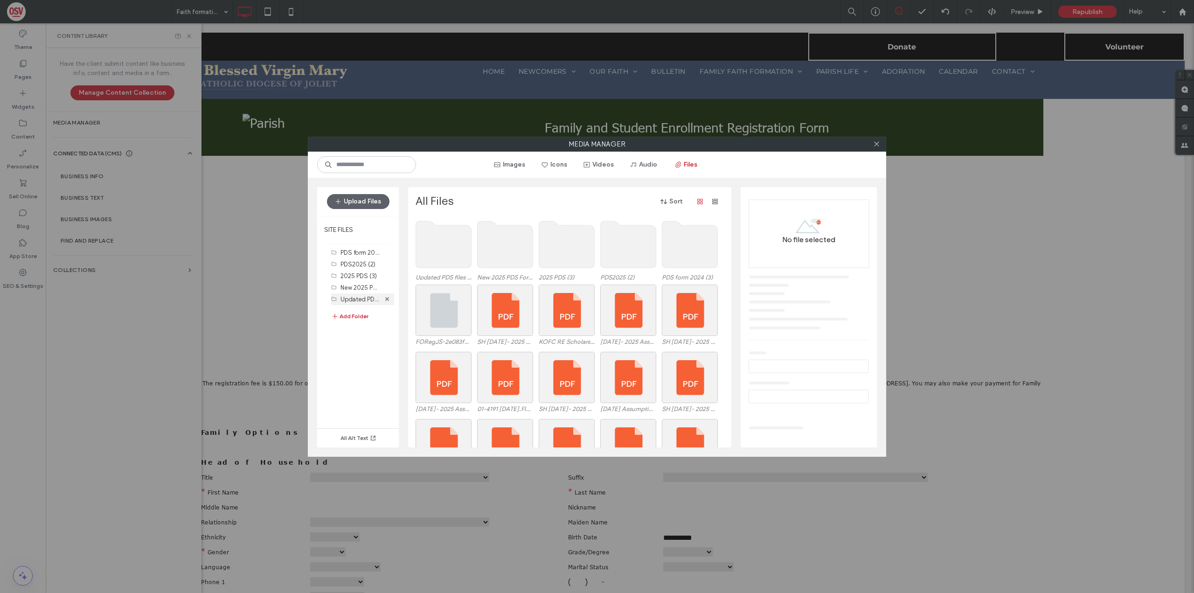
click at [350, 298] on label "Updated PDS files (1)" at bounding box center [370, 298] width 59 height 9
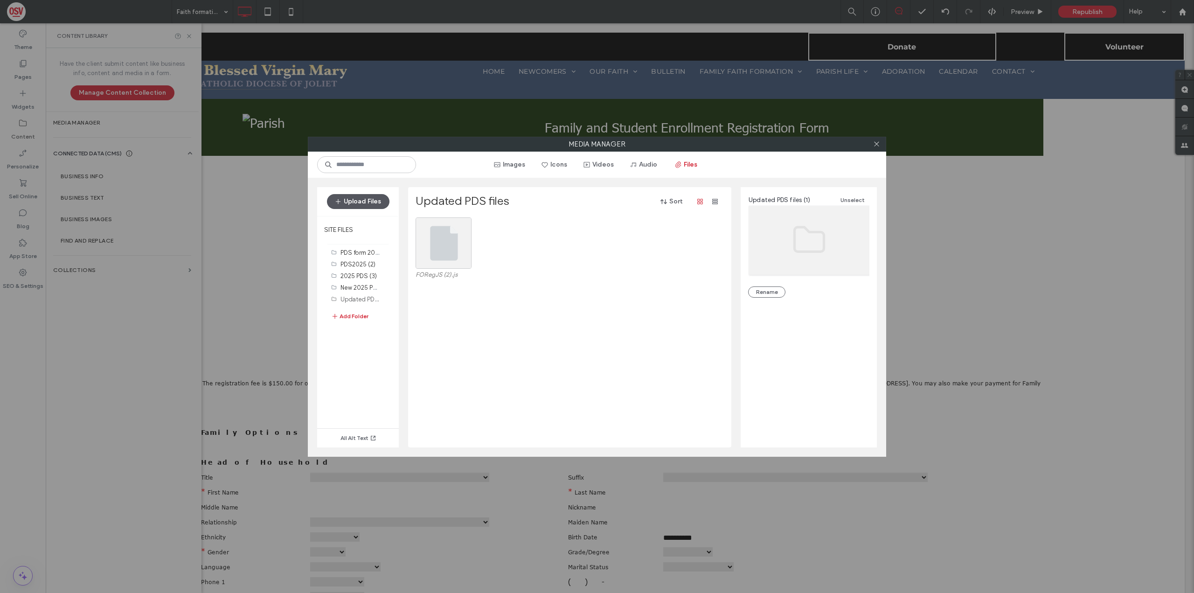
click at [371, 199] on button "Upload Files" at bounding box center [358, 201] width 63 height 15
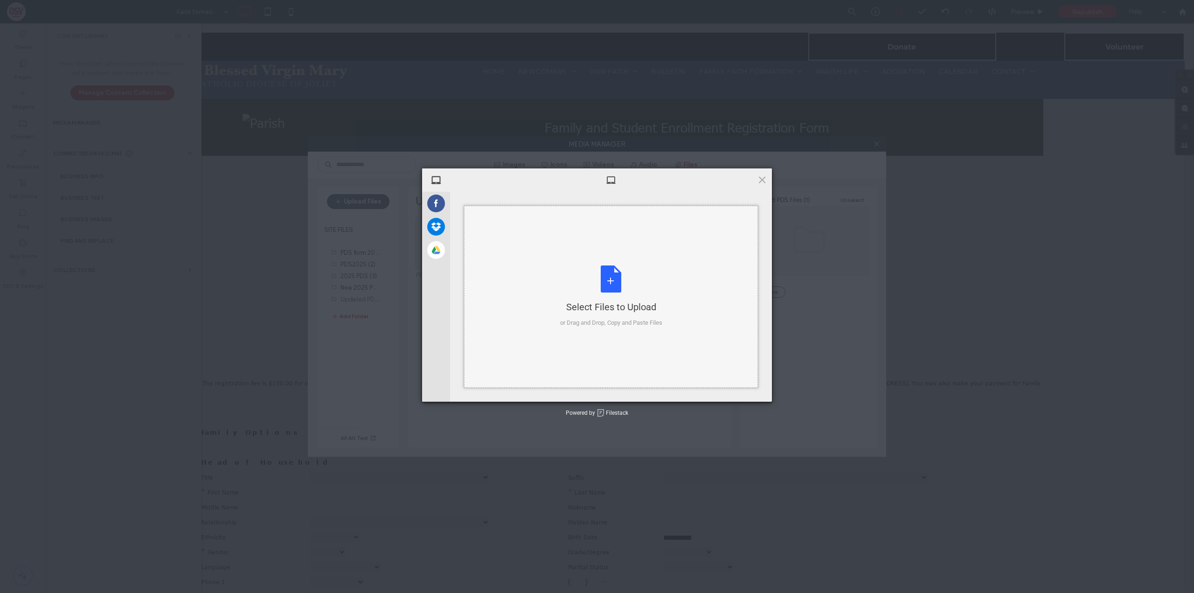
click at [583, 279] on div "Select Files to Upload or Drag and Drop, Copy and Paste Files" at bounding box center [611, 296] width 102 height 62
click at [729, 388] on span "Upload 1" at bounding box center [743, 389] width 47 height 18
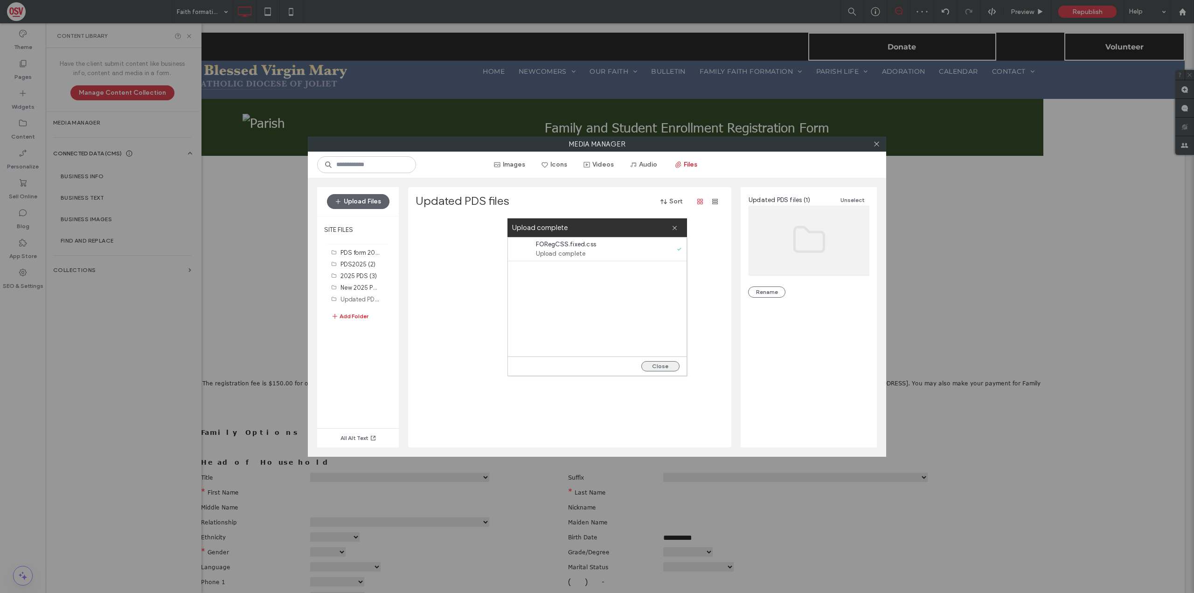
click at [677, 365] on button "Close" at bounding box center [661, 366] width 38 height 10
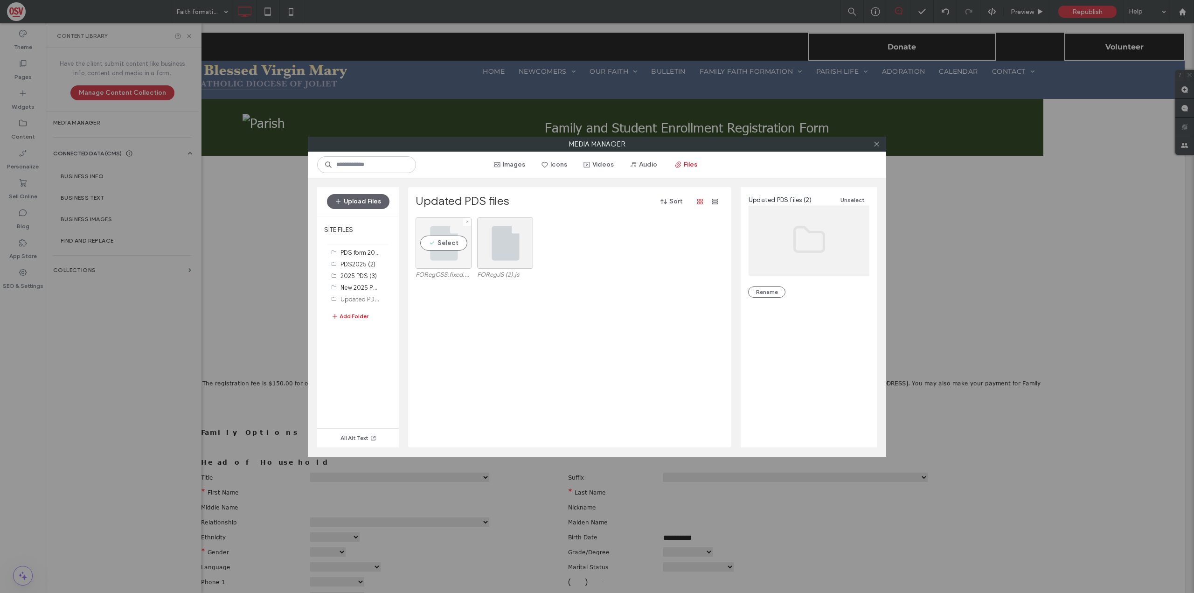
click at [445, 245] on div "Select" at bounding box center [444, 242] width 56 height 51
click at [768, 314] on button "Rename" at bounding box center [766, 313] width 37 height 11
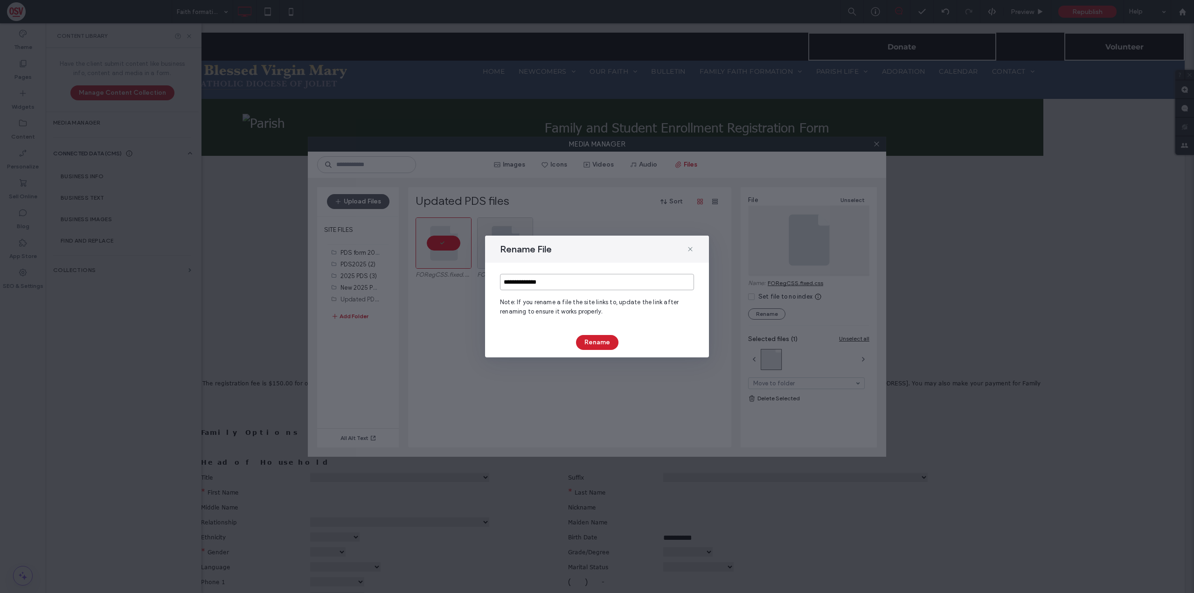
click at [553, 281] on input "**********" at bounding box center [597, 282] width 194 height 16
type input "********"
click at [607, 344] on button "Rename" at bounding box center [597, 342] width 42 height 15
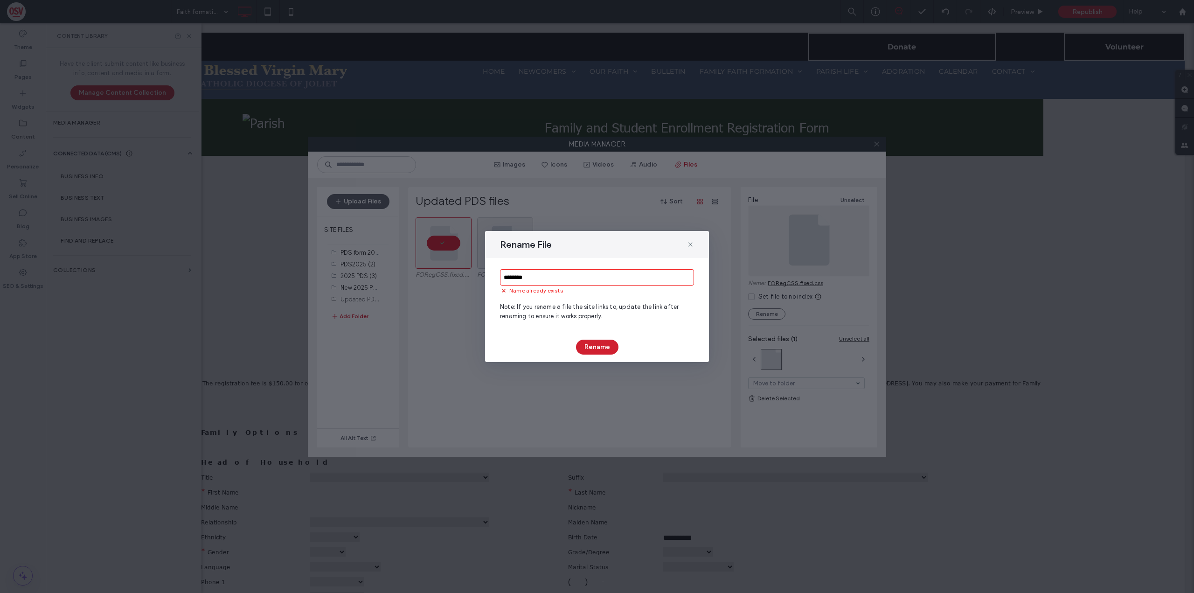
click at [553, 275] on input "********" at bounding box center [597, 277] width 194 height 16
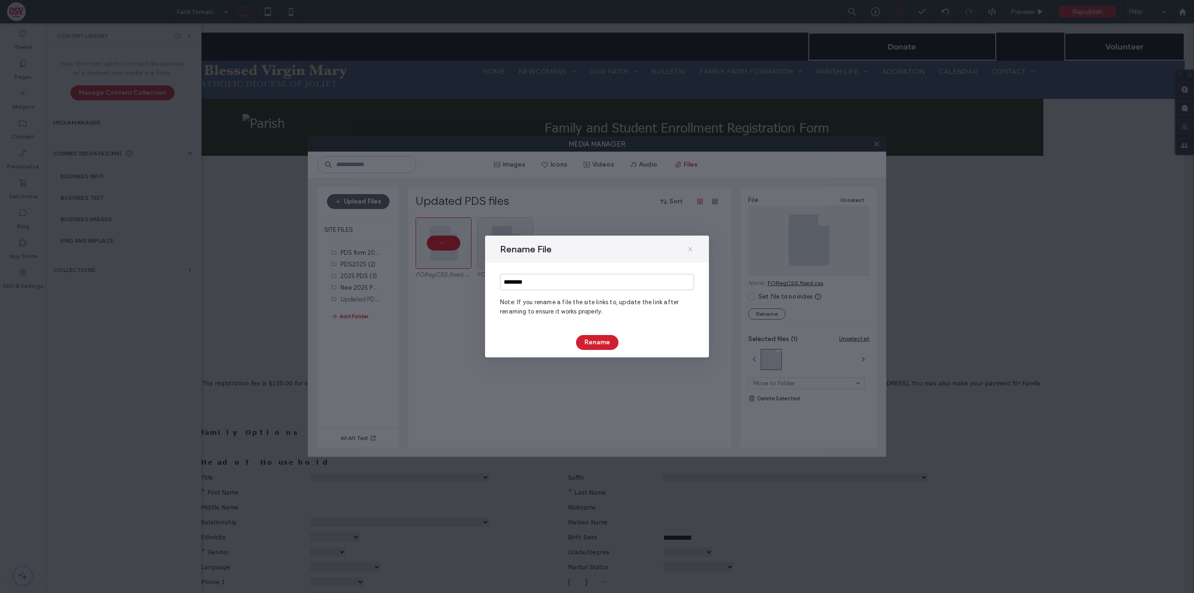
click at [691, 244] on span at bounding box center [690, 249] width 7 height 12
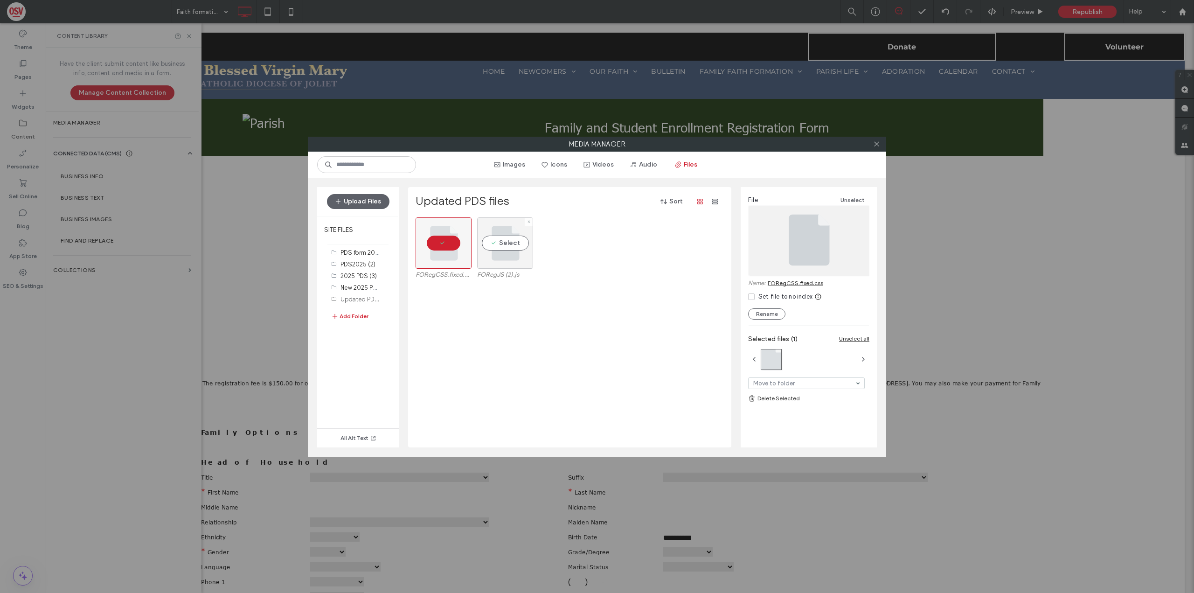
click at [516, 242] on div "Select" at bounding box center [505, 242] width 56 height 51
click at [357, 254] on label "PDS form 2024 (3)" at bounding box center [366, 252] width 50 height 9
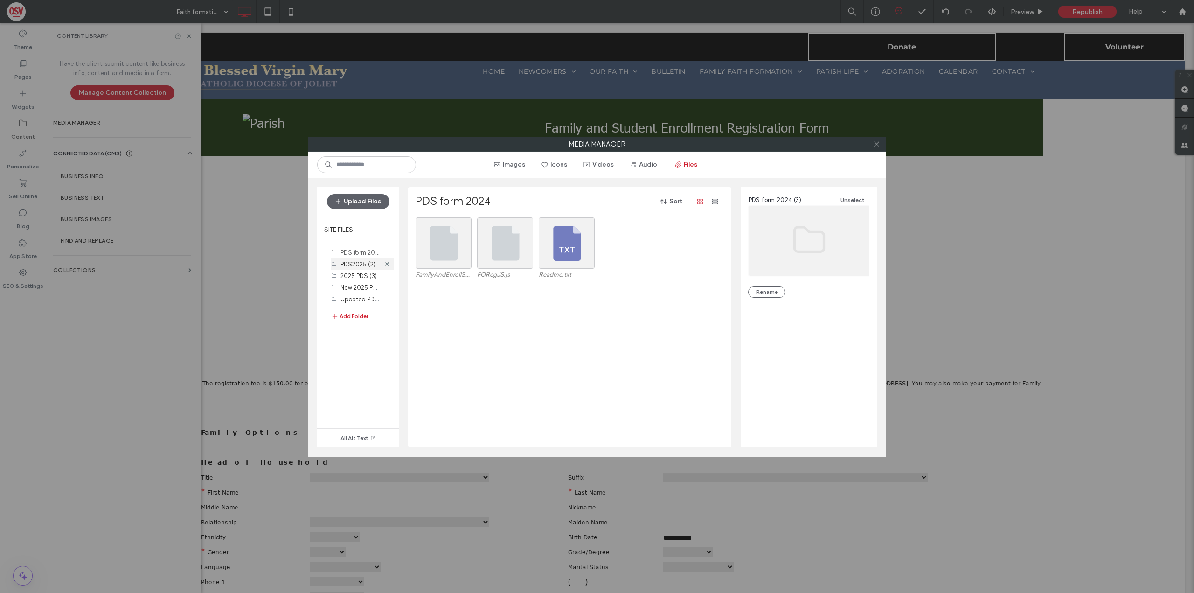
click at [359, 264] on label "PDS2025 (2)" at bounding box center [358, 264] width 35 height 7
click at [445, 246] on div "Select" at bounding box center [444, 242] width 56 height 51
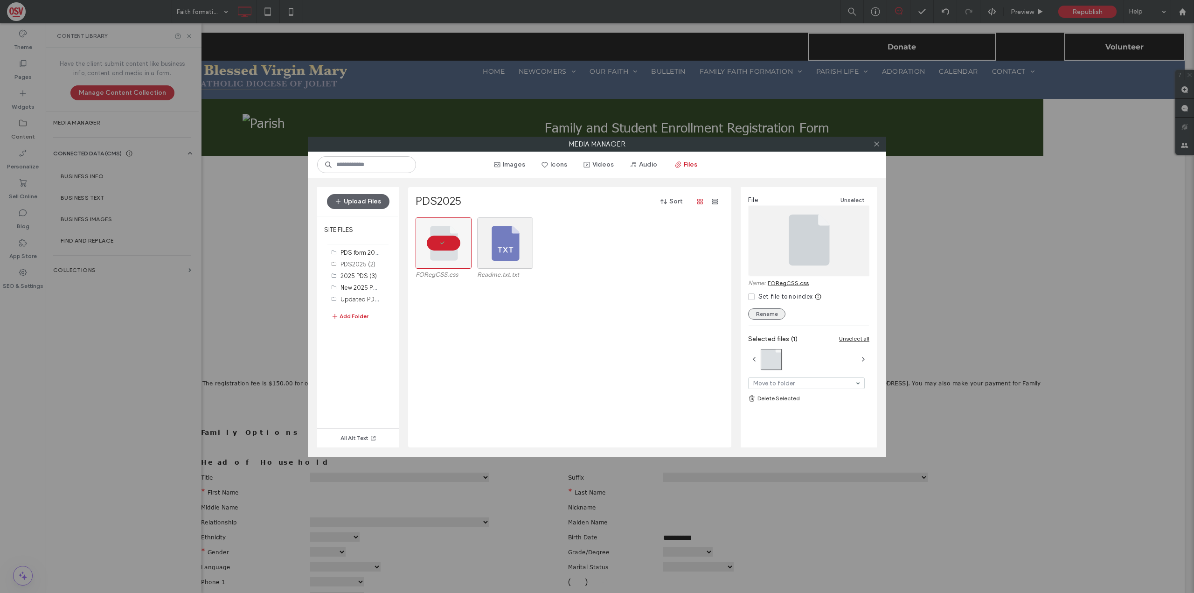
click at [774, 312] on button "Rename" at bounding box center [766, 313] width 37 height 11
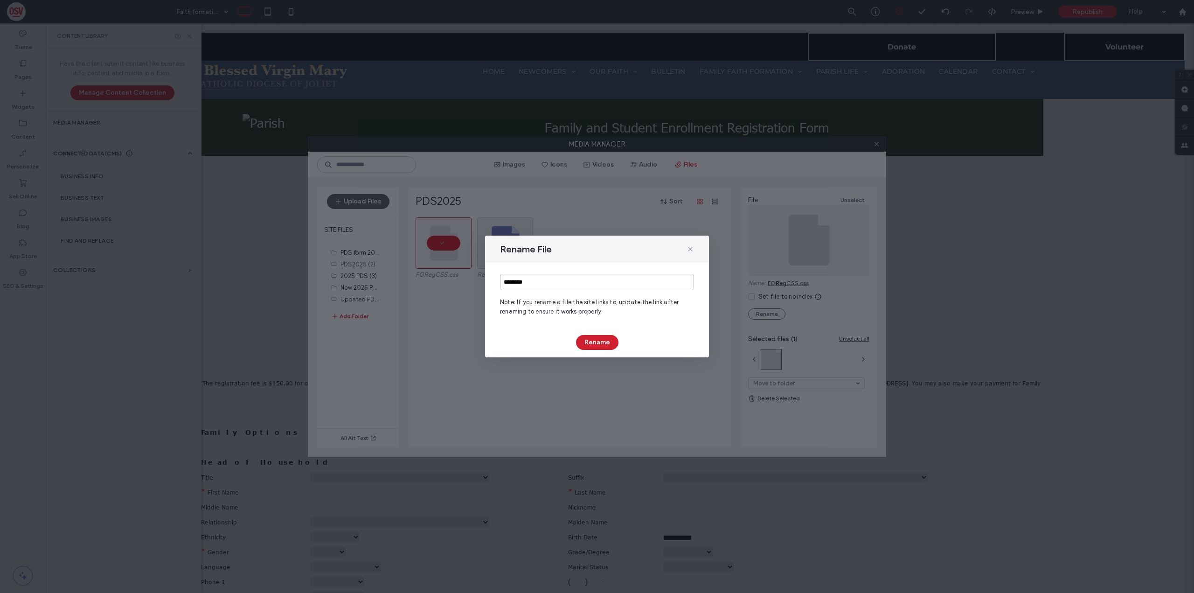
click at [556, 279] on input "********" at bounding box center [597, 282] width 194 height 16
type input "**********"
click at [610, 340] on button "Rename" at bounding box center [597, 342] width 42 height 15
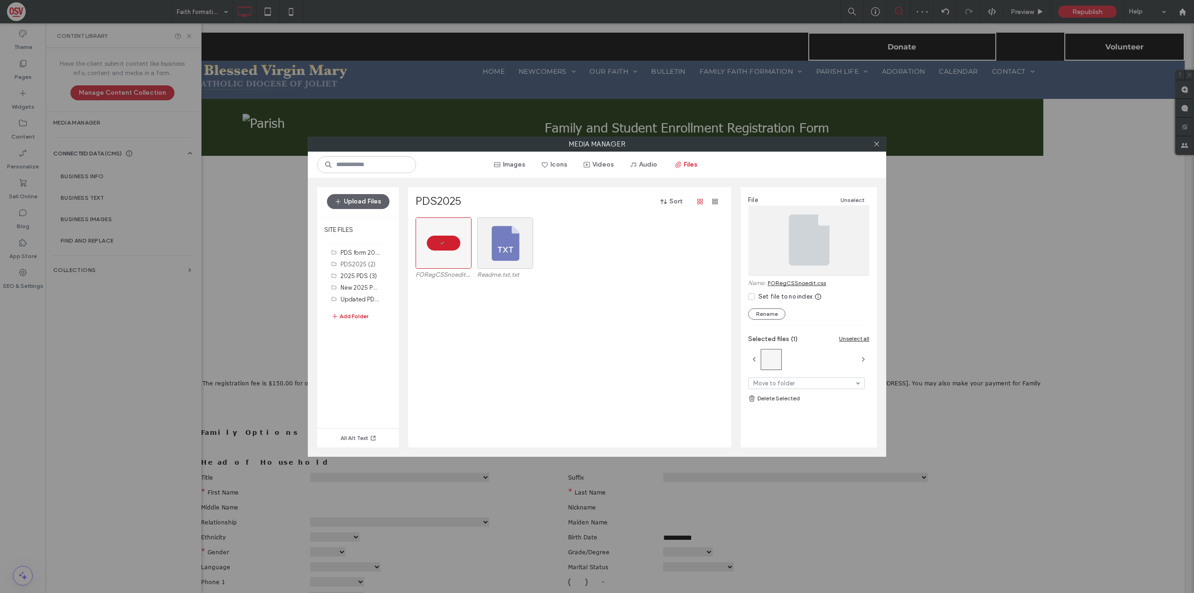
click at [606, 343] on div "FORegCSSnoedit.css Readme.txt.txt" at bounding box center [573, 332] width 314 height 230
click at [366, 275] on label "2025 PDS (3)" at bounding box center [359, 275] width 36 height 7
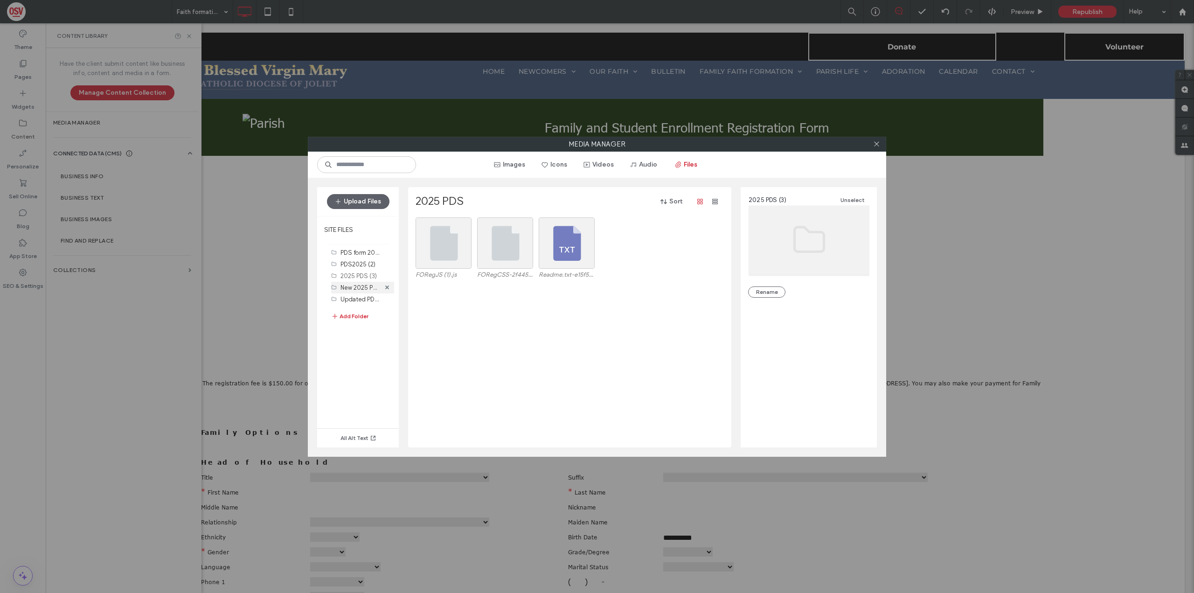
click at [348, 290] on label "New 2025 PDS Form (3)" at bounding box center [373, 287] width 65 height 9
click at [361, 287] on label "New 2025 PDS Form (3)" at bounding box center [373, 287] width 65 height 9
click at [365, 285] on label "New 2025 PDS Form (3)" at bounding box center [373, 287] width 65 height 9
click at [364, 272] on div "New 2025 PDS Form (3)" at bounding box center [359, 269] width 75 height 16
click at [364, 277] on label "2025 PDS (3)" at bounding box center [359, 275] width 36 height 7
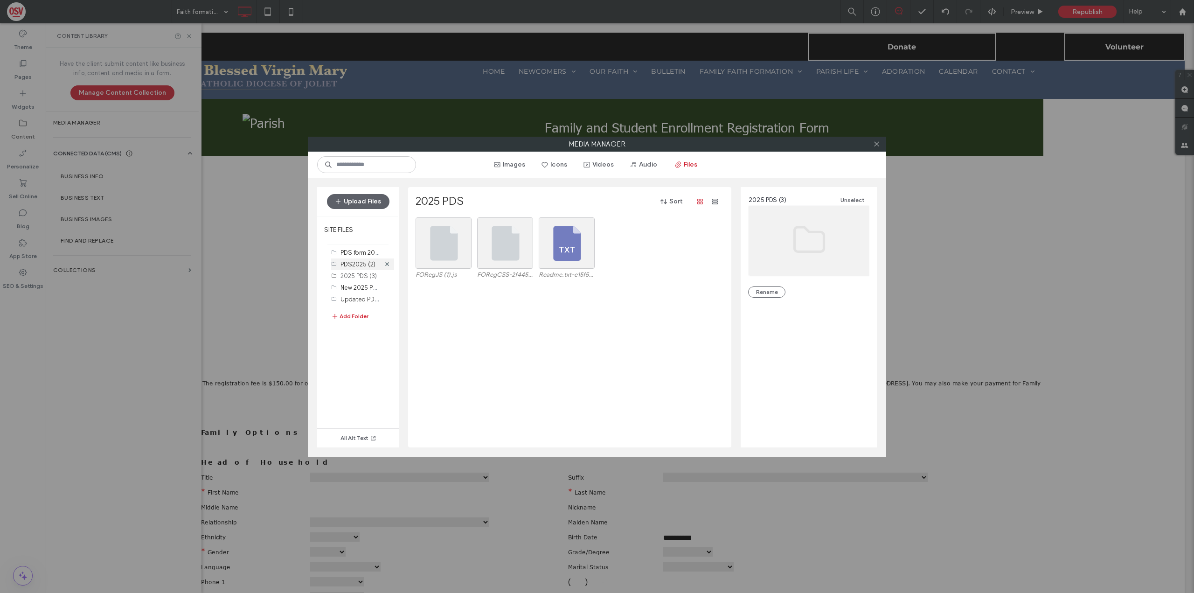
click at [362, 263] on label "PDS2025 (2)" at bounding box center [358, 264] width 35 height 7
click at [367, 300] on label "Updated PDS files (2)" at bounding box center [371, 298] width 60 height 9
drag, startPoint x: 443, startPoint y: 258, endPoint x: 451, endPoint y: 249, distance: 12.0
click at [451, 249] on div "Select" at bounding box center [444, 242] width 56 height 51
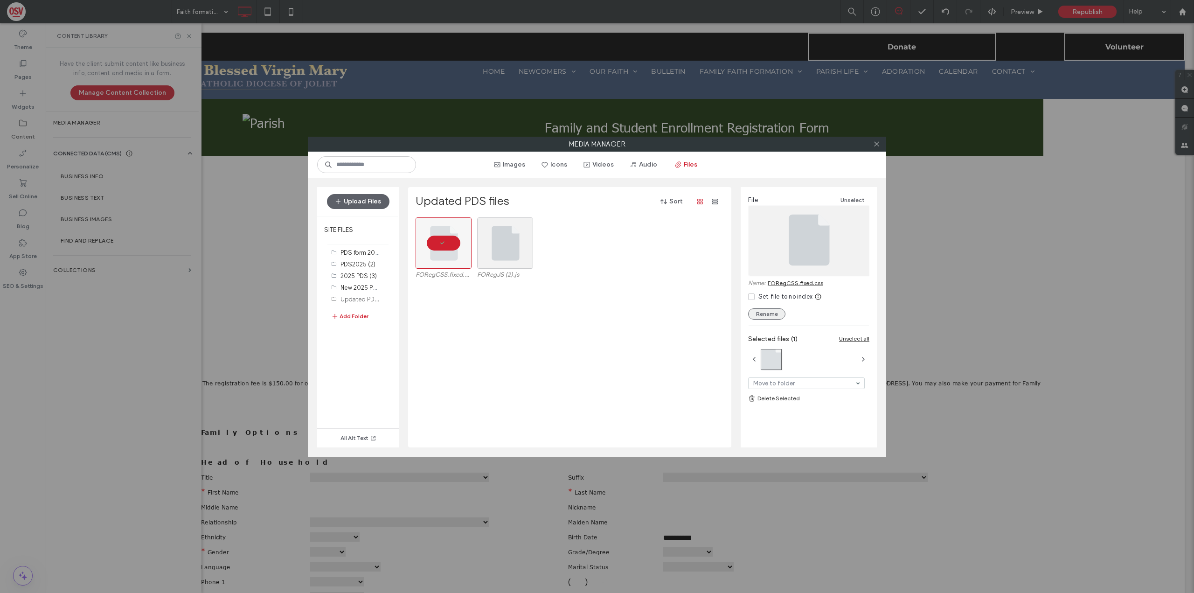
click at [762, 314] on button "Rename" at bounding box center [766, 313] width 37 height 11
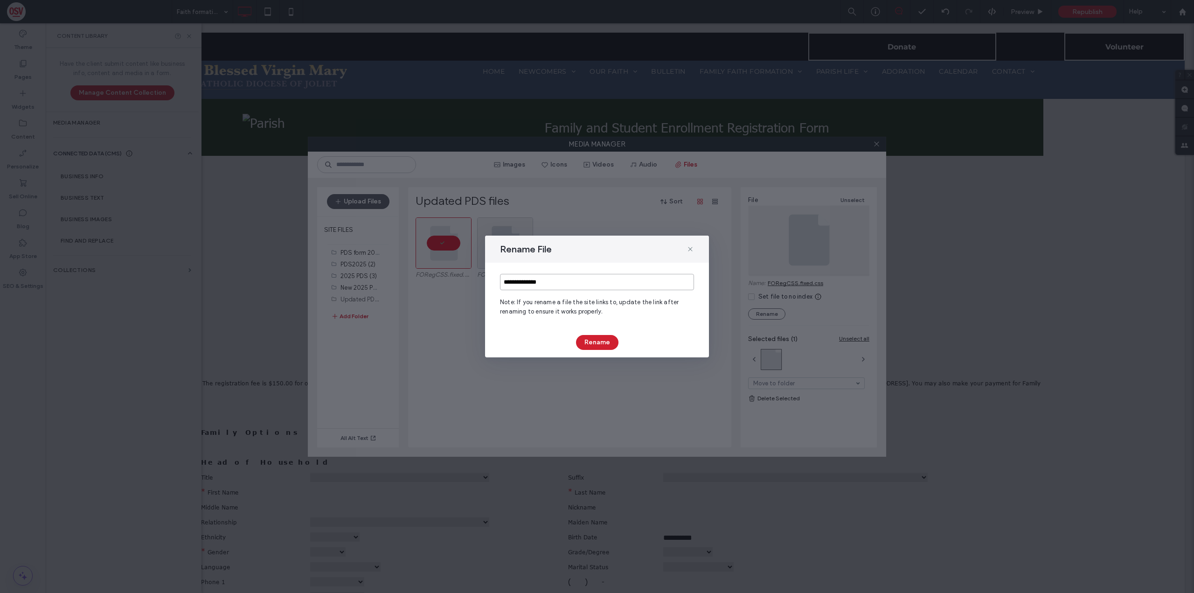
click at [560, 284] on input "**********" at bounding box center [597, 282] width 194 height 16
type input "********"
click at [587, 343] on button "Rename" at bounding box center [597, 342] width 42 height 15
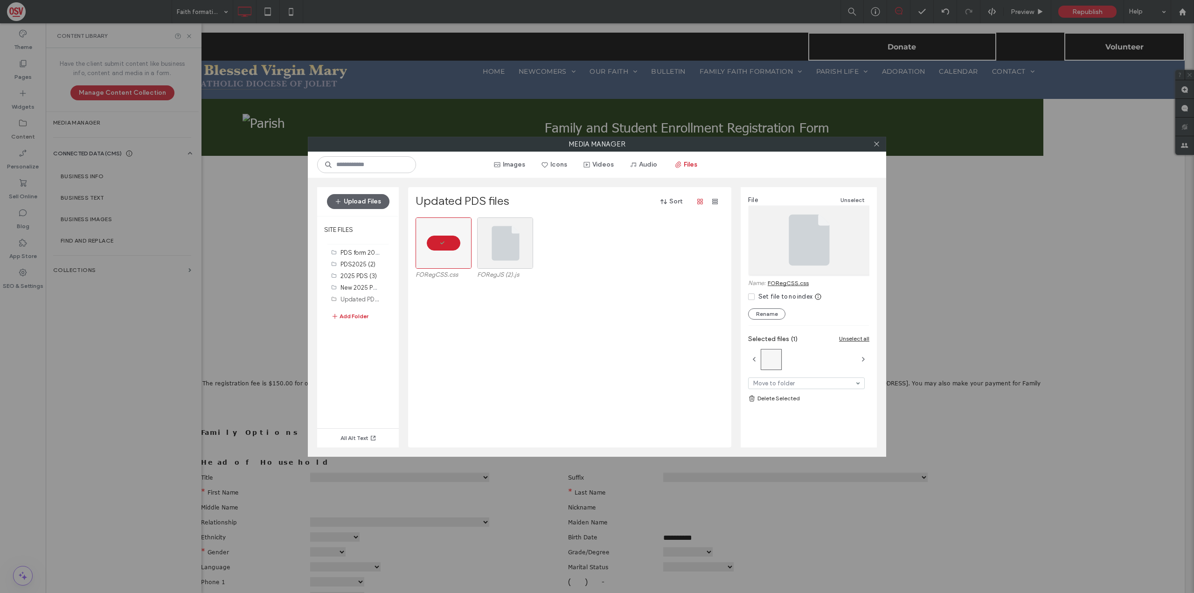
click at [237, 202] on div "Media Manager Images Icons Videos Audio Files Upload Files SITE FILES PDS form …" at bounding box center [597, 296] width 1194 height 593
click at [872, 145] on div at bounding box center [877, 144] width 14 height 14
click at [876, 143] on icon at bounding box center [876, 143] width 7 height 7
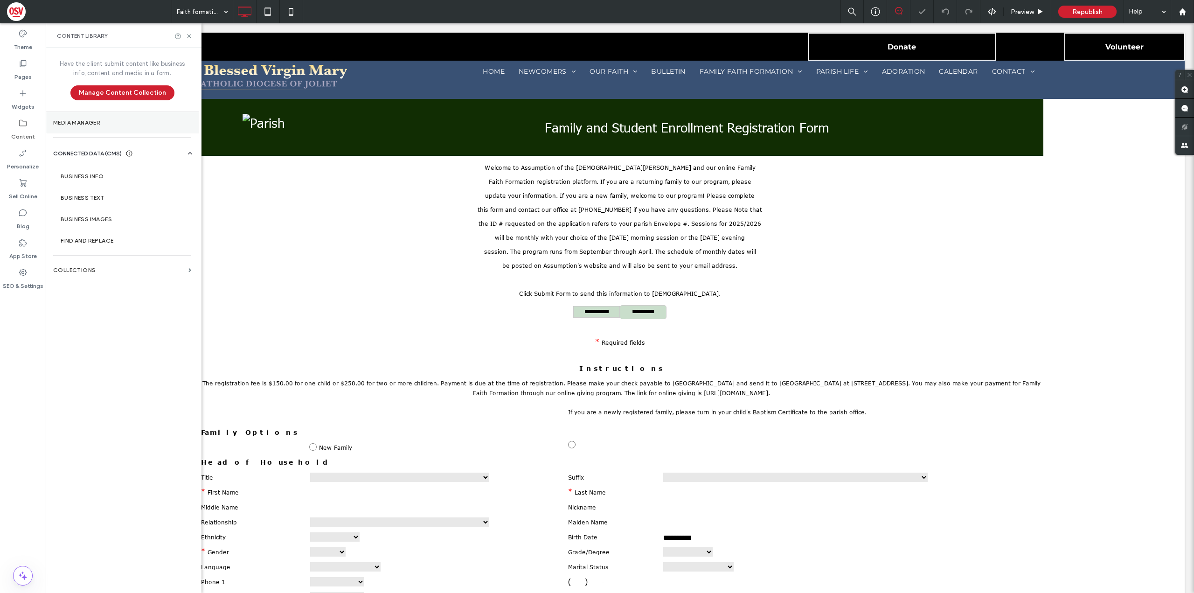
click at [122, 125] on label "Media Manager" at bounding box center [122, 122] width 138 height 7
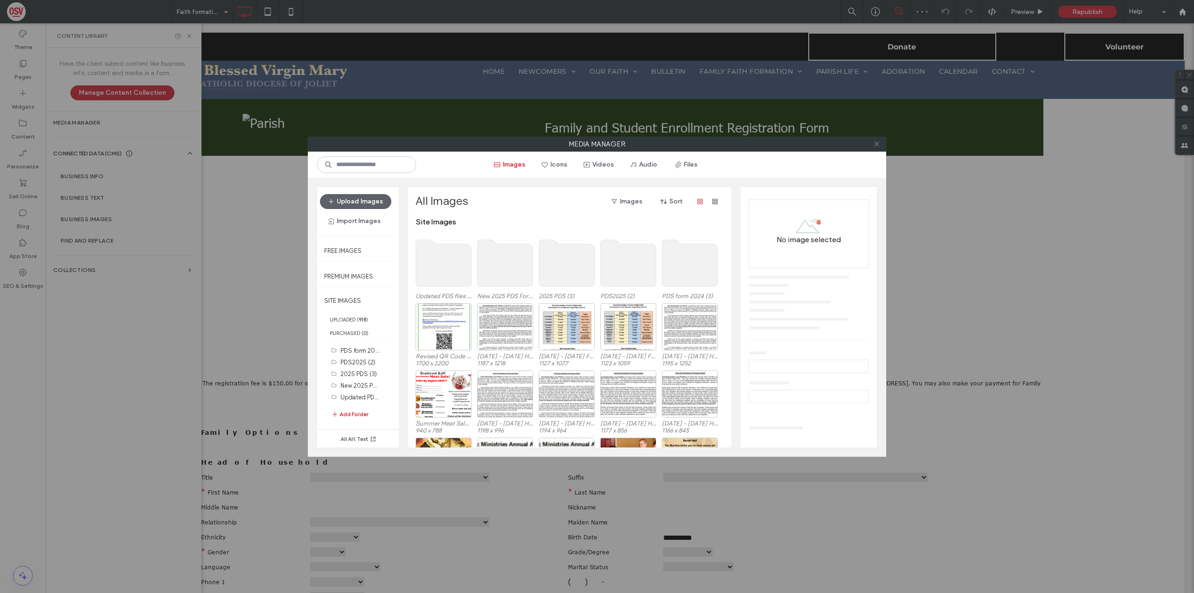
click at [878, 147] on span at bounding box center [876, 144] width 7 height 14
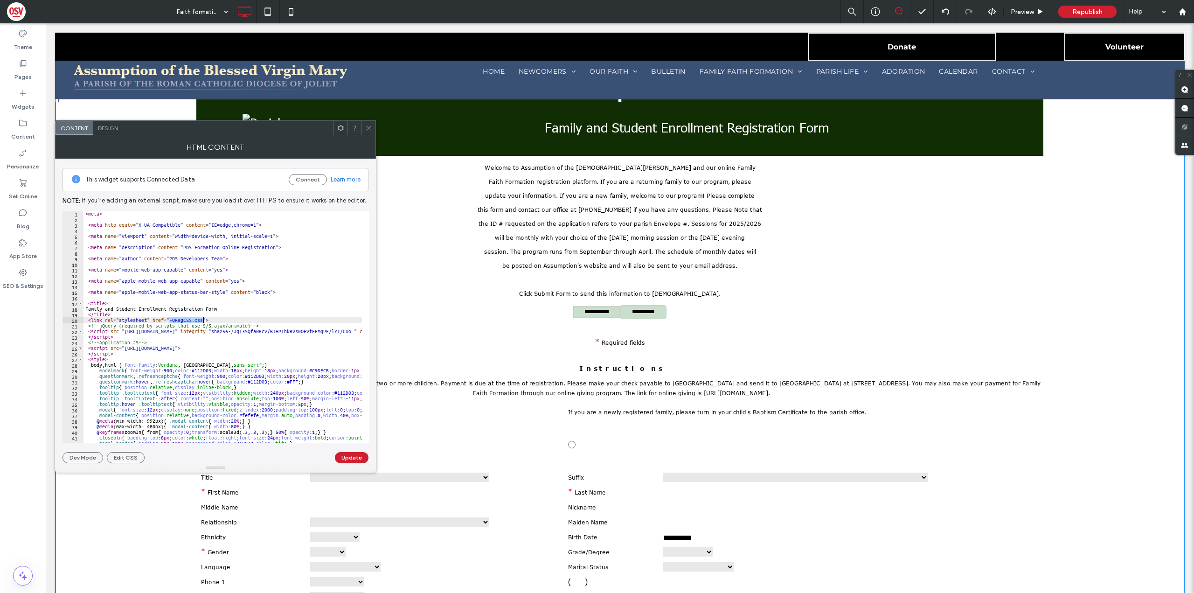
drag, startPoint x: 168, startPoint y: 319, endPoint x: 202, endPoint y: 321, distance: 33.7
paste textarea "**********"
type textarea "**********"
click at [356, 459] on button "Update" at bounding box center [352, 457] width 34 height 11
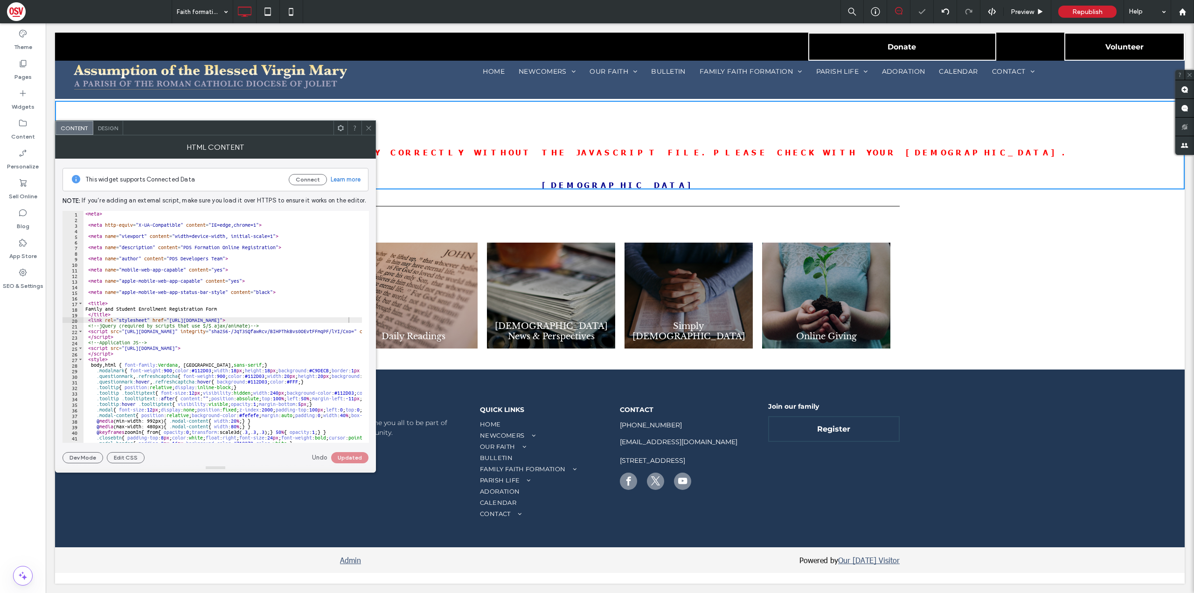
scroll to position [9, 0]
click at [374, 124] on div at bounding box center [369, 128] width 14 height 14
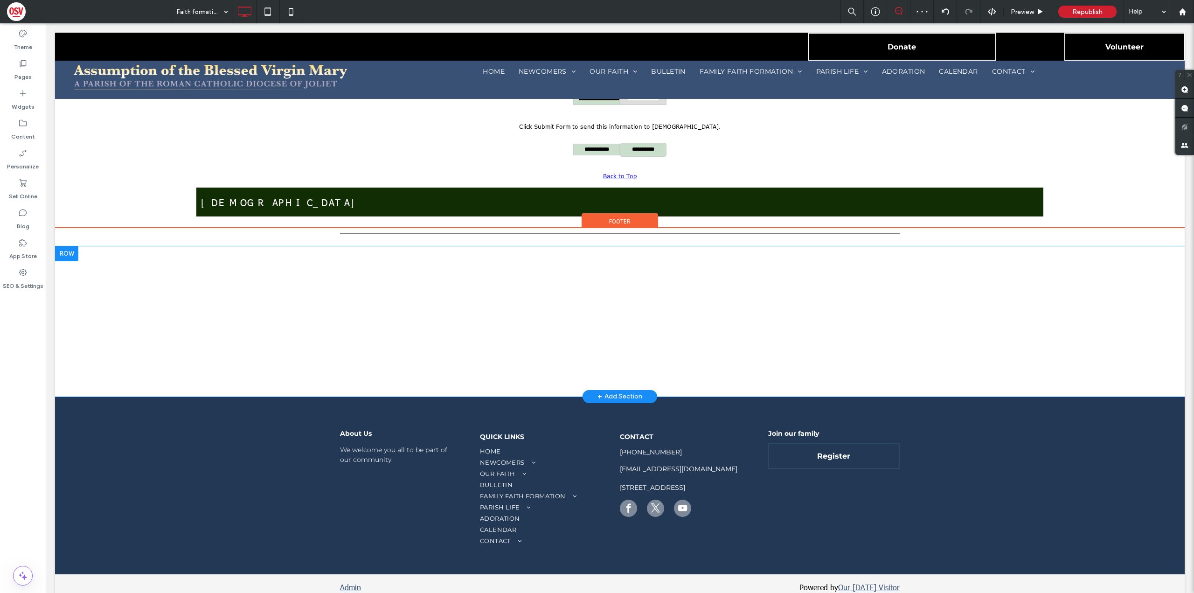
scroll to position [1773, 0]
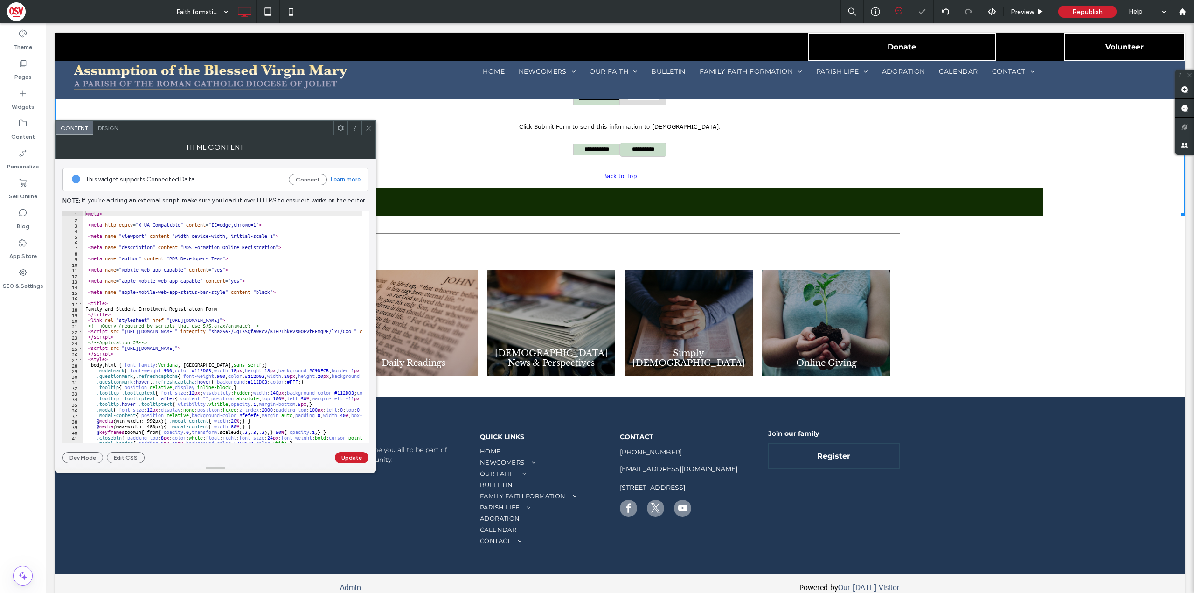
click at [370, 129] on icon at bounding box center [368, 128] width 7 height 7
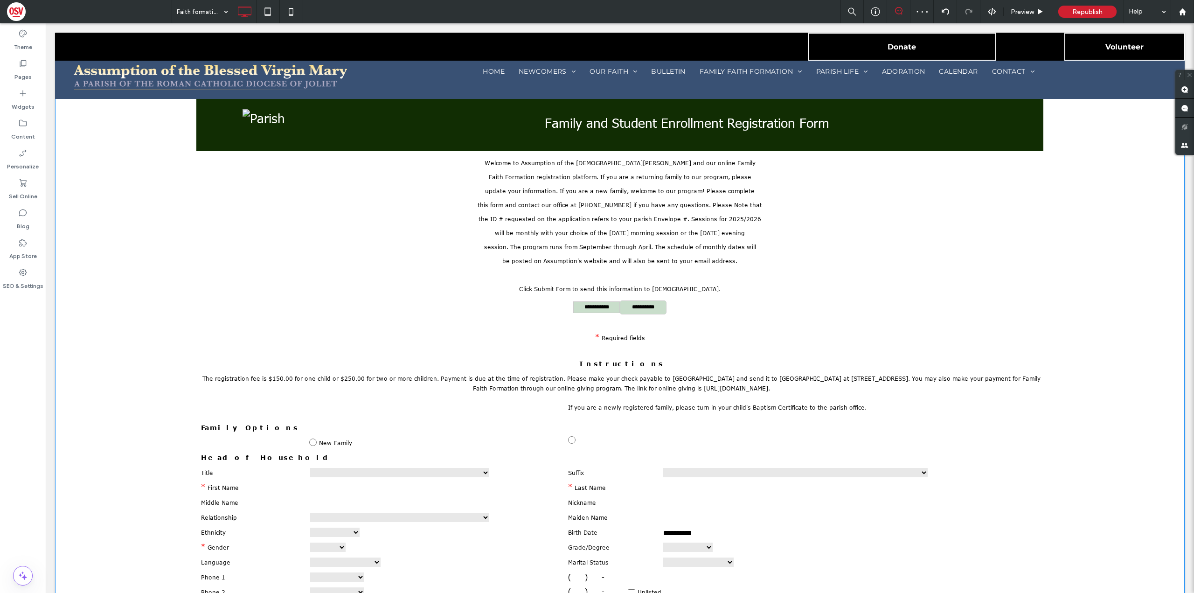
scroll to position [0, 0]
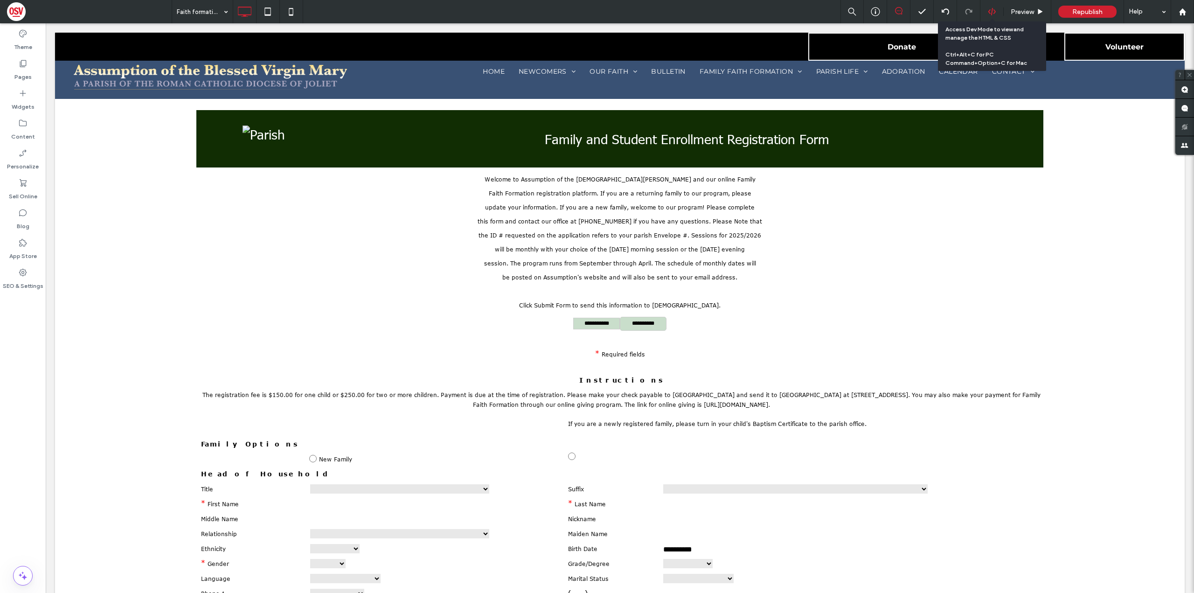
drag, startPoint x: 993, startPoint y: 11, endPoint x: 967, endPoint y: 17, distance: 26.4
click at [993, 11] on icon at bounding box center [992, 11] width 8 height 8
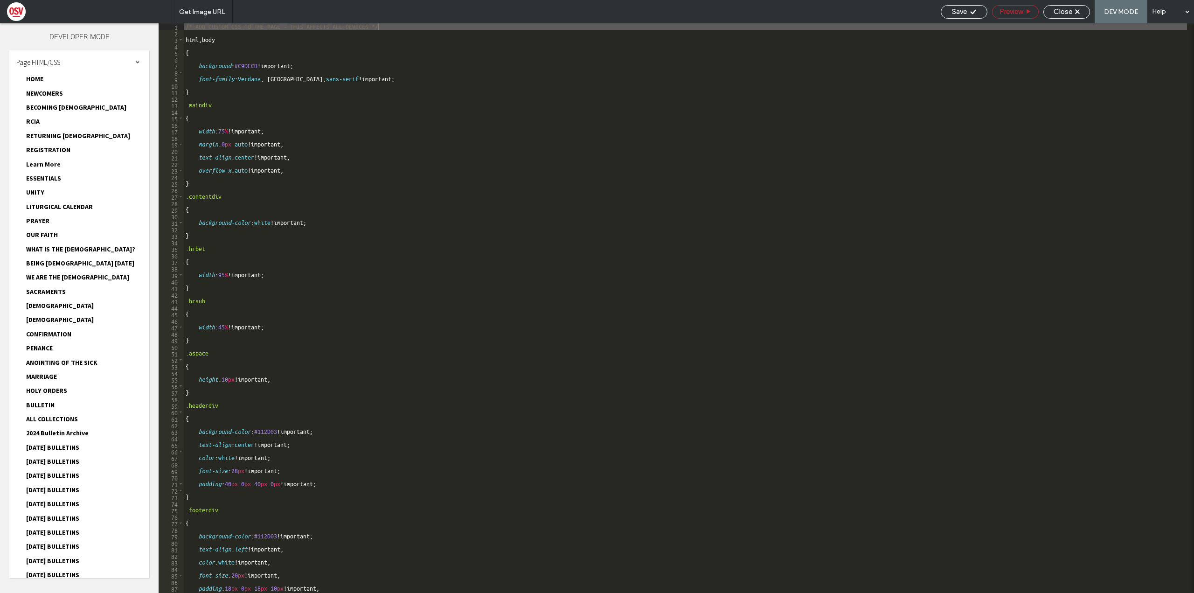
click at [1014, 12] on span "Preview" at bounding box center [1011, 11] width 23 height 8
click at [962, 8] on span "Save" at bounding box center [959, 11] width 15 height 8
click at [1076, 11] on icon at bounding box center [1077, 11] width 5 height 5
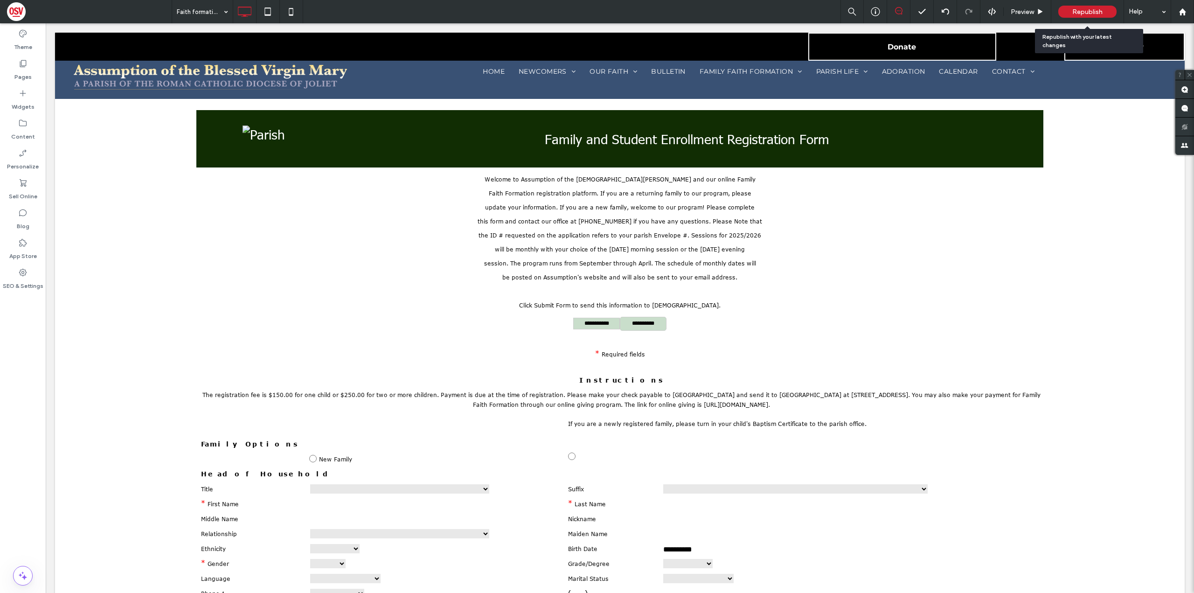
click at [1100, 11] on span "Republish" at bounding box center [1088, 12] width 30 height 8
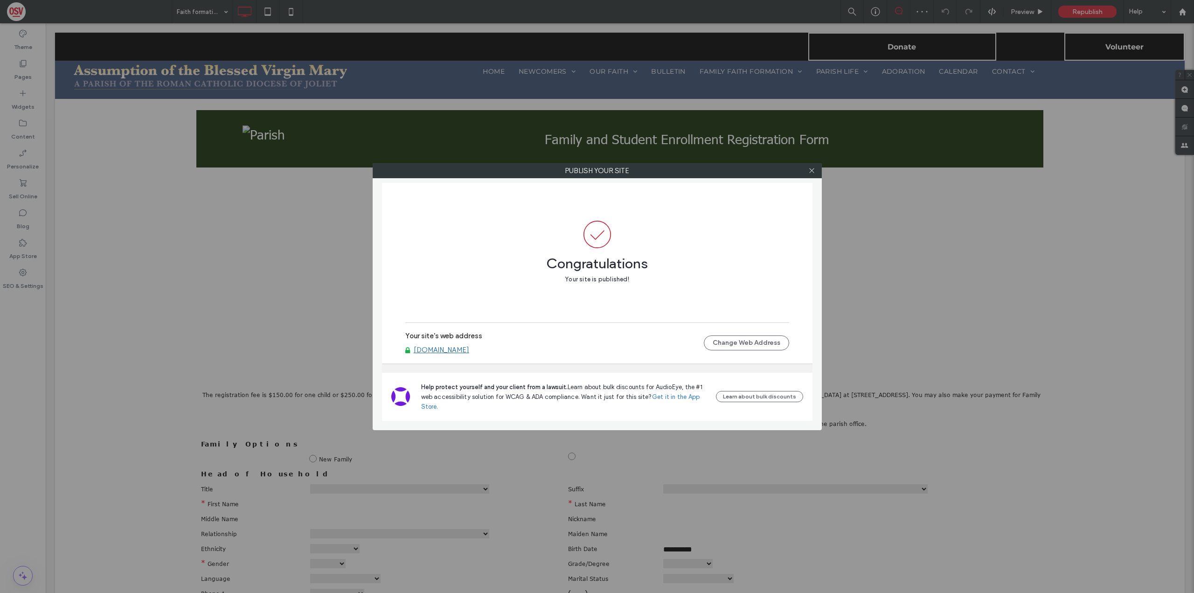
click at [469, 348] on link "[DOMAIN_NAME]" at bounding box center [442, 350] width 56 height 8
click at [814, 174] on span at bounding box center [812, 171] width 7 height 14
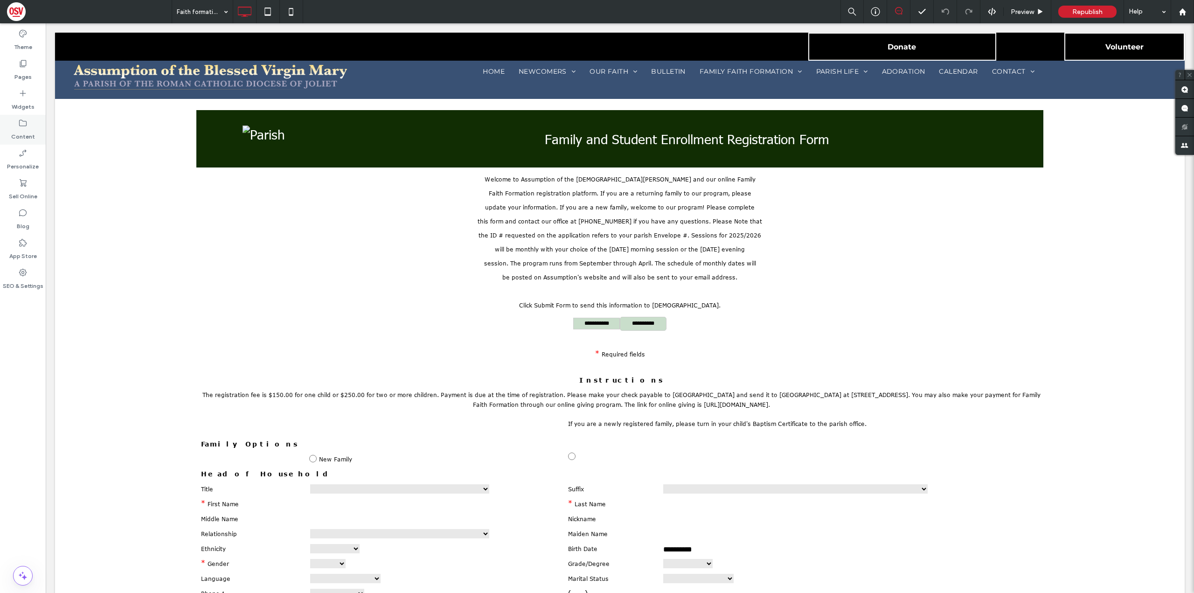
click at [13, 136] on label "Content" at bounding box center [23, 134] width 24 height 13
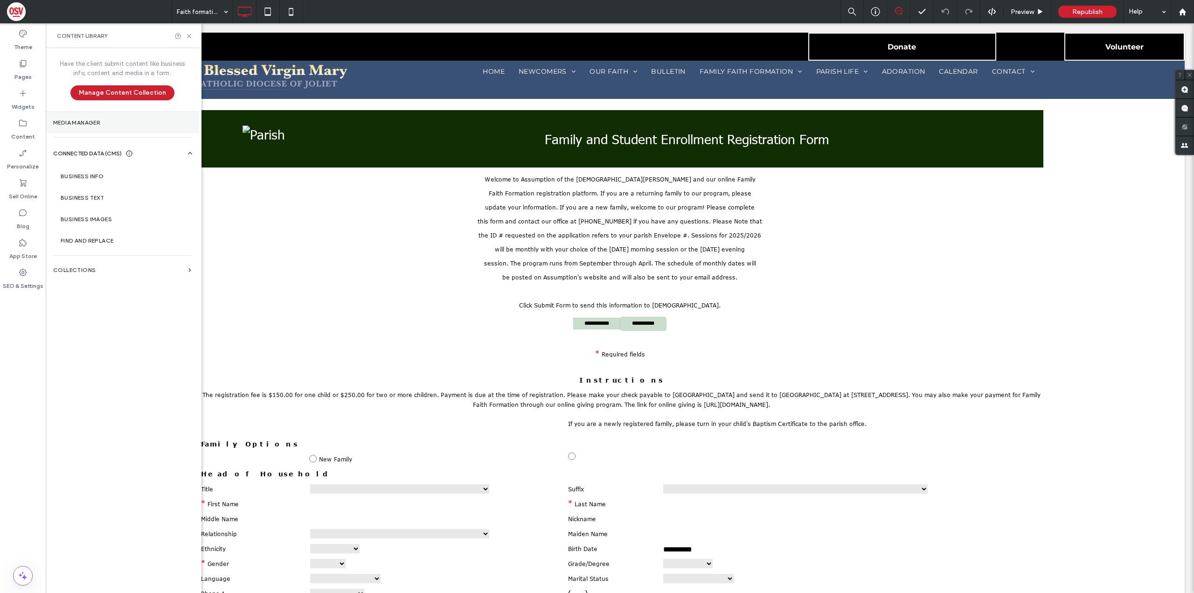
click at [119, 124] on label "Media Manager" at bounding box center [122, 122] width 138 height 7
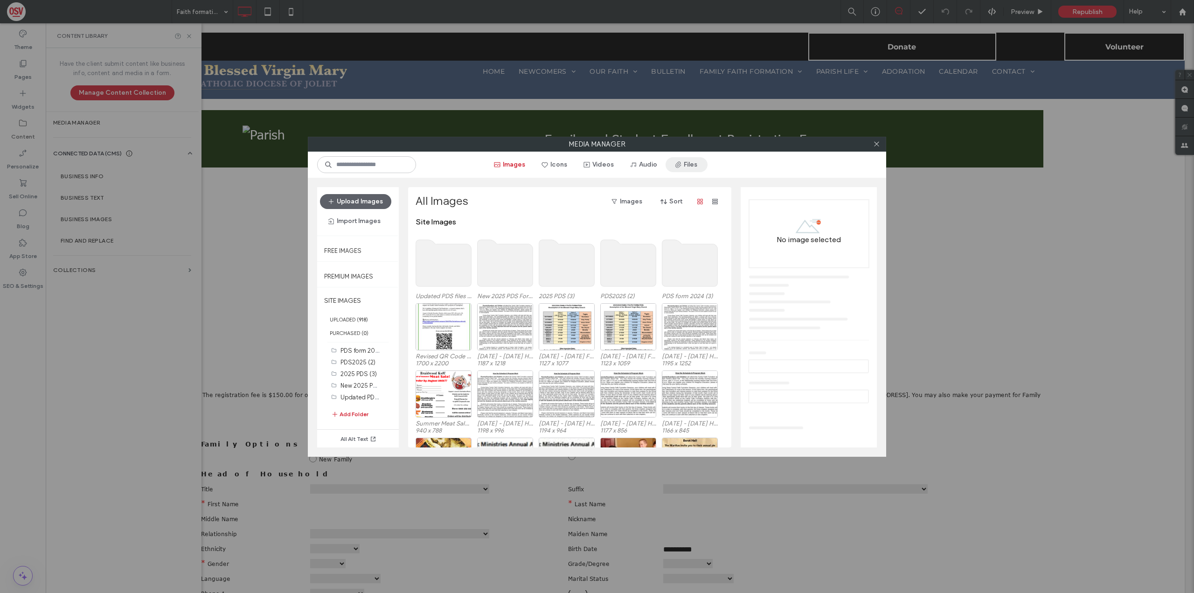
click at [694, 160] on button "Files" at bounding box center [687, 164] width 42 height 15
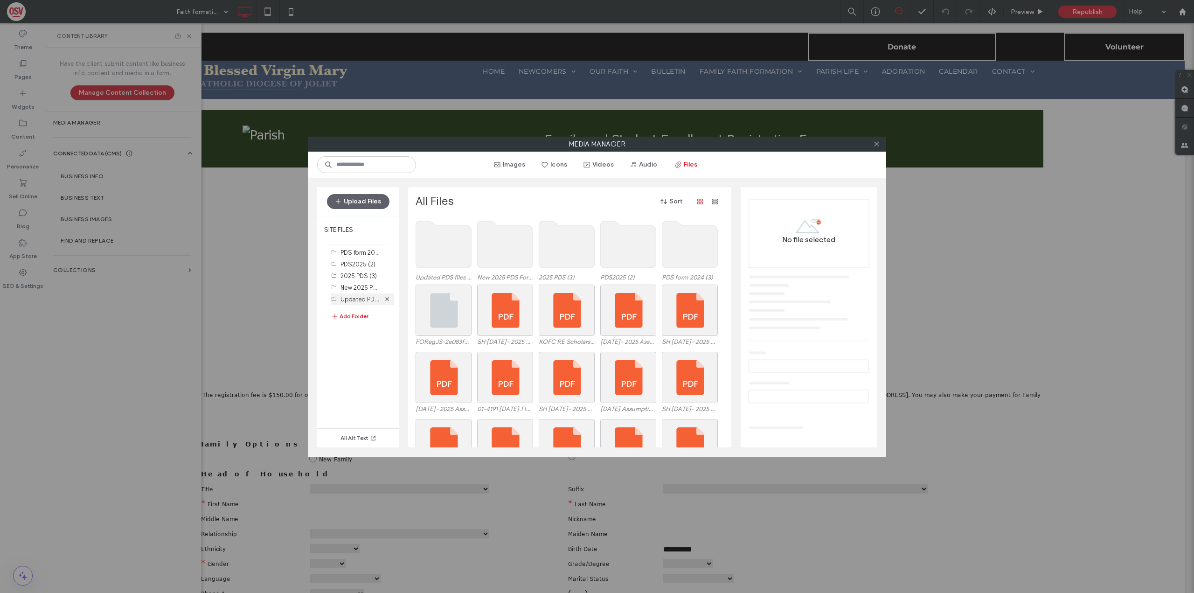
click at [364, 299] on label "Updated PDS files (2)" at bounding box center [371, 298] width 60 height 9
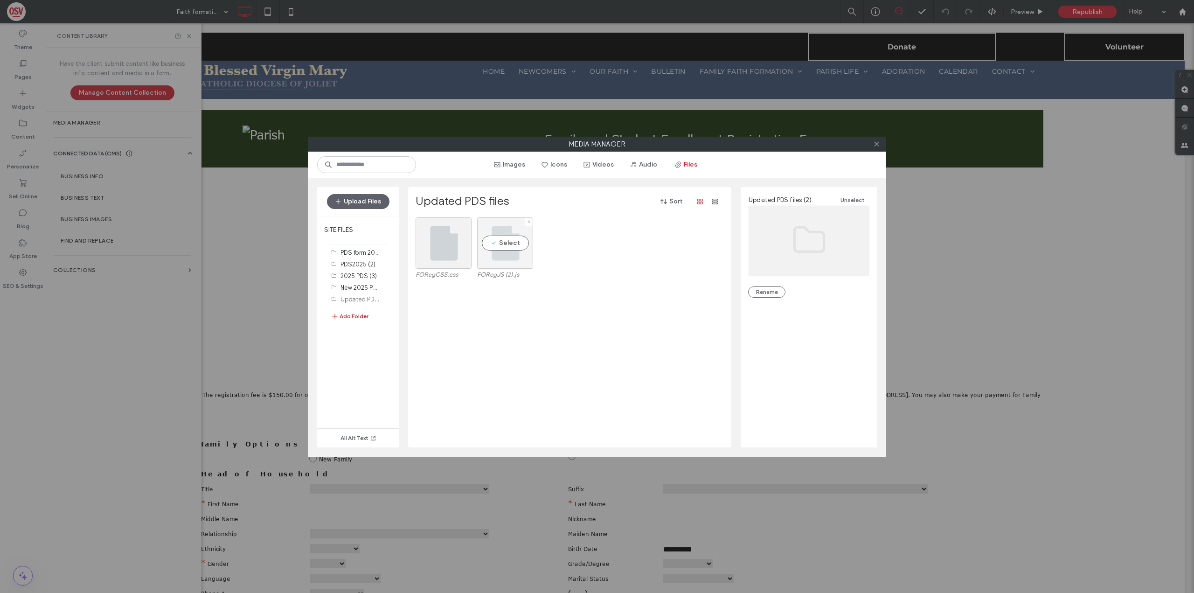
click at [531, 220] on div at bounding box center [529, 222] width 8 height 8
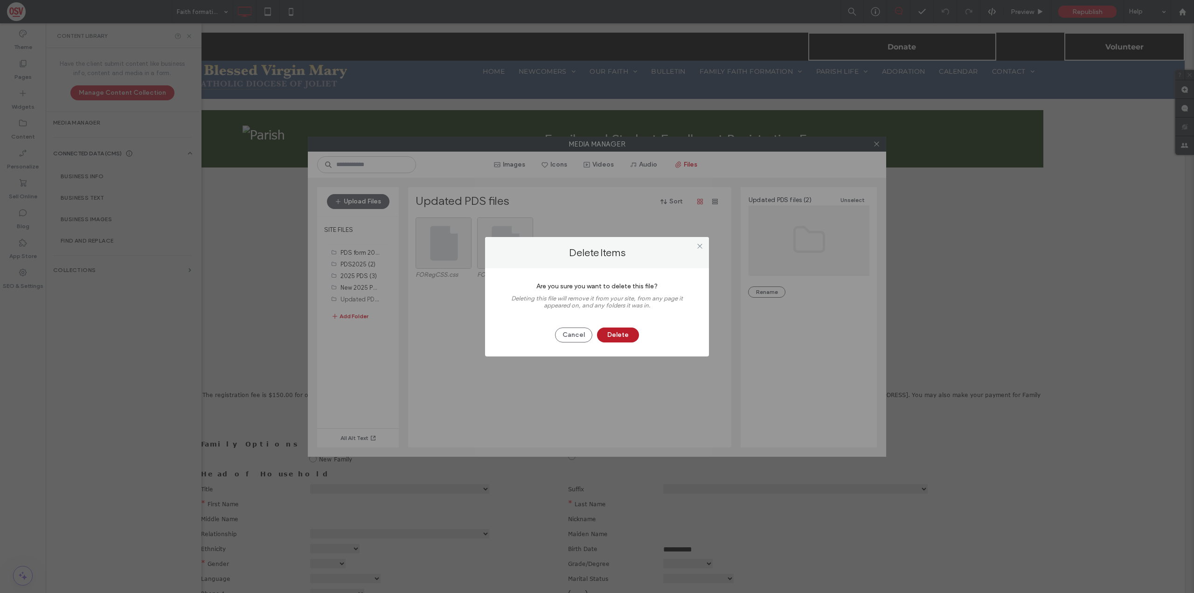
click at [625, 329] on button "Delete" at bounding box center [618, 335] width 42 height 15
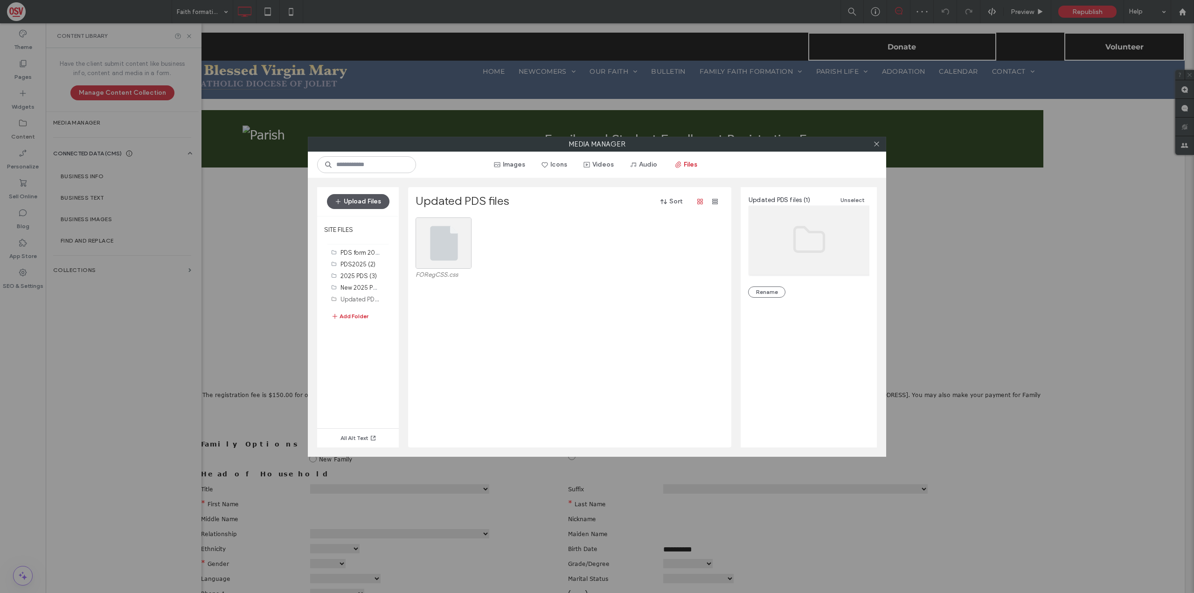
click at [368, 202] on button "Upload Files" at bounding box center [358, 201] width 63 height 15
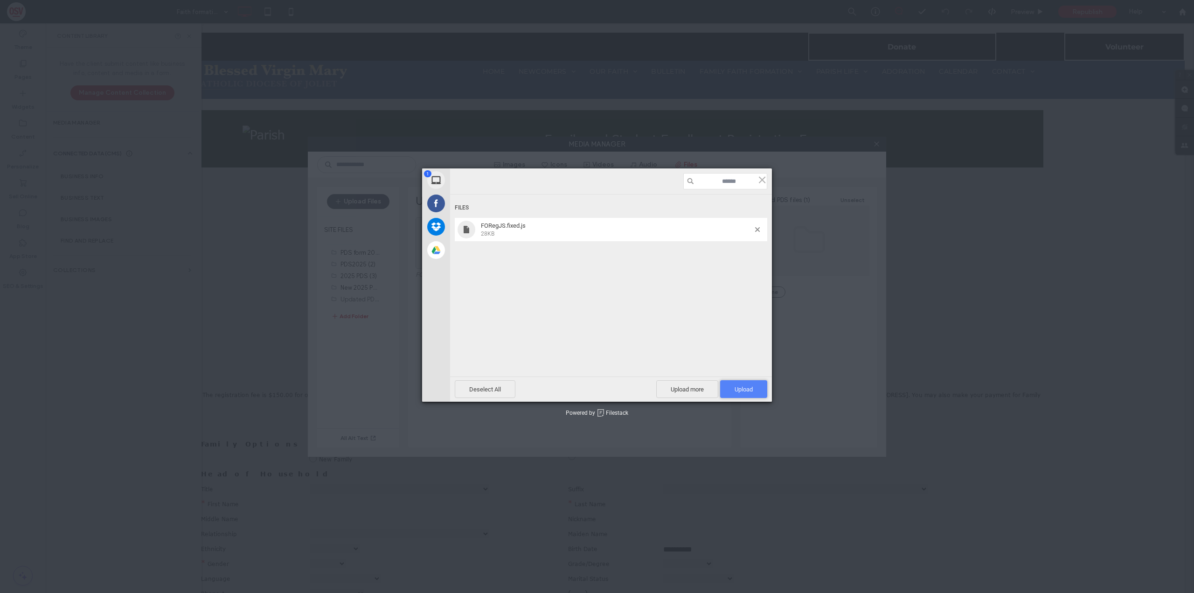
click at [747, 383] on span "Upload 1" at bounding box center [743, 389] width 47 height 18
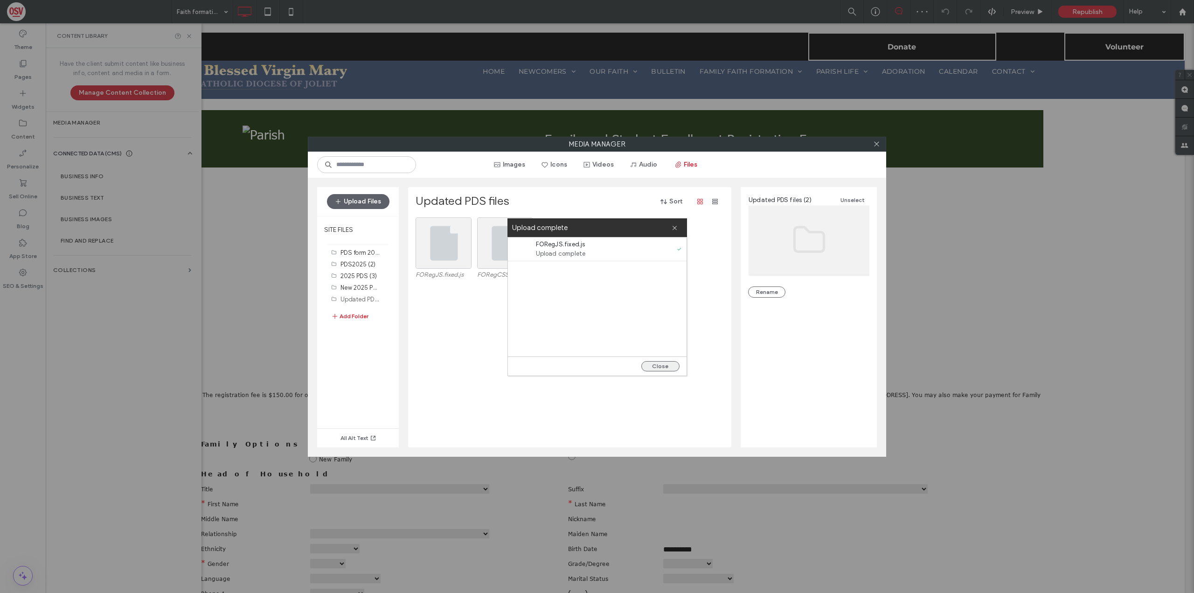
click at [662, 366] on button "Close" at bounding box center [661, 366] width 38 height 10
click at [458, 257] on div "Select" at bounding box center [444, 242] width 56 height 51
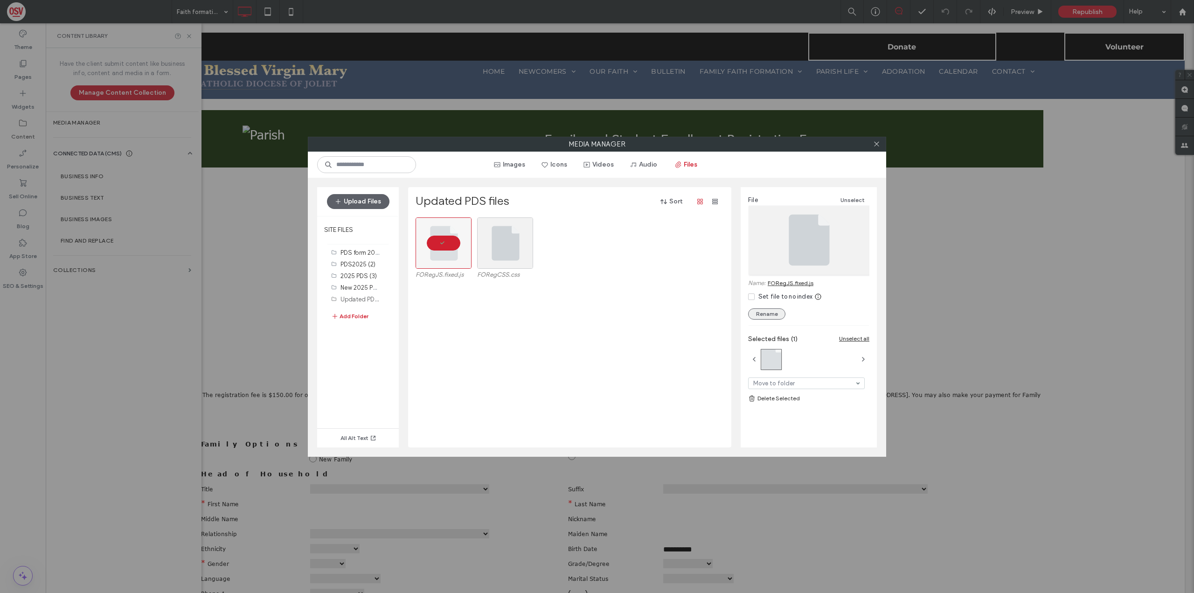
click at [770, 314] on button "Rename" at bounding box center [766, 313] width 37 height 11
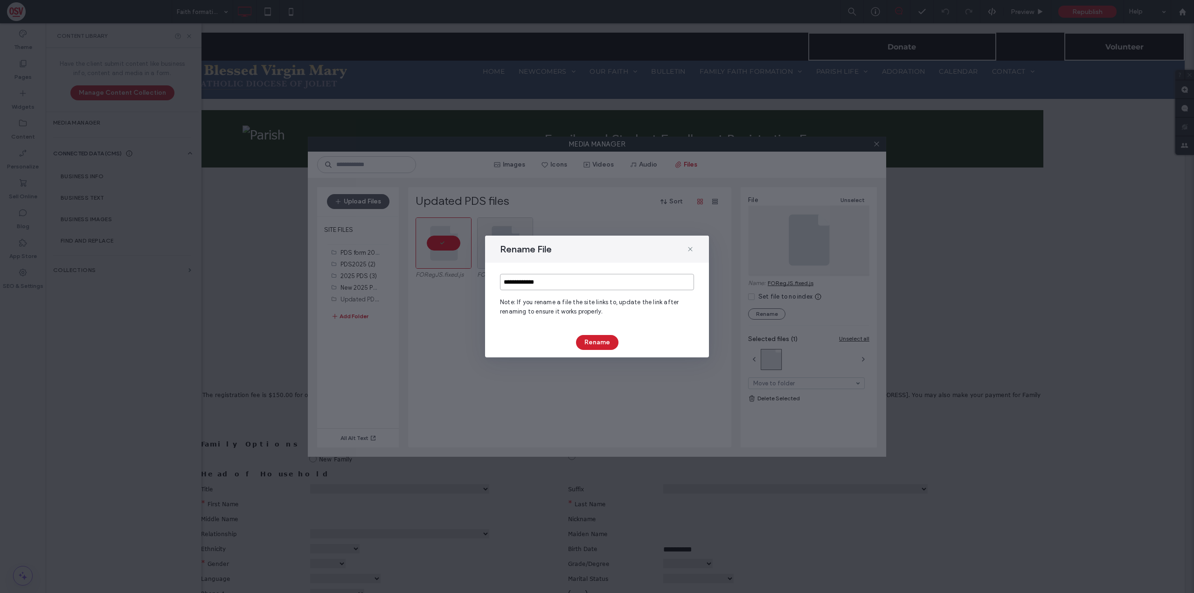
click at [555, 283] on input "**********" at bounding box center [597, 282] width 194 height 16
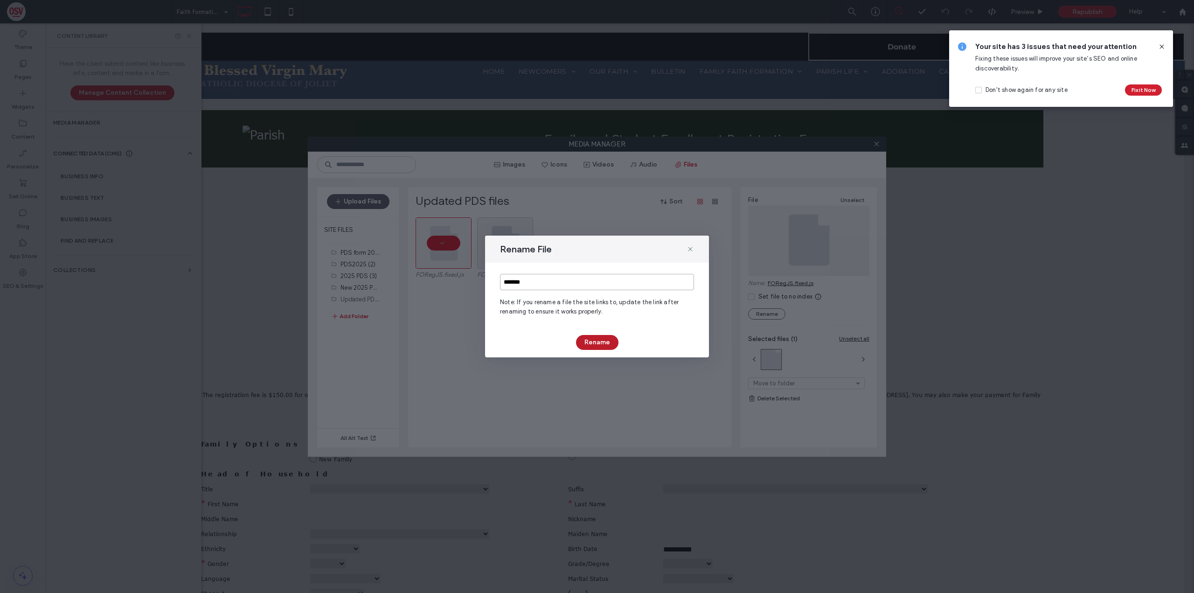
type input "*******"
click at [587, 340] on button "Rename" at bounding box center [597, 342] width 42 height 15
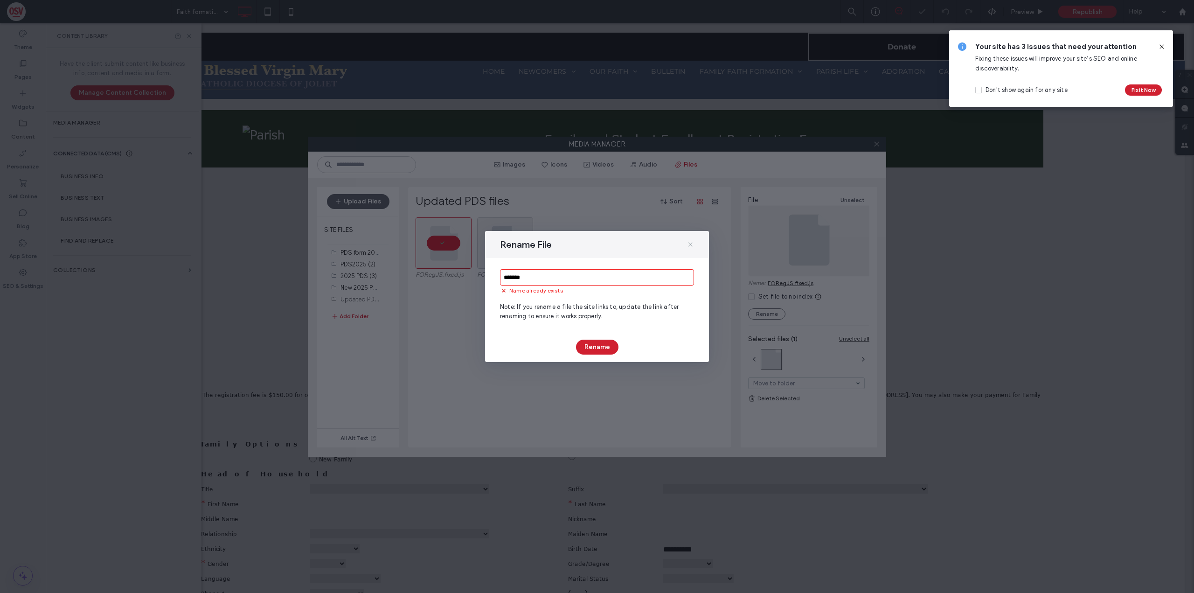
click at [691, 247] on icon at bounding box center [690, 244] width 7 height 7
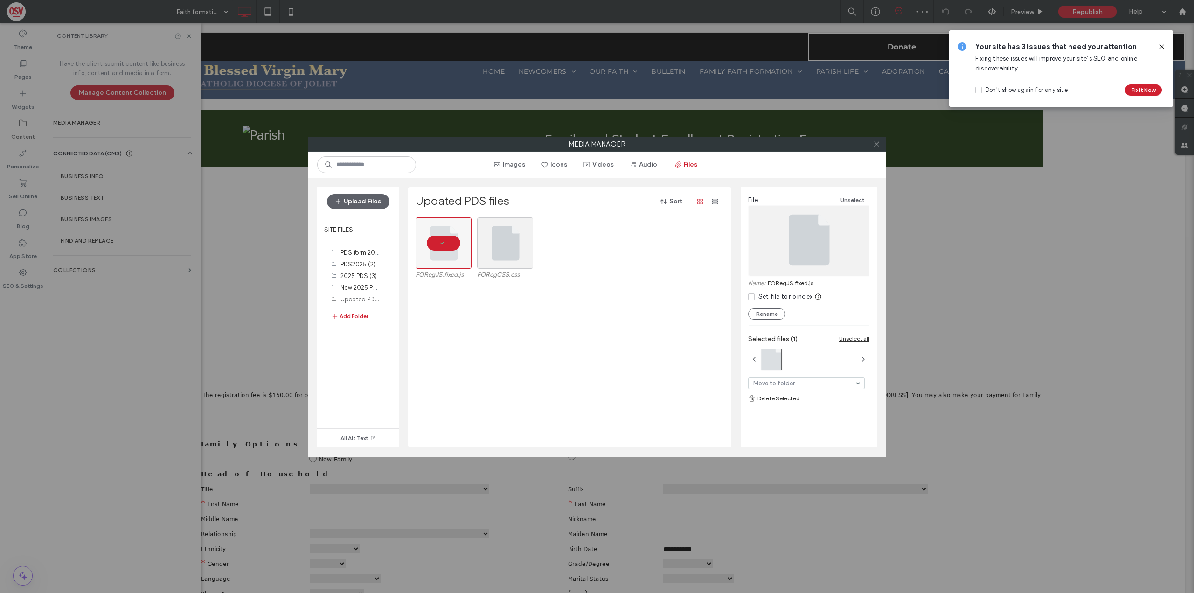
click at [544, 299] on div "FORegJS.fixed.js FORegCSS.css" at bounding box center [573, 332] width 314 height 230
click at [355, 298] on label "Updated PDS files (2)" at bounding box center [371, 298] width 60 height 9
click at [358, 287] on label "New 2025 PDS Form (3)" at bounding box center [373, 287] width 65 height 9
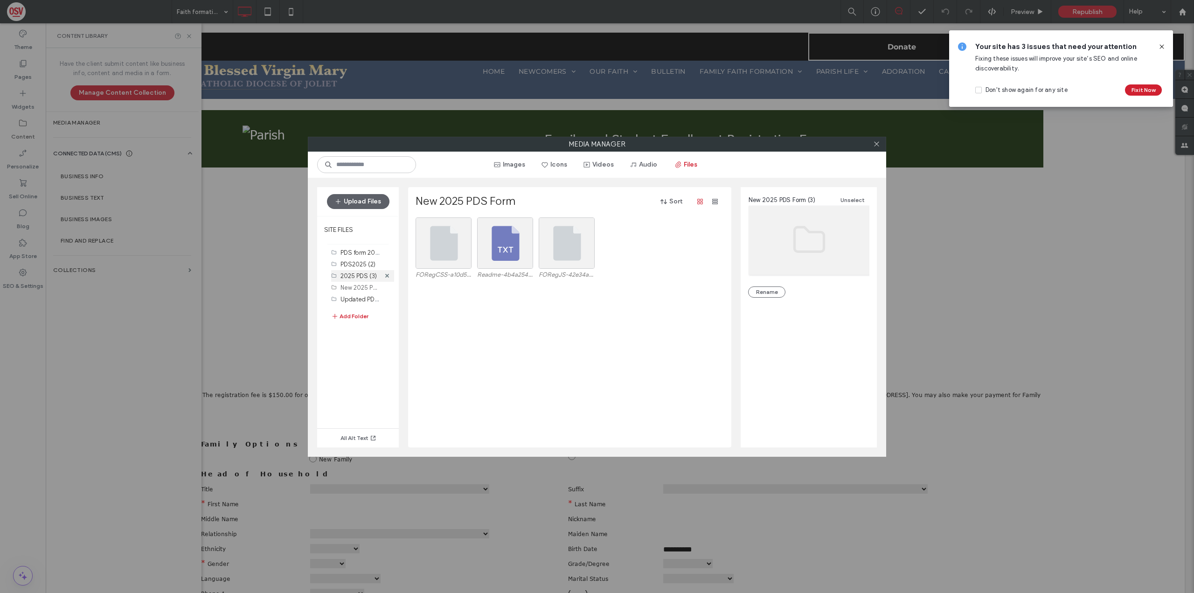
click at [363, 278] on label "2025 PDS (3)" at bounding box center [359, 275] width 36 height 7
click at [357, 277] on label "2025 PDS (3)" at bounding box center [359, 275] width 36 height 7
click at [363, 264] on label "PDS2025 (2)" at bounding box center [358, 264] width 35 height 7
click at [360, 254] on label "PDS form 2024 (3)" at bounding box center [366, 252] width 50 height 9
click at [510, 248] on div "Select" at bounding box center [505, 242] width 56 height 51
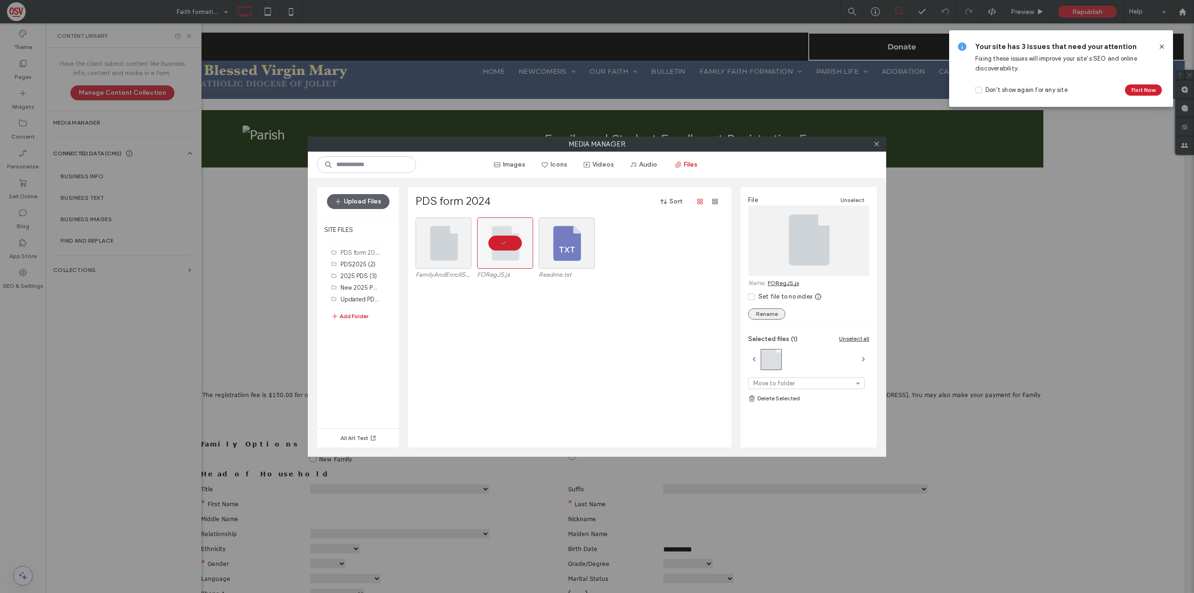
click at [765, 314] on button "Rename" at bounding box center [766, 313] width 37 height 11
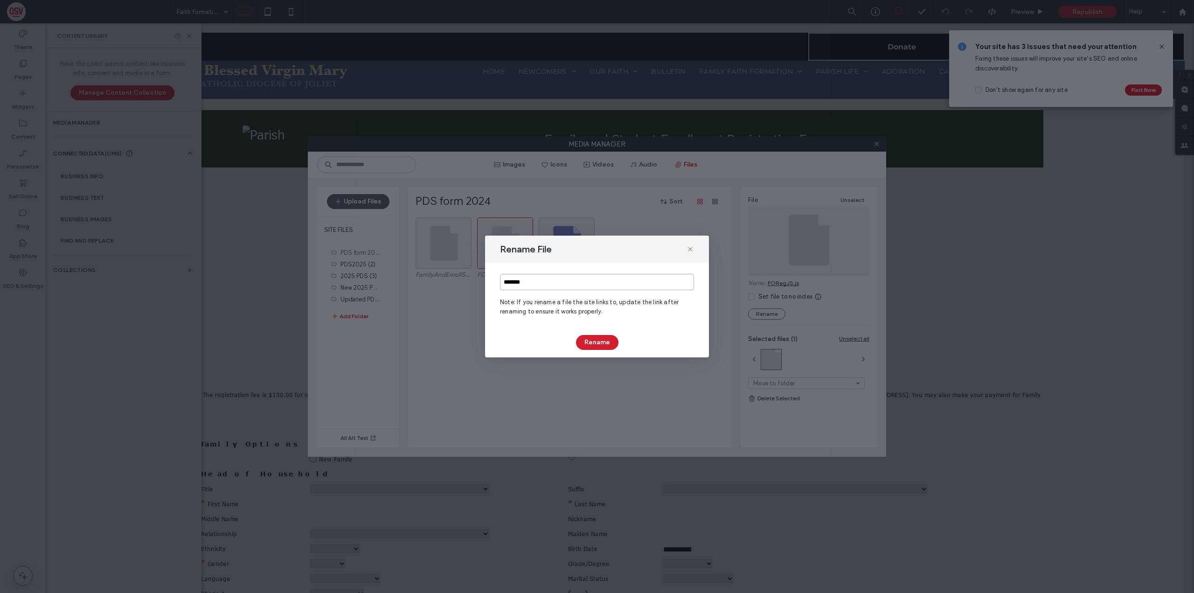
click at [554, 287] on input "*******" at bounding box center [597, 282] width 194 height 16
type input "**********"
click at [600, 342] on button "Rename" at bounding box center [597, 342] width 42 height 15
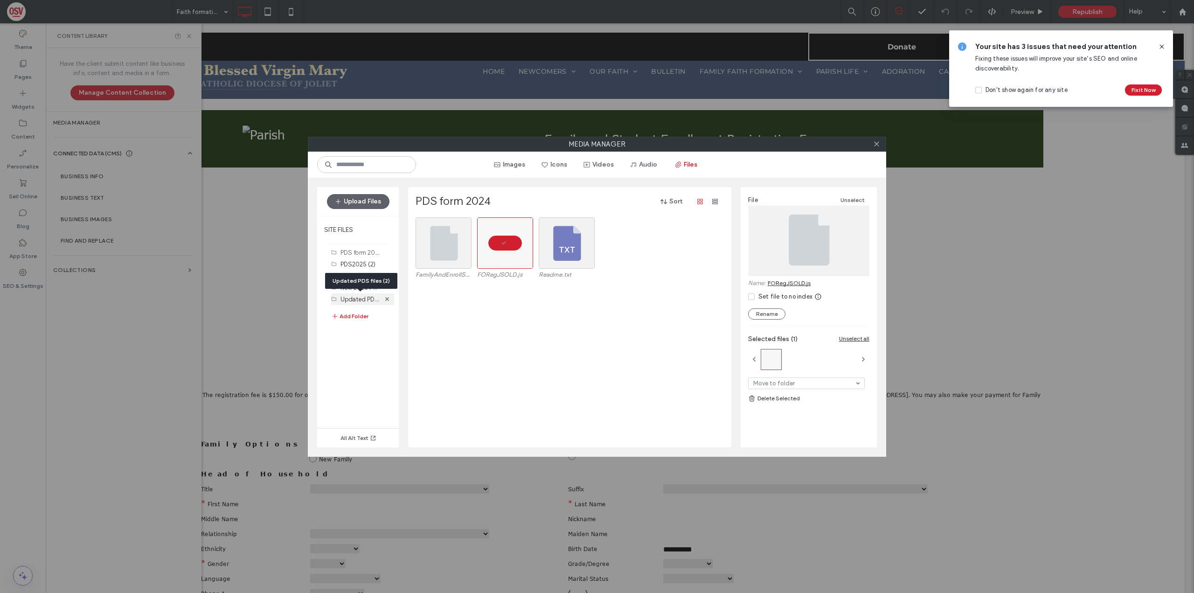
click at [368, 300] on label "Updated PDS files (2)" at bounding box center [371, 298] width 60 height 9
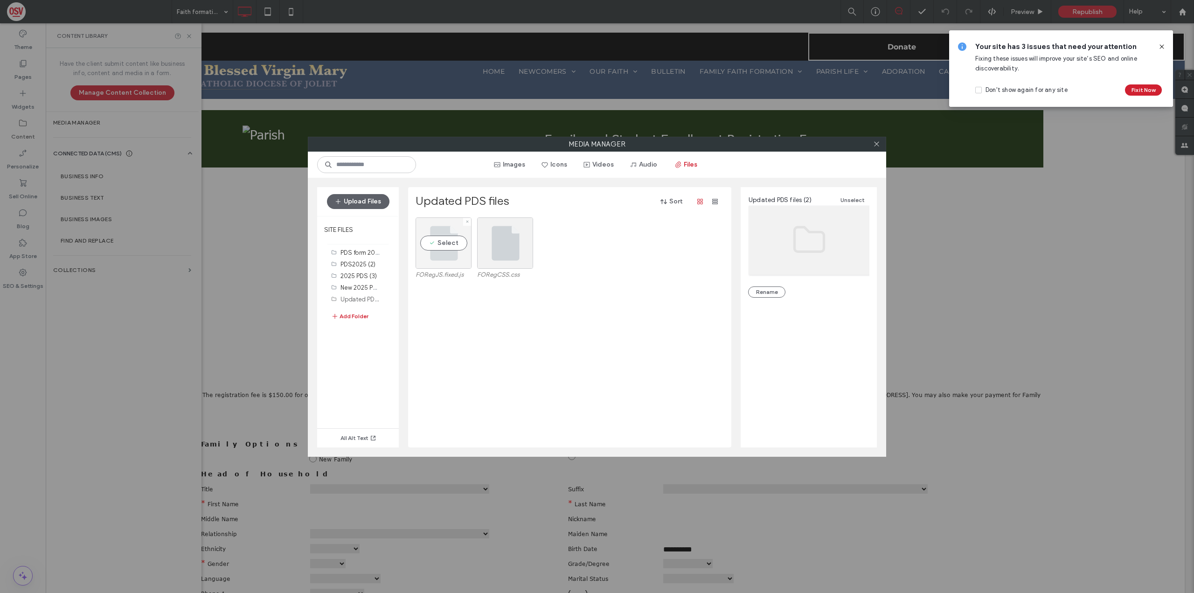
click at [445, 256] on div "Select" at bounding box center [444, 242] width 56 height 51
click at [771, 313] on button "Rename" at bounding box center [766, 313] width 37 height 11
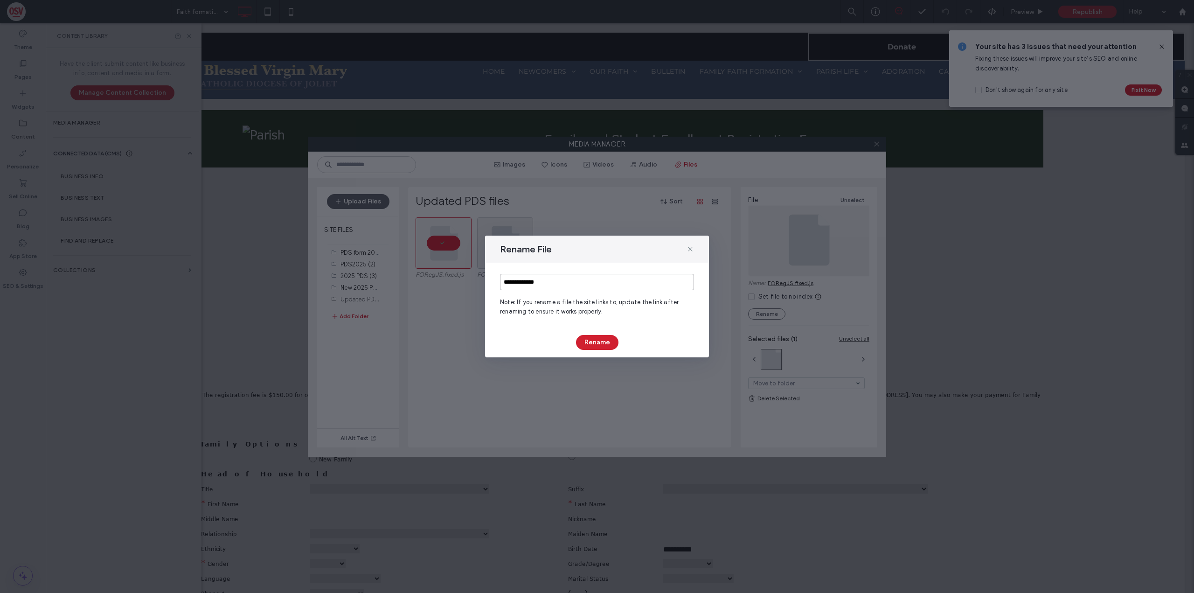
click at [551, 281] on input "**********" at bounding box center [597, 282] width 194 height 16
type input "*******"
click at [592, 346] on button "Rename" at bounding box center [597, 342] width 42 height 15
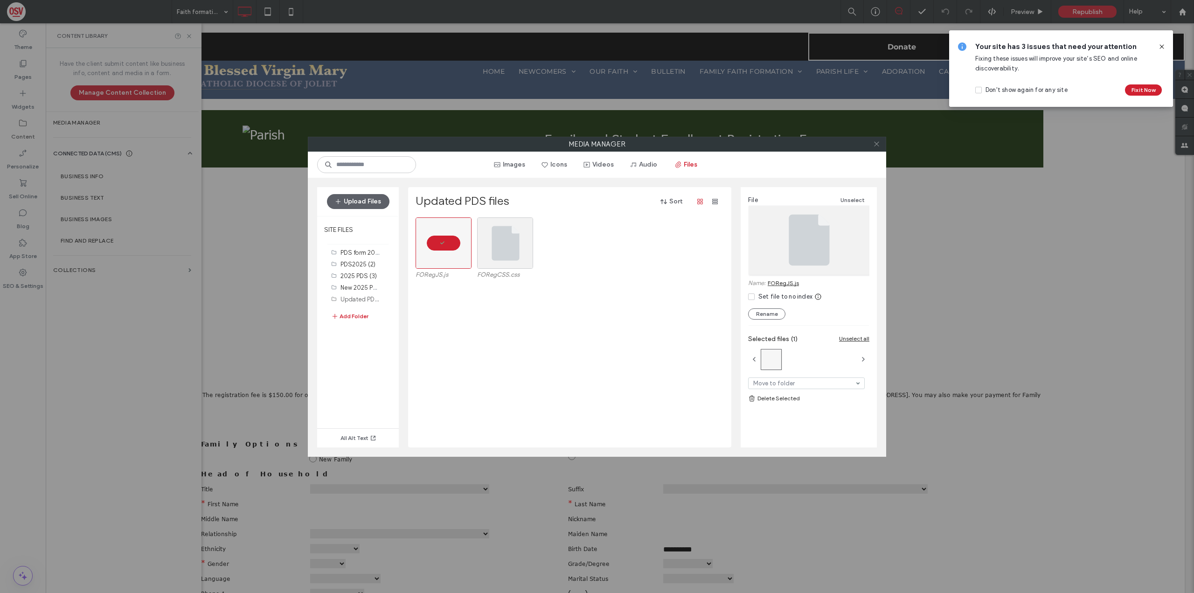
click at [879, 146] on icon at bounding box center [876, 143] width 7 height 7
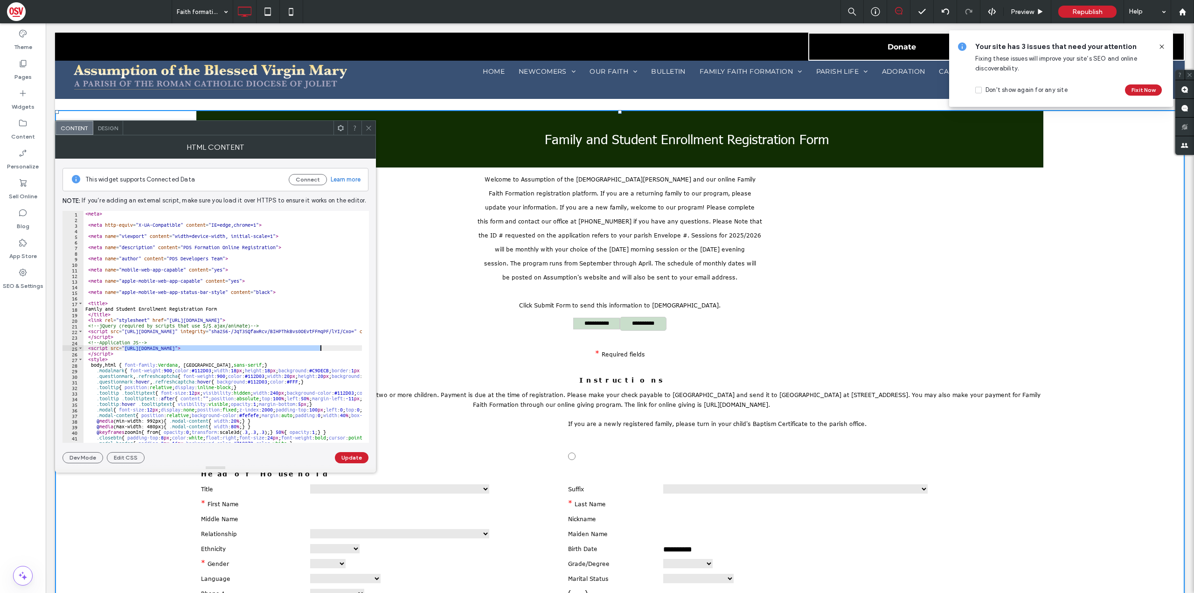
drag, startPoint x: 125, startPoint y: 348, endPoint x: 321, endPoint y: 347, distance: 196.0
paste textarea "Cursor at row 25"
type textarea "**********"
click at [357, 459] on button "Update" at bounding box center [352, 457] width 34 height 11
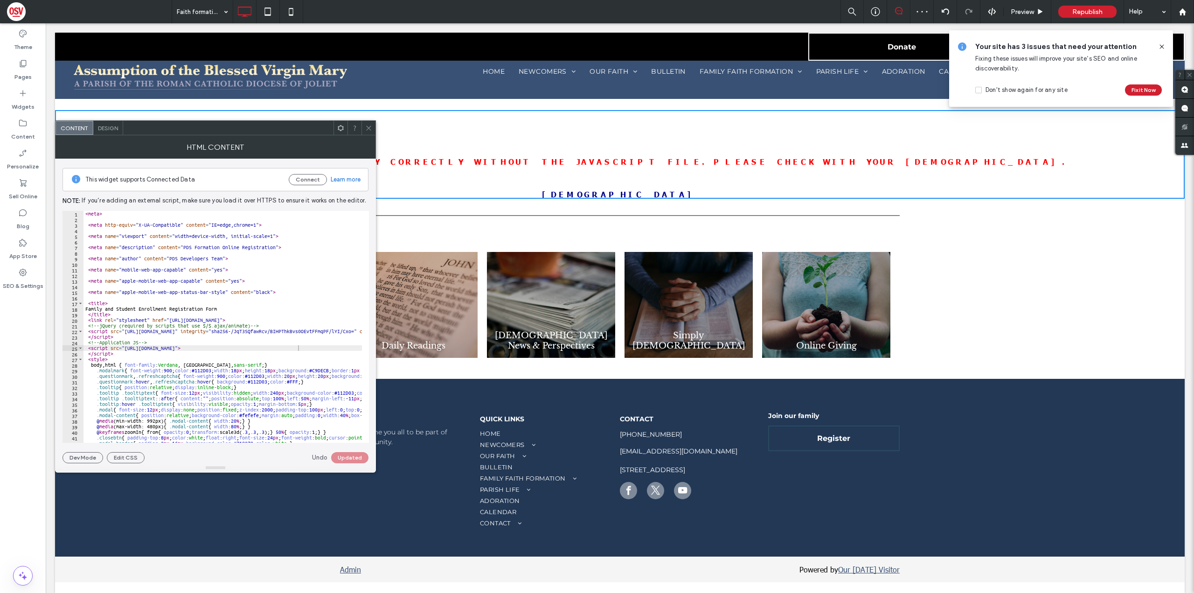
click at [367, 128] on icon at bounding box center [368, 128] width 7 height 7
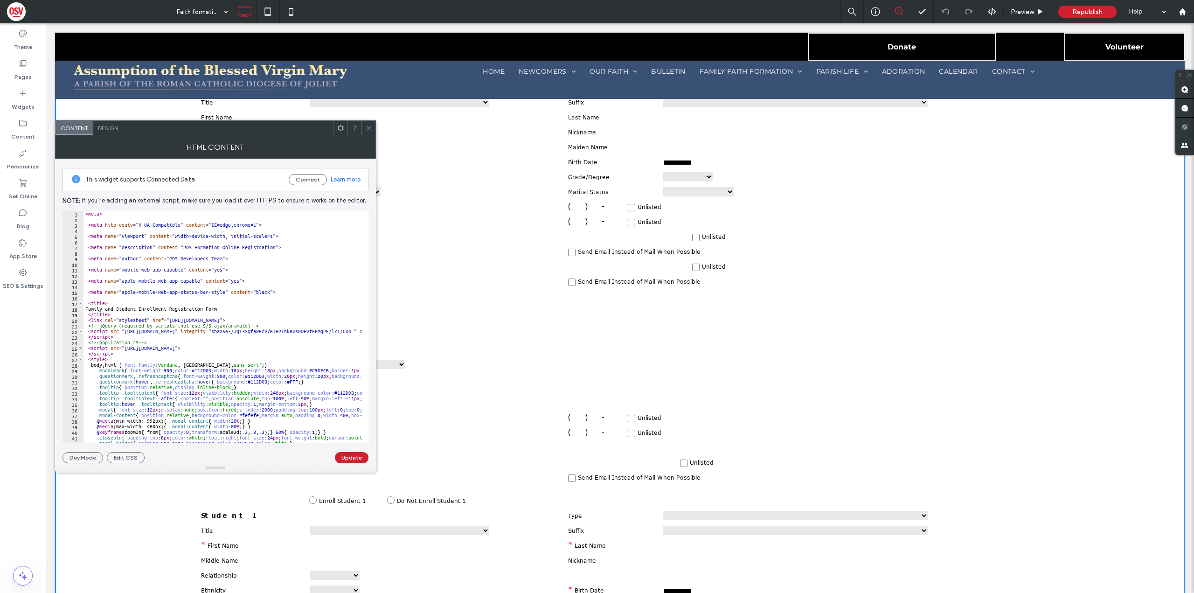
type textarea "**********"
type textarea "**** *******"
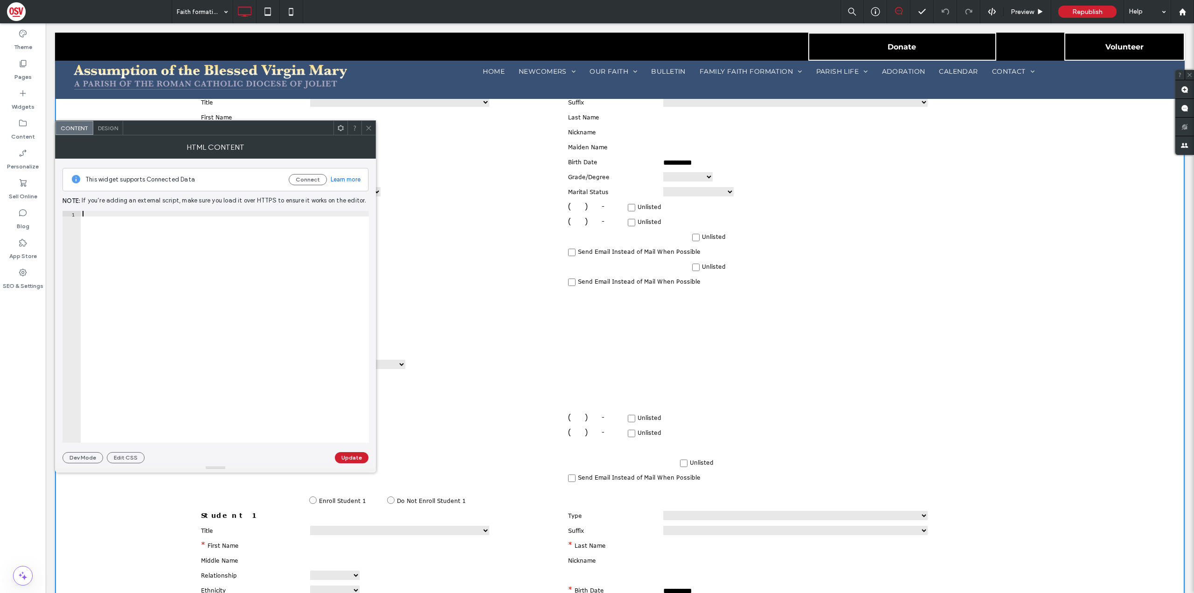
scroll to position [14487, 0]
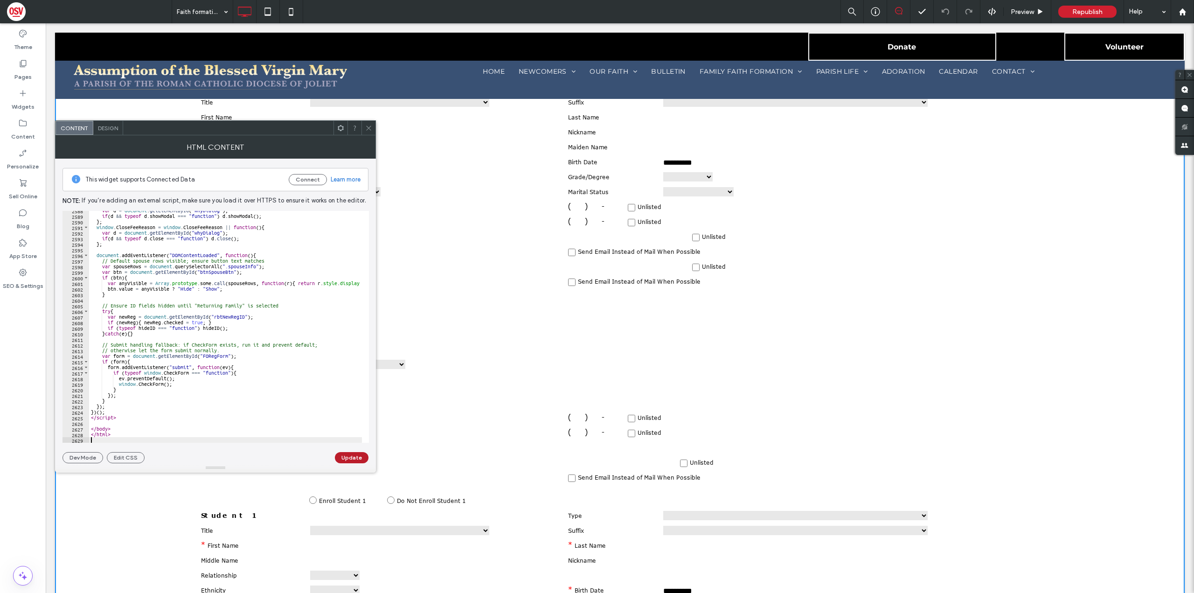
click at [351, 459] on button "Update" at bounding box center [352, 457] width 34 height 11
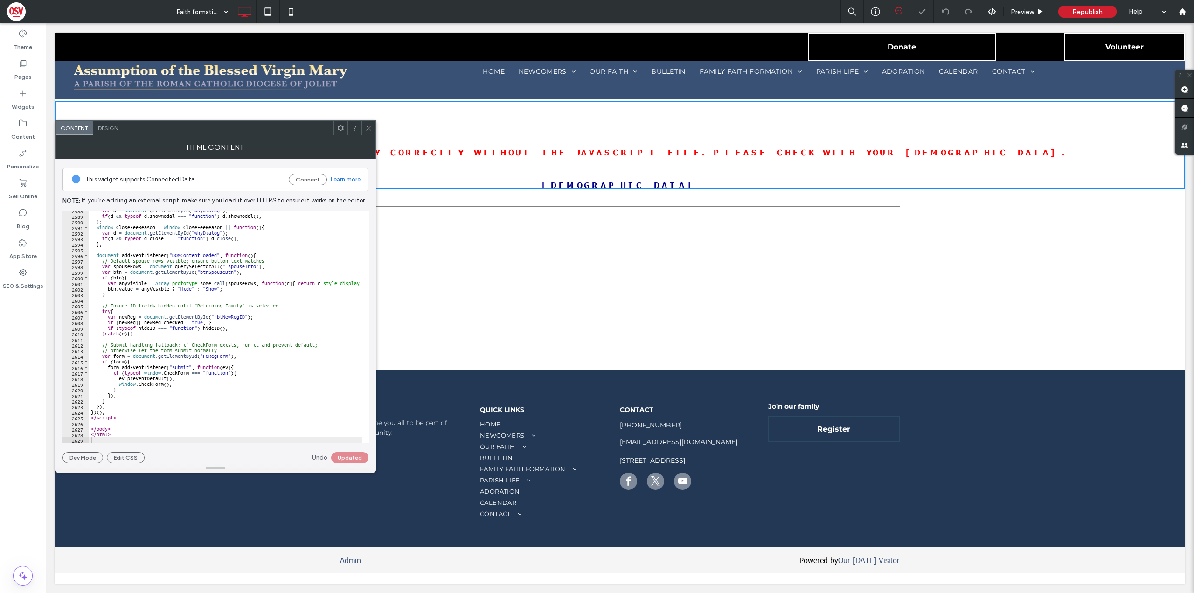
scroll to position [9, 0]
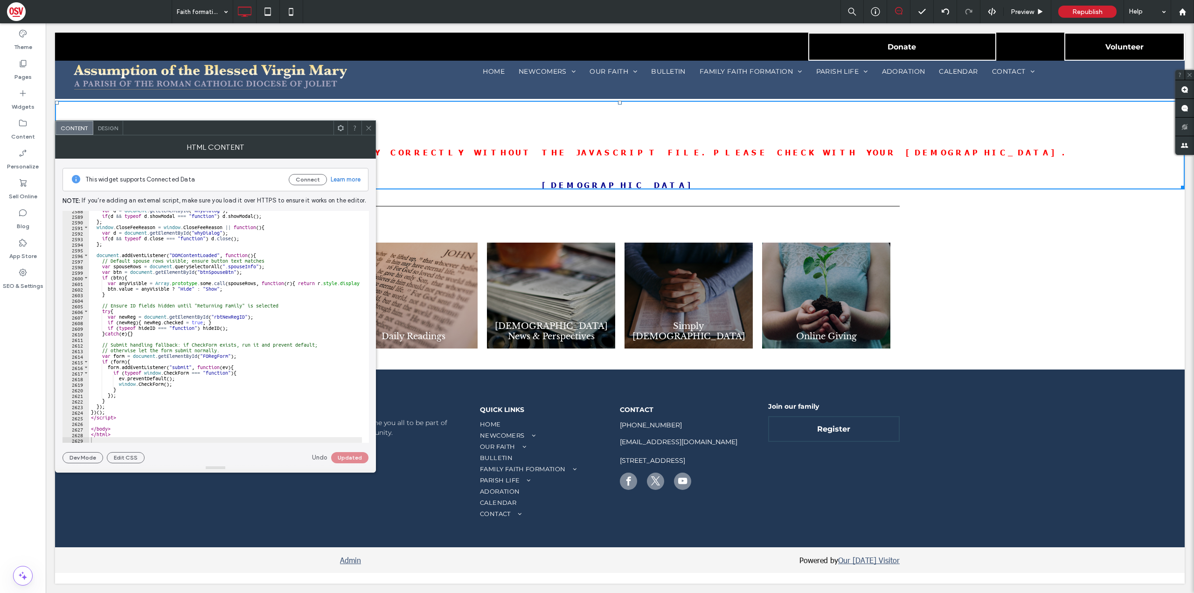
click at [371, 127] on icon at bounding box center [368, 128] width 7 height 7
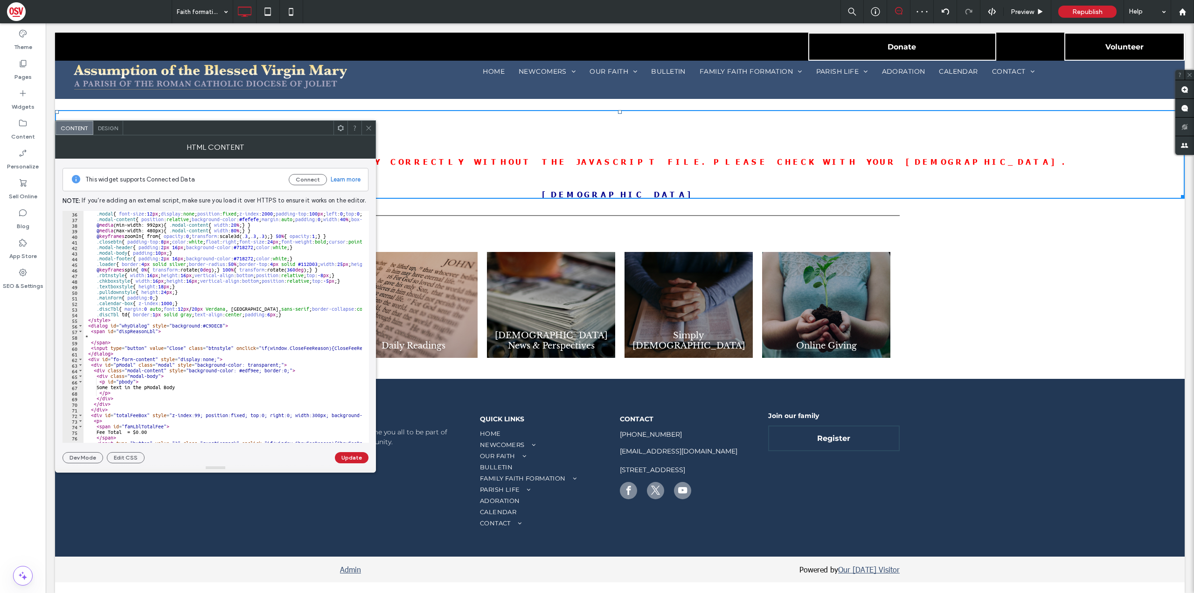
scroll to position [93, 0]
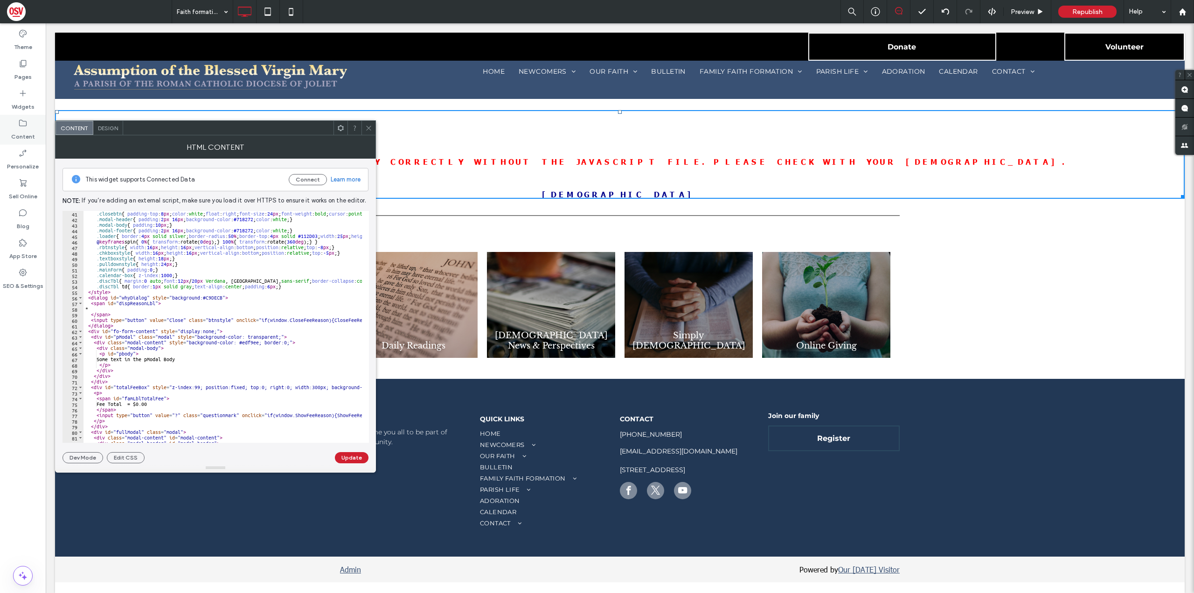
click at [18, 131] on label "Content" at bounding box center [23, 134] width 24 height 13
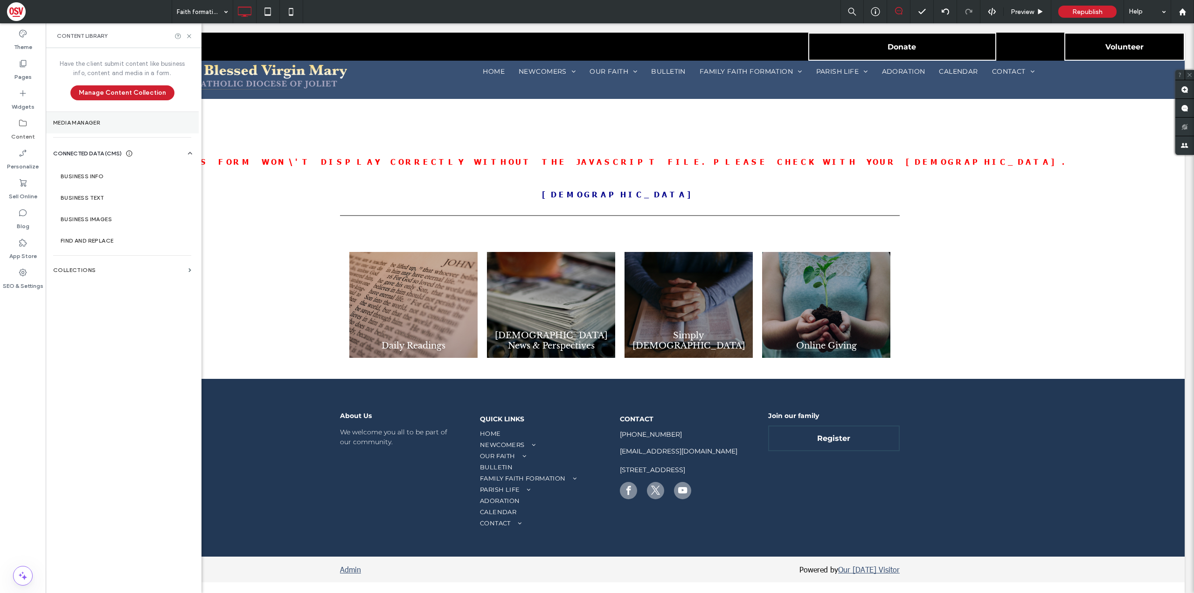
click at [162, 118] on section "Media Manager" at bounding box center [122, 122] width 153 height 21
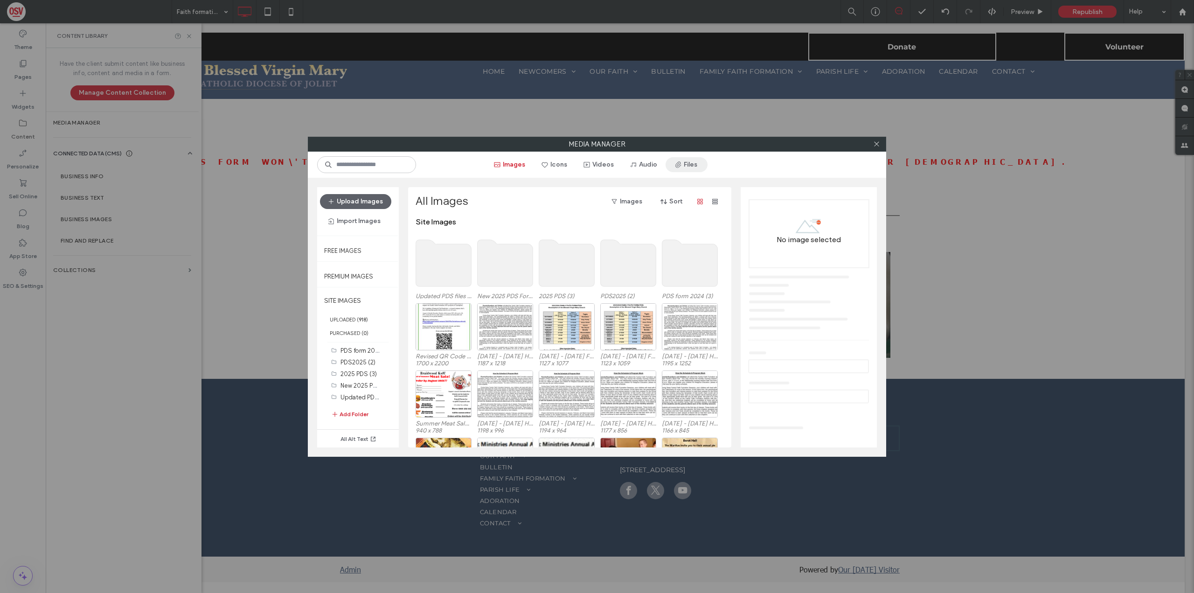
click at [683, 159] on span "button" at bounding box center [679, 165] width 9 height 14
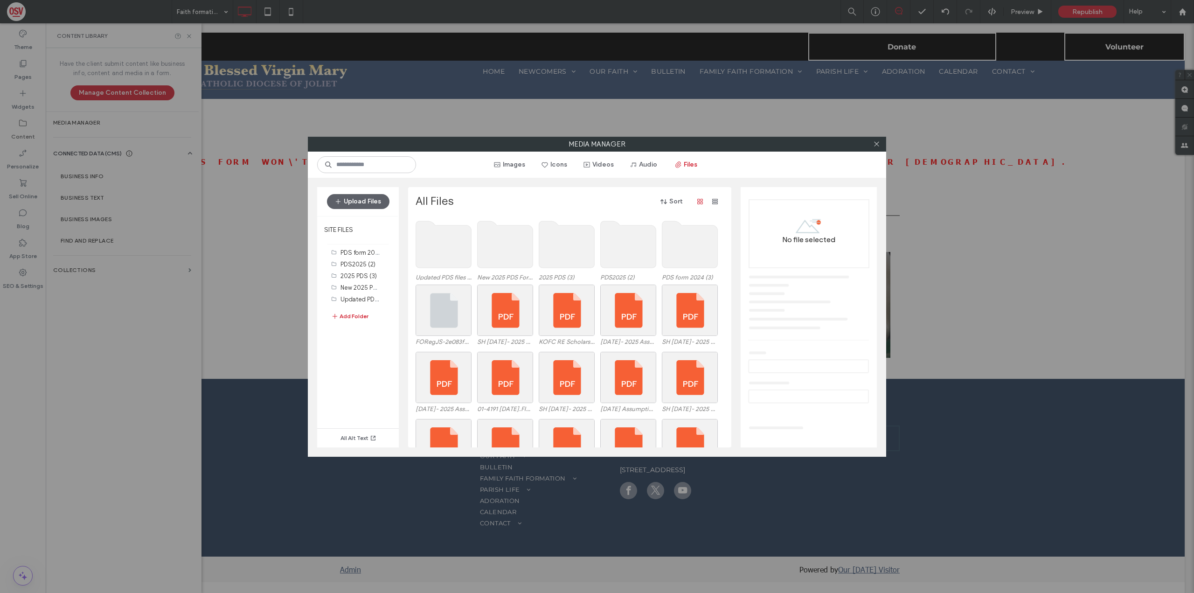
click at [429, 262] on use at bounding box center [444, 244] width 56 height 47
click at [448, 246] on use at bounding box center [444, 244] width 56 height 47
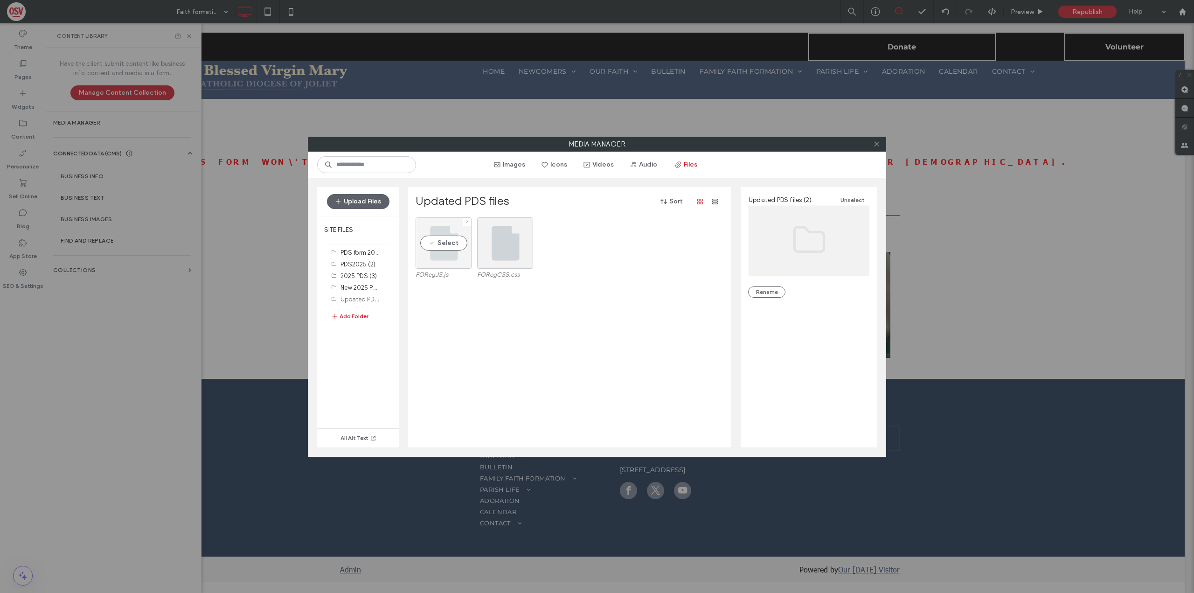
click at [451, 246] on div "Select" at bounding box center [444, 242] width 56 height 51
click at [880, 145] on icon at bounding box center [876, 143] width 7 height 7
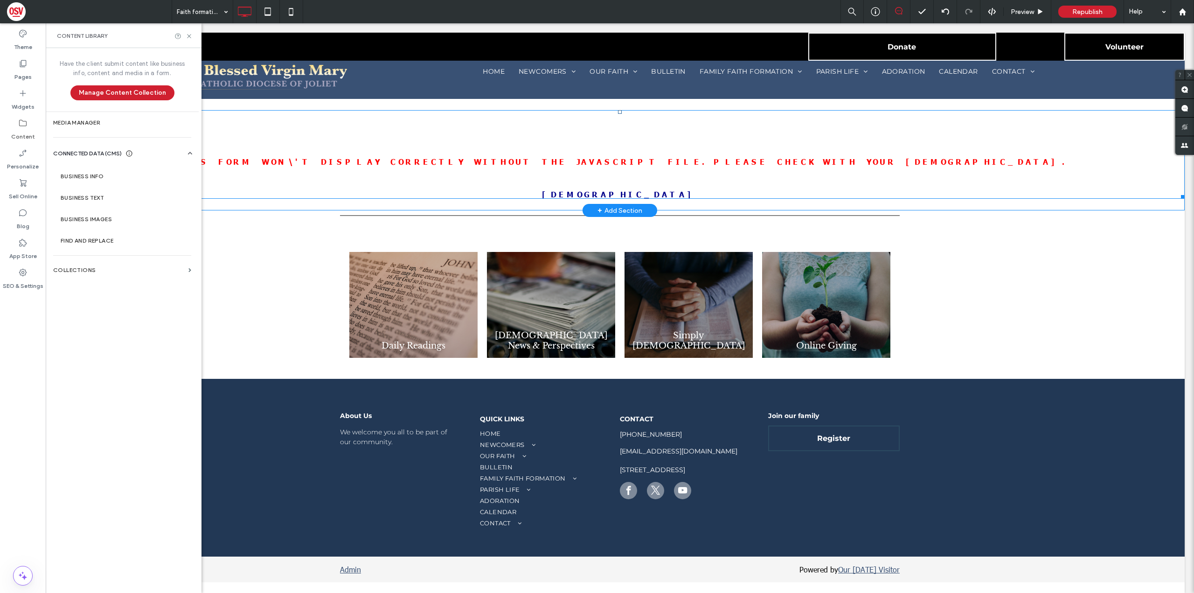
click at [566, 154] on span at bounding box center [620, 154] width 1130 height 89
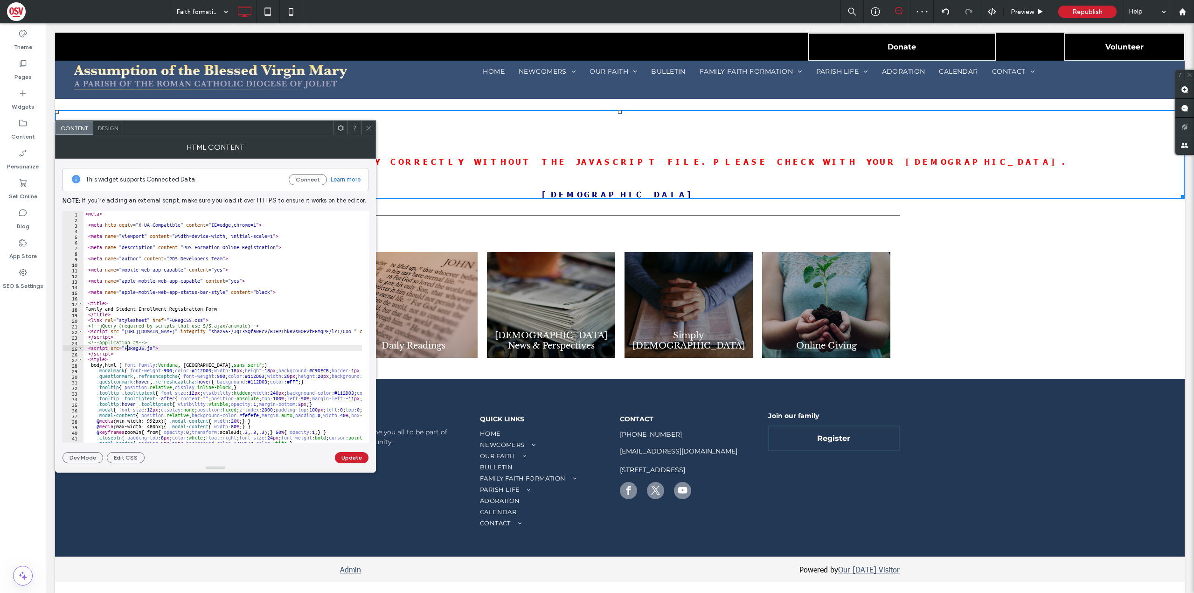
paste textarea "**********"
type textarea "**********"
click at [357, 460] on button "Update" at bounding box center [352, 457] width 34 height 11
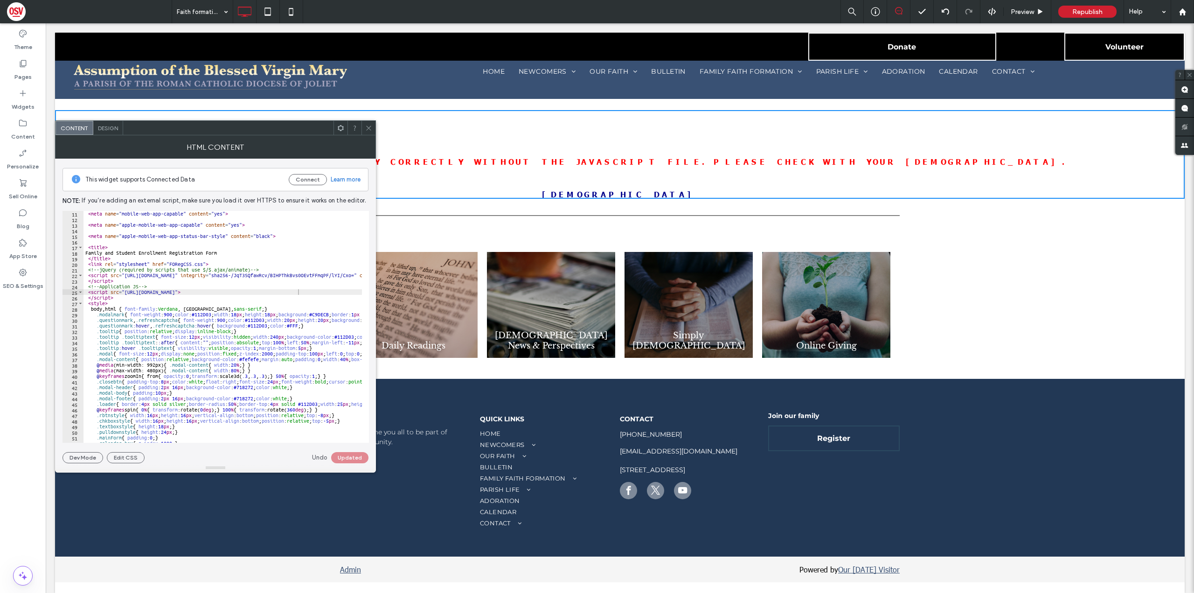
scroll to position [0, 0]
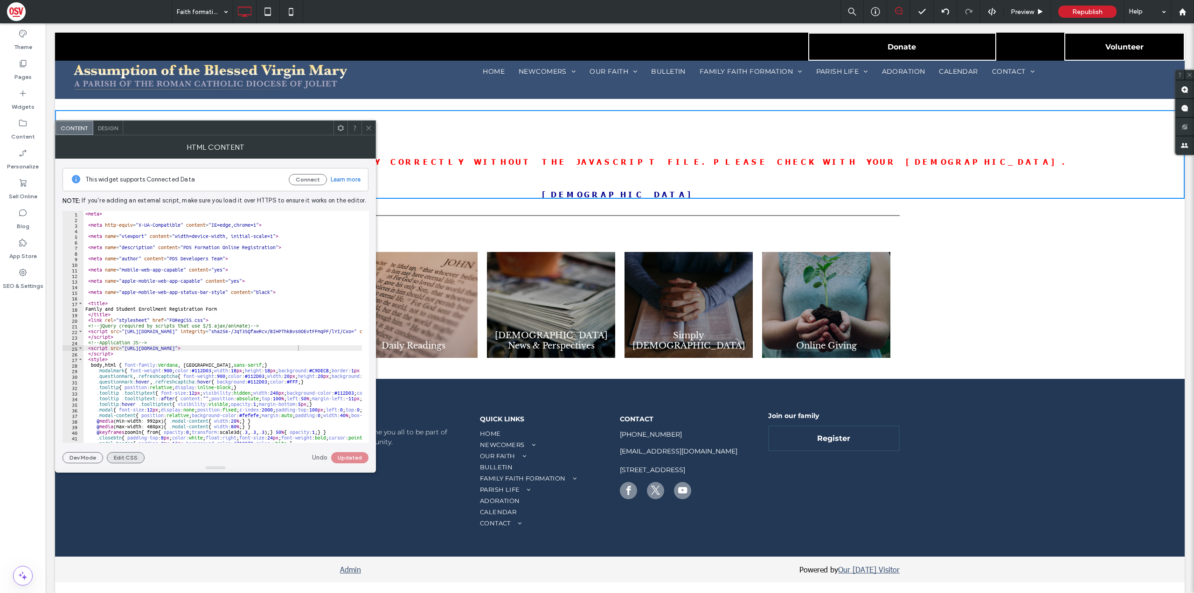
click at [133, 459] on button "Edit CSS" at bounding box center [126, 457] width 38 height 11
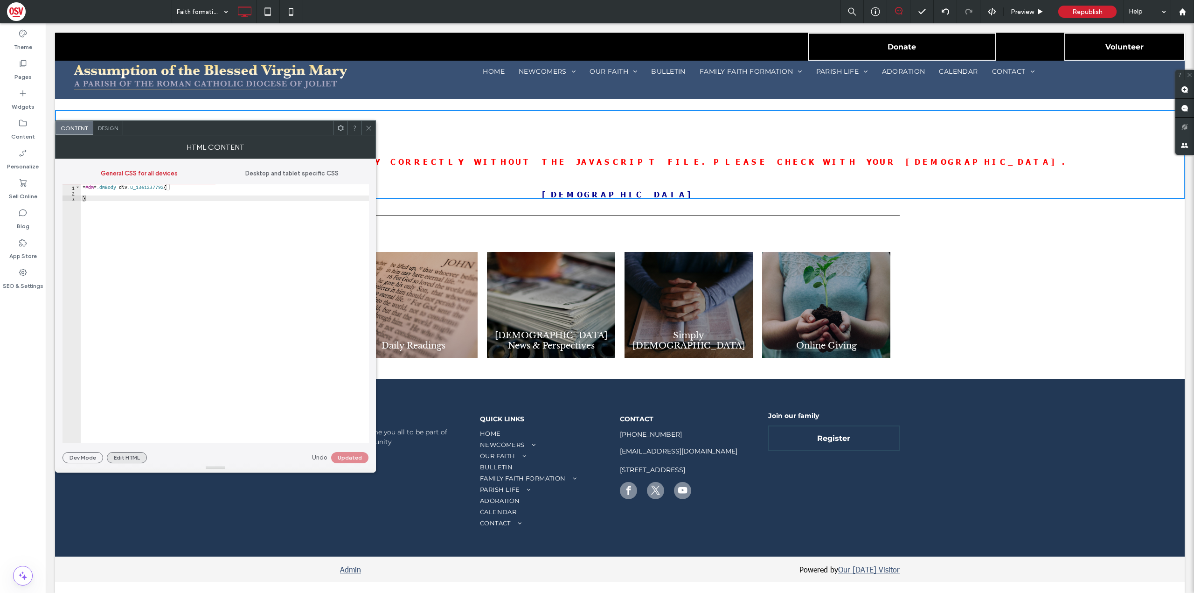
click at [133, 455] on button "Edit HTML" at bounding box center [127, 457] width 40 height 11
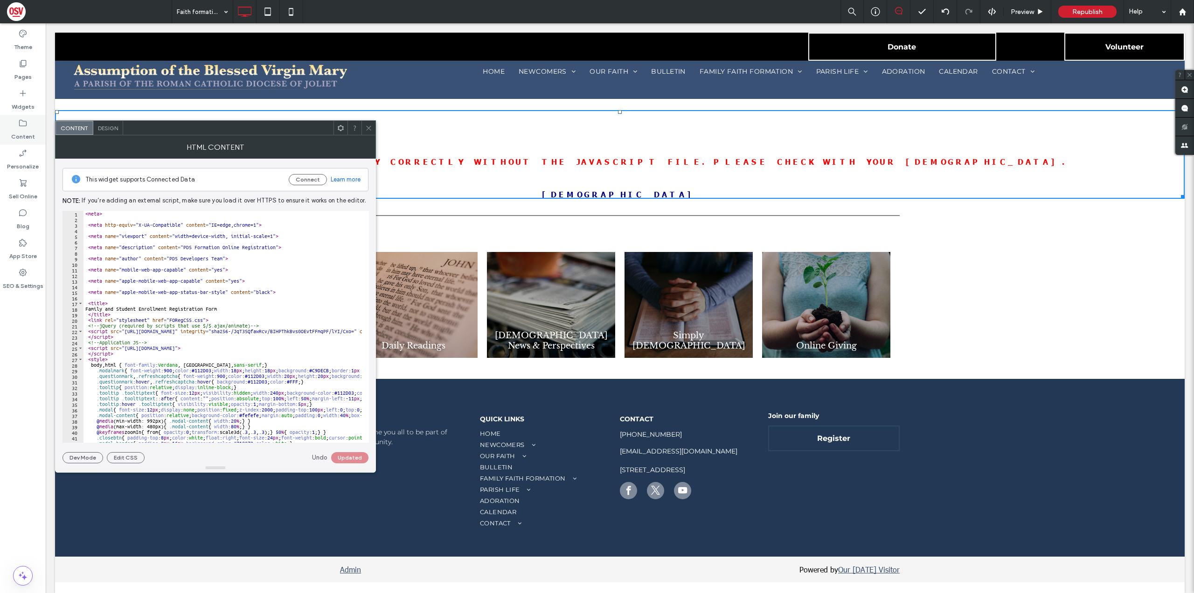
click at [28, 133] on label "Content" at bounding box center [23, 134] width 24 height 13
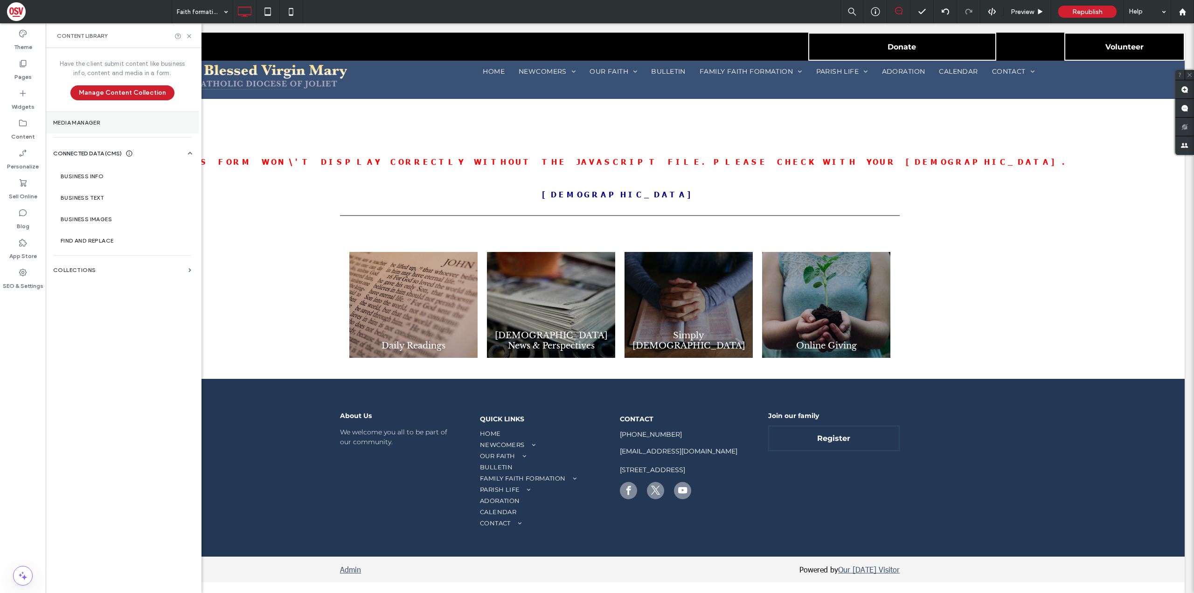
click at [117, 116] on section "Media Manager" at bounding box center [122, 122] width 153 height 21
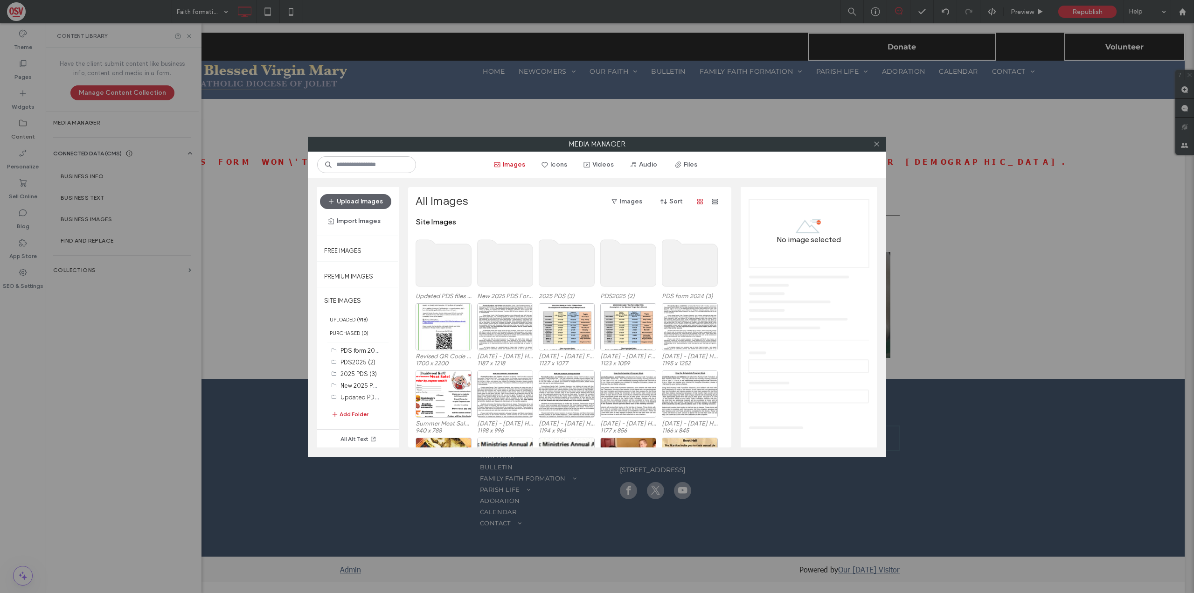
click at [446, 266] on use at bounding box center [444, 263] width 56 height 47
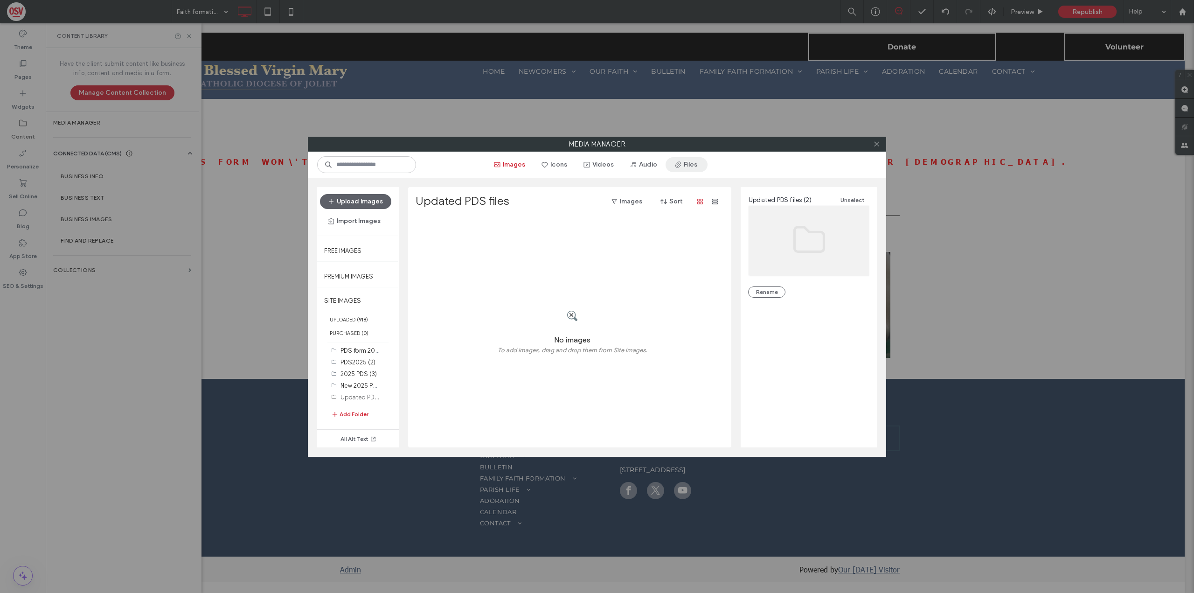
click at [694, 168] on button "Files" at bounding box center [687, 164] width 42 height 15
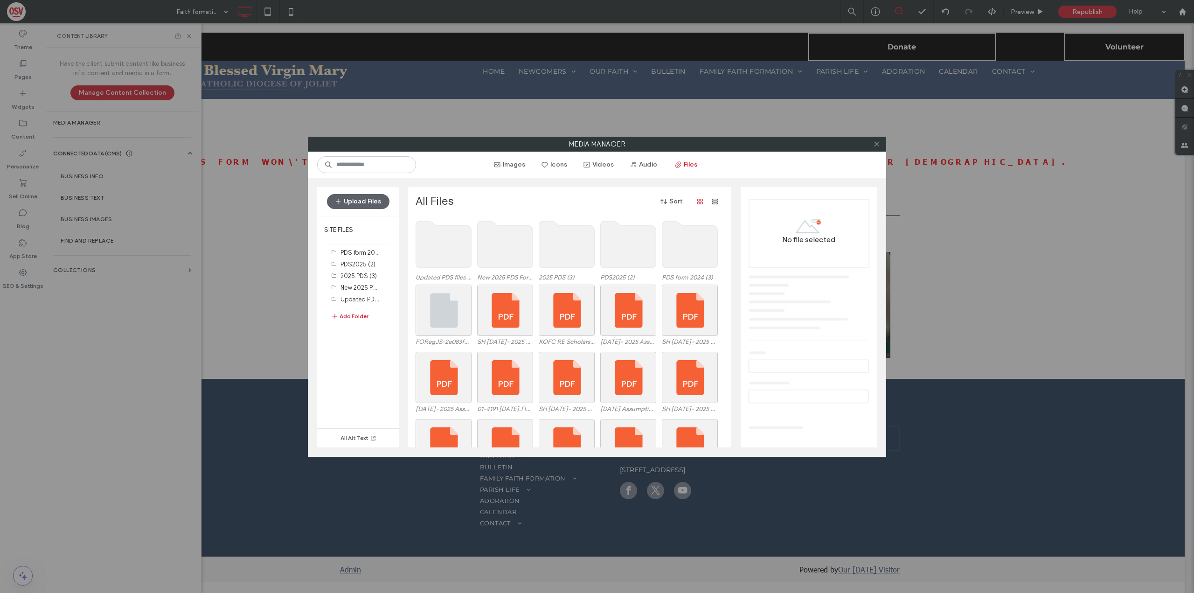
click at [452, 242] on use at bounding box center [444, 244] width 56 height 47
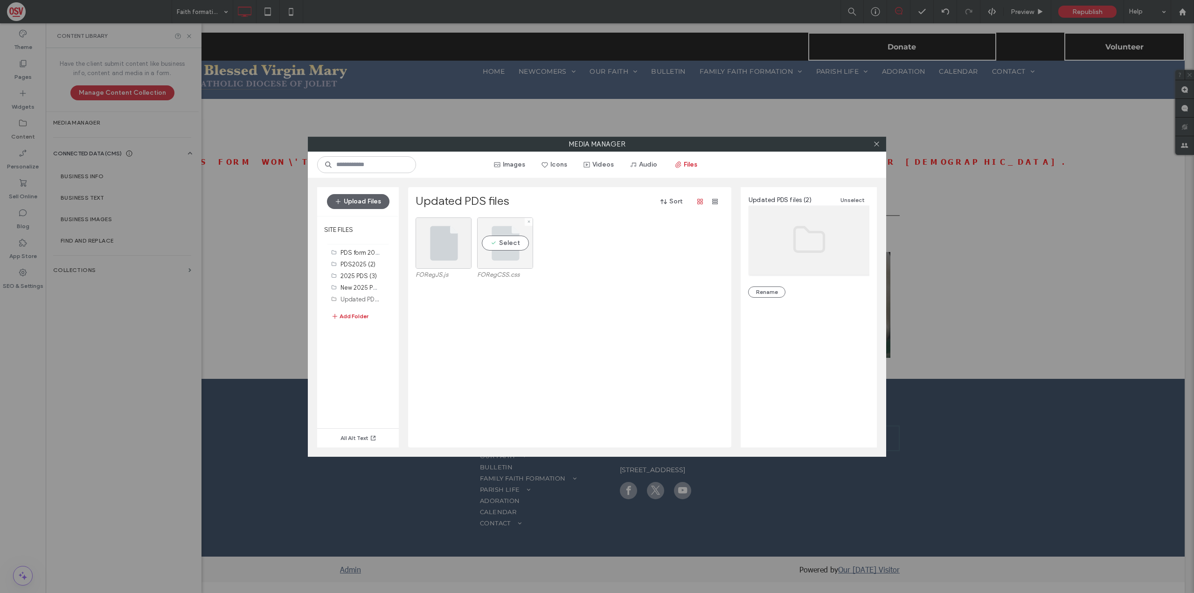
click at [519, 251] on div "Select" at bounding box center [505, 242] width 56 height 51
click at [269, 178] on div "Media Manager Images Icons Videos Audio Files Upload Files SITE FILES PDS form …" at bounding box center [597, 296] width 1194 height 593
click at [880, 144] on icon at bounding box center [876, 143] width 7 height 7
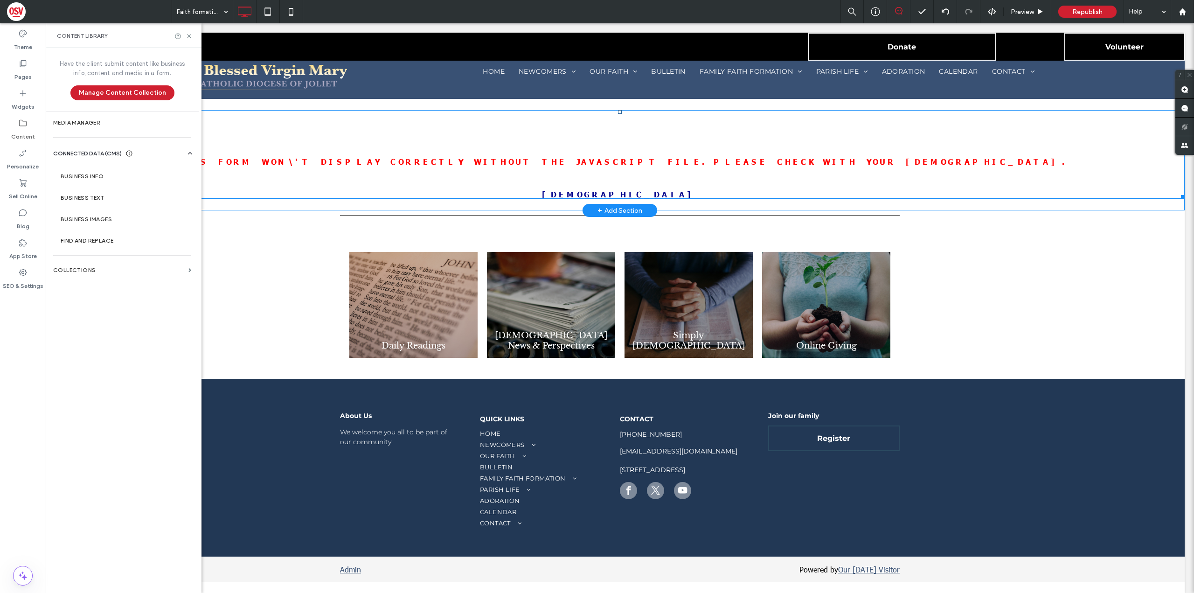
click at [609, 160] on span at bounding box center [620, 154] width 1130 height 89
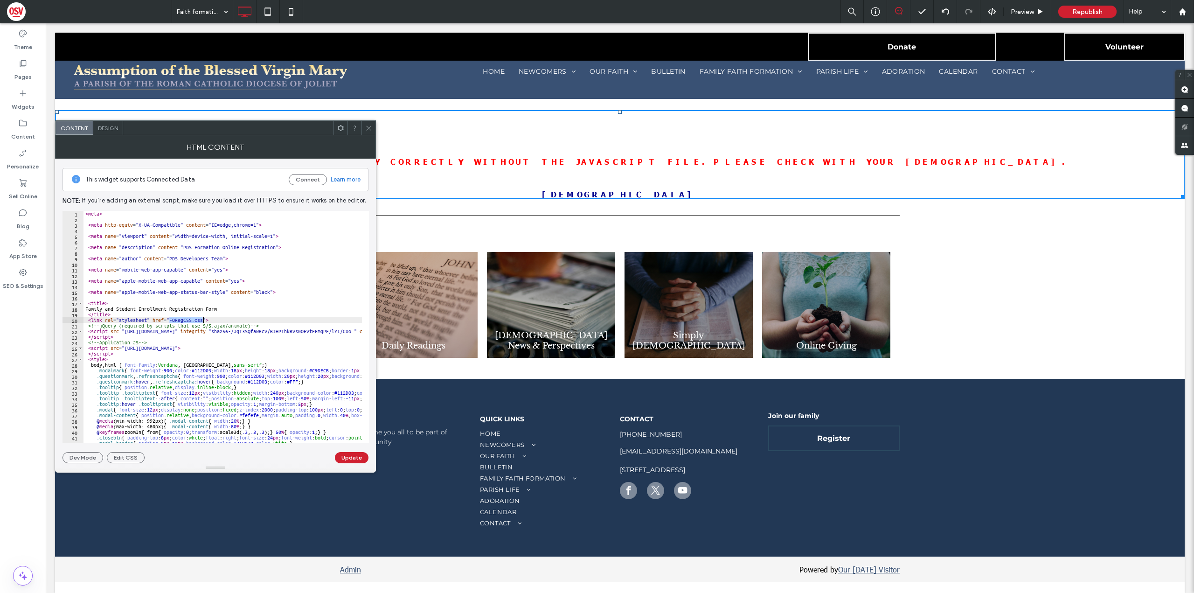
drag, startPoint x: 170, startPoint y: 320, endPoint x: 202, endPoint y: 321, distance: 32.2
paste textarea "**********"
type textarea "**********"
click at [359, 455] on button "Update" at bounding box center [352, 457] width 34 height 11
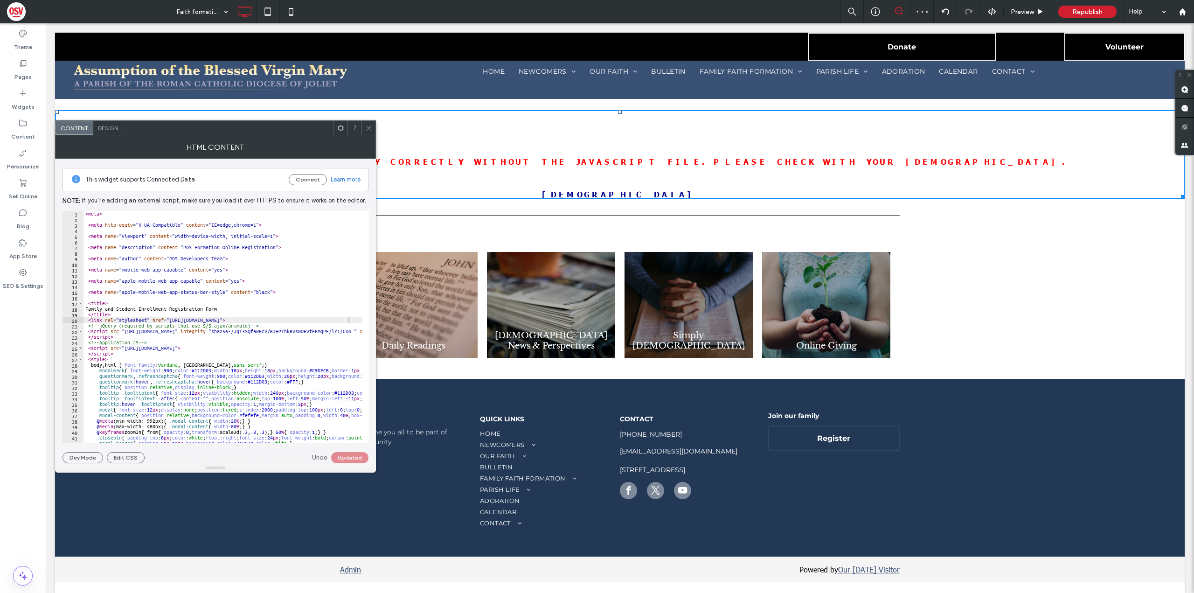
click at [371, 126] on use at bounding box center [368, 128] width 5 height 5
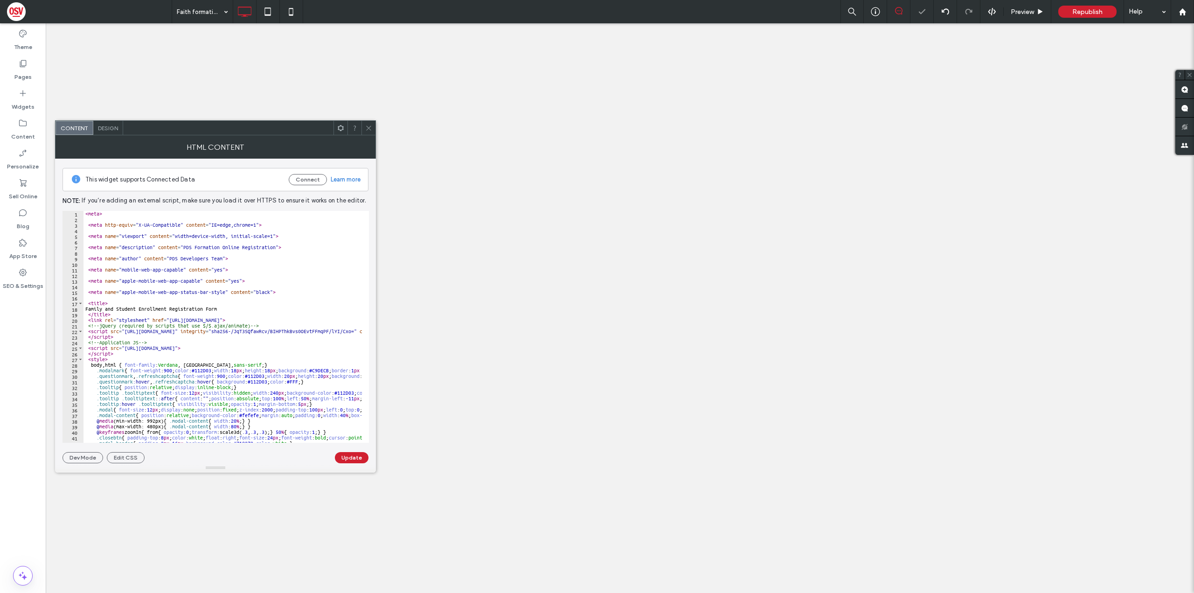
click at [370, 132] on span at bounding box center [368, 128] width 7 height 14
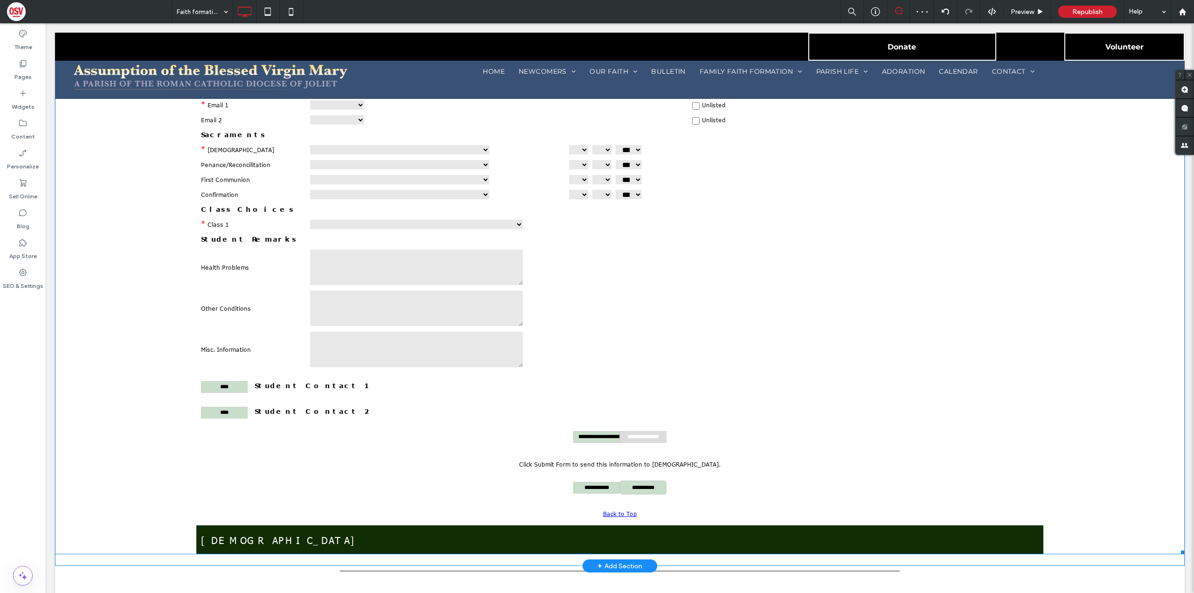
scroll to position [1400, 0]
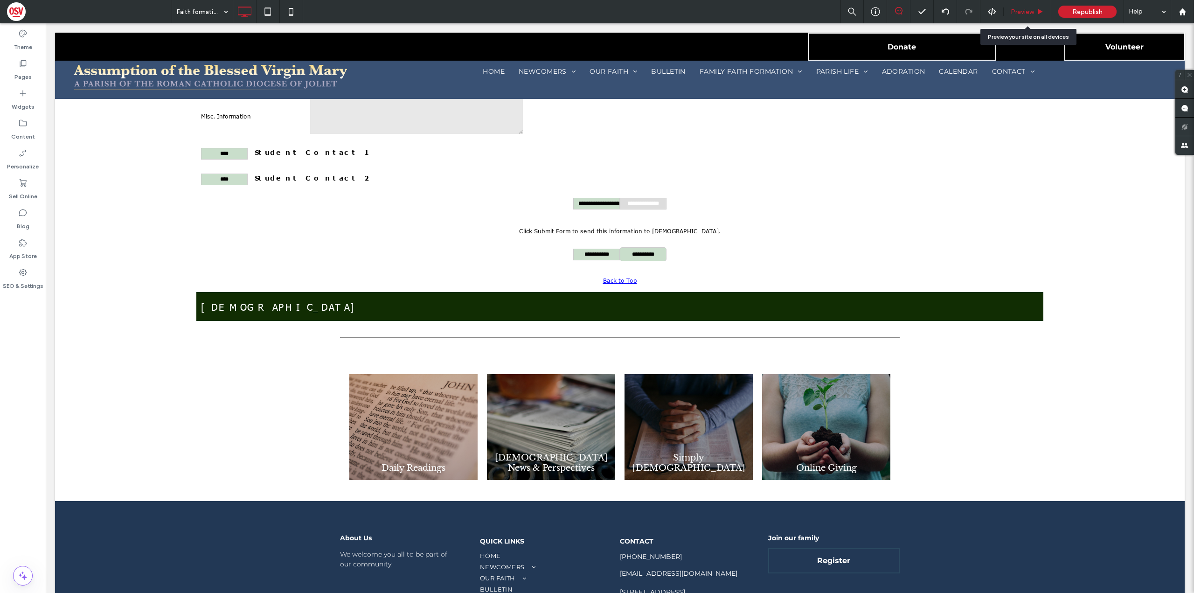
click at [1040, 13] on icon at bounding box center [1040, 11] width 7 height 7
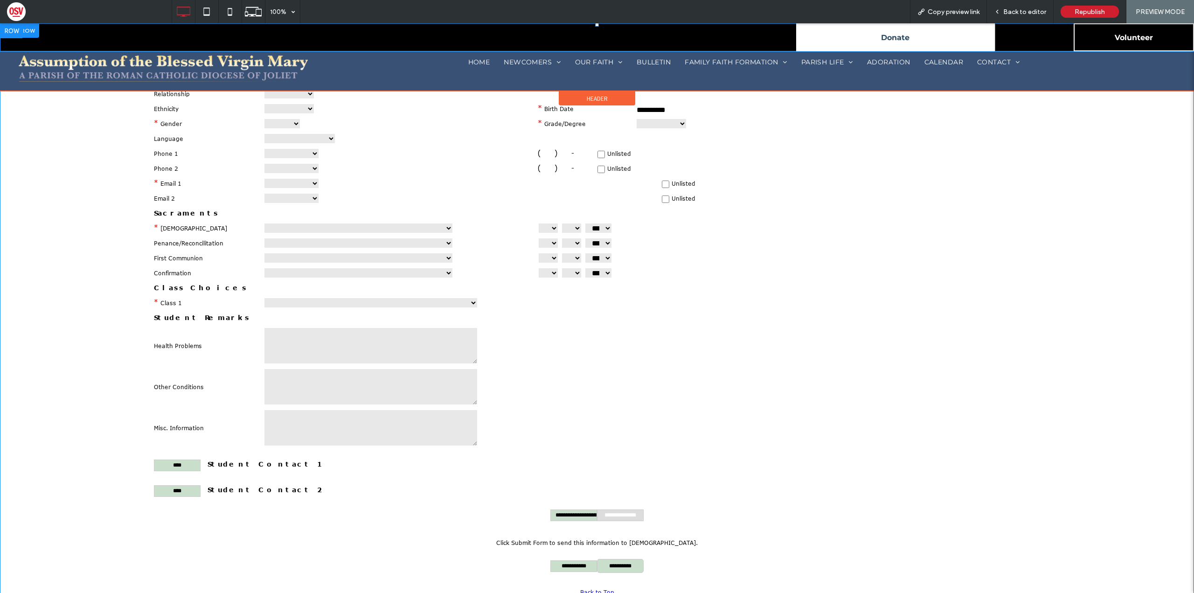
scroll to position [886, 0]
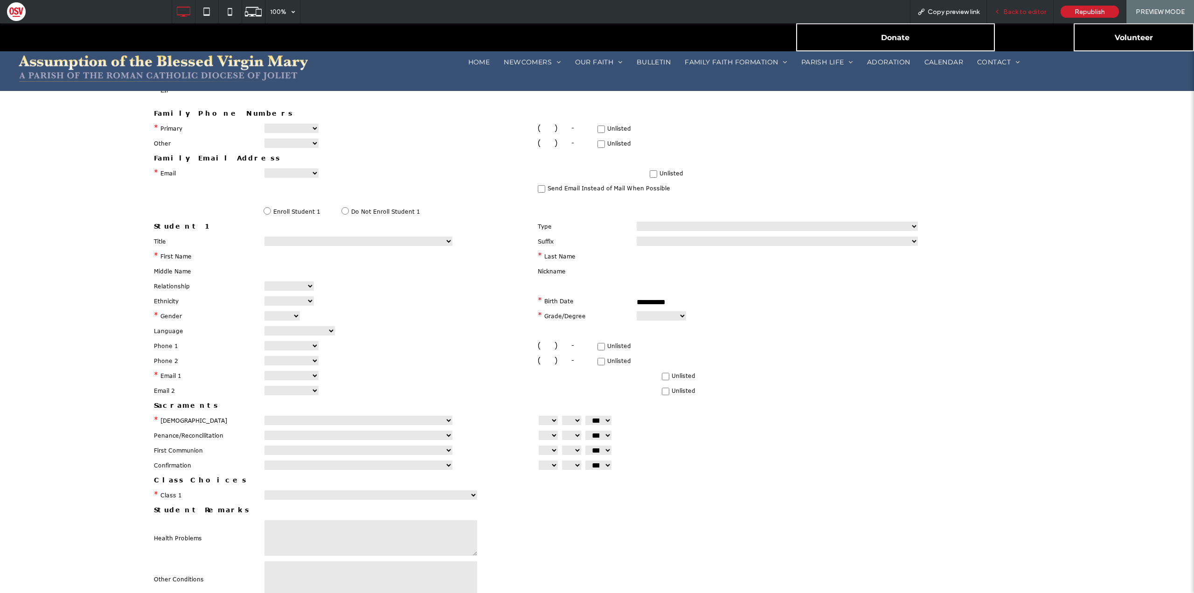
click at [1013, 9] on span "Back to editor" at bounding box center [1025, 12] width 43 height 8
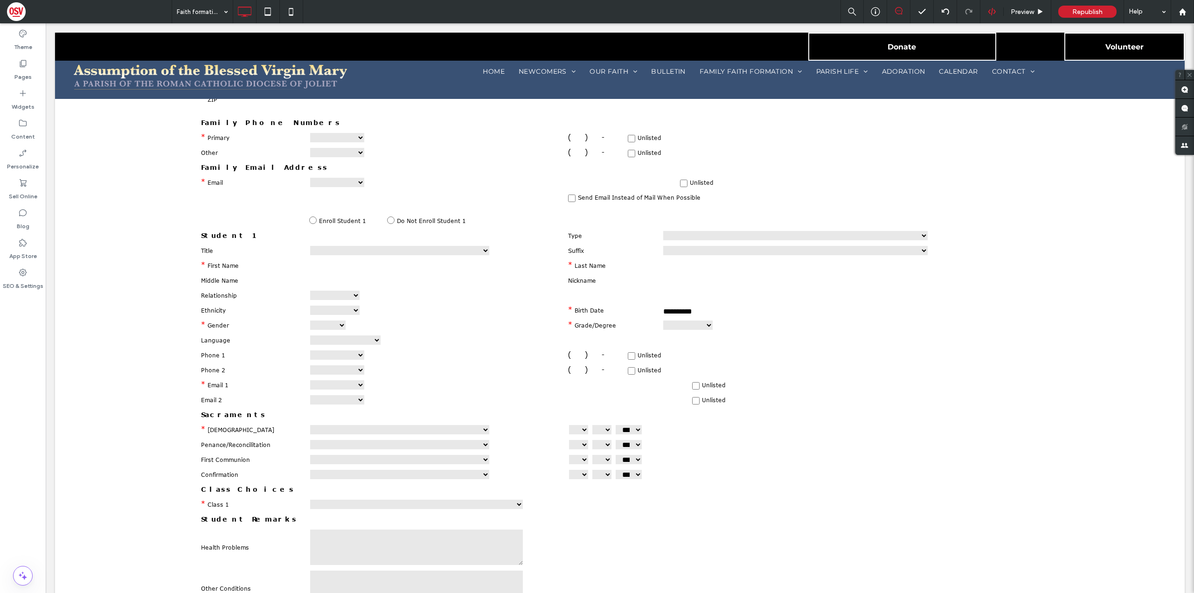
click at [987, 8] on div at bounding box center [992, 11] width 23 height 8
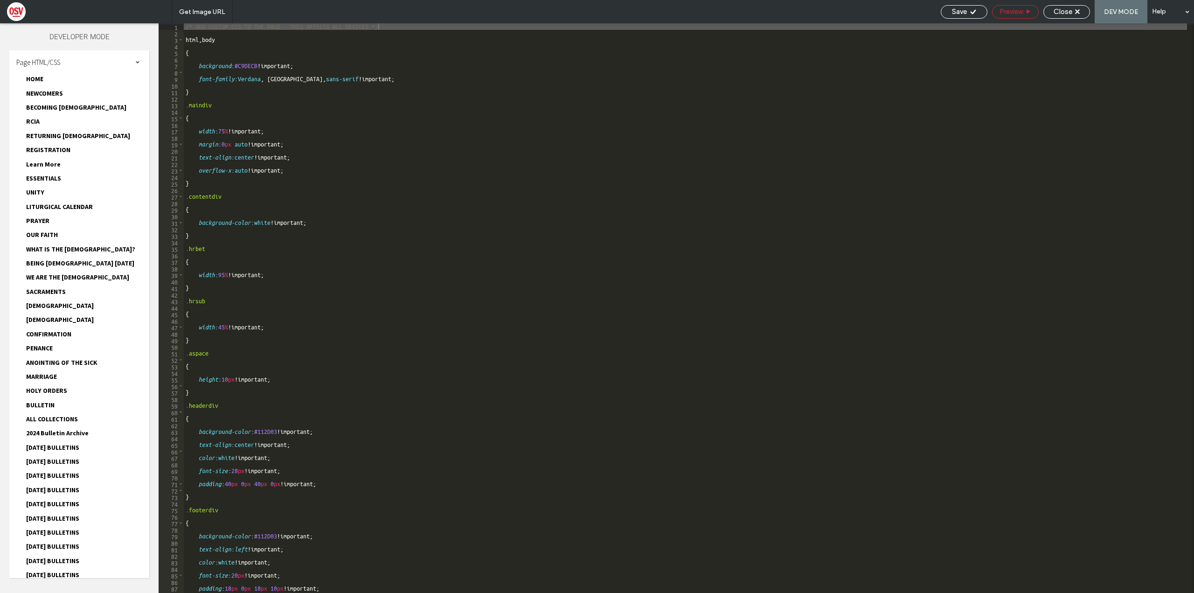
click at [1018, 9] on span "Preview" at bounding box center [1011, 11] width 23 height 8
click at [1084, 13] on div "Close" at bounding box center [1067, 11] width 46 height 8
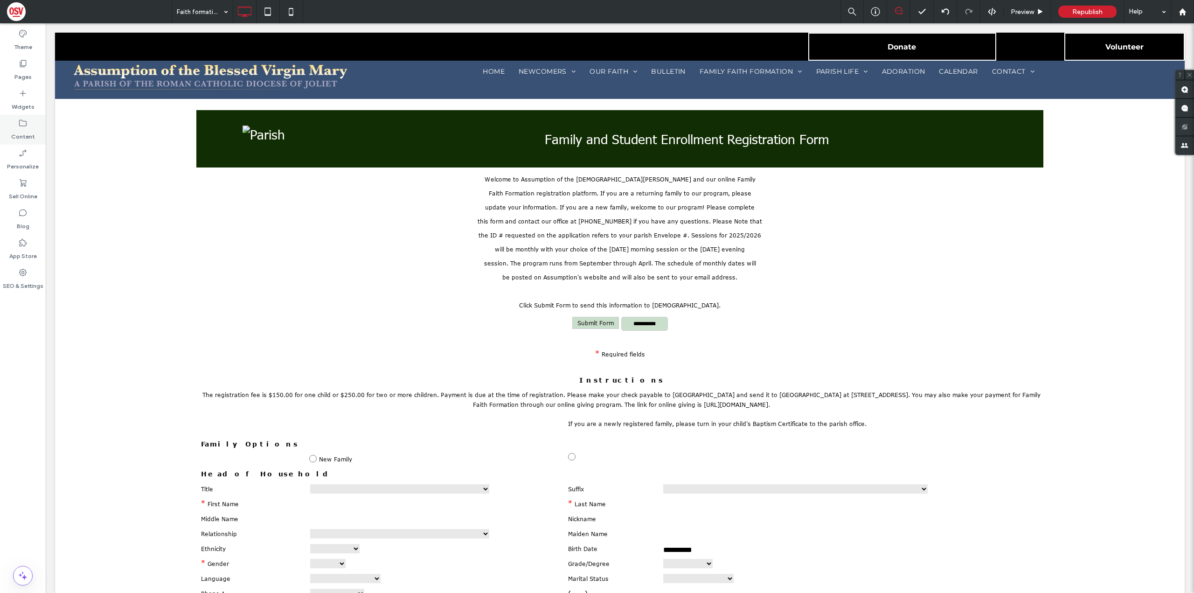
click at [28, 136] on label "Content" at bounding box center [23, 134] width 24 height 13
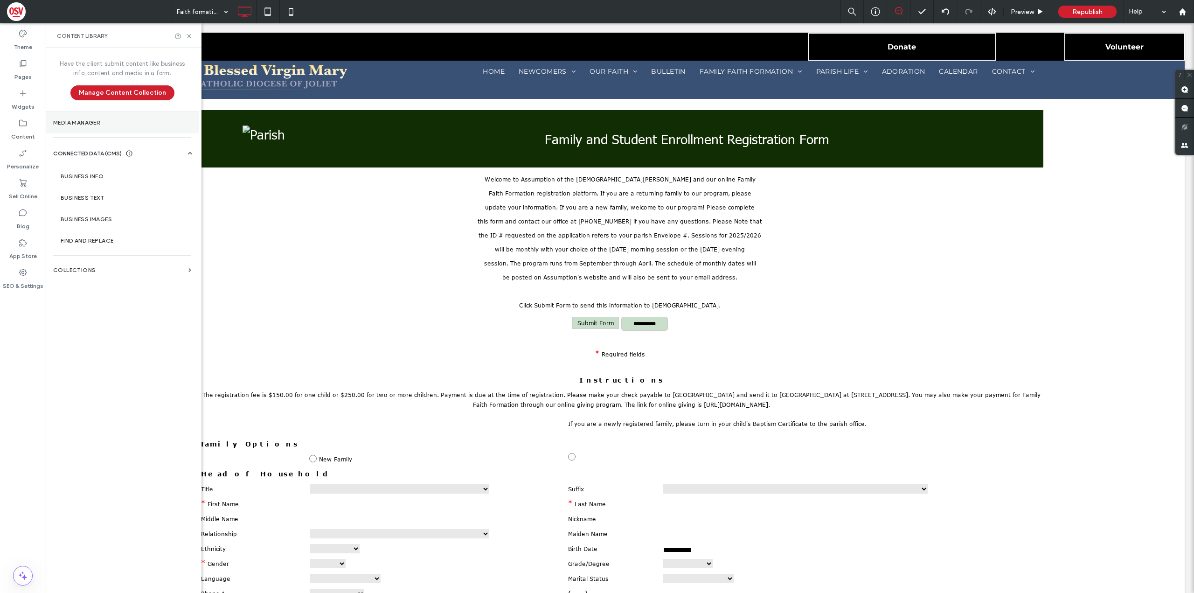
click at [116, 120] on label "Media Manager" at bounding box center [122, 122] width 138 height 7
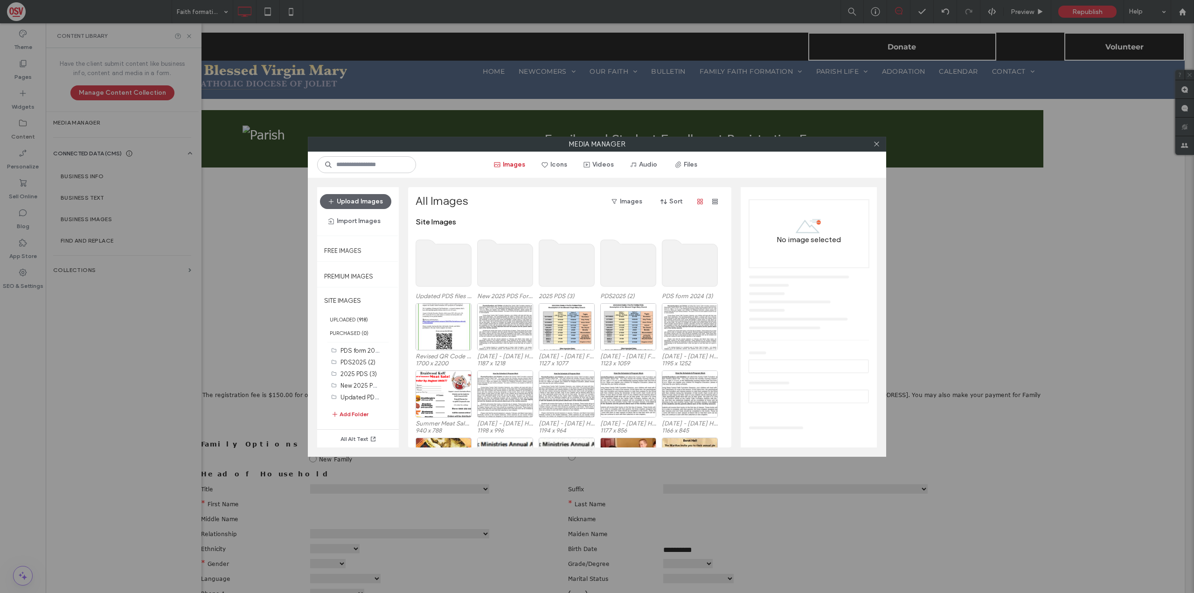
click at [458, 265] on use at bounding box center [444, 263] width 56 height 47
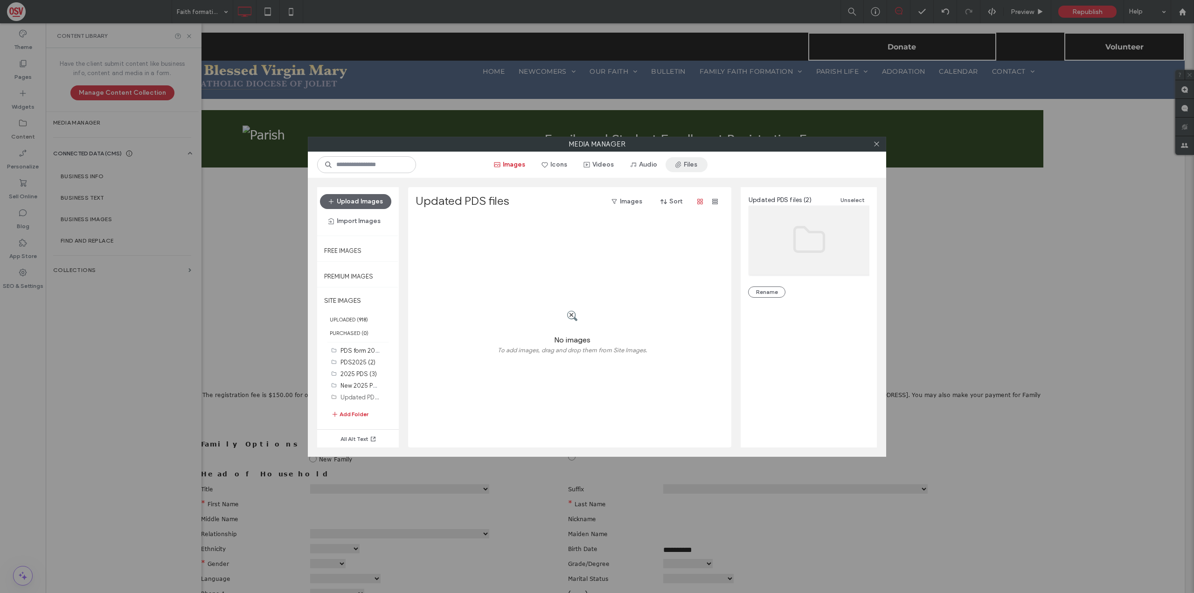
click at [687, 165] on button "Files" at bounding box center [687, 164] width 42 height 15
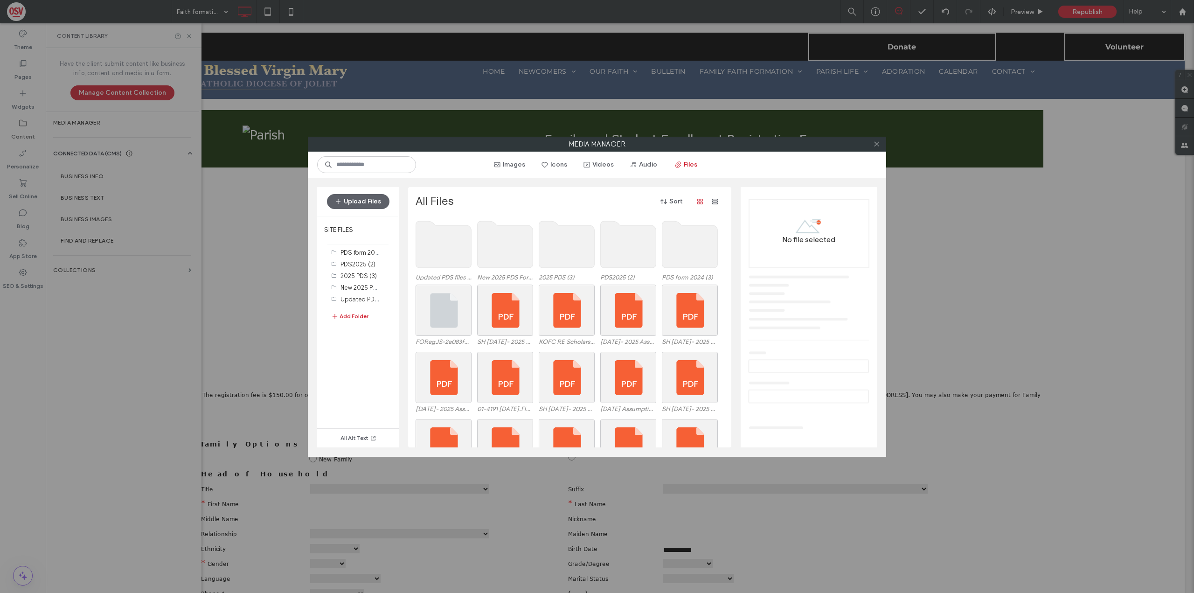
click at [442, 255] on use at bounding box center [444, 244] width 56 height 47
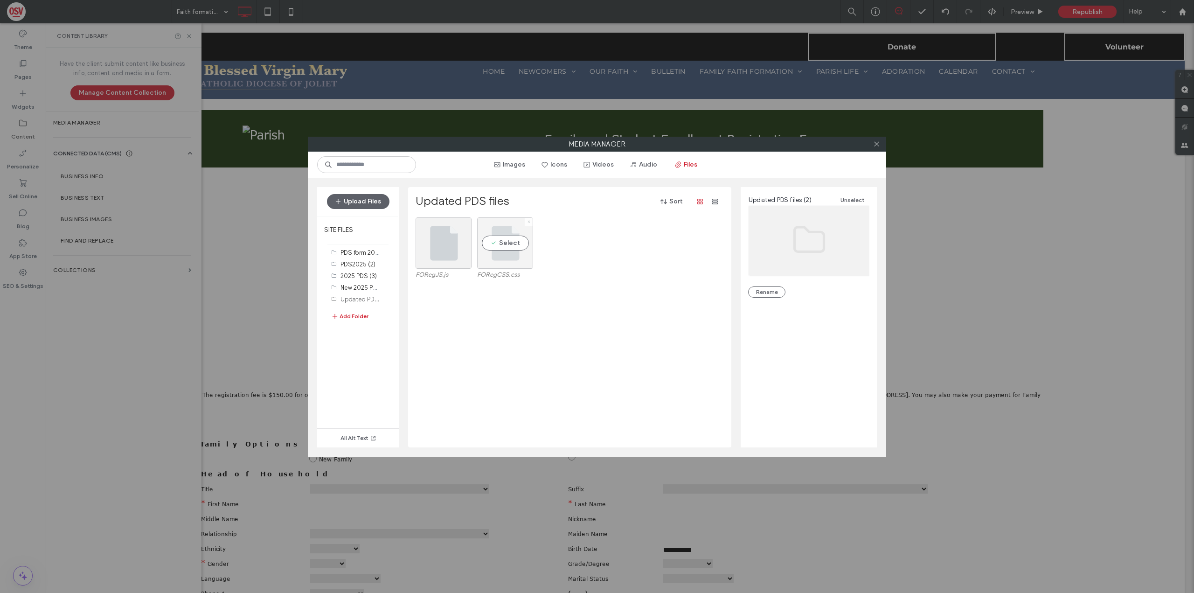
click at [528, 223] on icon at bounding box center [529, 222] width 4 height 4
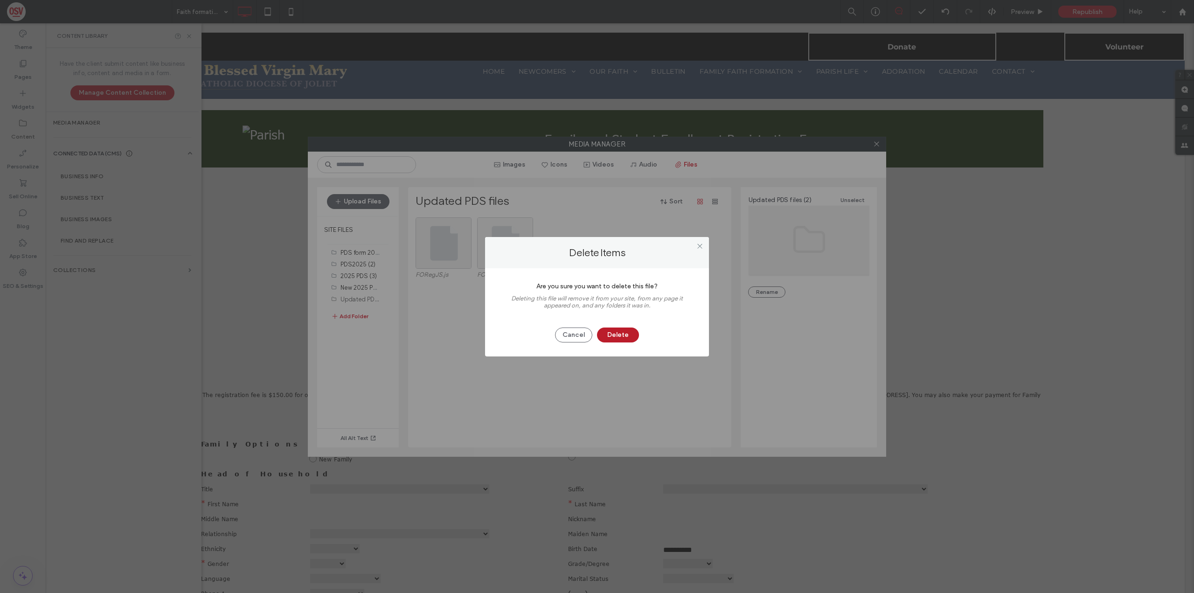
click at [619, 334] on button "Delete" at bounding box center [618, 335] width 42 height 15
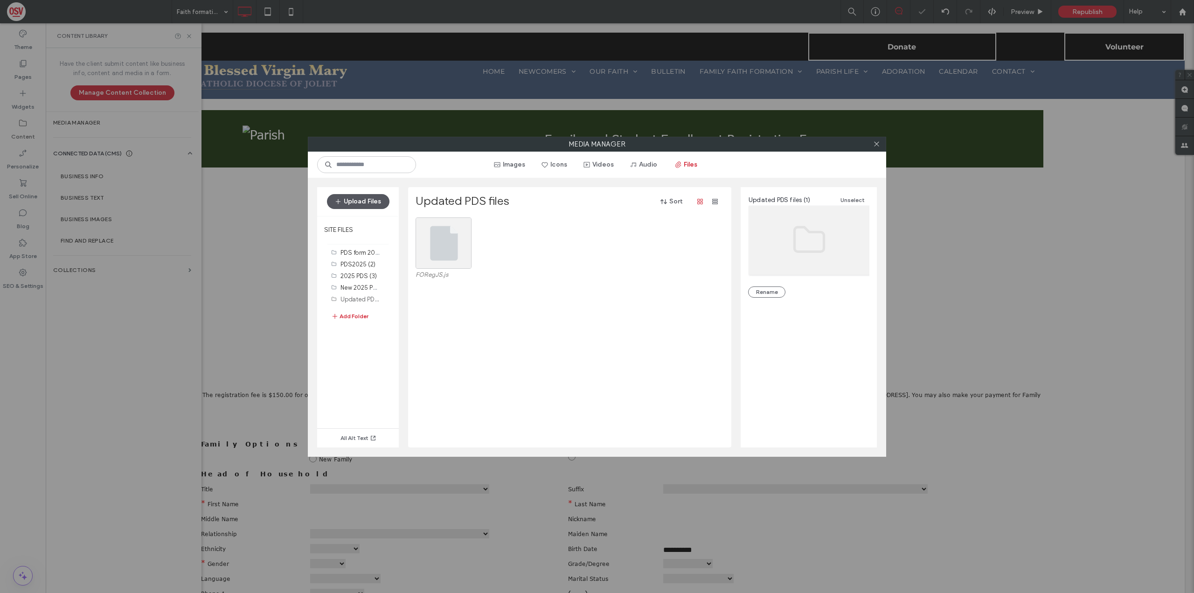
click at [377, 202] on button "Upload Files" at bounding box center [358, 201] width 63 height 15
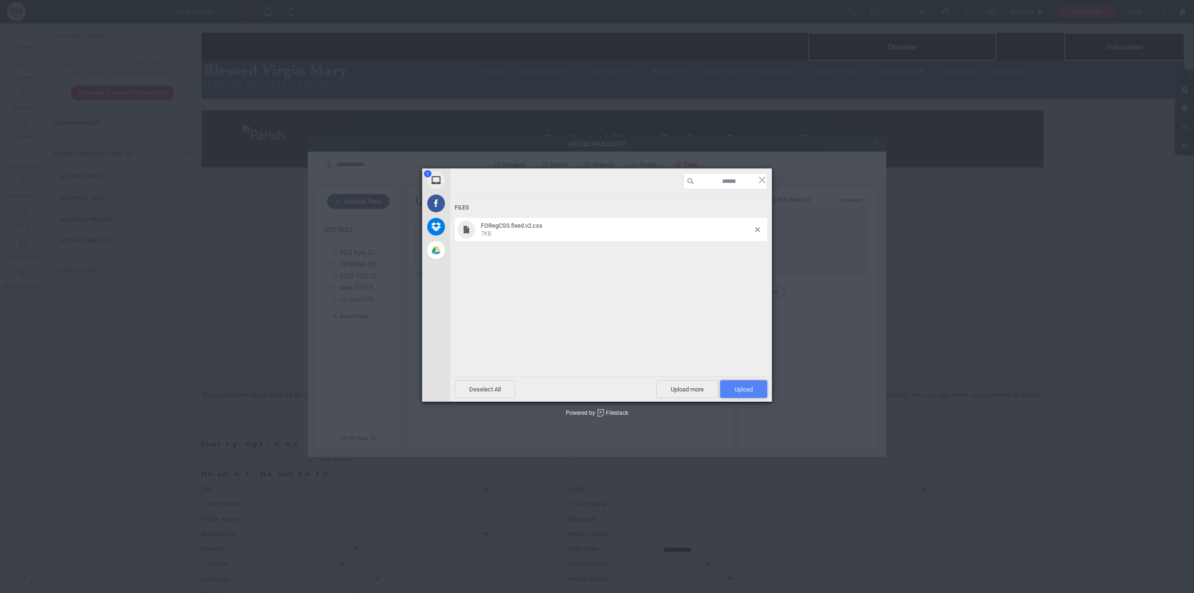
click at [742, 389] on span "Upload 1" at bounding box center [744, 389] width 18 height 7
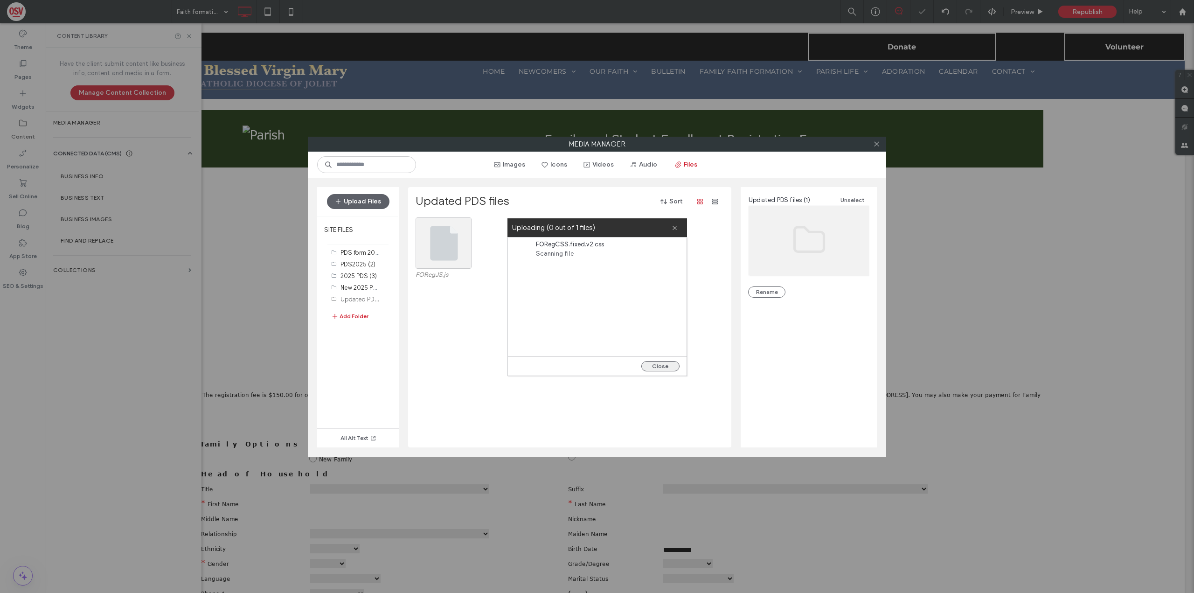
click at [670, 363] on button "Close" at bounding box center [661, 366] width 38 height 10
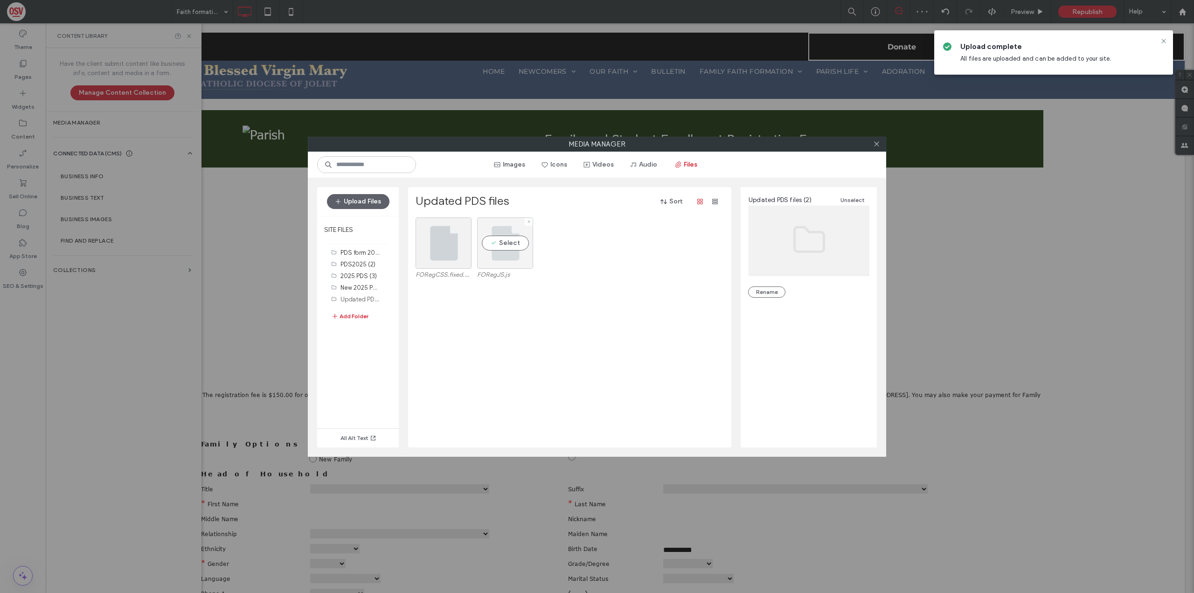
click at [515, 245] on div "Select" at bounding box center [505, 242] width 56 height 51
click at [781, 313] on button "Rename" at bounding box center [766, 313] width 37 height 11
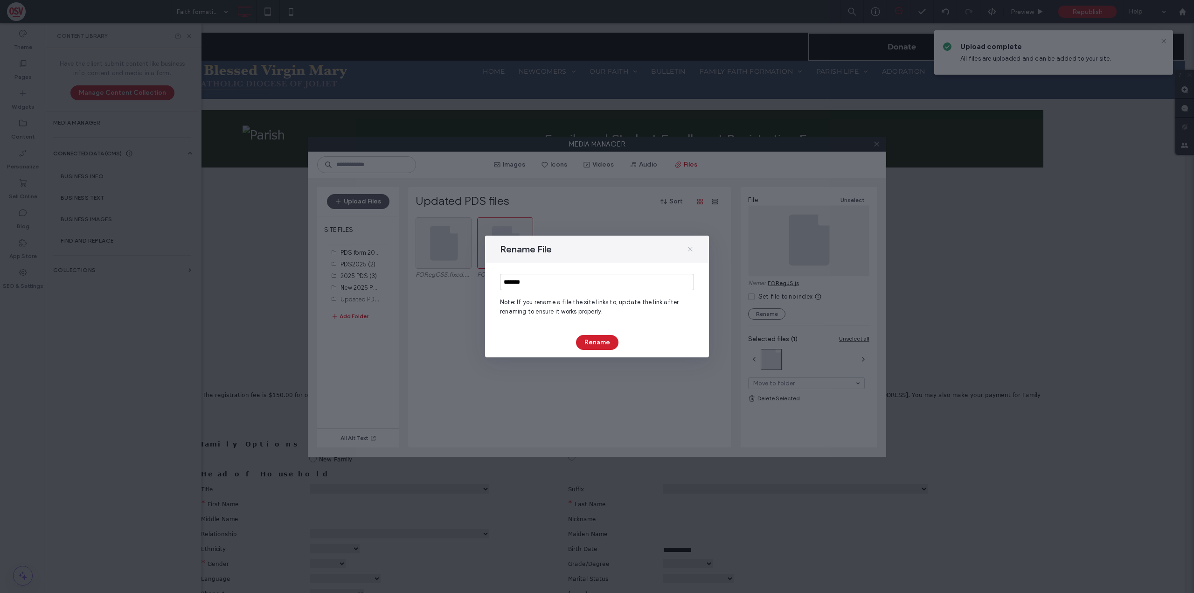
click at [692, 248] on icon at bounding box center [690, 248] width 7 height 7
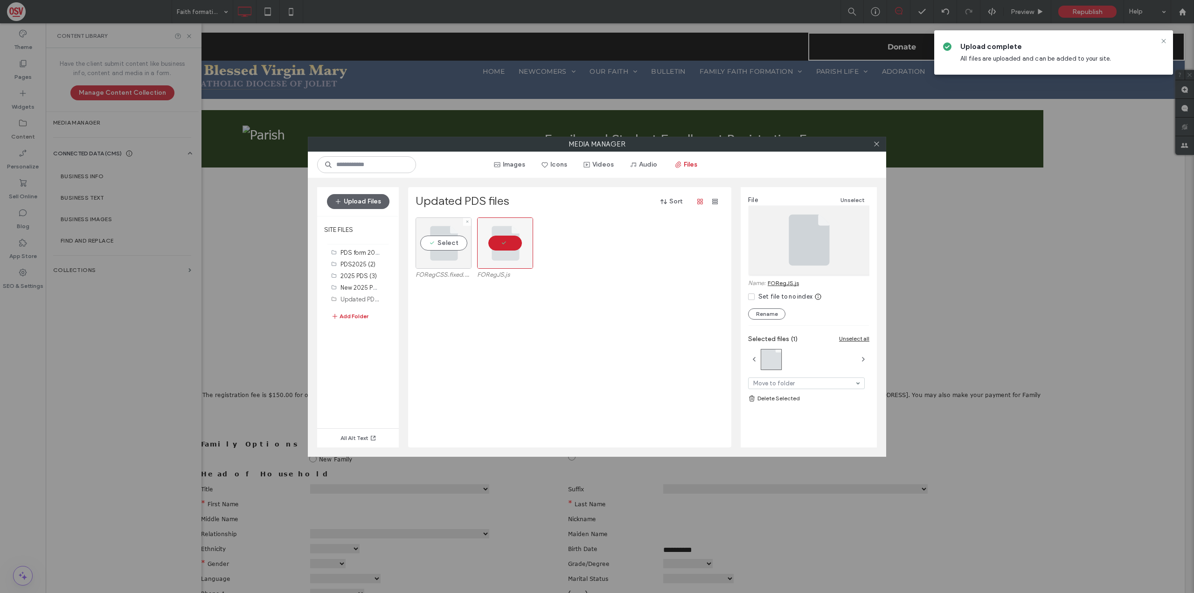
click at [437, 251] on div "Select" at bounding box center [444, 242] width 56 height 51
click at [510, 237] on div at bounding box center [505, 242] width 56 height 51
click at [776, 316] on button "Rename" at bounding box center [766, 313] width 37 height 11
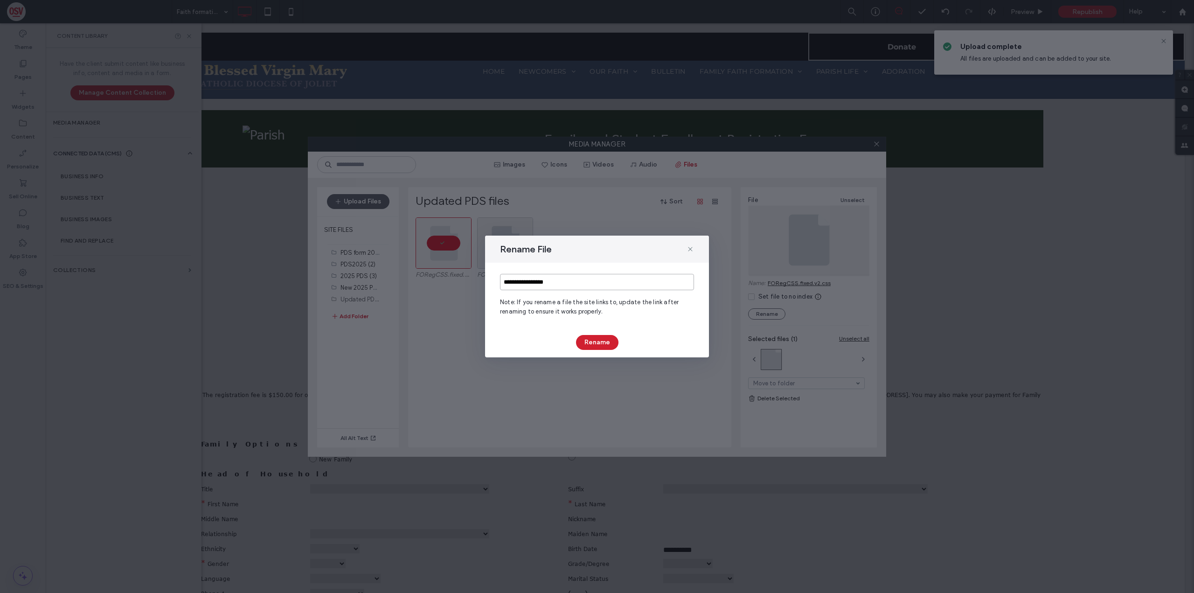
drag, startPoint x: 564, startPoint y: 283, endPoint x: 536, endPoint y: 282, distance: 28.0
click at [536, 282] on input "**********" at bounding box center [597, 282] width 194 height 16
type input "********"
click at [589, 341] on button "Rename" at bounding box center [597, 342] width 42 height 15
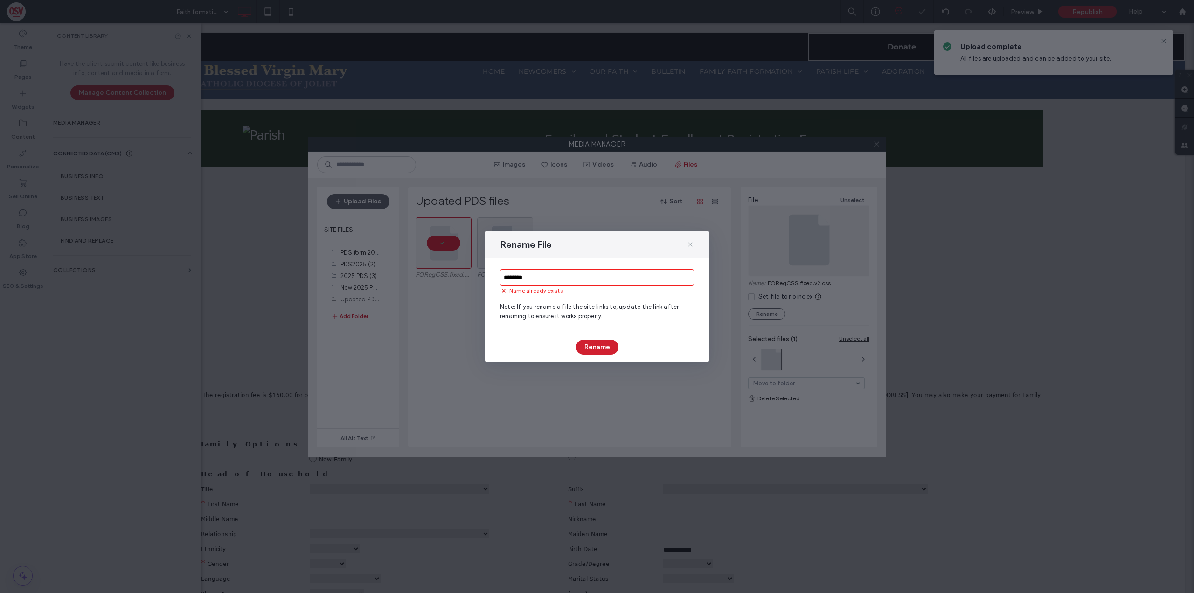
click at [691, 248] on icon at bounding box center [690, 244] width 7 height 7
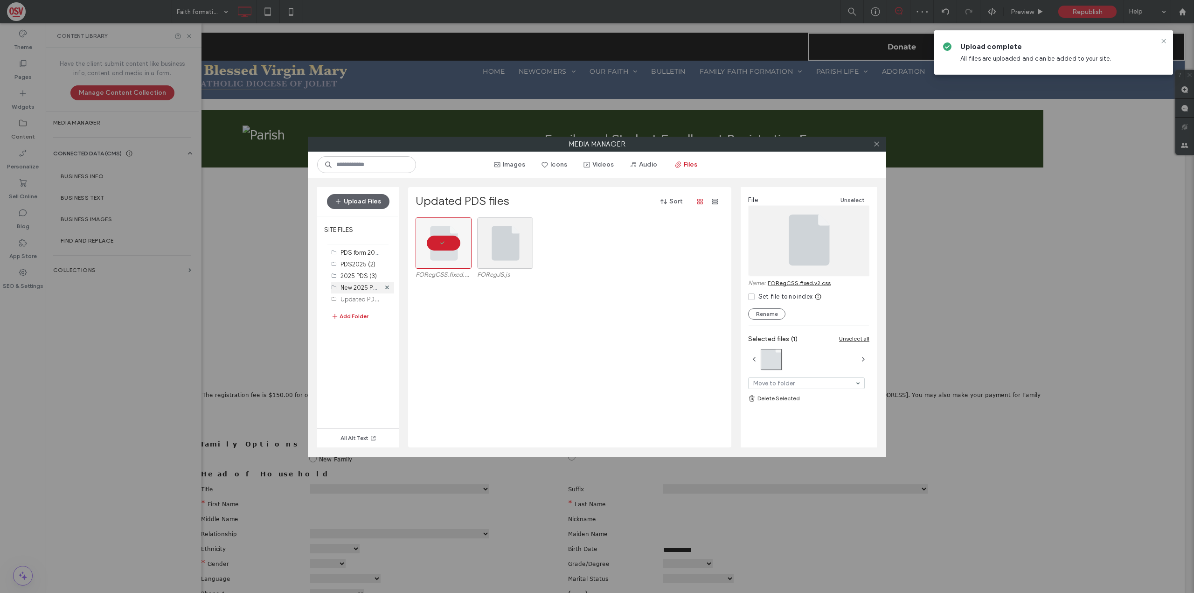
click at [361, 289] on label "New 2025 PDS Form (3)" at bounding box center [373, 287] width 65 height 9
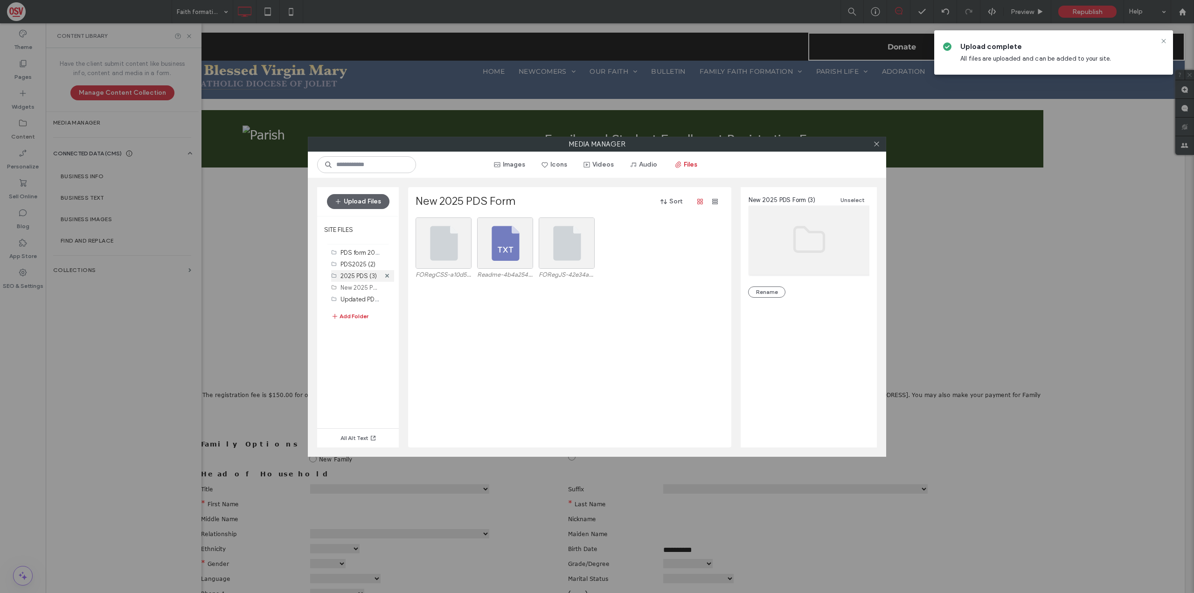
click at [359, 275] on label "2025 PDS (3)" at bounding box center [359, 275] width 36 height 7
click at [360, 264] on label "PDS2025 (2)" at bounding box center [358, 264] width 35 height 7
click at [356, 252] on label "PDS form 2024 (3)" at bounding box center [366, 252] width 50 height 9
click at [685, 162] on button "Files" at bounding box center [687, 164] width 42 height 15
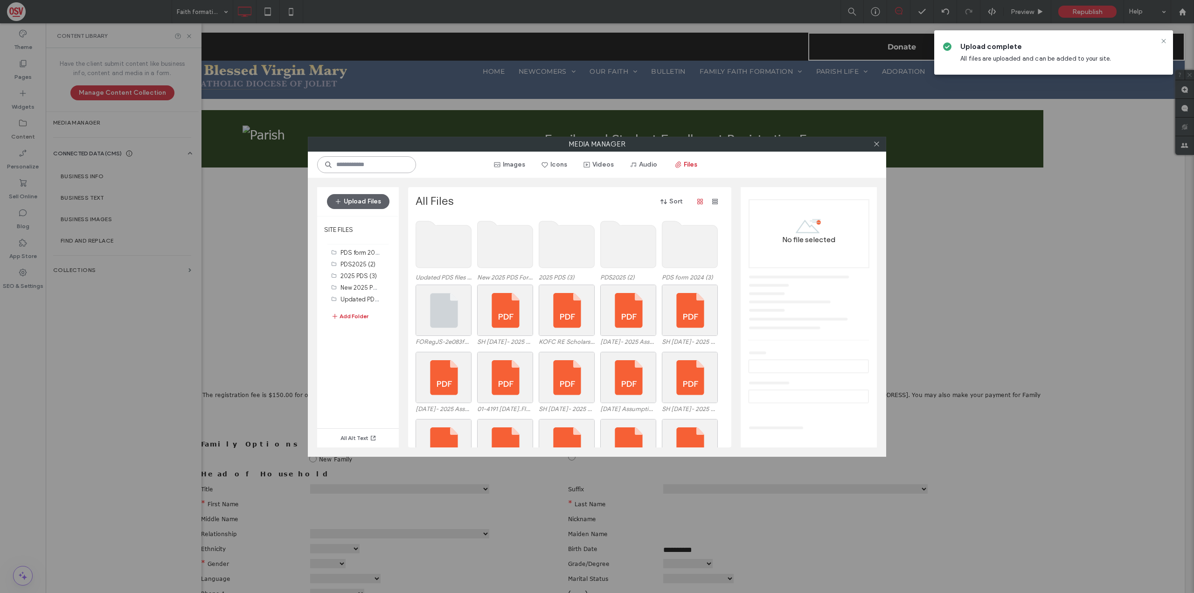
click at [369, 168] on input at bounding box center [366, 164] width 99 height 17
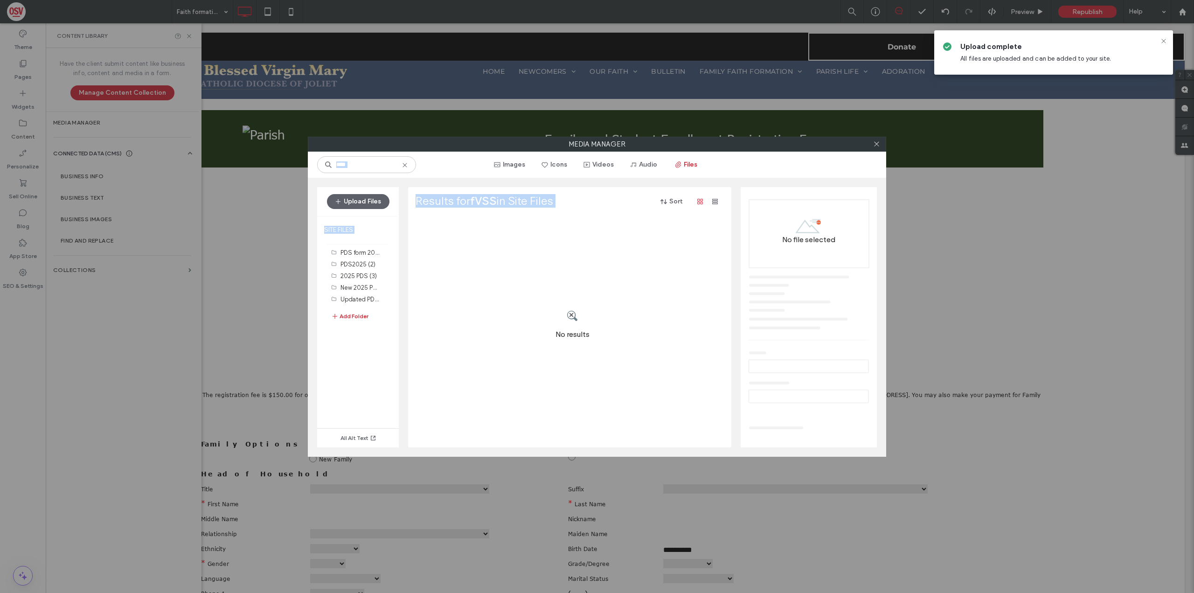
click at [428, 244] on div "**** Images Icons Videos Audio Files Upload Files SITE FILES PDS form 2024 (3) …" at bounding box center [597, 304] width 579 height 305
click at [343, 165] on input "****" at bounding box center [366, 164] width 99 height 17
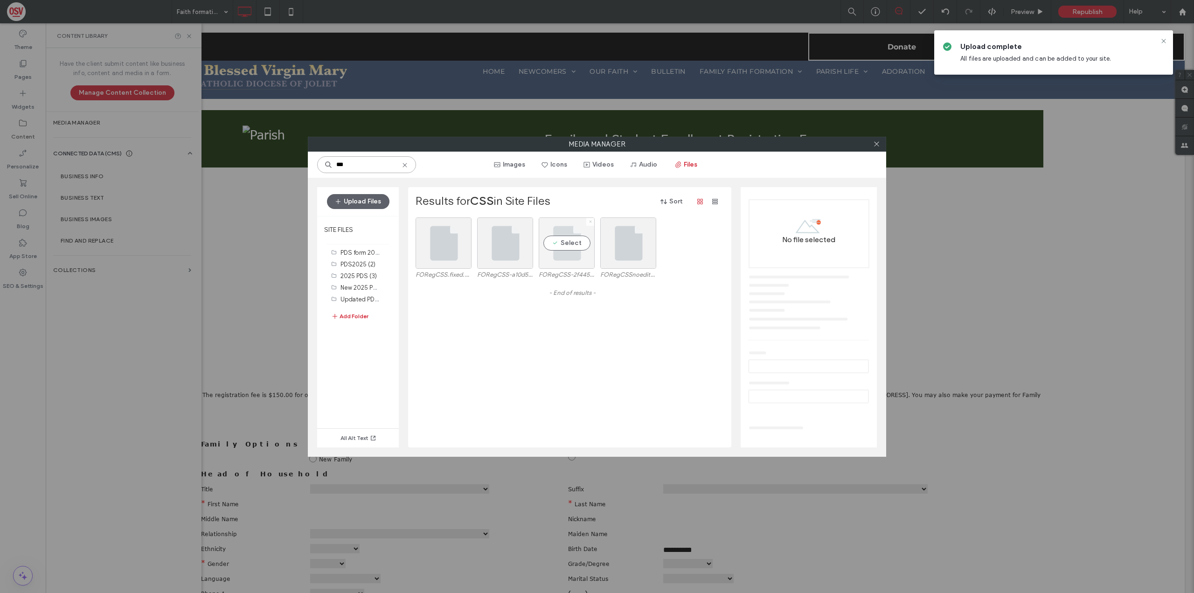
type input "***"
click at [590, 223] on icon at bounding box center [591, 222] width 4 height 4
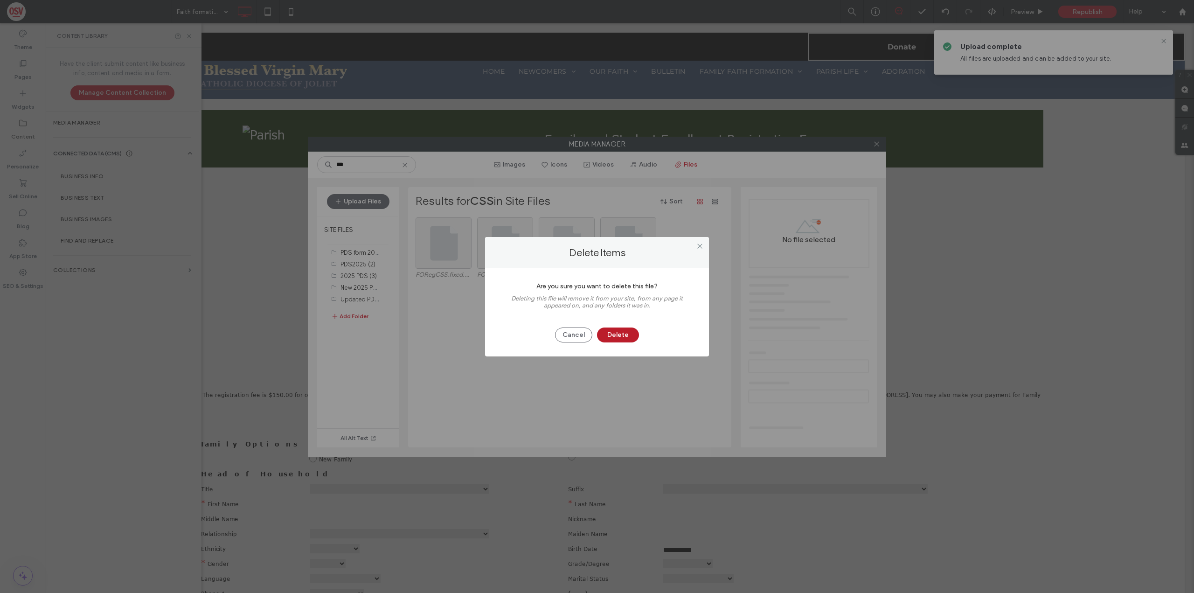
click at [614, 328] on button "Delete" at bounding box center [618, 335] width 42 height 15
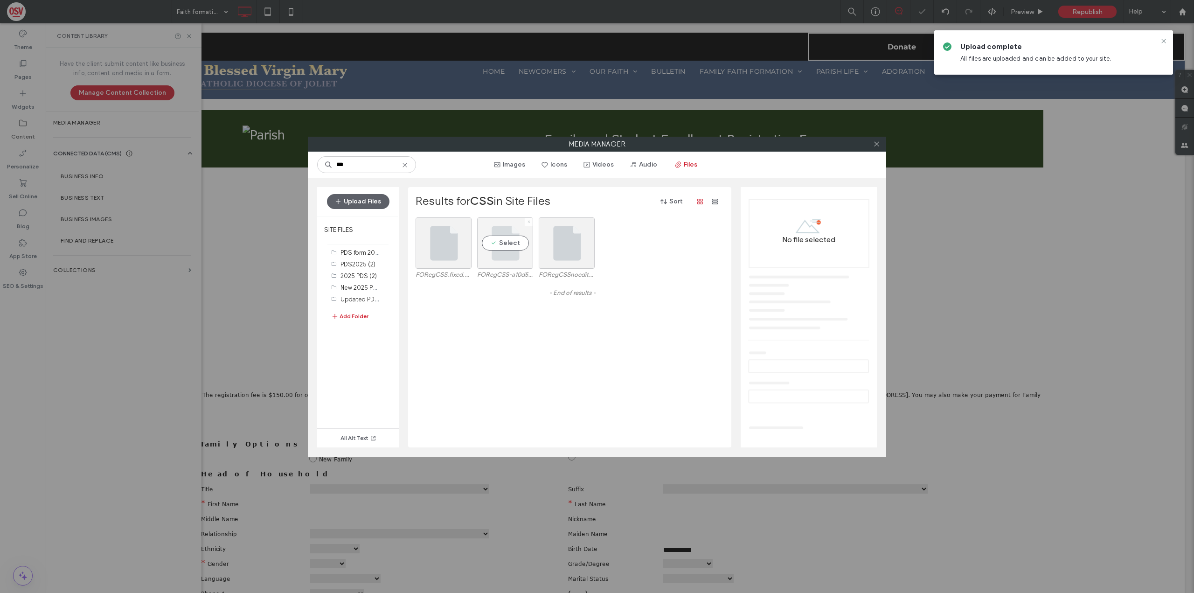
click at [528, 221] on icon at bounding box center [529, 222] width 4 height 4
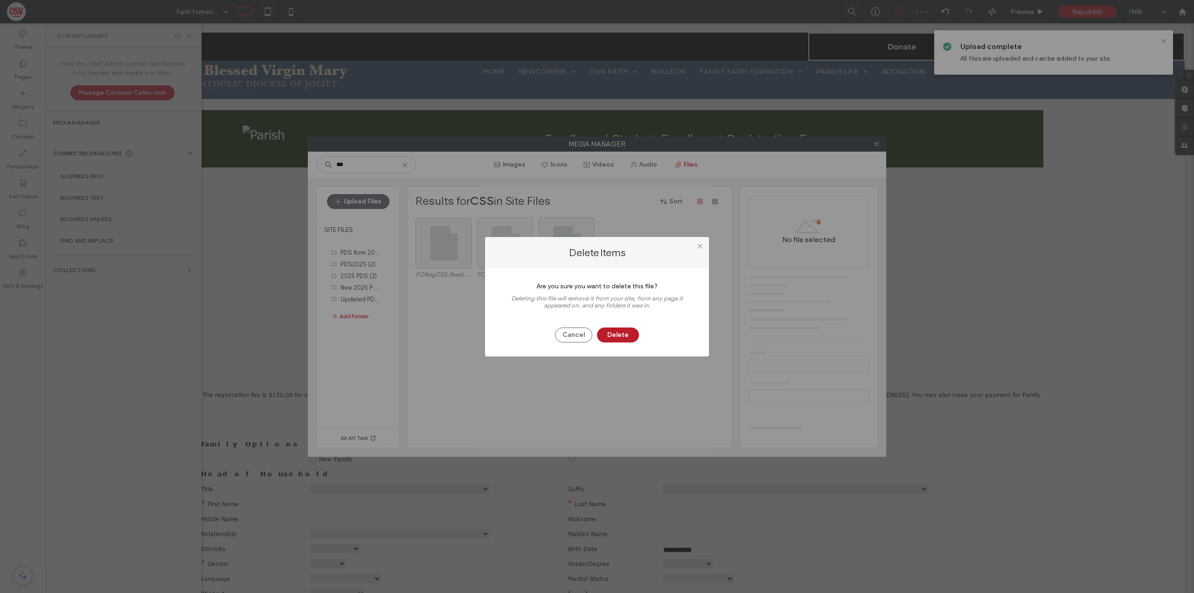
click at [631, 330] on button "Delete" at bounding box center [618, 335] width 42 height 15
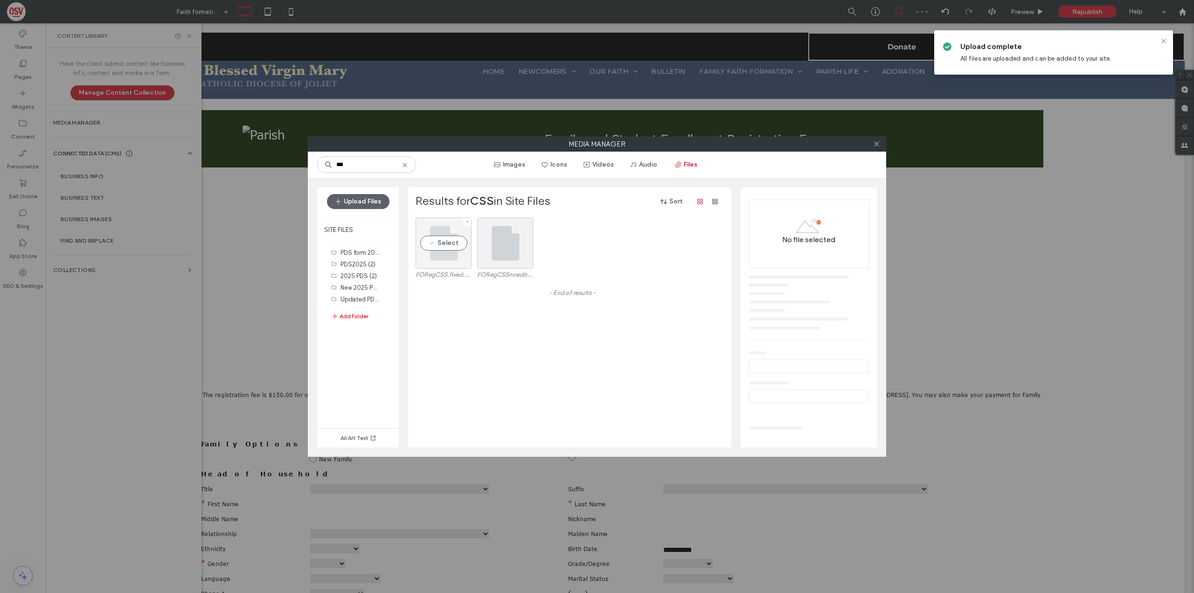
click at [445, 243] on div "Select" at bounding box center [444, 242] width 56 height 51
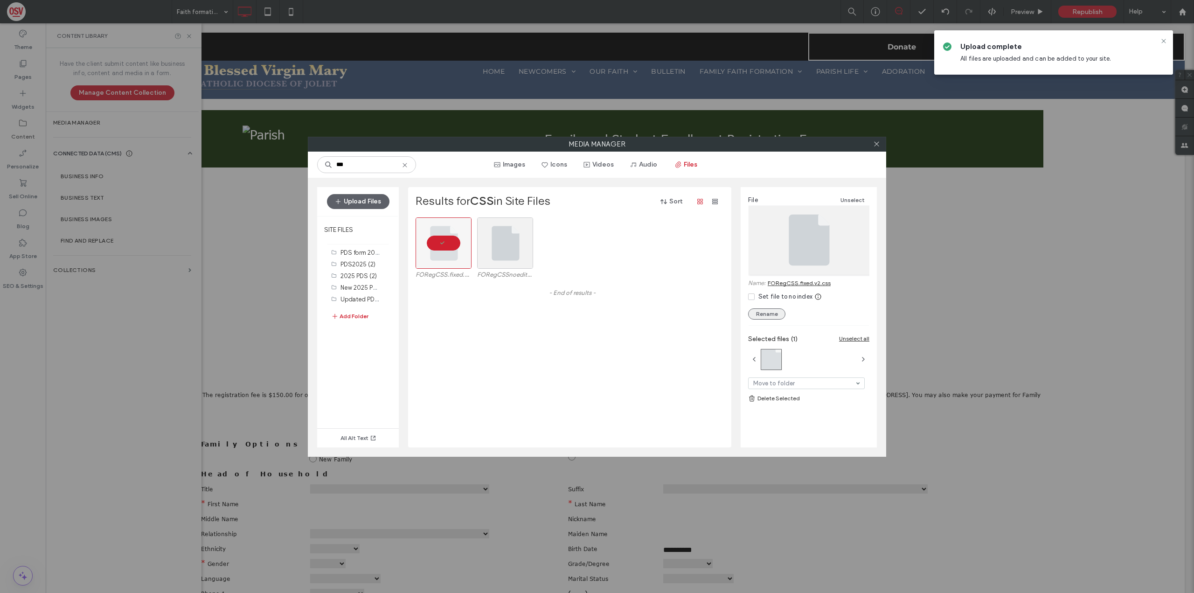
click at [778, 315] on button "Rename" at bounding box center [766, 313] width 37 height 11
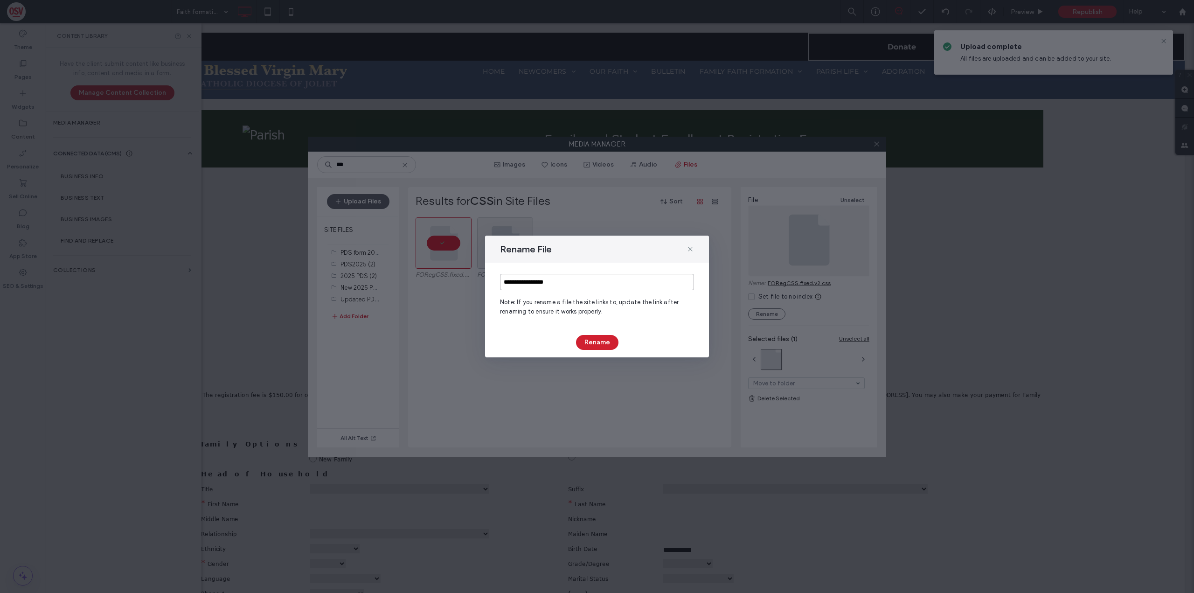
click at [571, 280] on input "**********" at bounding box center [597, 282] width 194 height 16
type input "********"
click at [600, 339] on button "Rename" at bounding box center [597, 342] width 42 height 15
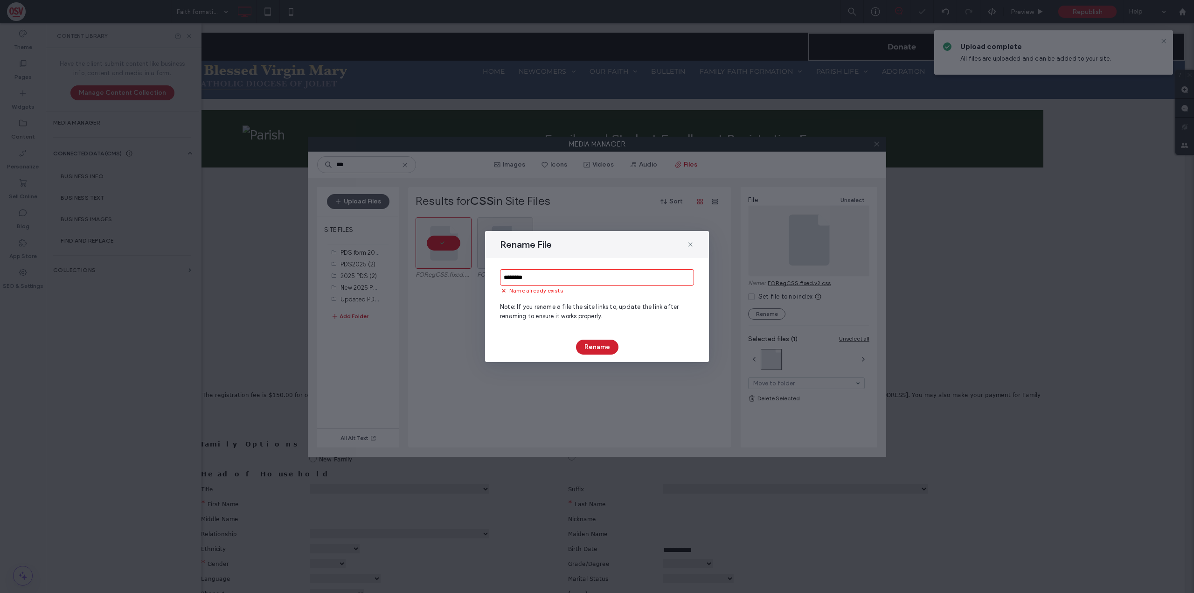
click at [511, 279] on input "********" at bounding box center [597, 277] width 194 height 16
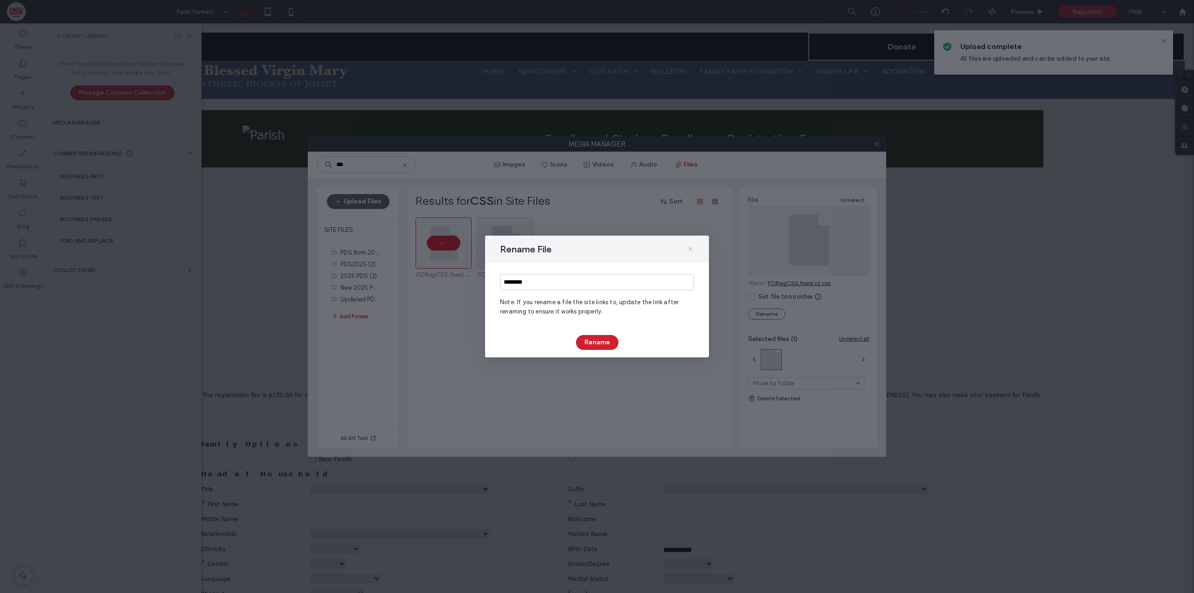
click at [687, 249] on span at bounding box center [690, 249] width 7 height 12
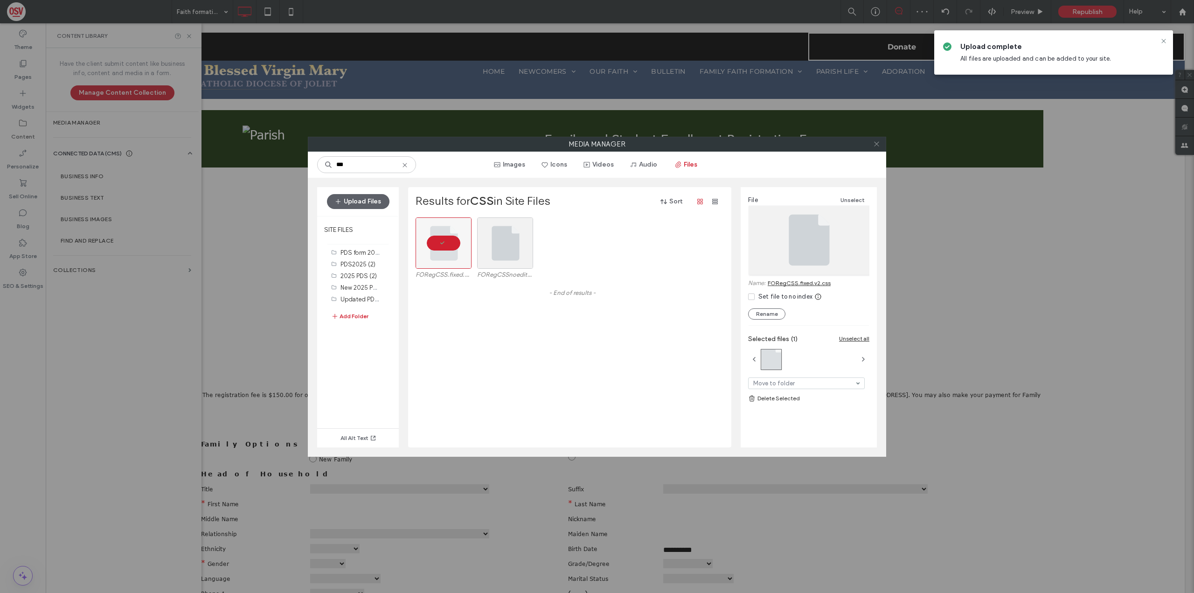
click at [879, 146] on icon at bounding box center [876, 143] width 7 height 7
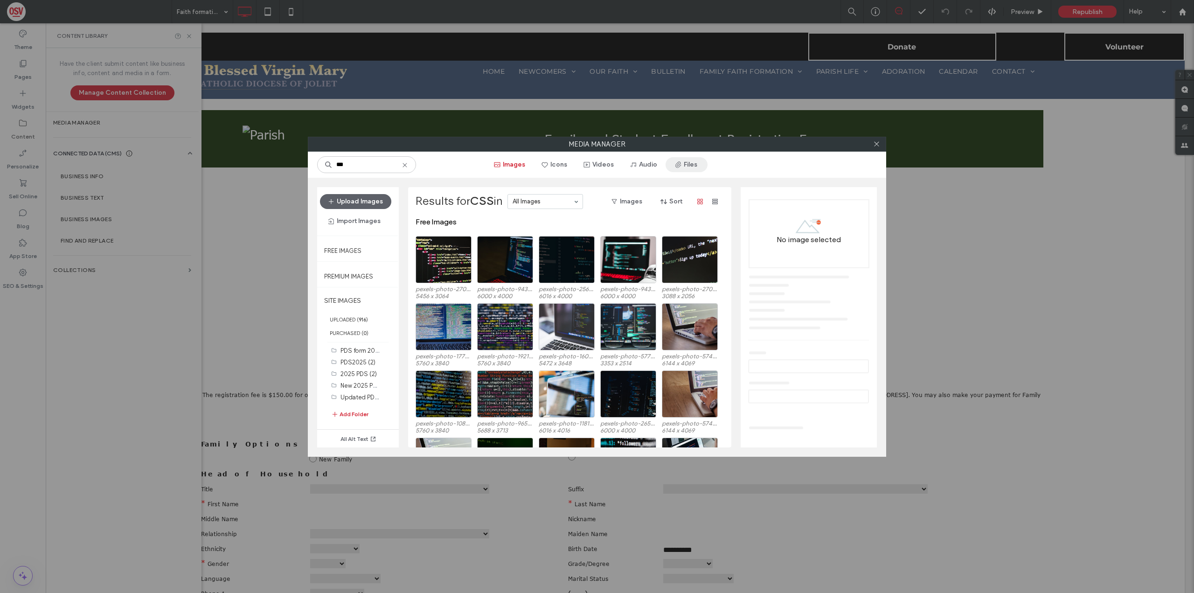
click at [681, 167] on icon "button" at bounding box center [678, 164] width 7 height 7
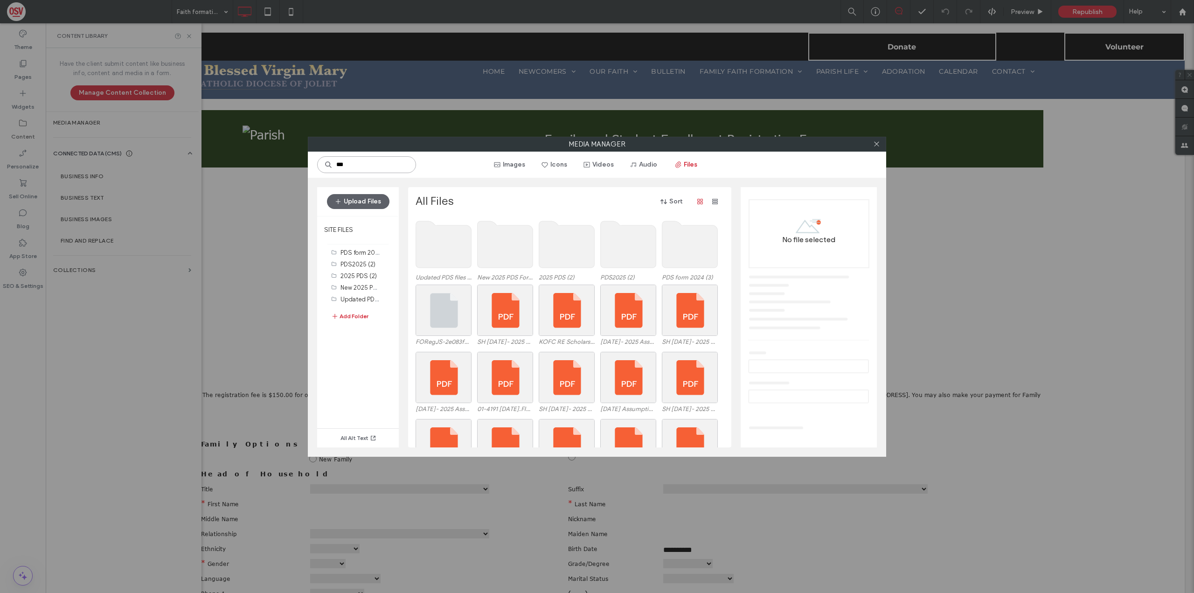
click at [359, 164] on input "***" at bounding box center [366, 164] width 99 height 17
type input "***"
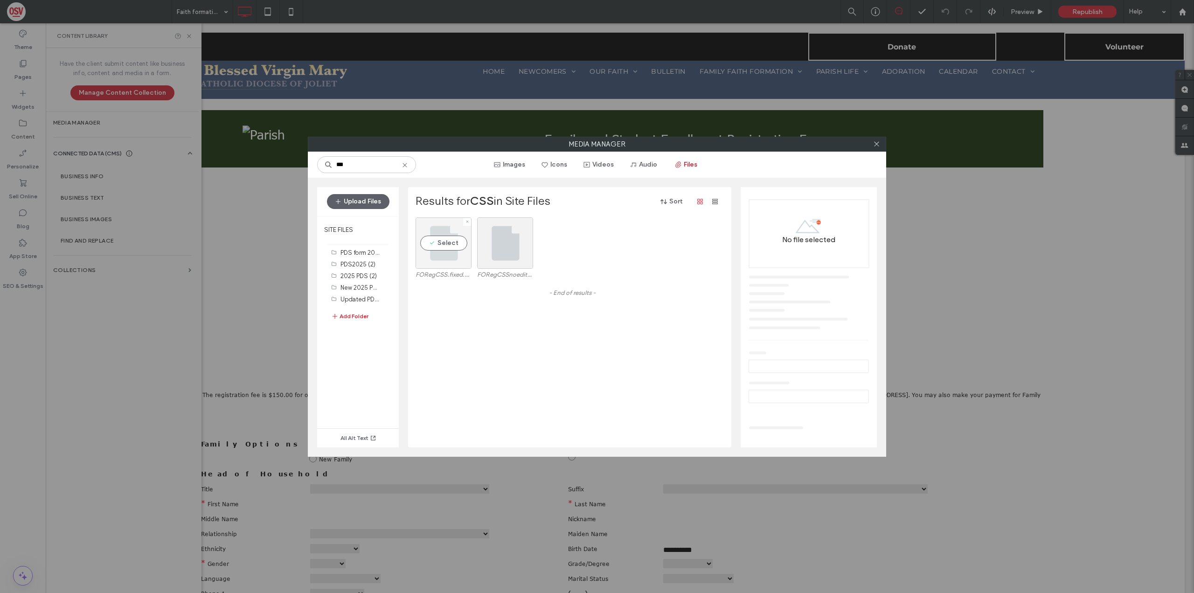
click at [447, 238] on div "Select" at bounding box center [444, 242] width 56 height 51
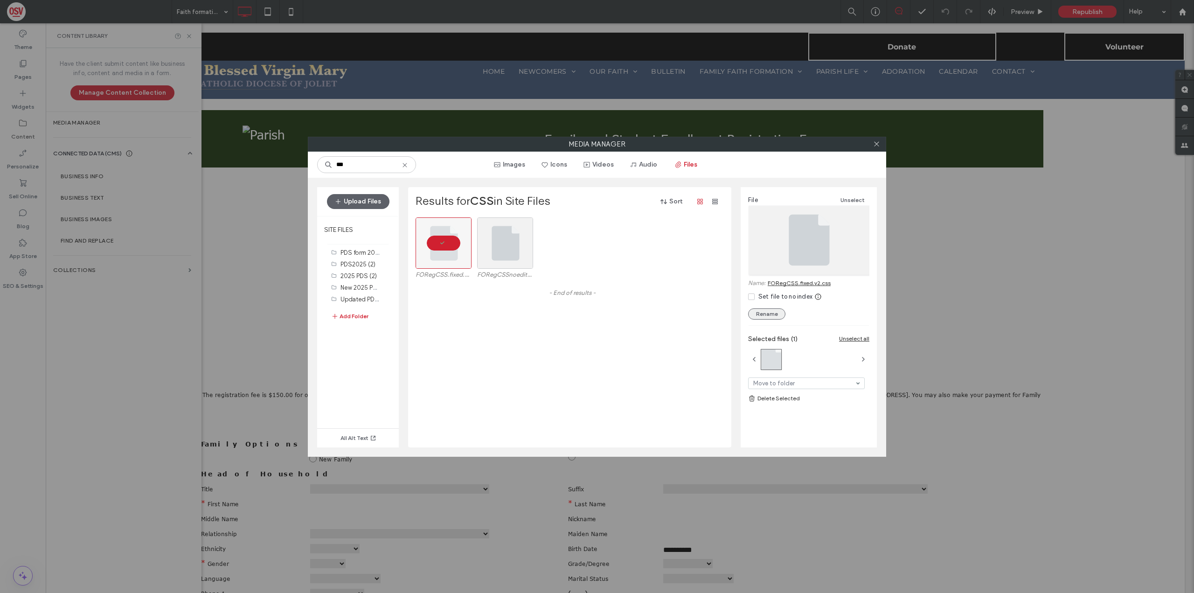
click at [774, 314] on button "Rename" at bounding box center [766, 313] width 37 height 11
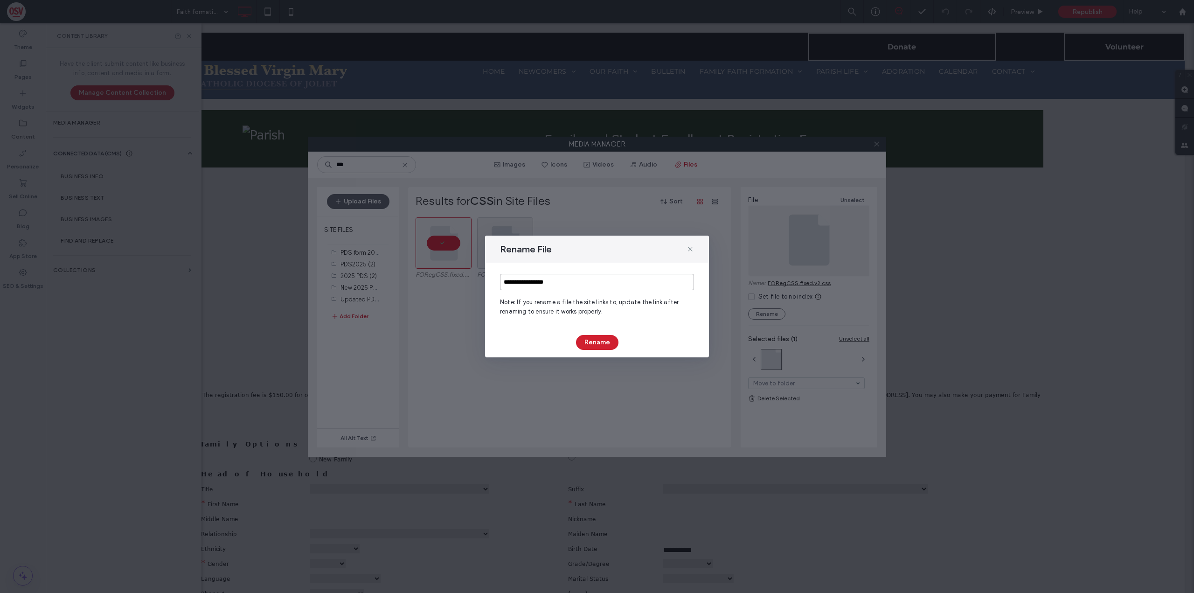
click at [562, 286] on input "**********" at bounding box center [597, 282] width 194 height 16
type input "********"
click at [601, 341] on button "Rename" at bounding box center [597, 342] width 42 height 15
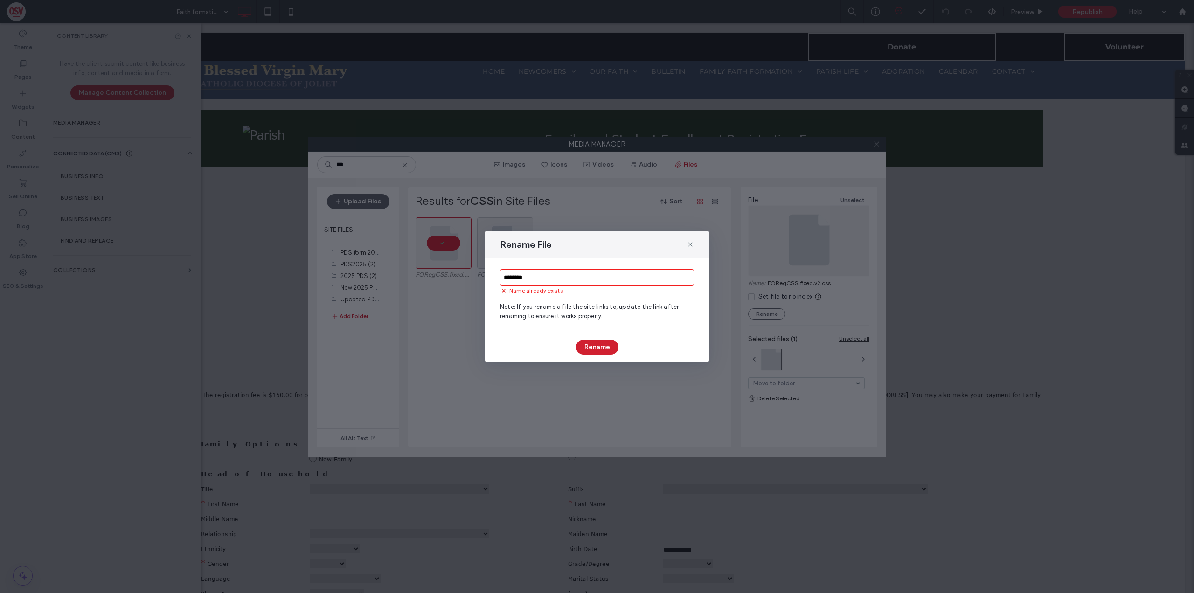
click at [555, 269] on div "******** Name already exists Note: If you rename a file the site links to, upda…" at bounding box center [597, 295] width 224 height 74
click at [552, 275] on input "********" at bounding box center [597, 277] width 194 height 16
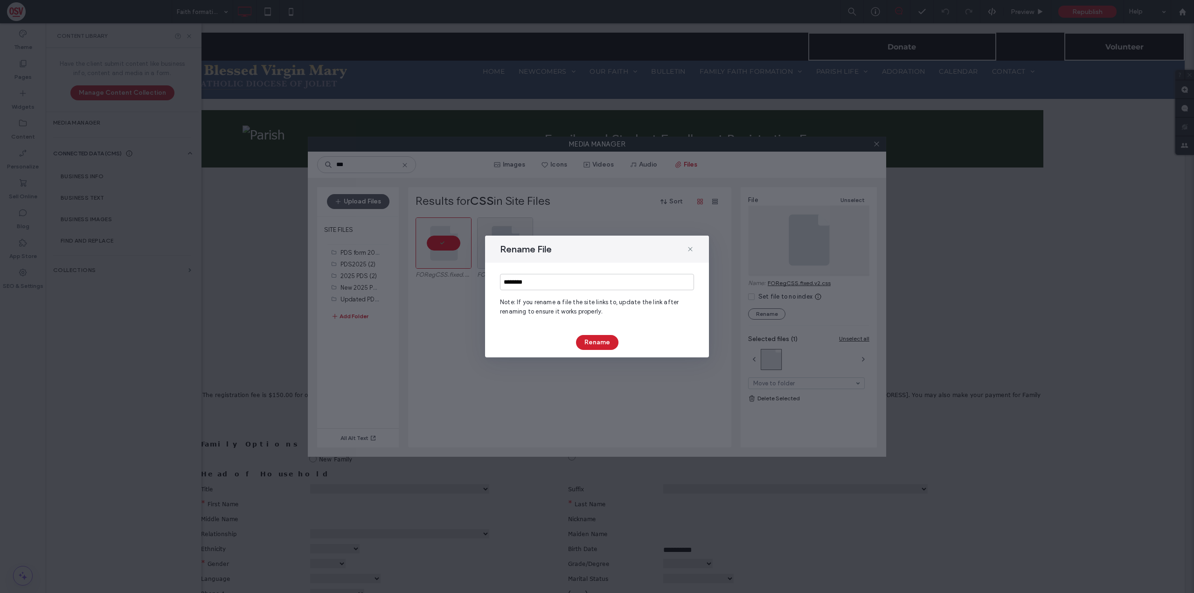
click at [695, 245] on div "Rename File" at bounding box center [597, 249] width 224 height 27
click at [603, 336] on button "Rename" at bounding box center [597, 342] width 42 height 15
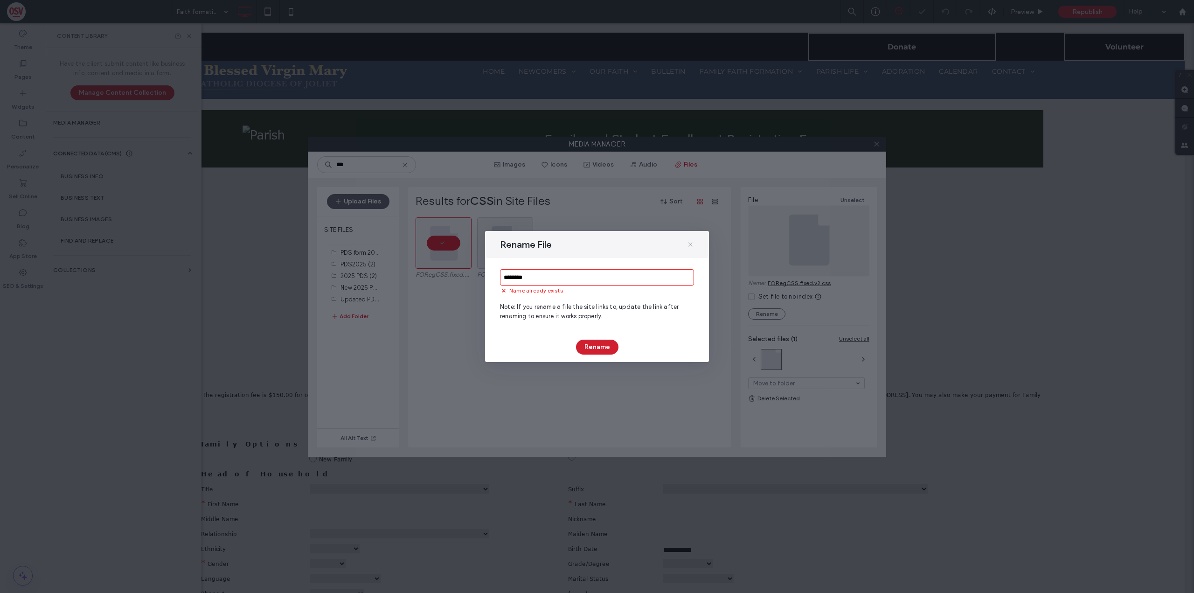
click at [689, 246] on use at bounding box center [690, 244] width 4 height 4
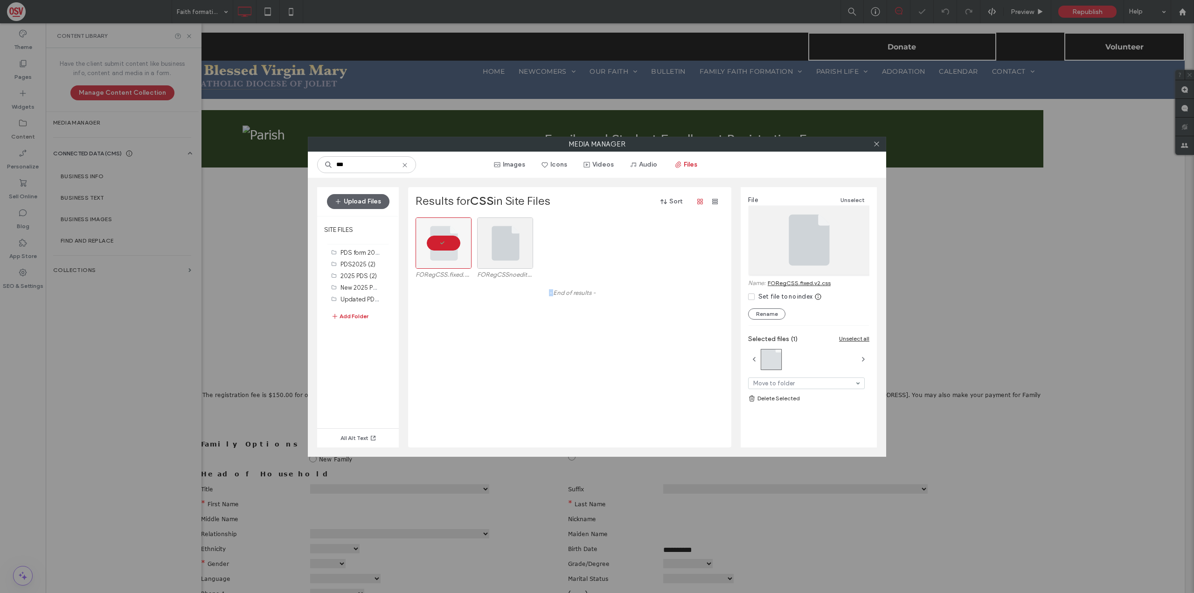
click at [689, 246] on div "FORegCSS.fixed.v2.css FORegCSSnoedit.css" at bounding box center [573, 250] width 314 height 67
click at [408, 162] on icon at bounding box center [404, 164] width 7 height 7
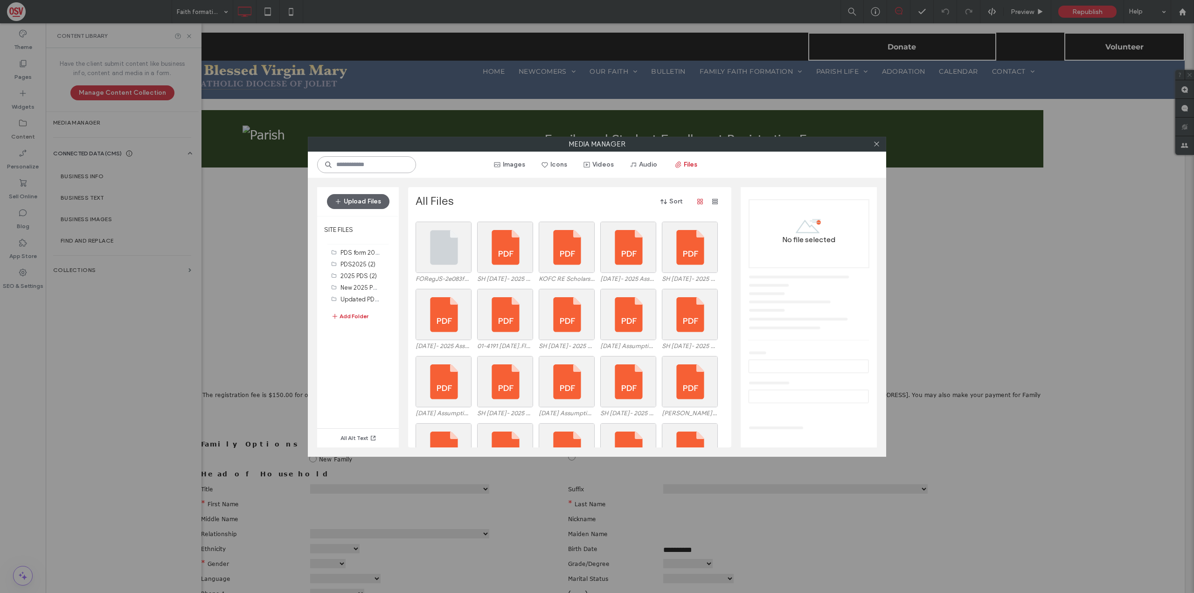
scroll to position [1, 0]
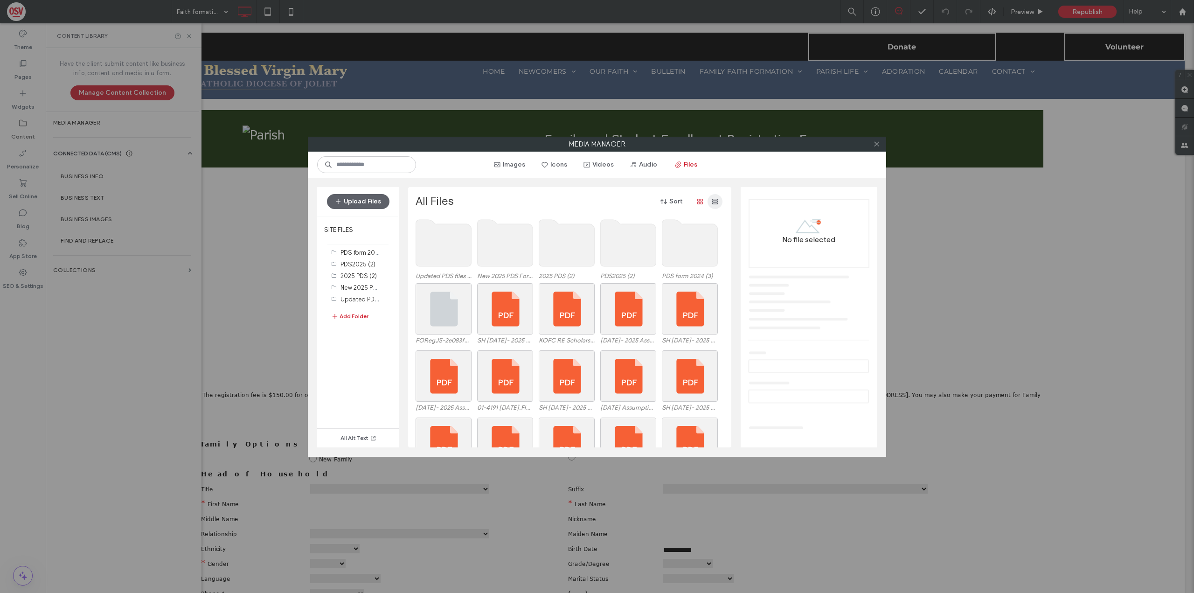
click at [710, 205] on span "button" at bounding box center [715, 201] width 15 height 15
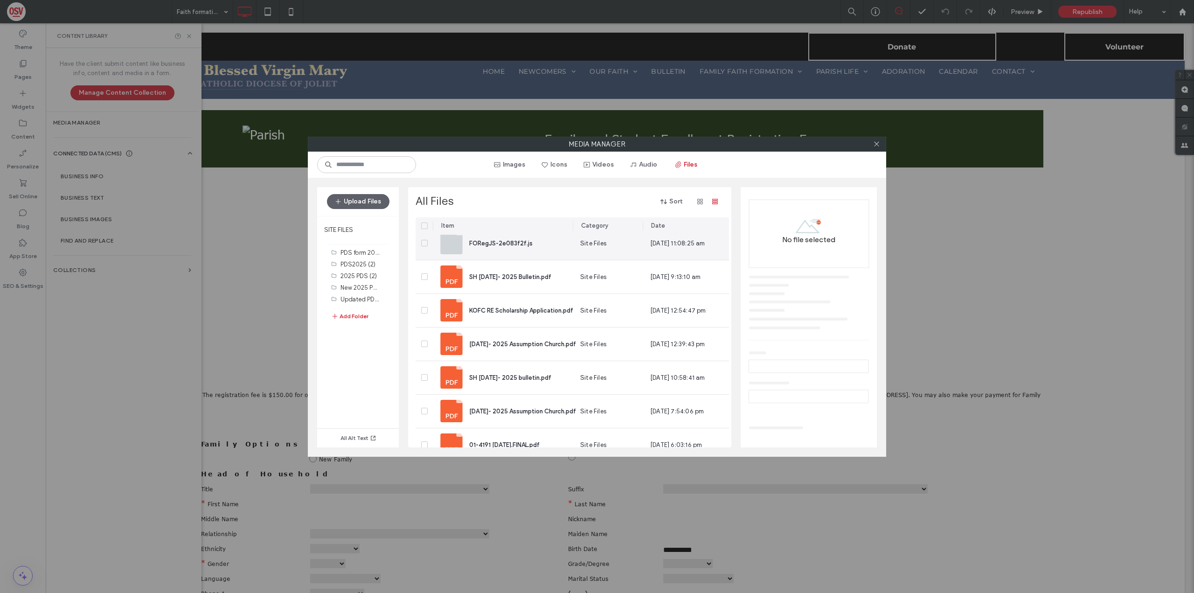
scroll to position [0, 0]
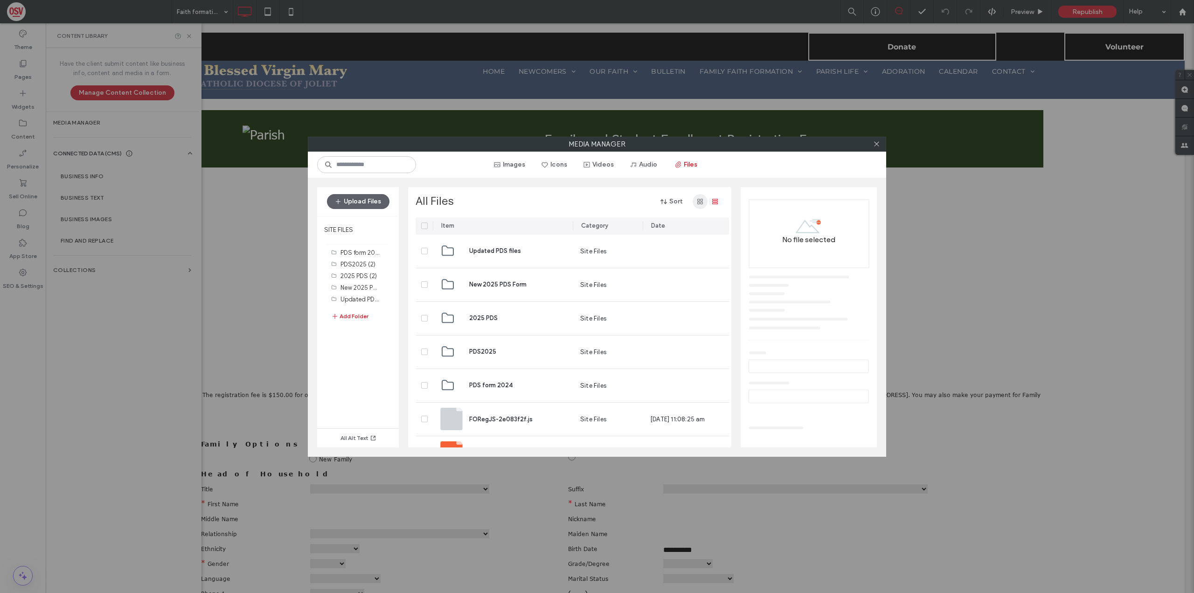
click at [700, 204] on icon "button" at bounding box center [700, 201] width 7 height 7
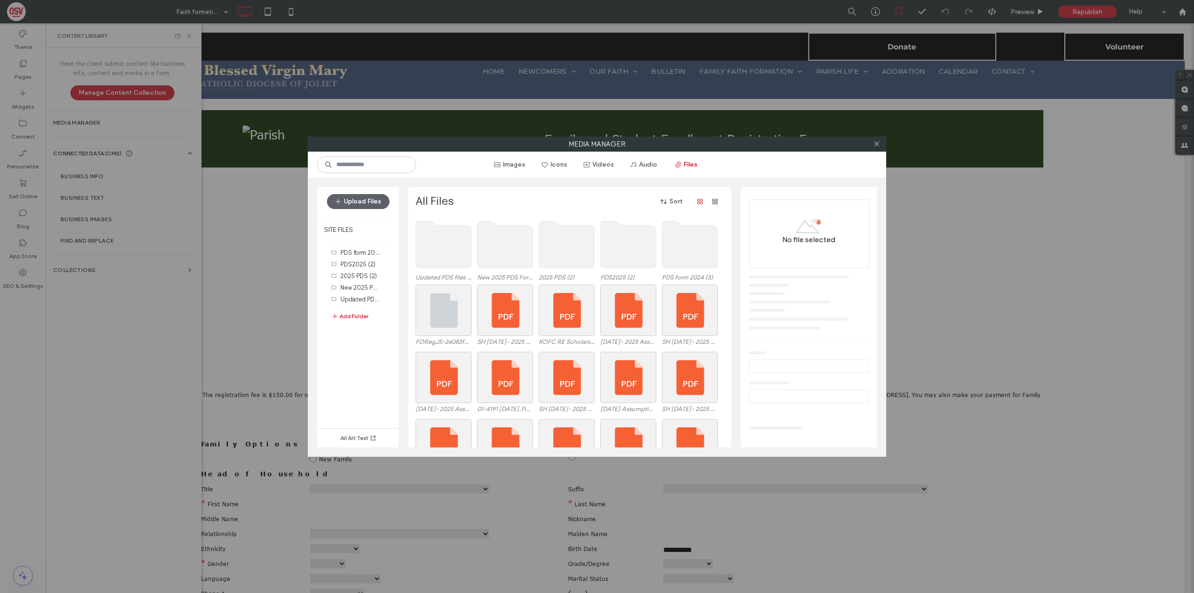
click at [454, 236] on use at bounding box center [444, 244] width 56 height 47
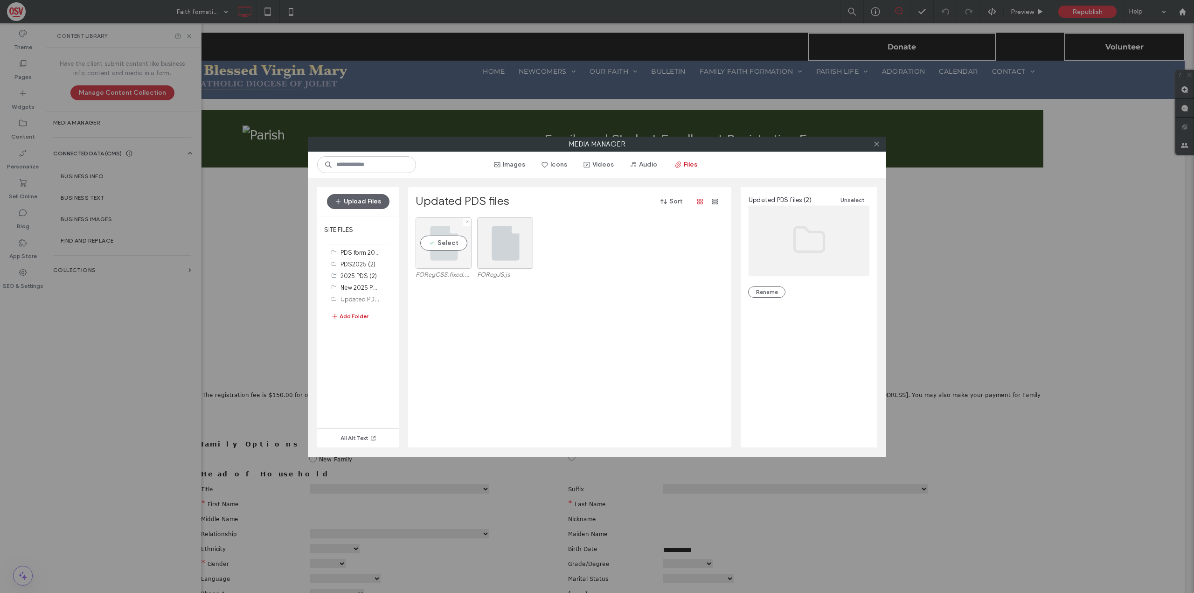
click at [455, 242] on div "Select" at bounding box center [444, 242] width 56 height 51
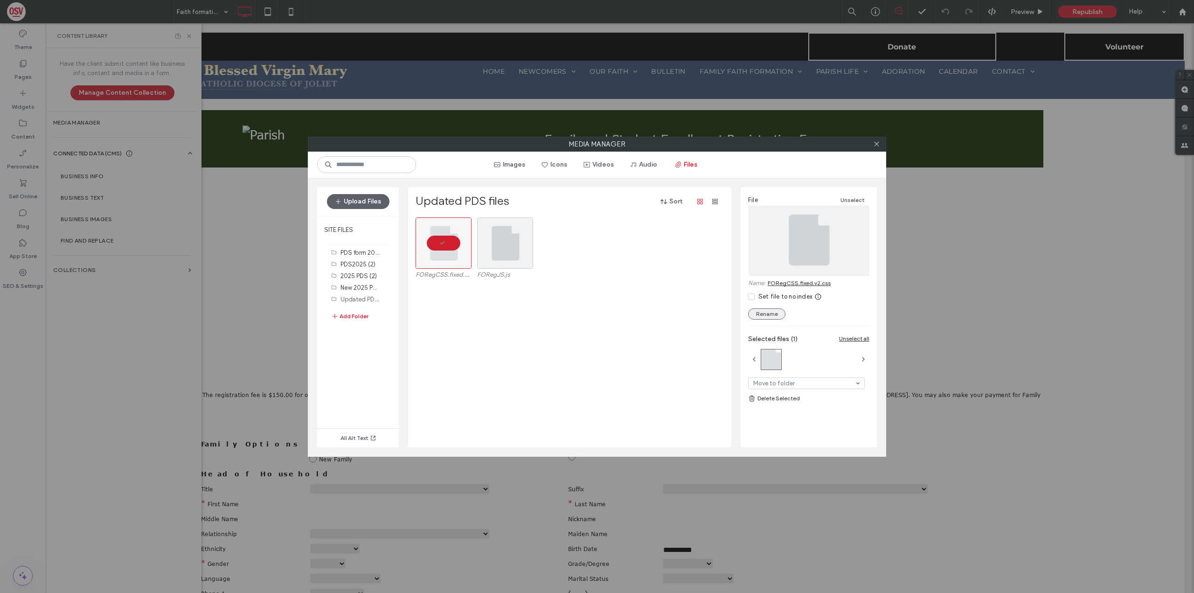
click at [769, 313] on button "Rename" at bounding box center [766, 313] width 37 height 11
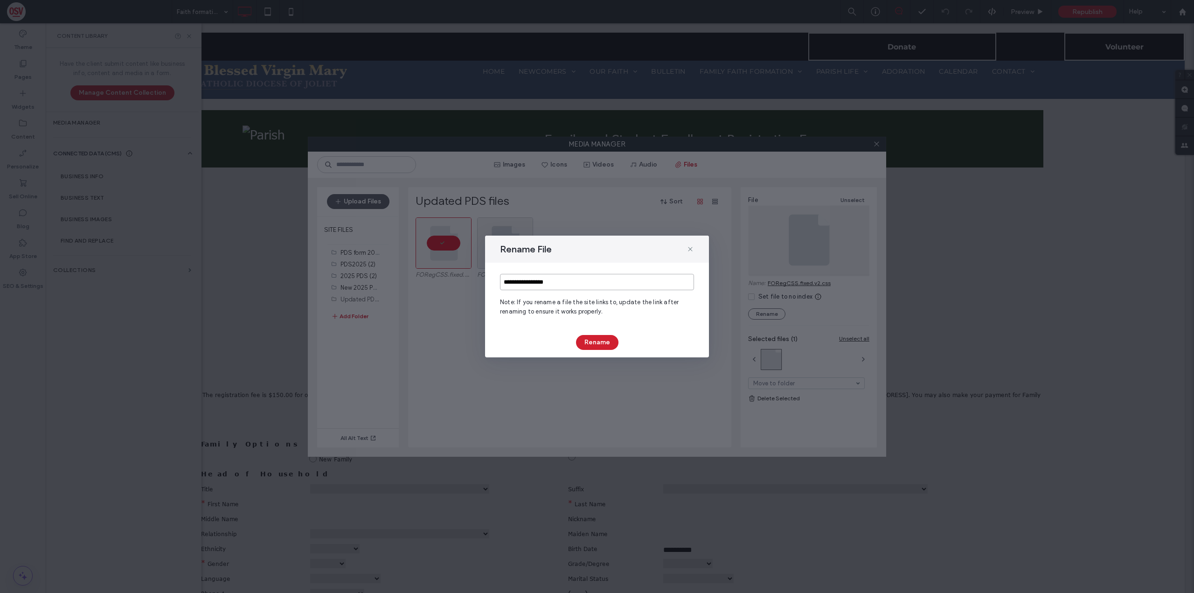
click at [565, 278] on input "**********" at bounding box center [597, 282] width 194 height 16
type input "*********"
click at [594, 347] on button "Rename" at bounding box center [597, 342] width 42 height 15
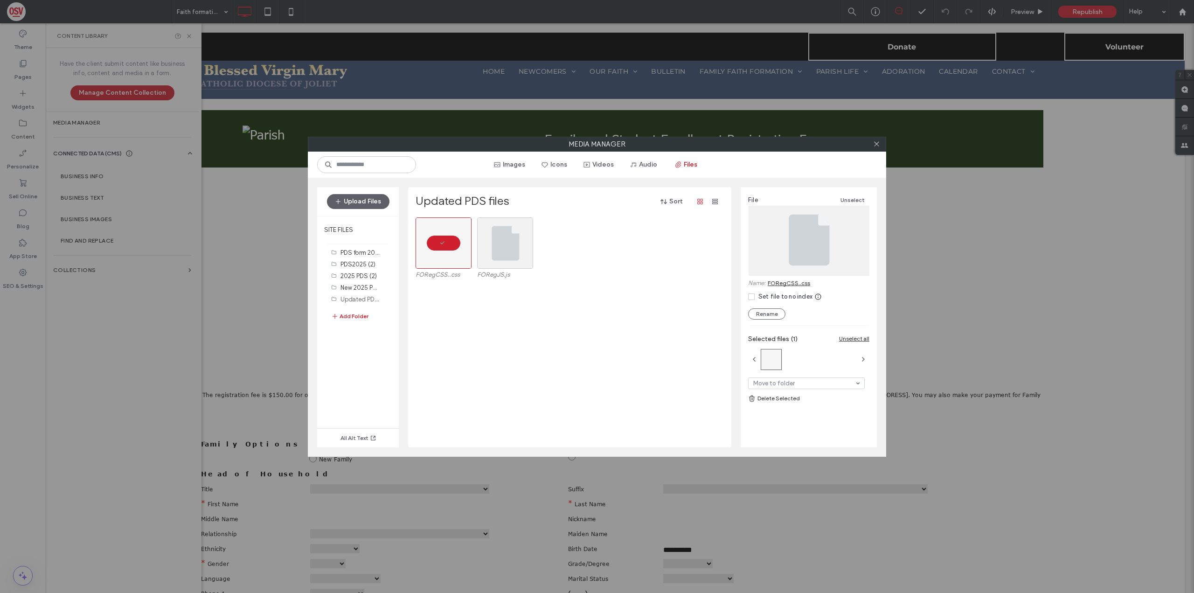
click at [241, 104] on div "Media Manager Images Icons Videos Audio Files Upload Files SITE FILES PDS form …" at bounding box center [597, 296] width 1194 height 593
click at [879, 143] on icon at bounding box center [876, 143] width 7 height 7
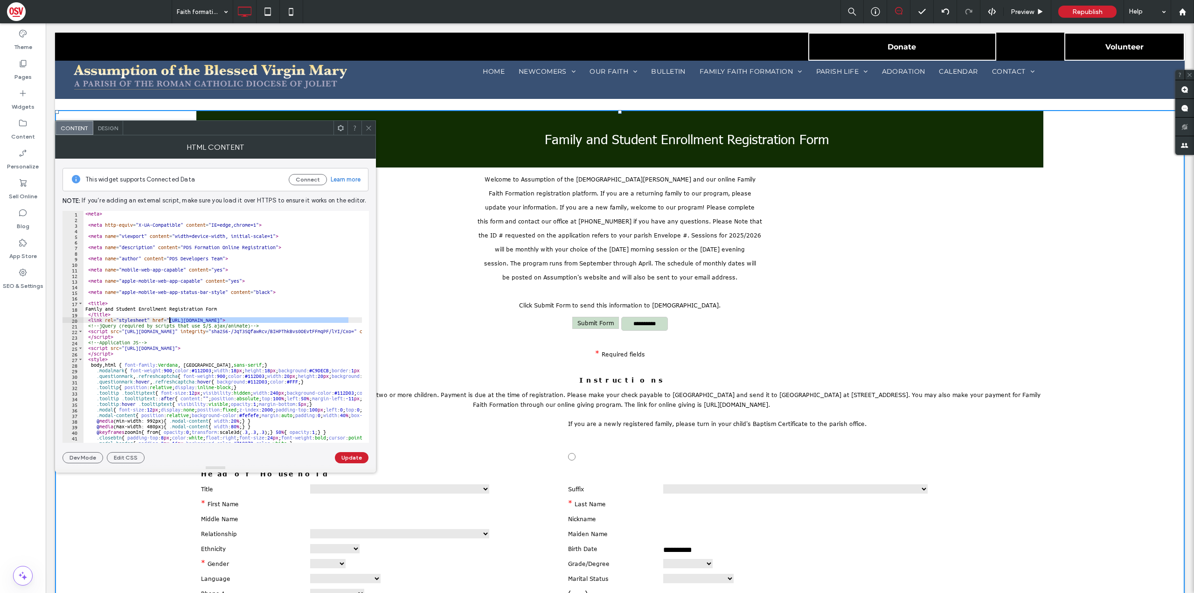
drag, startPoint x: 348, startPoint y: 320, endPoint x: 168, endPoint y: 319, distance: 180.1
paste textarea "*"
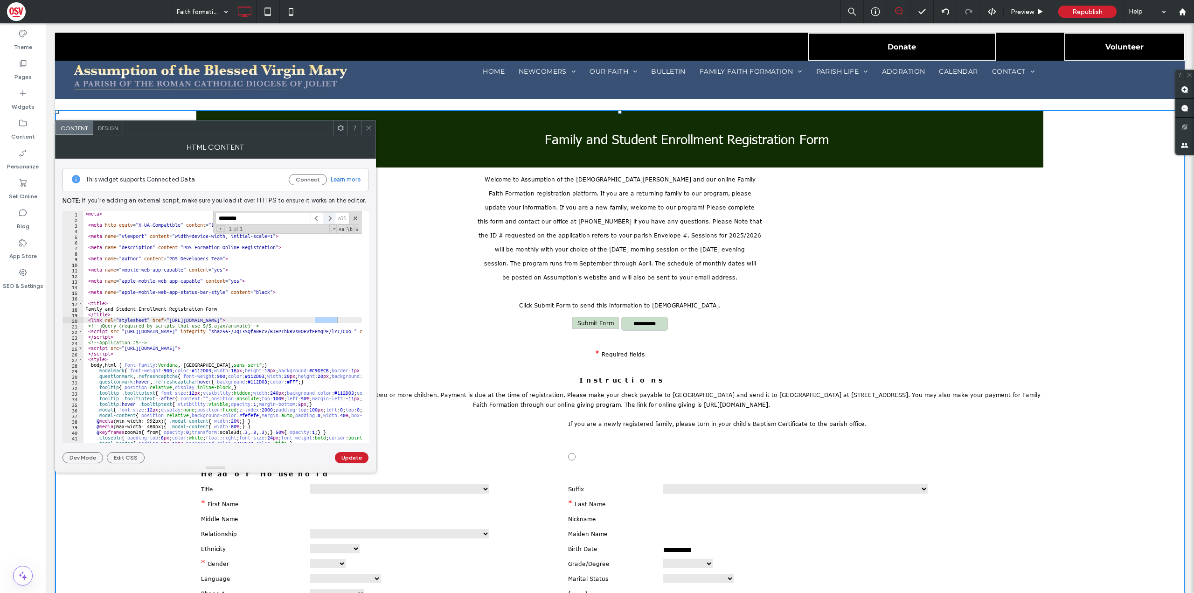
click at [329, 219] on span at bounding box center [329, 219] width 12 height 12
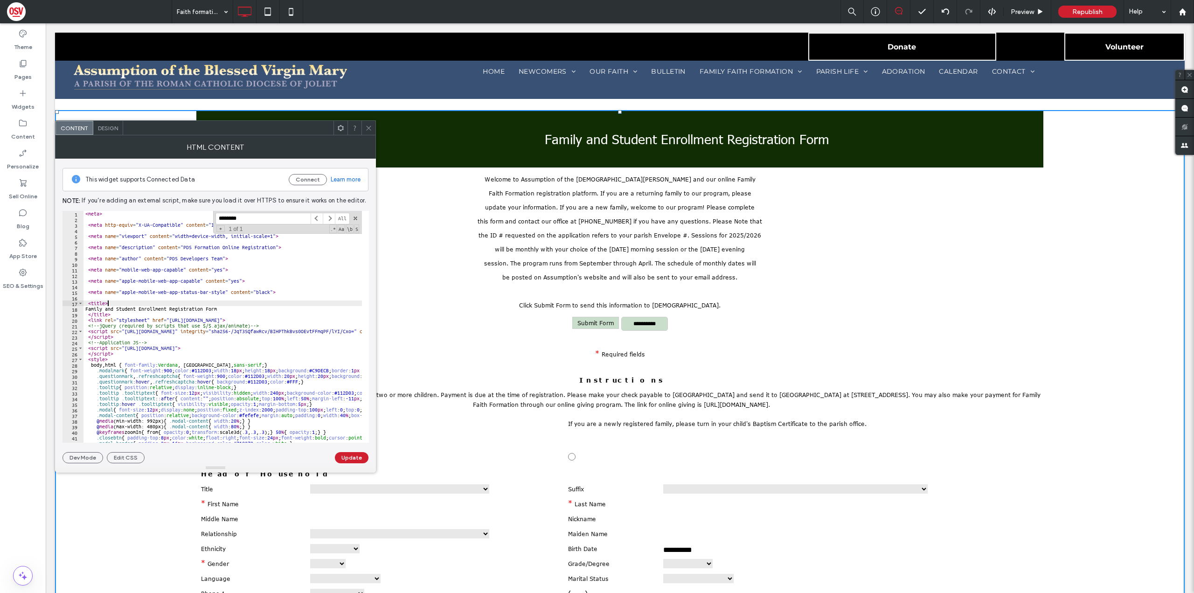
click at [343, 218] on span "All" at bounding box center [342, 219] width 15 height 12
type textarea "**********"
click at [349, 457] on button "Update" at bounding box center [352, 457] width 34 height 11
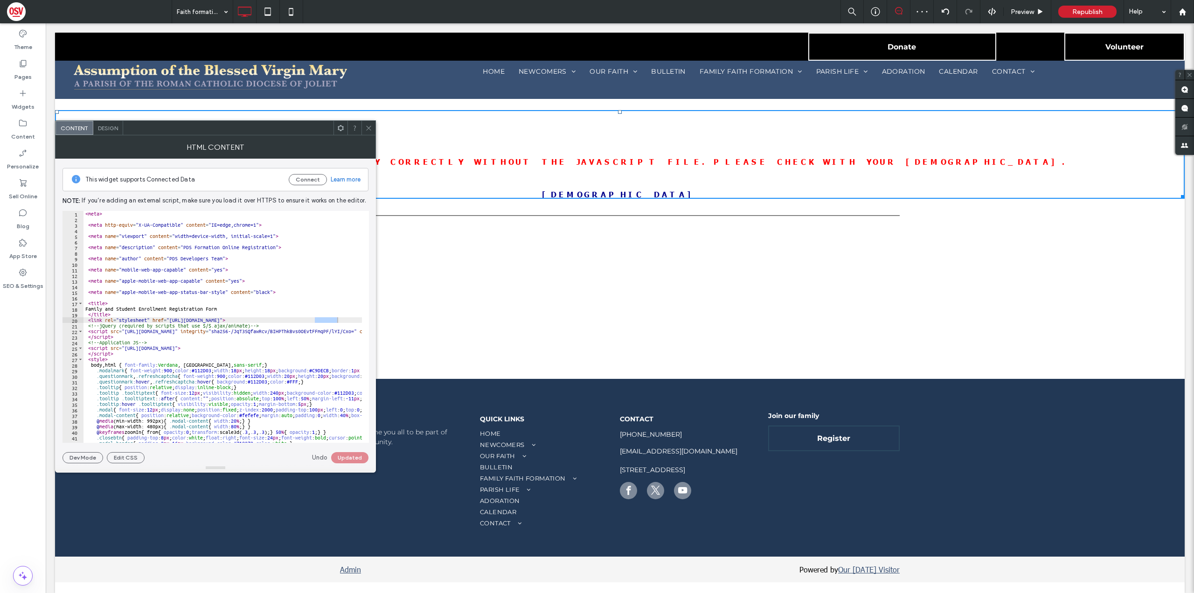
click at [370, 126] on icon at bounding box center [368, 128] width 7 height 7
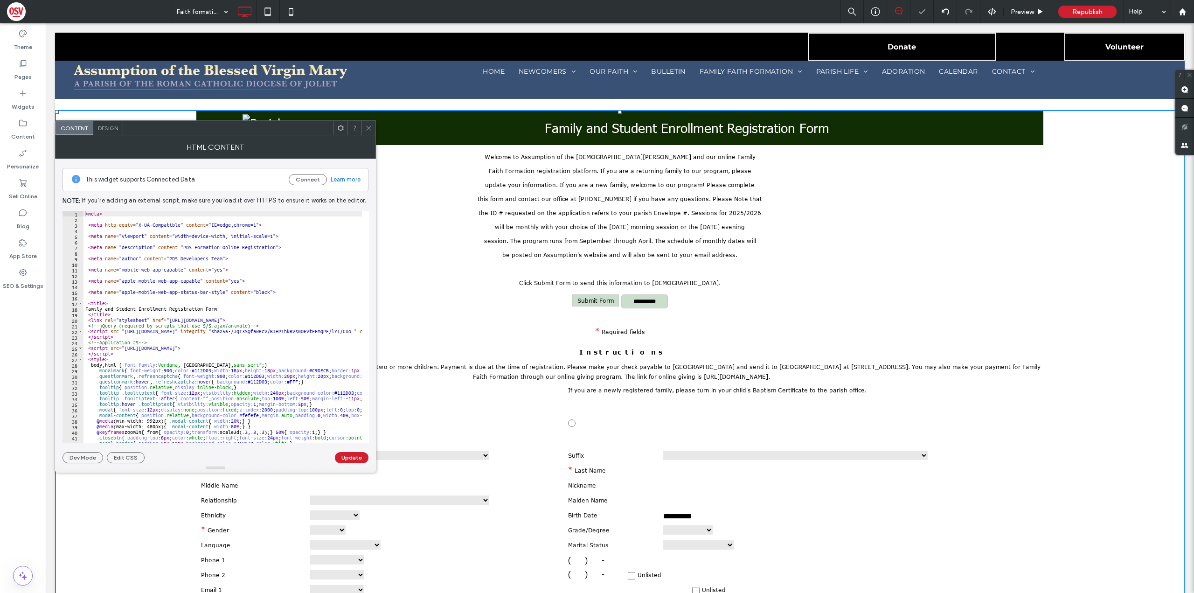
click at [372, 134] on div "Content Design" at bounding box center [215, 127] width 321 height 15
click at [370, 128] on icon at bounding box center [368, 128] width 7 height 7
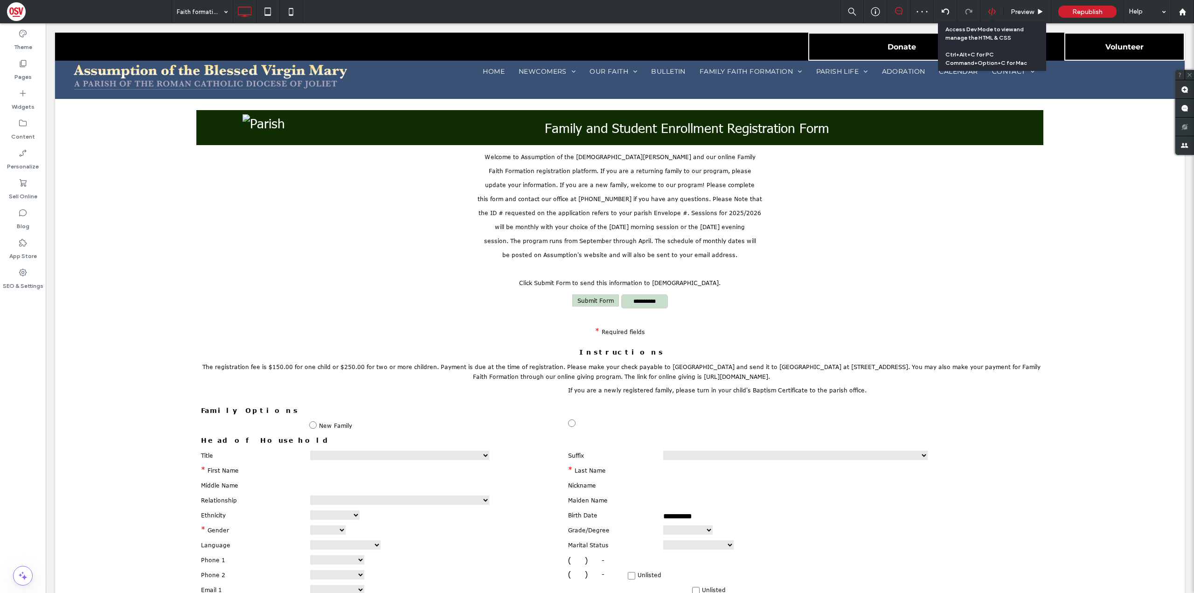
click at [998, 11] on div at bounding box center [992, 11] width 23 height 8
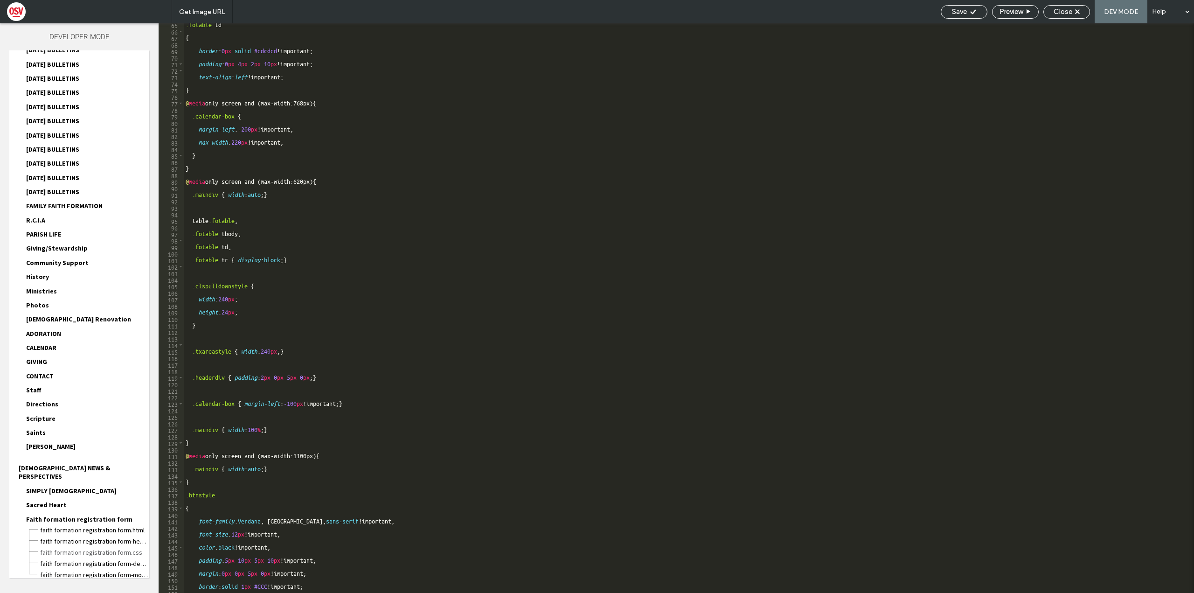
scroll to position [813, 0]
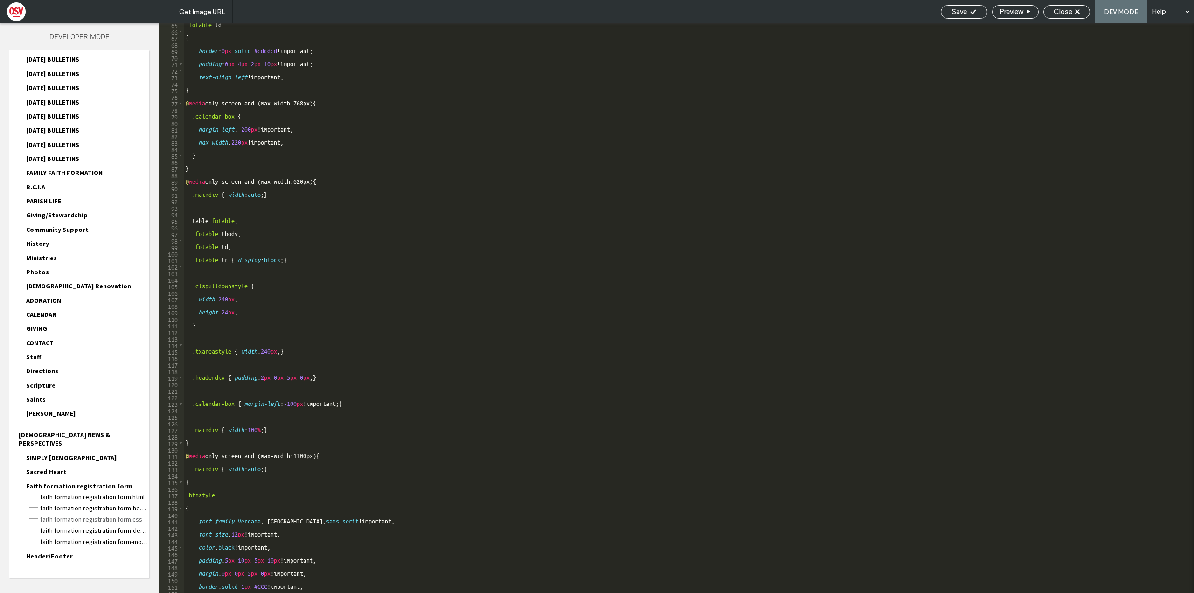
click at [435, 266] on div ".fotable td { border : 0 px solid #cdcdcd !important; padding : 0 px 4 px 2 px …" at bounding box center [686, 312] width 1004 height 583
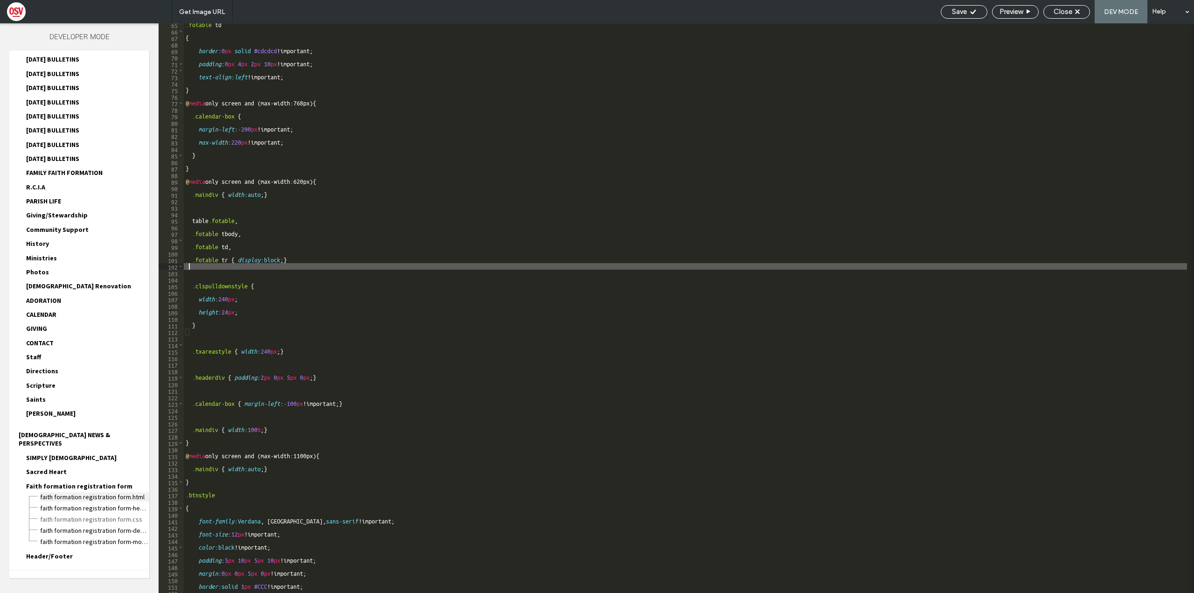
click at [129, 492] on span "Faith formation registration form.html" at bounding box center [95, 496] width 110 height 9
type textarea "**********"
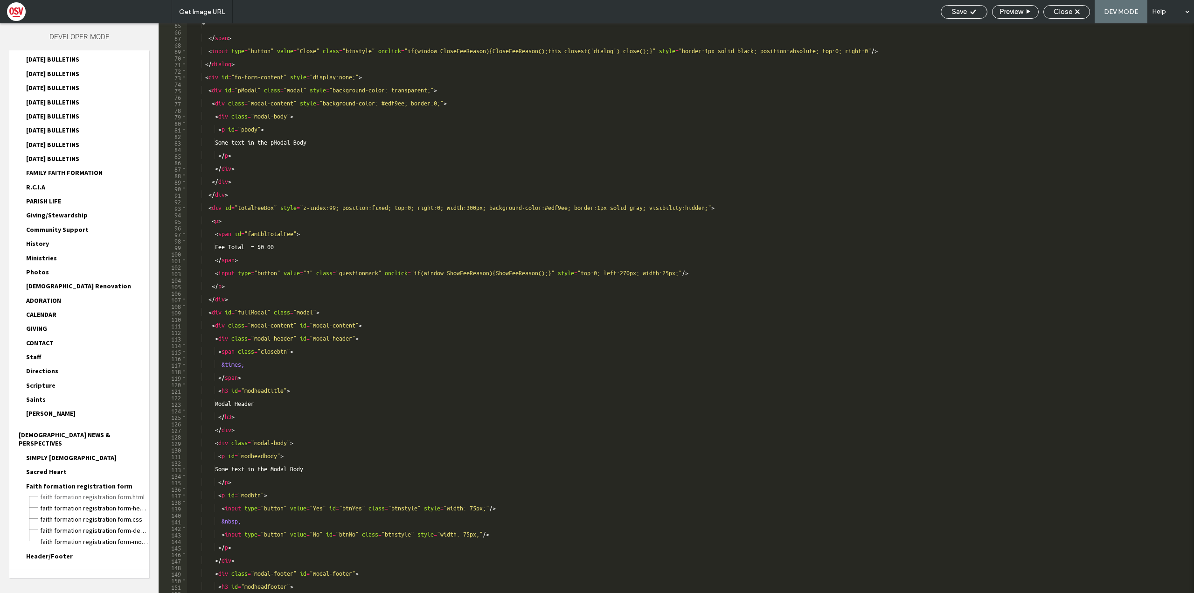
scroll to position [149, 0]
click at [1033, 12] on div "Preview" at bounding box center [1016, 11] width 46 height 8
click at [1076, 13] on icon at bounding box center [1077, 11] width 5 height 5
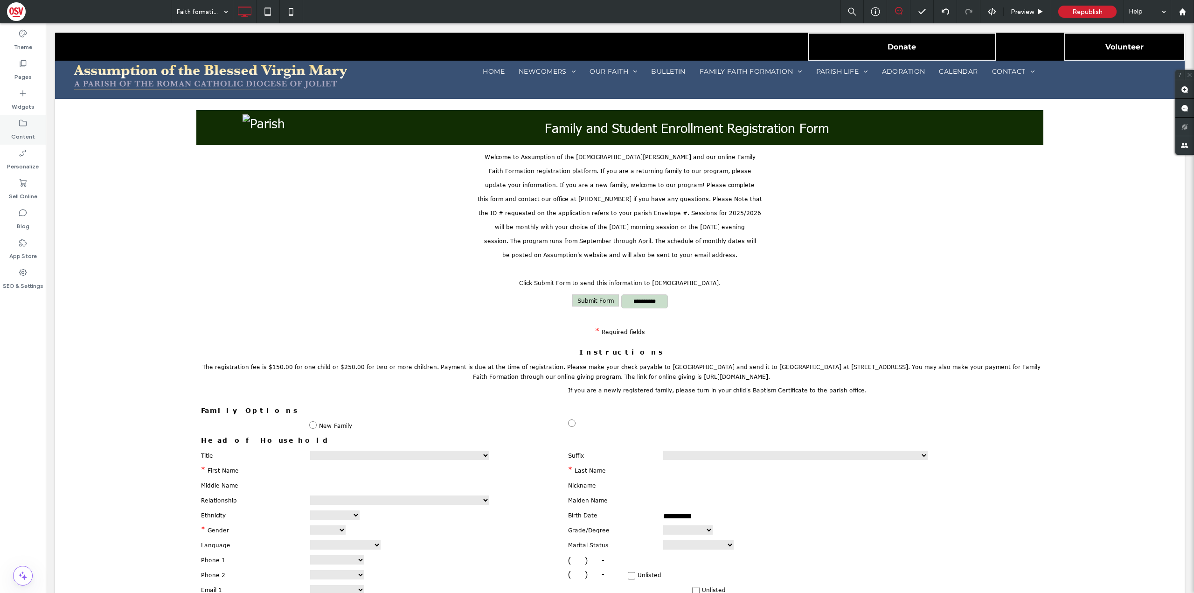
click at [10, 132] on div "Content" at bounding box center [23, 130] width 46 height 30
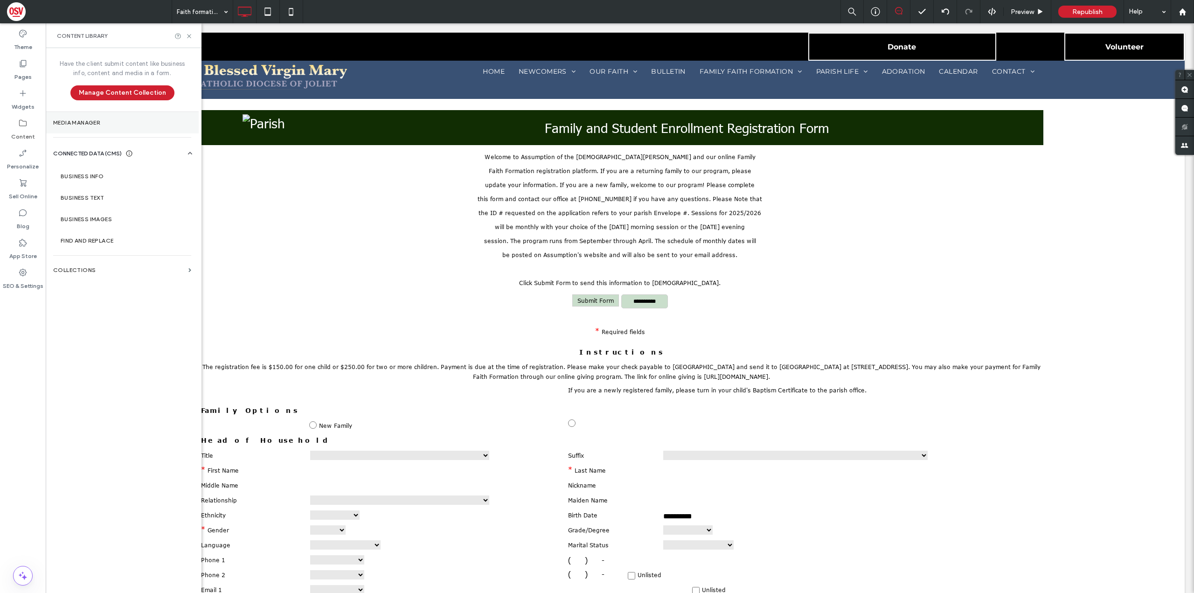
click at [115, 124] on label "Media Manager" at bounding box center [122, 122] width 138 height 7
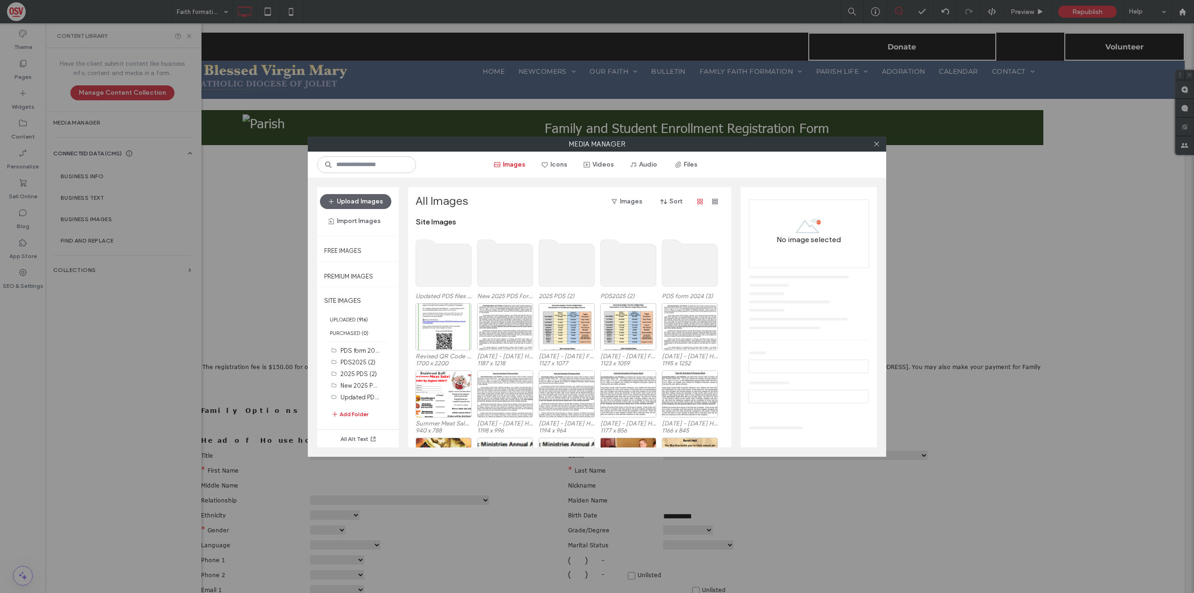
click at [513, 264] on use at bounding box center [506, 263] width 56 height 47
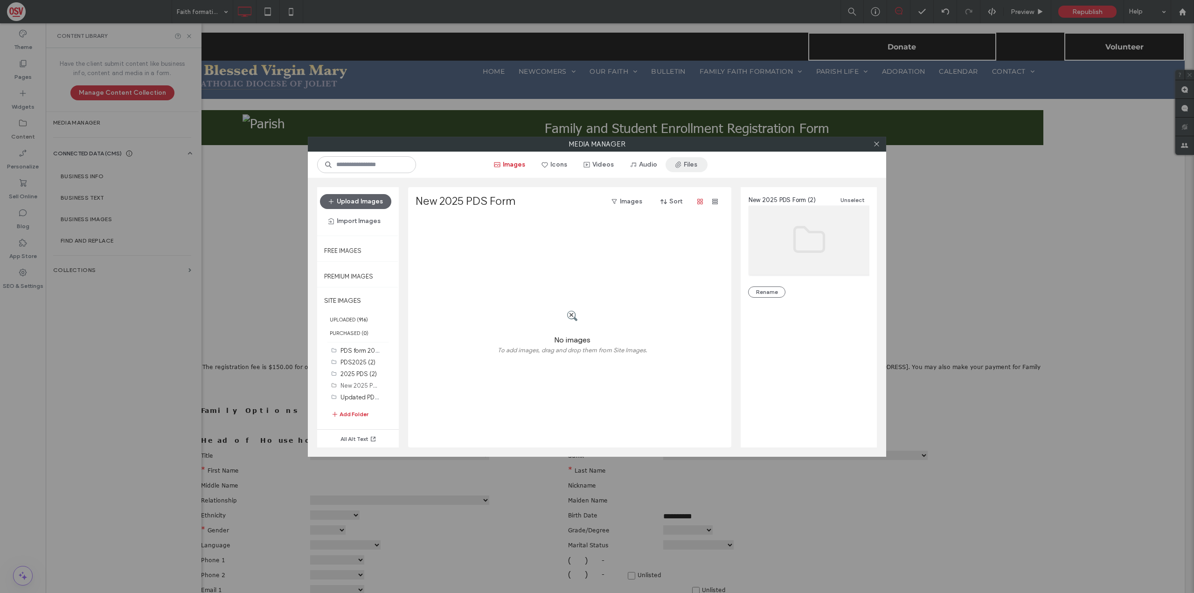
click at [686, 165] on button "Files" at bounding box center [687, 164] width 42 height 15
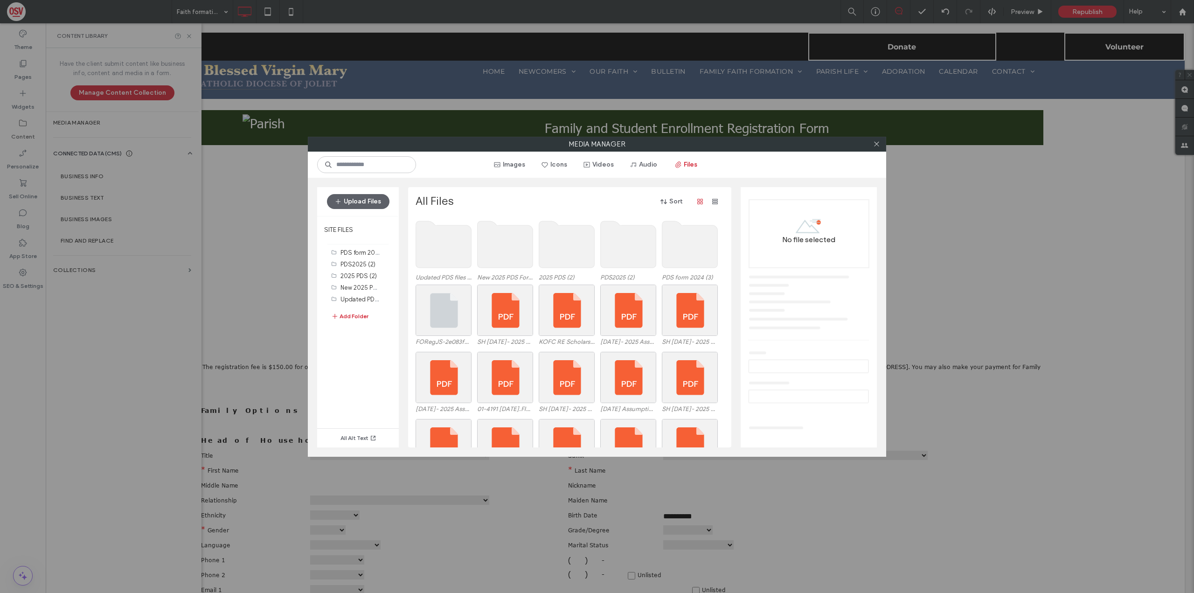
click at [527, 248] on use at bounding box center [506, 244] width 56 height 47
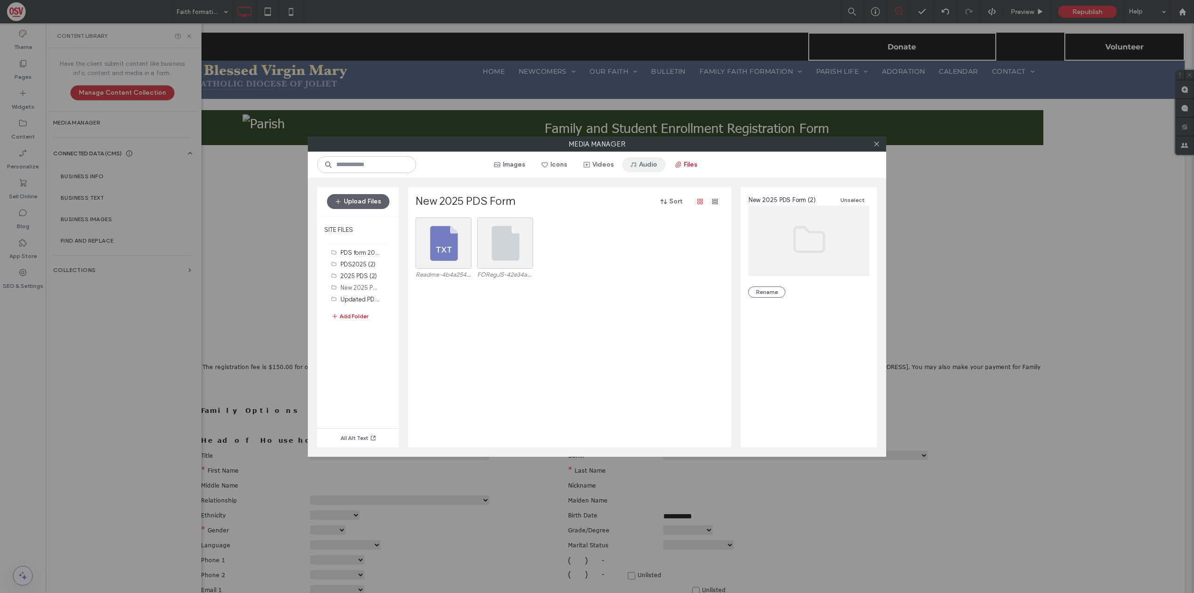
click at [643, 168] on button "Audio" at bounding box center [643, 164] width 43 height 15
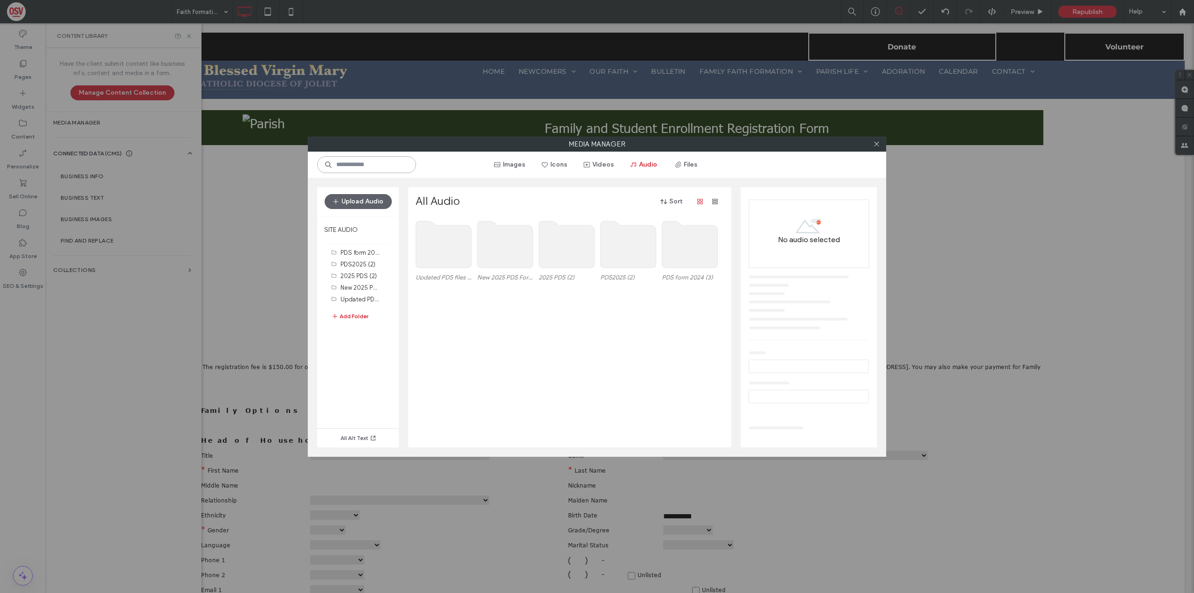
click at [362, 159] on input at bounding box center [366, 164] width 99 height 17
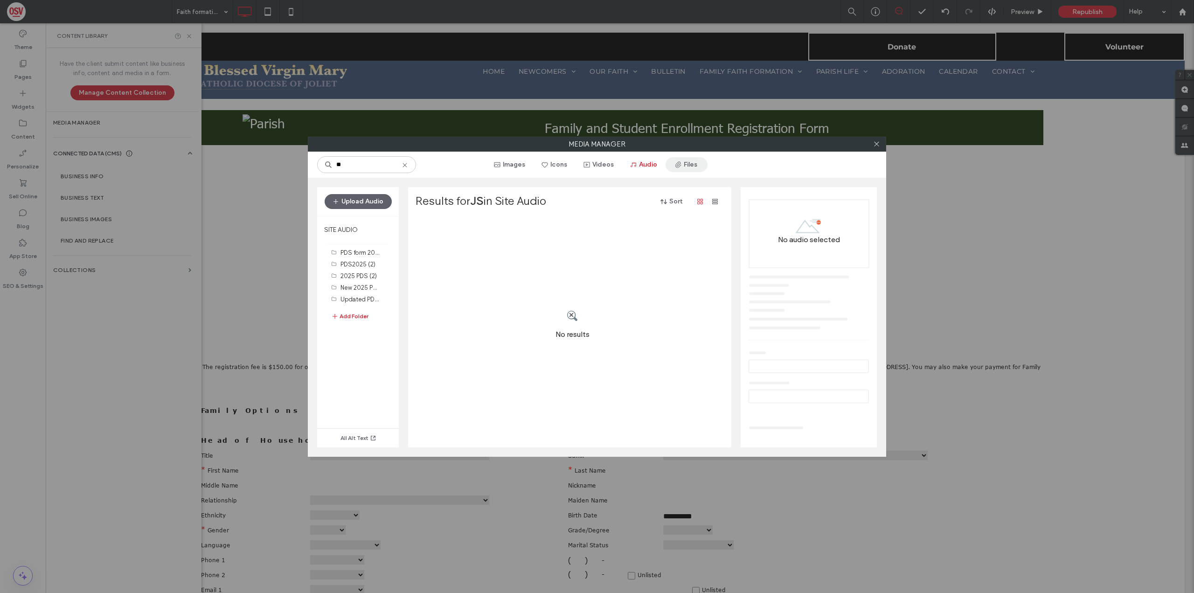
click at [676, 162] on icon "button" at bounding box center [678, 164] width 7 height 7
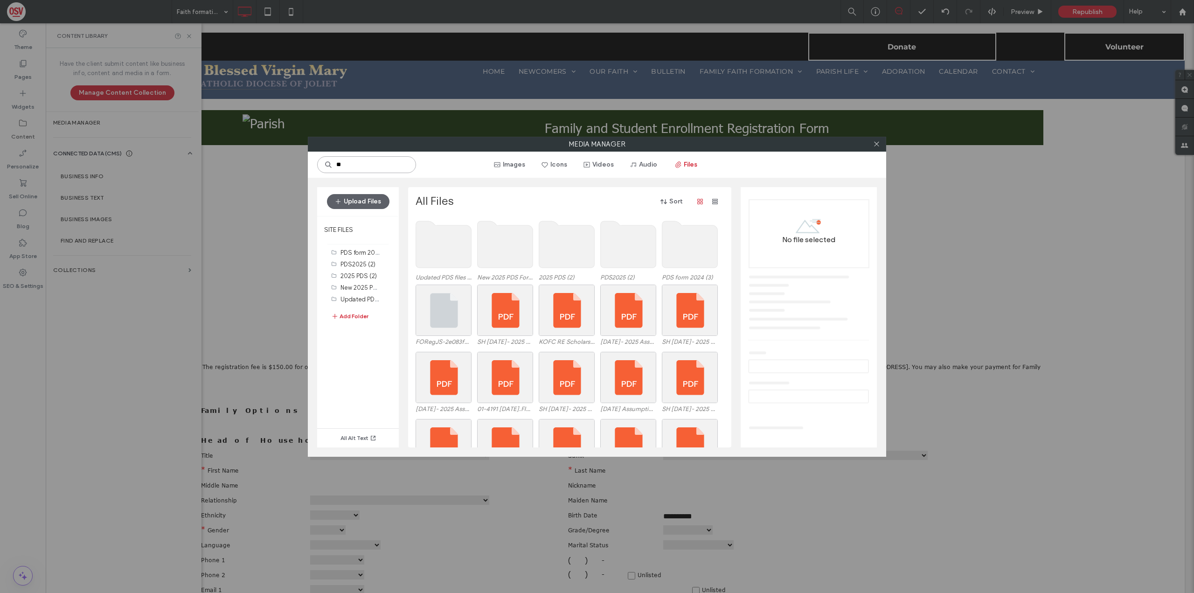
click at [388, 169] on input "**" at bounding box center [366, 164] width 99 height 17
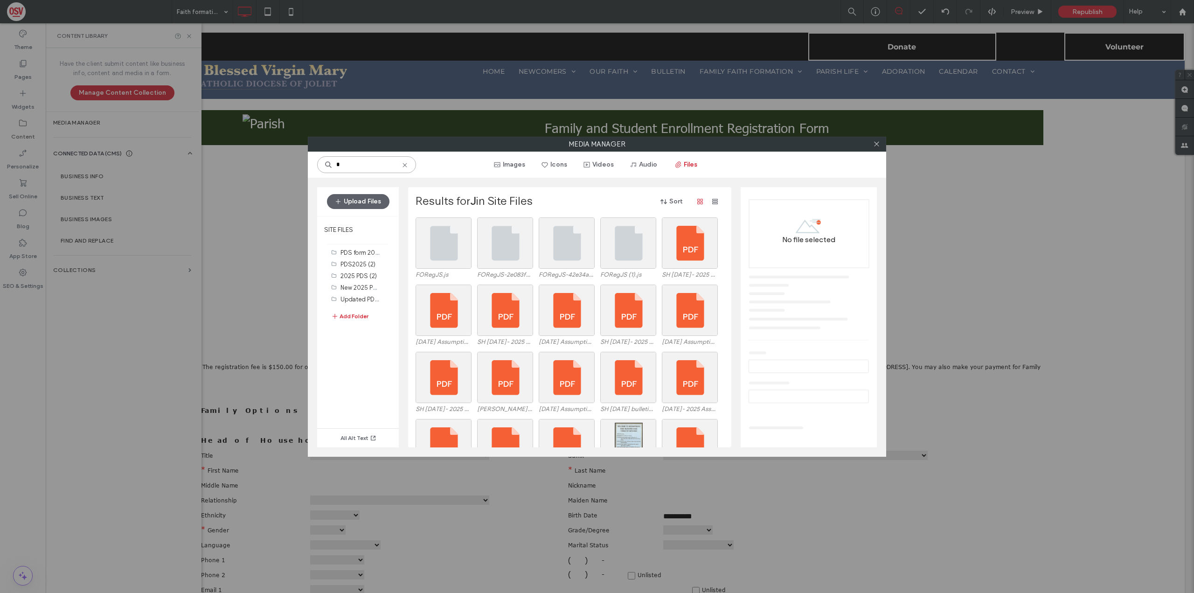
type input "**"
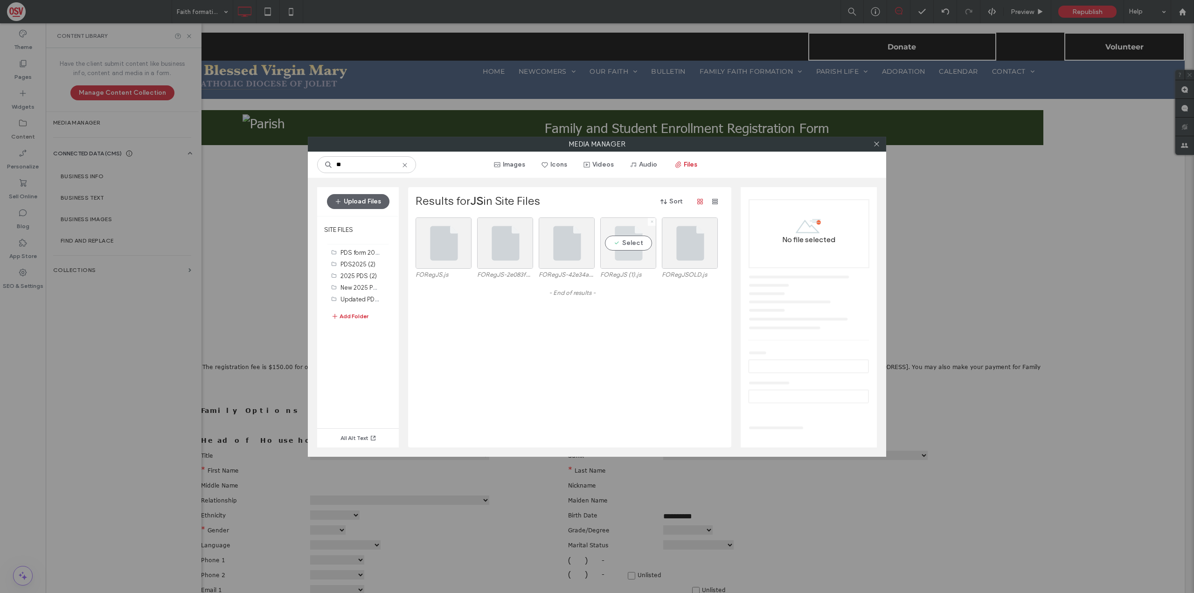
click at [650, 223] on icon at bounding box center [652, 222] width 4 height 4
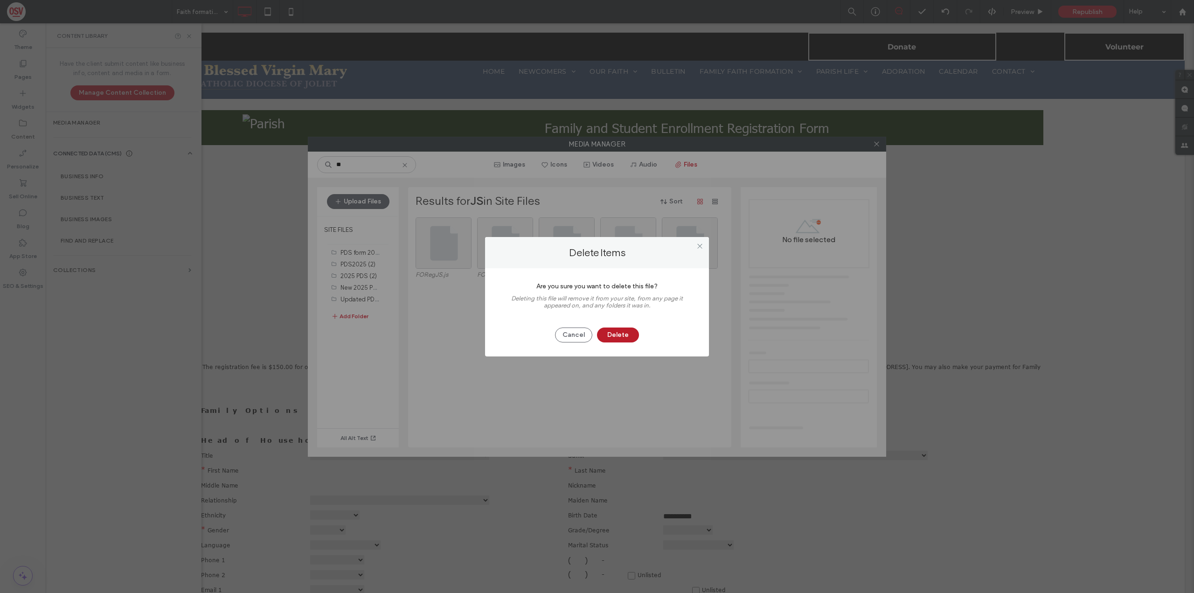
click at [622, 334] on button "Delete" at bounding box center [618, 335] width 42 height 15
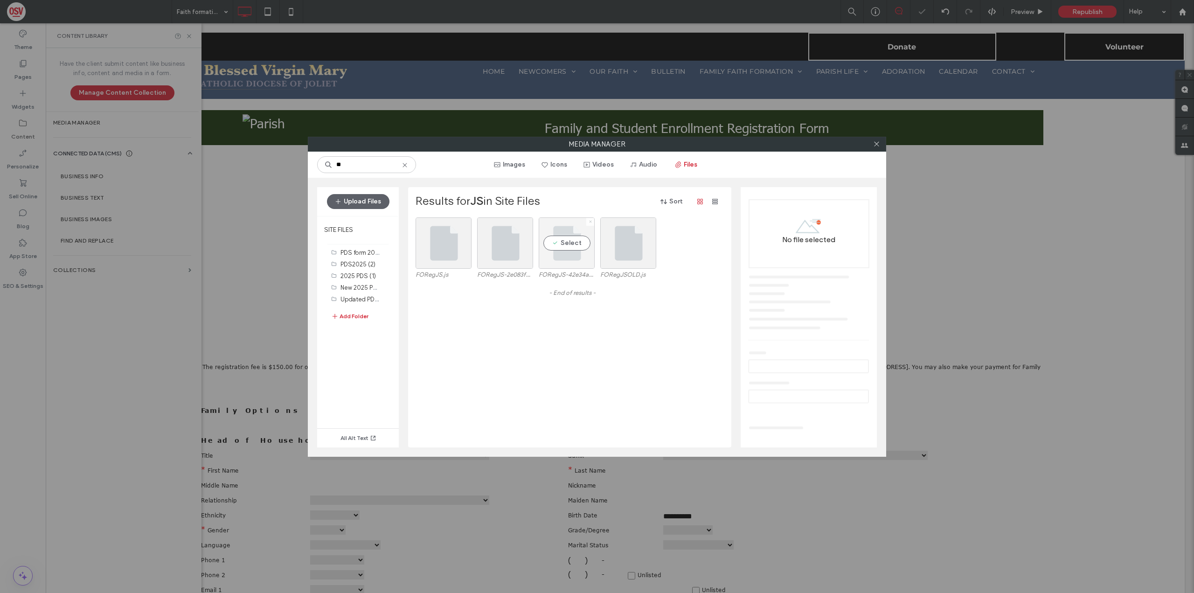
click at [589, 223] on icon at bounding box center [591, 222] width 4 height 4
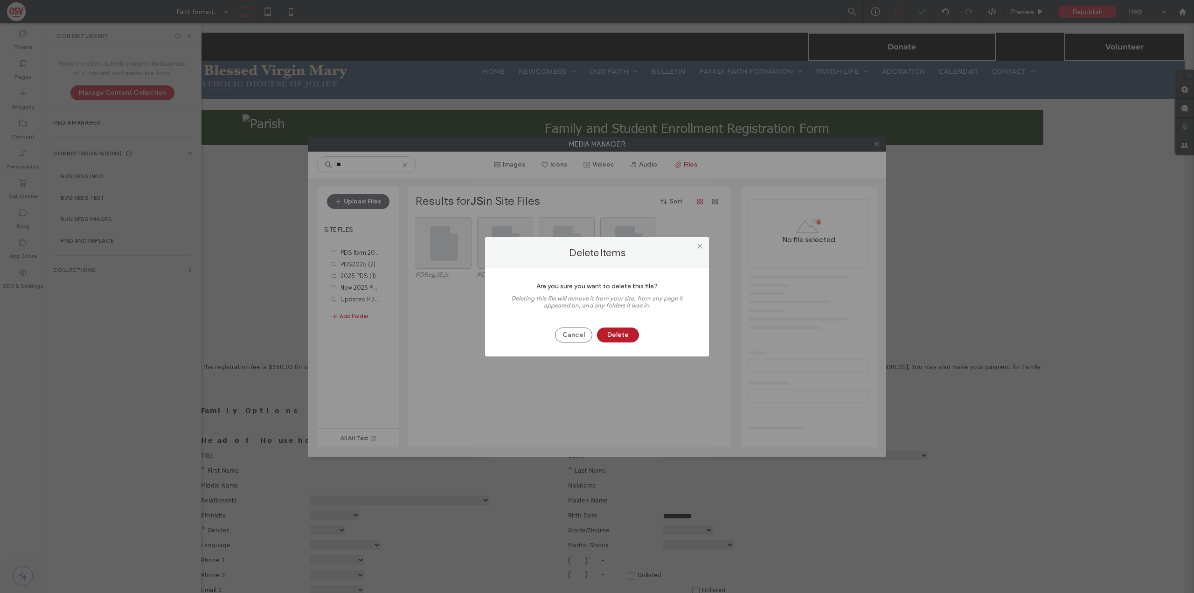
click at [612, 334] on button "Delete" at bounding box center [618, 335] width 42 height 15
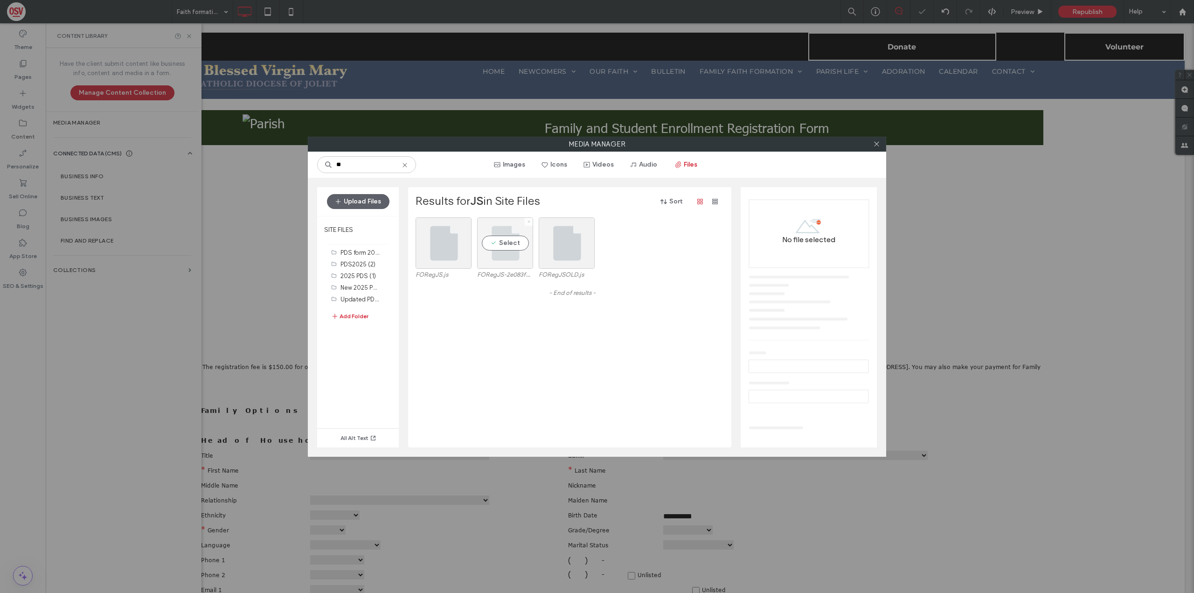
click at [527, 223] on icon at bounding box center [529, 222] width 4 height 4
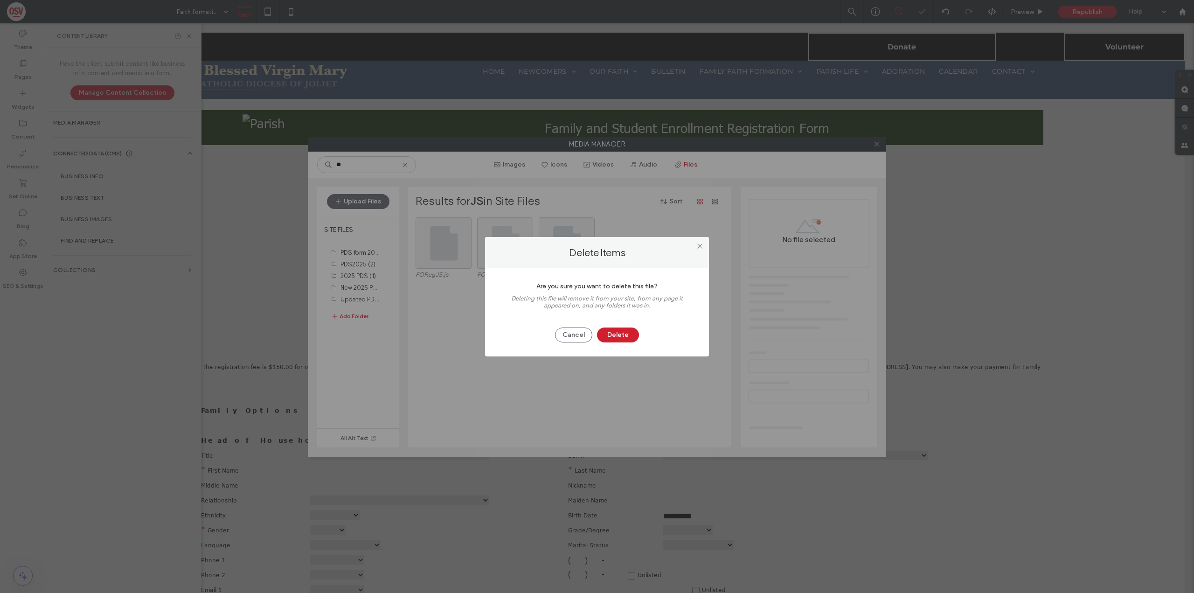
click at [639, 337] on div "Cancel Delete" at bounding box center [597, 330] width 196 height 24
click at [623, 339] on button "Delete" at bounding box center [618, 335] width 42 height 15
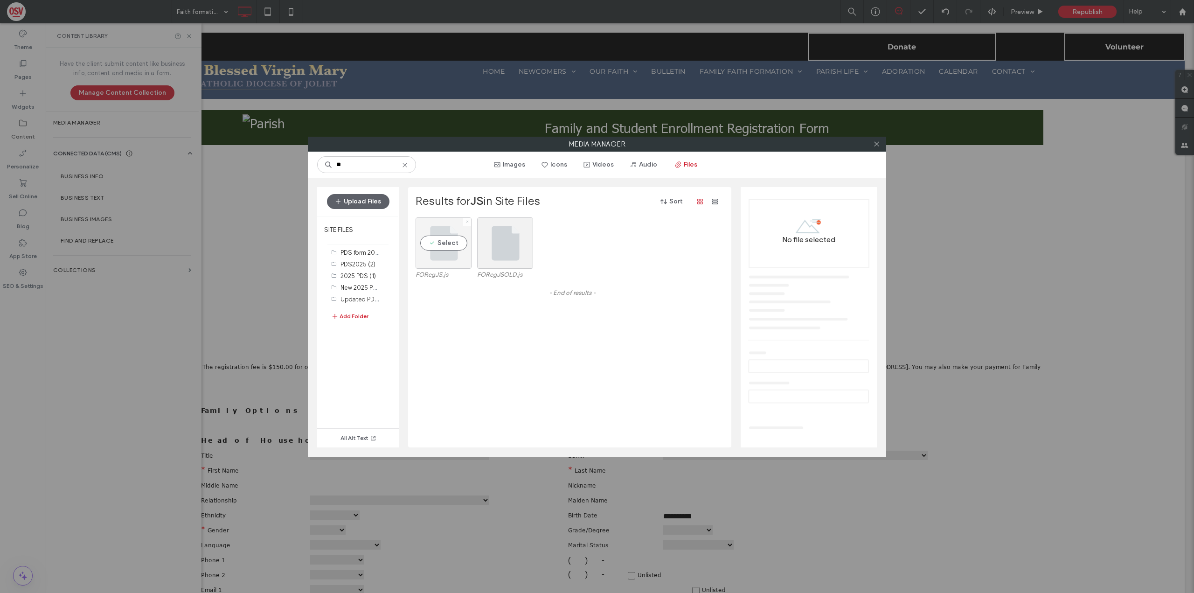
click at [468, 222] on icon at bounding box center [468, 222] width 4 height 4
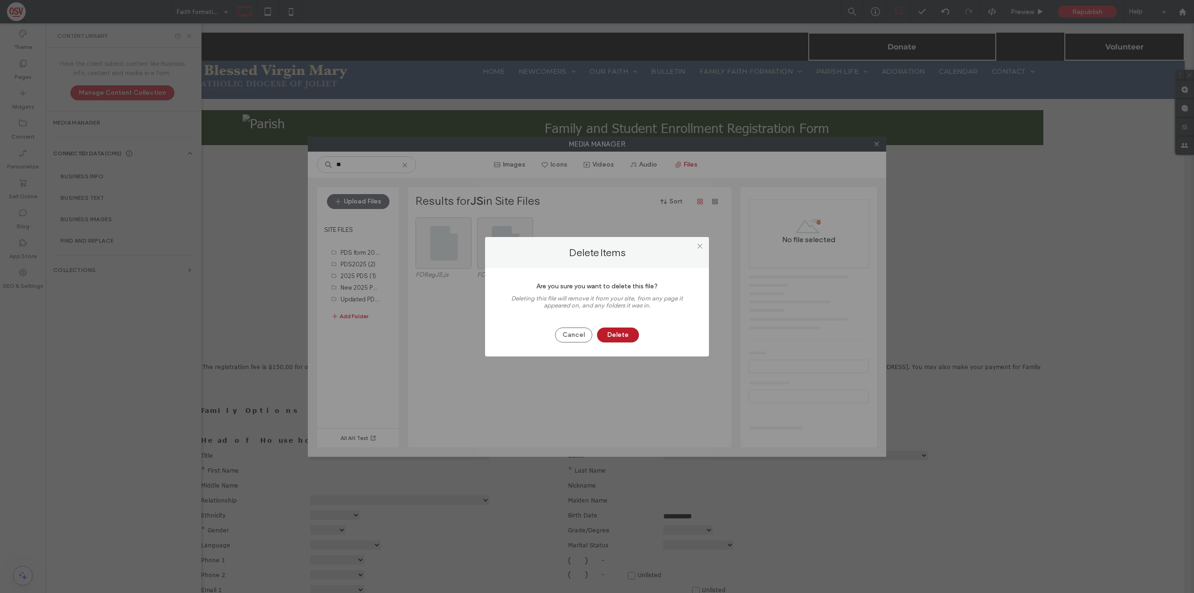
click at [613, 335] on button "Delete" at bounding box center [618, 335] width 42 height 15
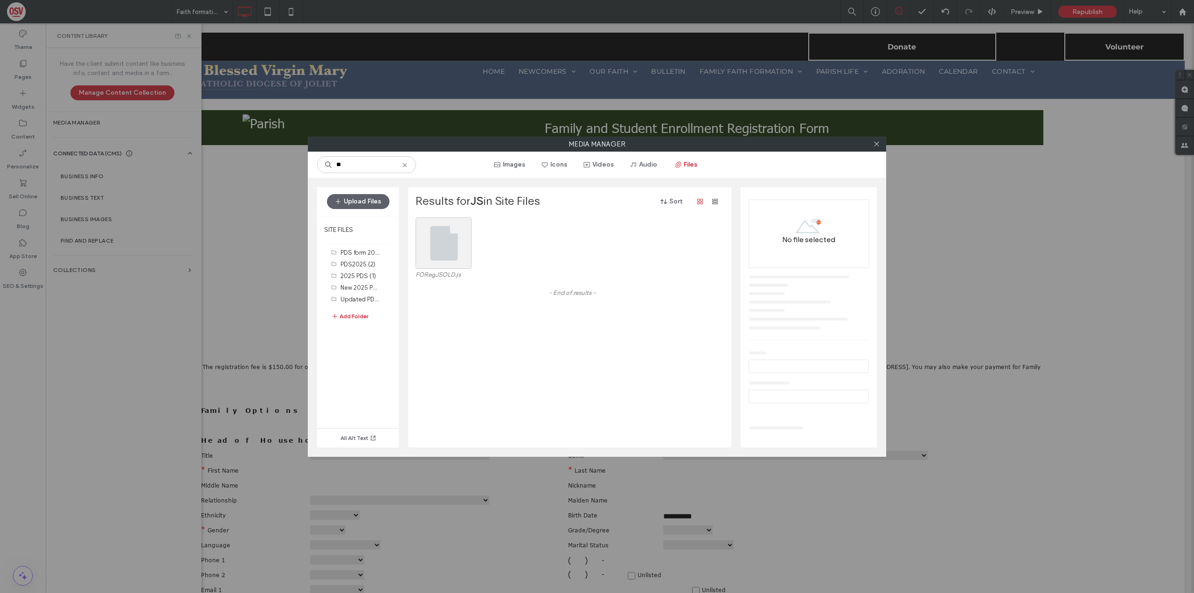
click at [407, 167] on use at bounding box center [405, 165] width 4 height 4
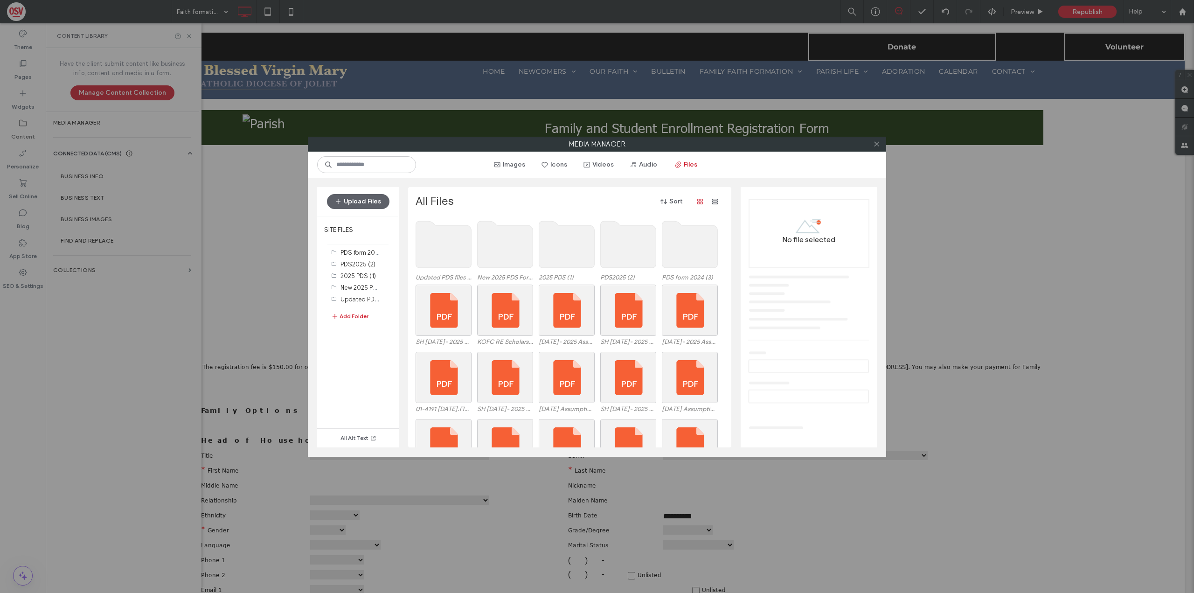
click at [497, 247] on use at bounding box center [506, 244] width 56 height 47
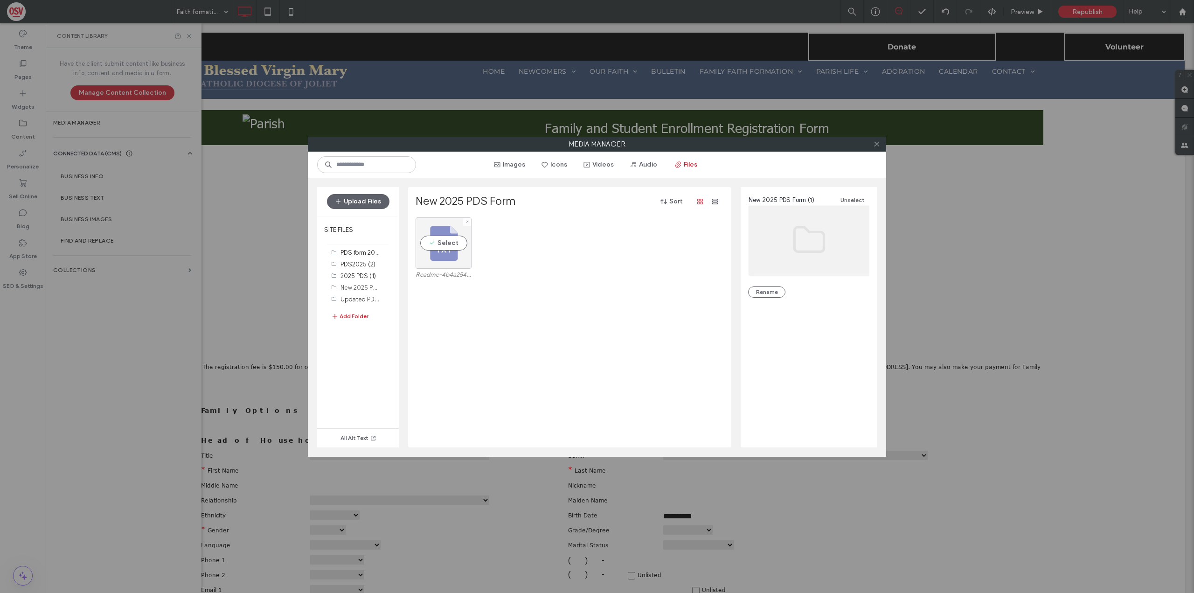
click at [437, 244] on div "Select" at bounding box center [444, 242] width 56 height 51
click at [439, 250] on div "Select" at bounding box center [444, 242] width 56 height 51
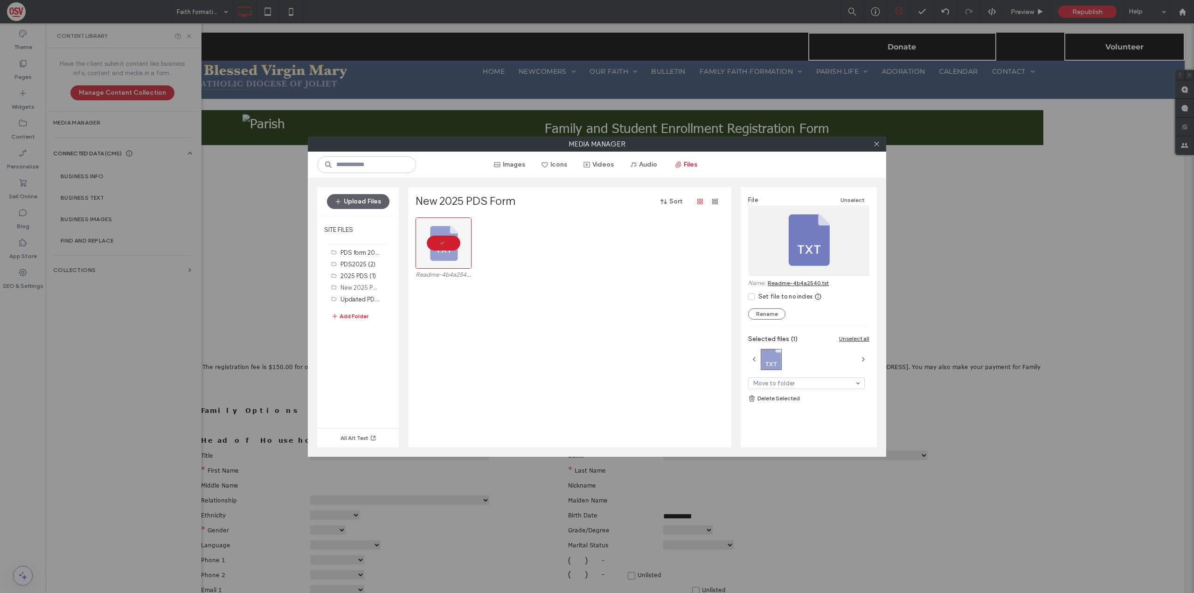
click at [818, 251] on div at bounding box center [809, 240] width 121 height 69
click at [797, 282] on link "Readme-4b4a2540.txt" at bounding box center [798, 282] width 61 height 7
click at [361, 195] on button "Upload Files" at bounding box center [358, 201] width 63 height 15
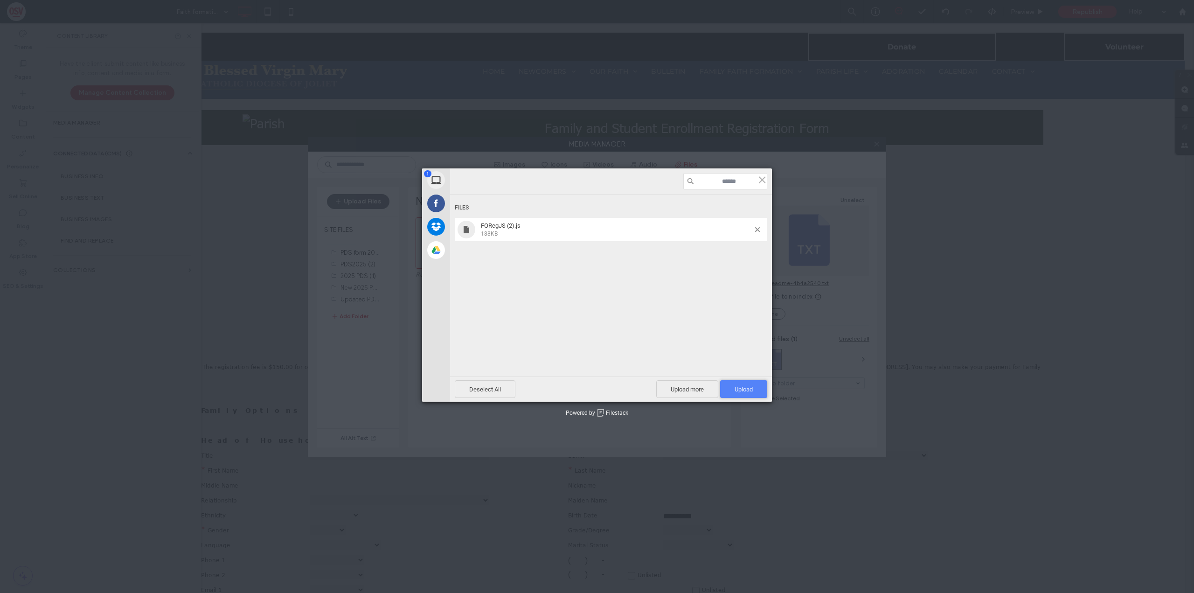
click at [761, 385] on span "Upload 1" at bounding box center [743, 389] width 47 height 18
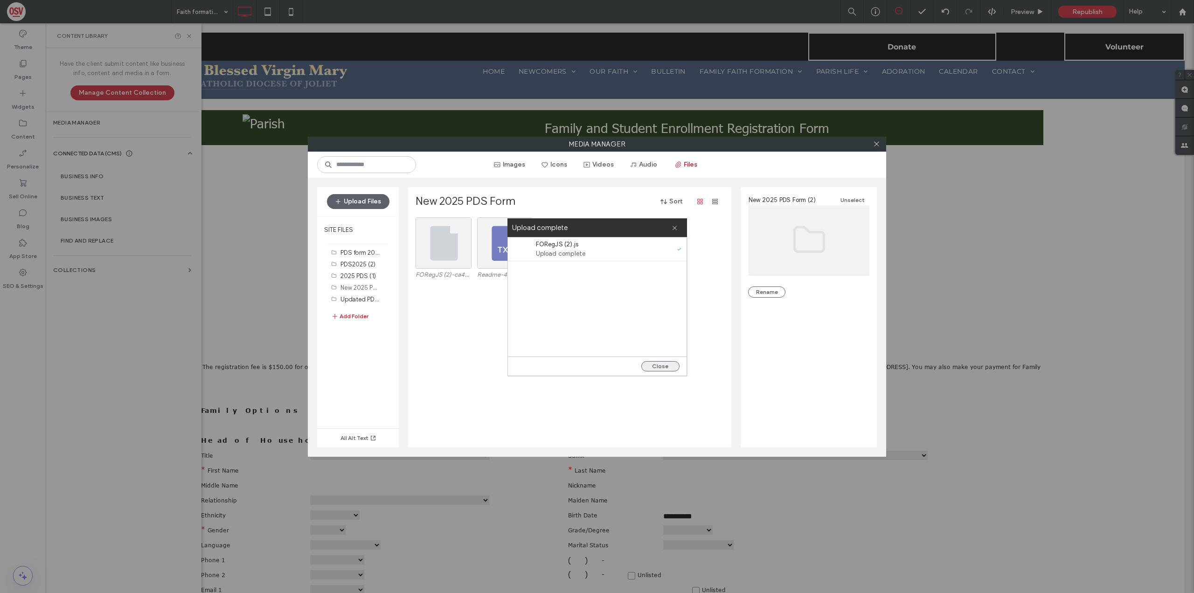
click at [672, 365] on button "Close" at bounding box center [661, 366] width 38 height 10
click at [370, 296] on label "Updated PDS files (1)" at bounding box center [370, 298] width 59 height 9
click at [356, 199] on button "Upload Files" at bounding box center [358, 201] width 63 height 15
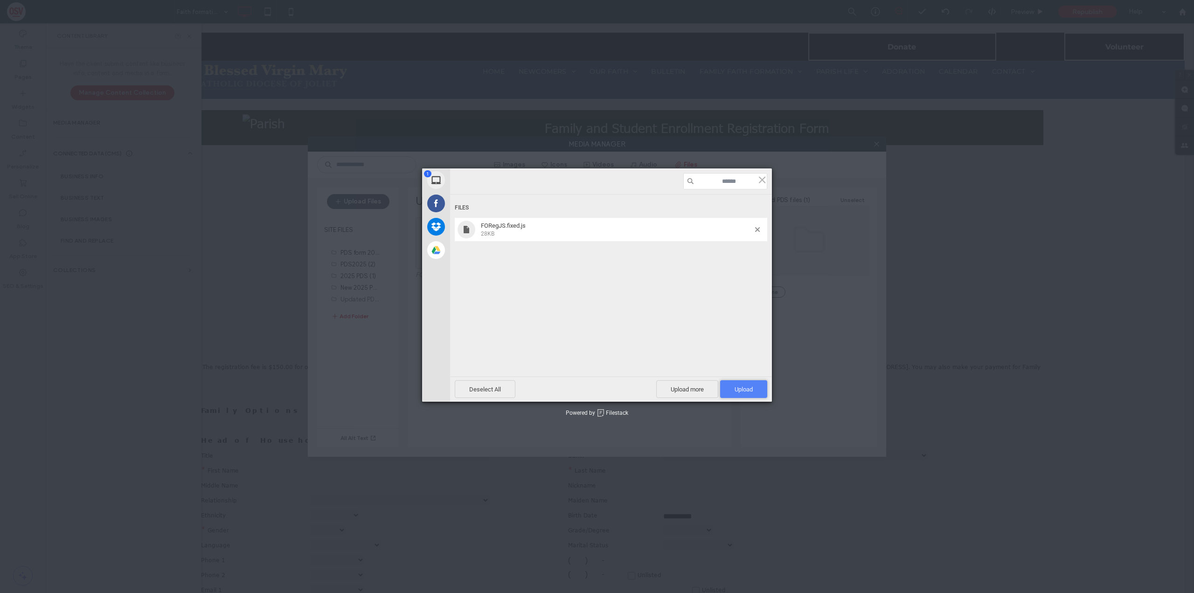
click at [747, 388] on span "Upload 1" at bounding box center [744, 389] width 18 height 7
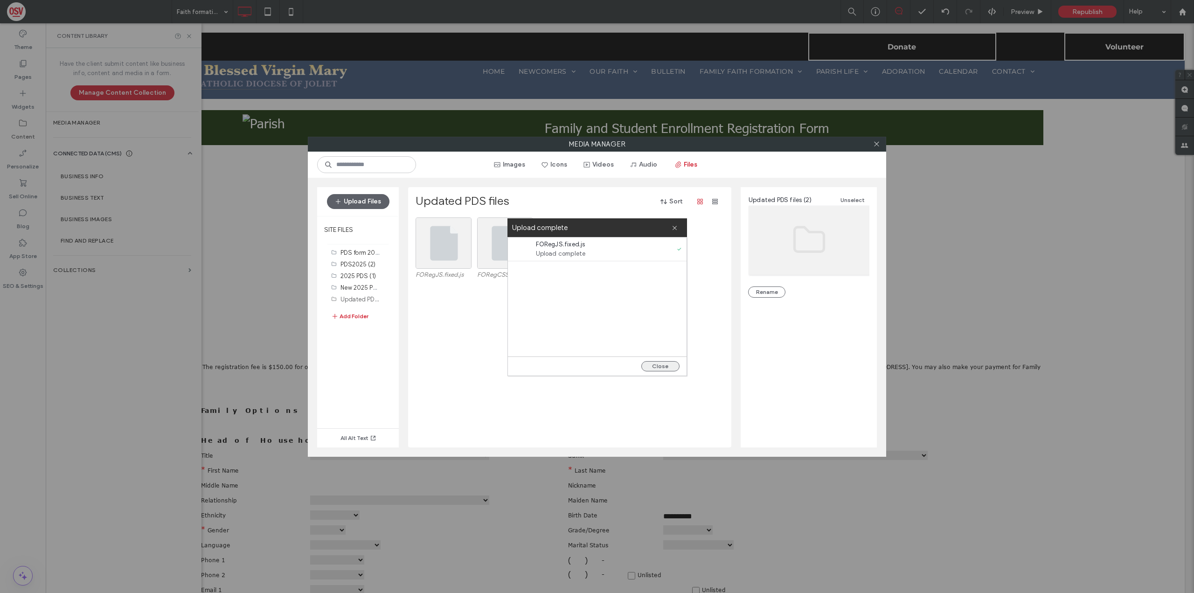
click at [672, 365] on button "Close" at bounding box center [661, 366] width 38 height 10
click at [875, 147] on span at bounding box center [876, 144] width 7 height 14
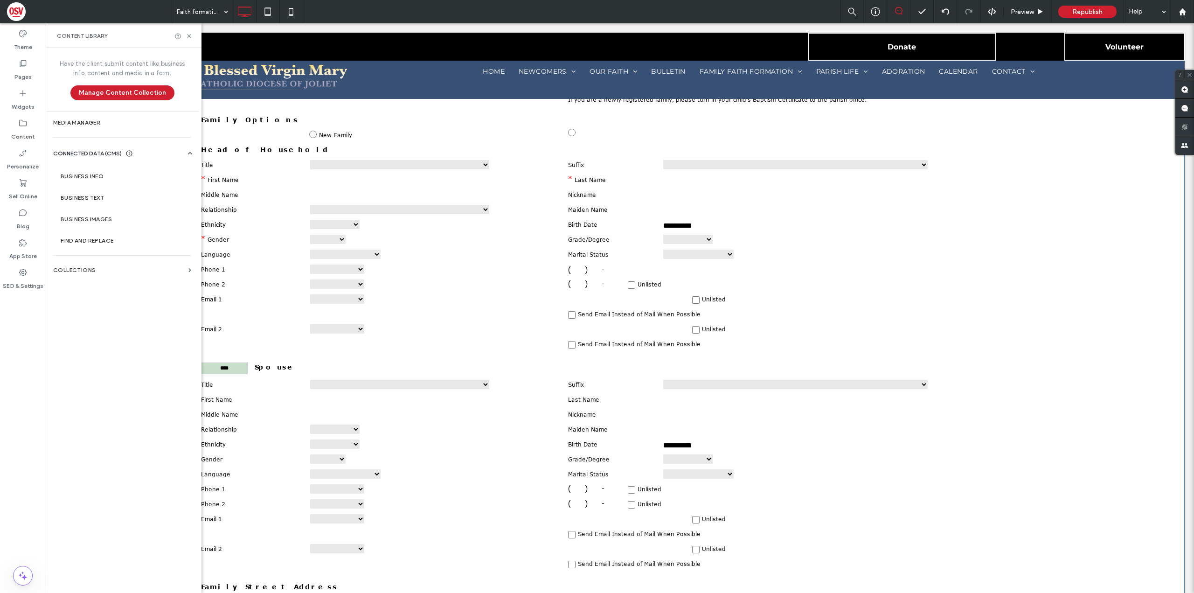
scroll to position [0, 0]
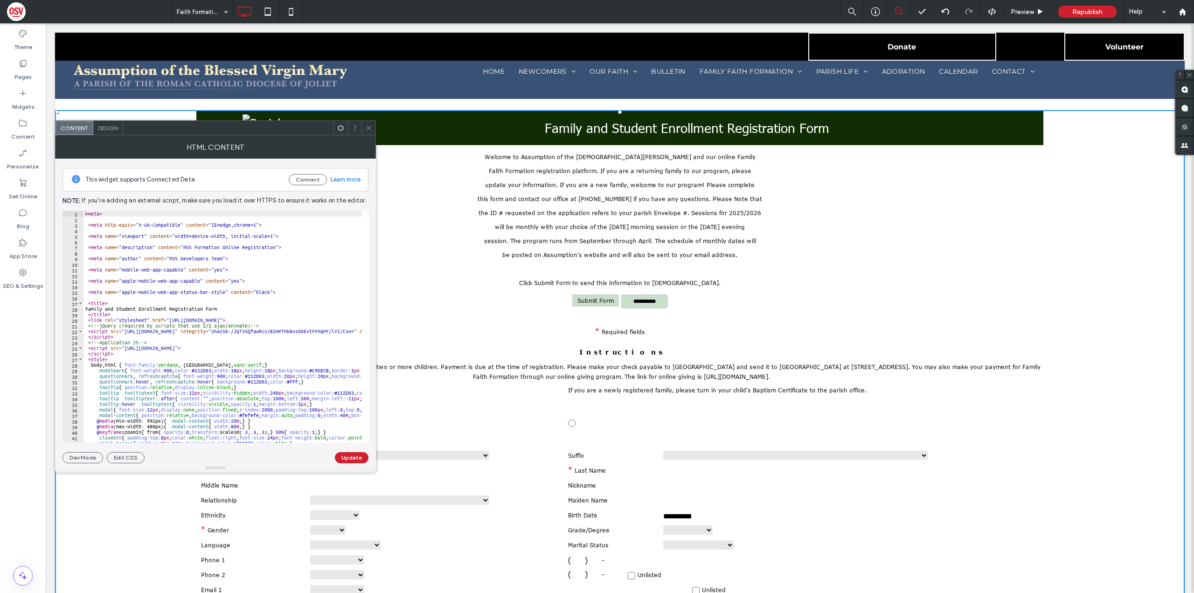
scroll to position [12, 0]
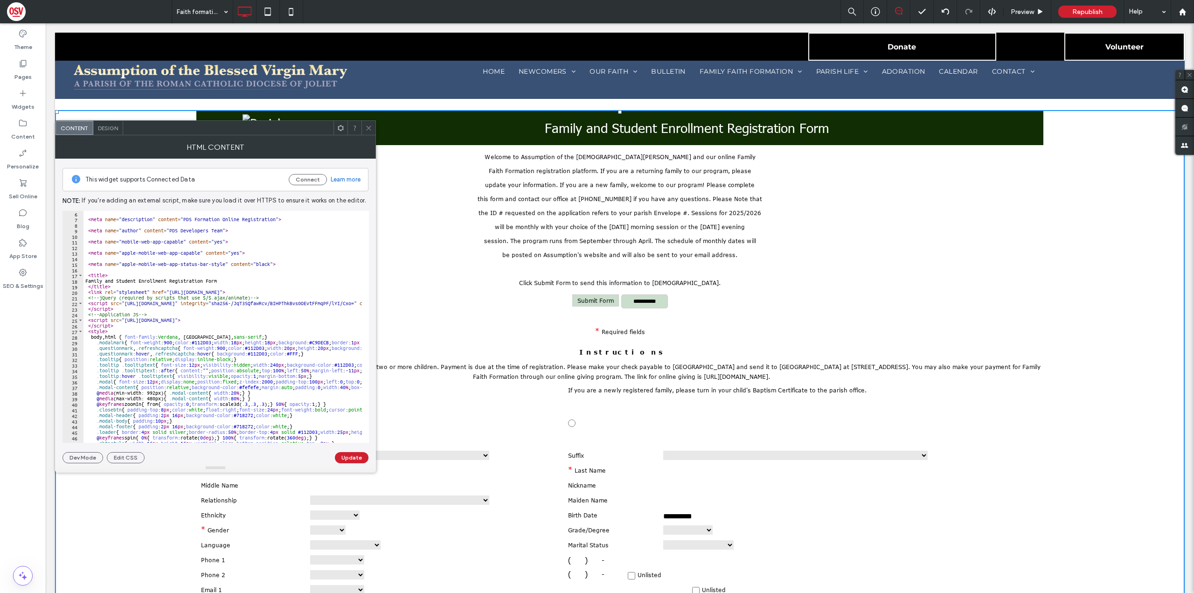
type input "*******"
click at [332, 220] on span at bounding box center [329, 219] width 12 height 12
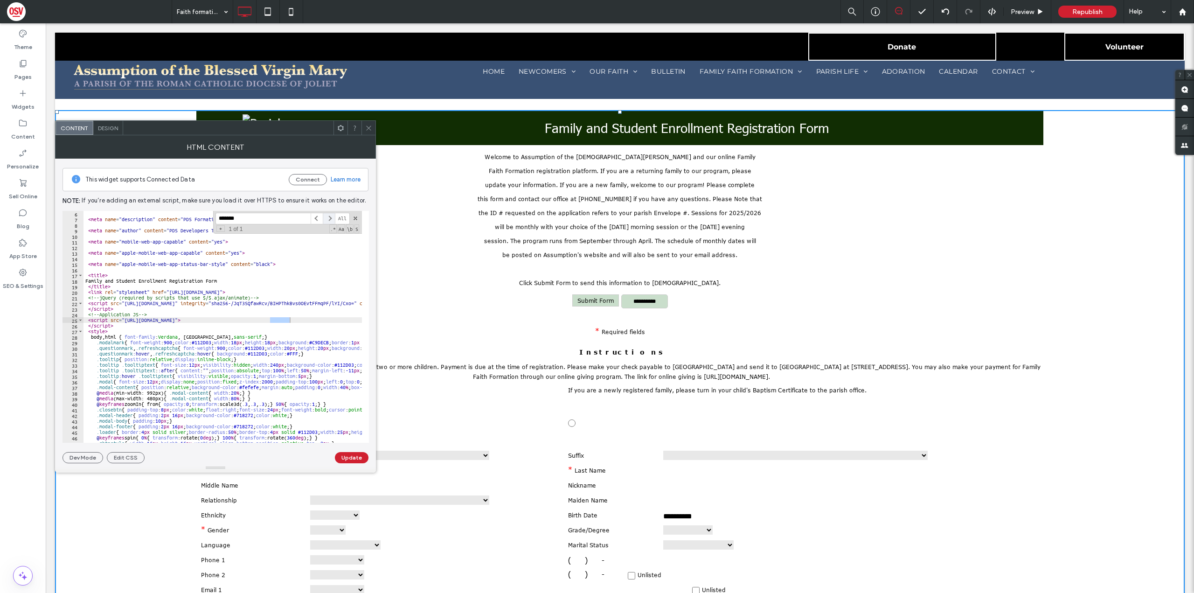
click at [332, 220] on span at bounding box center [329, 219] width 12 height 12
click at [316, 218] on span at bounding box center [317, 219] width 12 height 12
click at [222, 227] on span "+" at bounding box center [220, 228] width 8 height 7
click at [354, 217] on span at bounding box center [355, 218] width 7 height 7
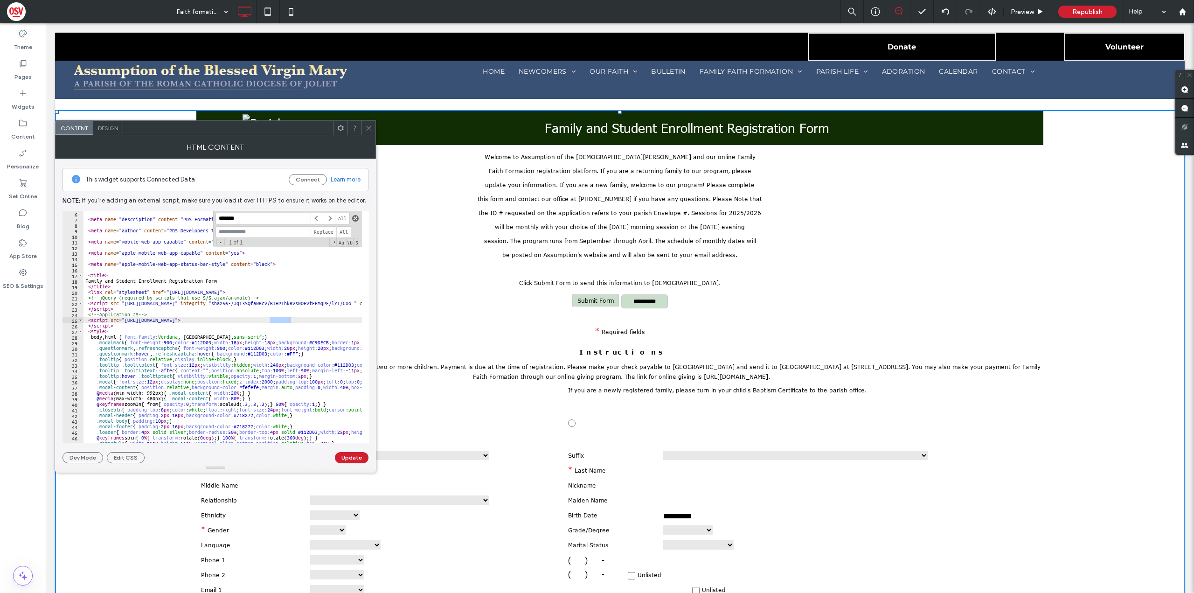
type textarea "**********"
click at [31, 123] on div "Content" at bounding box center [23, 130] width 46 height 30
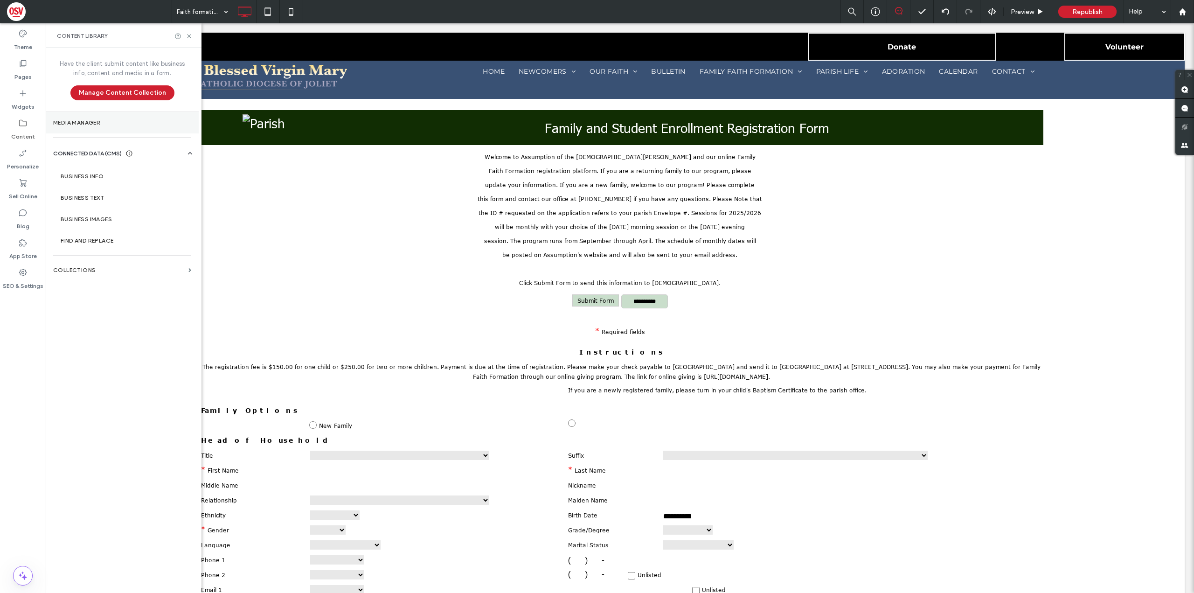
click at [119, 122] on label "Media Manager" at bounding box center [122, 122] width 138 height 7
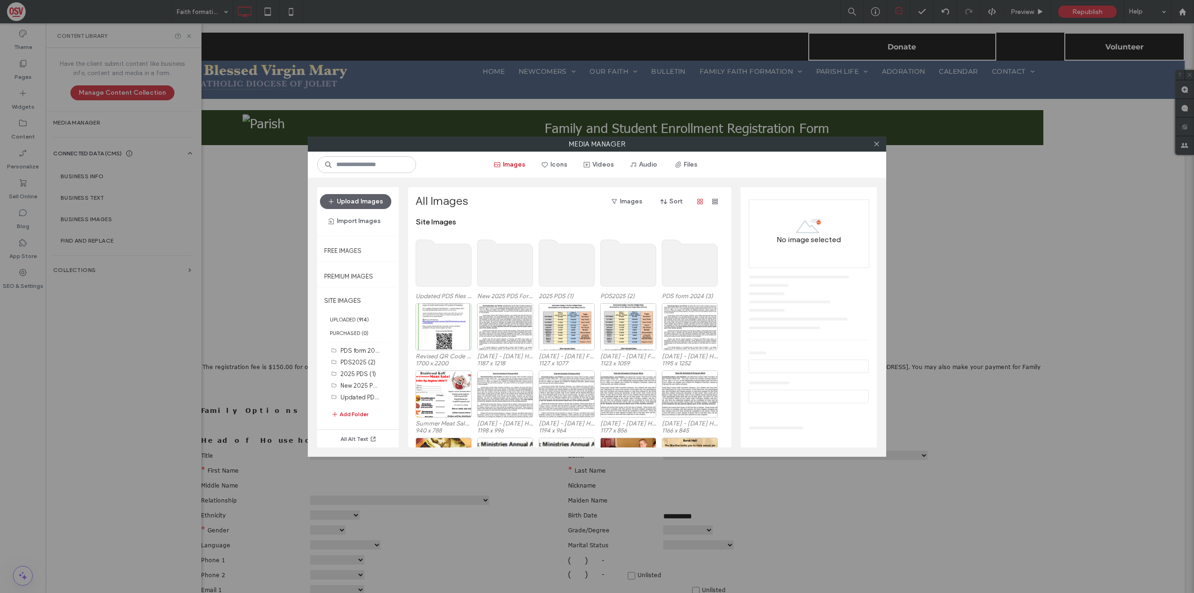
click at [447, 266] on use at bounding box center [444, 263] width 56 height 47
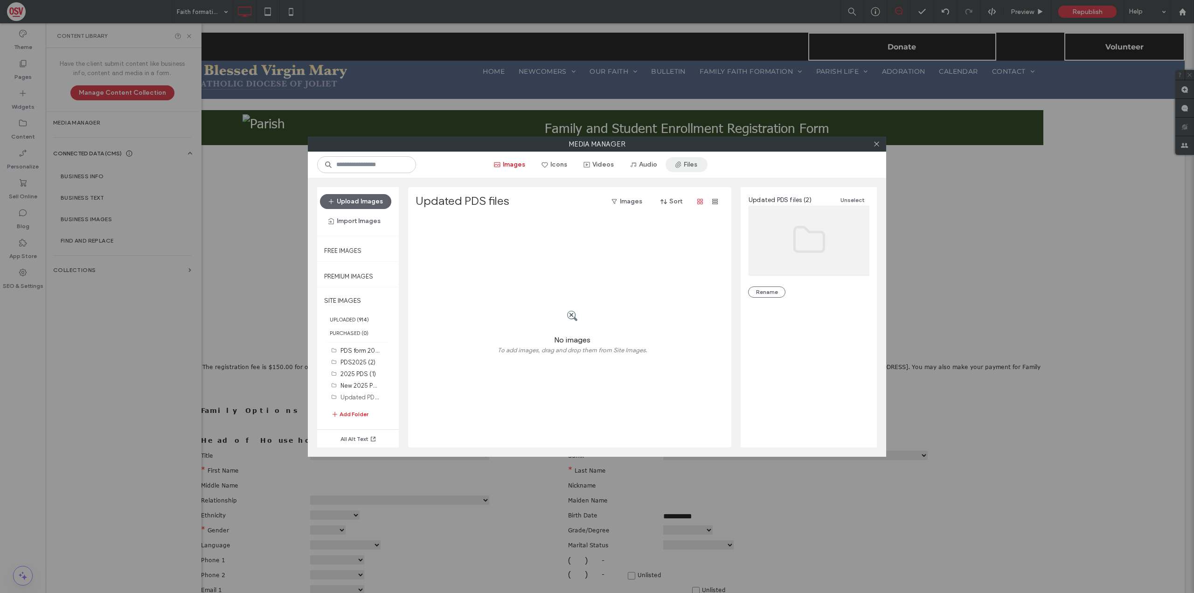
click at [699, 162] on button "Files" at bounding box center [687, 164] width 42 height 15
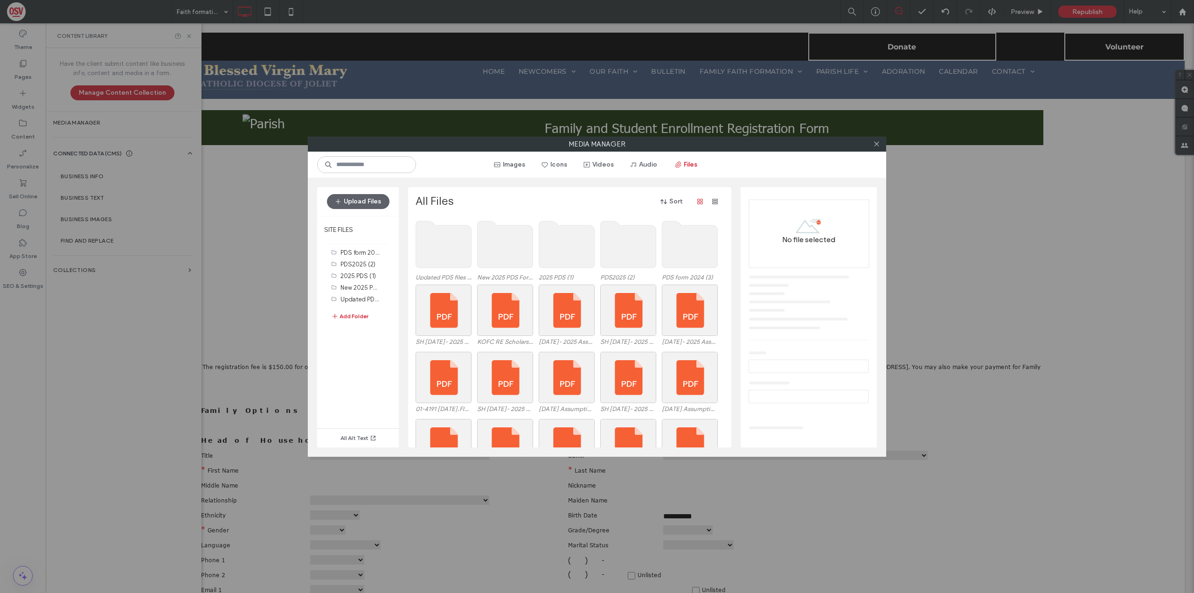
click at [446, 236] on use at bounding box center [444, 244] width 56 height 47
click at [510, 237] on use at bounding box center [506, 244] width 56 height 47
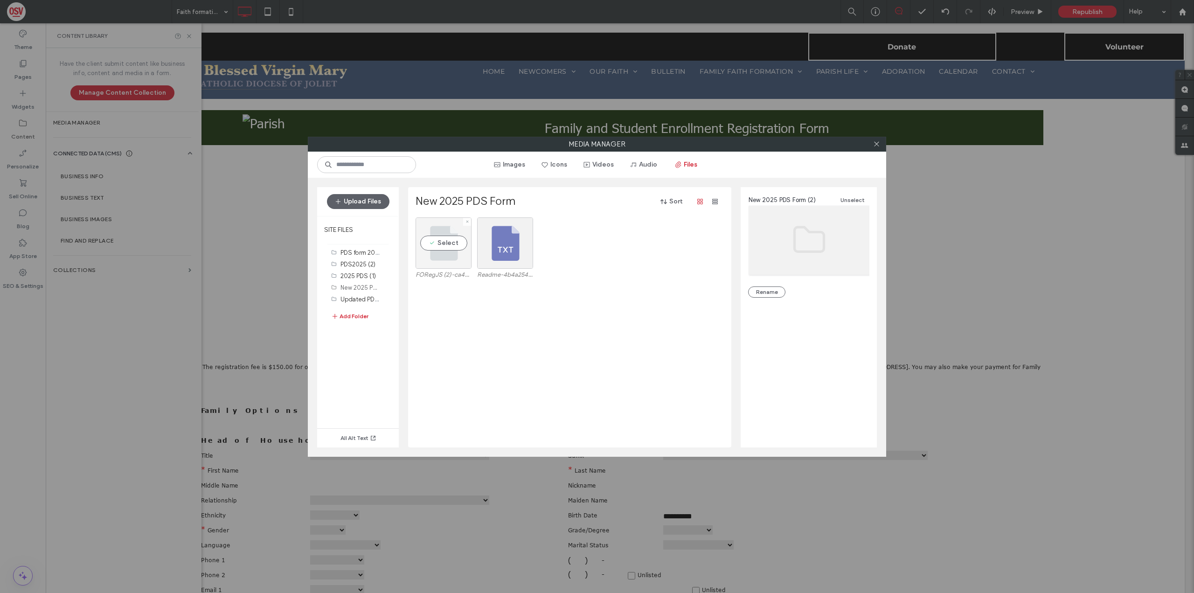
click at [439, 237] on div "Select" at bounding box center [444, 242] width 56 height 51
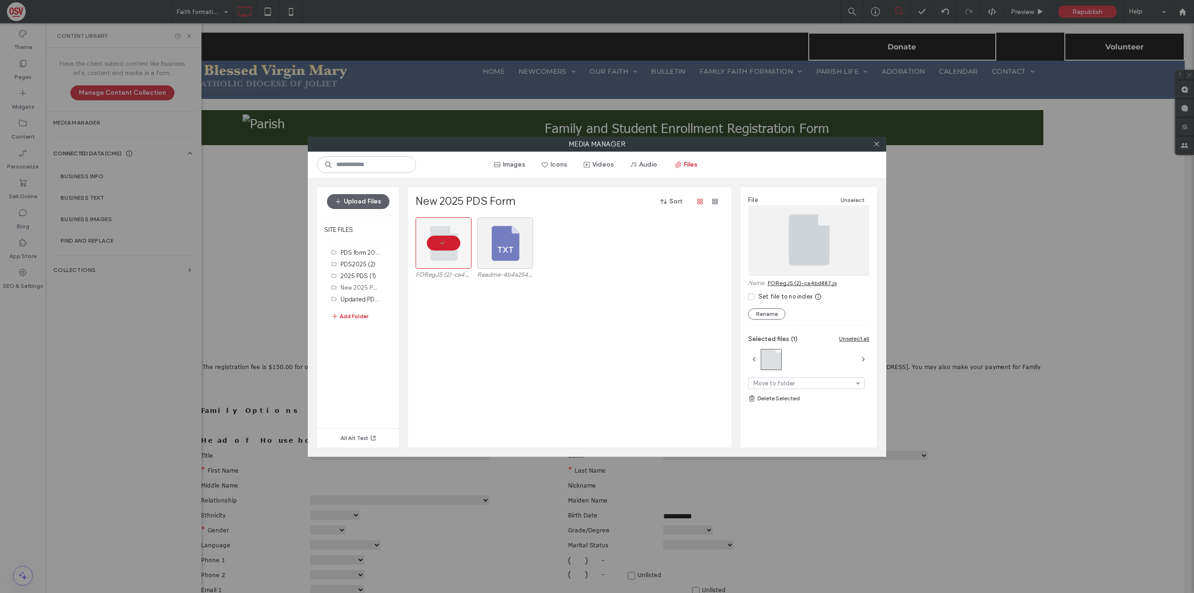
click at [262, 130] on div "Media Manager Images Icons Videos Audio Files Upload Files SITE FILES PDS form …" at bounding box center [597, 296] width 1194 height 593
click at [879, 144] on icon at bounding box center [876, 143] width 7 height 7
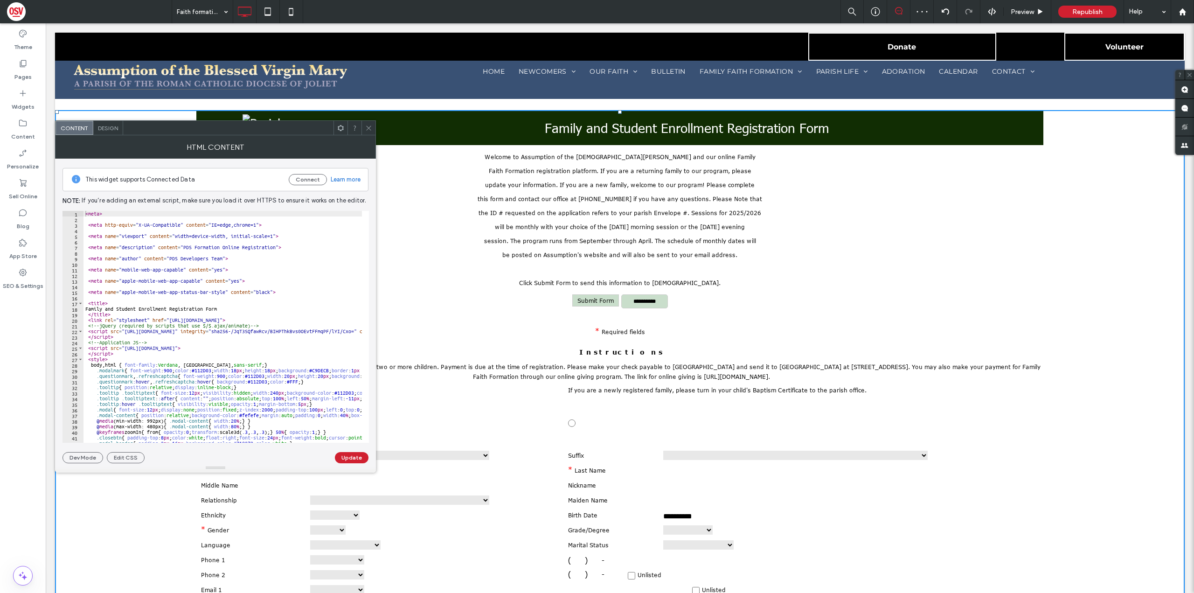
drag, startPoint x: 168, startPoint y: 320, endPoint x: 350, endPoint y: 321, distance: 182.4
paste textarea "**********"
type textarea "**********"
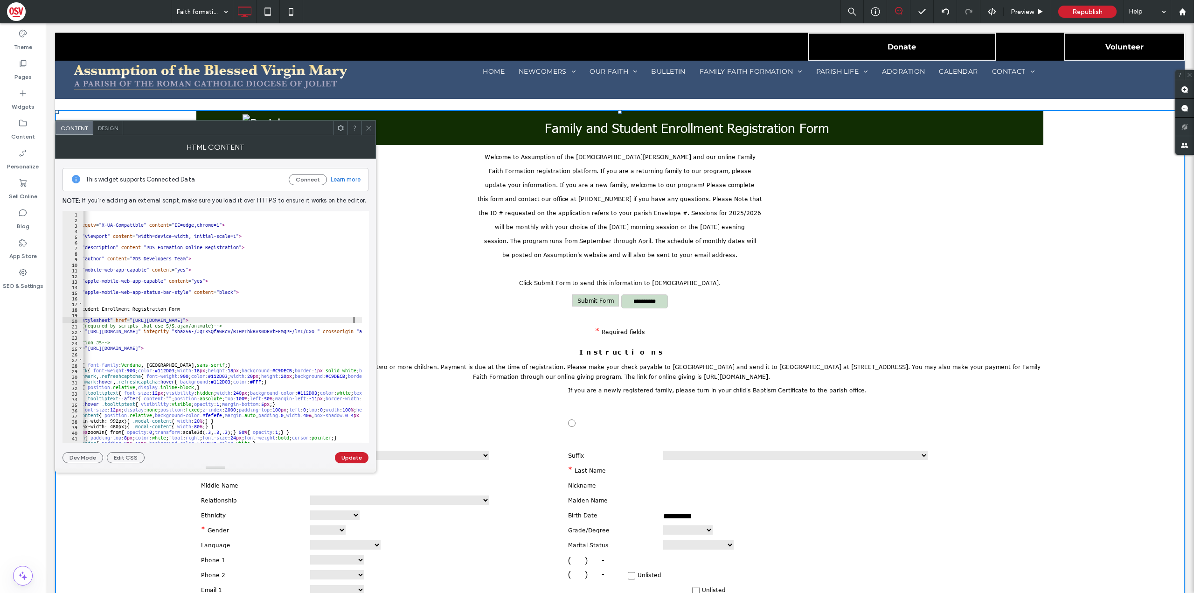
scroll to position [0, 37]
click at [346, 456] on button "Update" at bounding box center [352, 457] width 34 height 11
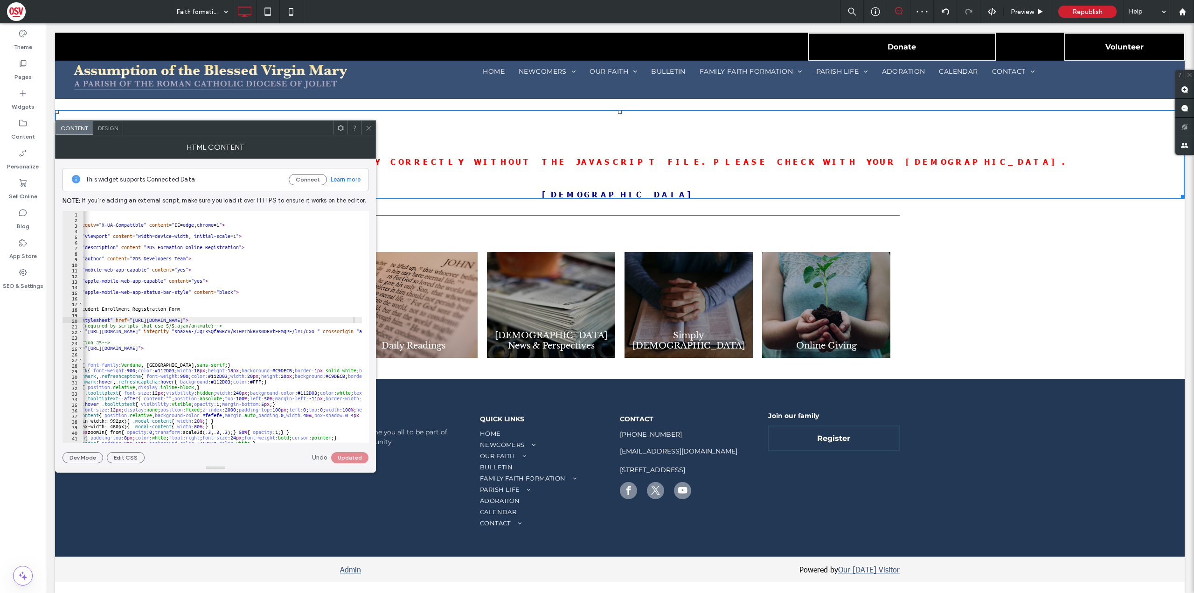
click at [367, 124] on span at bounding box center [368, 128] width 7 height 14
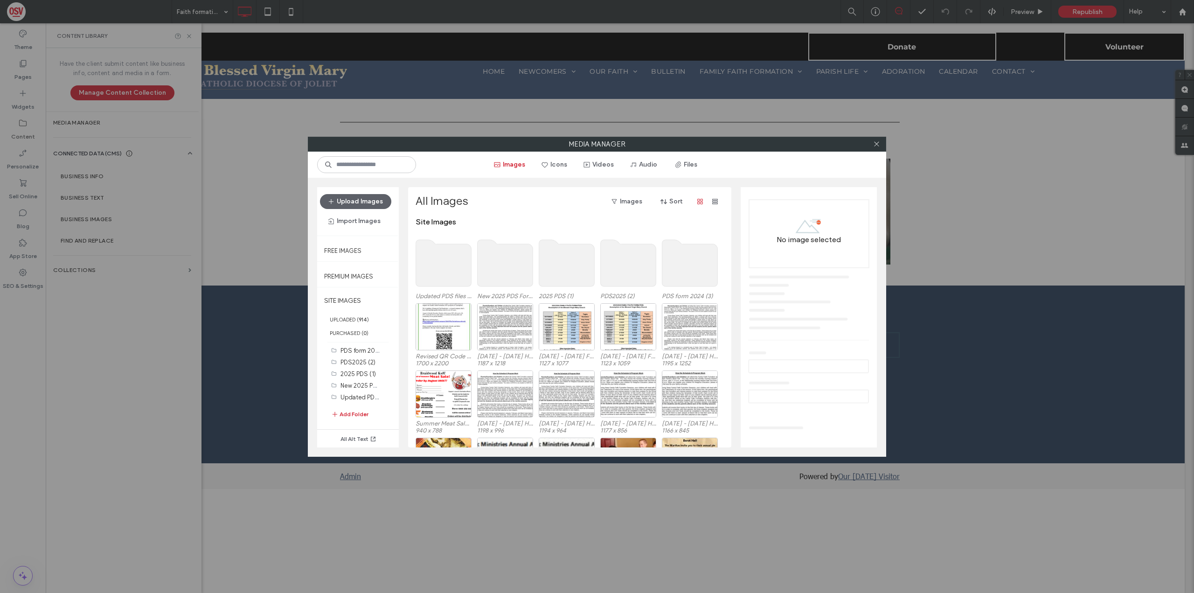
click at [450, 265] on use at bounding box center [444, 263] width 56 height 47
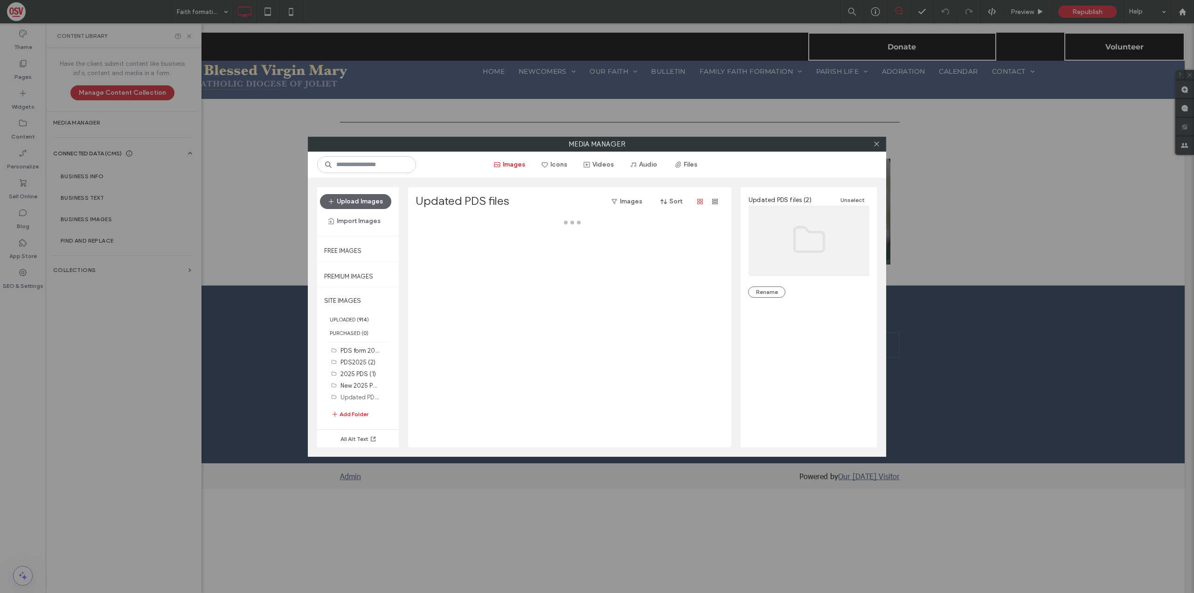
click at [450, 265] on div at bounding box center [573, 332] width 314 height 230
click at [679, 166] on use "button" at bounding box center [679, 164] width 6 height 6
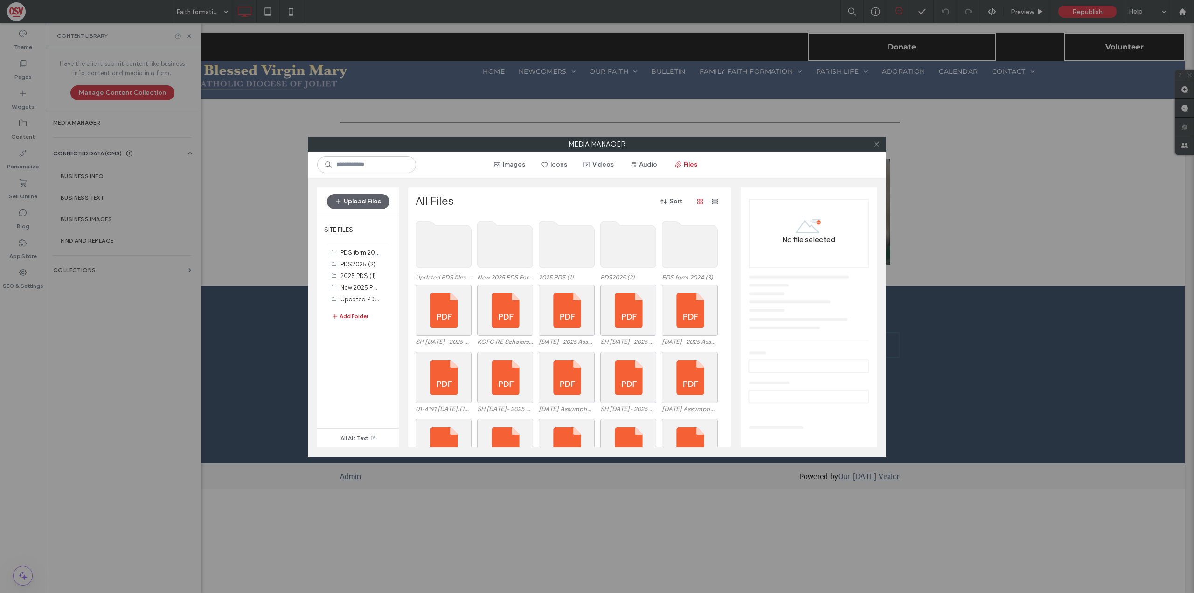
click at [431, 256] on use at bounding box center [444, 244] width 56 height 47
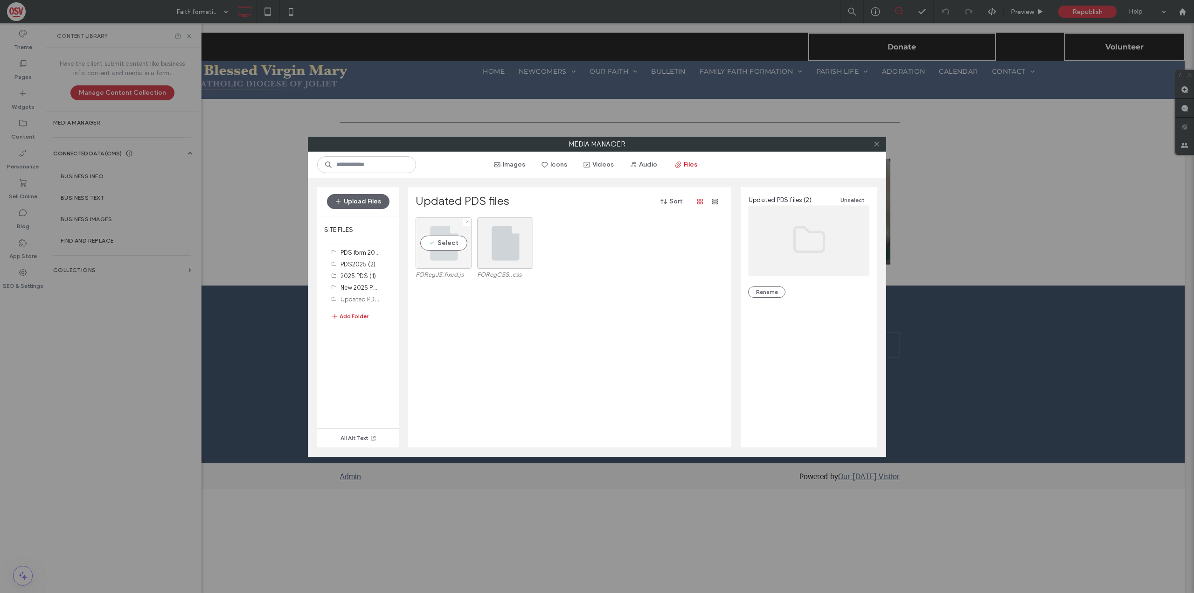
click at [443, 245] on div "Select" at bounding box center [444, 242] width 56 height 51
click at [879, 142] on icon at bounding box center [876, 143] width 7 height 7
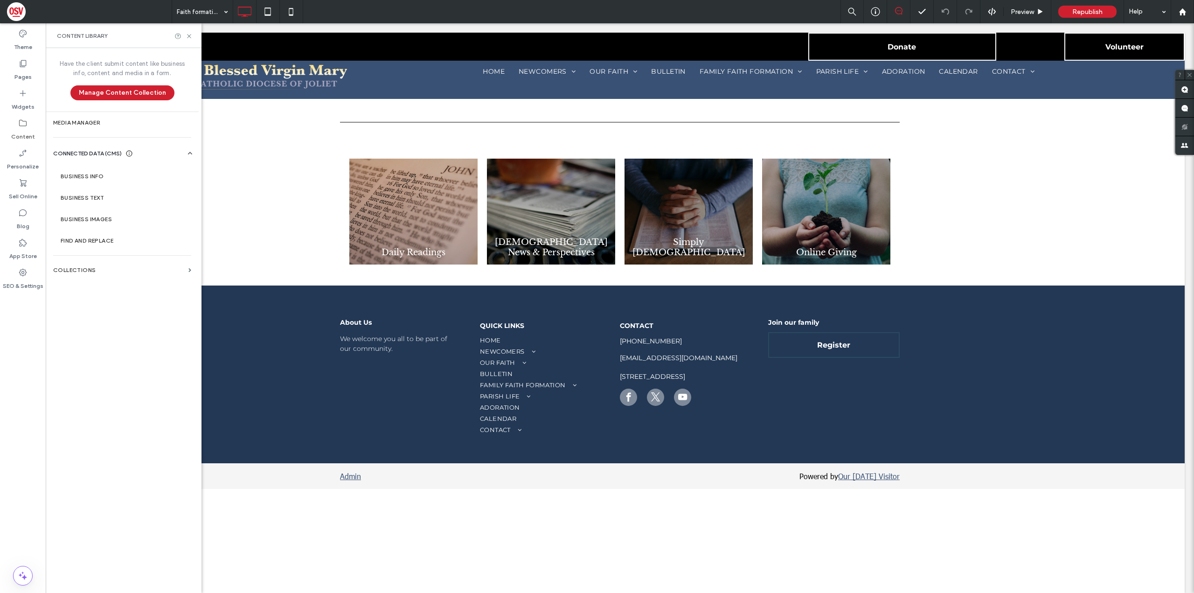
click at [994, 17] on div "Preview Republish Help" at bounding box center [1018, 11] width 354 height 23
click at [992, 7] on div "Preview Republish Help" at bounding box center [1018, 11] width 354 height 23
click at [994, 11] on icon at bounding box center [992, 11] width 8 height 8
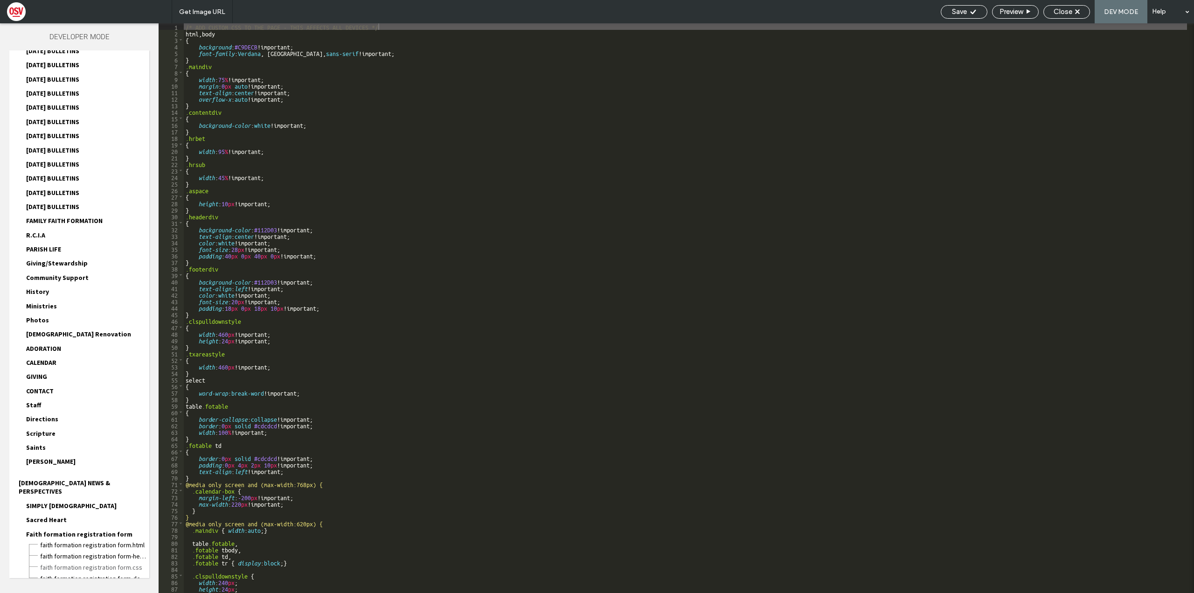
scroll to position [813, 0]
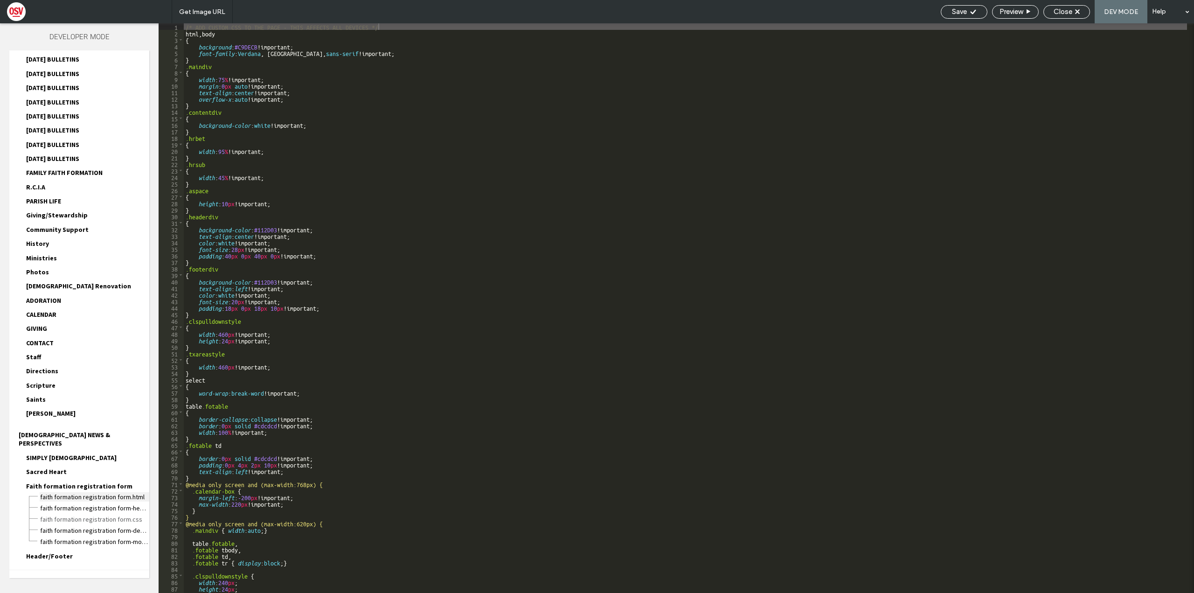
click at [116, 492] on span "Faith formation registration form.html" at bounding box center [95, 496] width 110 height 9
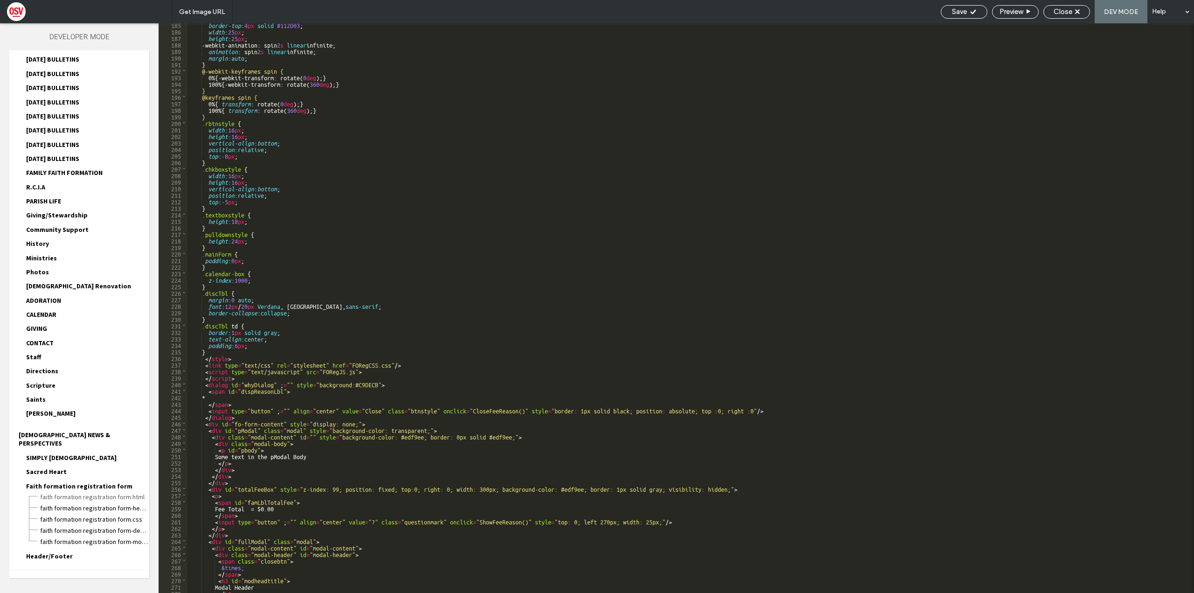
scroll to position [479, 0]
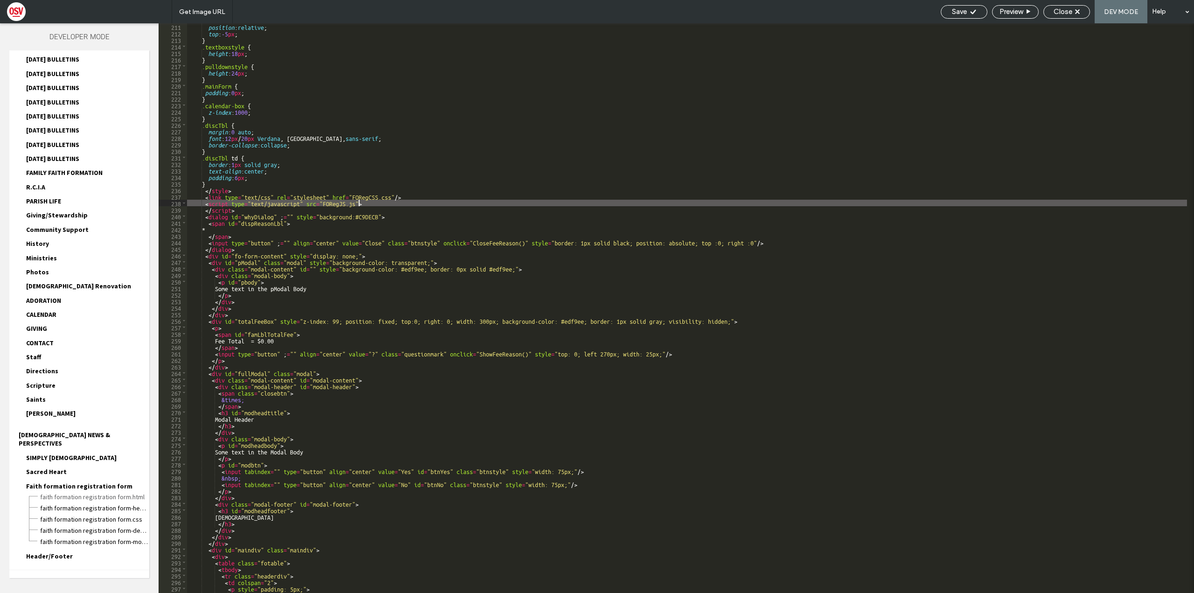
click at [358, 201] on div "position : relative ; top : -5 px ; } .textboxstyle { height : 18 px ; } .pulld…" at bounding box center [687, 314] width 1000 height 583
click at [355, 202] on div "position : relative ; top : -5 px ; } .textboxstyle { height : 18 px ; } .pulld…" at bounding box center [687, 314] width 1000 height 583
click at [963, 15] on span "Save" at bounding box center [959, 11] width 15 height 8
click at [1006, 12] on span "Preview" at bounding box center [1011, 11] width 23 height 8
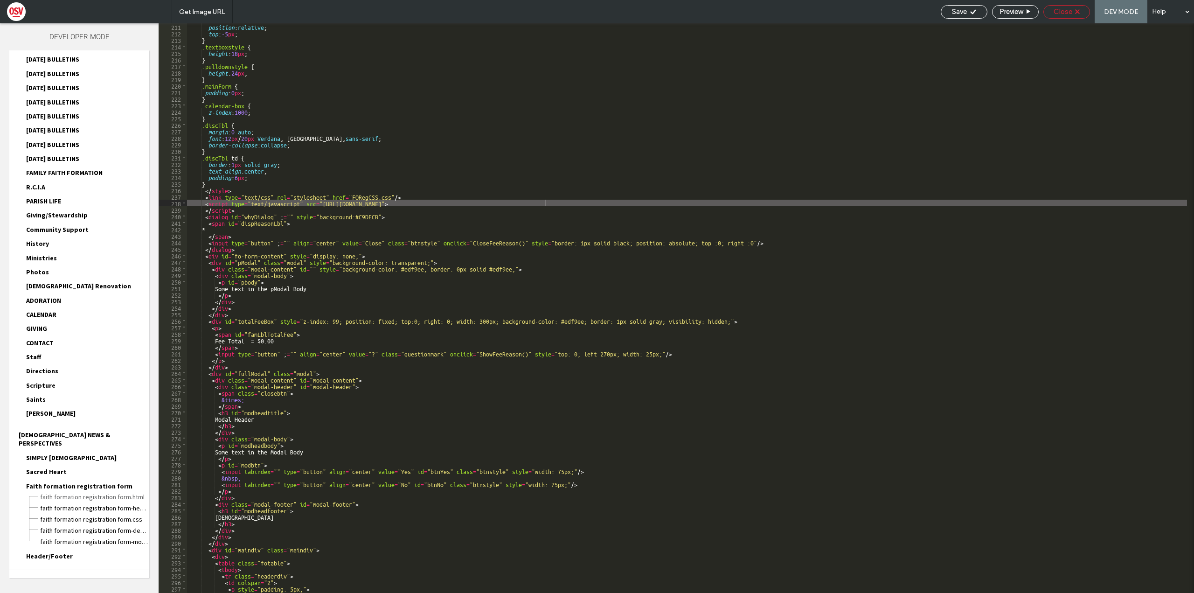
click at [1073, 12] on span "Close" at bounding box center [1063, 11] width 19 height 8
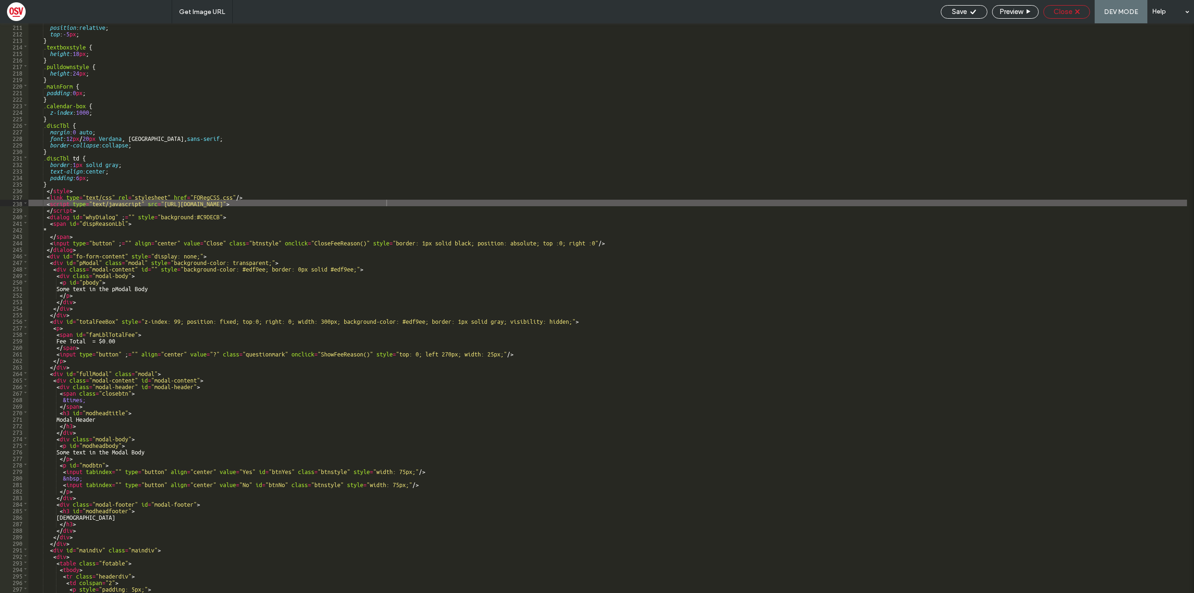
scroll to position [789, 0]
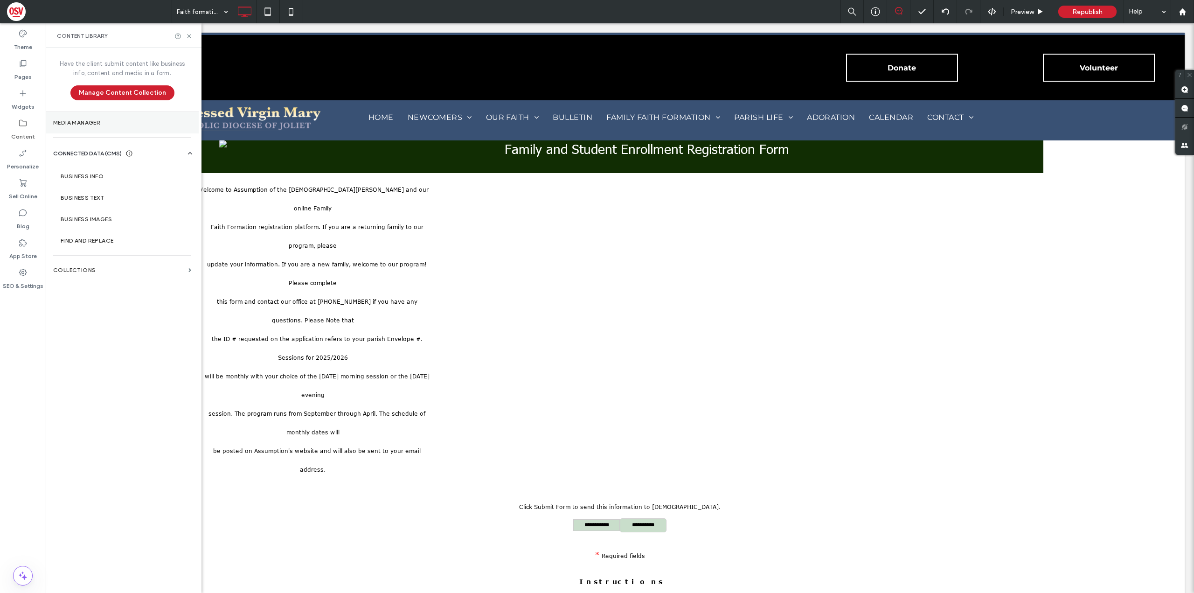
click at [107, 117] on section "Media Manager" at bounding box center [122, 122] width 153 height 21
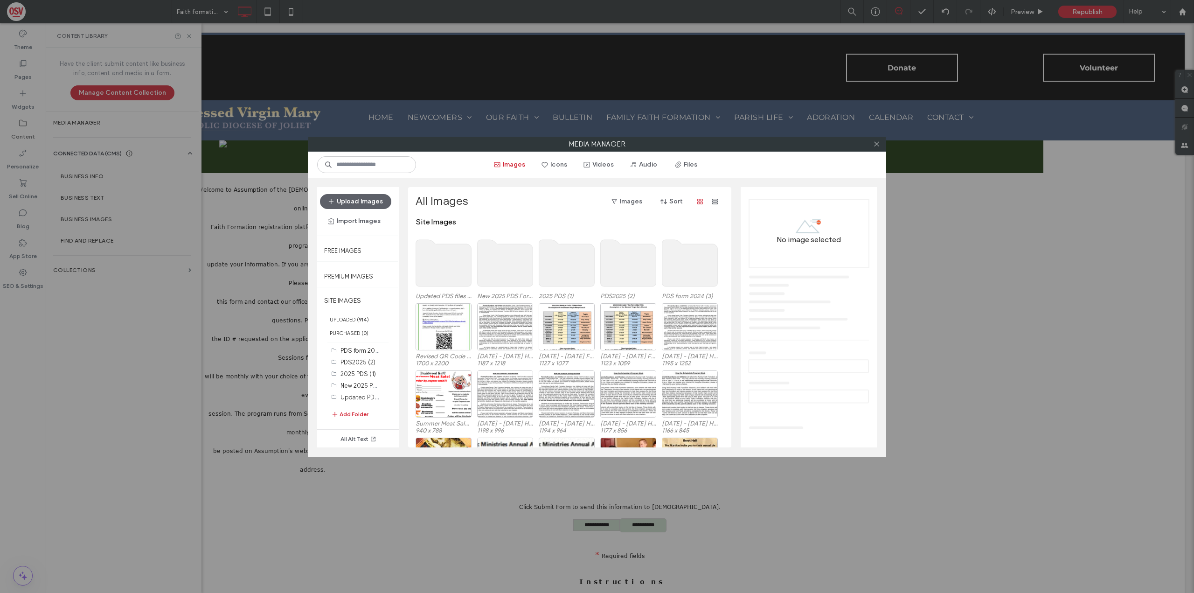
click at [440, 260] on use at bounding box center [444, 263] width 56 height 47
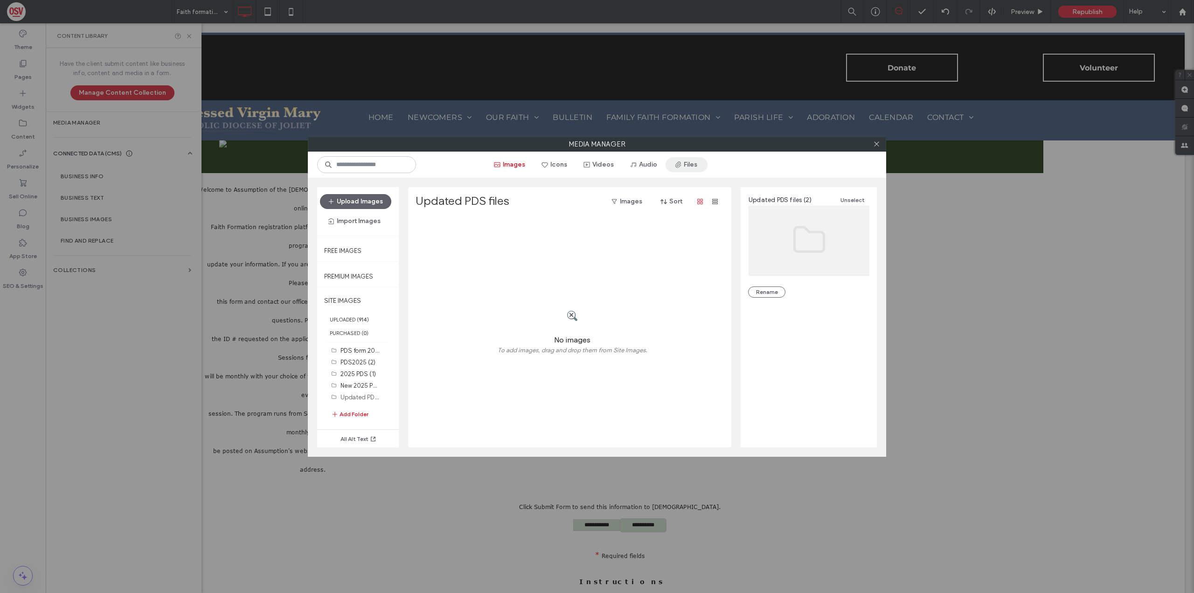
click at [692, 157] on button "Files" at bounding box center [687, 164] width 42 height 15
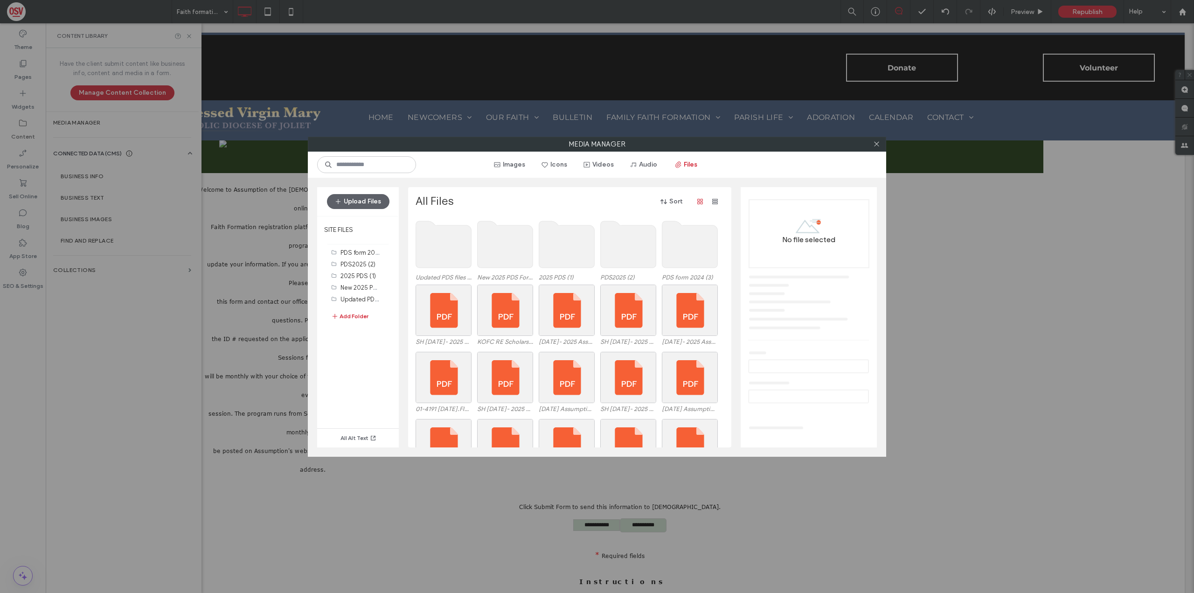
click at [448, 243] on use at bounding box center [444, 244] width 56 height 47
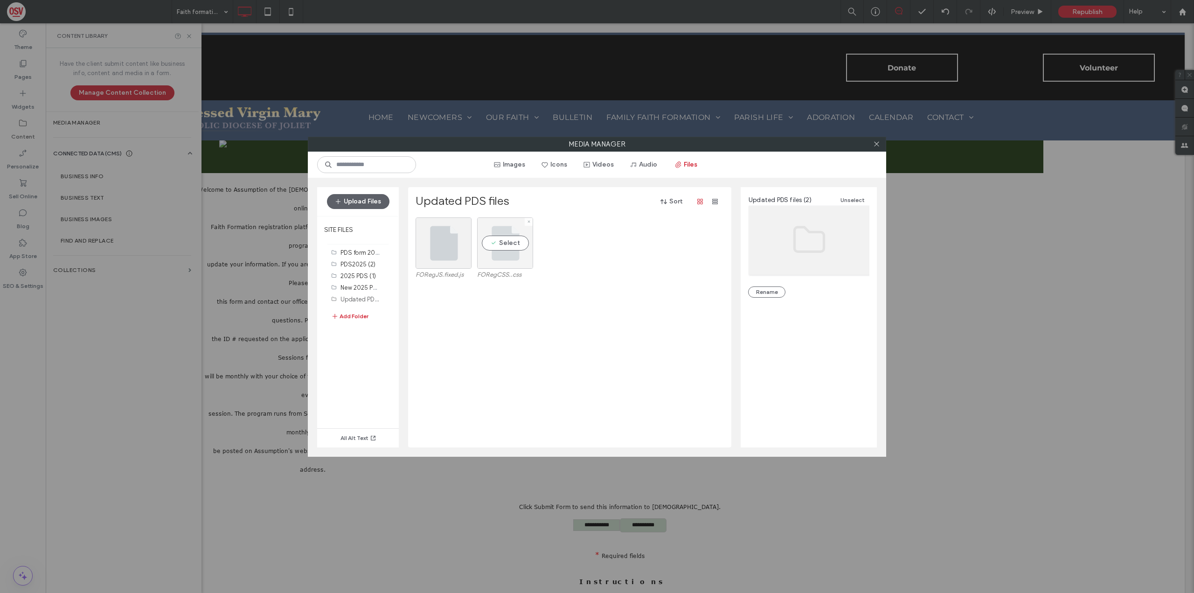
click at [504, 246] on div "Select" at bounding box center [505, 242] width 56 height 51
click at [878, 147] on icon at bounding box center [876, 143] width 7 height 7
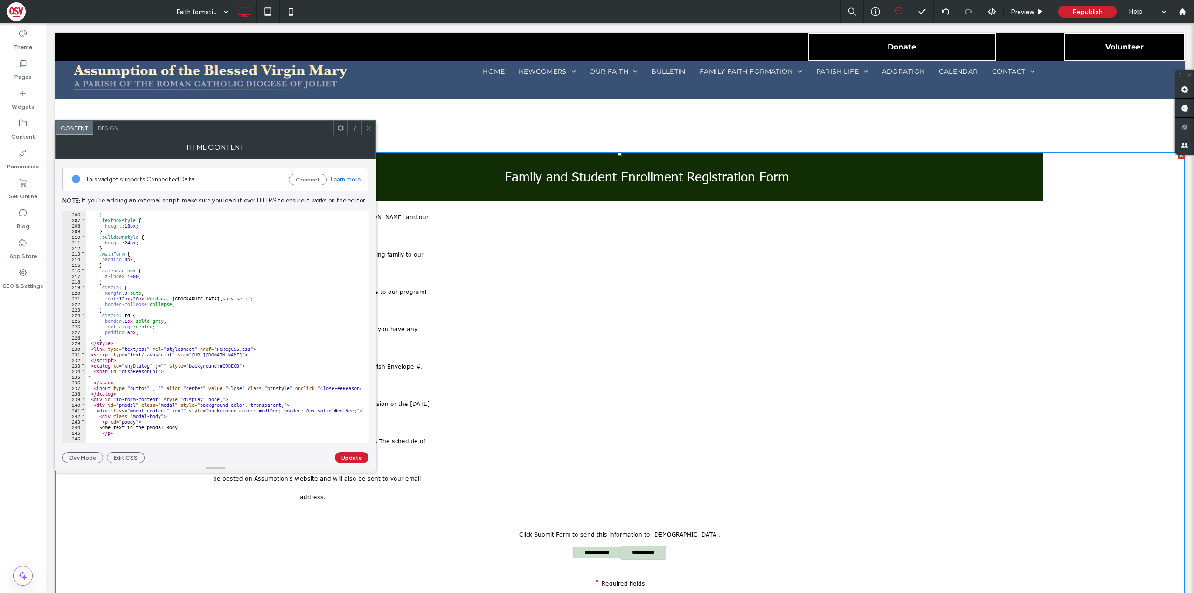
scroll to position [515, 0]
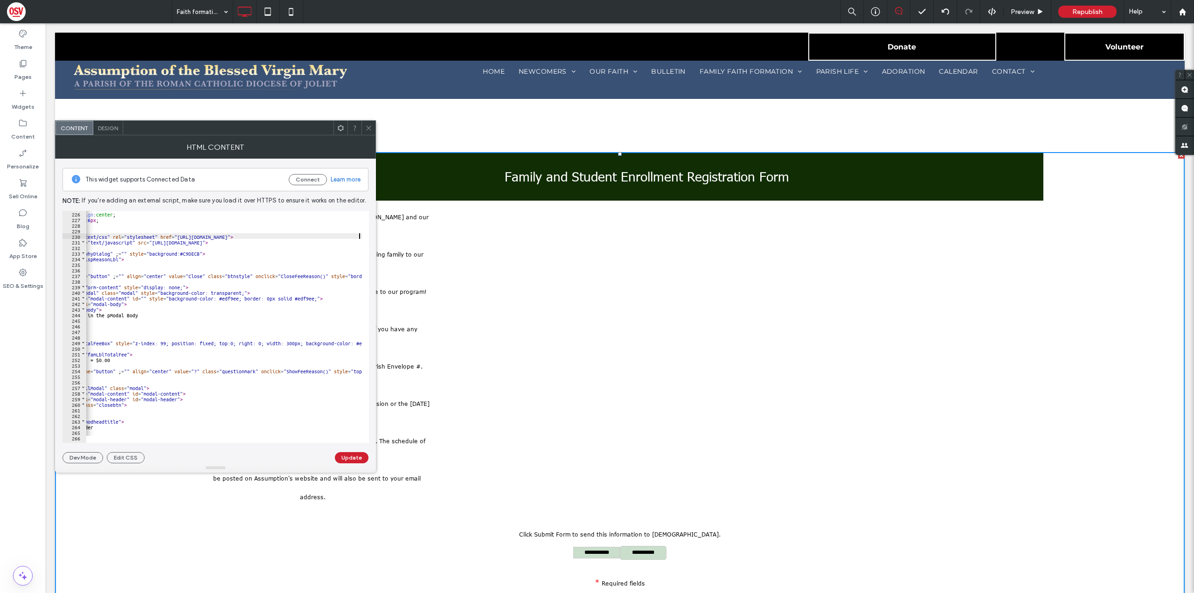
scroll to position [0, 40]
click at [356, 460] on button "Update" at bounding box center [352, 457] width 34 height 11
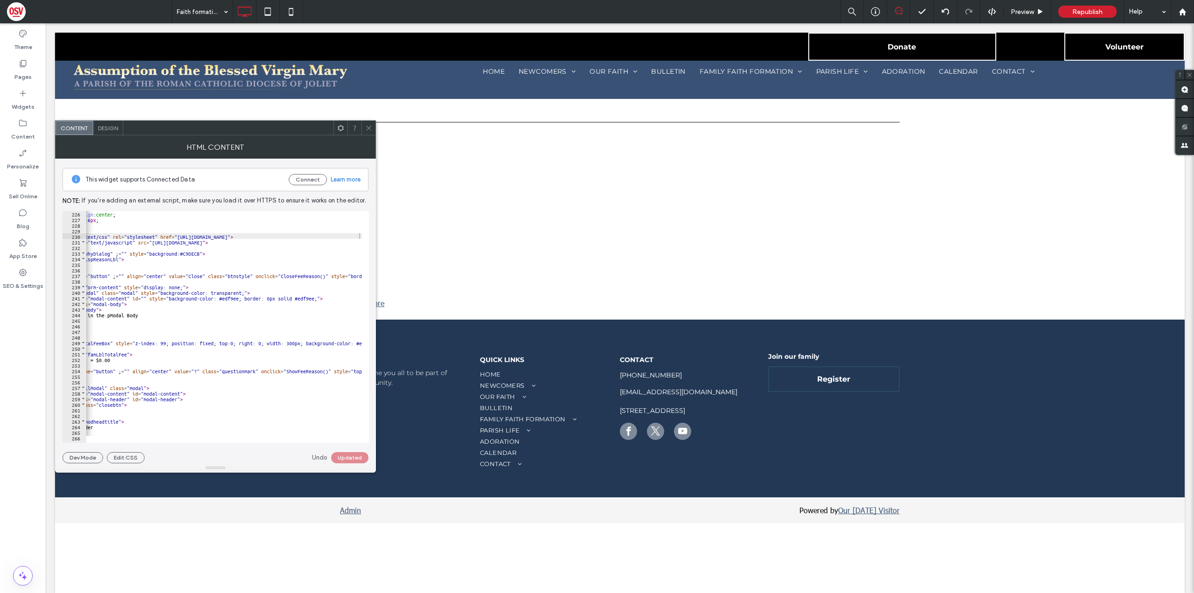
click at [371, 126] on icon at bounding box center [368, 128] width 7 height 7
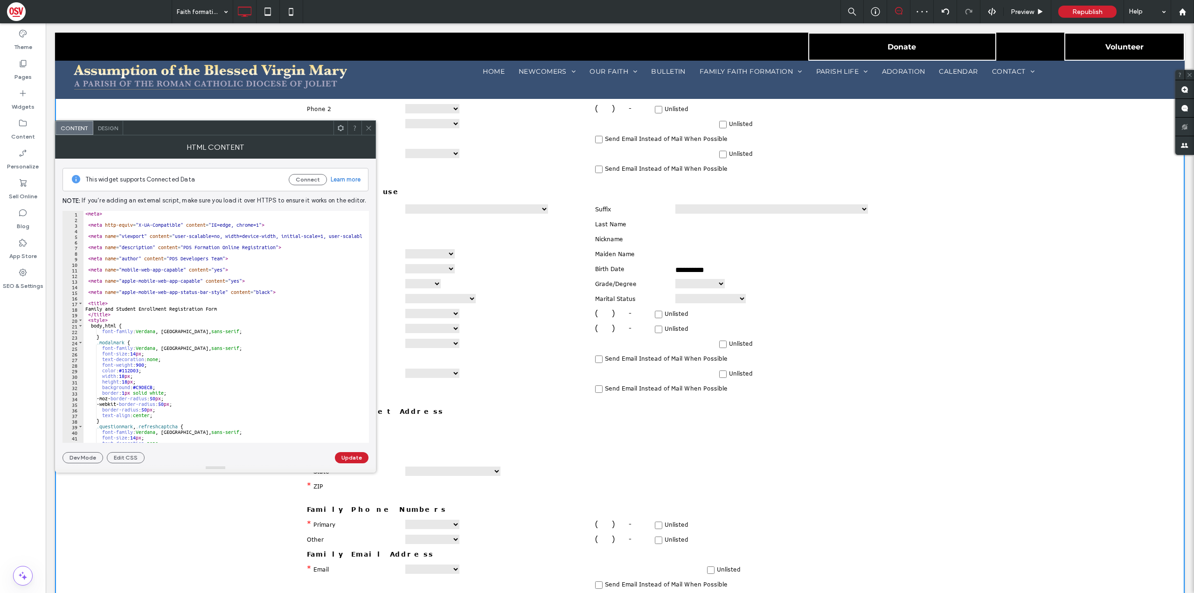
click at [363, 127] on div at bounding box center [369, 128] width 14 height 14
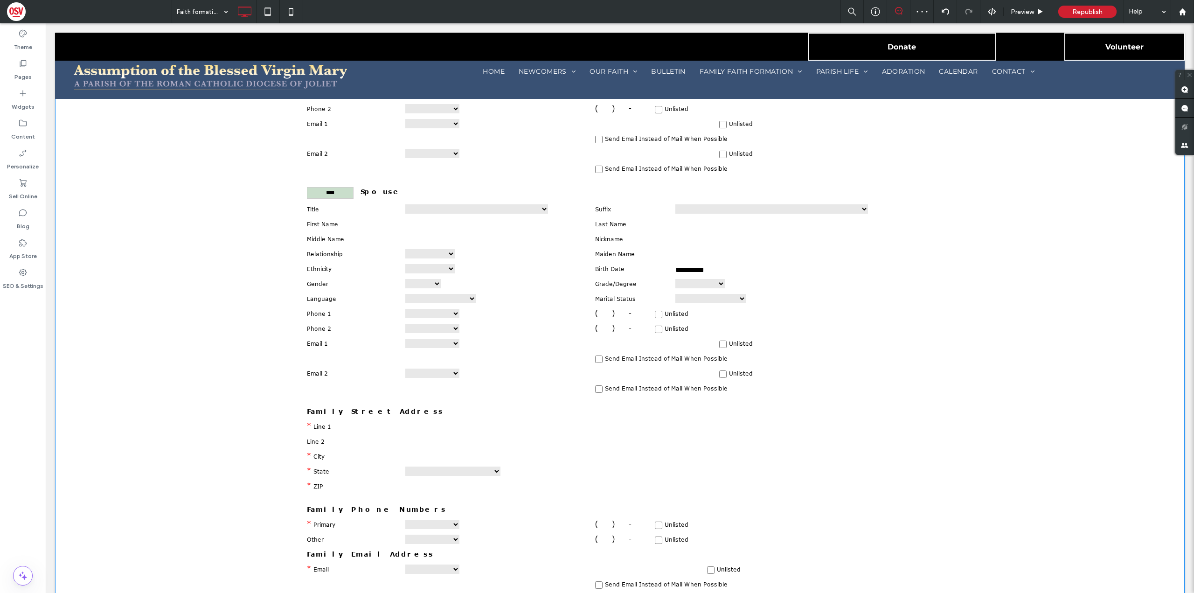
click at [145, 182] on span at bounding box center [620, 501] width 1130 height 2089
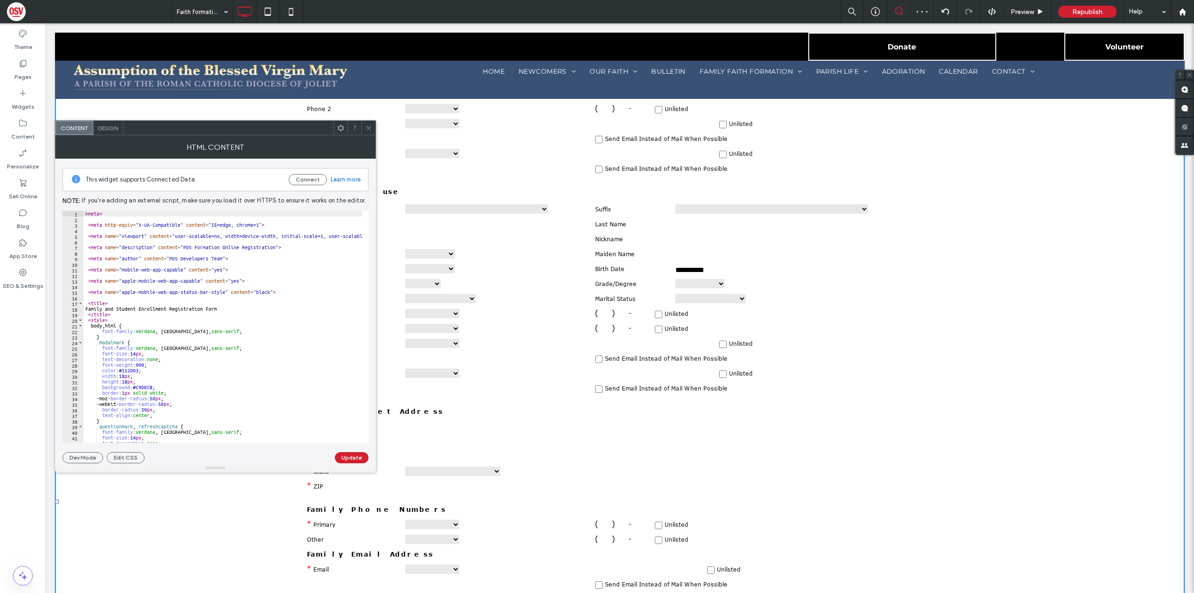
click at [368, 127] on use at bounding box center [368, 128] width 5 height 5
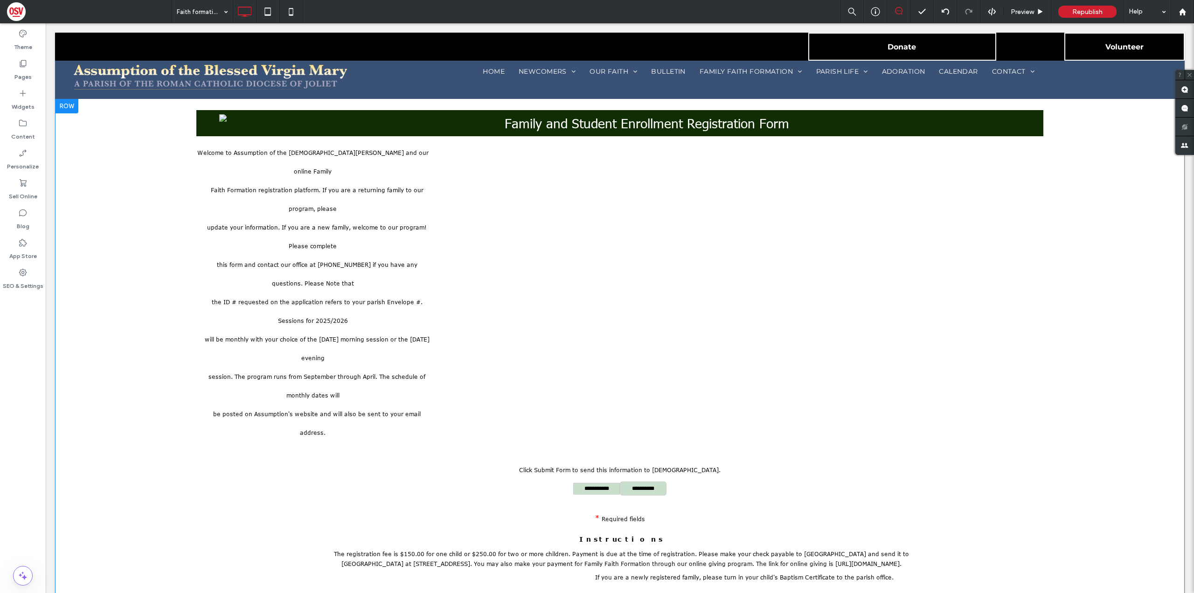
click at [67, 103] on div at bounding box center [66, 105] width 23 height 15
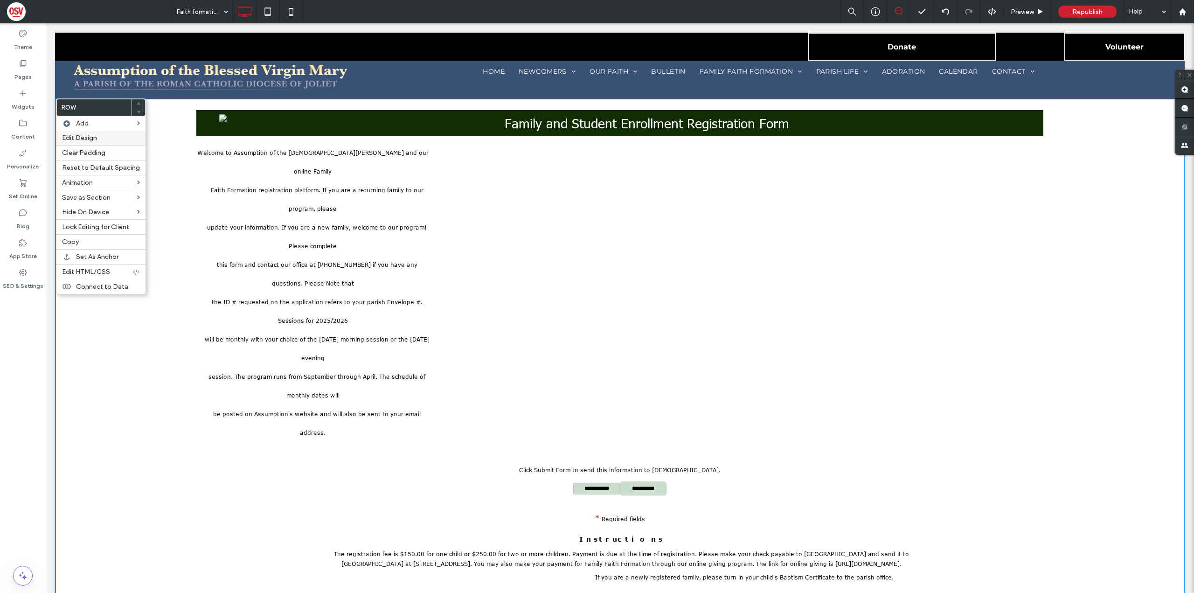
click at [91, 135] on span "Edit Design" at bounding box center [79, 138] width 35 height 8
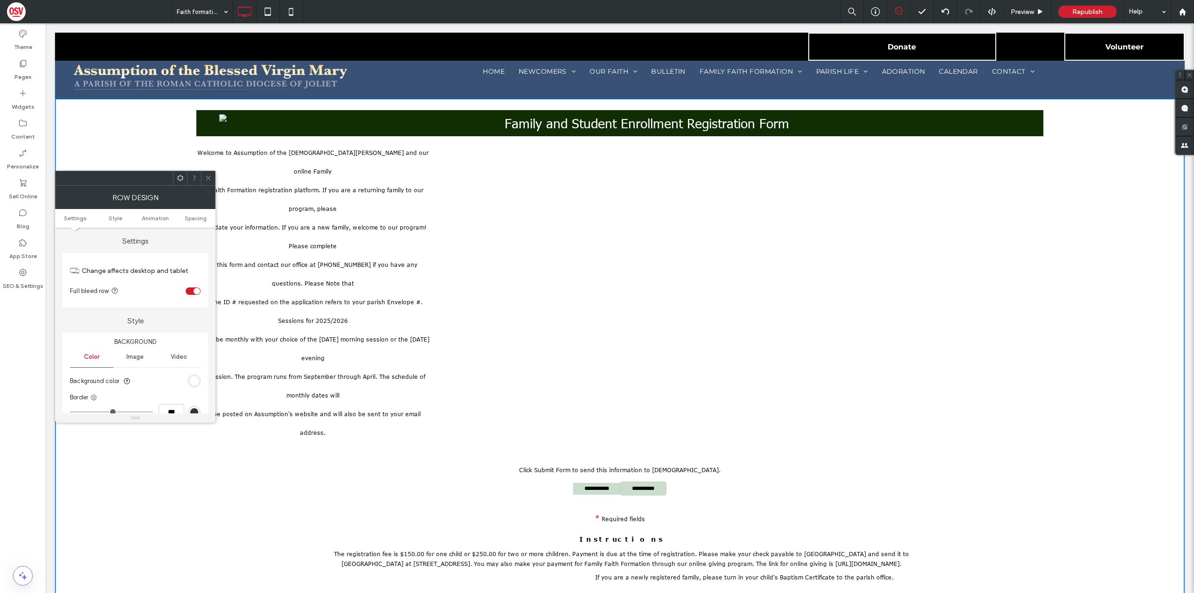
click at [212, 179] on div at bounding box center [208, 178] width 14 height 14
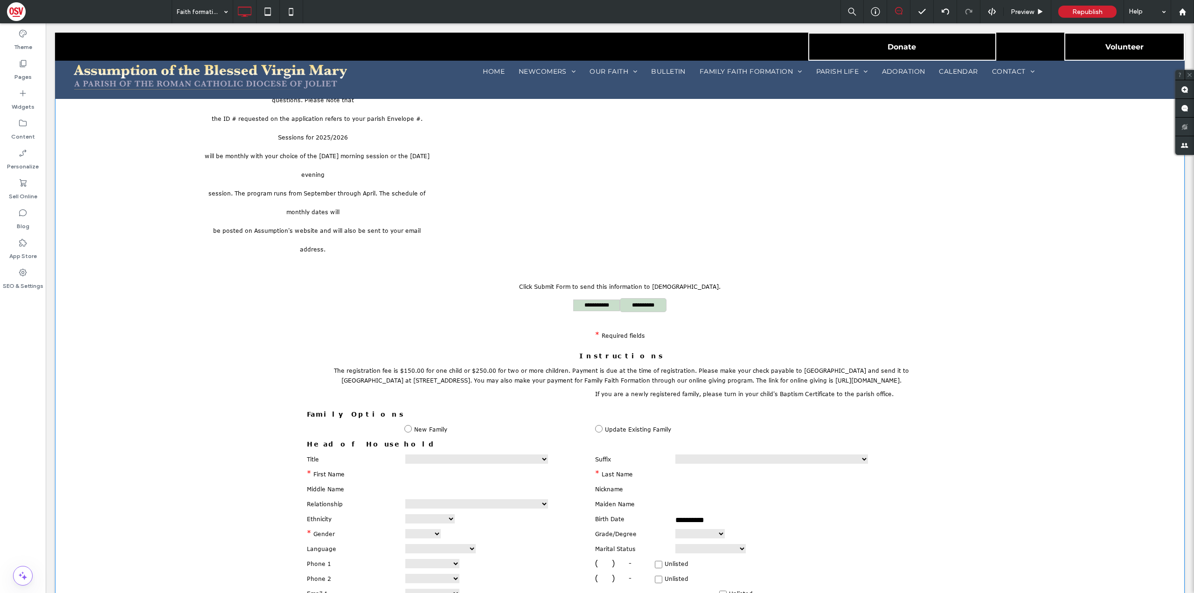
scroll to position [187, 0]
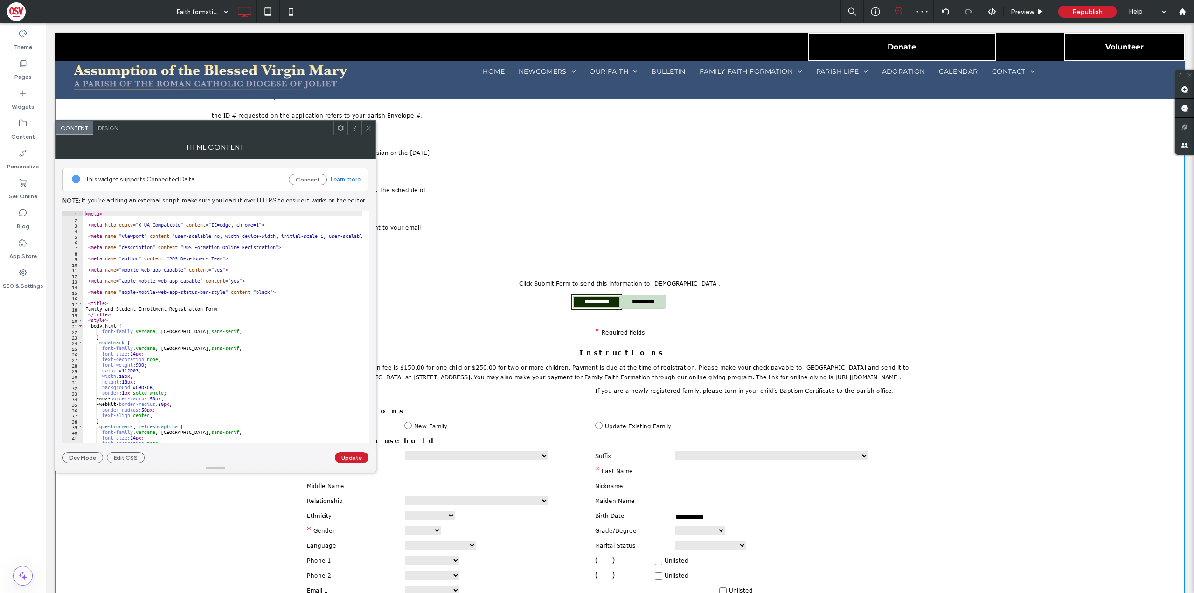
click at [600, 296] on input "**********" at bounding box center [596, 302] width 47 height 12
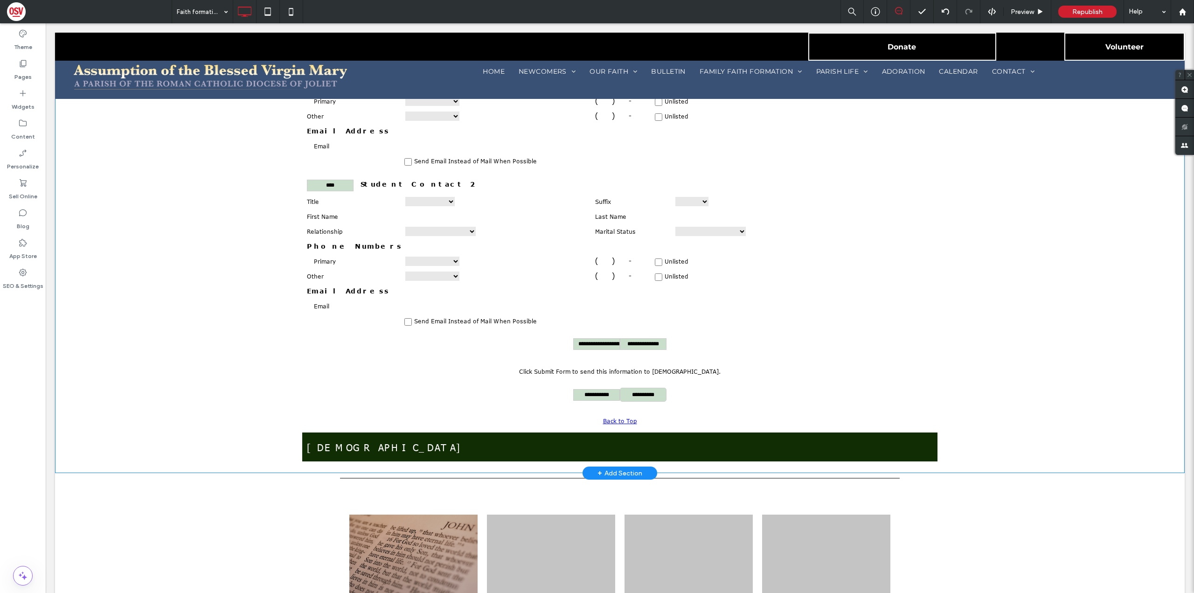
scroll to position [1735, 0]
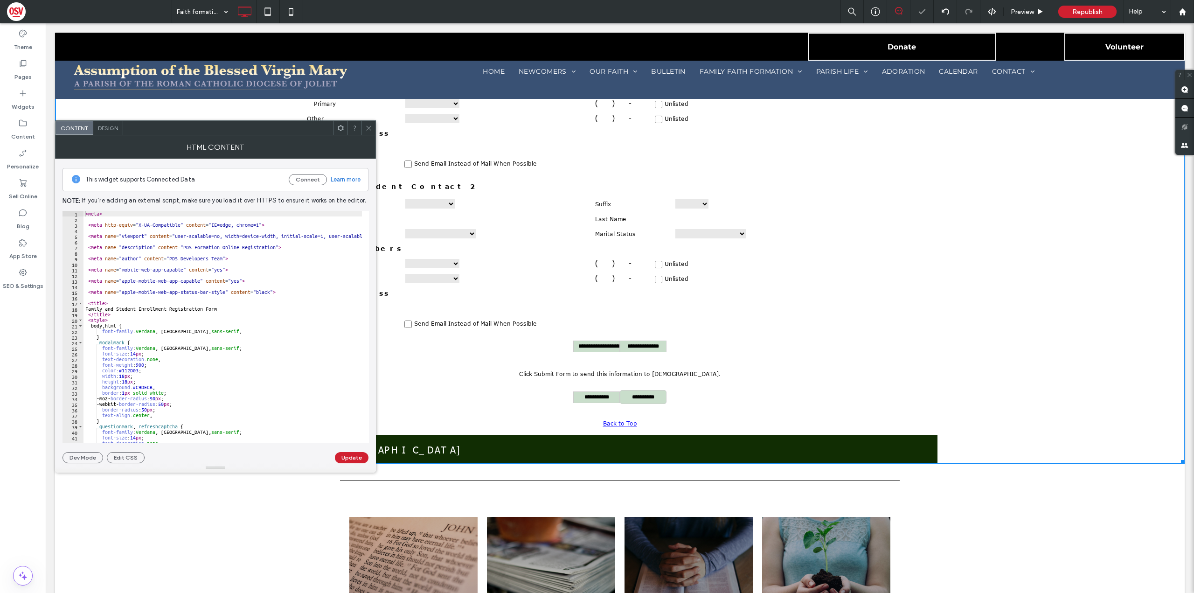
click at [370, 133] on span at bounding box center [368, 128] width 7 height 14
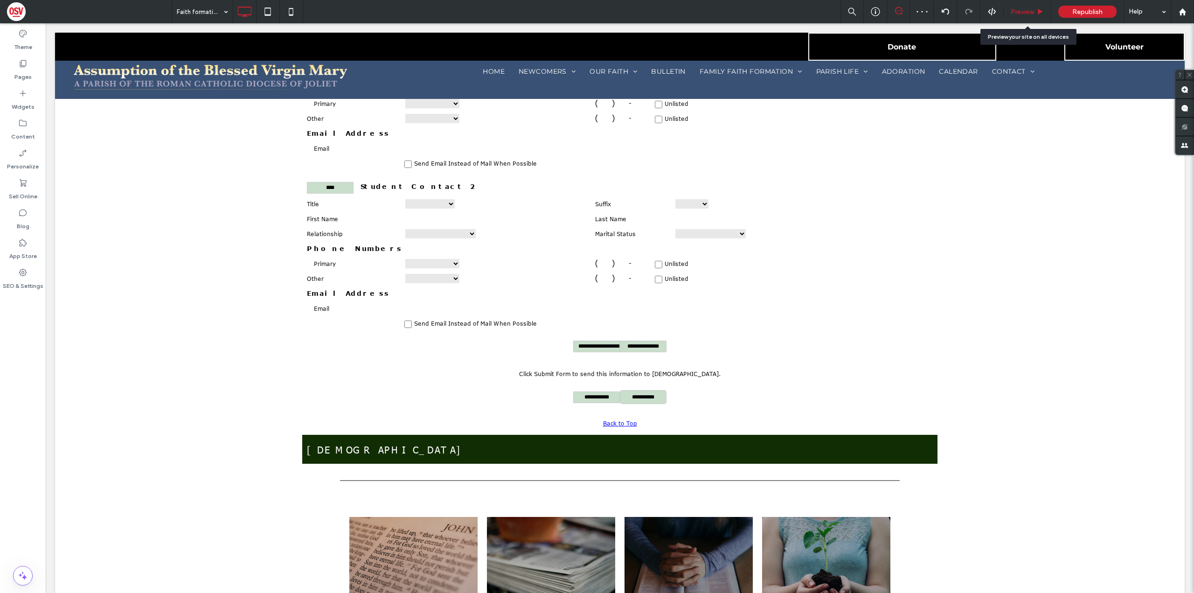
click at [1008, 8] on div "Preview" at bounding box center [1027, 12] width 47 height 8
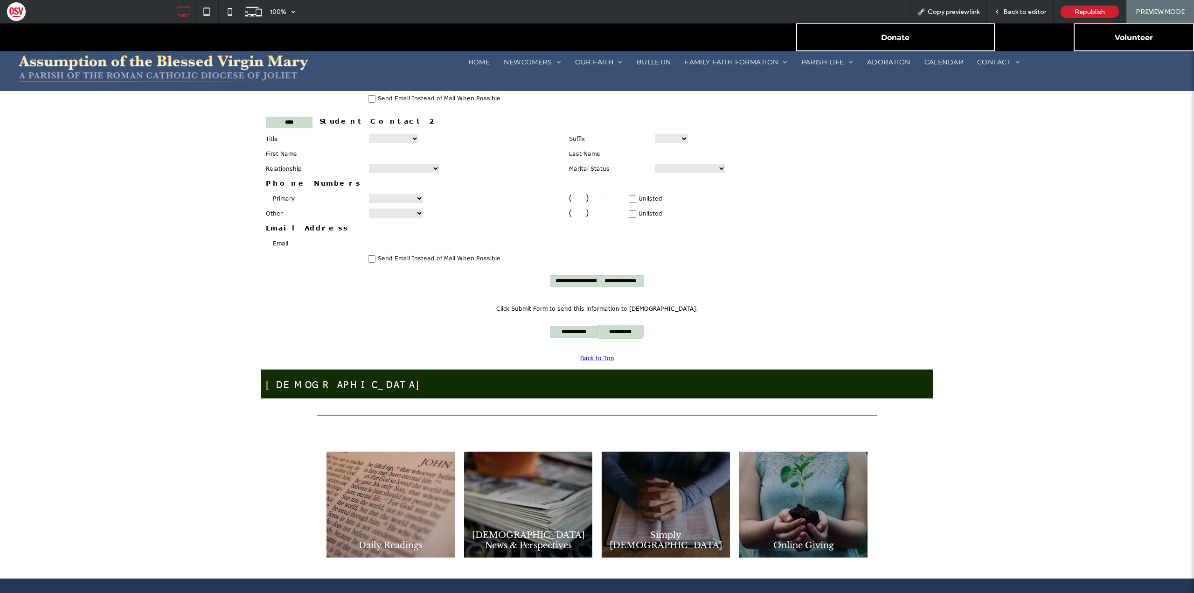
scroll to position [1725, 0]
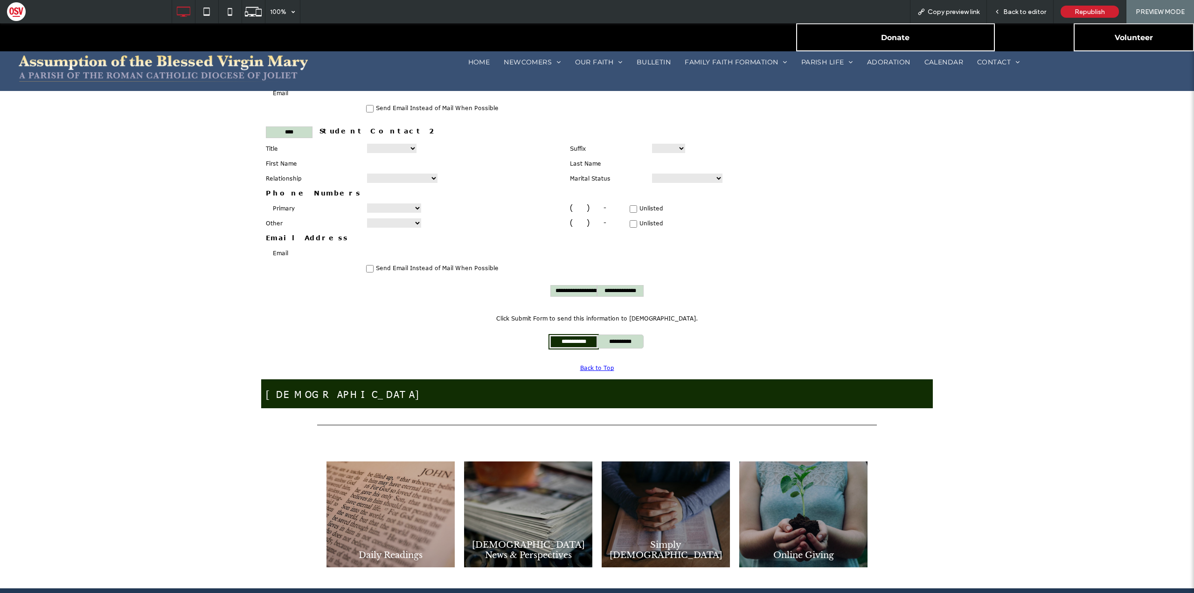
click at [583, 336] on input "**********" at bounding box center [574, 342] width 47 height 12
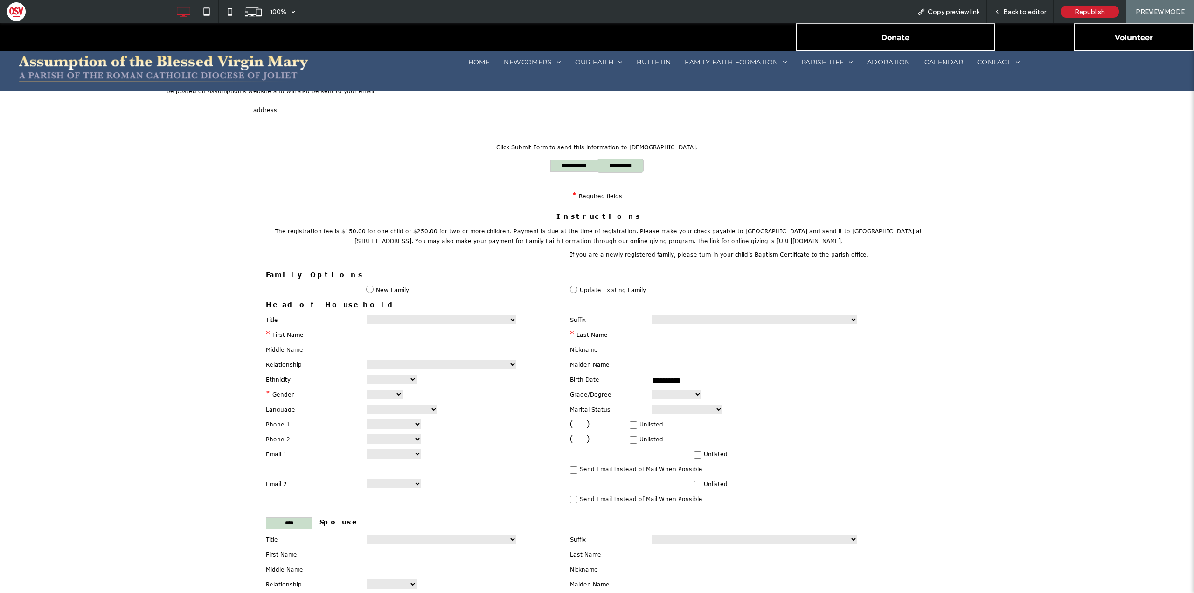
click at [577, 328] on td "* Last Name" at bounding box center [605, 335] width 81 height 15
click at [1003, 8] on div "Back to editor" at bounding box center [1020, 12] width 66 height 8
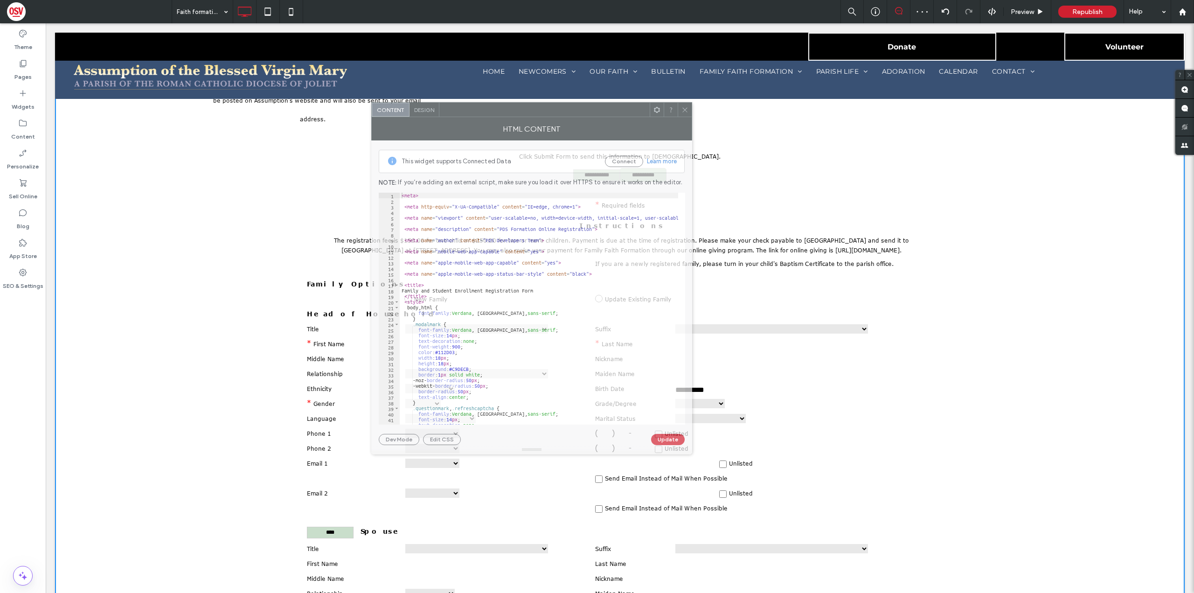
drag, startPoint x: 242, startPoint y: 129, endPoint x: 558, endPoint y: 111, distance: 316.9
click at [558, 111] on div at bounding box center [545, 110] width 210 height 14
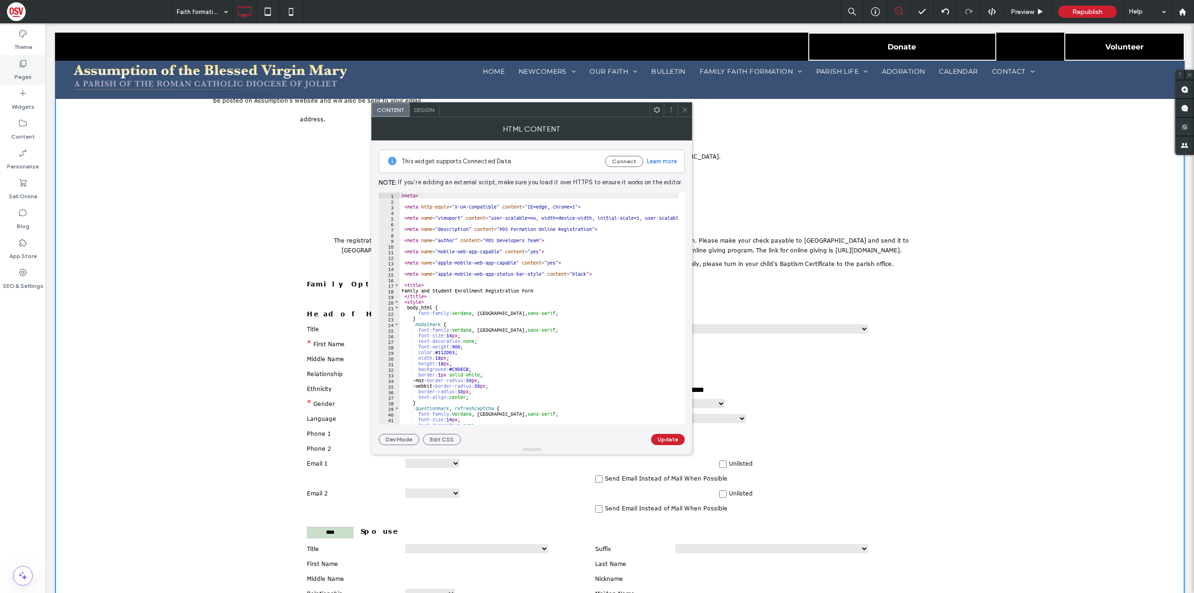
click at [33, 71] on div "Pages" at bounding box center [23, 70] width 46 height 30
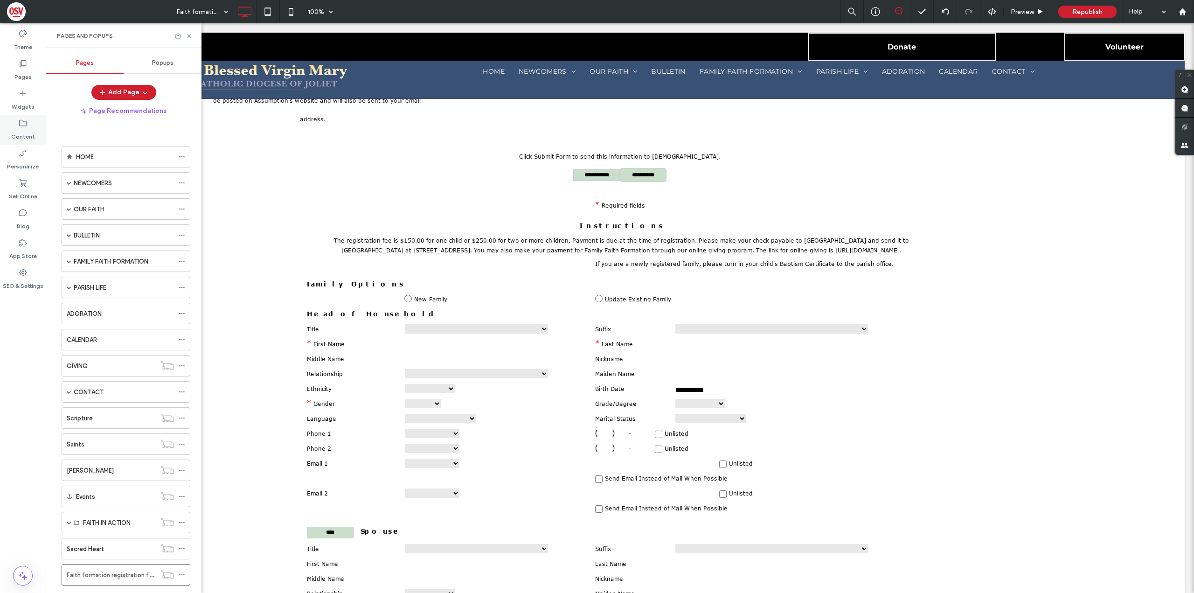
click at [44, 134] on div "Content" at bounding box center [23, 130] width 46 height 30
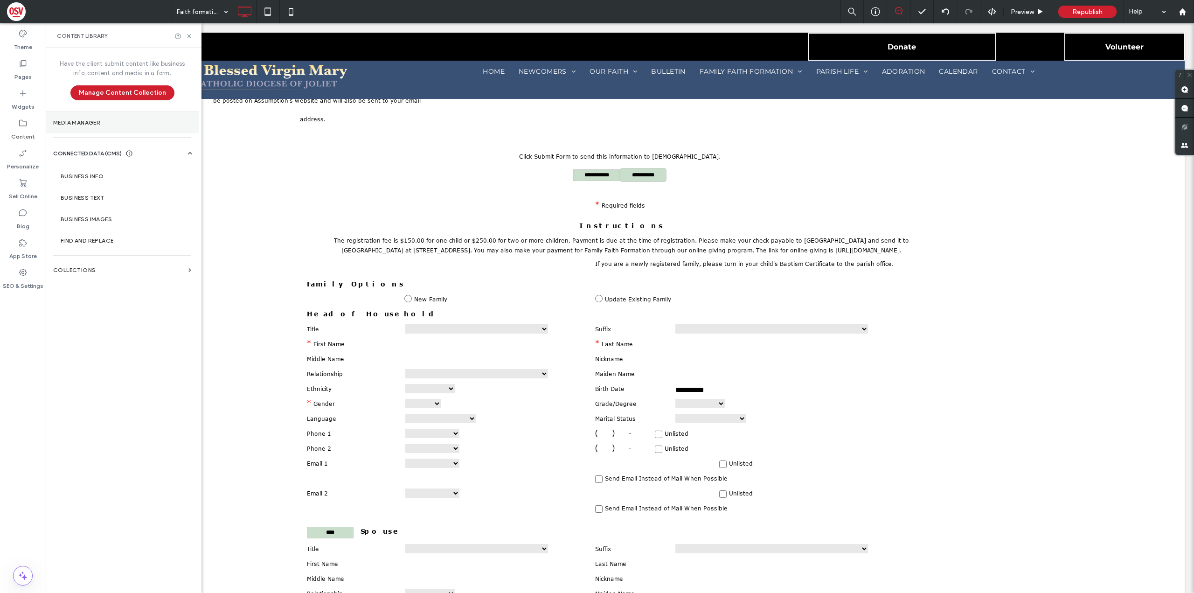
click at [135, 127] on section "Media Manager" at bounding box center [122, 122] width 153 height 21
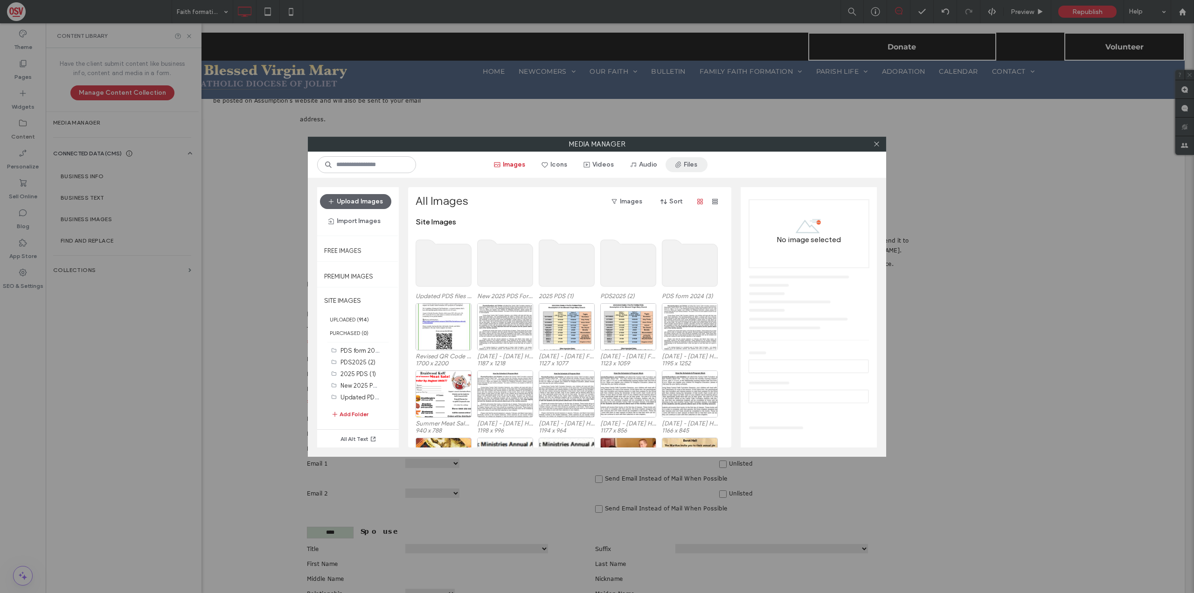
click at [697, 160] on button "Files" at bounding box center [687, 164] width 42 height 15
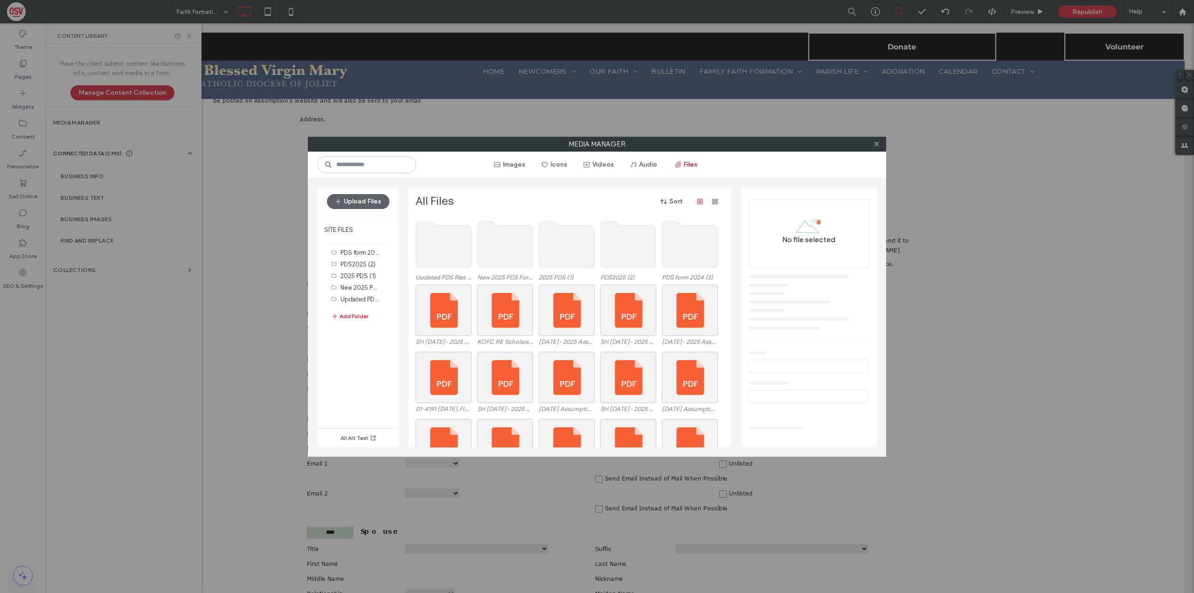
click at [449, 240] on use at bounding box center [444, 244] width 56 height 47
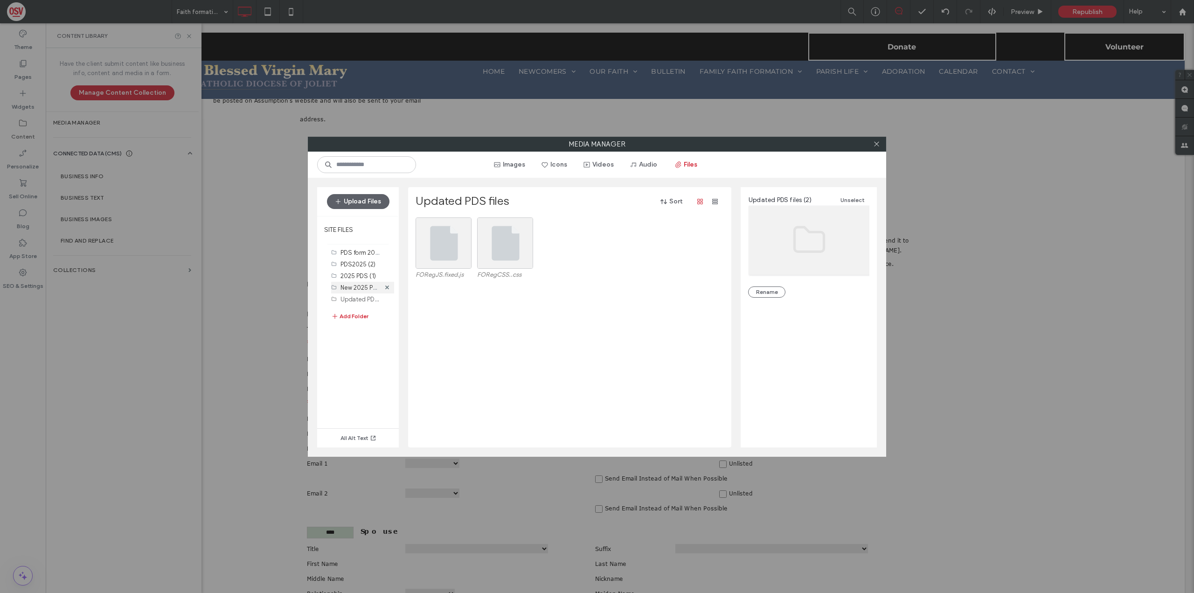
click at [362, 287] on label "New 2025 PDS Form (2)" at bounding box center [373, 287] width 65 height 9
click at [362, 205] on button "Upload Files" at bounding box center [358, 201] width 63 height 15
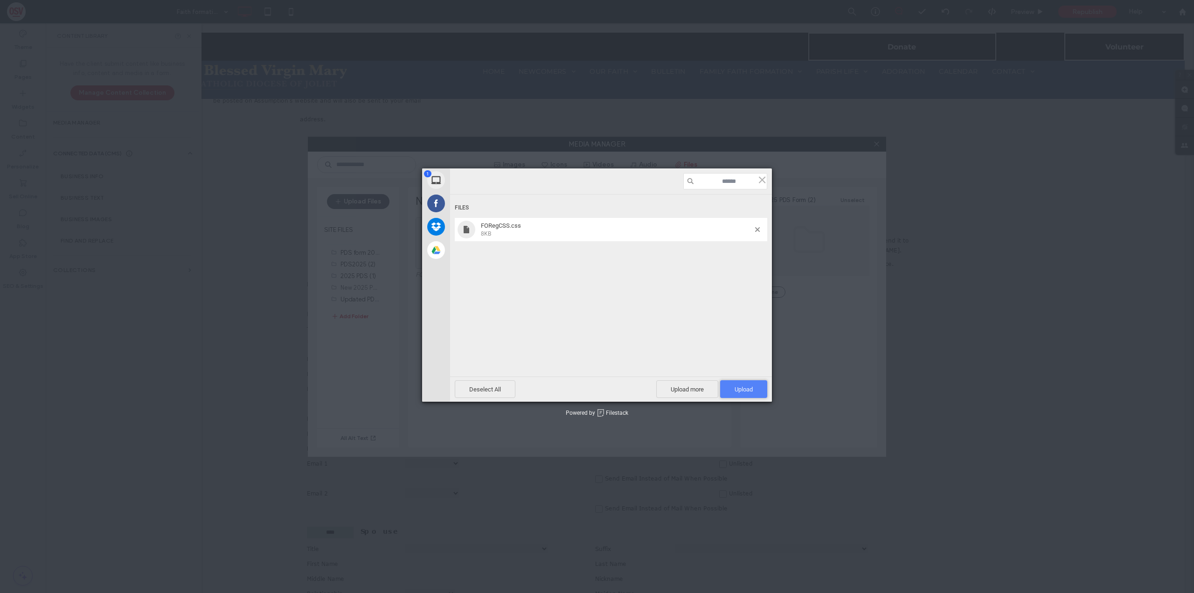
click at [752, 385] on span "Upload 1" at bounding box center [743, 389] width 47 height 18
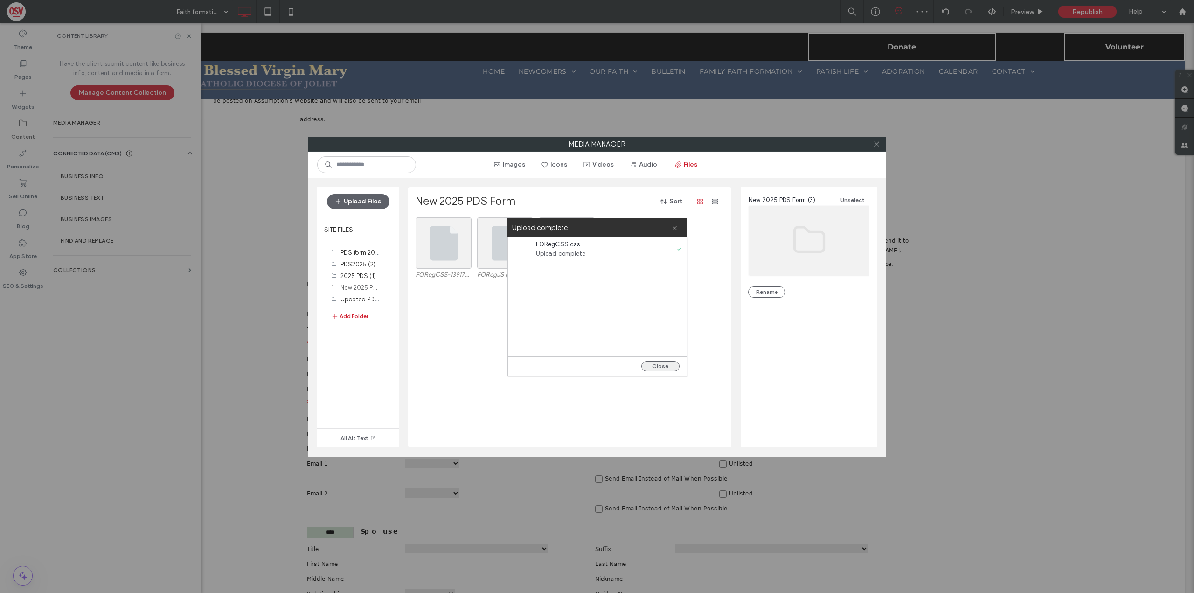
click at [671, 363] on button "Close" at bounding box center [661, 366] width 38 height 10
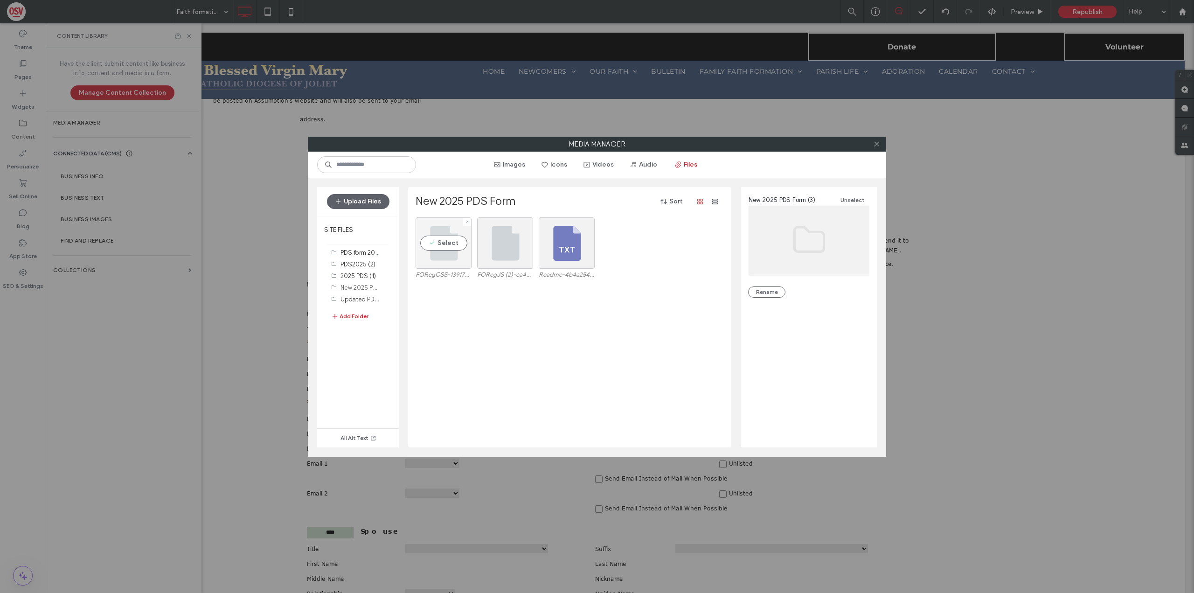
click at [452, 240] on div "Select" at bounding box center [444, 242] width 56 height 51
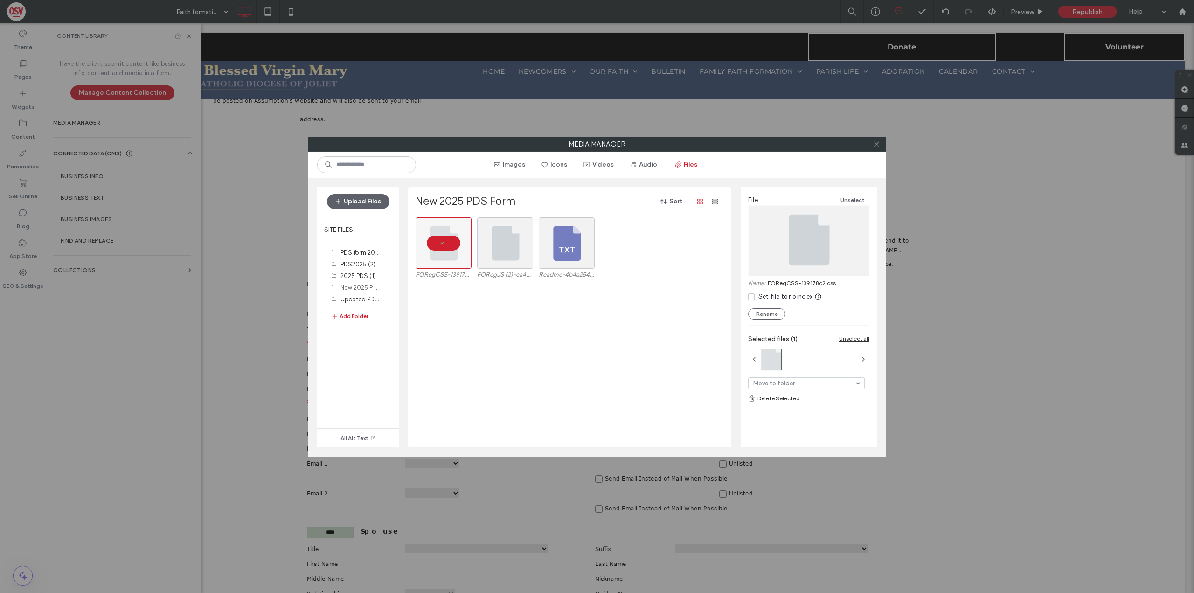
click at [286, 283] on div "Media Manager Images Icons Videos Audio Files Upload Files SITE FILES PDS form …" at bounding box center [597, 296] width 1194 height 593
click at [880, 143] on icon at bounding box center [876, 143] width 7 height 7
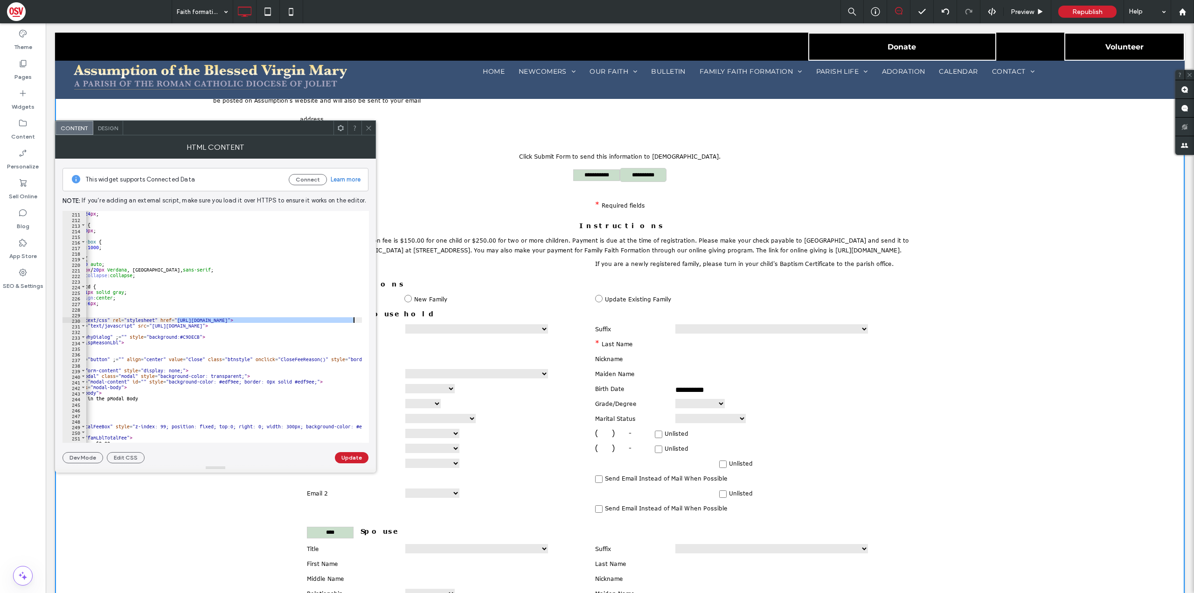
scroll to position [0, 51]
drag, startPoint x: 217, startPoint y: 320, endPoint x: 349, endPoint y: 321, distance: 131.6
paste textarea "********"
type textarea "**********"
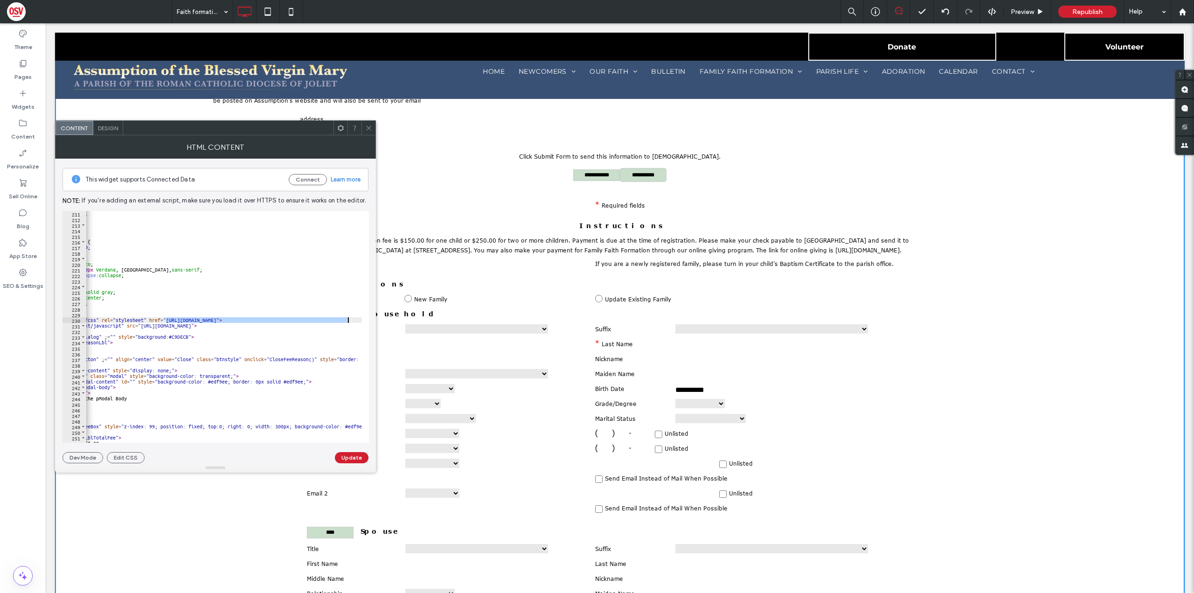
scroll to position [0, 68]
click at [363, 455] on button "Update" at bounding box center [352, 457] width 34 height 11
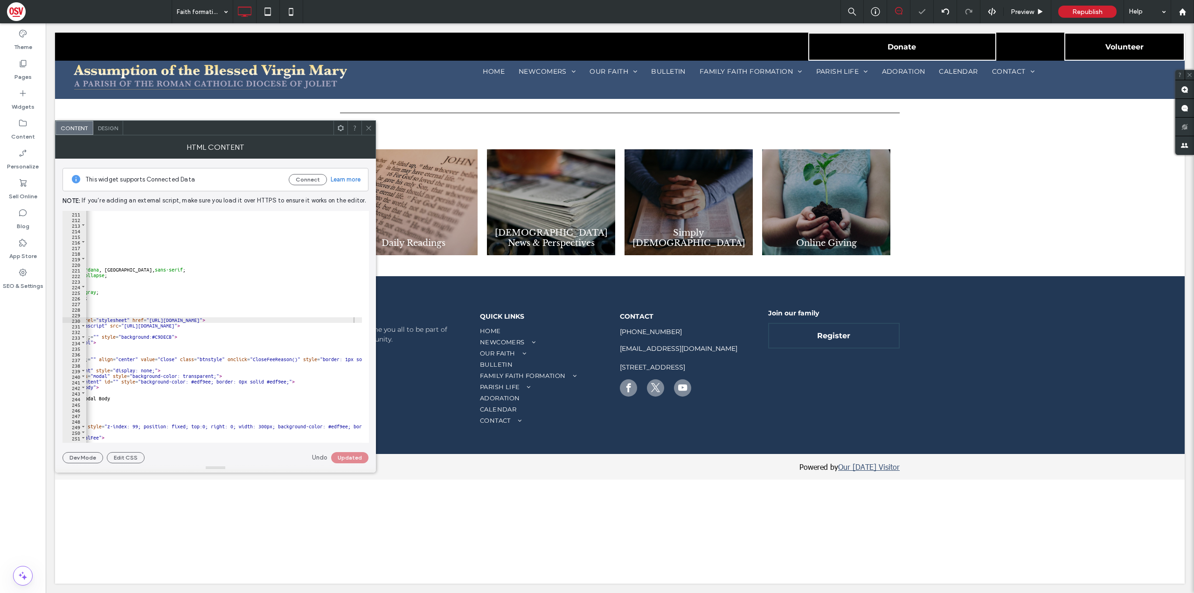
scroll to position [9, 0]
click at [372, 132] on span at bounding box center [368, 128] width 7 height 14
